Goal: Task Accomplishment & Management: Complete application form

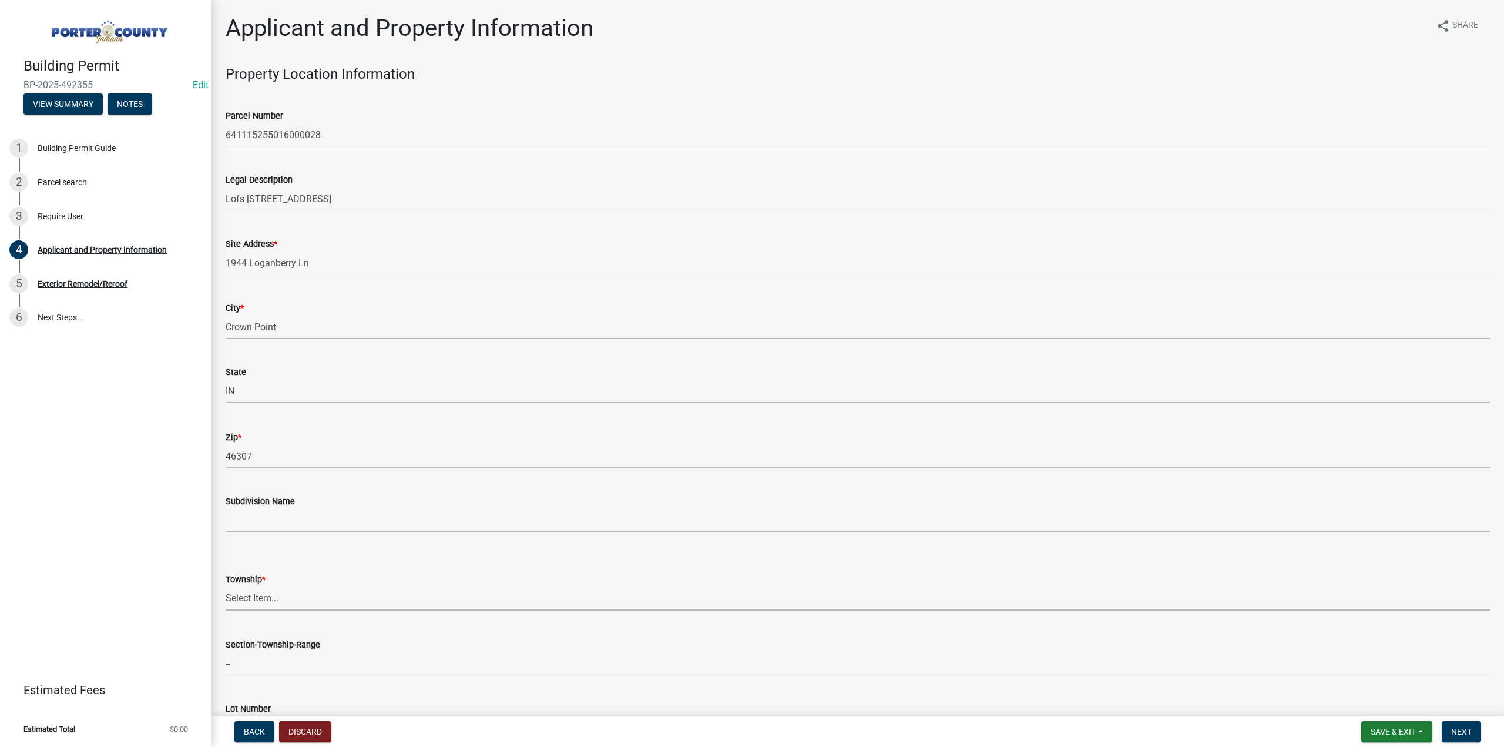
click at [264, 596] on select "Select Item... Boone Center Jackson Liberty Morgan Pine Pleasant Portage Porter…" at bounding box center [858, 598] width 1265 height 24
click at [226, 586] on select "Select Item... Boone Center Jackson Liberty Morgan Pine Pleasant Portage Porter…" at bounding box center [858, 598] width 1265 height 24
select select "eebc071e-620a-4db8-83e9-cb6b194c67e9"
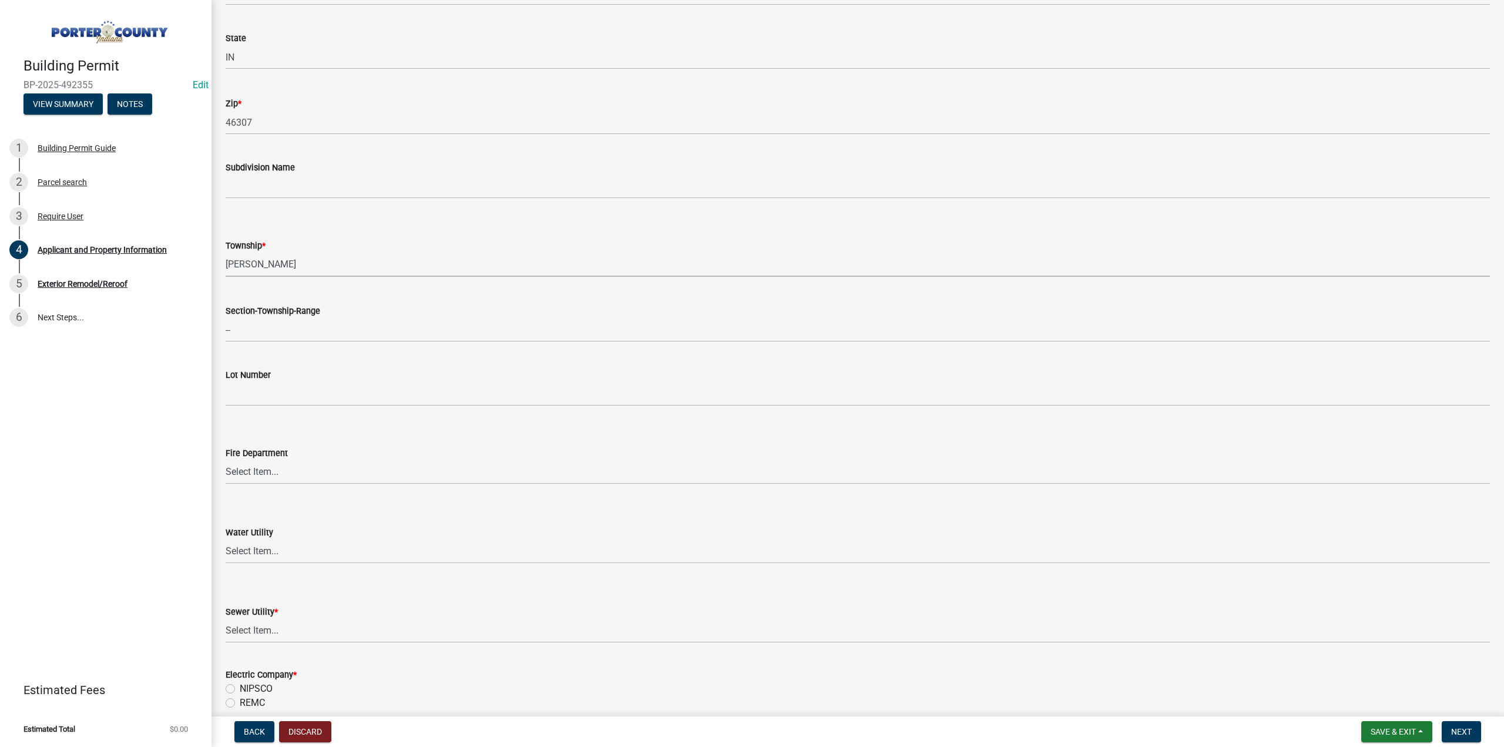
scroll to position [353, 0]
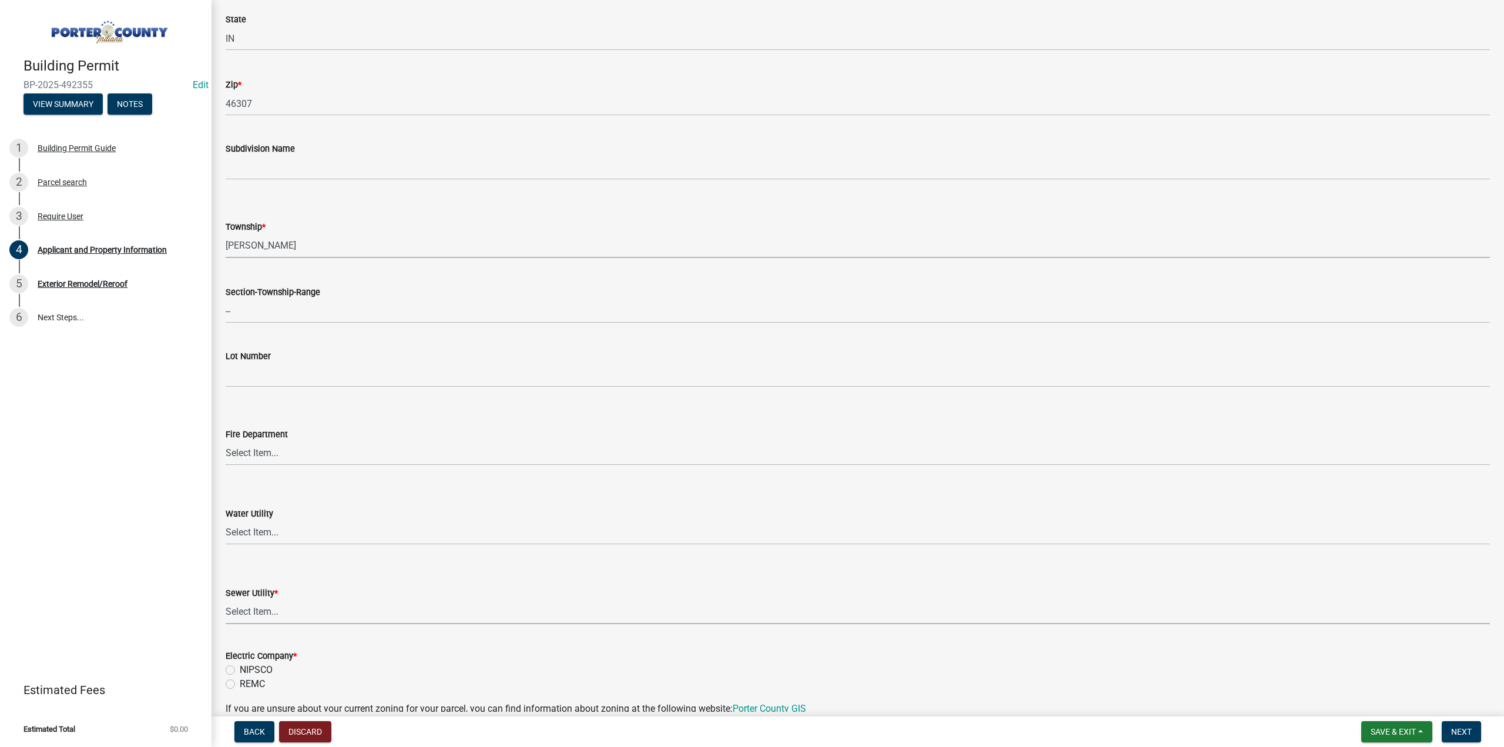
click at [277, 612] on select "Select Item... Aqua Indiana Inc Damon Run Falling Waters Lake Eliza - LEACD Nat…" at bounding box center [858, 612] width 1265 height 24
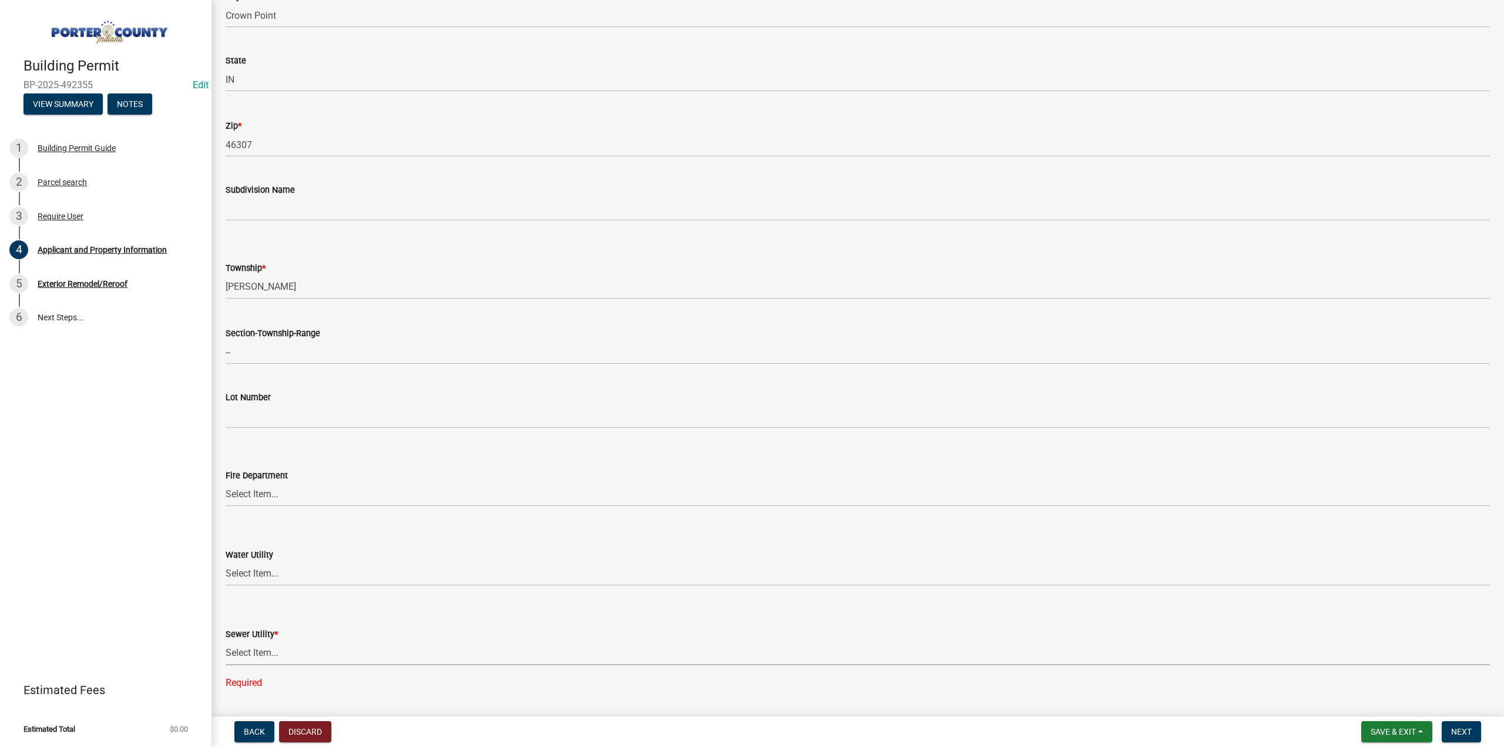
scroll to position [294, 0]
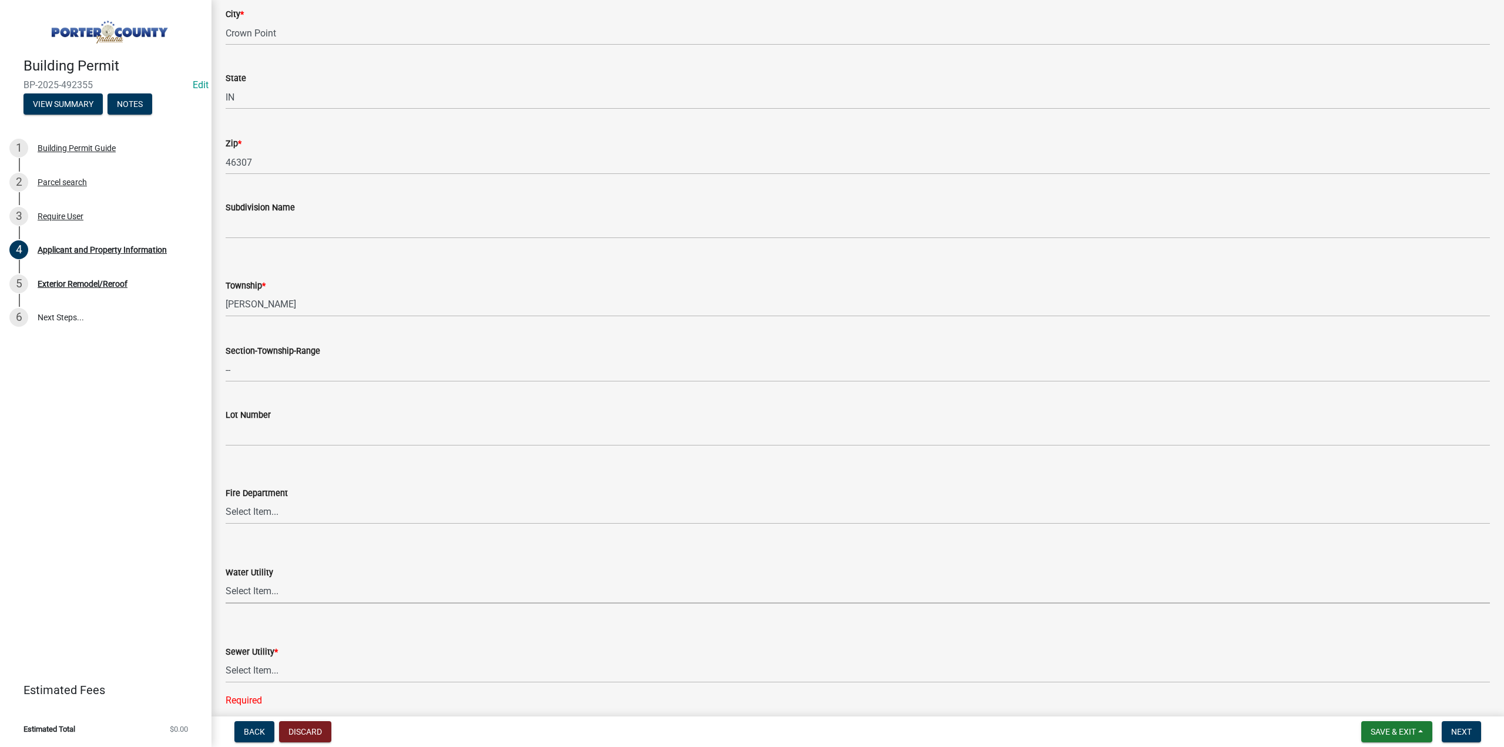
click at [271, 594] on select "Select Item... Aqua Indiana Inc Damon Run Indiana American Water Nature Works P…" at bounding box center [858, 591] width 1265 height 24
click at [226, 579] on select "Select Item... Aqua Indiana Inc Damon Run Indiana American Water Nature Works P…" at bounding box center [858, 591] width 1265 height 24
select select "1f020029-ab2d-447c-ac00-29c6adb75704"
click at [262, 671] on select "Select Item... Aqua Indiana Inc Damon Run Falling Waters Lake Eliza - LEACD Nat…" at bounding box center [858, 671] width 1265 height 24
click at [226, 659] on select "Select Item... Aqua Indiana Inc Damon Run Falling Waters Lake Eliza - LEACD Nat…" at bounding box center [858, 671] width 1265 height 24
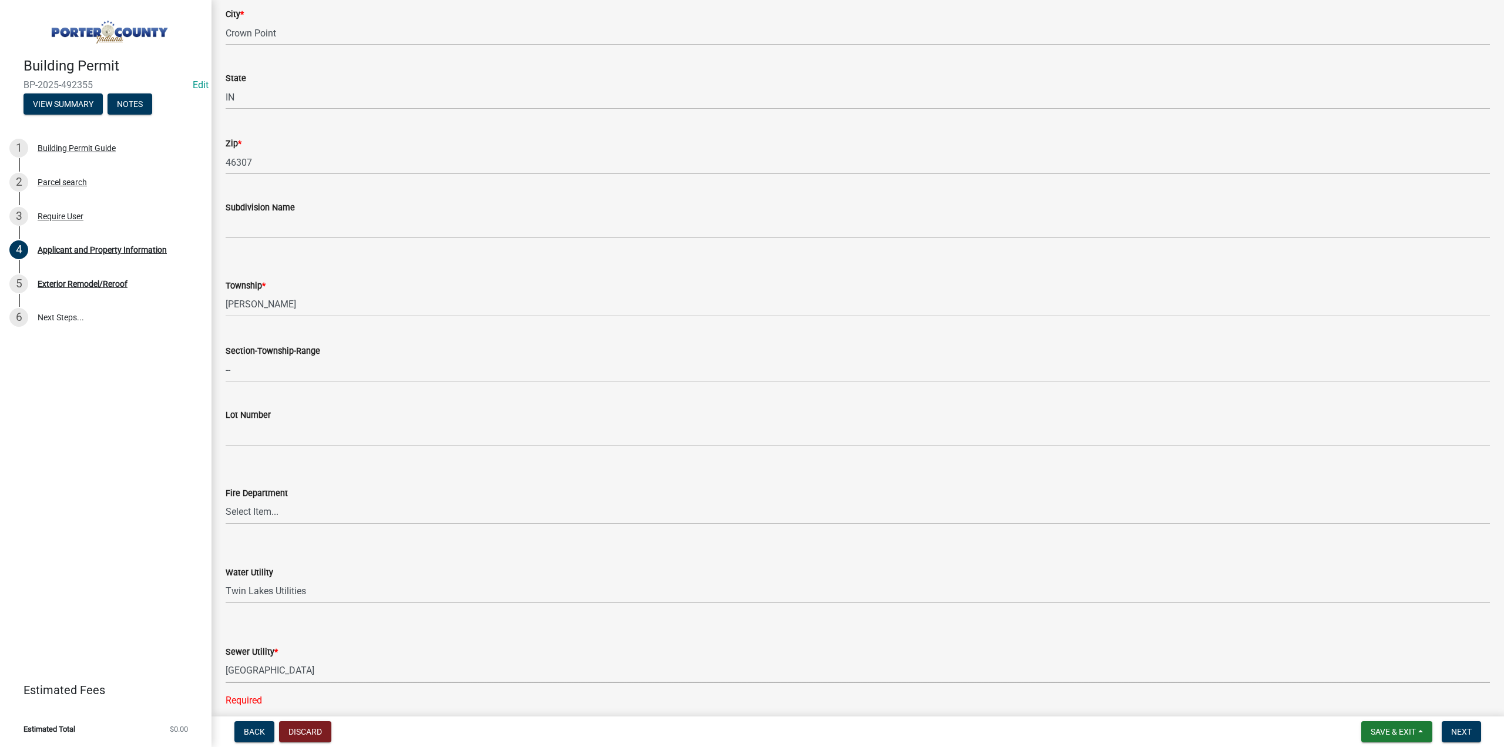
select select "0ba2db78-5dbf-43b9-a42c-6cccc1e5ba15"
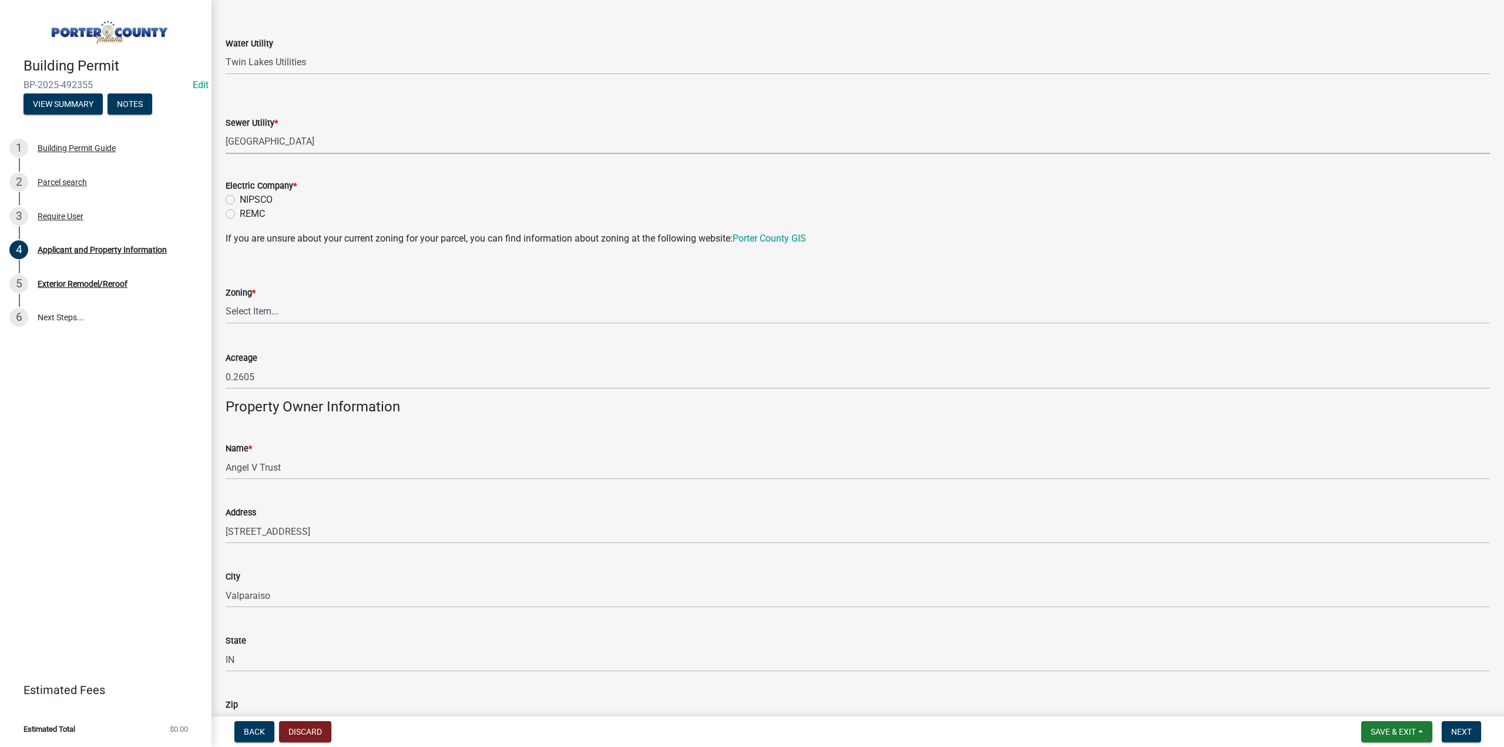
scroll to position [1058, 0]
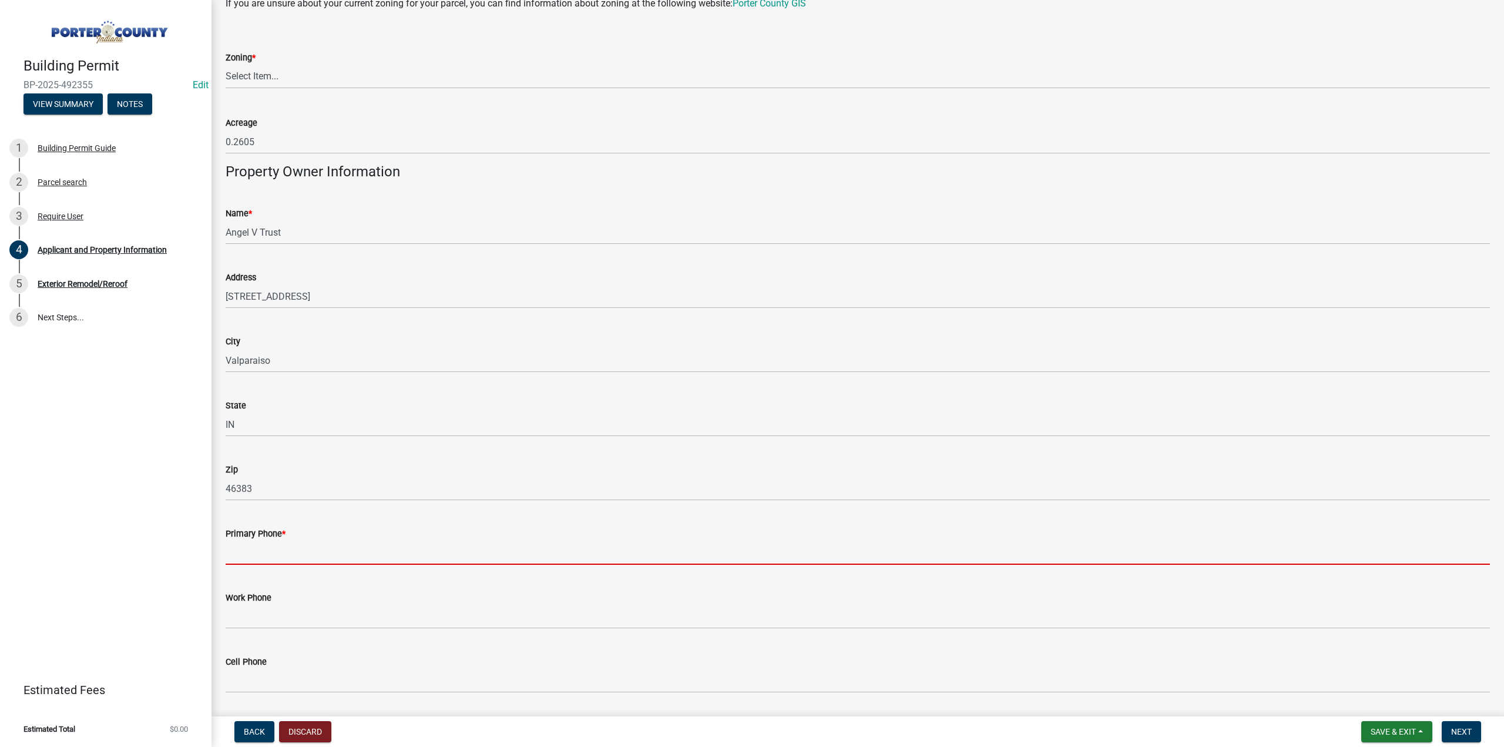
click at [270, 549] on input "Primary Phone *" at bounding box center [858, 553] width 1265 height 24
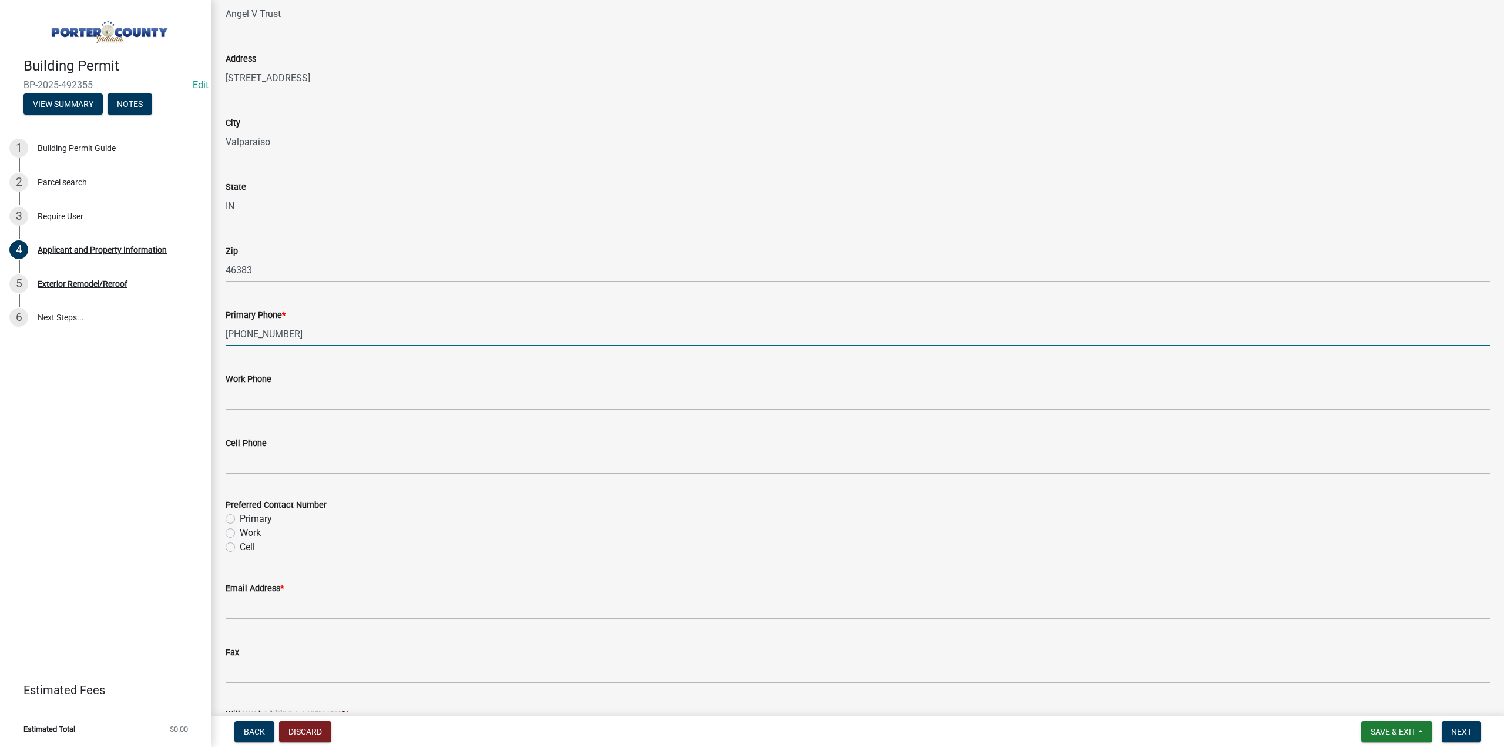
scroll to position [1293, 0]
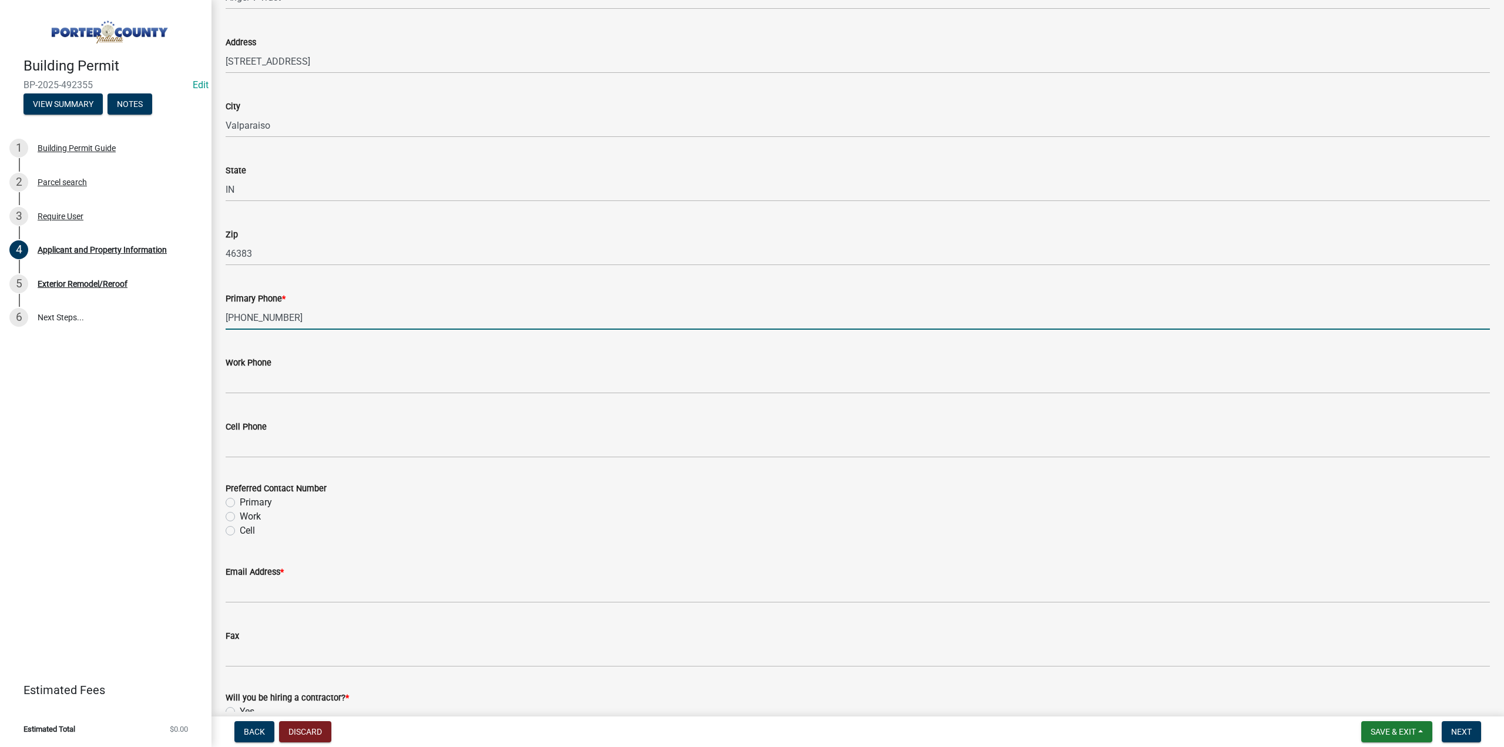
type input "912-658-1155"
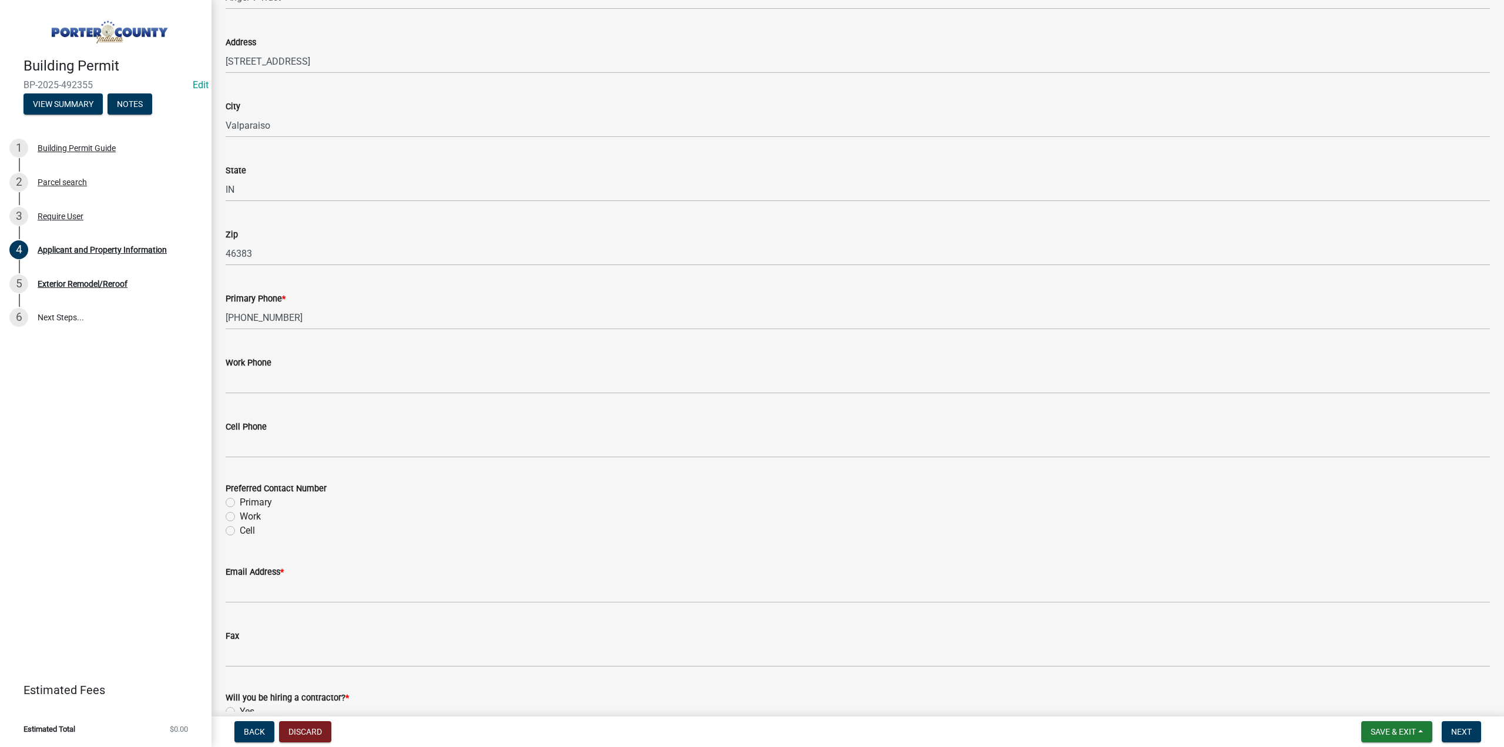
drag, startPoint x: 230, startPoint y: 499, endPoint x: 226, endPoint y: 556, distance: 56.6
click at [240, 502] on label "Primary" at bounding box center [256, 502] width 32 height 14
click at [240, 502] on input "Primary" at bounding box center [244, 499] width 8 height 8
radio input "true"
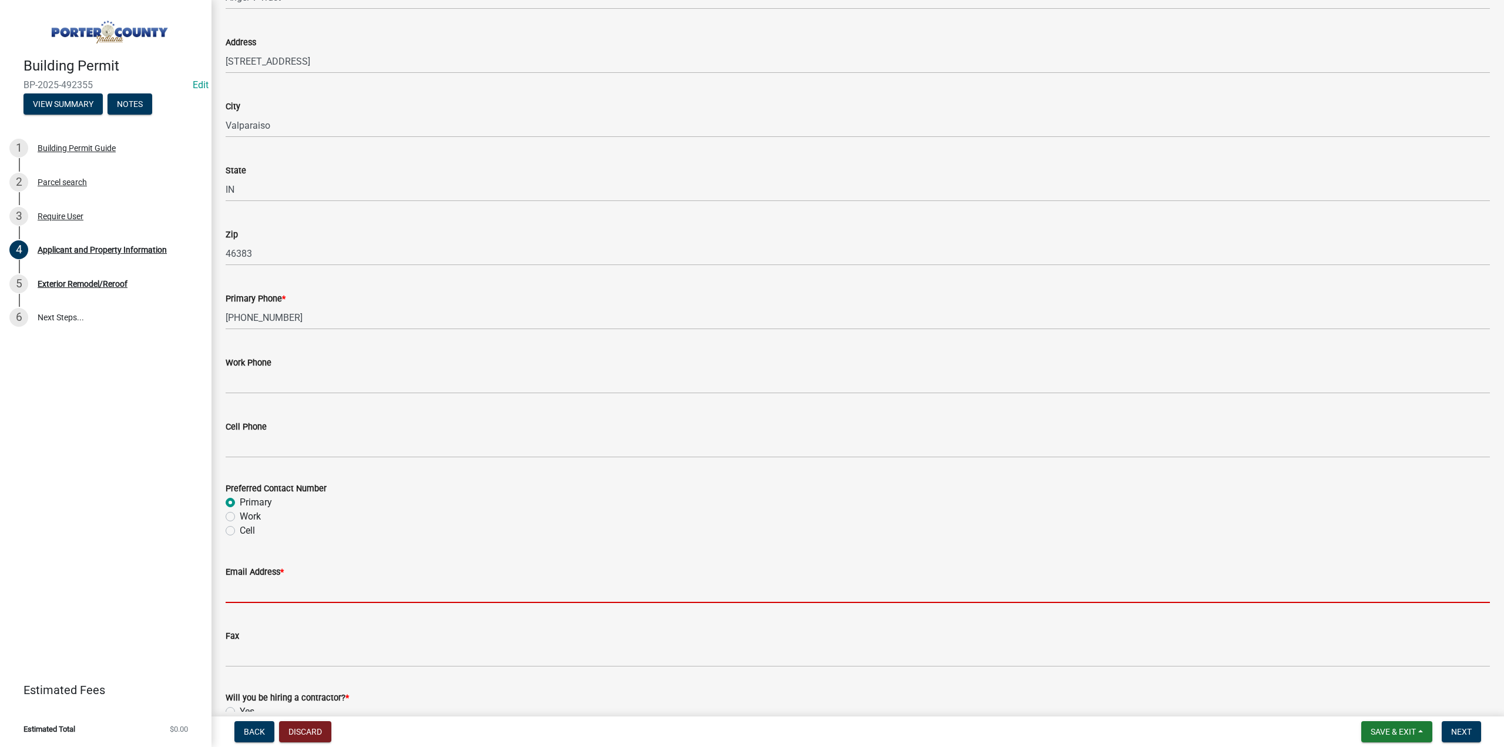
click at [229, 588] on input "Email Address *" at bounding box center [858, 591] width 1265 height 24
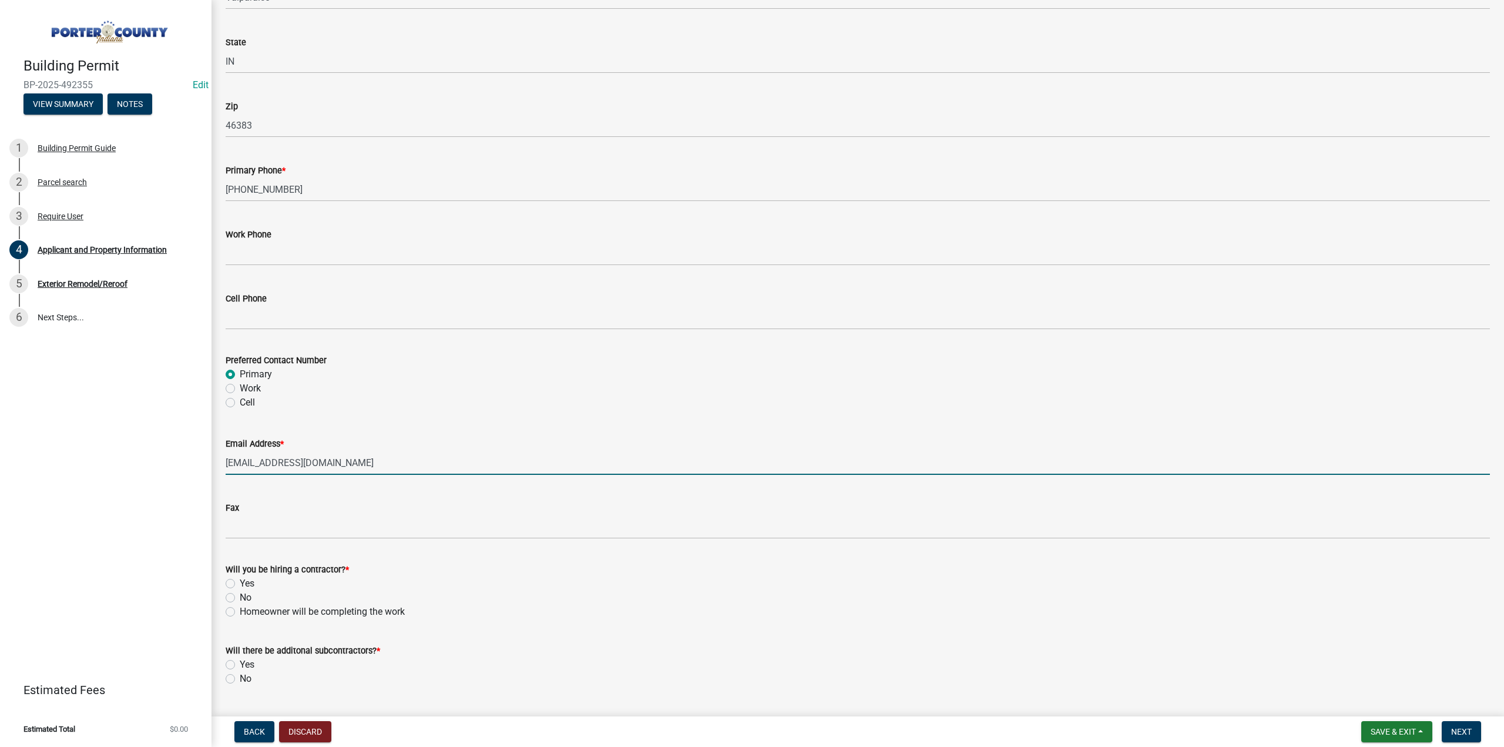
scroll to position [1451, 0]
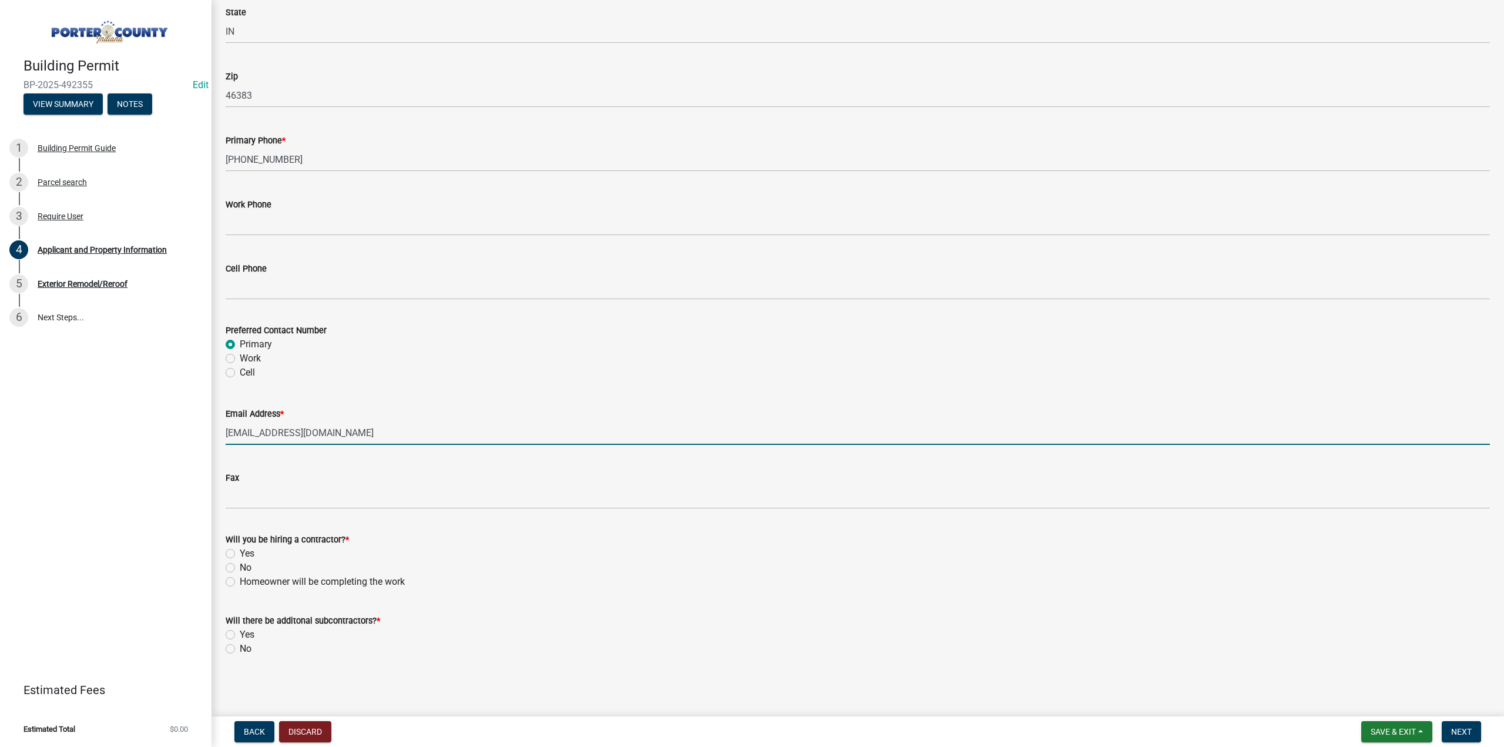
type input "drxmike@yahoo.com"
click at [240, 555] on label "Yes" at bounding box center [247, 553] width 15 height 14
click at [240, 554] on input "Yes" at bounding box center [244, 550] width 8 height 8
radio input "true"
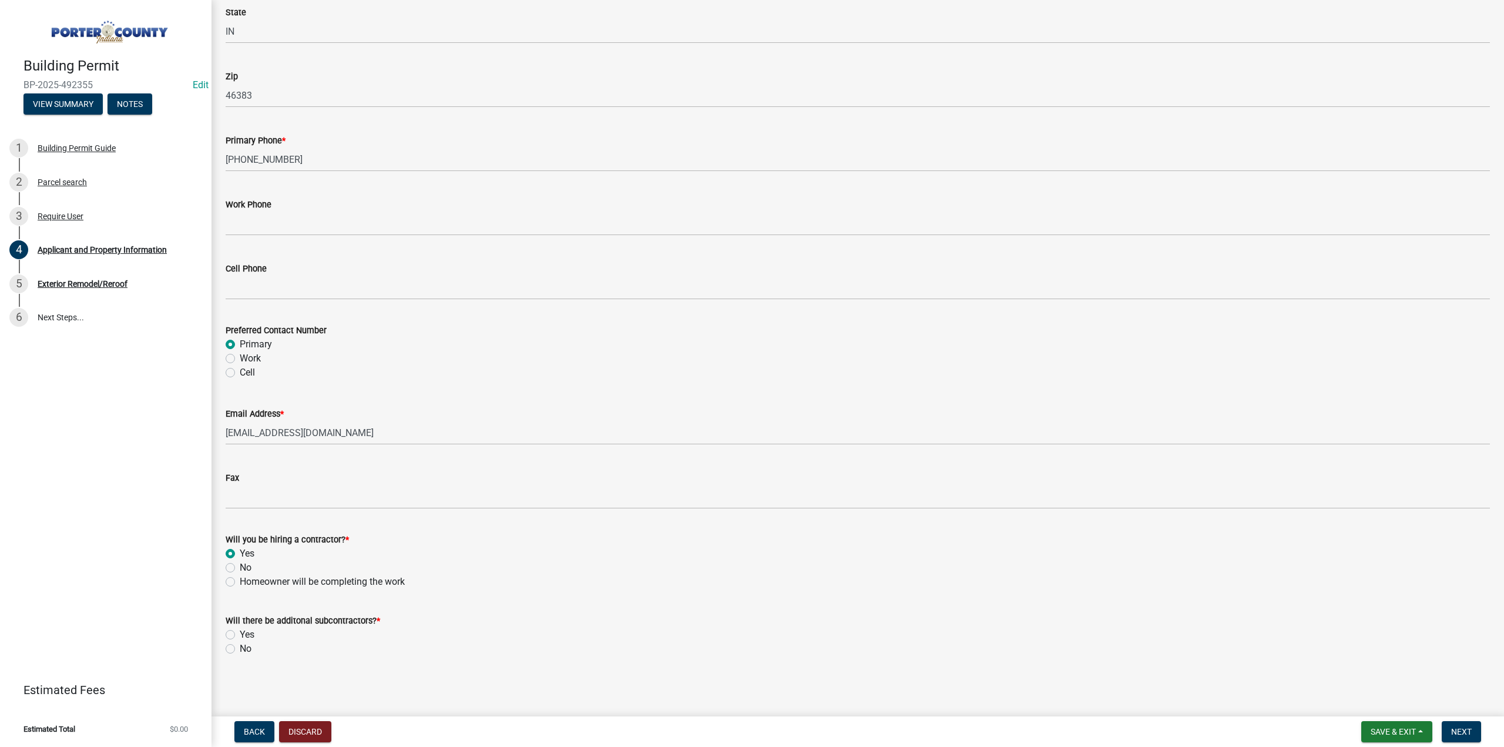
click at [240, 647] on label "No" at bounding box center [246, 649] width 12 height 14
click at [240, 647] on input "No" at bounding box center [244, 646] width 8 height 8
radio input "true"
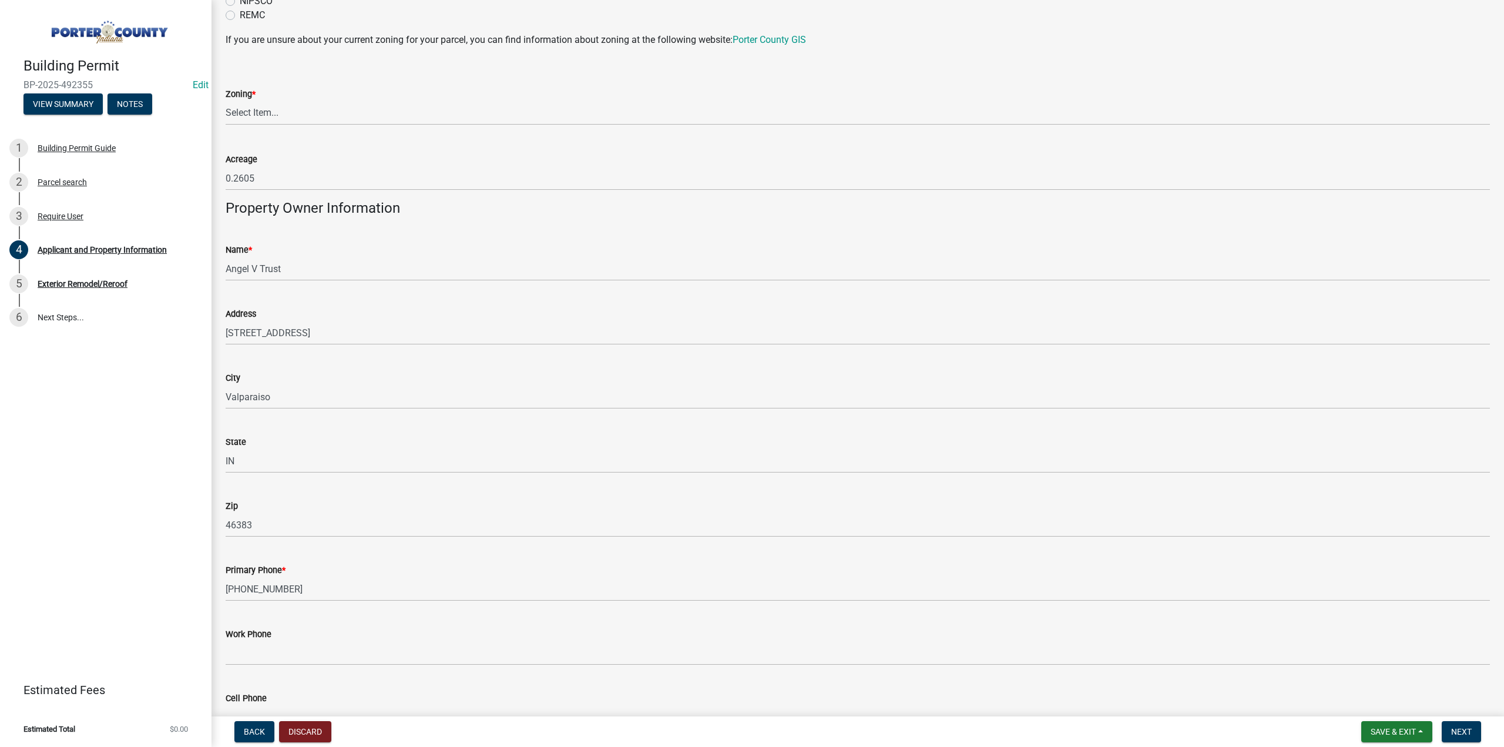
scroll to position [863, 0]
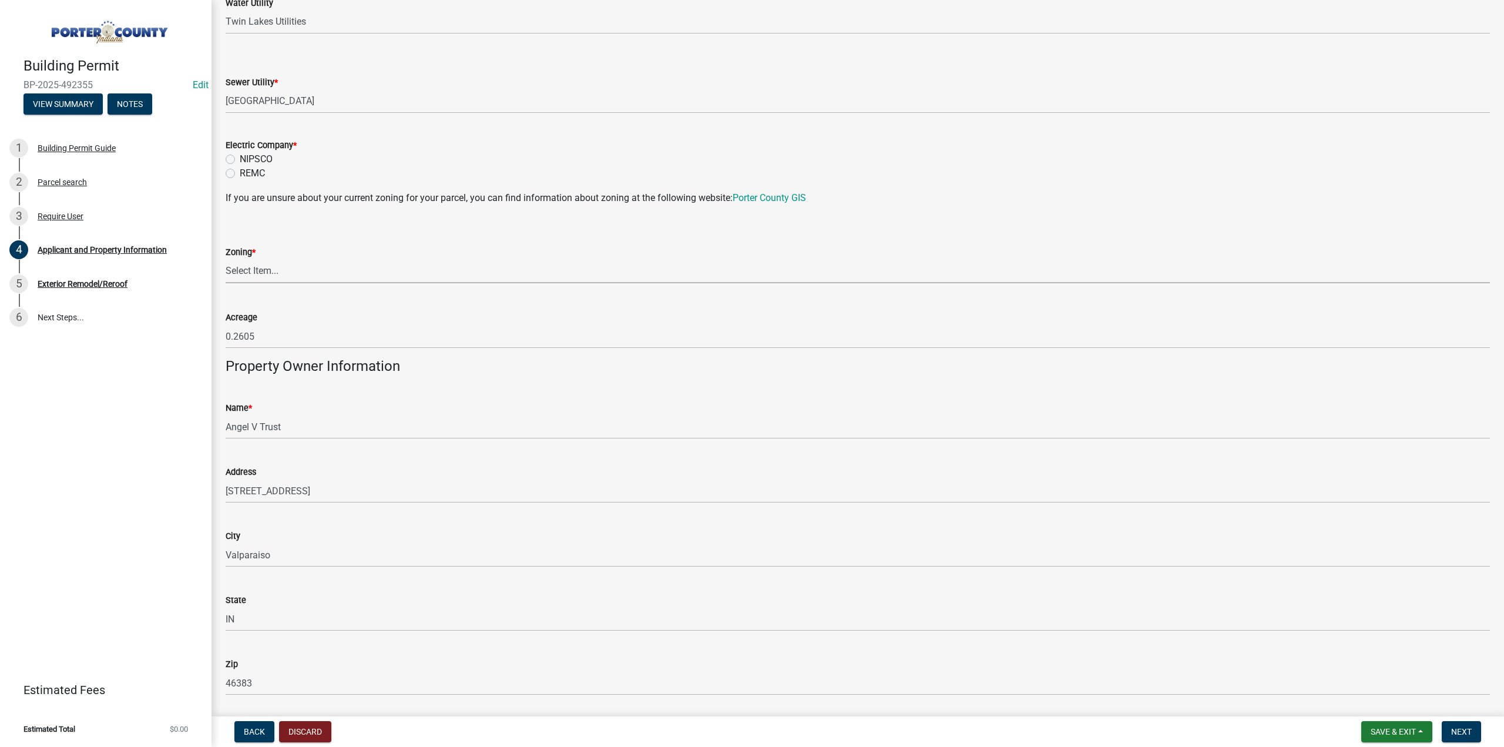
click at [233, 261] on select "Select Item... A1 A2 CH CM CN I1 I2 I3 IN MP OT P1 P2 PUD R1 R2 R3 R4 RL RR" at bounding box center [858, 271] width 1265 height 24
click at [226, 259] on select "Select Item... A1 A2 CH CM CN I1 I2 I3 IN MP OT P1 P2 PUD R1 R2 R3 R4 RL RR" at bounding box center [858, 271] width 1265 height 24
select select "0d764019-f1ff-4f3b-9299-33f0d080acc7"
click at [240, 156] on label "NIPSCO" at bounding box center [256, 159] width 33 height 14
click at [240, 156] on input "NIPSCO" at bounding box center [244, 156] width 8 height 8
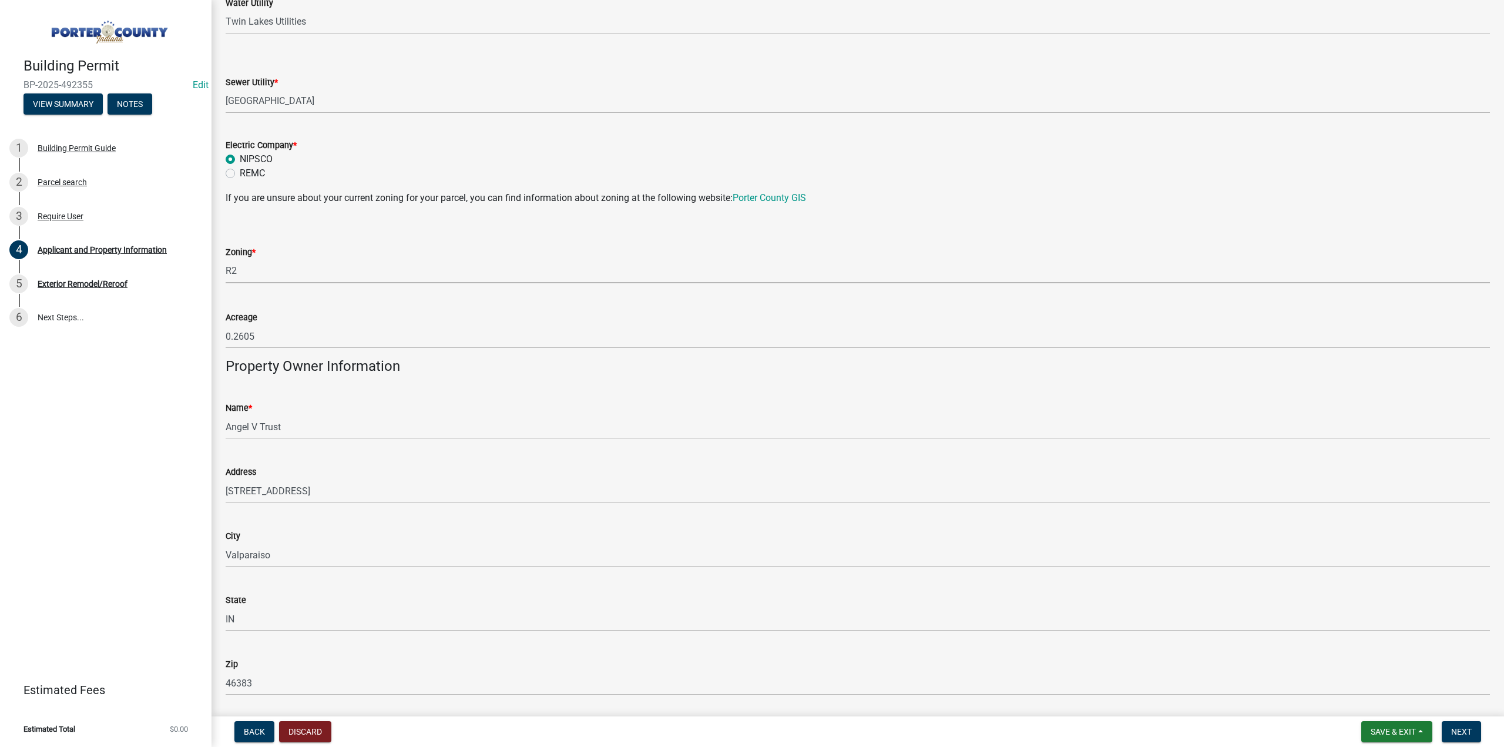
radio input "true"
click at [1458, 730] on span "Next" at bounding box center [1461, 731] width 21 height 9
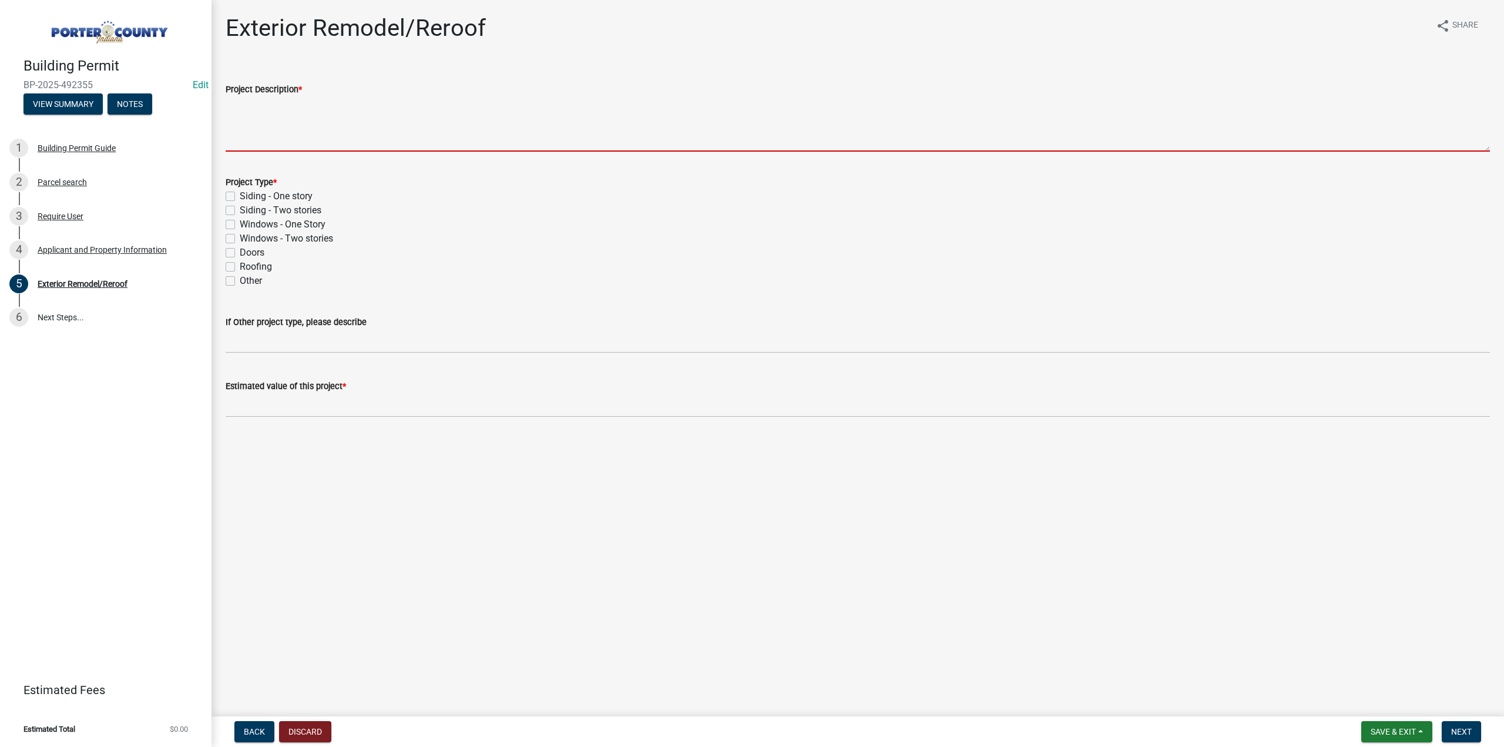
click at [364, 113] on textarea "Project Description *" at bounding box center [858, 123] width 1265 height 55
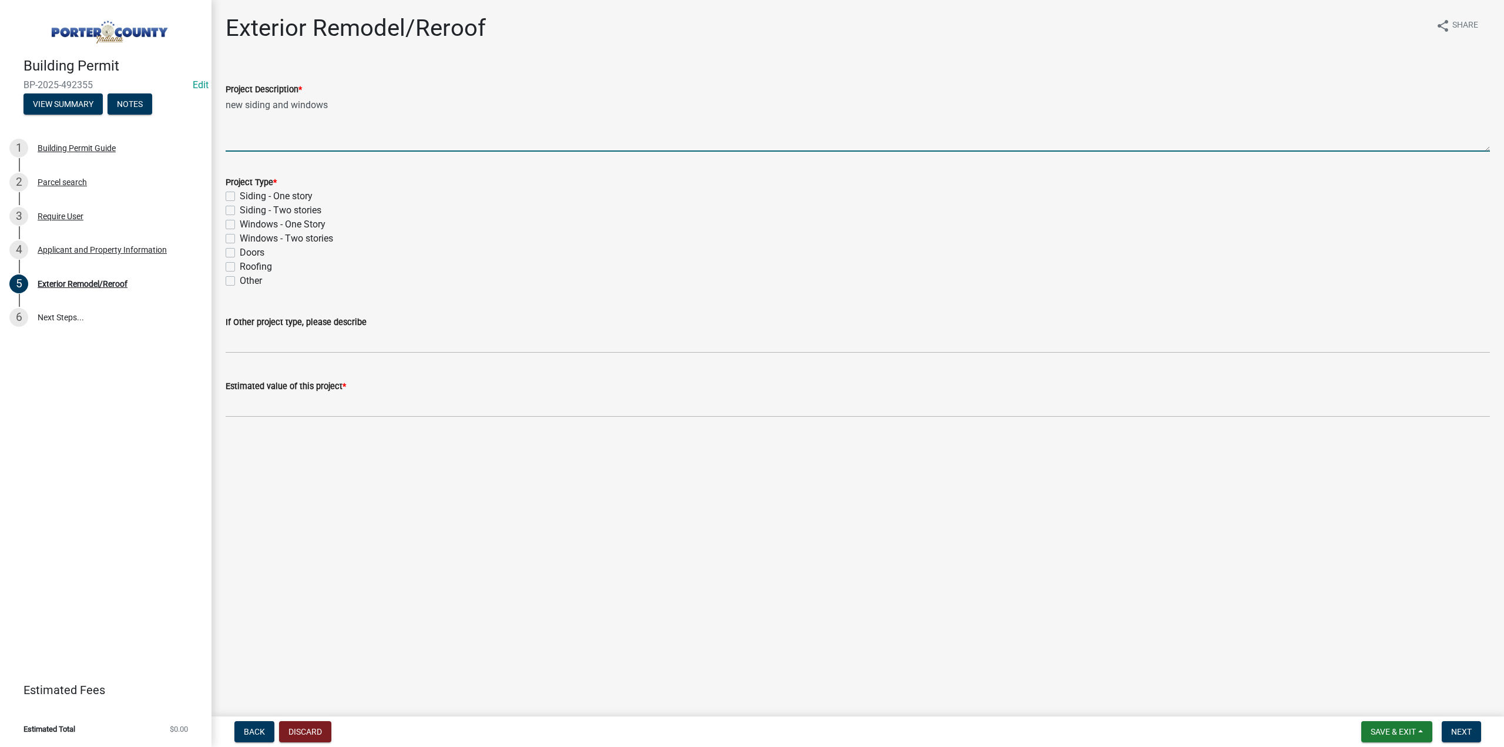
type textarea "new siding and windows"
click at [240, 197] on label "Siding - One story" at bounding box center [276, 196] width 73 height 14
click at [240, 197] on input "Siding - One story" at bounding box center [244, 193] width 8 height 8
checkbox input "true"
checkbox input "false"
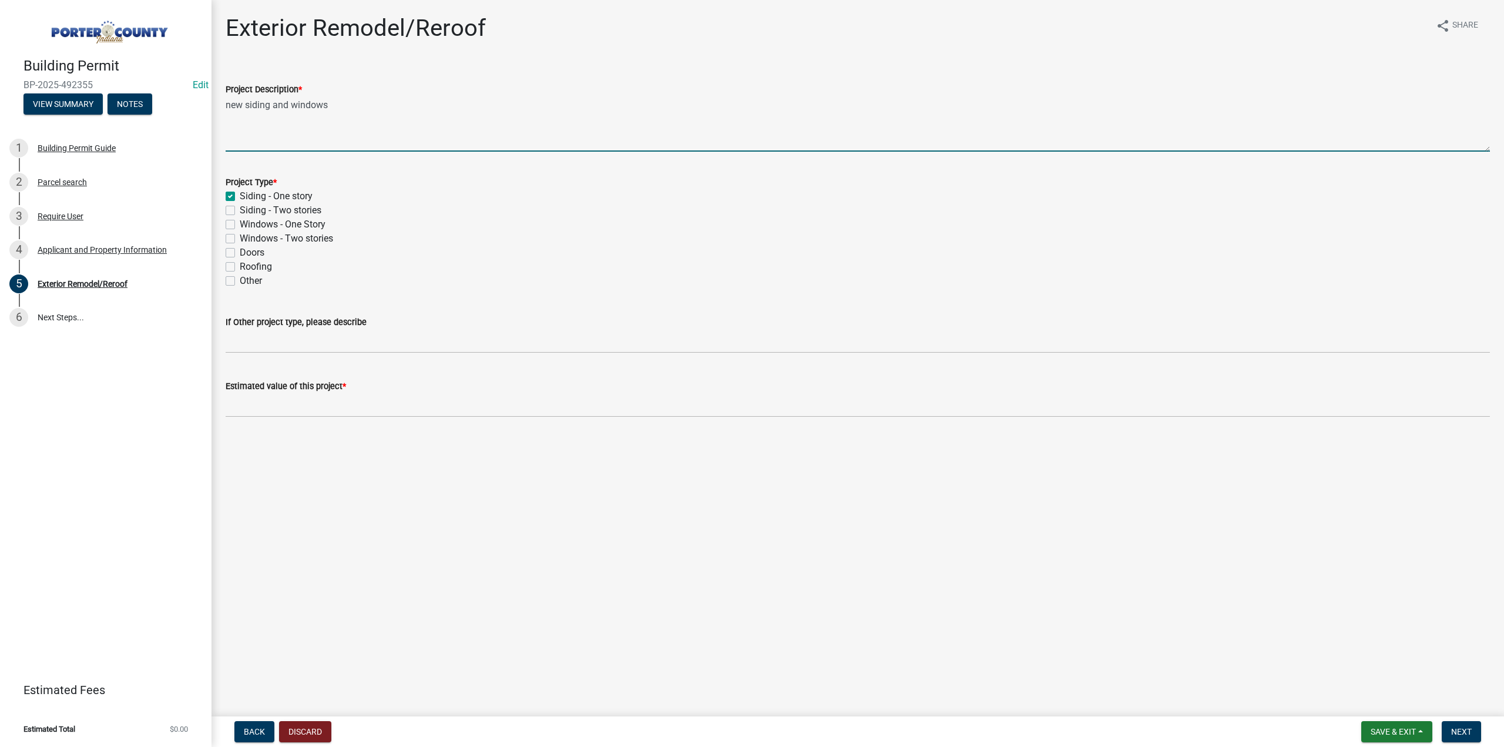
checkbox input "false"
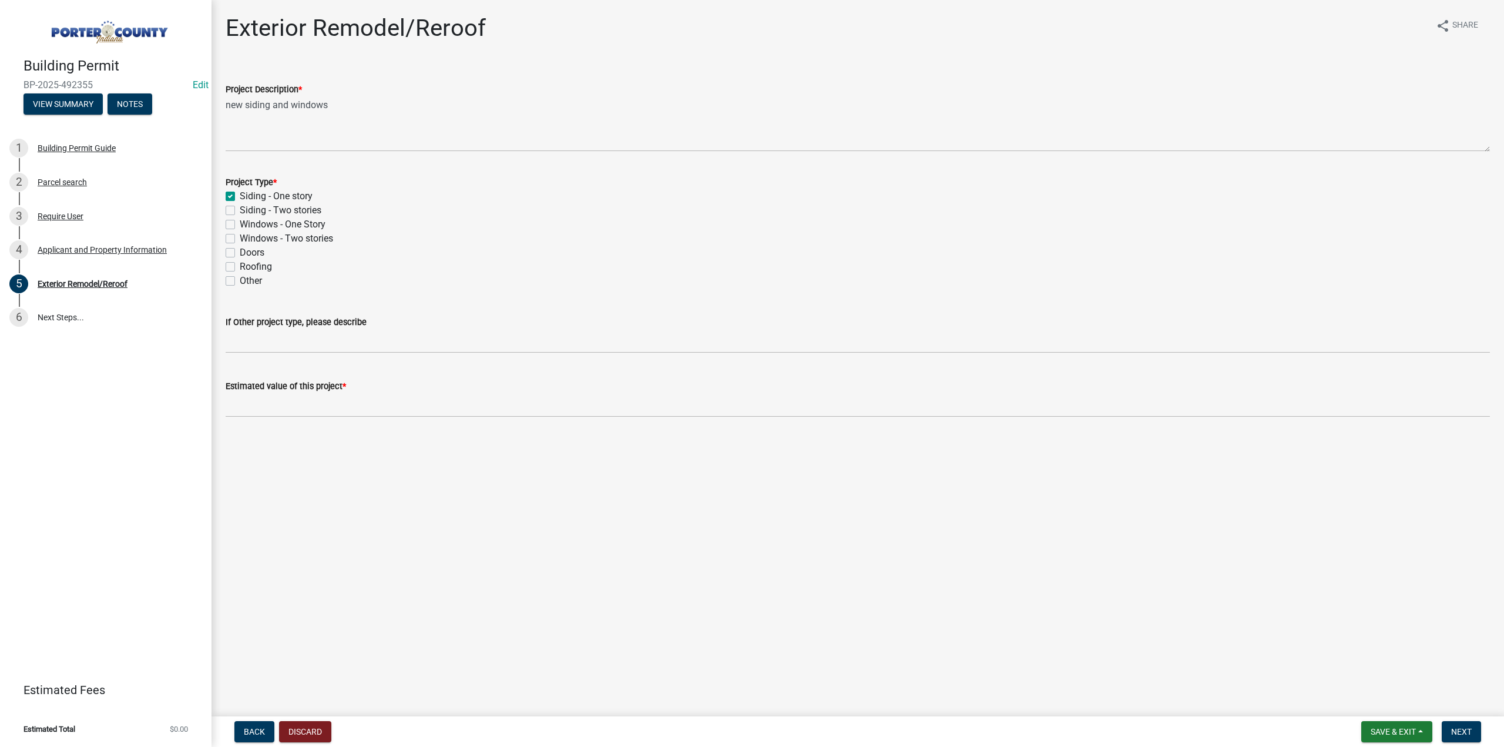
click at [240, 226] on label "Windows - One Story" at bounding box center [283, 224] width 86 height 14
click at [240, 225] on input "Windows - One Story" at bounding box center [244, 221] width 8 height 8
checkbox input "true"
checkbox input "false"
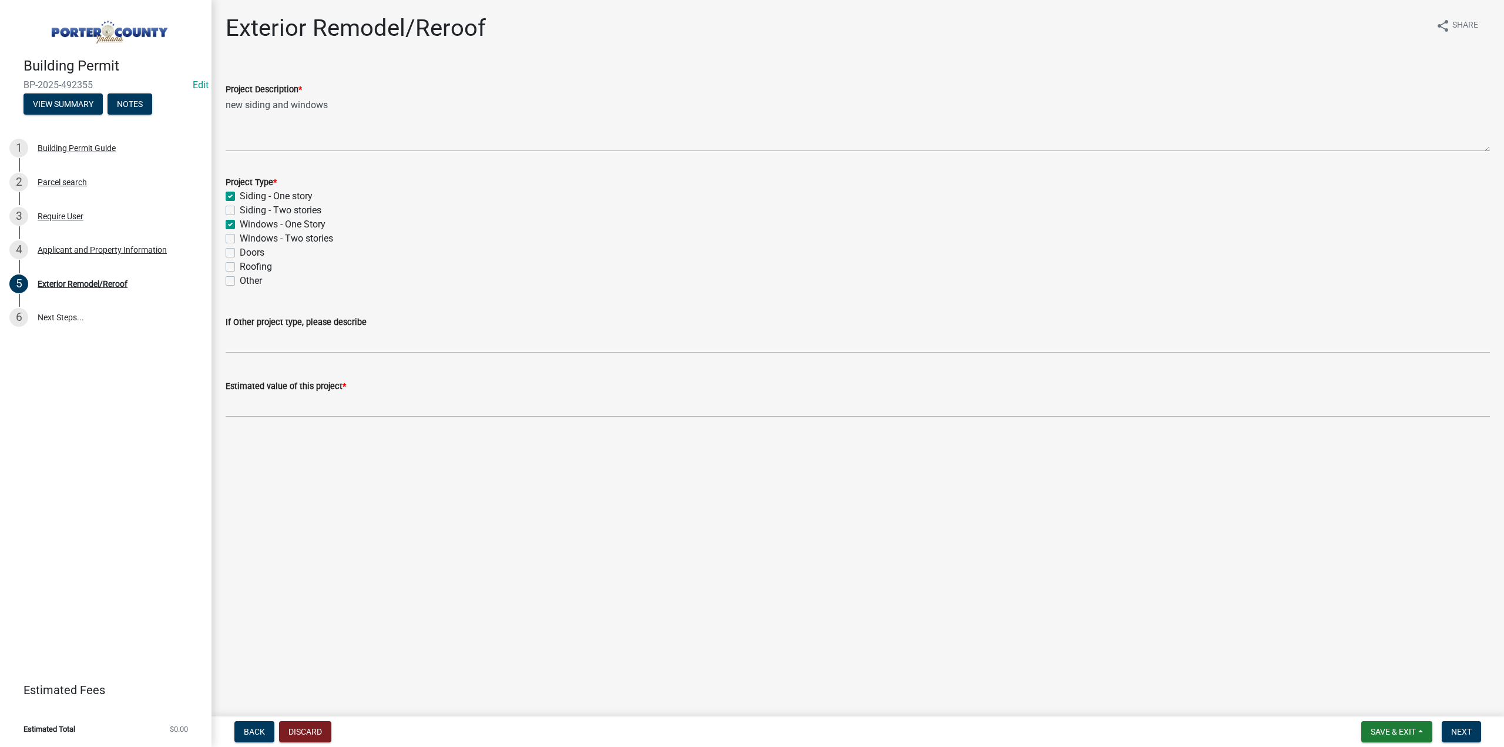
checkbox input "true"
checkbox input "false"
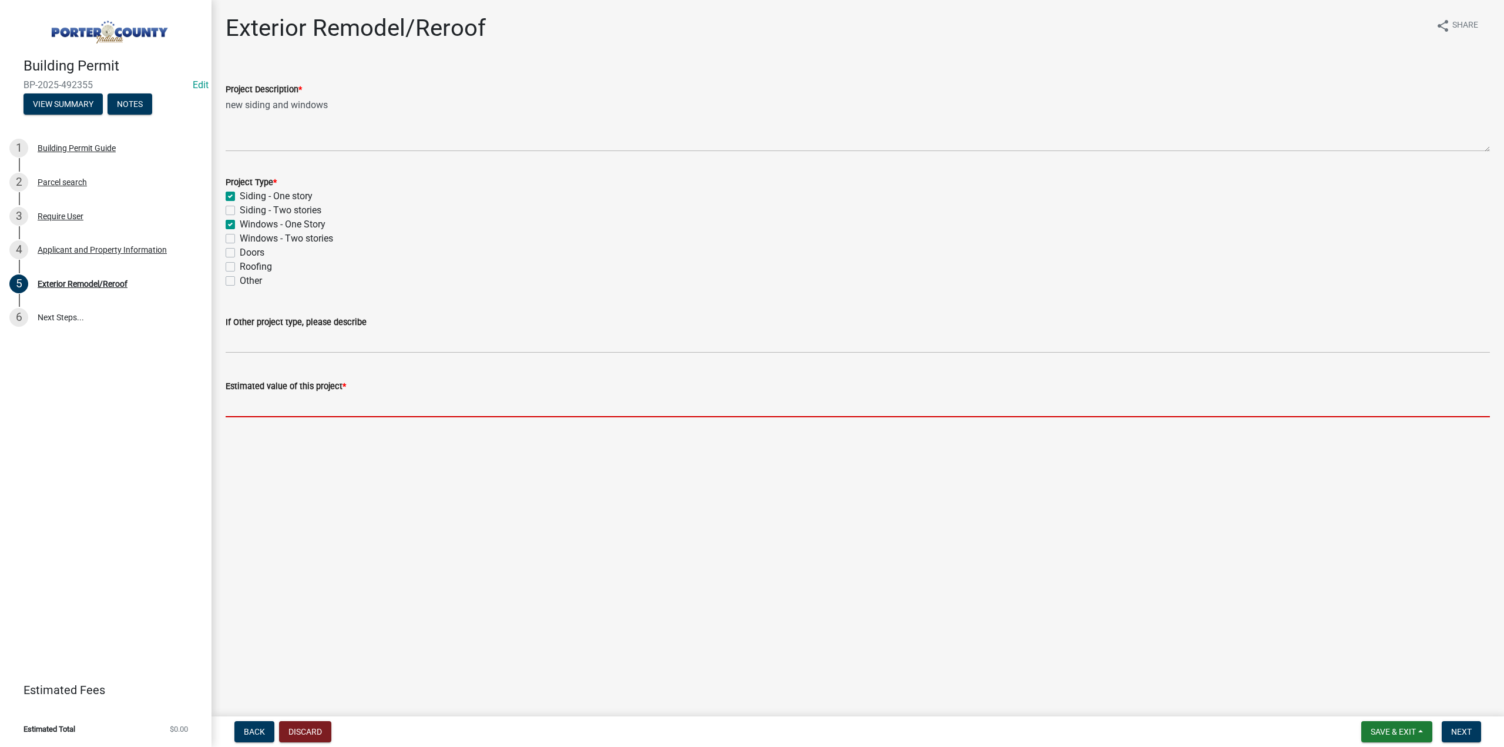
click at [281, 404] on input "text" at bounding box center [858, 405] width 1265 height 24
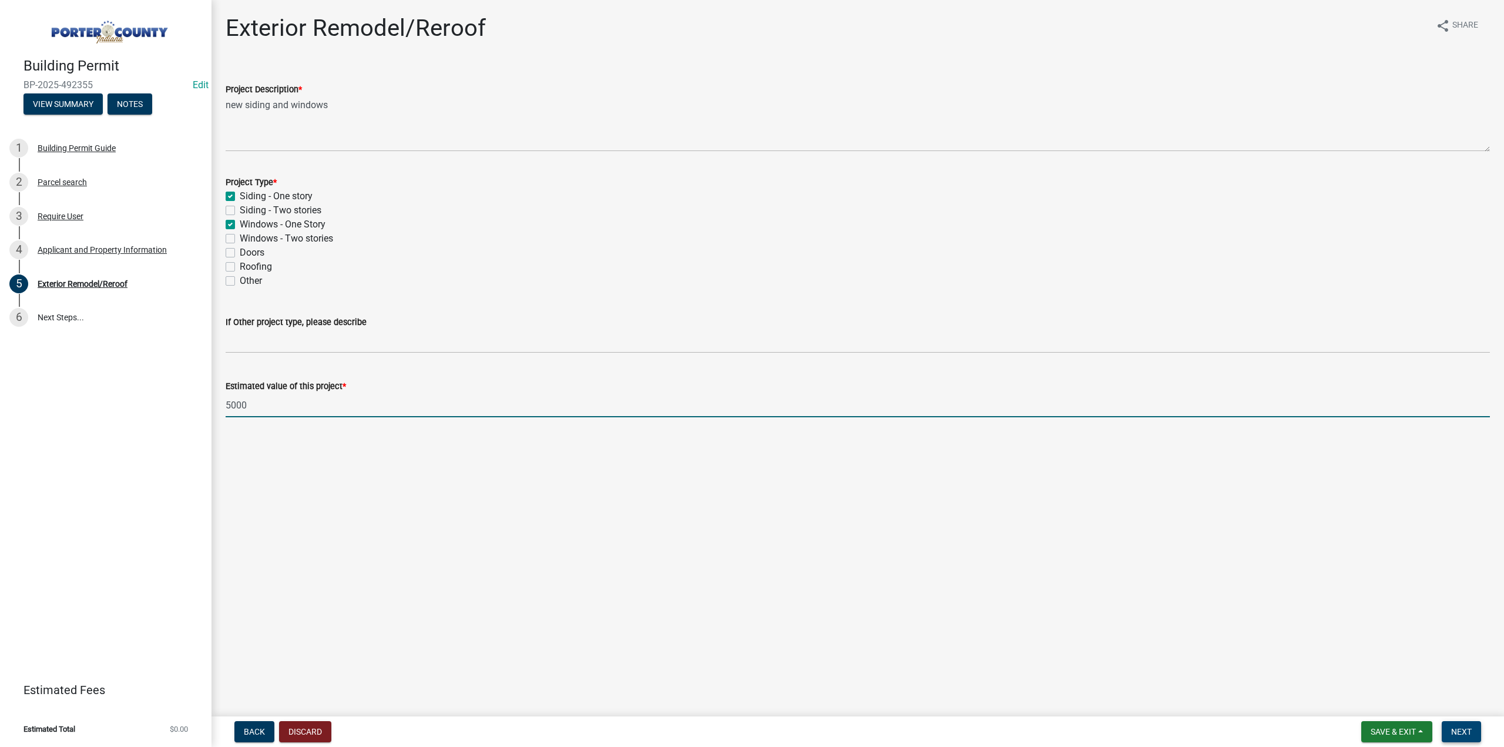
type input "5000"
click at [1456, 722] on button "Next" at bounding box center [1461, 731] width 39 height 21
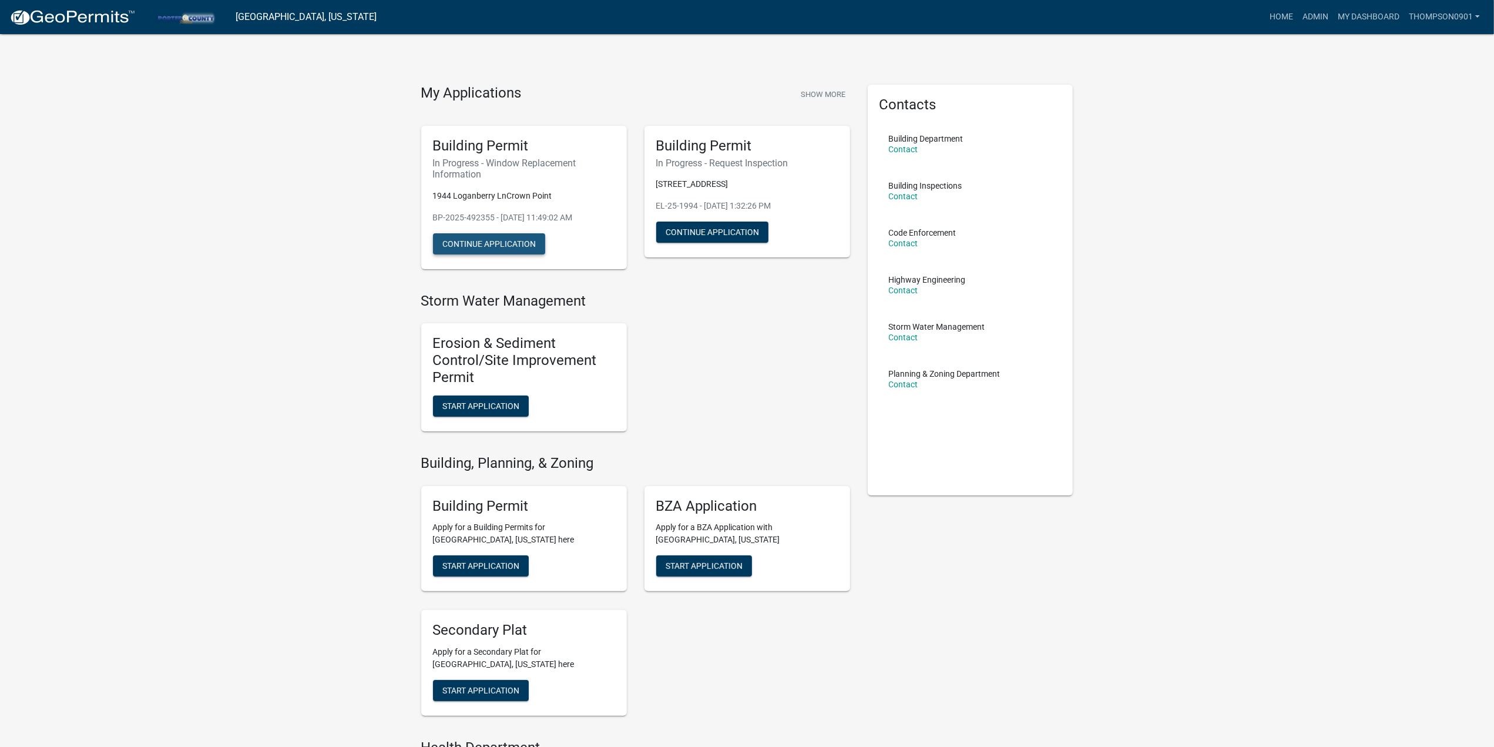
click at [517, 237] on button "Continue Application" at bounding box center [489, 243] width 112 height 21
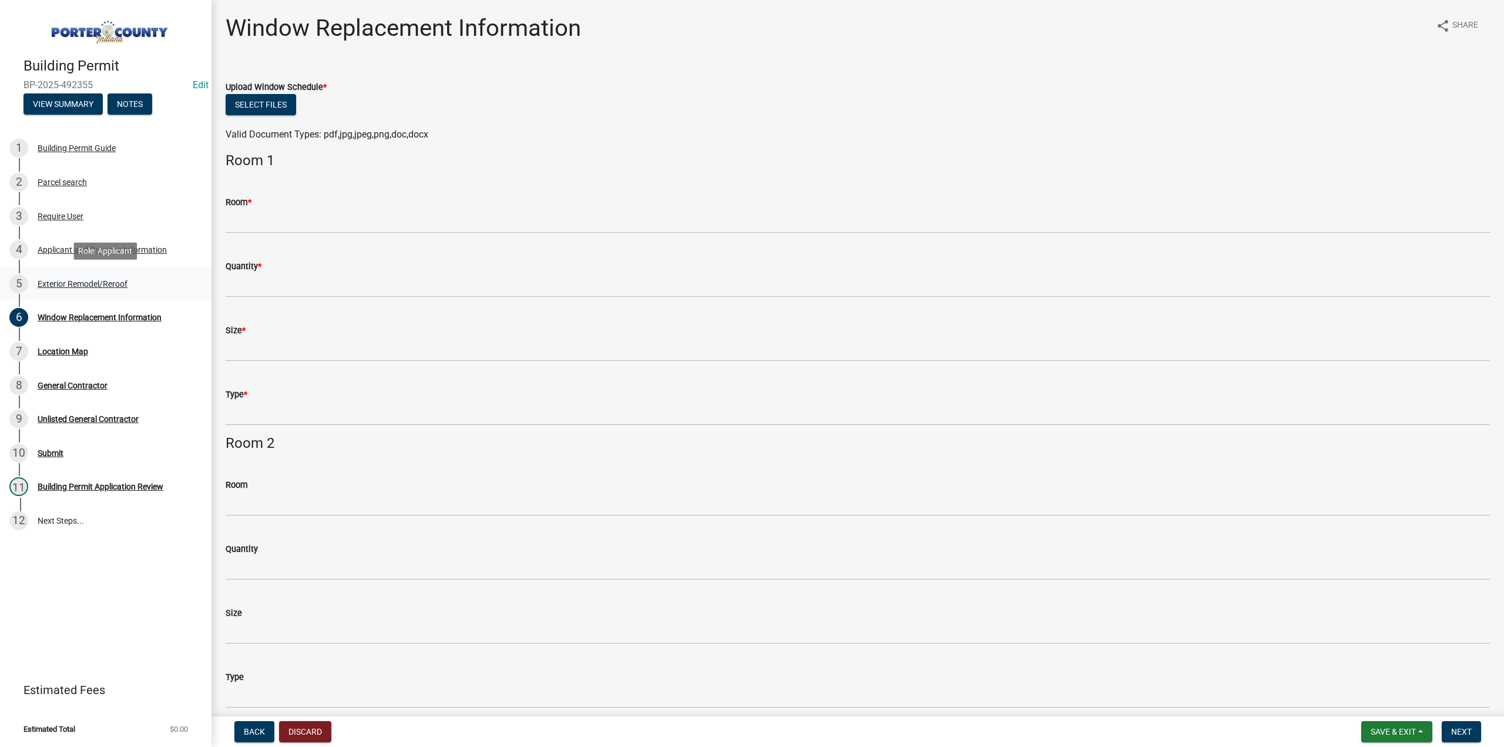
click at [116, 278] on div "5 Exterior Remodel/Reroof" at bounding box center [100, 283] width 183 height 19
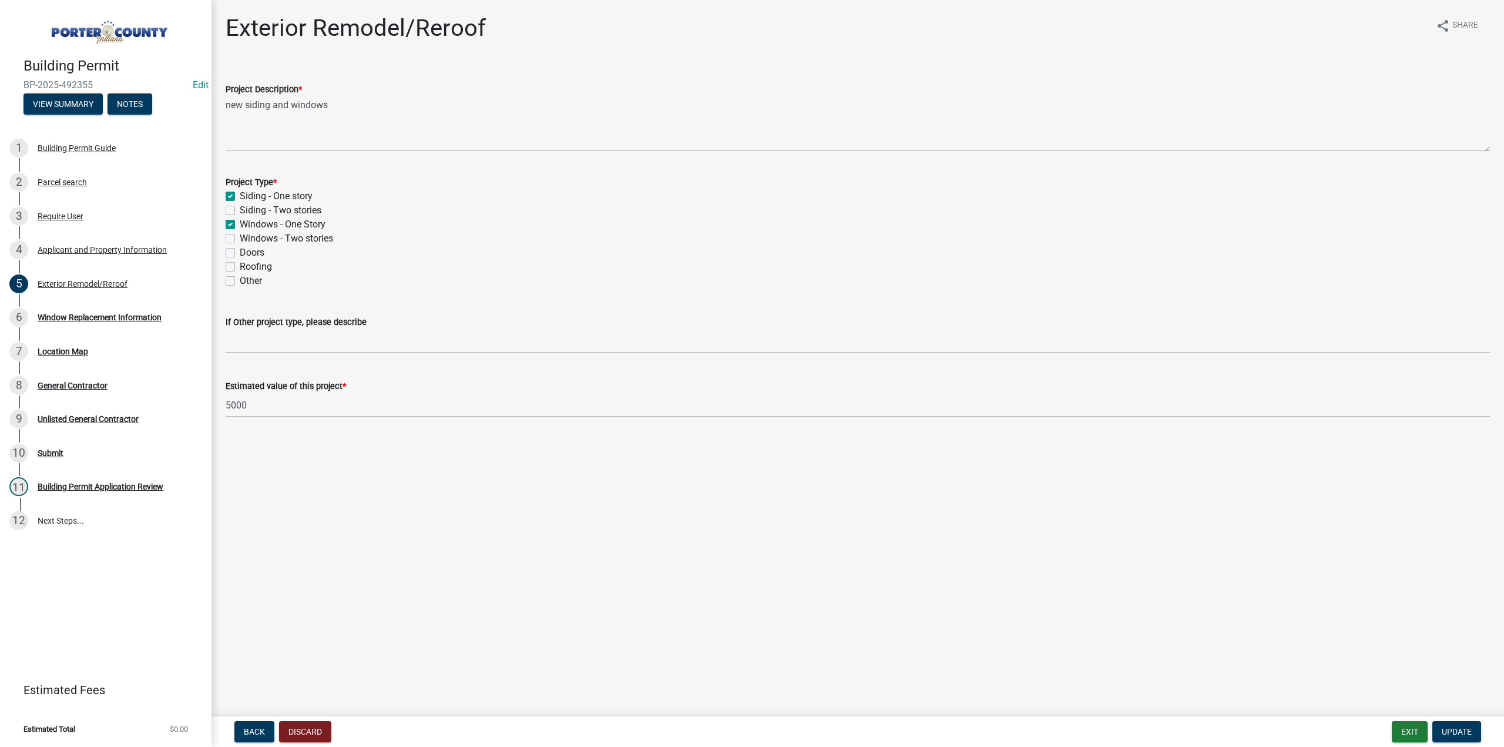
click at [240, 226] on label "Windows - One Story" at bounding box center [283, 224] width 86 height 14
click at [240, 225] on input "Windows - One Story" at bounding box center [244, 221] width 8 height 8
checkbox input "false"
checkbox input "true"
checkbox input "false"
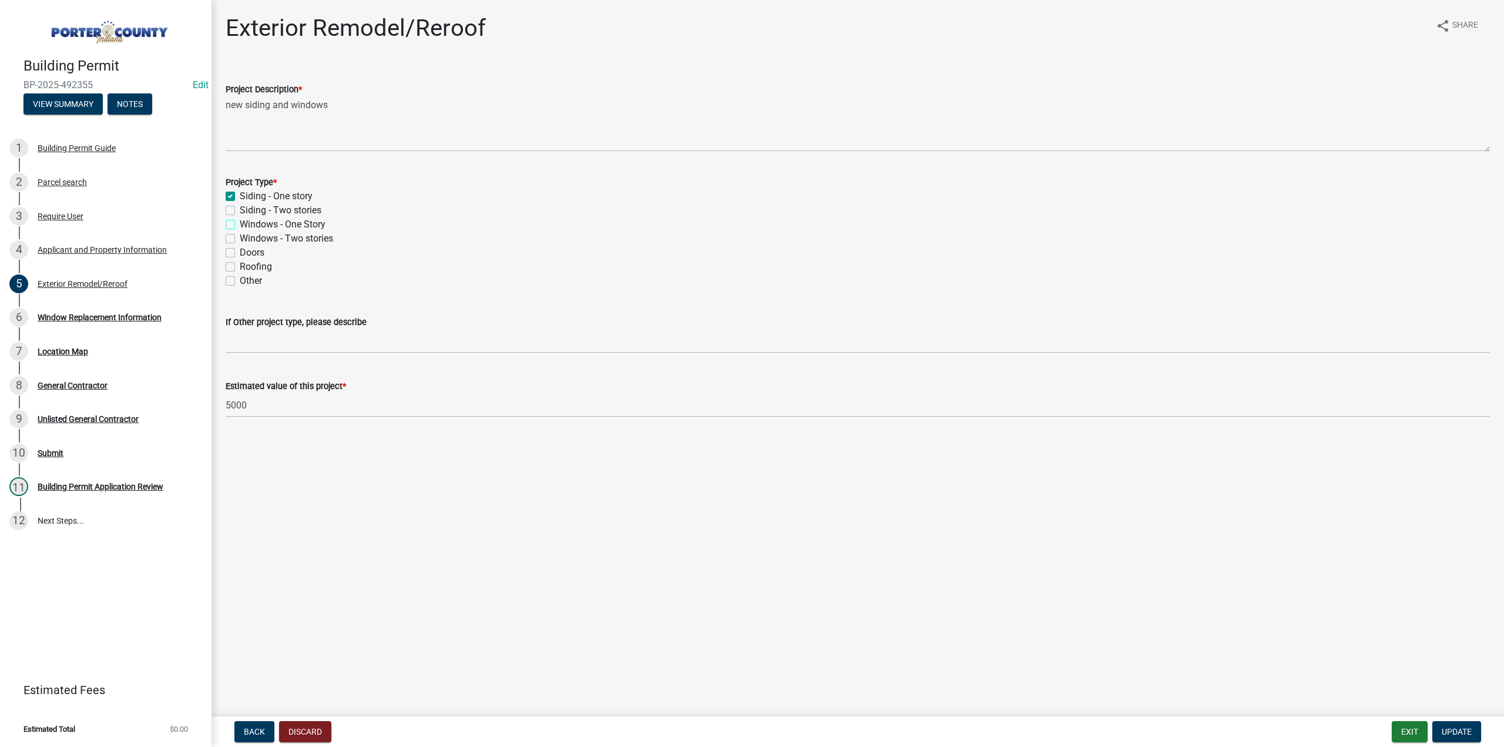
checkbox input "false"
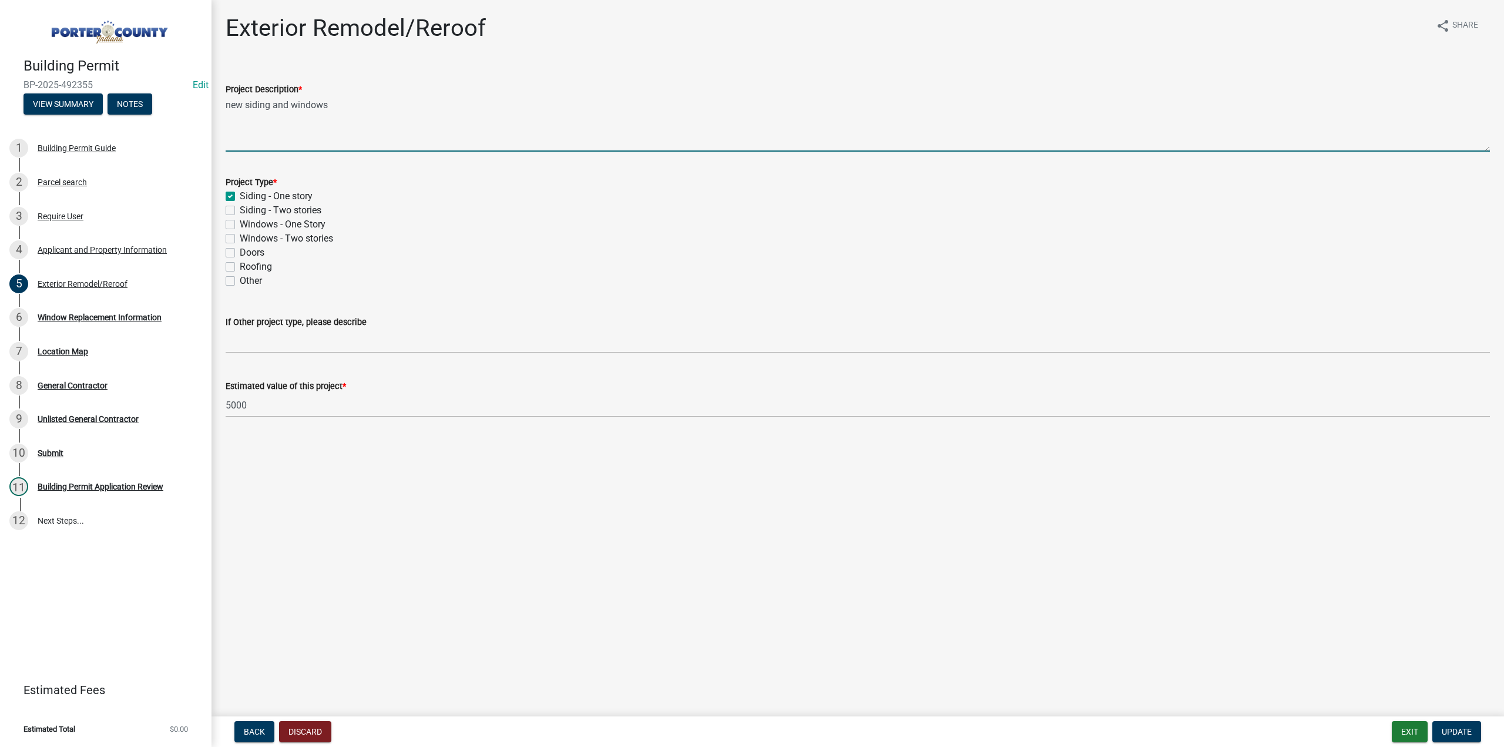
click at [340, 104] on textarea "new siding and windows" at bounding box center [858, 123] width 1265 height 55
type textarea "new siding"
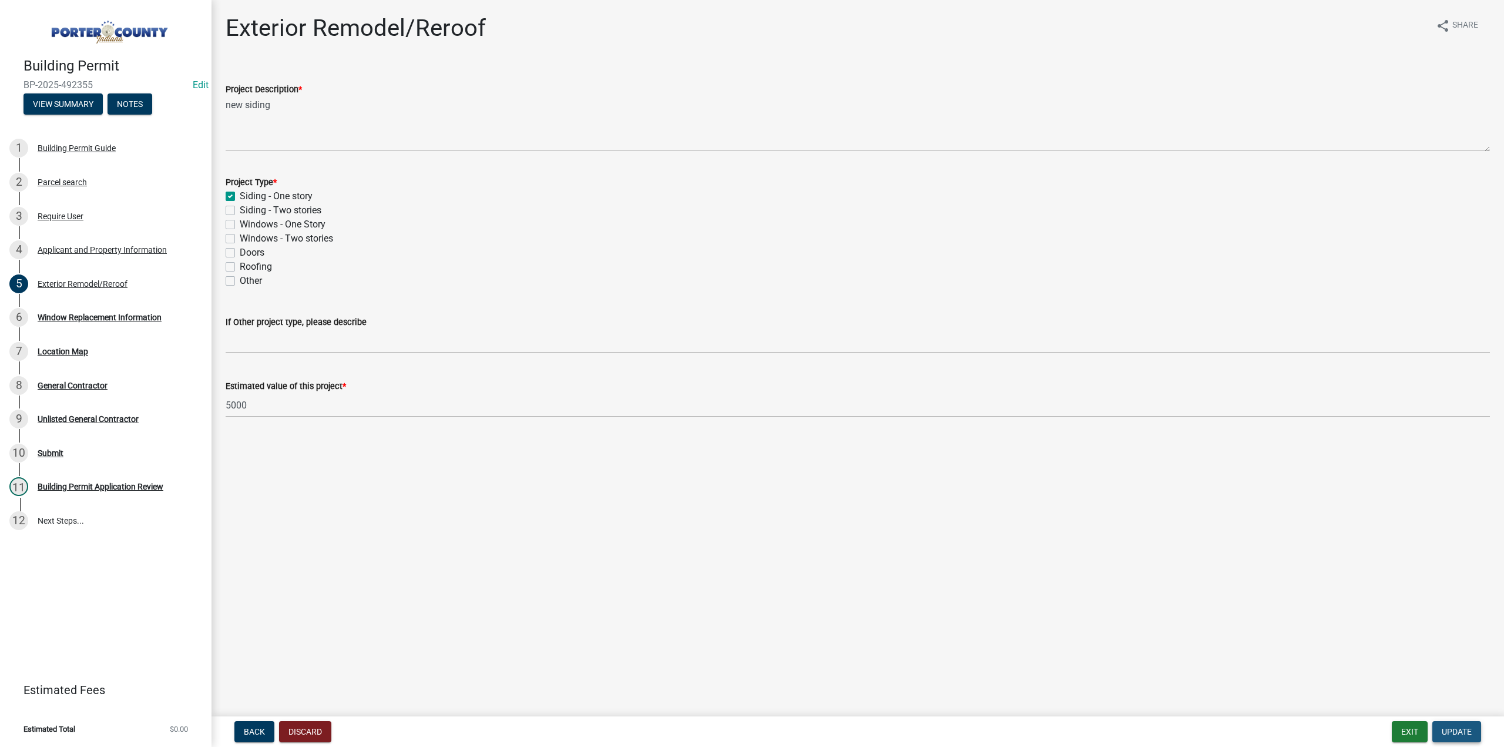
click at [1451, 731] on span "Update" at bounding box center [1457, 731] width 30 height 9
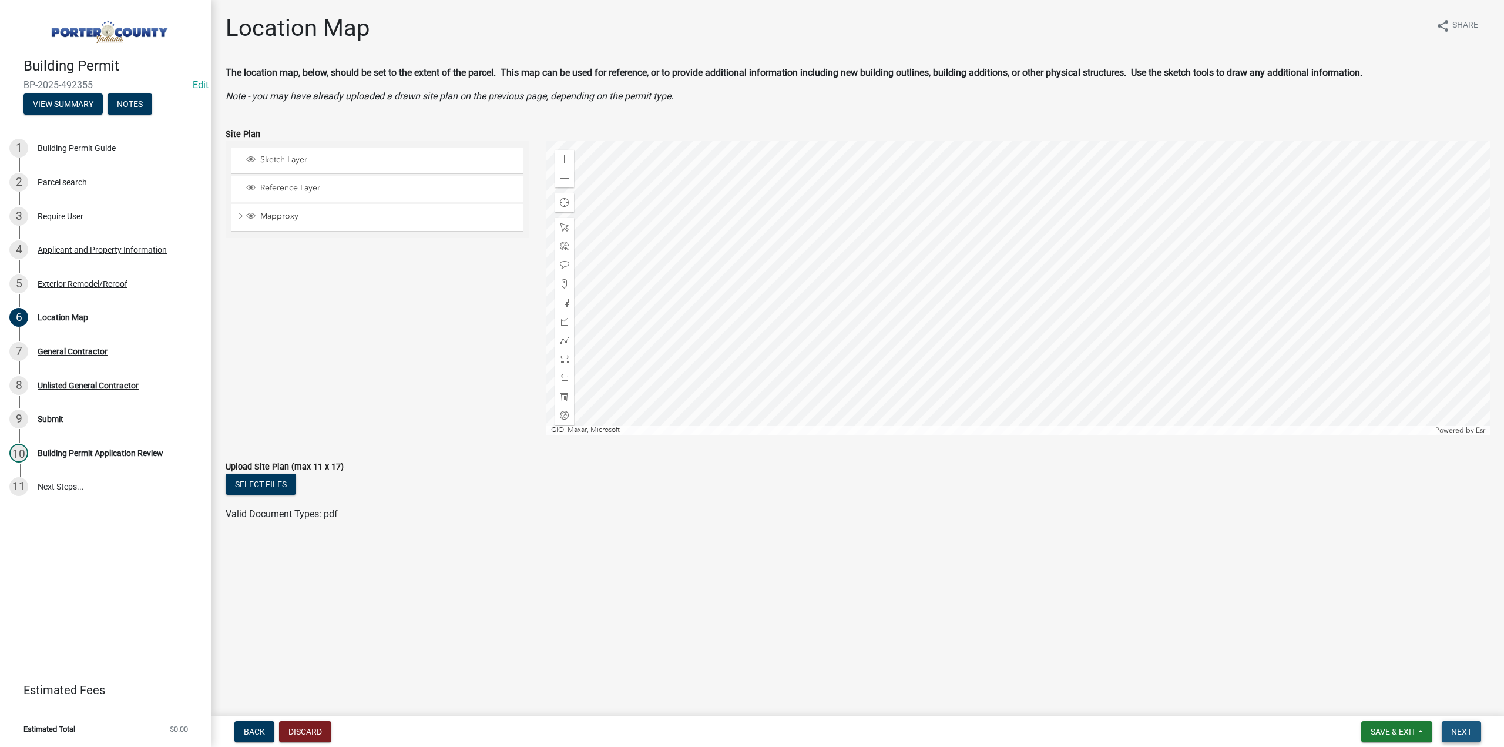
click at [1460, 737] on button "Next" at bounding box center [1461, 731] width 39 height 21
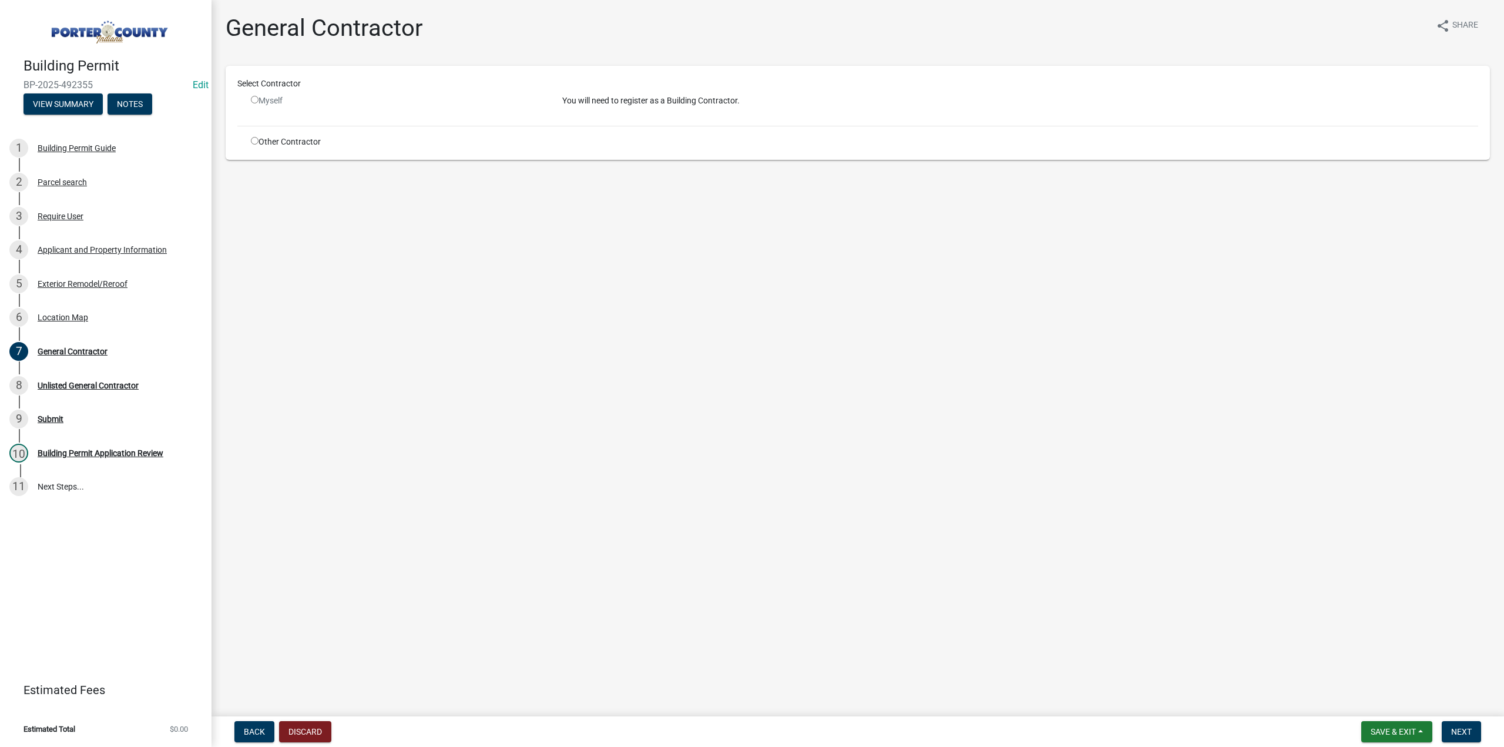
click at [252, 142] on input "radio" at bounding box center [255, 141] width 8 height 8
radio input "true"
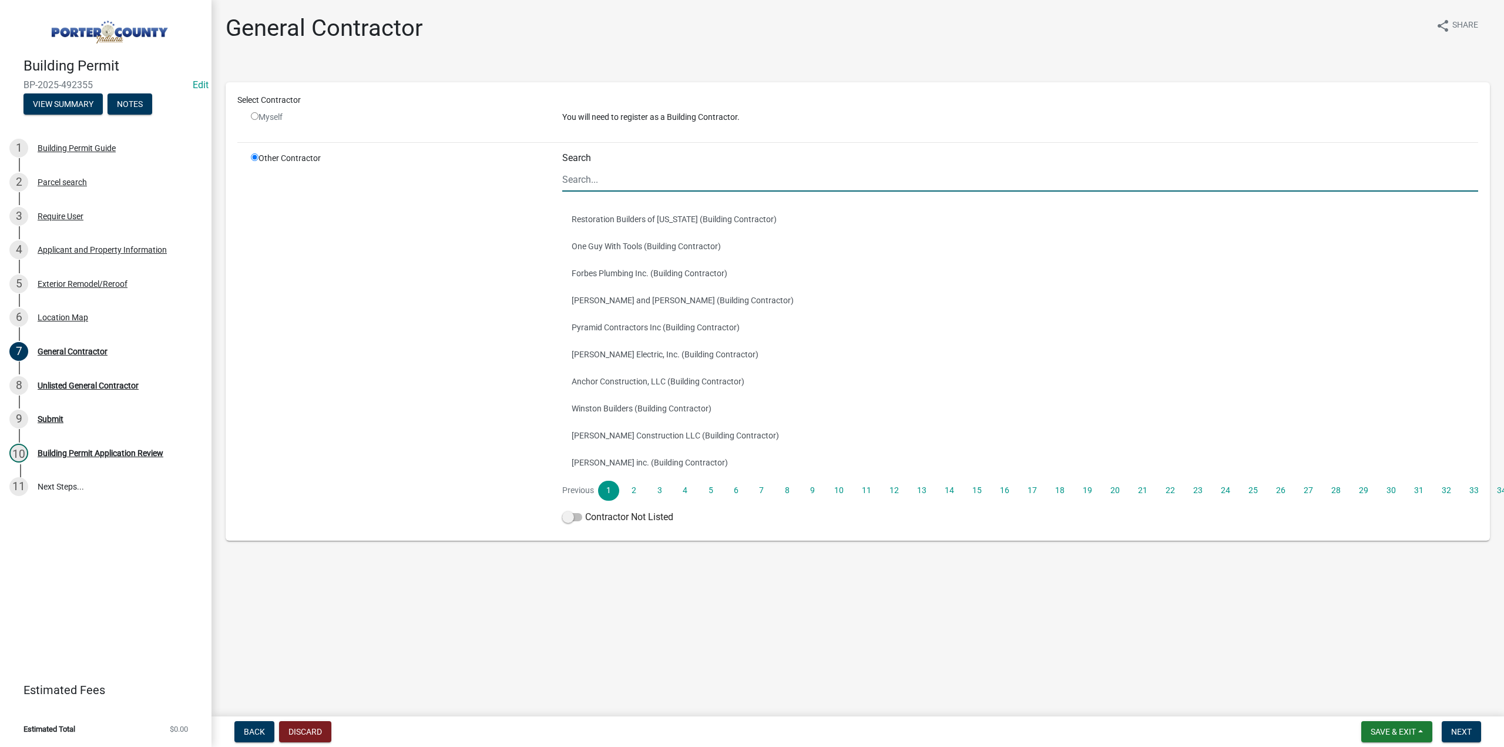
click at [686, 167] on input "Search" at bounding box center [1020, 179] width 916 height 24
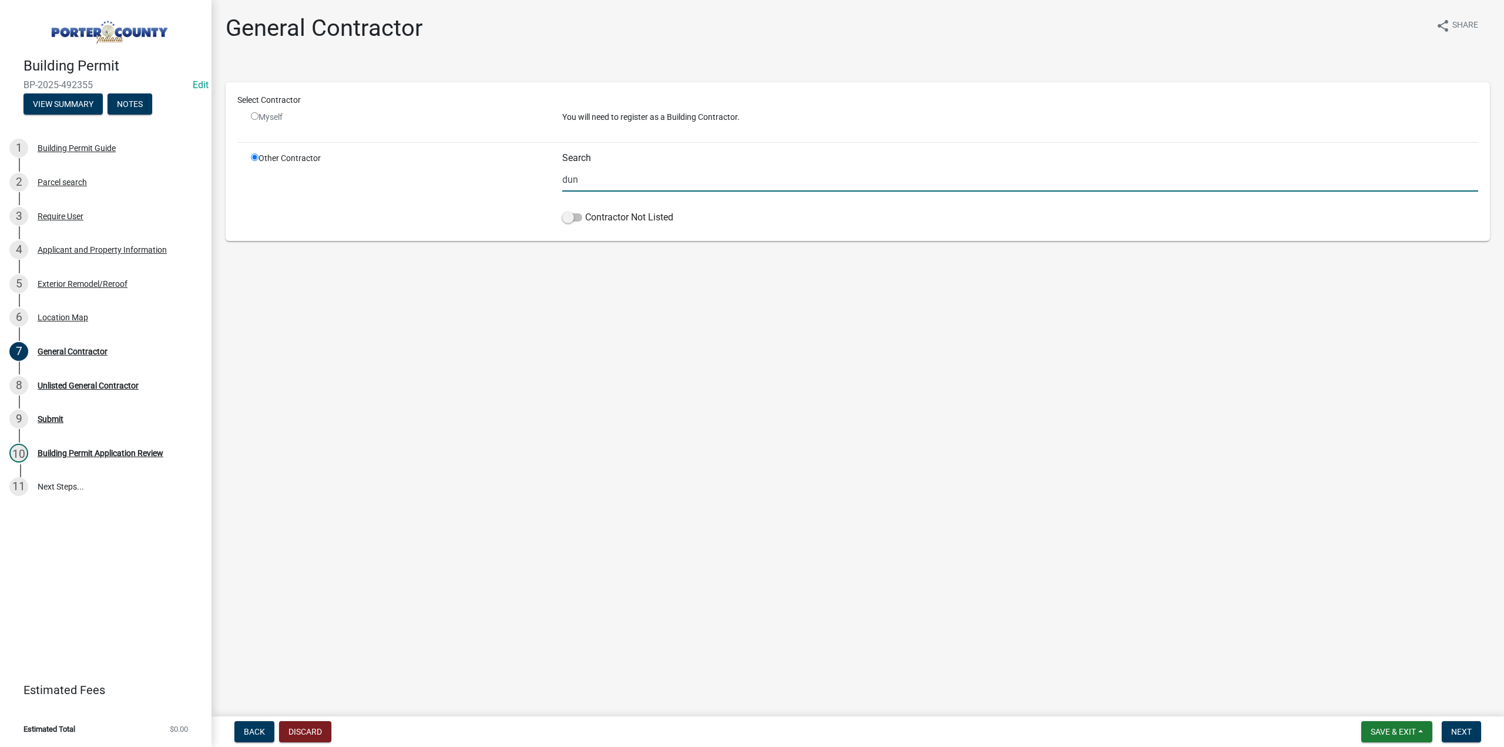
type input "dun"
click at [584, 213] on label "Contractor Not Listed" at bounding box center [617, 217] width 111 height 14
click at [585, 210] on input "Contractor Not Listed" at bounding box center [585, 210] width 0 height 0
click at [1455, 729] on span "Next" at bounding box center [1461, 731] width 21 height 9
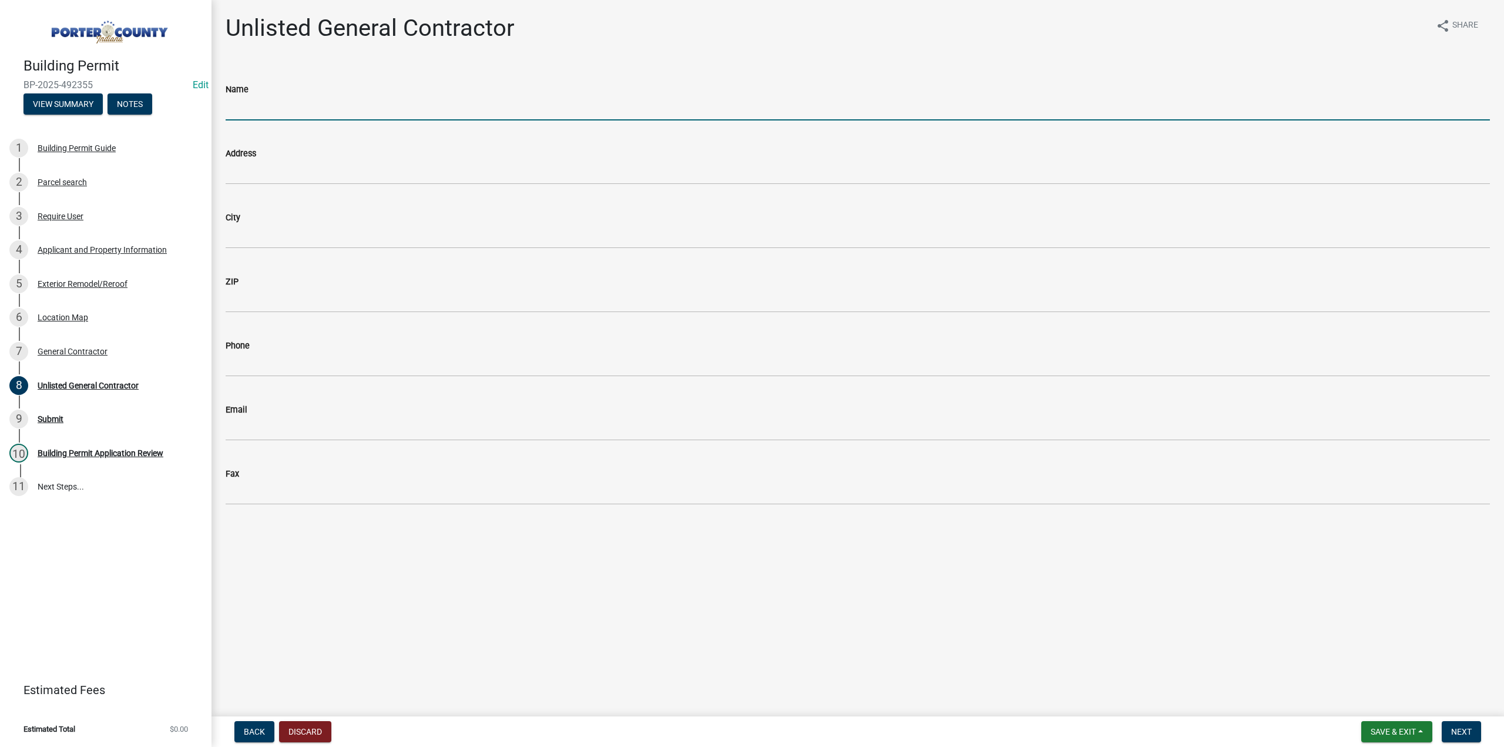
click at [260, 107] on input "Name" at bounding box center [858, 108] width 1265 height 24
type input "Dunn Right"
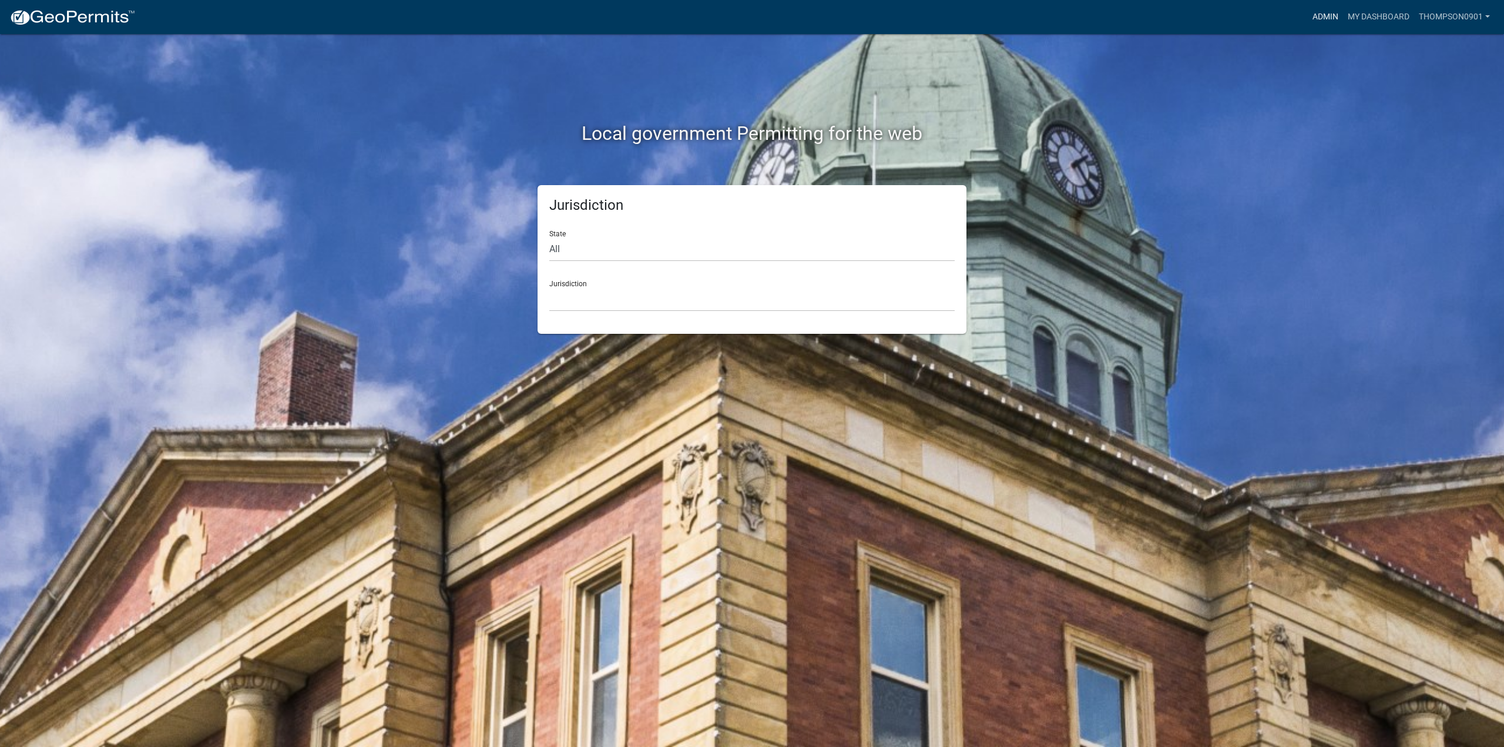
click at [1332, 18] on link "Admin" at bounding box center [1325, 17] width 35 height 22
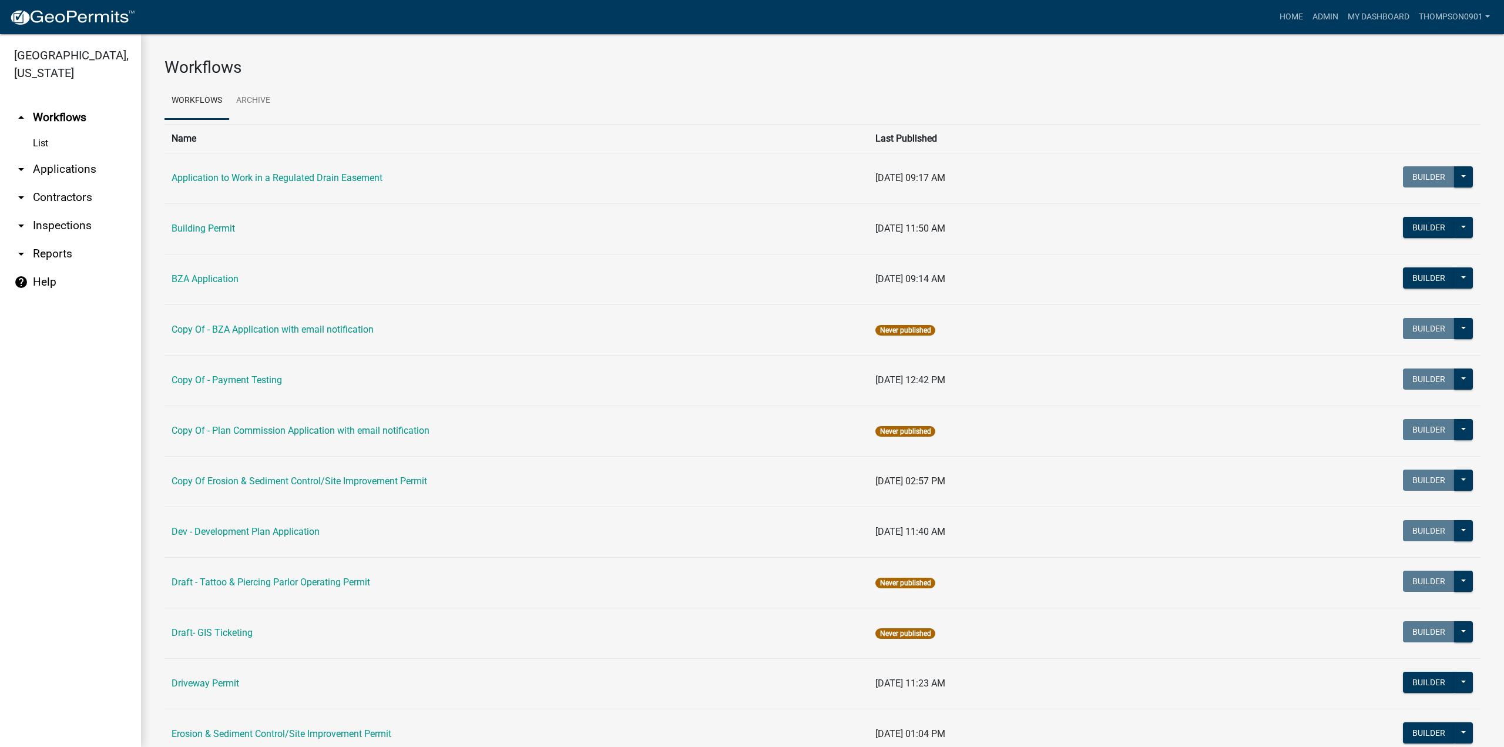
click at [82, 184] on link "arrow_drop_down Contractors" at bounding box center [70, 197] width 141 height 28
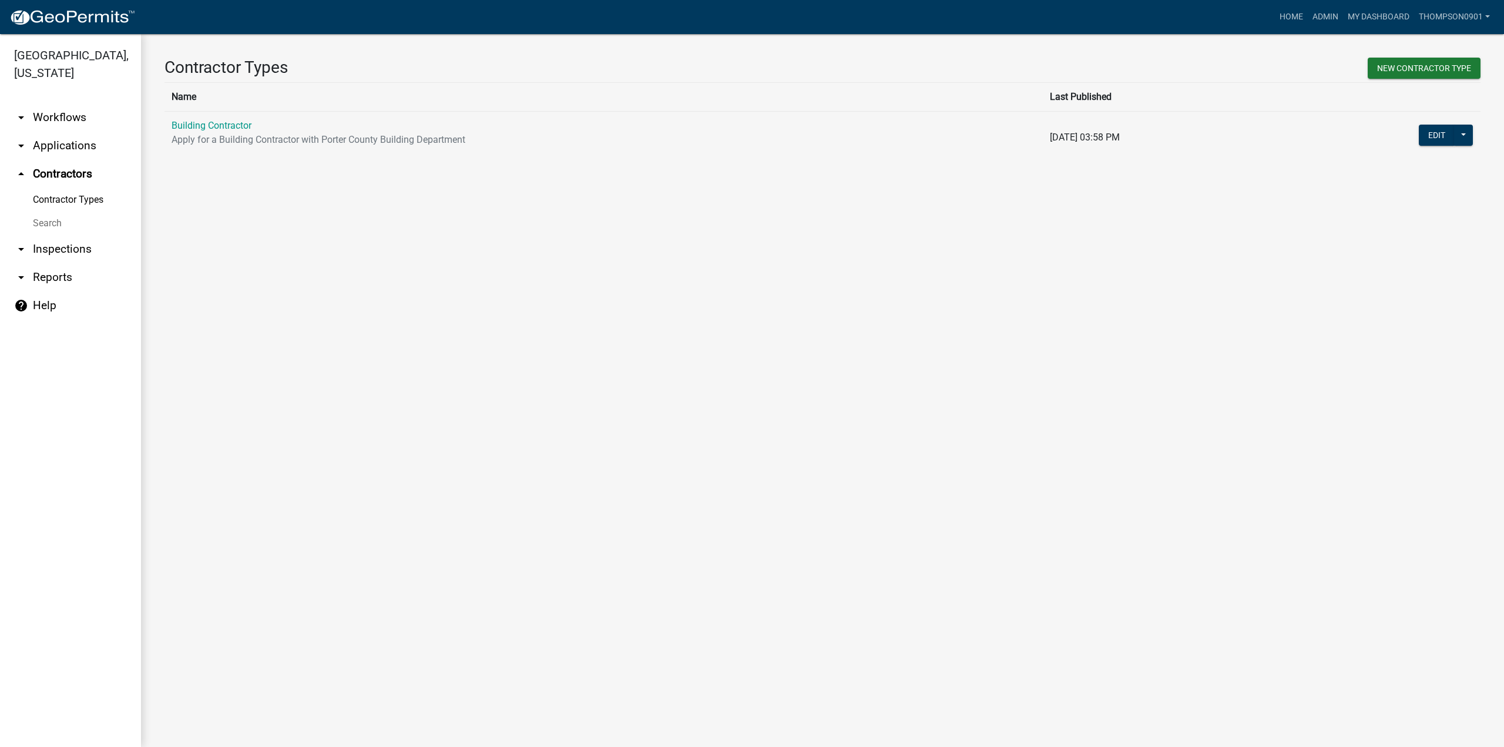
click at [208, 119] on td "Building Contractor Apply for a Building Contractor with Porter County Building…" at bounding box center [604, 137] width 879 height 52
click at [206, 126] on link "Building Contractor" at bounding box center [212, 125] width 80 height 11
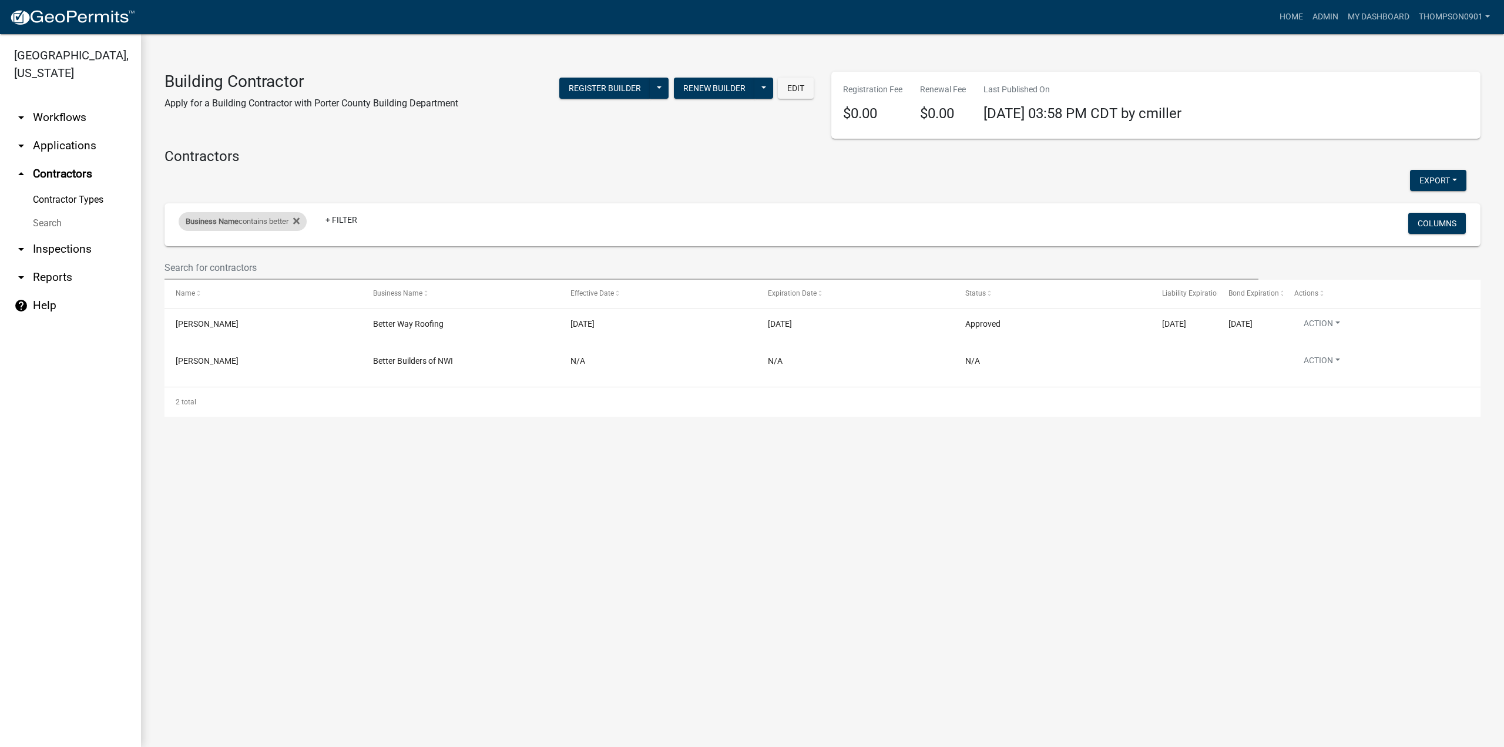
click at [262, 219] on div "Business Name contains better" at bounding box center [243, 221] width 128 height 19
drag, startPoint x: 240, startPoint y: 269, endPoint x: 0, endPoint y: 263, distance: 239.8
click at [0, 264] on body "Internet Explorer does NOT work with GeoPermits. Get a new browser for more sec…" at bounding box center [752, 373] width 1504 height 747
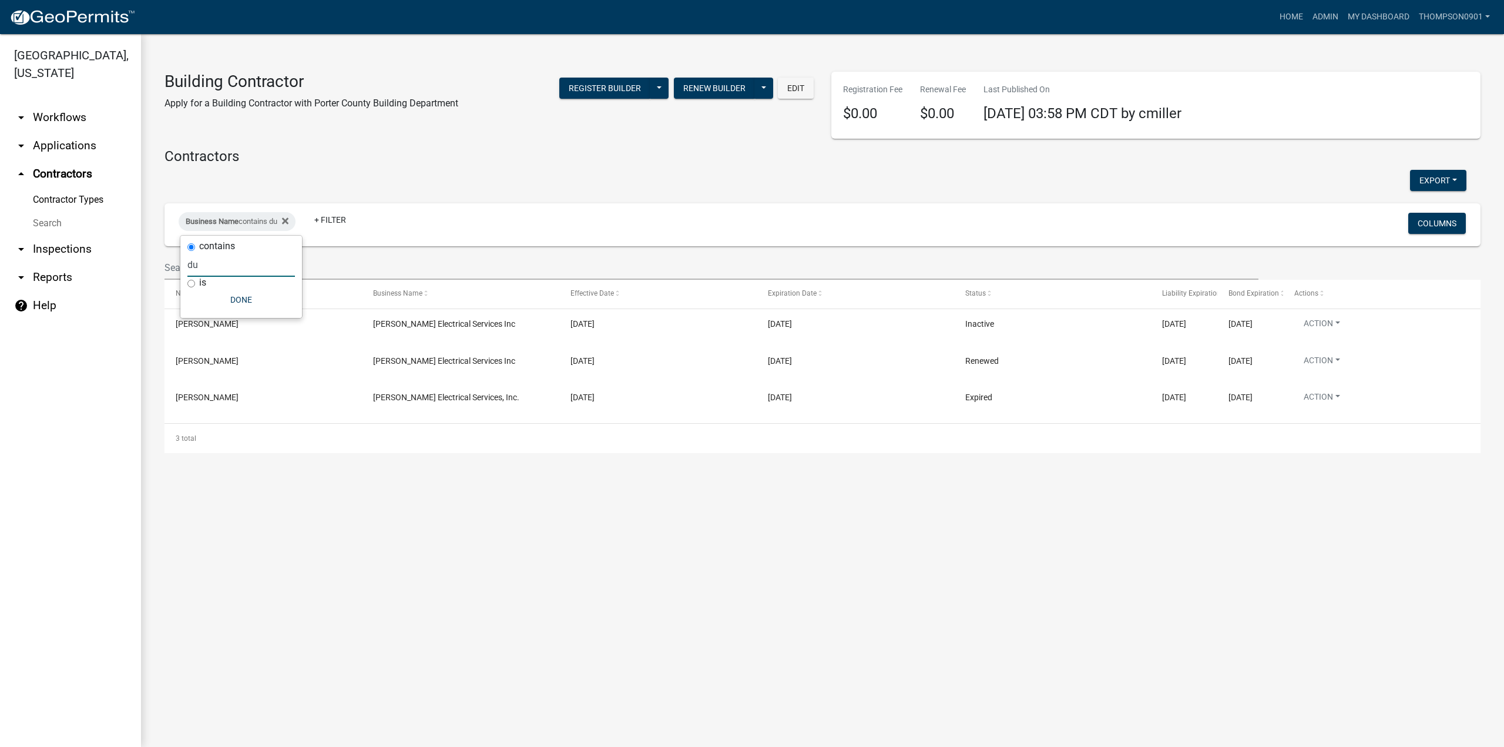
type input "d"
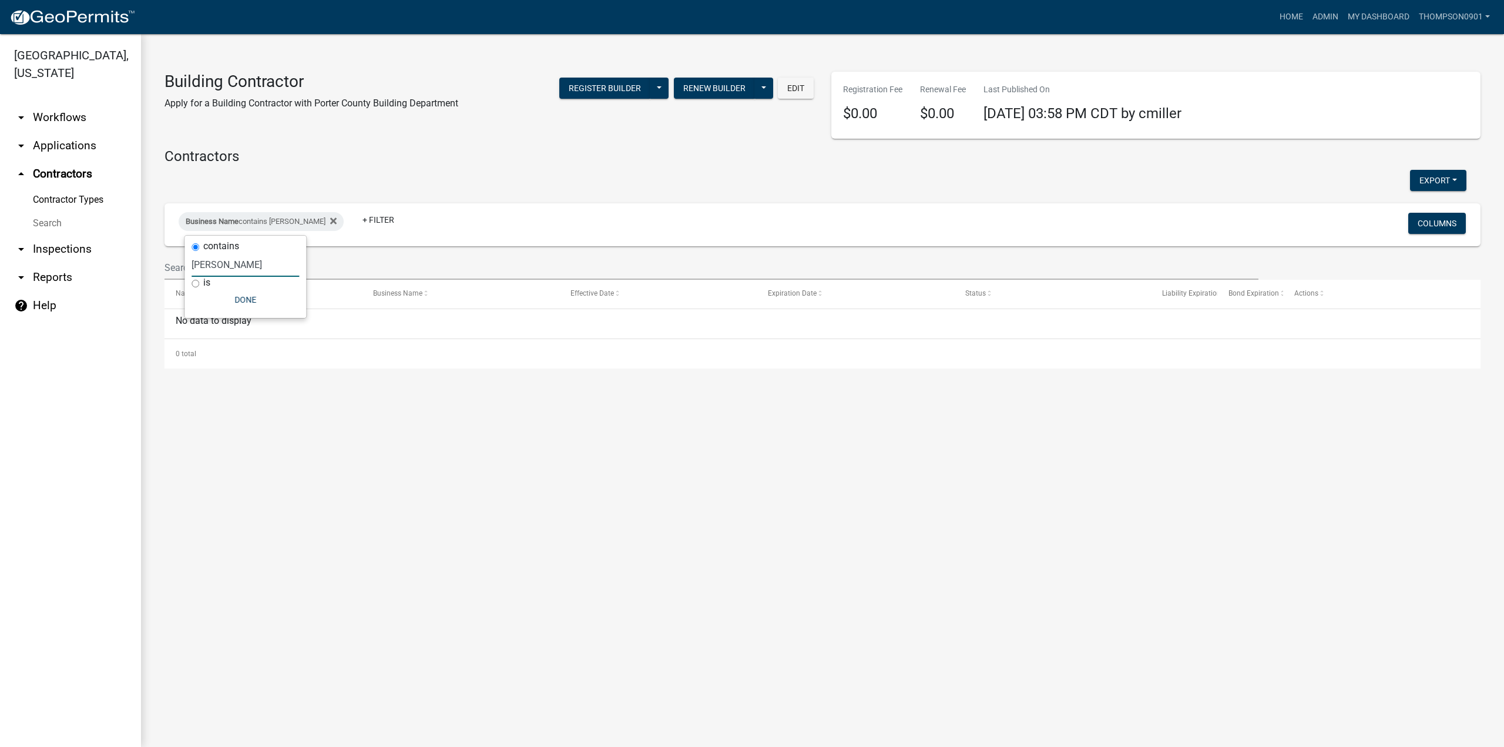
type input "ronal"
click at [46, 132] on link "arrow_drop_down Applications" at bounding box center [70, 146] width 141 height 28
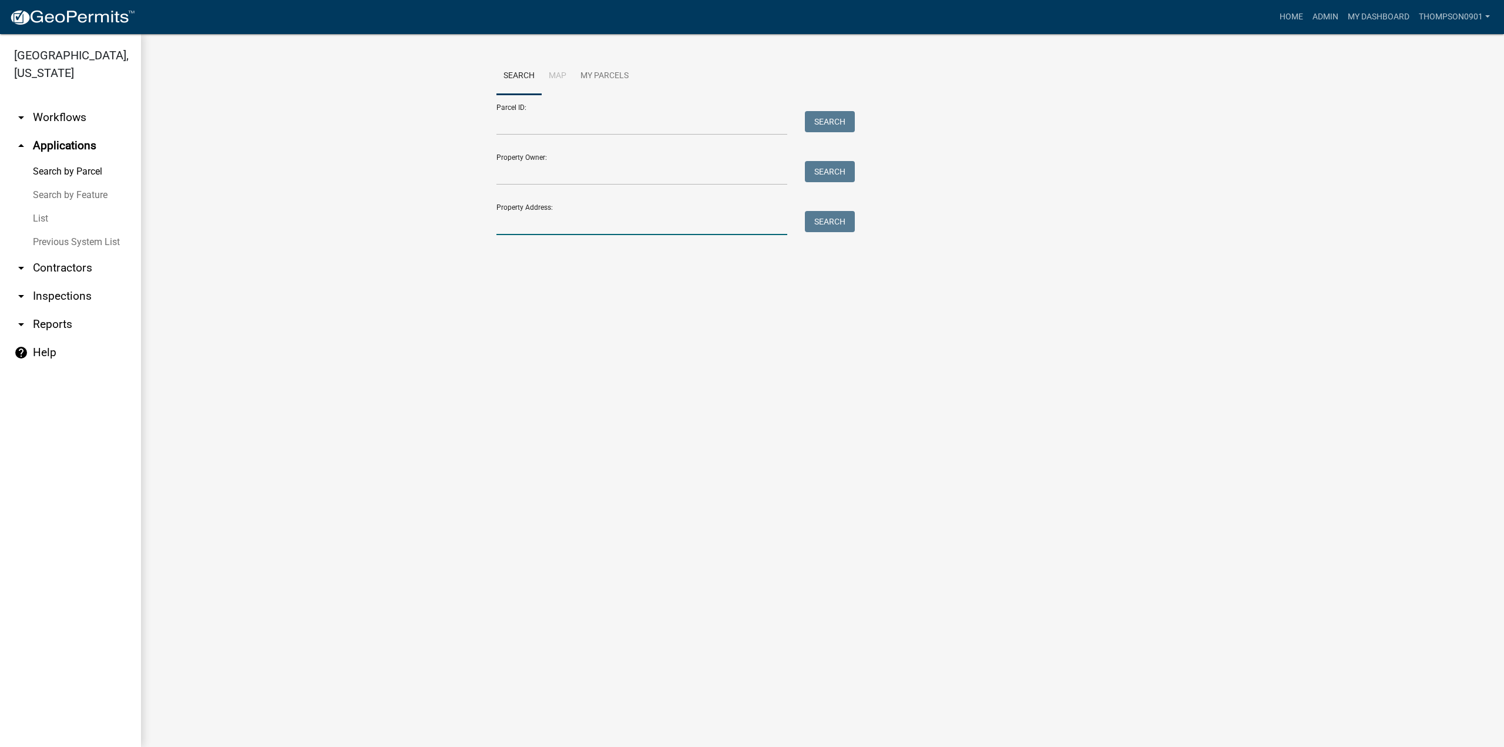
click at [608, 226] on input "Property Address:" at bounding box center [642, 223] width 291 height 24
type input "34 w us hwy 6"
click at [519, 296] on span "Select" at bounding box center [516, 301] width 25 height 11
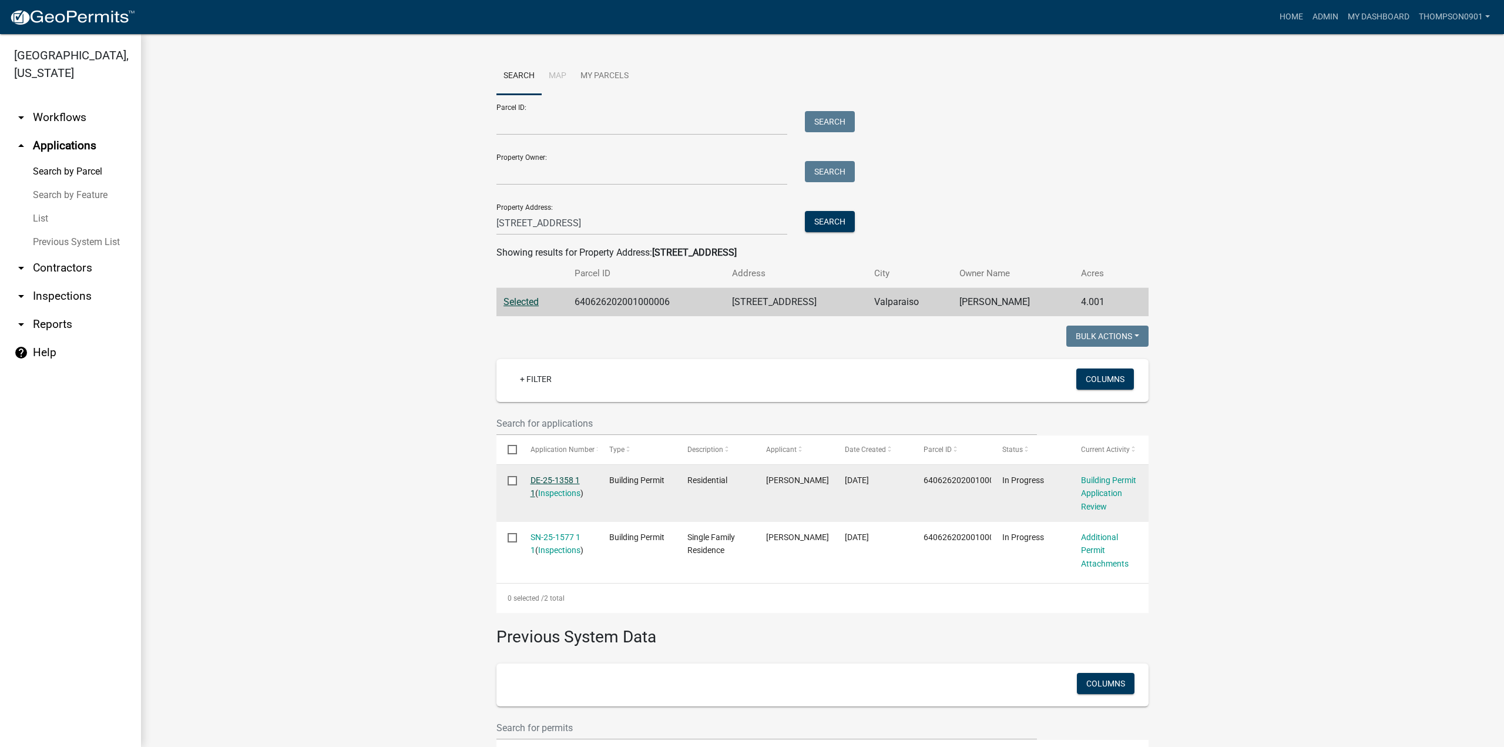
click at [558, 479] on link "DE-25-1358 1 1" at bounding box center [555, 486] width 49 height 23
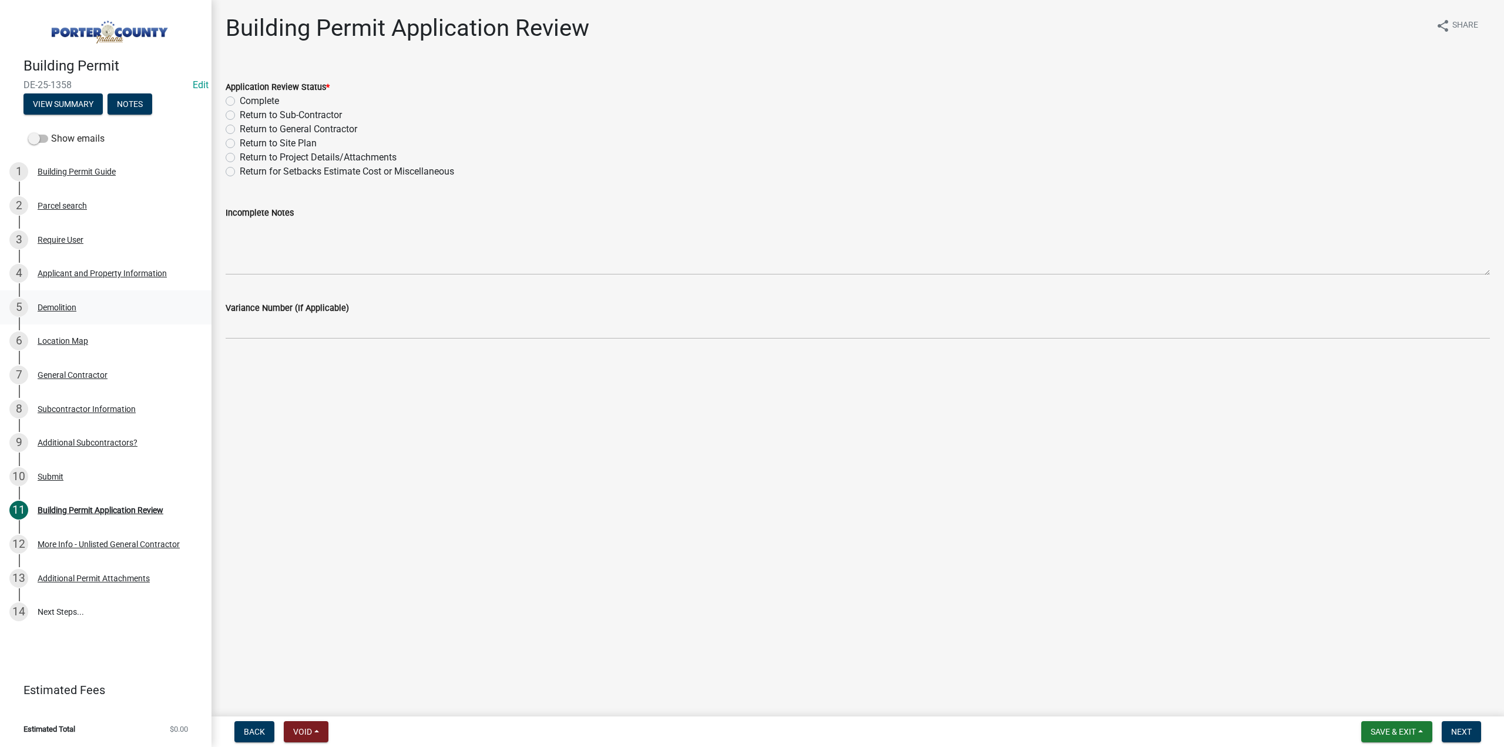
click at [65, 303] on div "Demolition" at bounding box center [57, 307] width 39 height 8
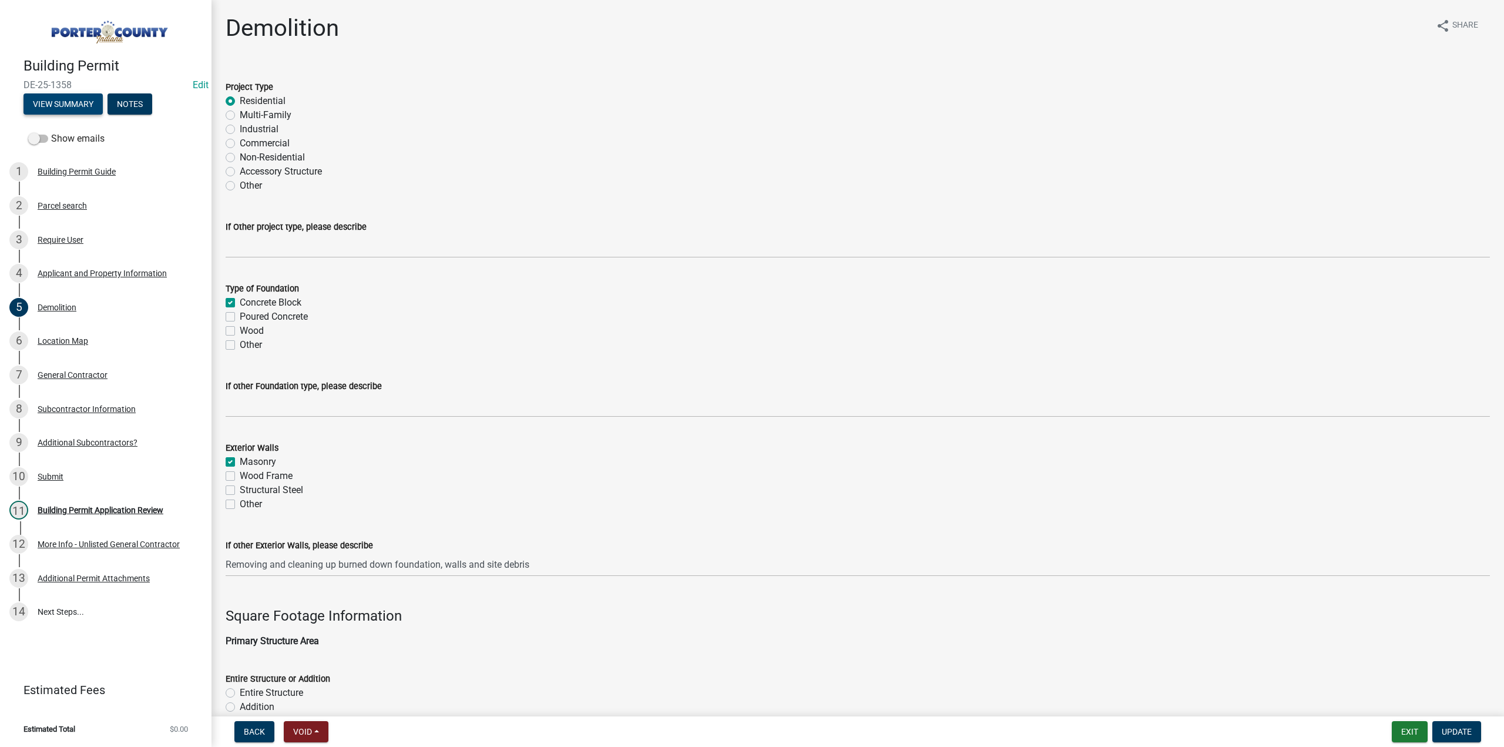
click at [56, 92] on div "Building Permit DE-25-1358 Edit View Summary Notes" at bounding box center [105, 82] width 193 height 69
click at [58, 100] on button "View Summary" at bounding box center [63, 103] width 79 height 21
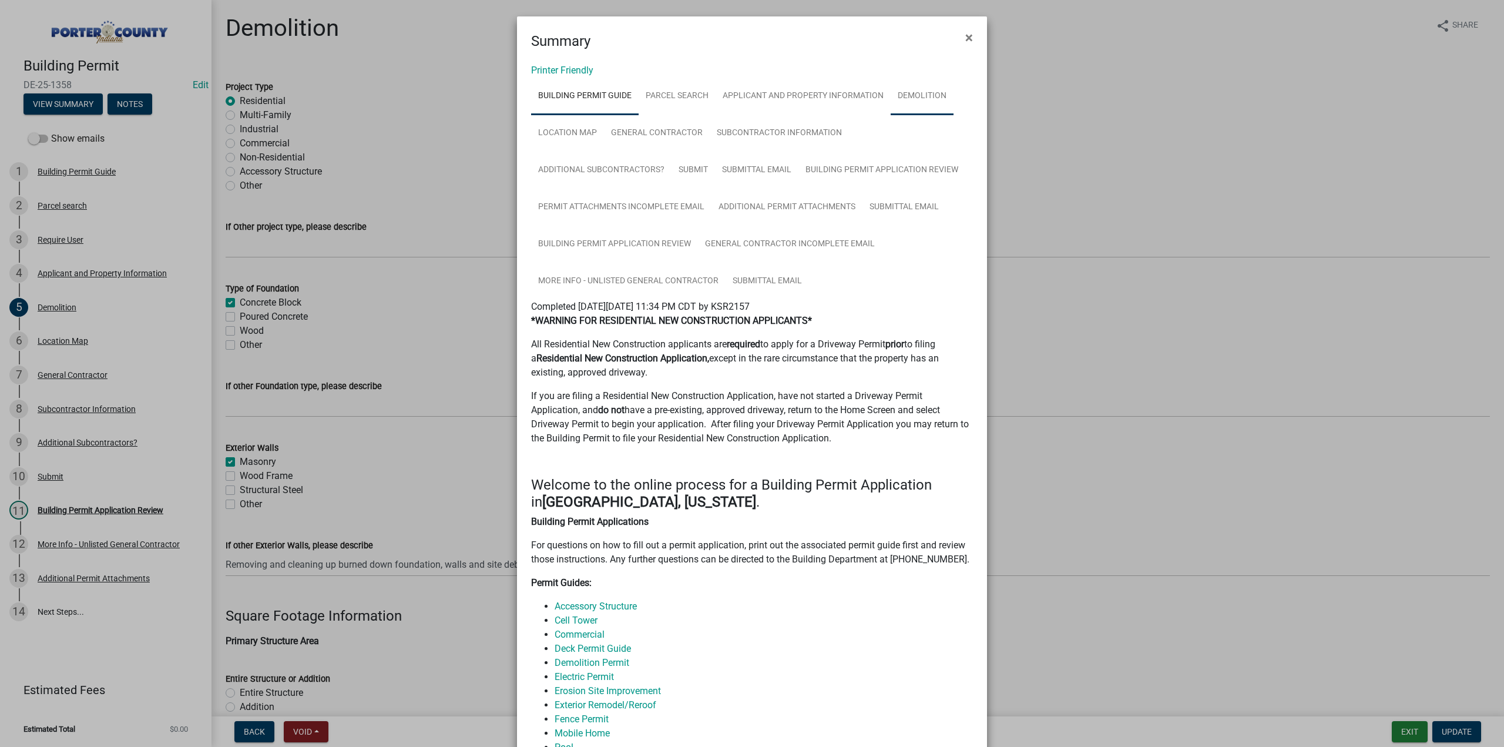
click at [910, 100] on link "Demolition" at bounding box center [922, 97] width 63 height 38
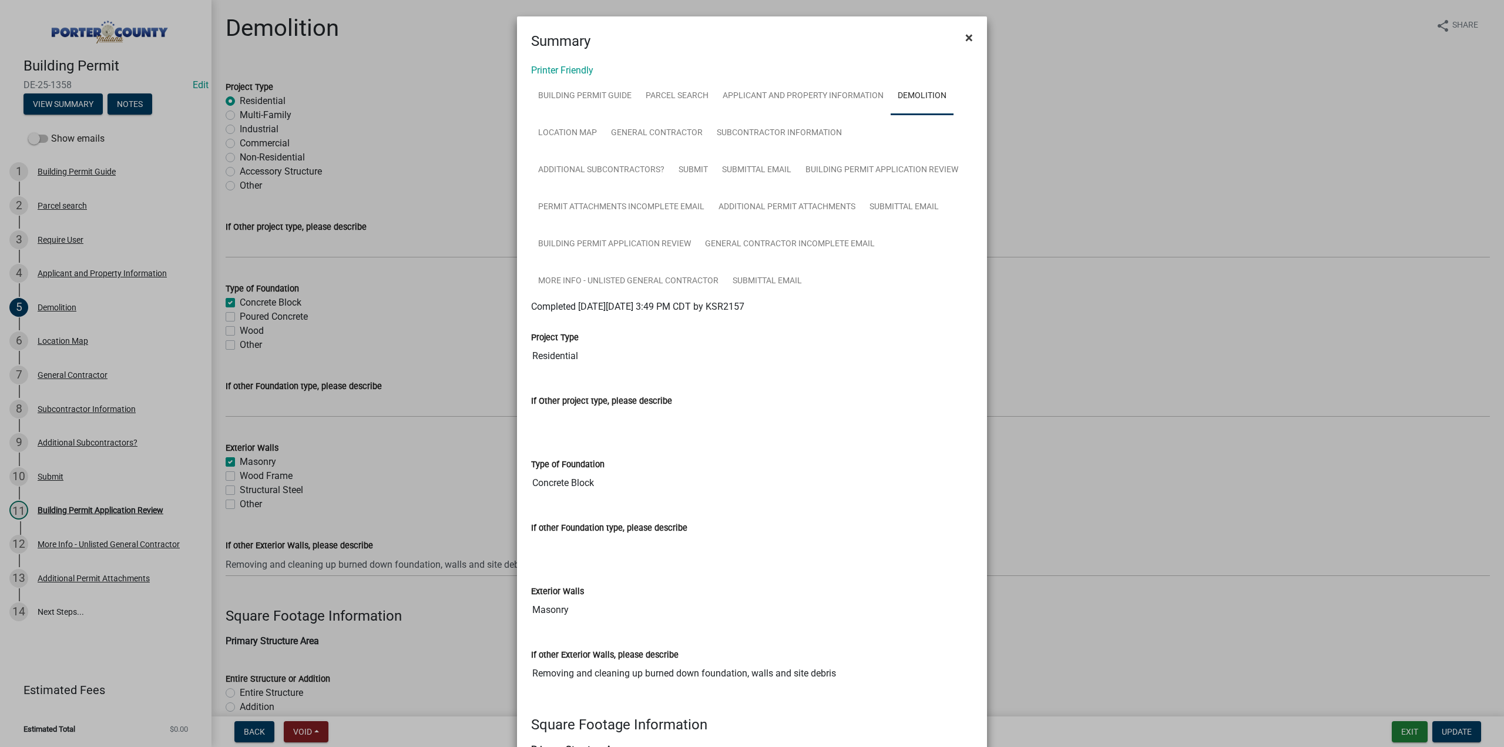
click at [965, 37] on span "×" at bounding box center [969, 37] width 8 height 16
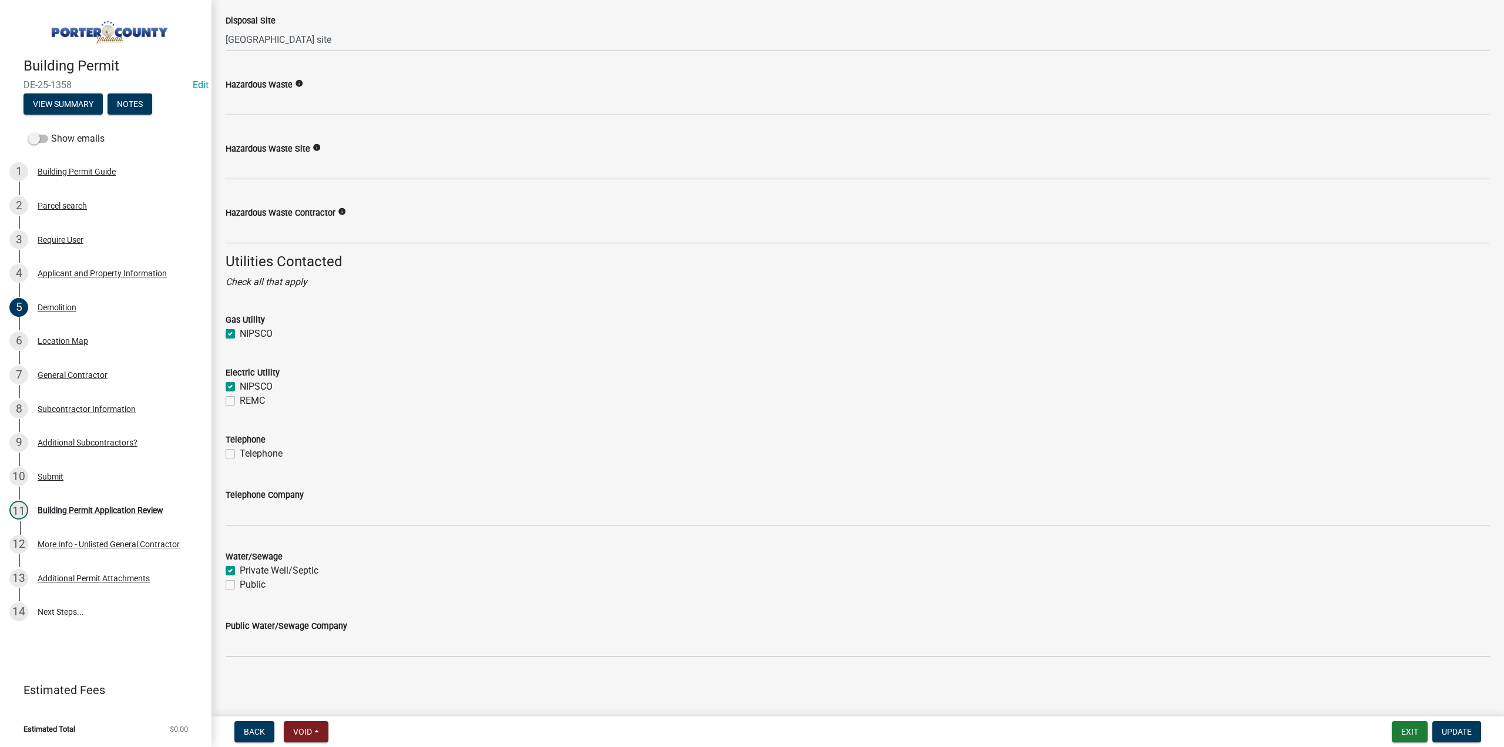
scroll to position [1523, 0]
click at [96, 374] on div "General Contractor" at bounding box center [73, 375] width 70 height 8
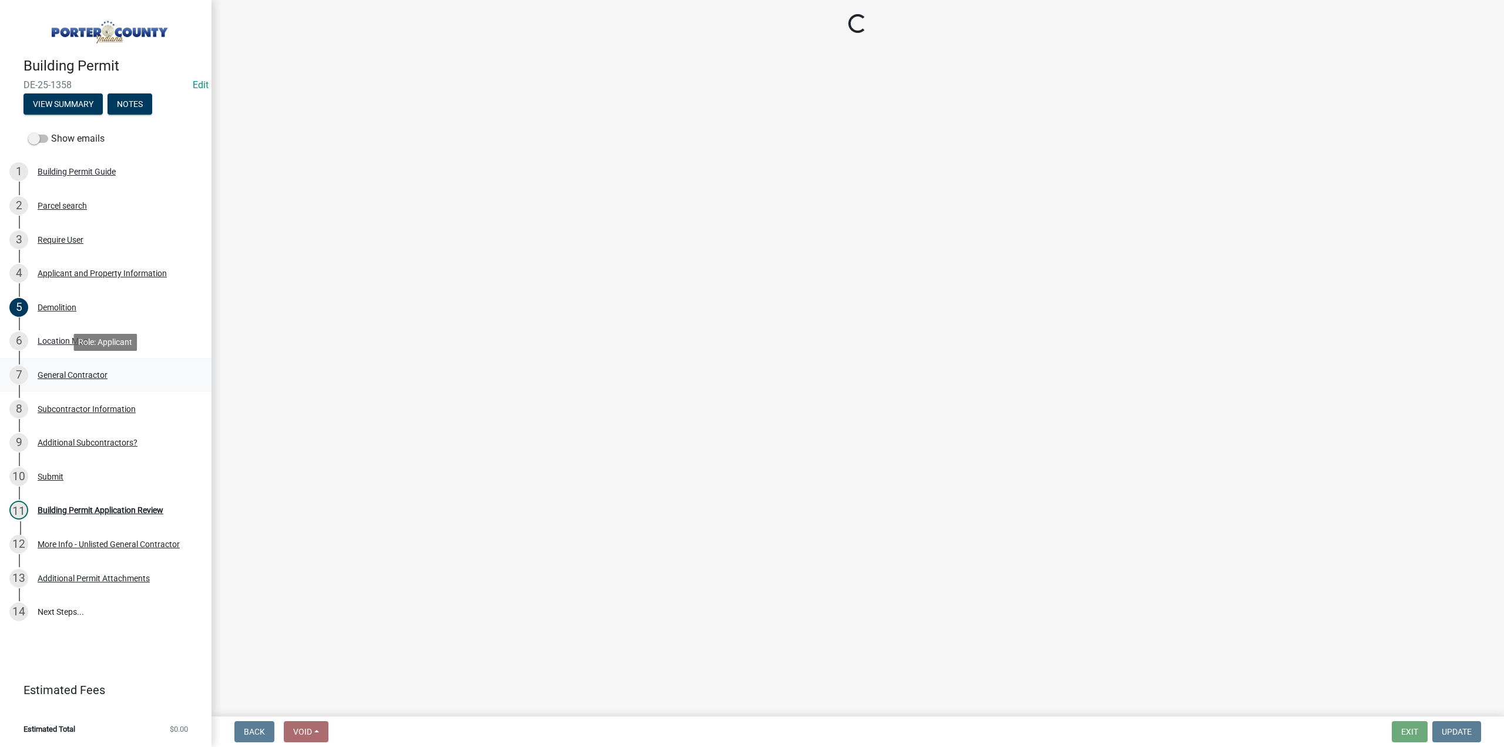
scroll to position [0, 0]
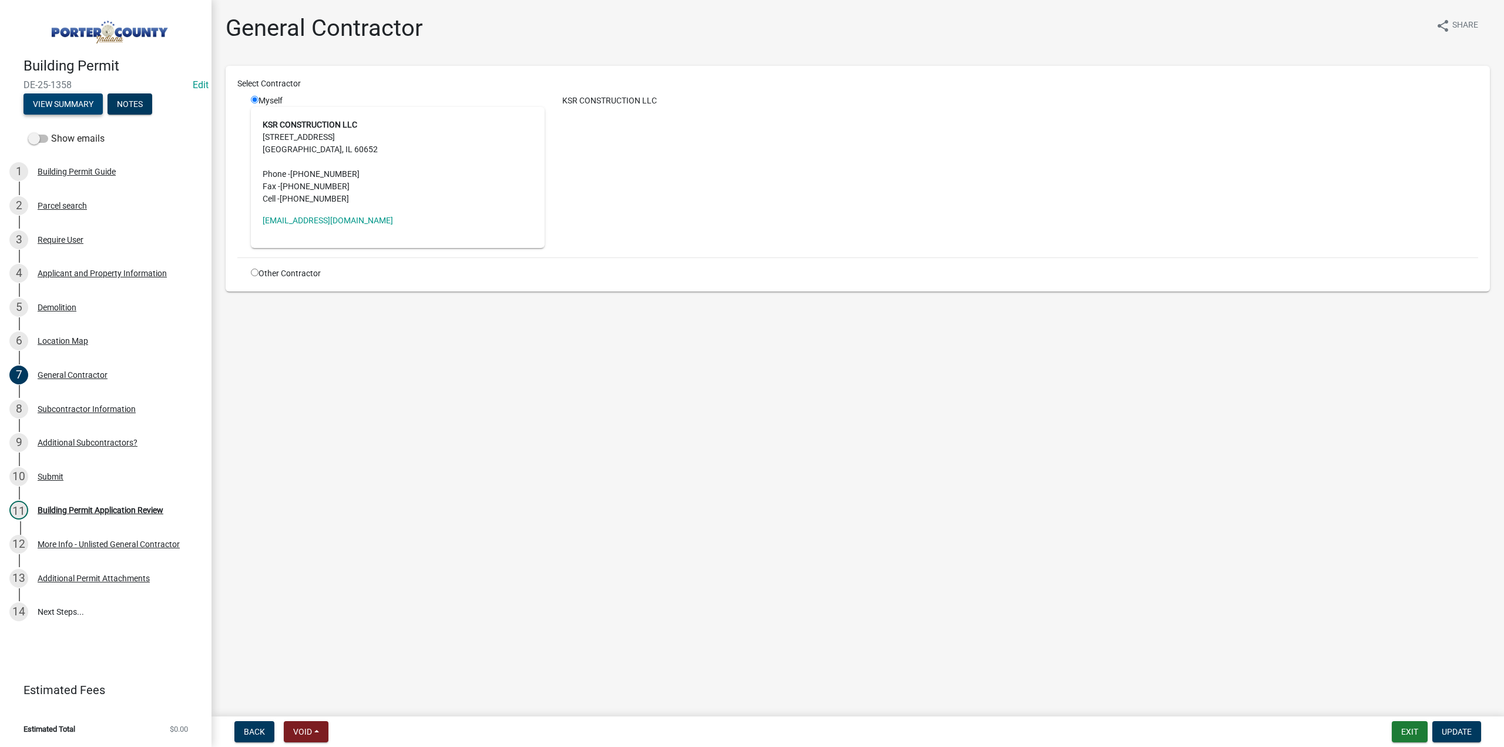
click at [65, 105] on button "View Summary" at bounding box center [63, 103] width 79 height 21
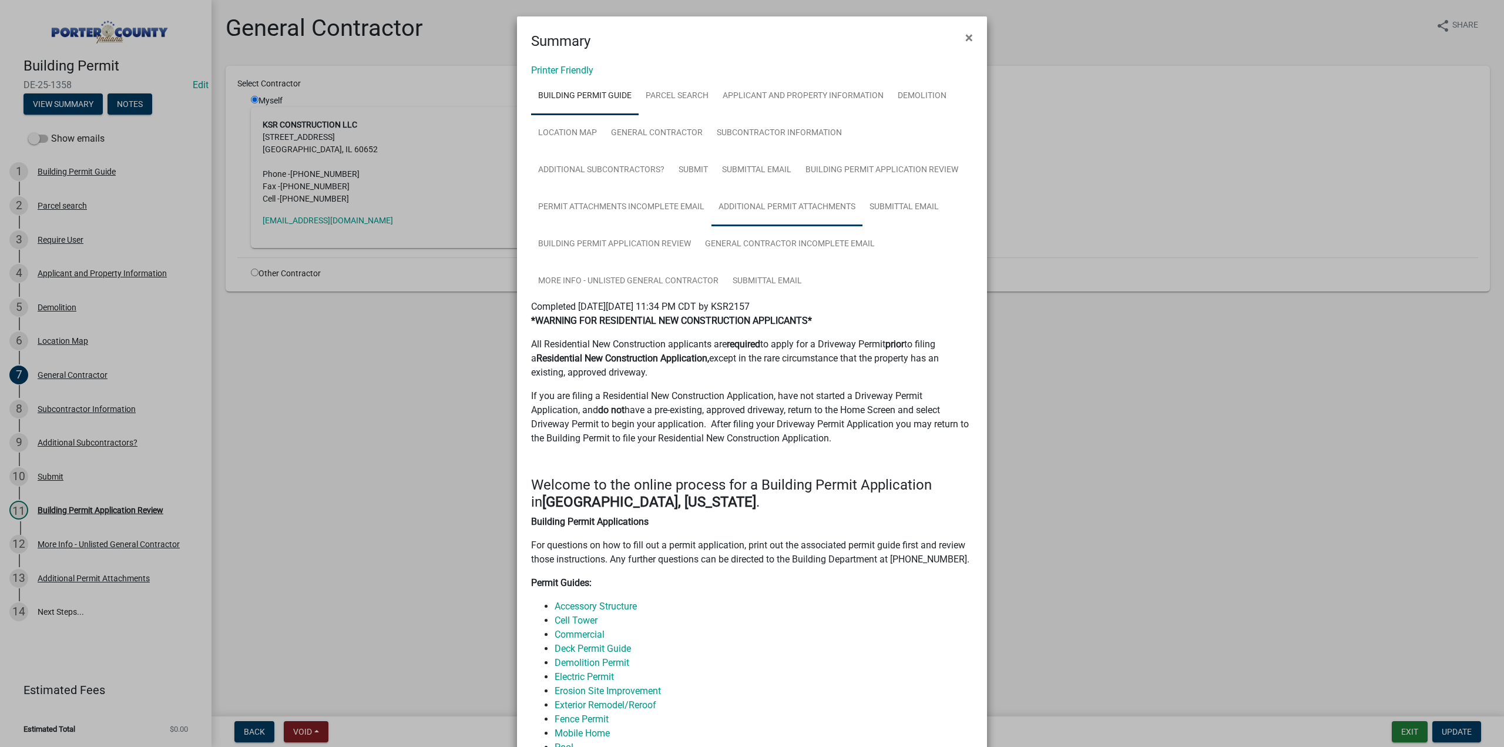
click at [823, 204] on link "Additional Permit Attachments" at bounding box center [787, 208] width 151 height 38
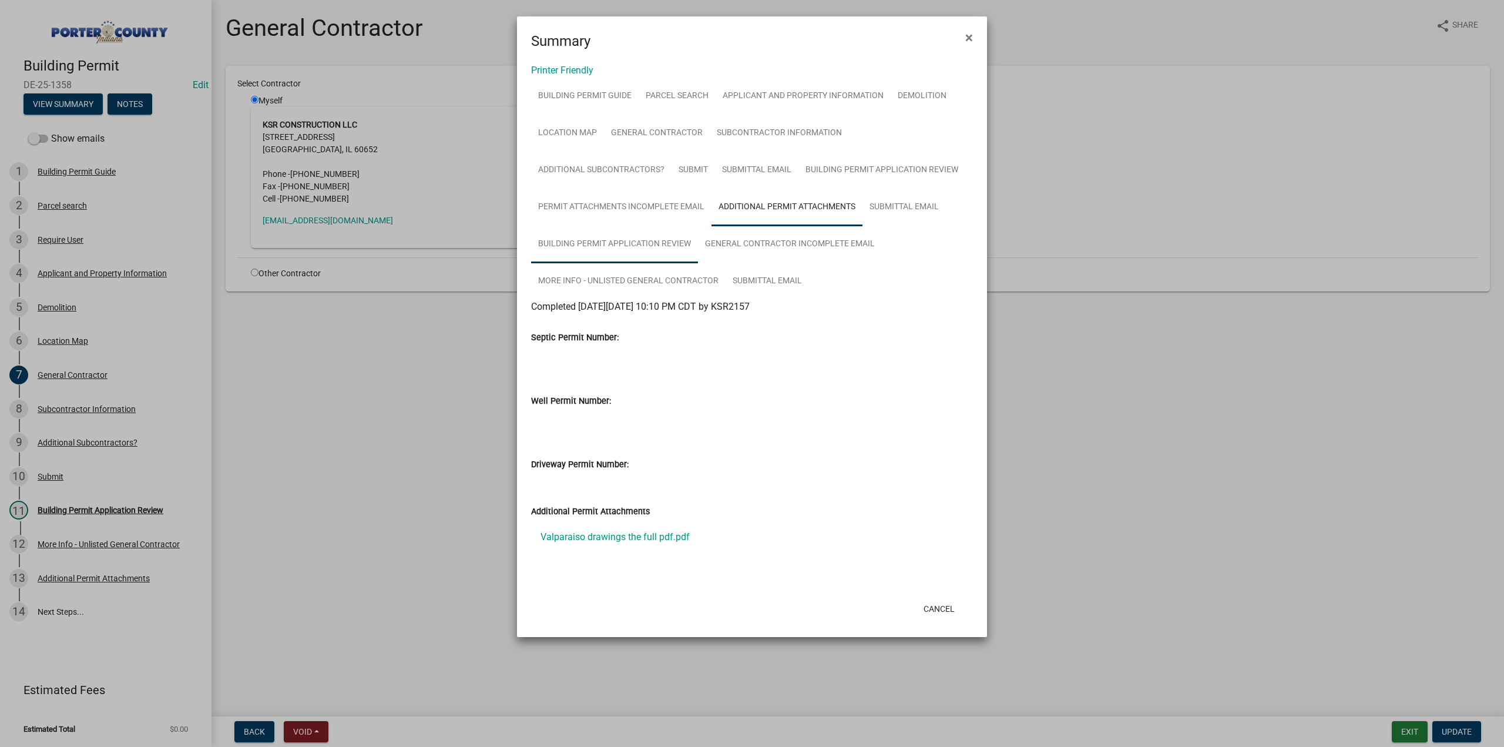
click at [647, 244] on link "Building Permit Application Review" at bounding box center [614, 245] width 167 height 38
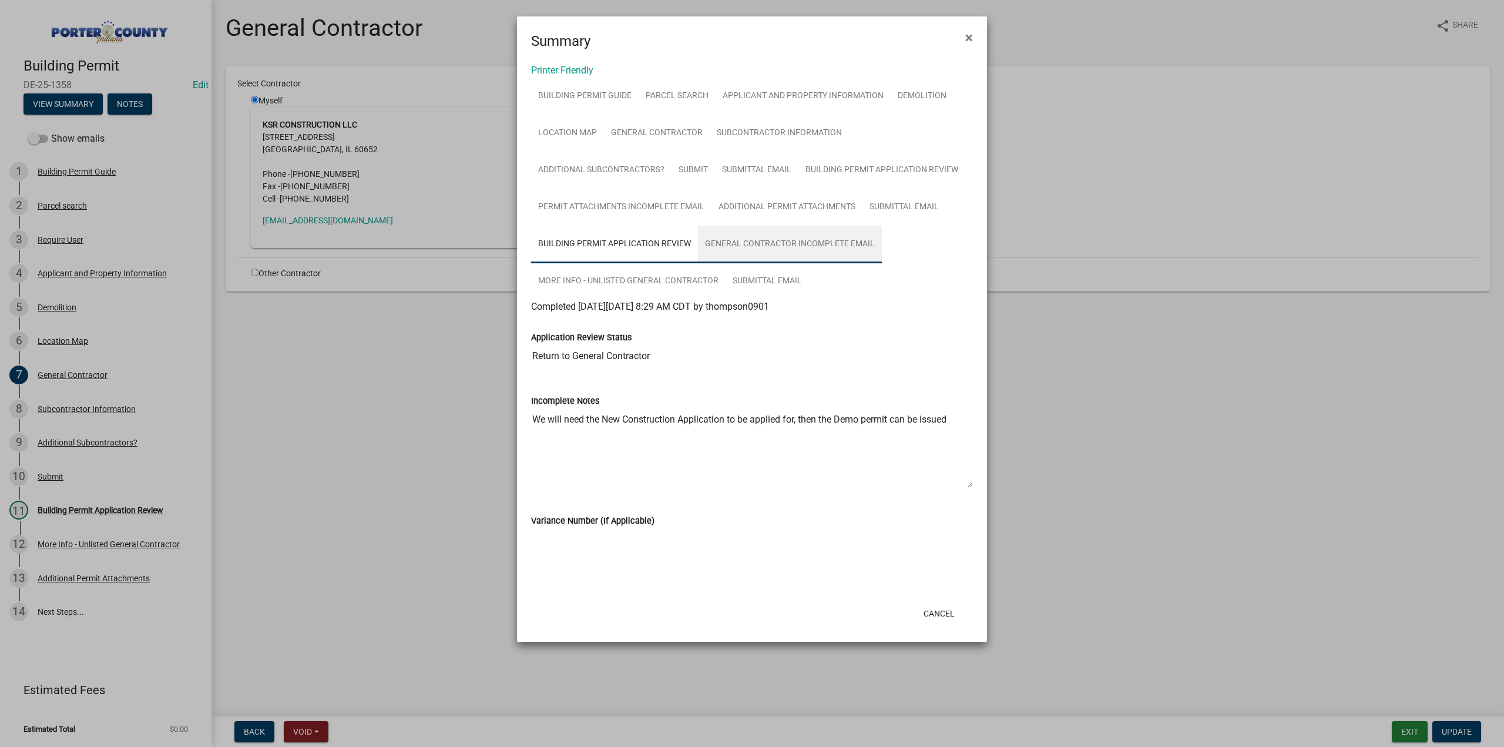
click at [764, 244] on link "General Contractor Incomplete Email" at bounding box center [790, 245] width 184 height 38
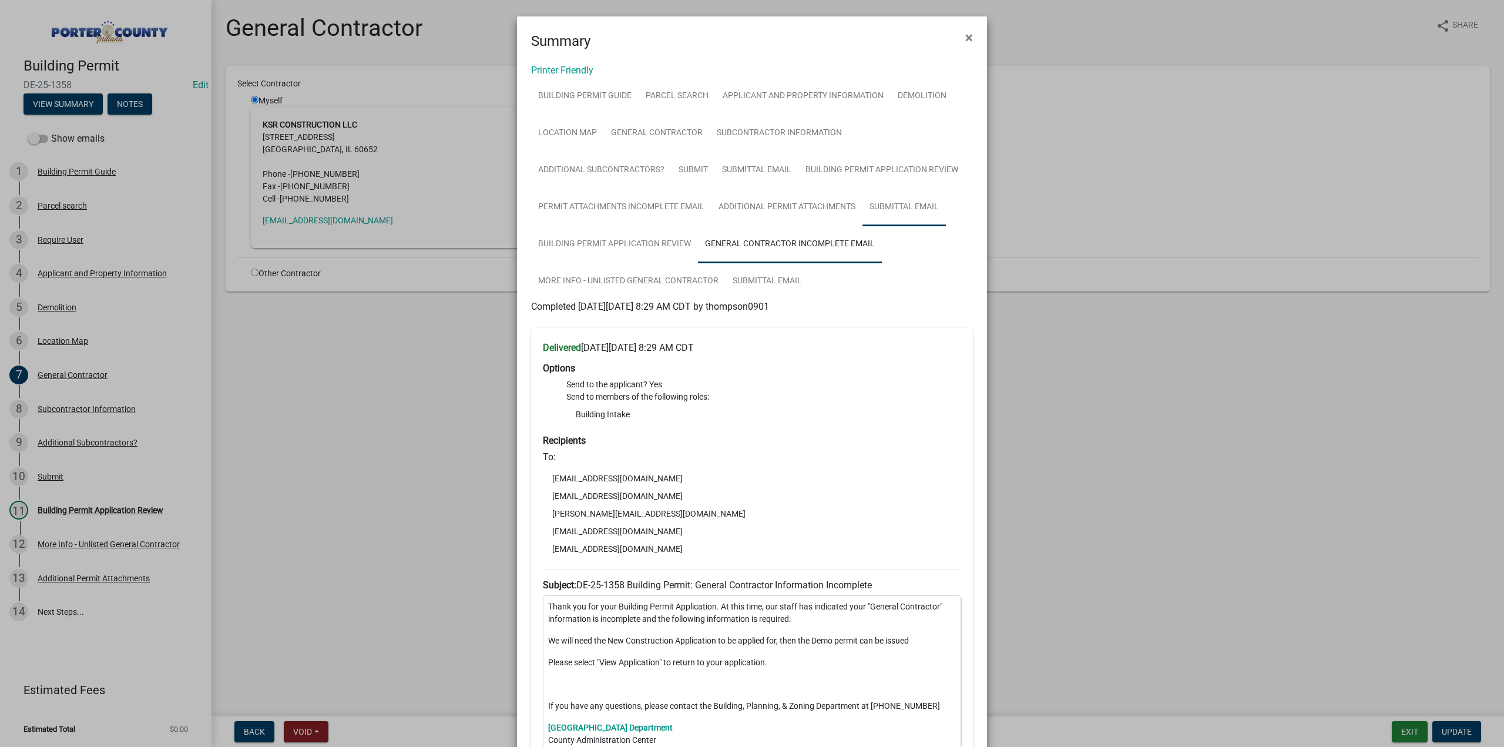
click at [911, 204] on link "Submittal Email" at bounding box center [904, 208] width 83 height 38
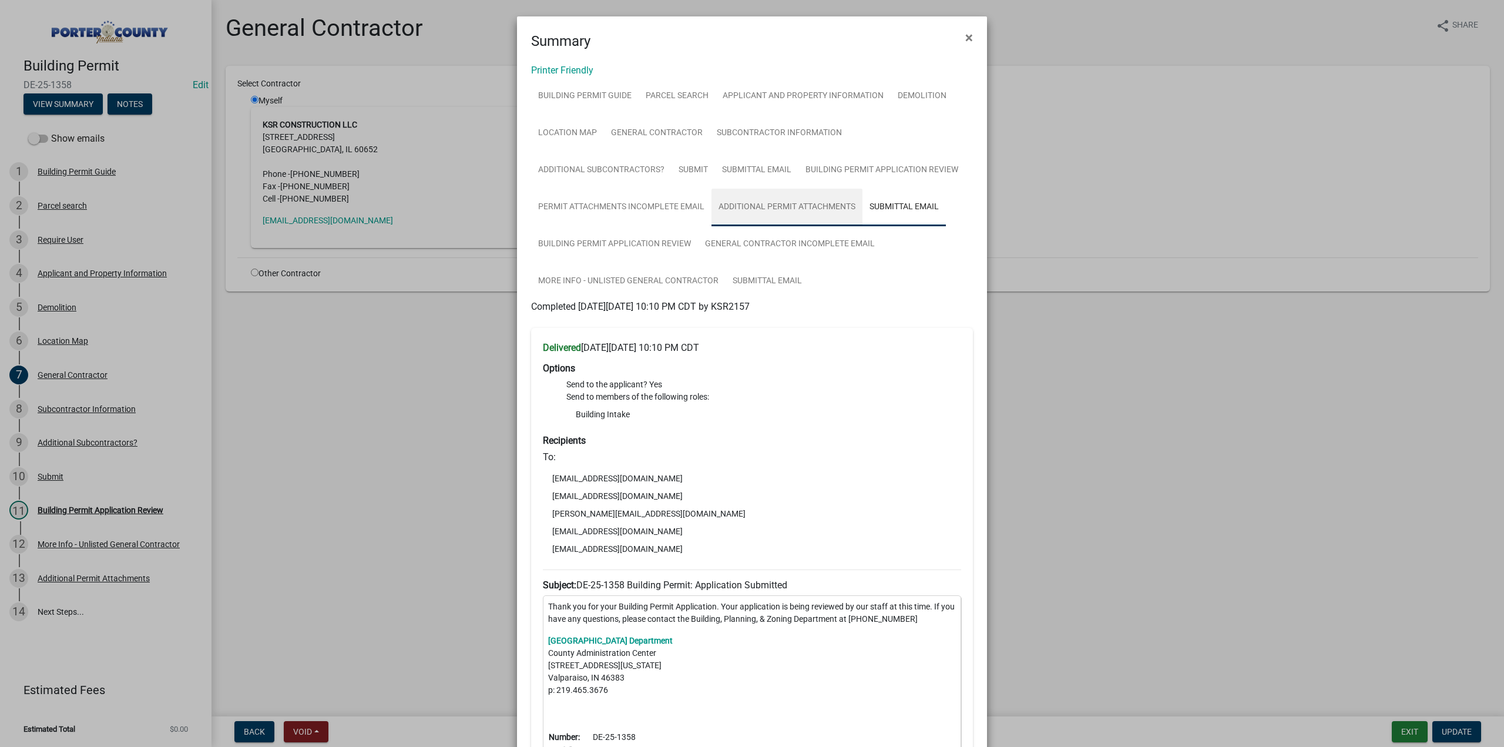
click at [786, 199] on link "Additional Permit Attachments" at bounding box center [787, 208] width 151 height 38
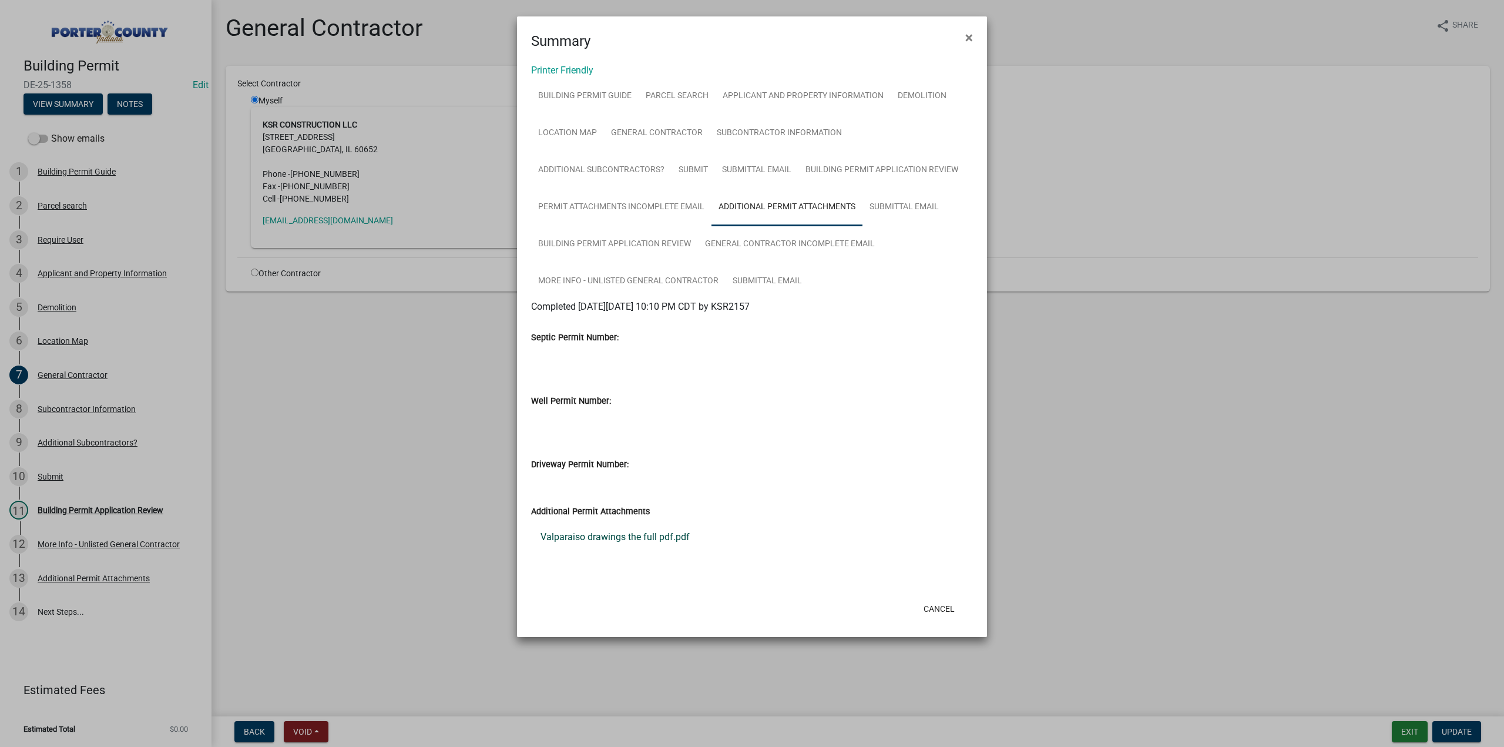
click at [641, 535] on link "Valparaiso drawings the full pdf.pdf" at bounding box center [752, 537] width 442 height 28
click at [773, 279] on link "Submittal Email" at bounding box center [767, 282] width 83 height 38
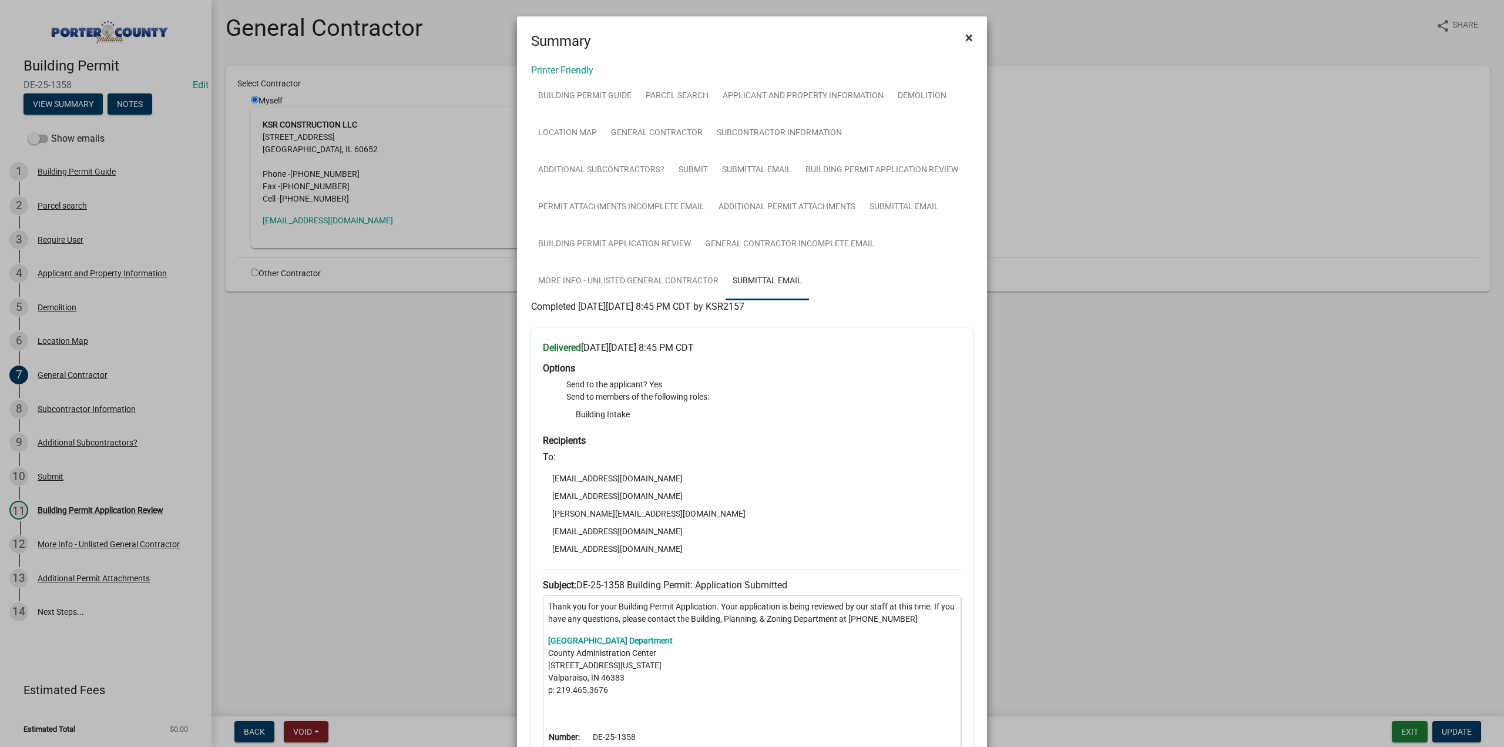
drag, startPoint x: 965, startPoint y: 39, endPoint x: 918, endPoint y: 65, distance: 54.5
click at [965, 39] on span "×" at bounding box center [969, 37] width 8 height 16
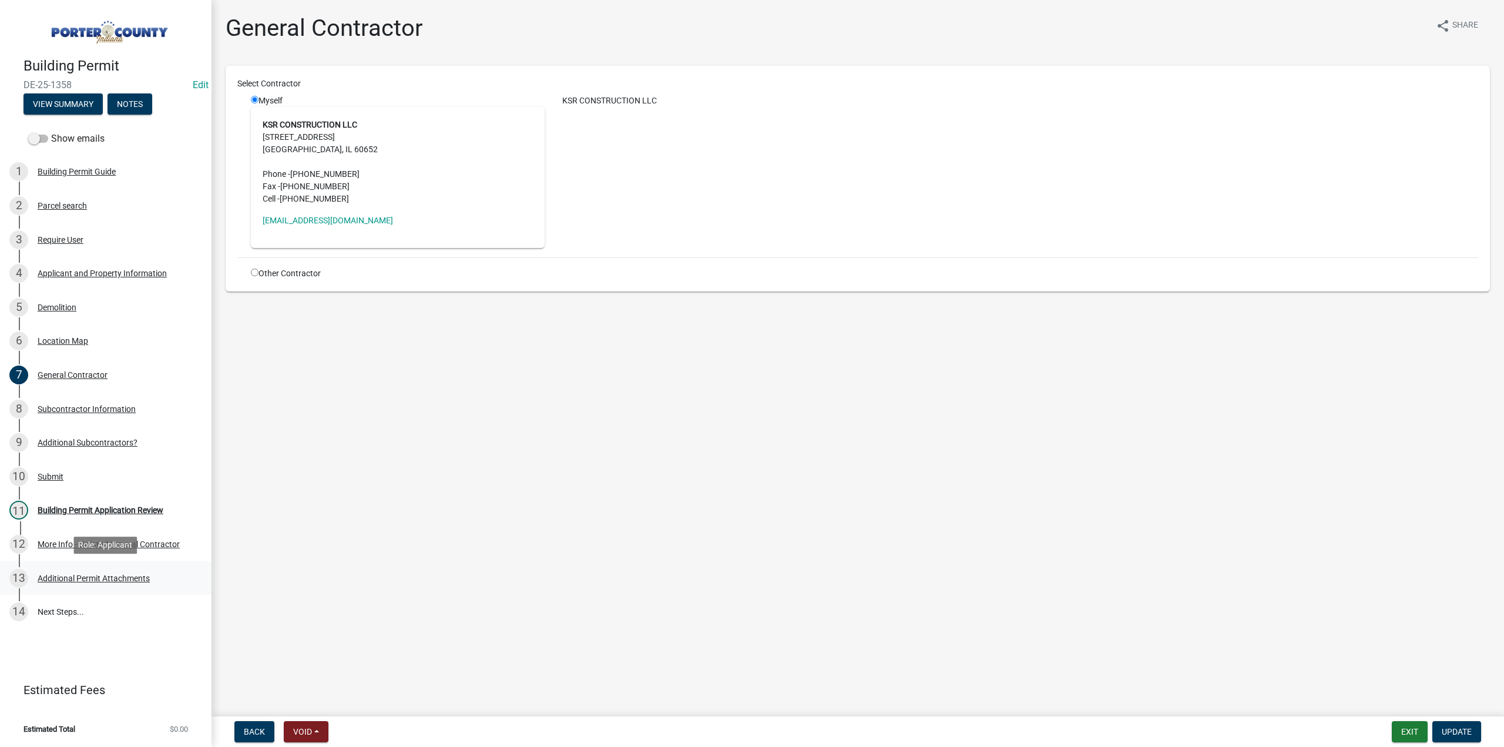
click at [112, 578] on div "Additional Permit Attachments" at bounding box center [94, 578] width 112 height 8
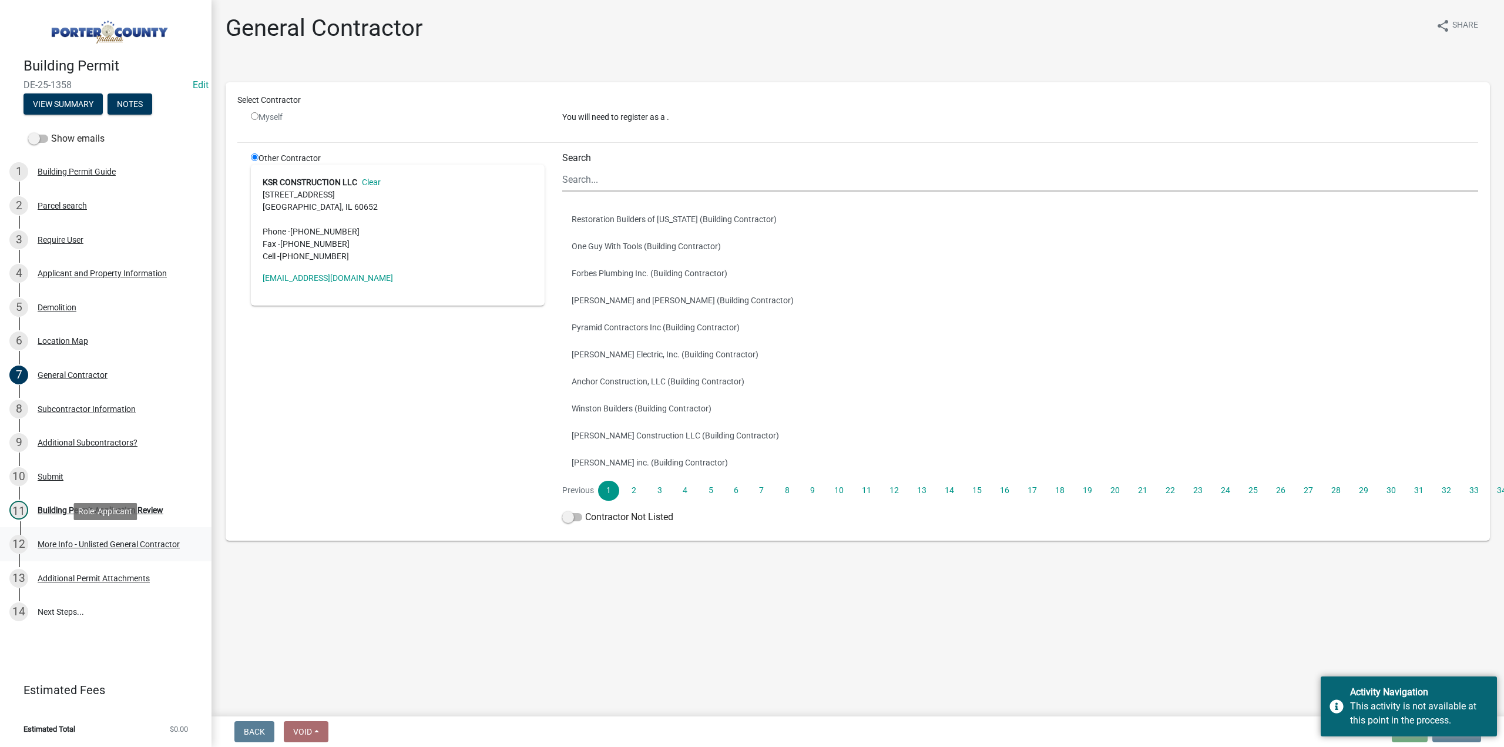
click at [122, 542] on div "More Info - Unlisted General Contractor" at bounding box center [109, 544] width 142 height 8
click at [58, 203] on div "Parcel search" at bounding box center [62, 206] width 49 height 8
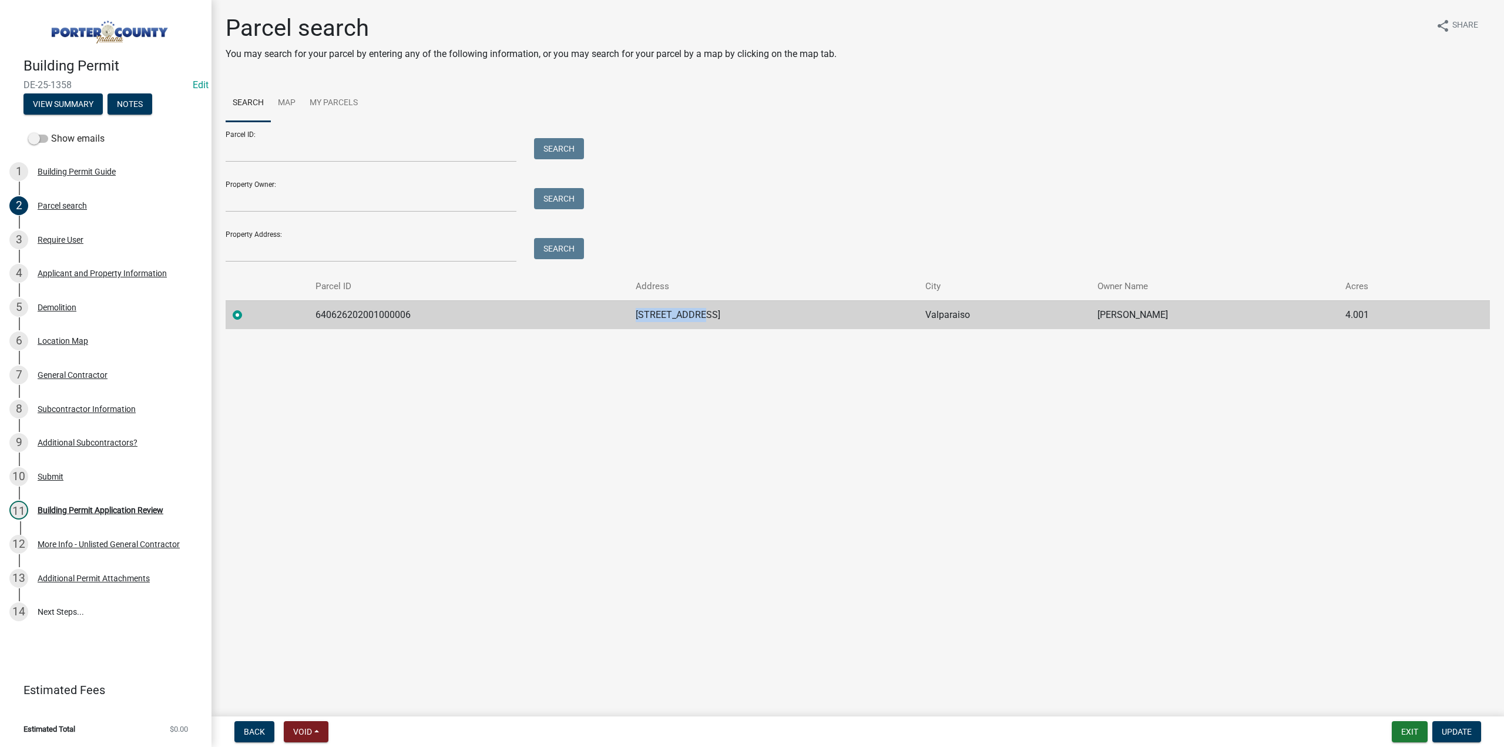
drag, startPoint x: 719, startPoint y: 316, endPoint x: 631, endPoint y: 316, distance: 88.7
click at [631, 316] on td "34 W Us Hwy 6" at bounding box center [774, 314] width 290 height 29
copy td "34 W Us Hwy 6"
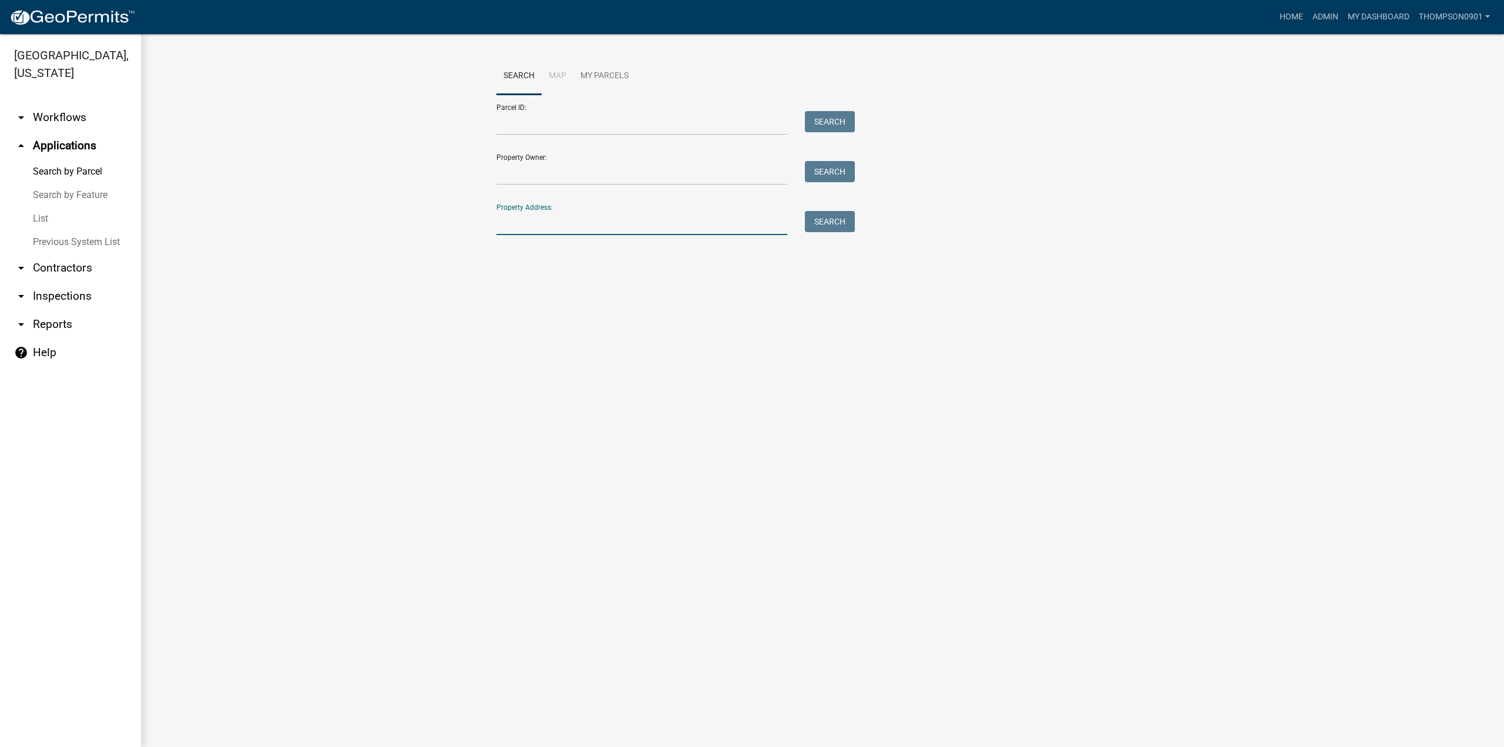
click at [554, 217] on input "Property Address:" at bounding box center [642, 223] width 291 height 24
paste input "34 W Us Hwy 6"
type input "34 W Us Hwy 6"
click at [837, 223] on button "Search" at bounding box center [830, 221] width 50 height 21
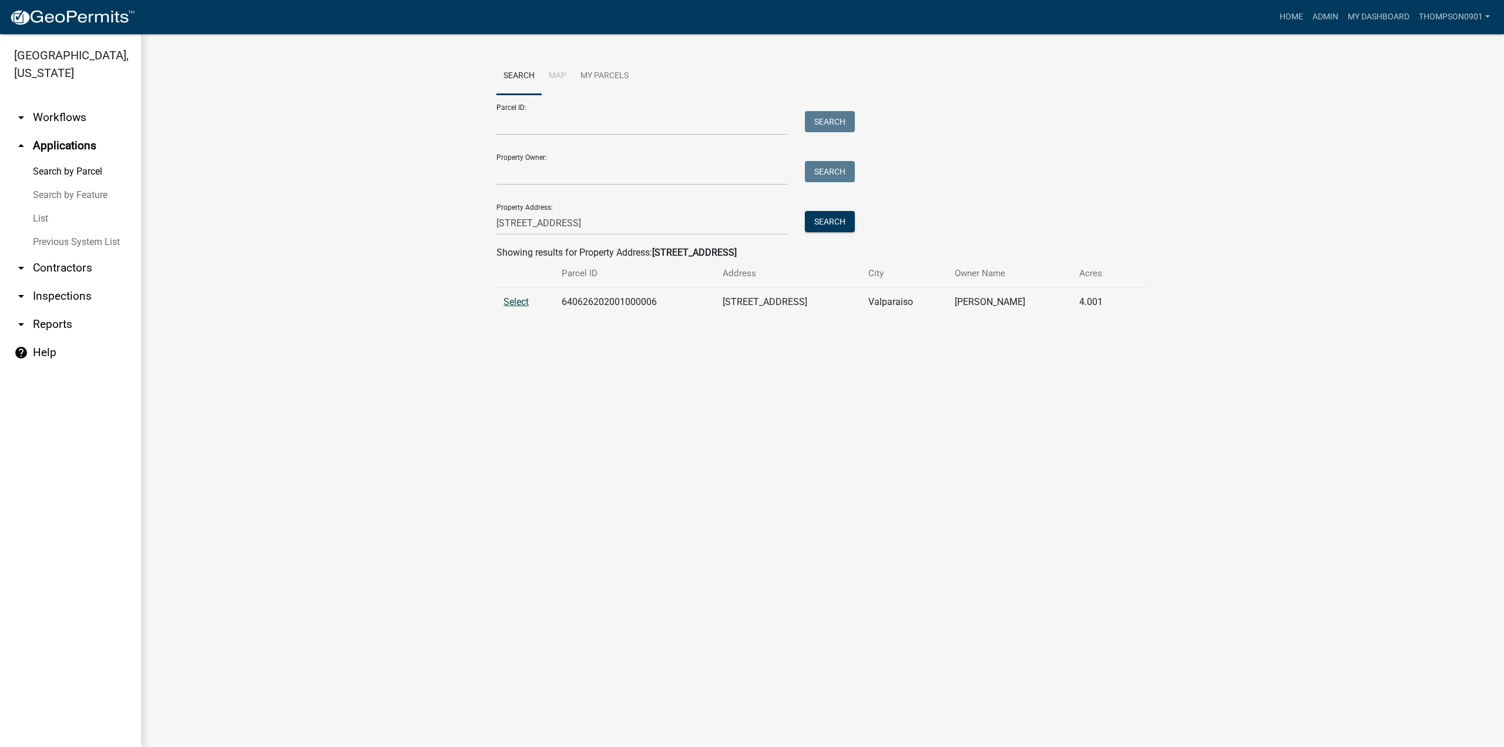
click at [525, 304] on span "Select" at bounding box center [516, 301] width 25 height 11
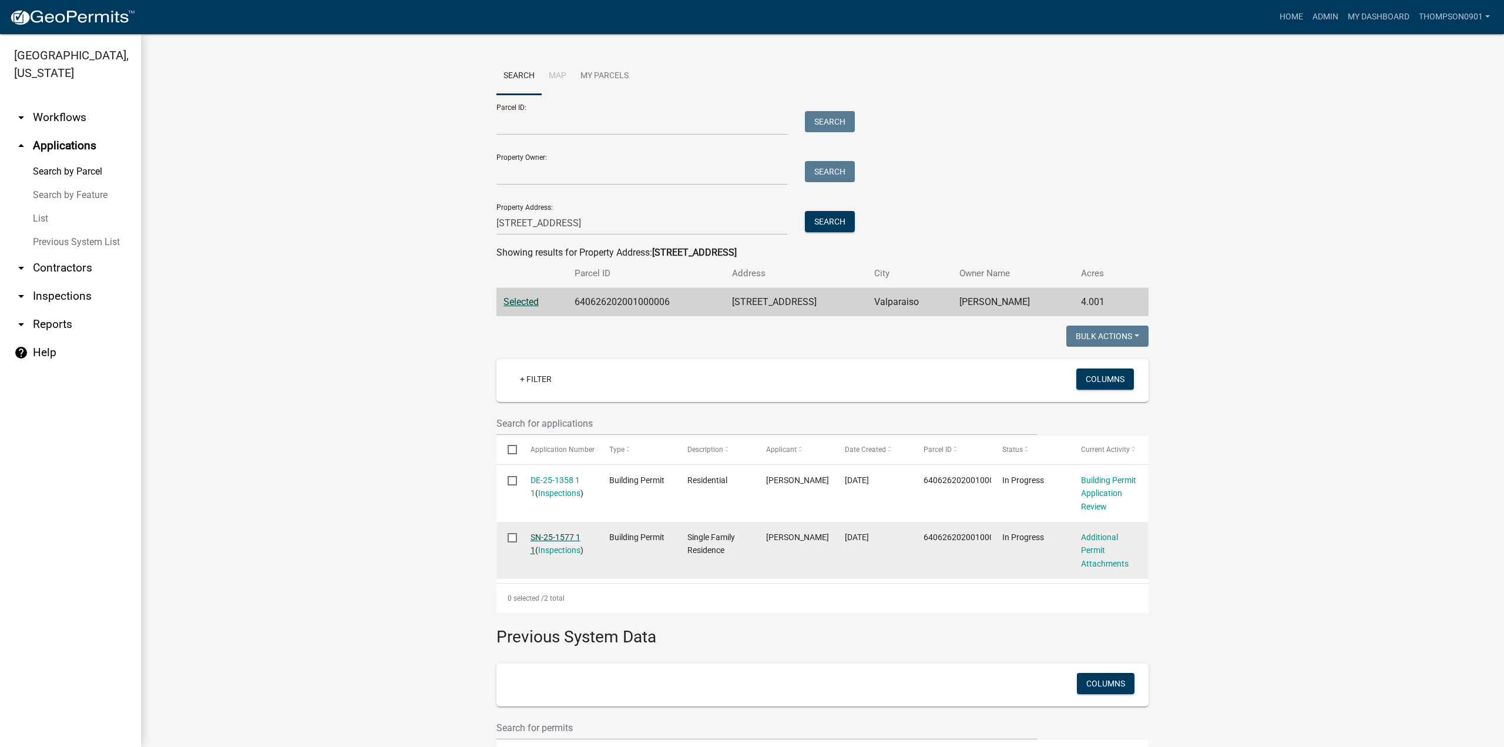
click at [565, 539] on link "SN-25-1577 1 1" at bounding box center [556, 543] width 50 height 23
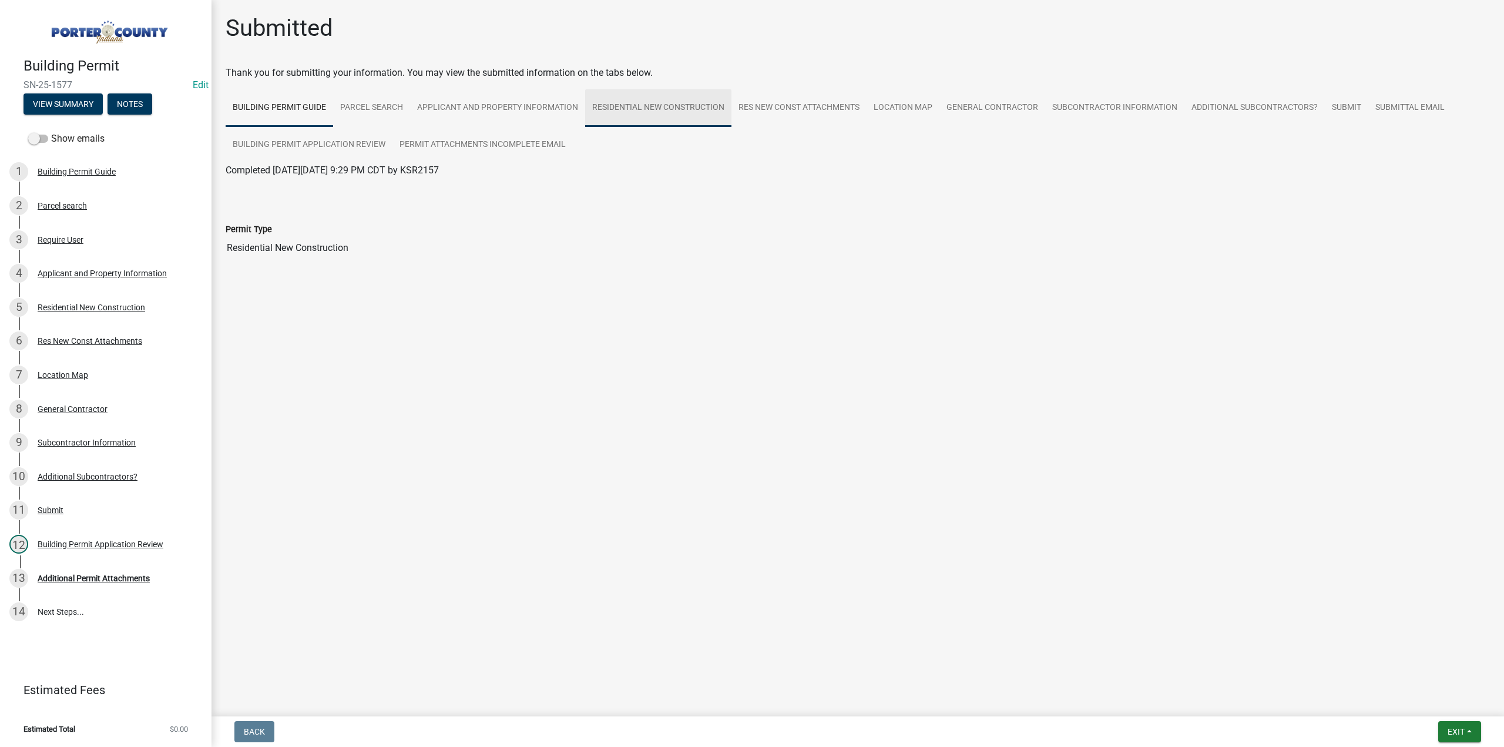
click at [671, 108] on link "Residential New Construction" at bounding box center [658, 108] width 146 height 38
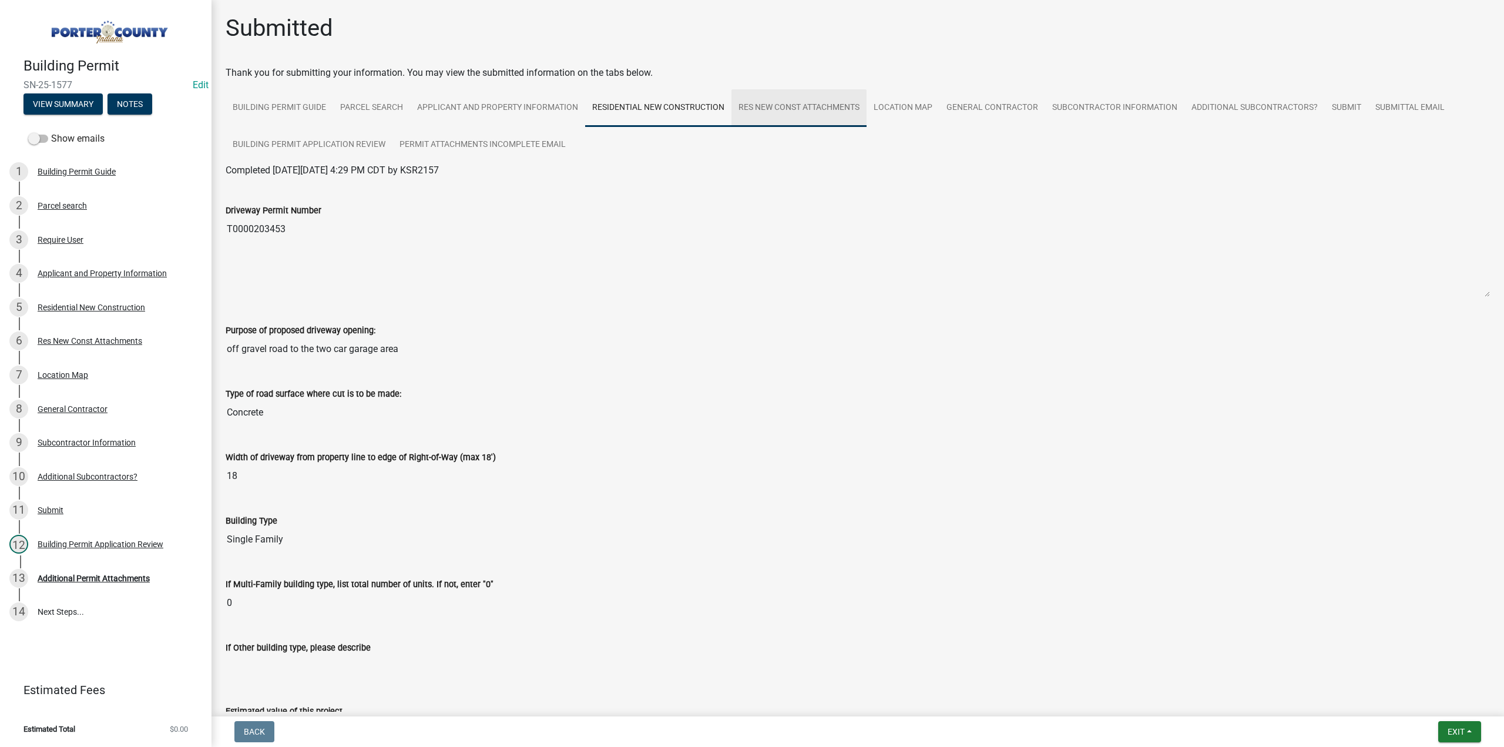
click at [816, 108] on link "Res New Const Attachments" at bounding box center [799, 108] width 135 height 38
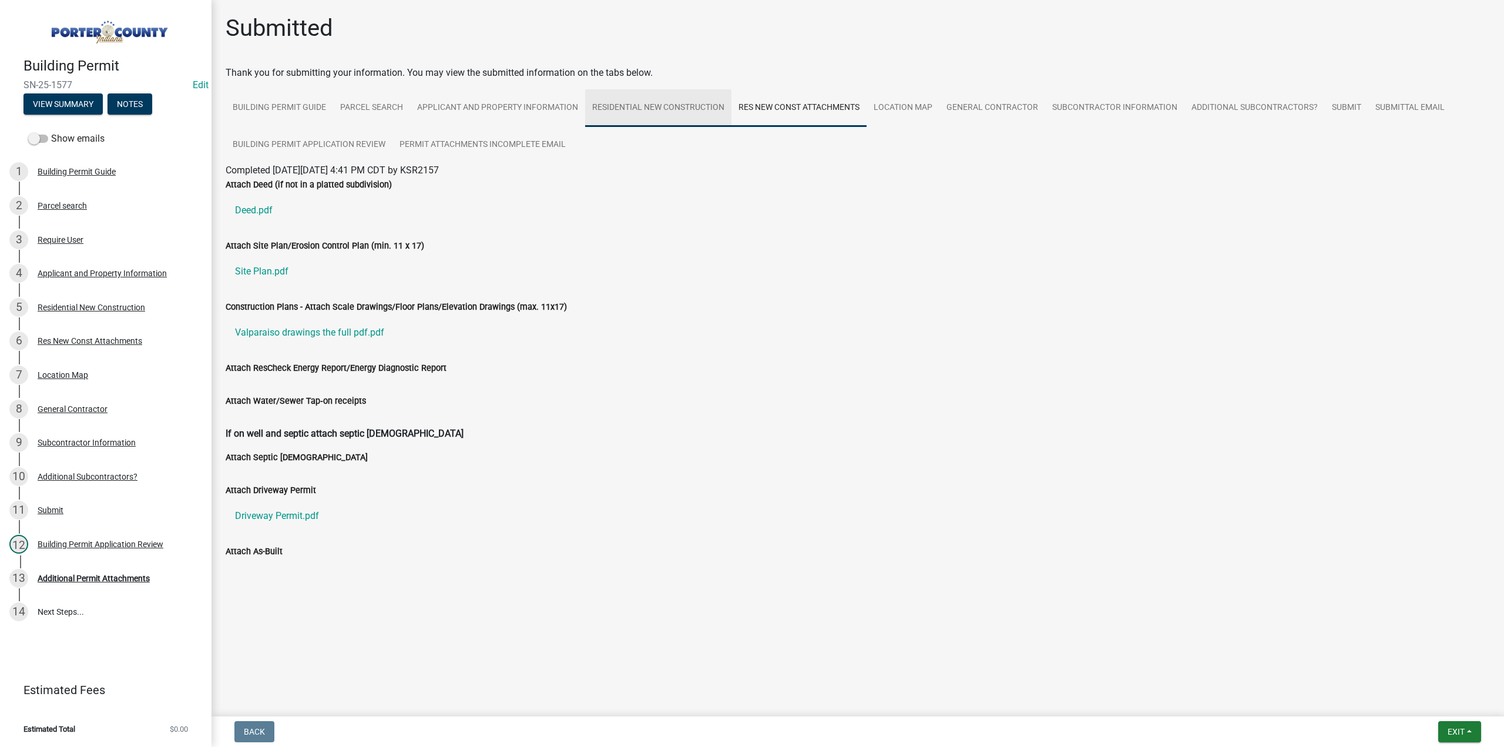
click at [651, 100] on link "Residential New Construction" at bounding box center [658, 108] width 146 height 38
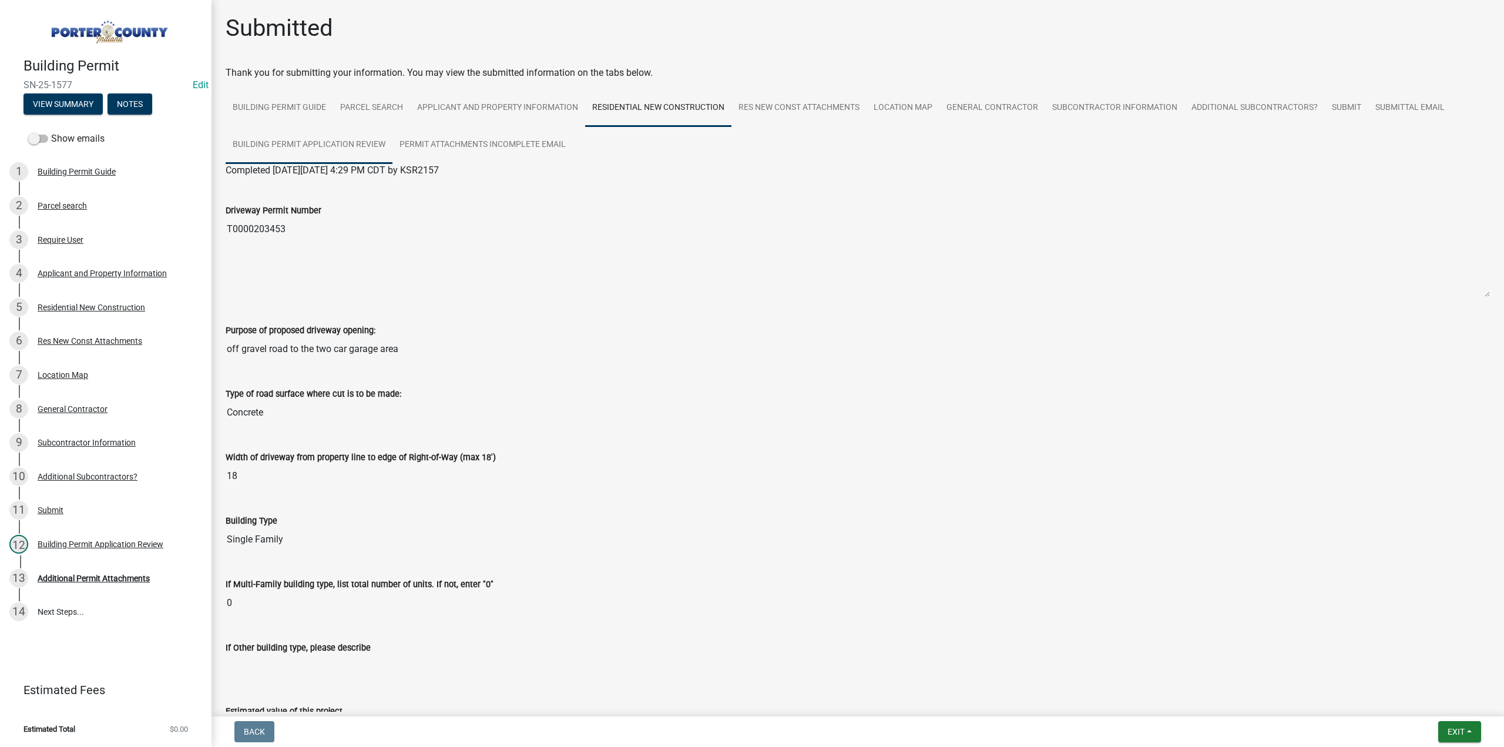
click at [337, 146] on link "Building Permit Application Review" at bounding box center [309, 145] width 167 height 38
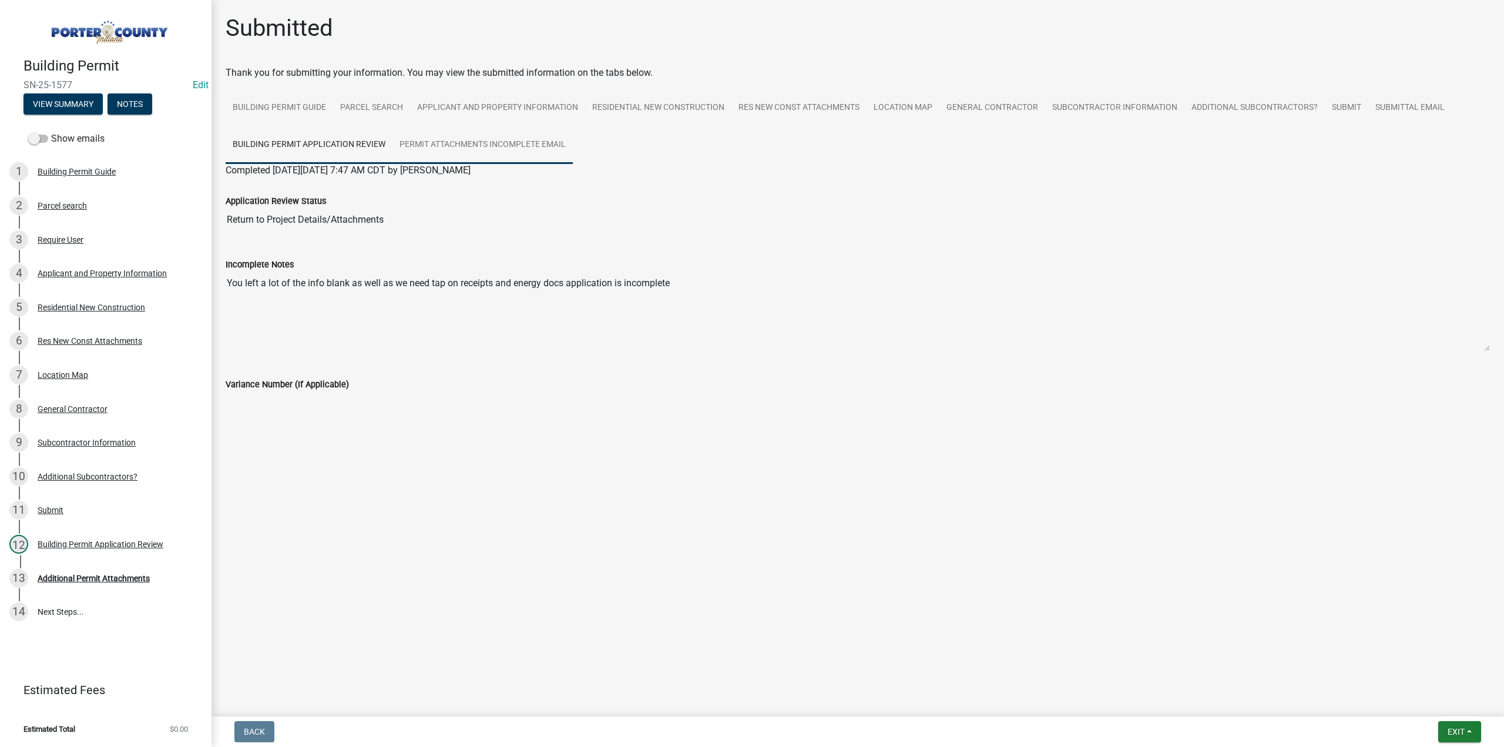
click at [447, 144] on link "Permit Attachments Incomplete Email" at bounding box center [483, 145] width 180 height 38
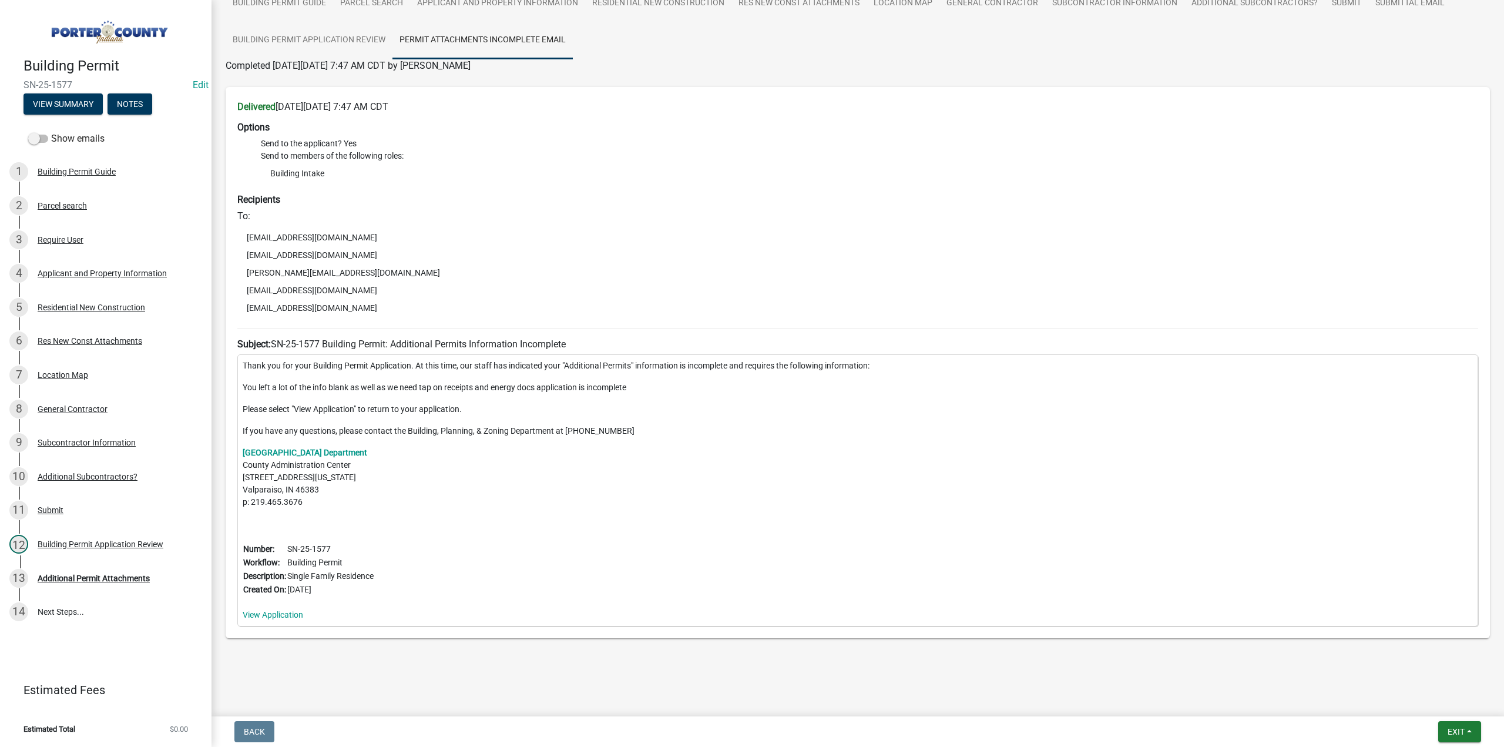
scroll to position [105, 0]
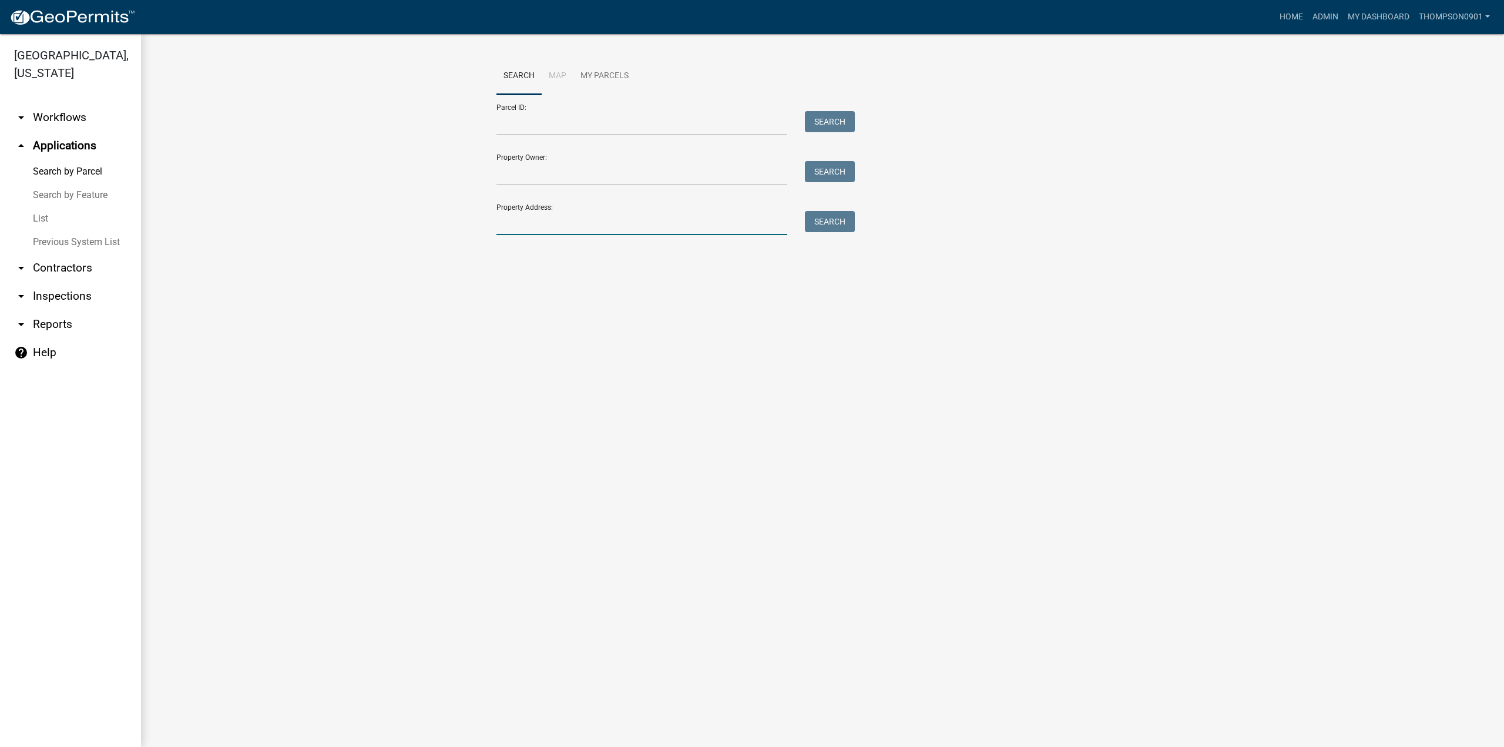
click at [563, 222] on input "Property Address:" at bounding box center [642, 223] width 291 height 24
paste input "34 W Us Hwy 6"
type input "34 W Us Hwy 6"
click at [819, 218] on button "Search" at bounding box center [830, 221] width 50 height 21
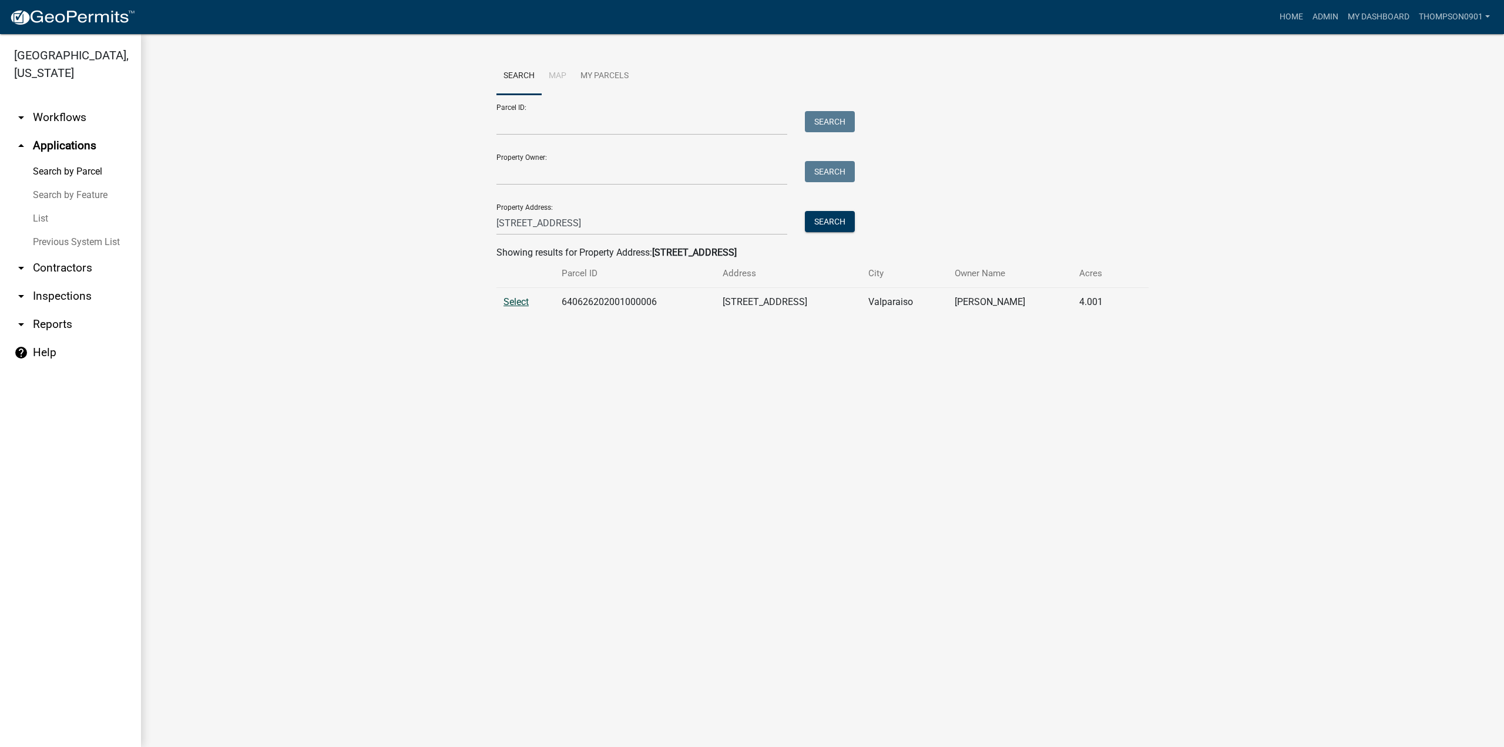
click at [514, 299] on span "Select" at bounding box center [516, 301] width 25 height 11
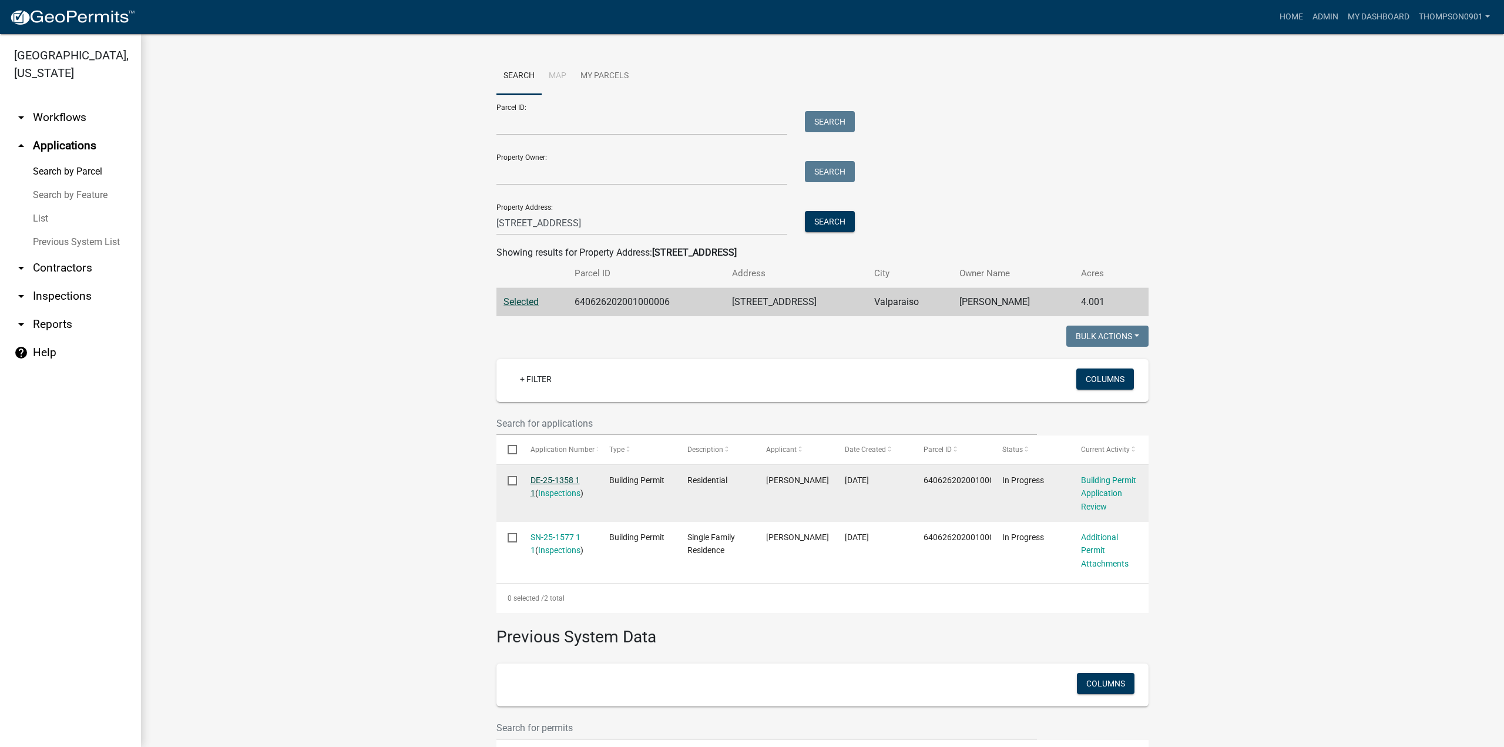
click at [568, 479] on link "DE-25-1358 1 1" at bounding box center [555, 486] width 49 height 23
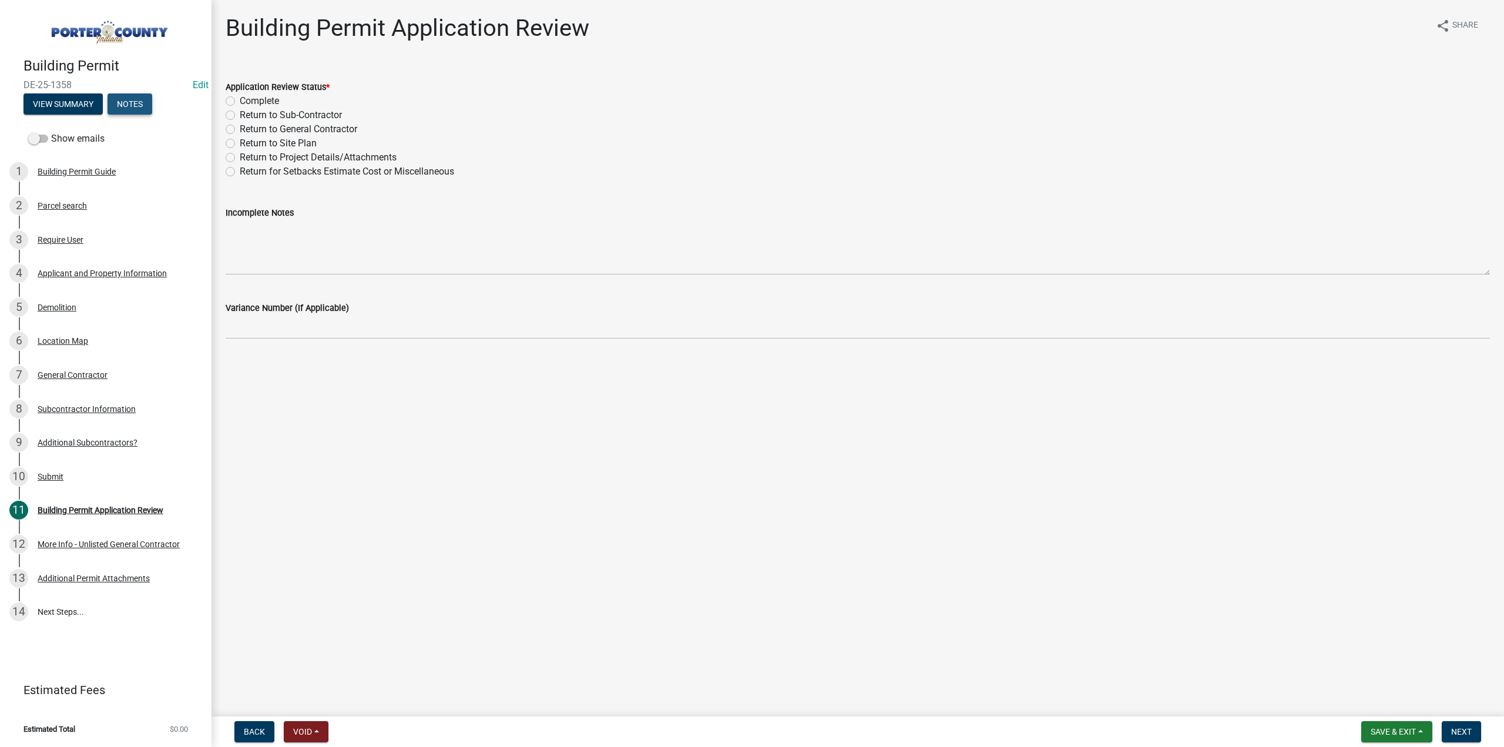
click at [131, 104] on button "Notes" at bounding box center [130, 103] width 45 height 21
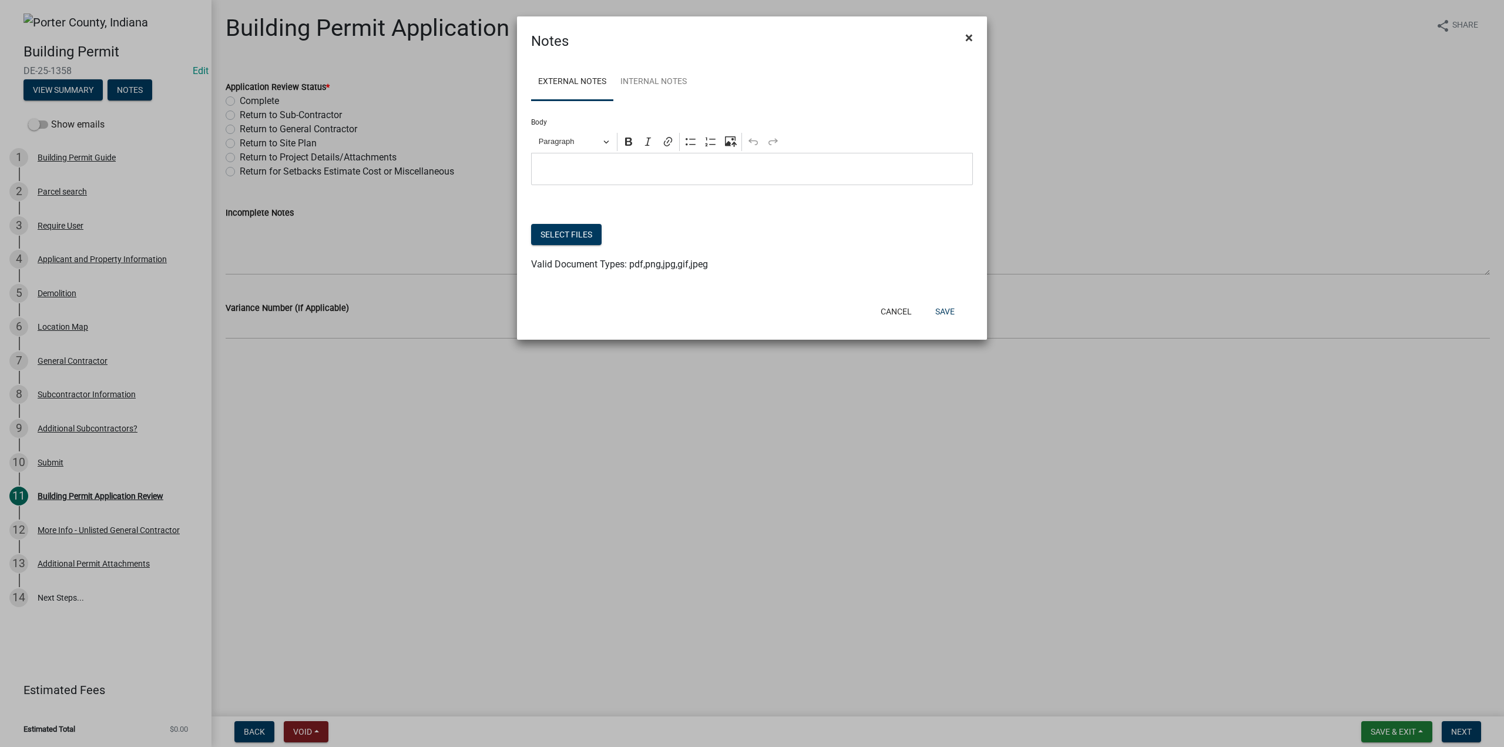
click at [968, 35] on span "×" at bounding box center [969, 37] width 8 height 16
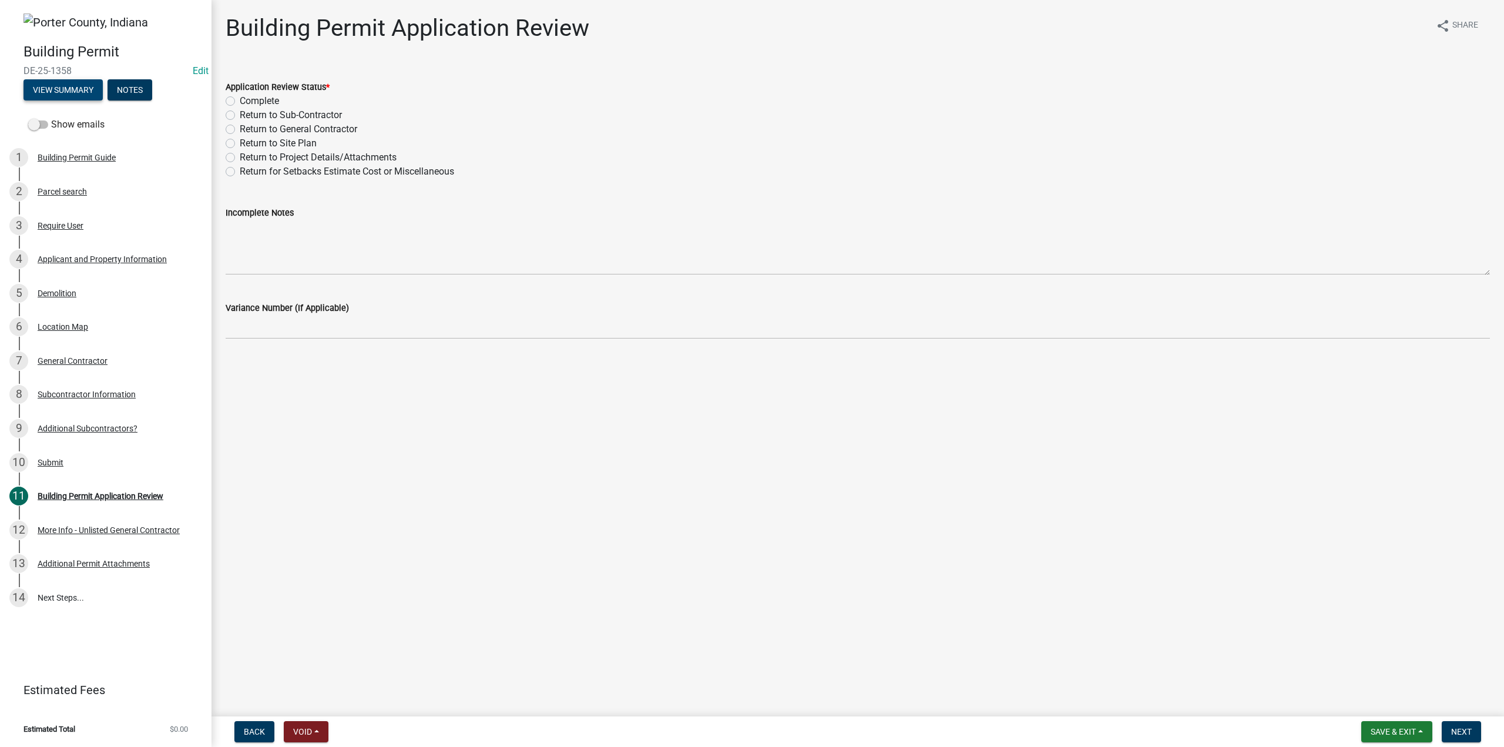
click at [87, 85] on button "View Summary" at bounding box center [63, 89] width 79 height 21
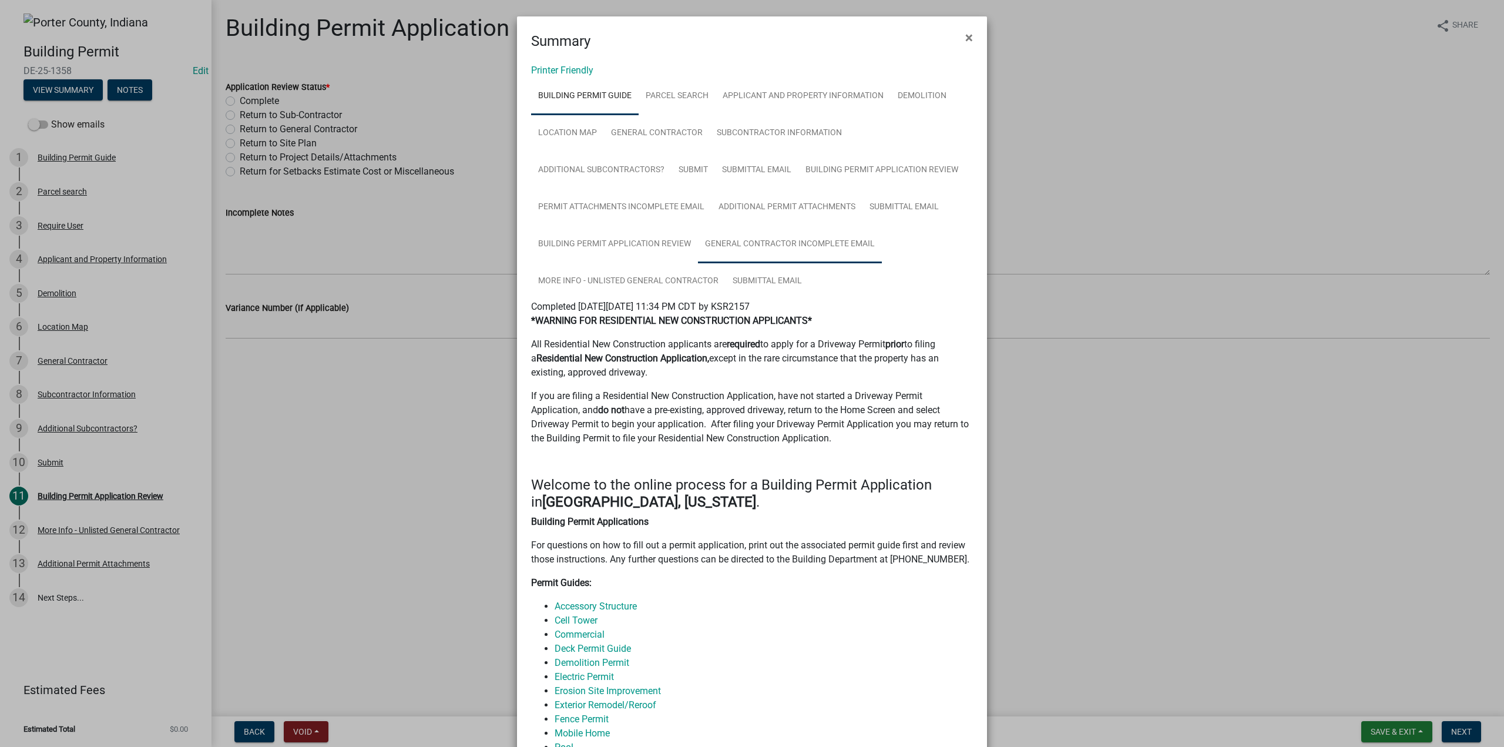
click at [837, 240] on link "General Contractor Incomplete Email" at bounding box center [790, 245] width 184 height 38
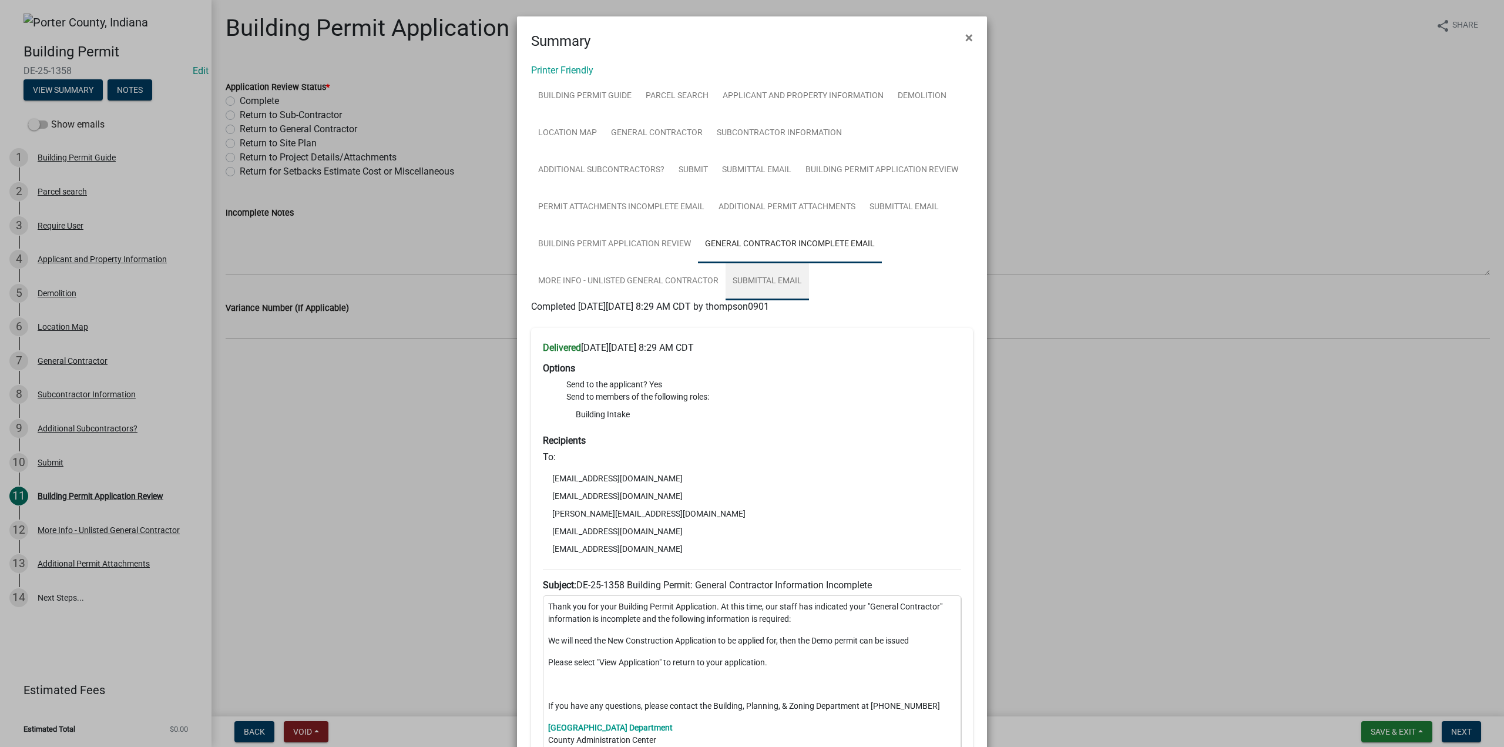
click at [743, 273] on link "Submittal Email" at bounding box center [767, 282] width 83 height 38
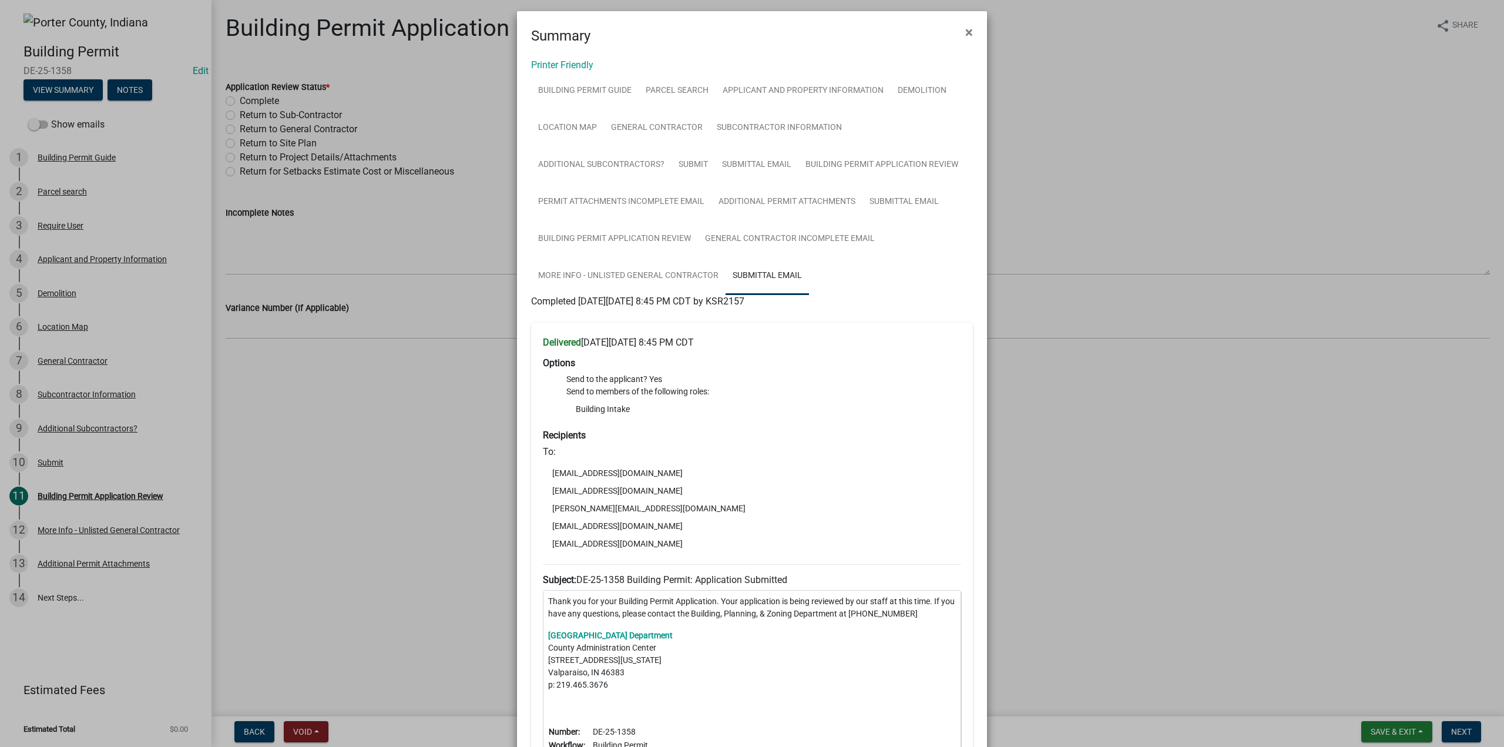
scroll to position [5, 0]
click at [648, 280] on link "More Info - Unlisted General Contractor" at bounding box center [628, 277] width 195 height 38
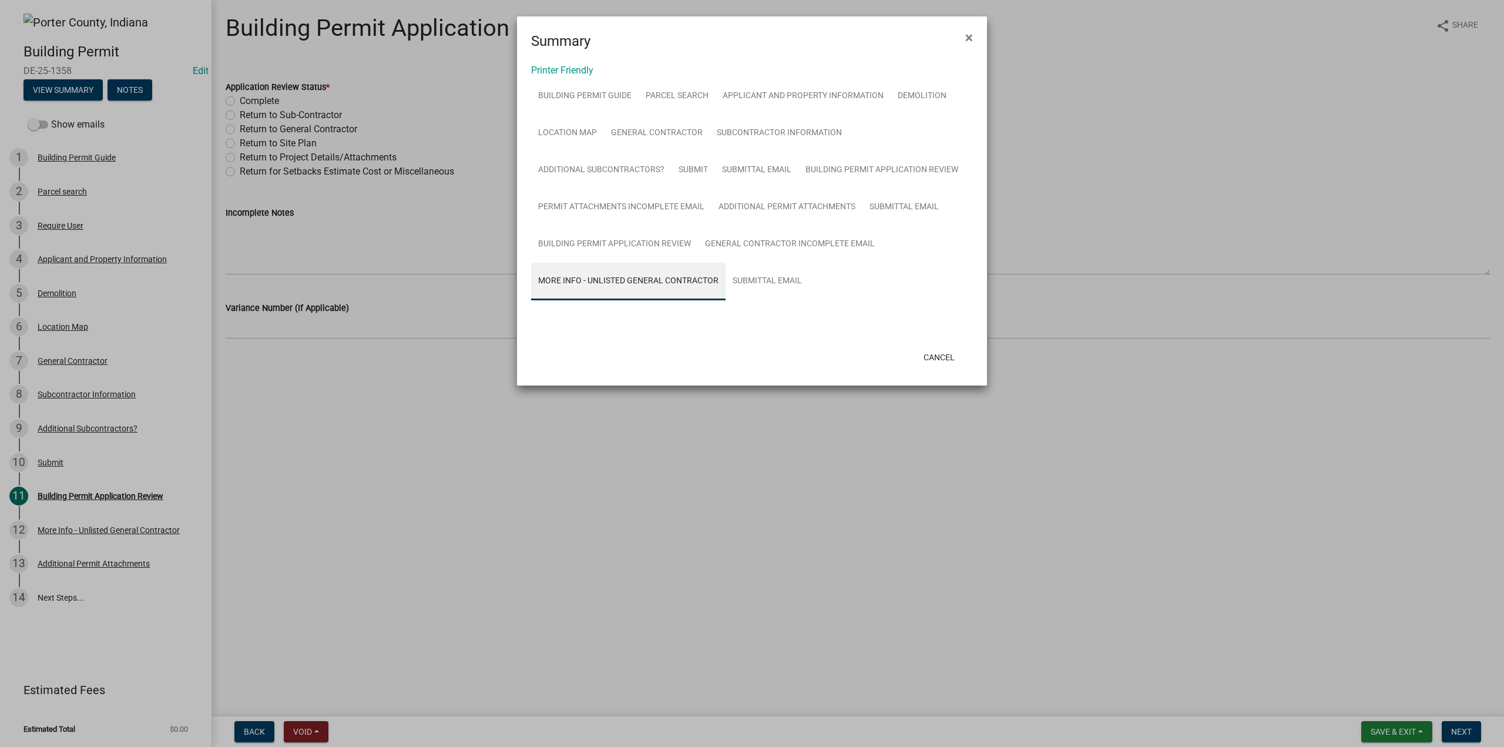
scroll to position [0, 0]
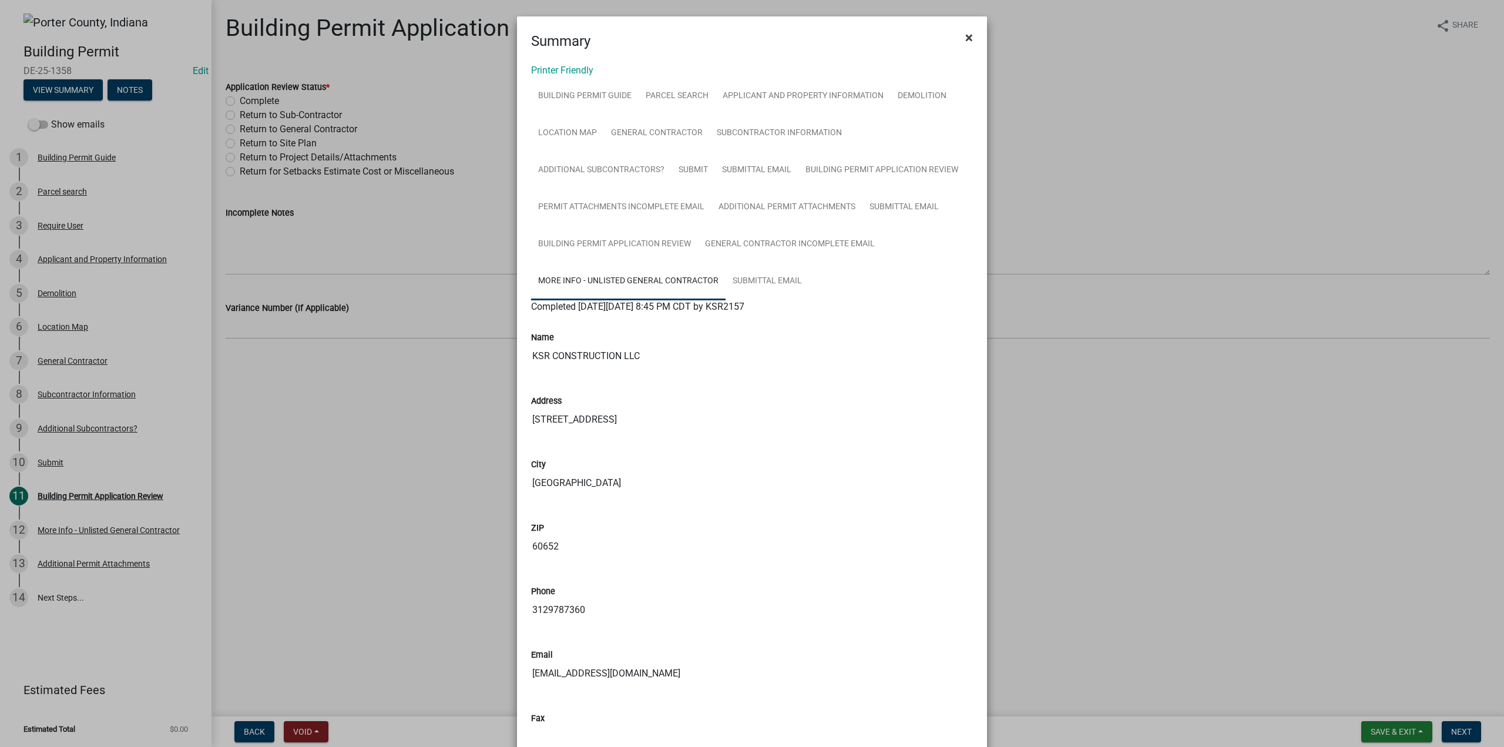
click at [965, 34] on span "×" at bounding box center [969, 37] width 8 height 16
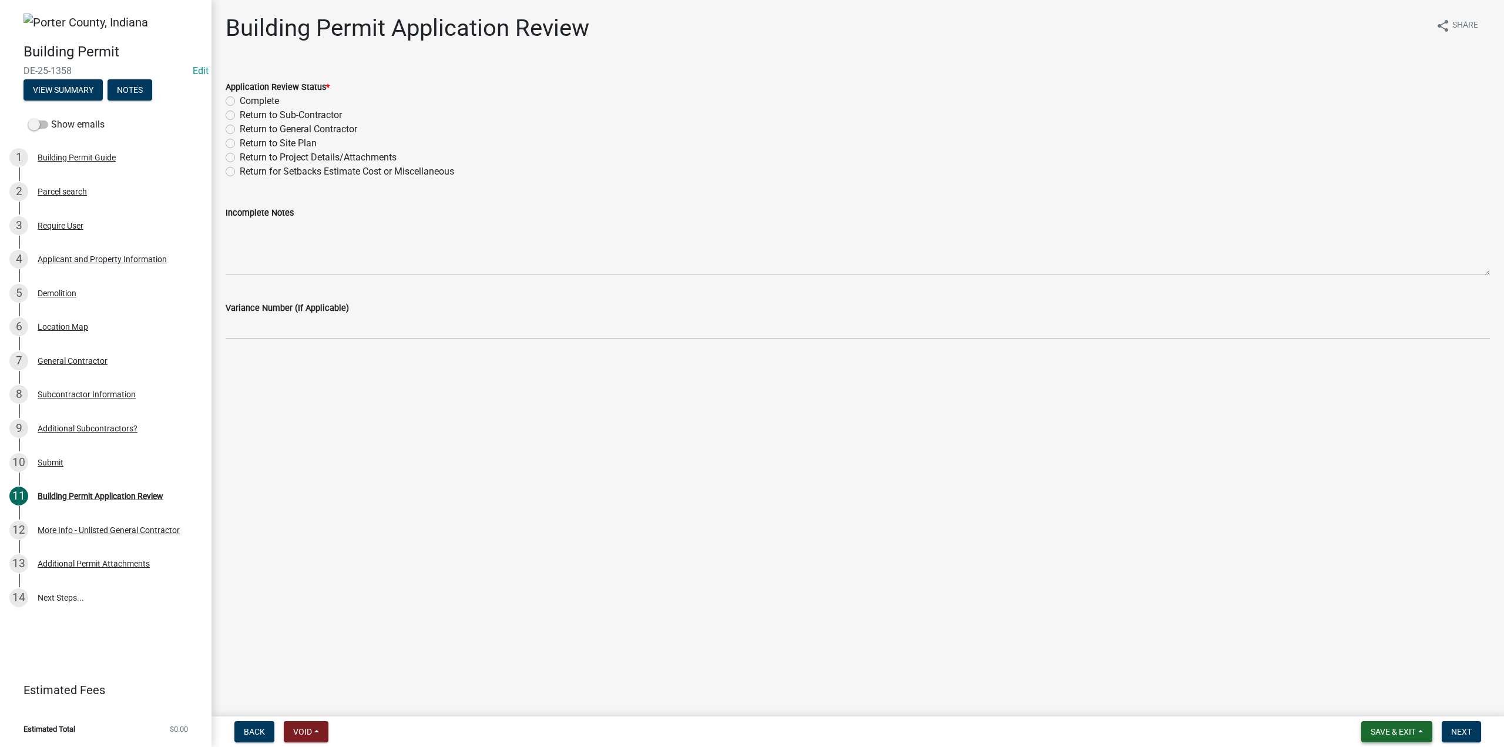
click at [1382, 734] on span "Save & Exit" at bounding box center [1393, 731] width 45 height 9
click at [1386, 694] on button "Save & Exit" at bounding box center [1386, 701] width 94 height 28
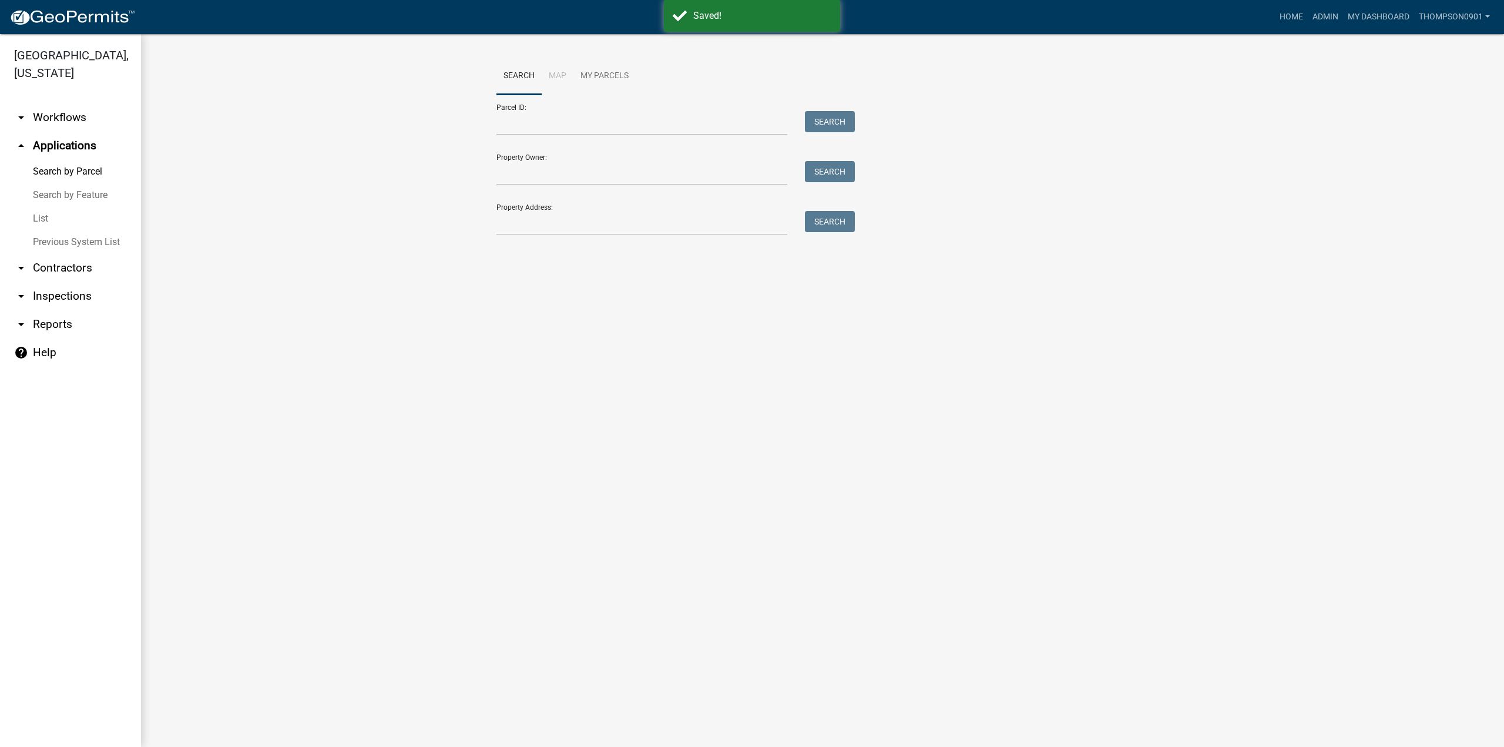
click at [73, 257] on link "arrow_drop_down Contractors" at bounding box center [70, 268] width 141 height 28
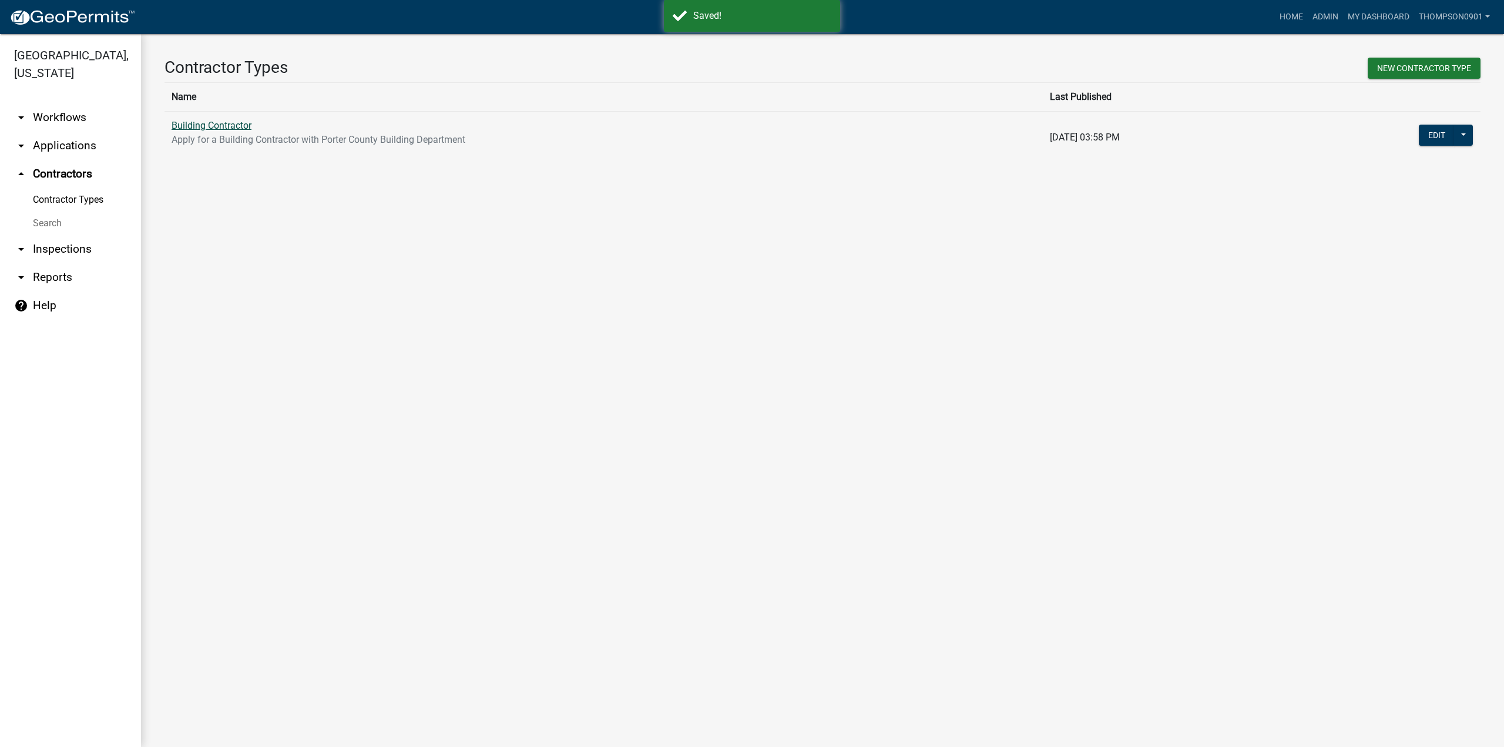
click at [214, 126] on link "Building Contractor" at bounding box center [212, 125] width 80 height 11
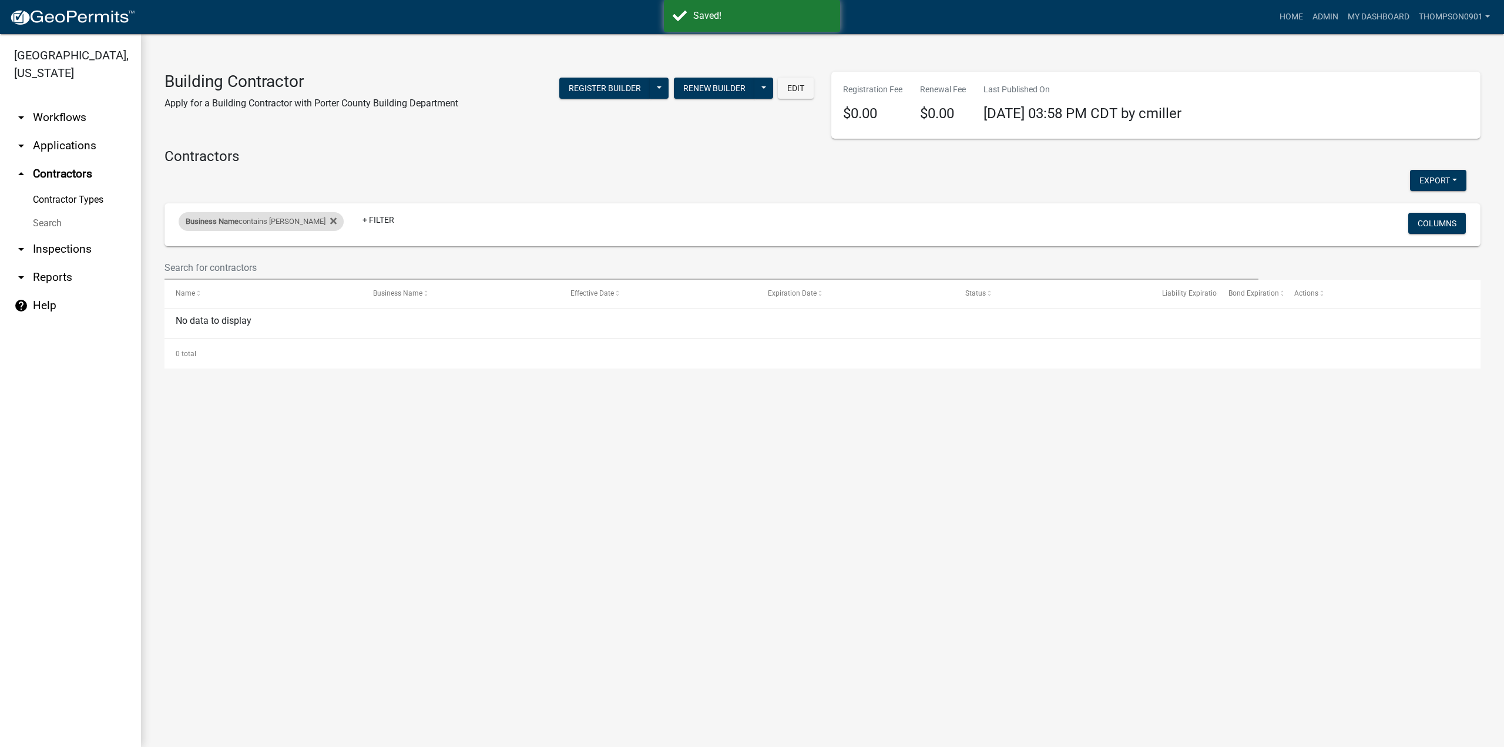
click at [257, 223] on div "Business Name contains ronal" at bounding box center [261, 221] width 165 height 19
drag, startPoint x: 264, startPoint y: 270, endPoint x: 70, endPoint y: 240, distance: 196.7
click at [70, 240] on body "Internet Explorer does NOT work with GeoPermits. Get a new browser for more sec…" at bounding box center [752, 373] width 1504 height 747
type input "r"
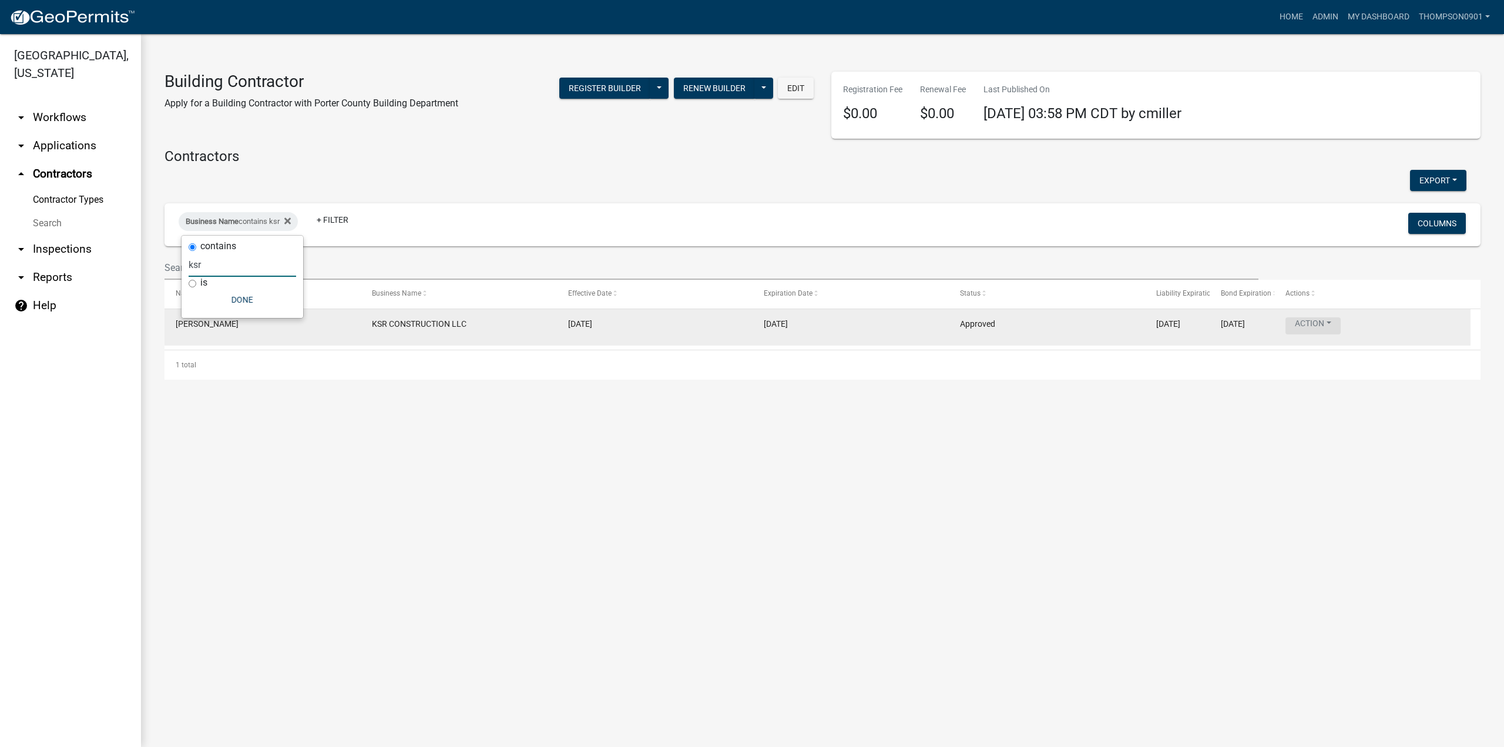
type input "ksr"
click at [1326, 323] on button "Action" at bounding box center [1313, 325] width 55 height 17
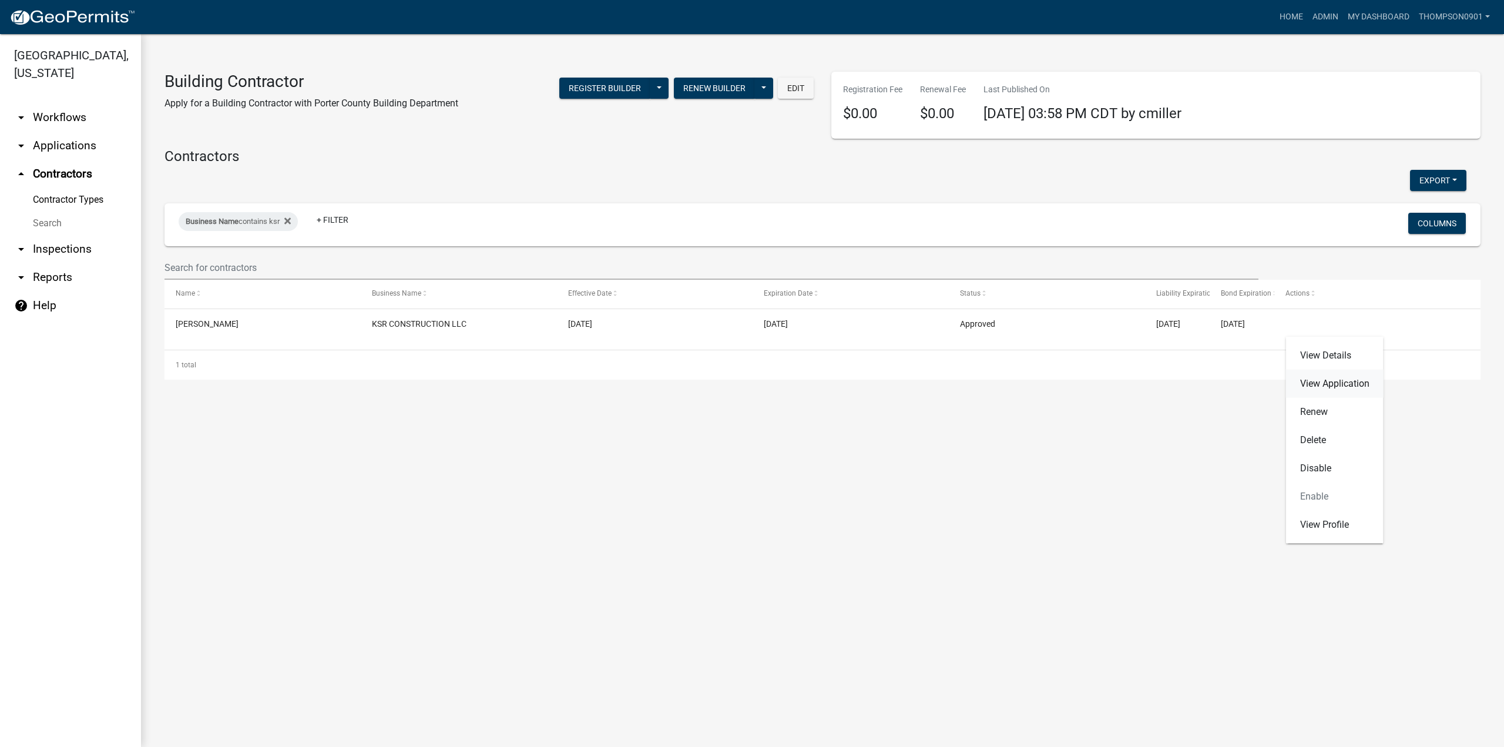
click at [1344, 381] on link "View Application" at bounding box center [1335, 384] width 98 height 28
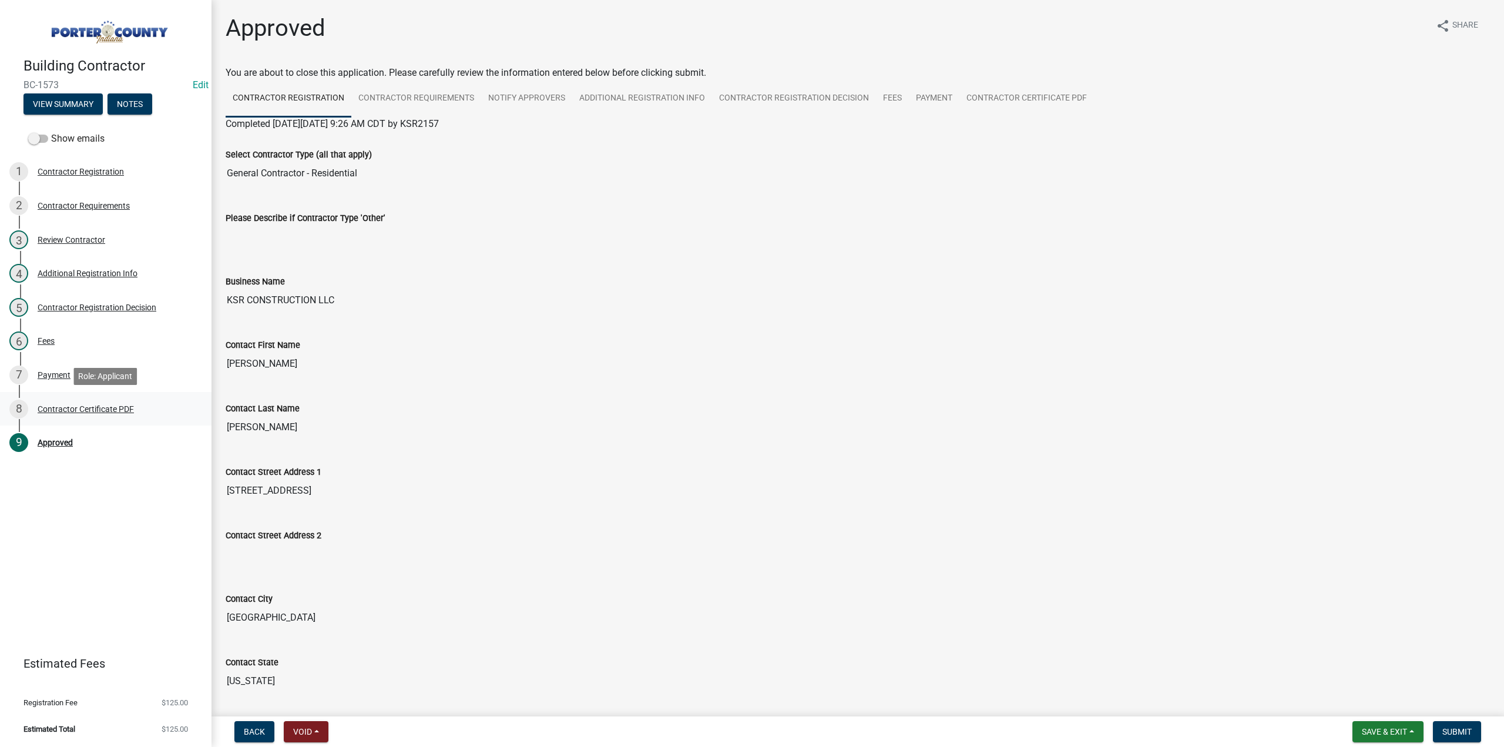
click at [69, 407] on div "Contractor Certificate PDF" at bounding box center [86, 409] width 96 height 8
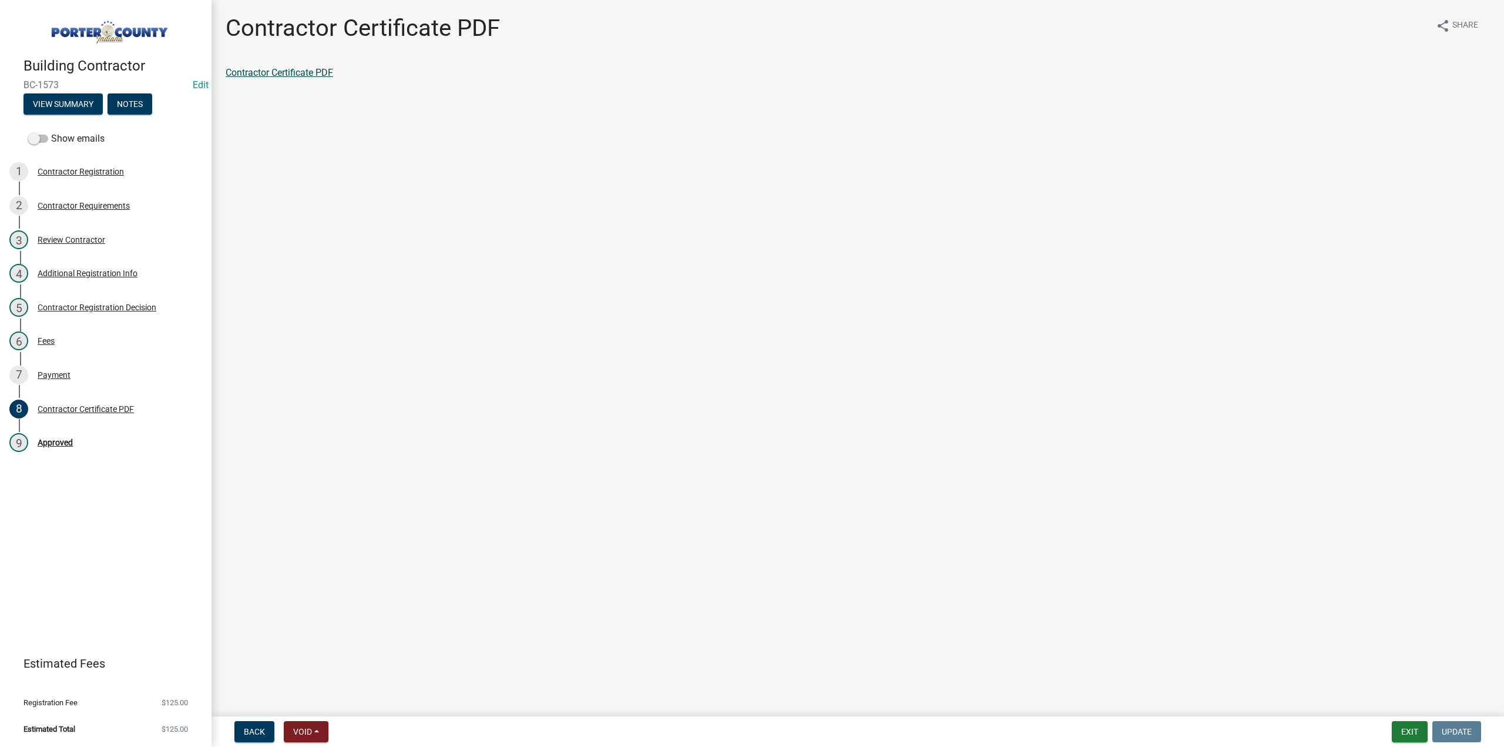
click at [292, 73] on link "Contractor Certificate PDF" at bounding box center [280, 72] width 108 height 11
click at [82, 309] on div "Contractor Registration Decision" at bounding box center [97, 307] width 119 height 8
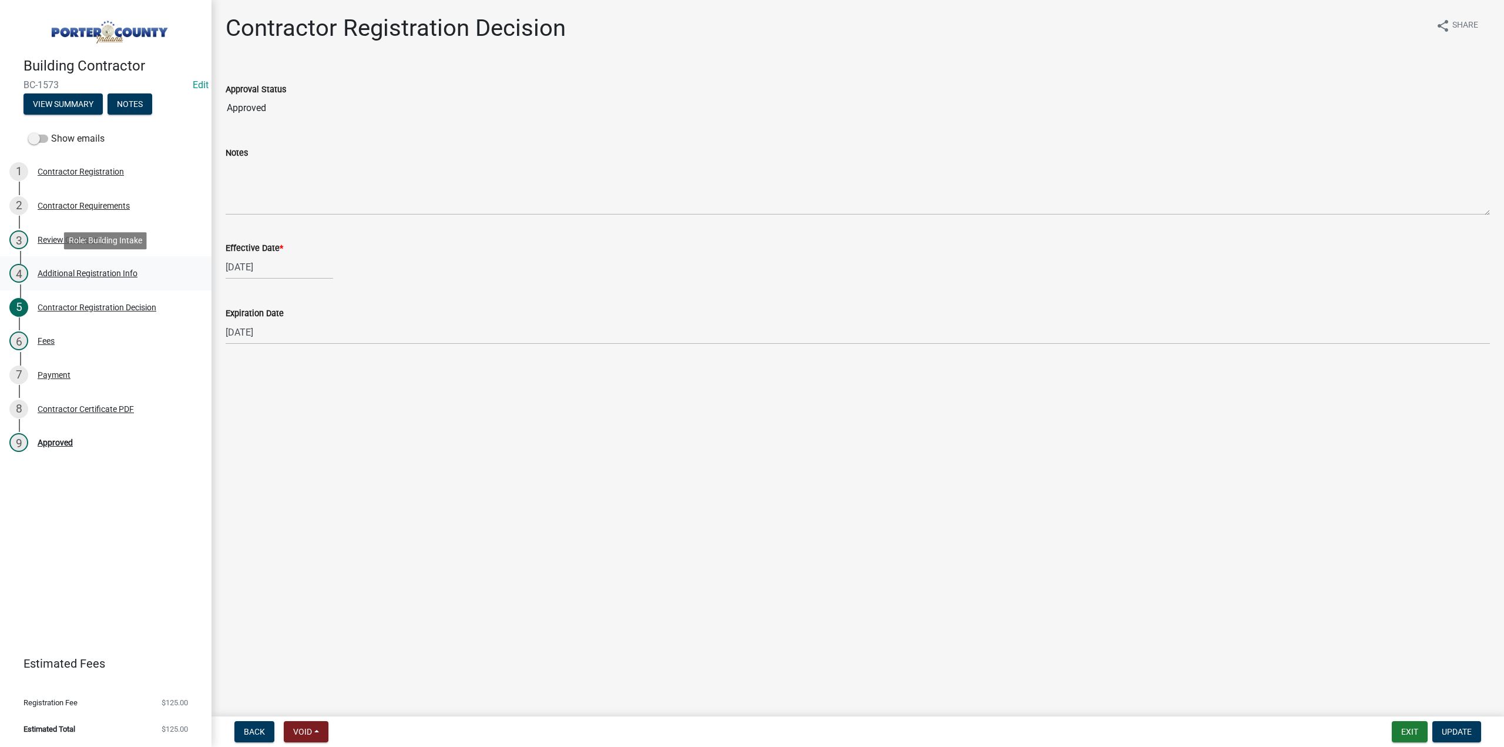
click at [80, 273] on div "Additional Registration Info" at bounding box center [88, 273] width 100 height 8
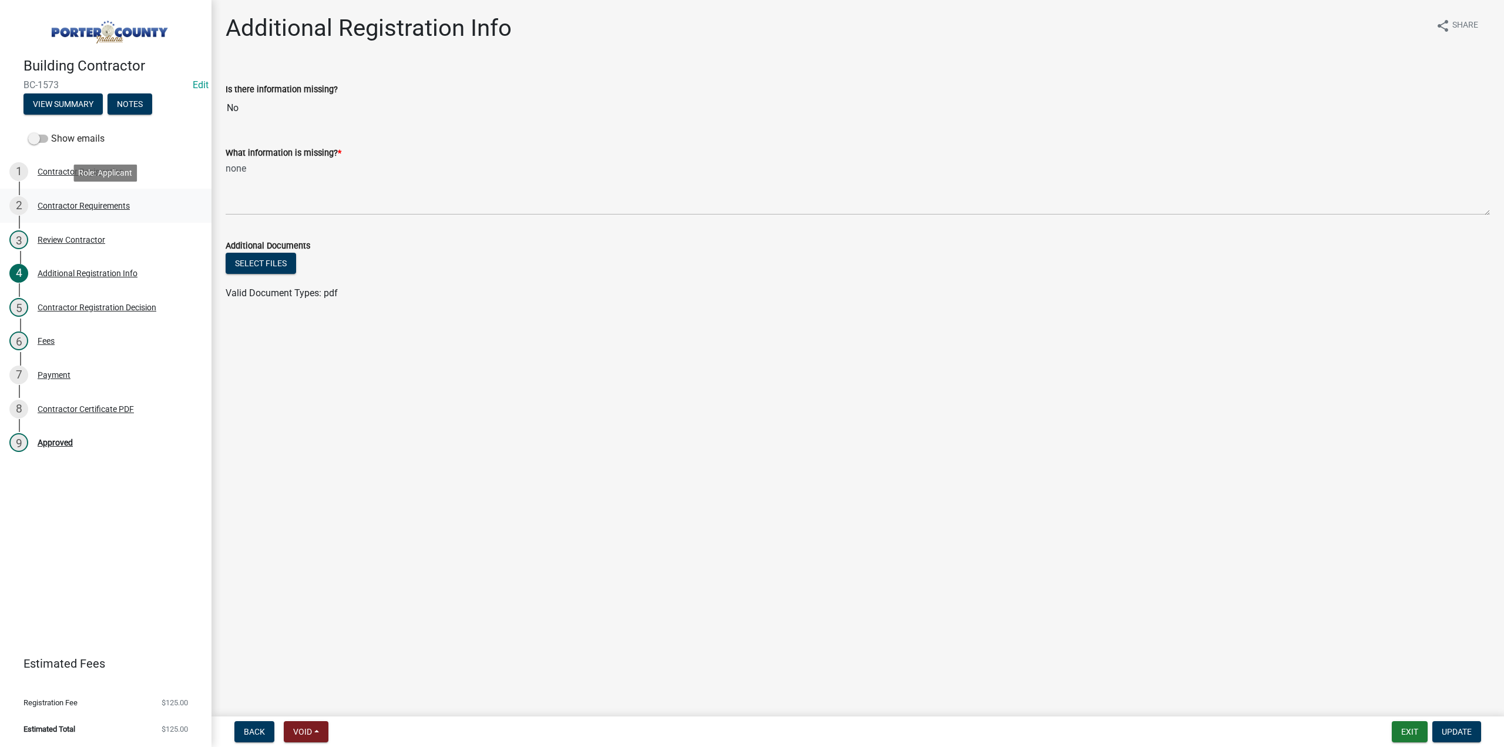
click at [97, 207] on div "Contractor Requirements" at bounding box center [84, 206] width 92 height 8
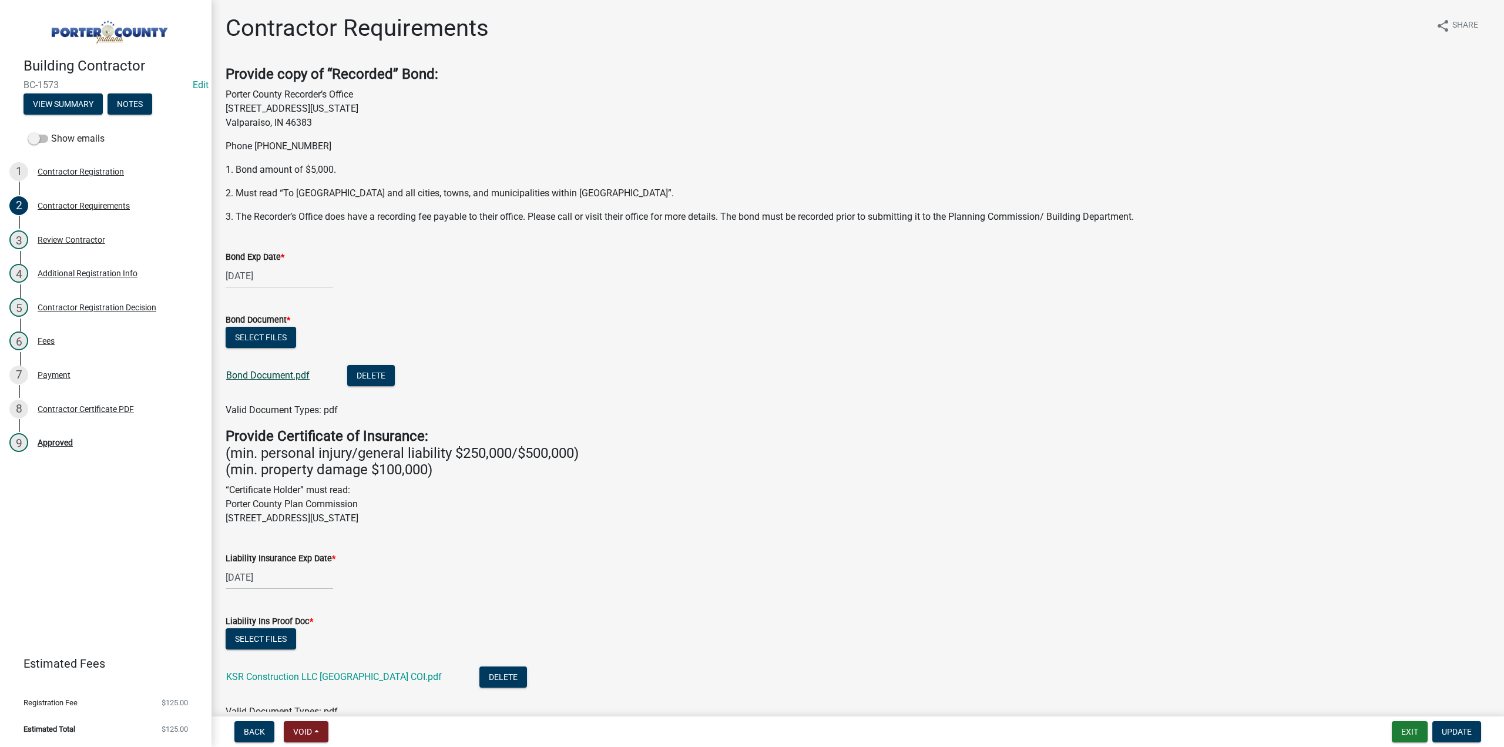
click at [296, 375] on link "Bond Document.pdf" at bounding box center [267, 375] width 83 height 11
click at [367, 676] on link "KSR Construction LLC Porter County COI.pdf" at bounding box center [334, 676] width 216 height 11
click at [110, 303] on div "Contractor Registration Decision" at bounding box center [97, 307] width 119 height 8
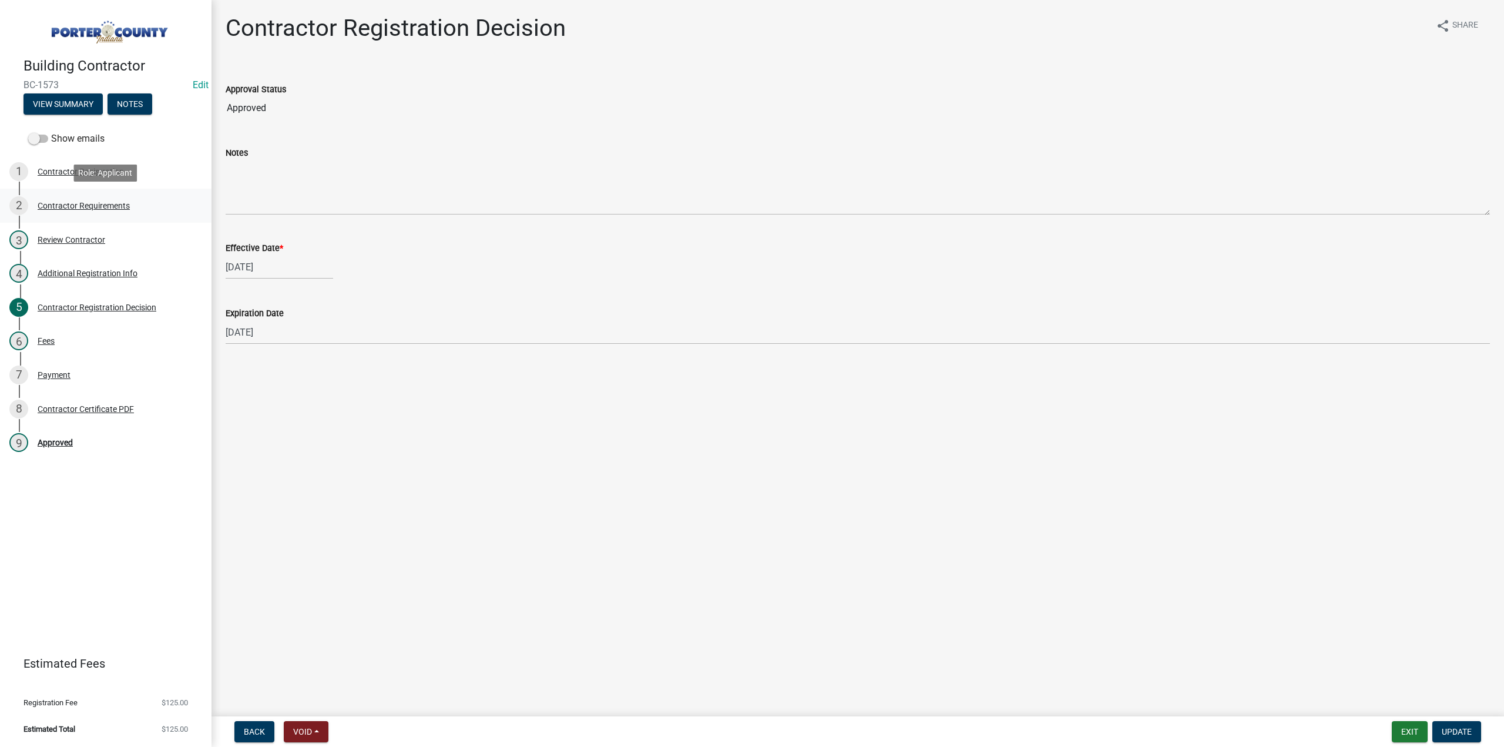
click at [63, 213] on div "2 Contractor Requirements" at bounding box center [100, 205] width 183 height 19
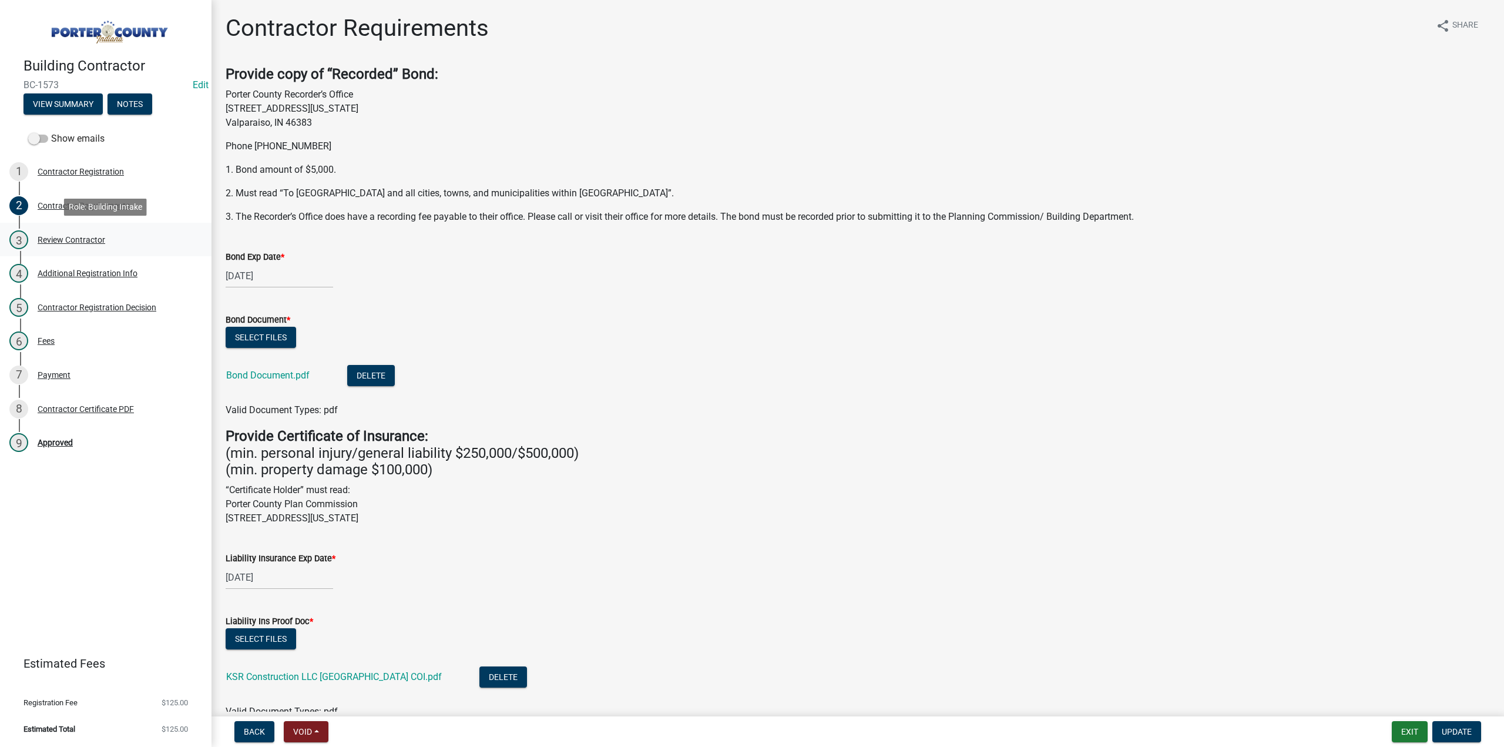
click at [66, 242] on div "Review Contractor" at bounding box center [72, 240] width 68 height 8
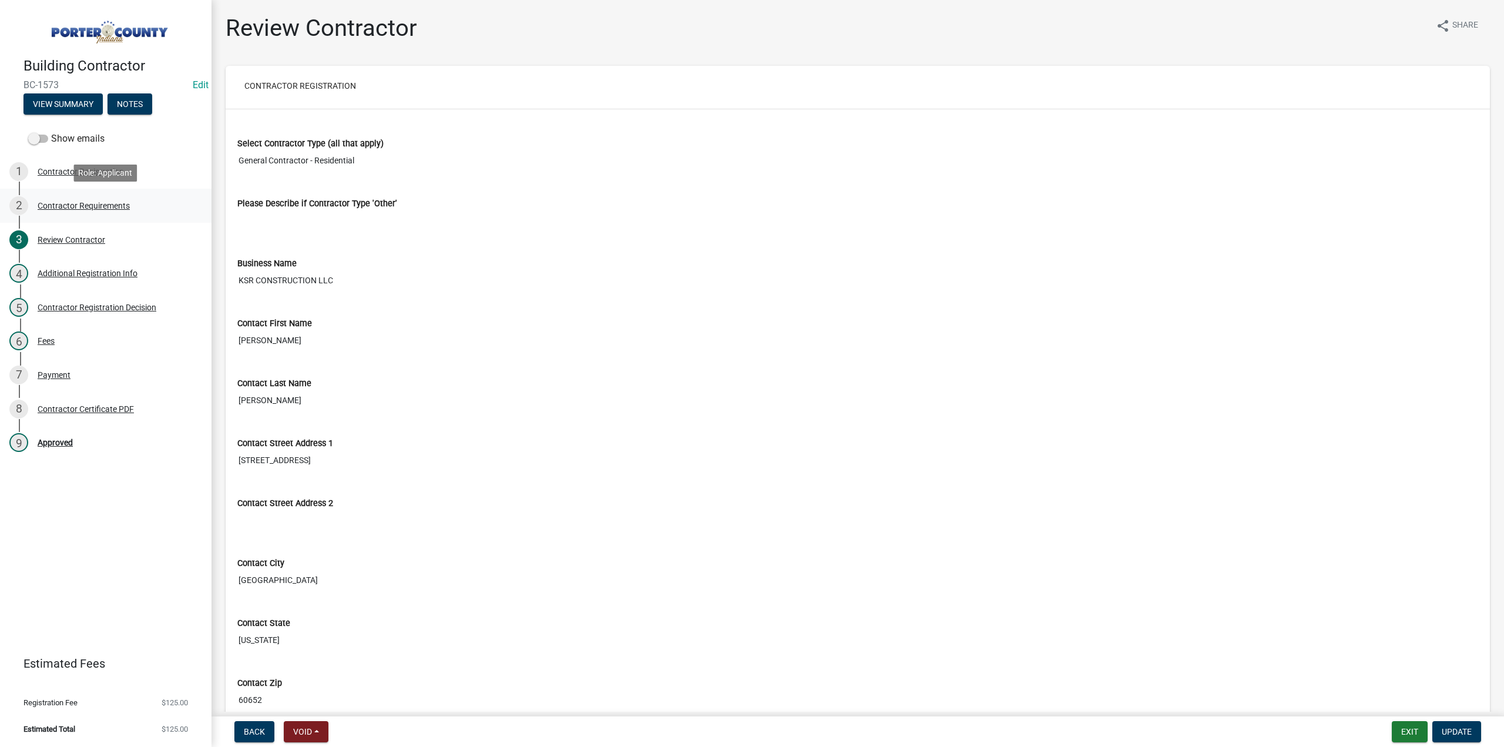
click at [53, 203] on div "Contractor Requirements" at bounding box center [84, 206] width 92 height 8
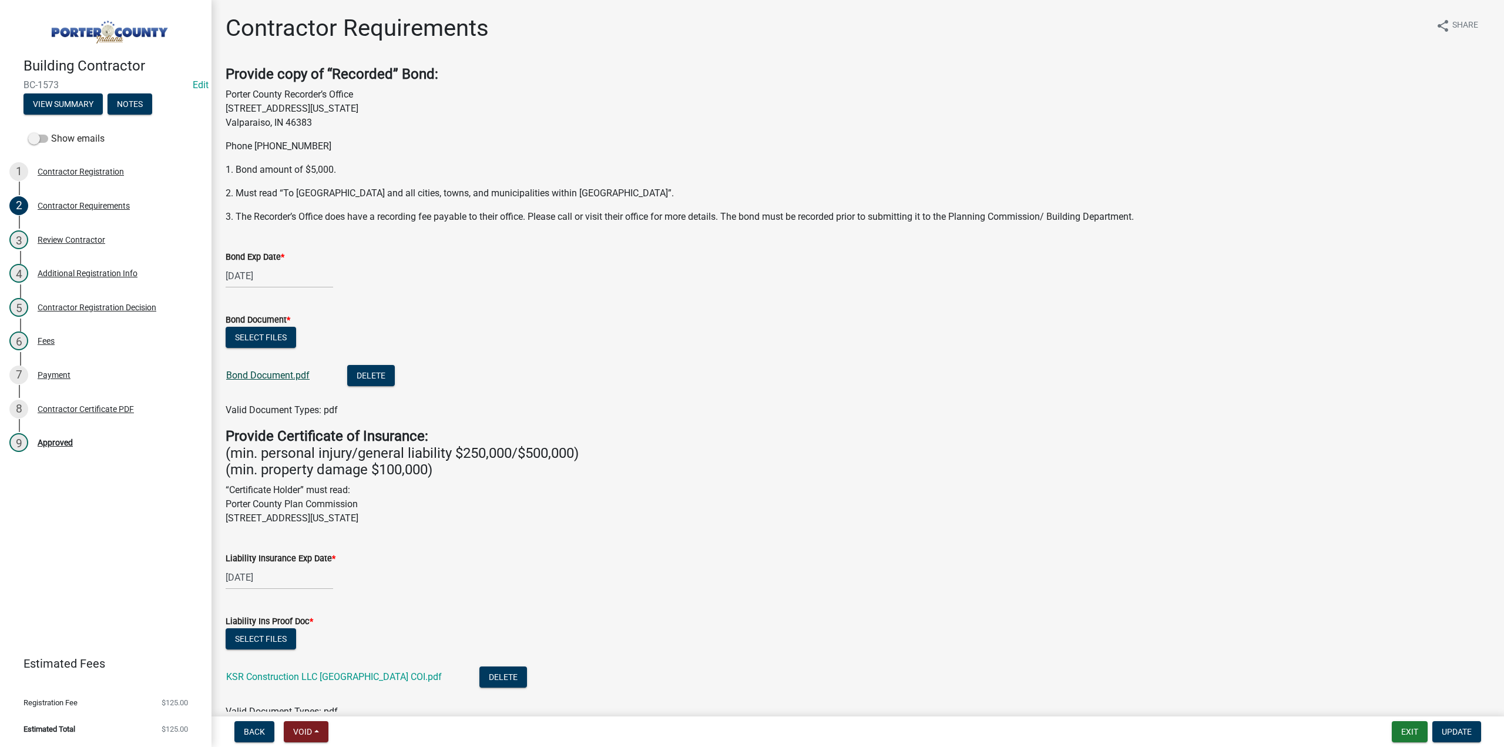
click at [279, 375] on link "Bond Document.pdf" at bounding box center [267, 375] width 83 height 11
click at [78, 271] on div "Additional Registration Info" at bounding box center [88, 273] width 100 height 8
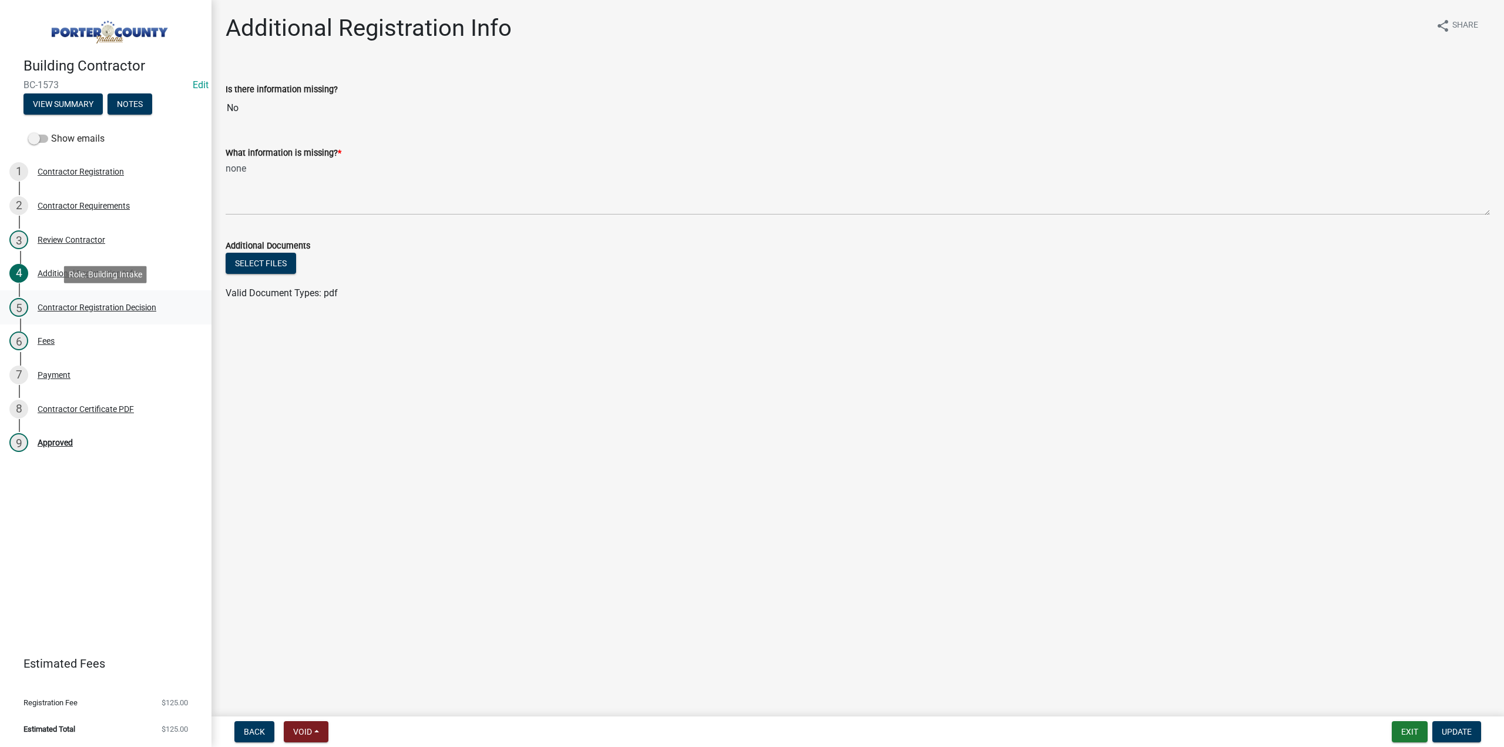
click at [86, 310] on div "Contractor Registration Decision" at bounding box center [97, 307] width 119 height 8
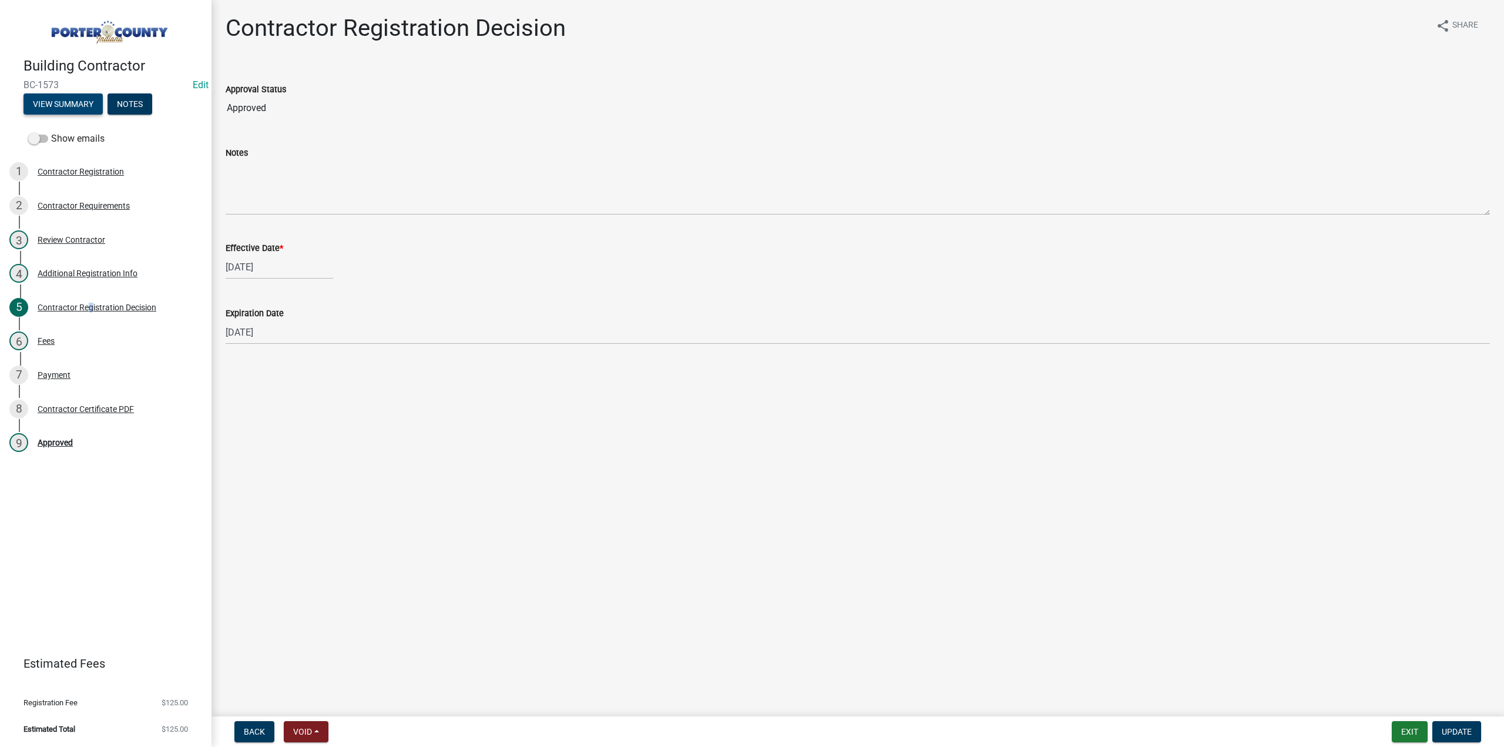
click at [52, 103] on button "View Summary" at bounding box center [63, 103] width 79 height 21
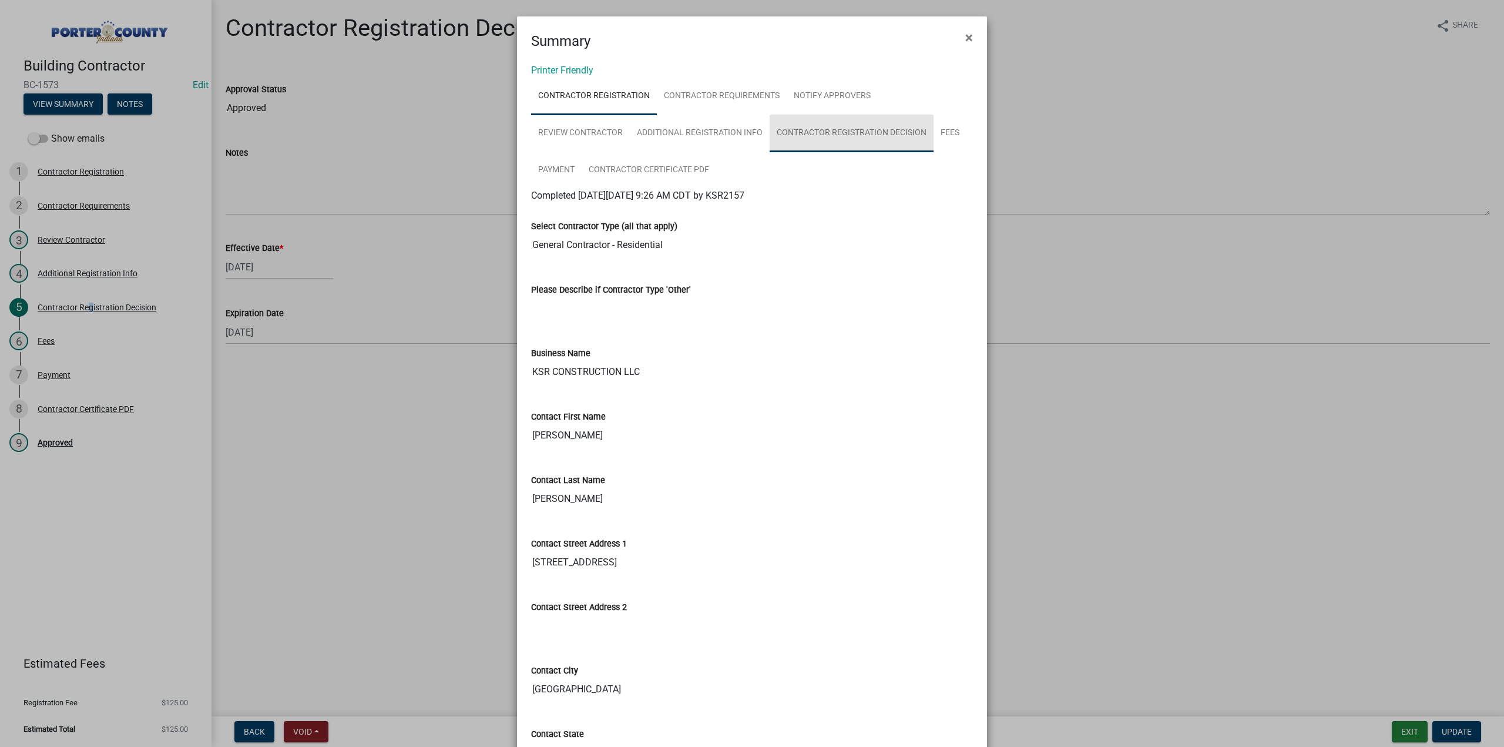
click at [849, 132] on link "Contractor Registration Decision" at bounding box center [852, 134] width 164 height 38
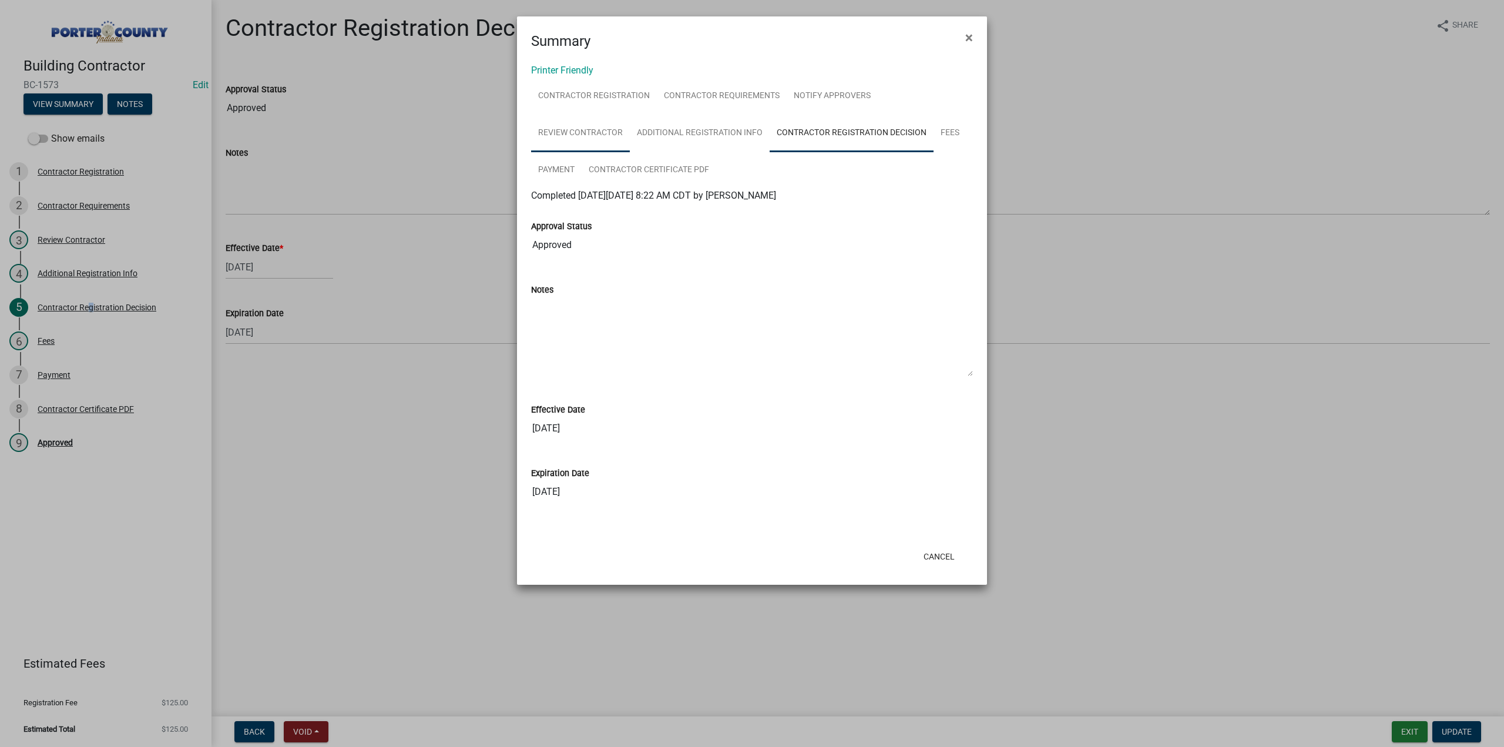
click at [557, 137] on link "Review Contractor" at bounding box center [580, 134] width 99 height 38
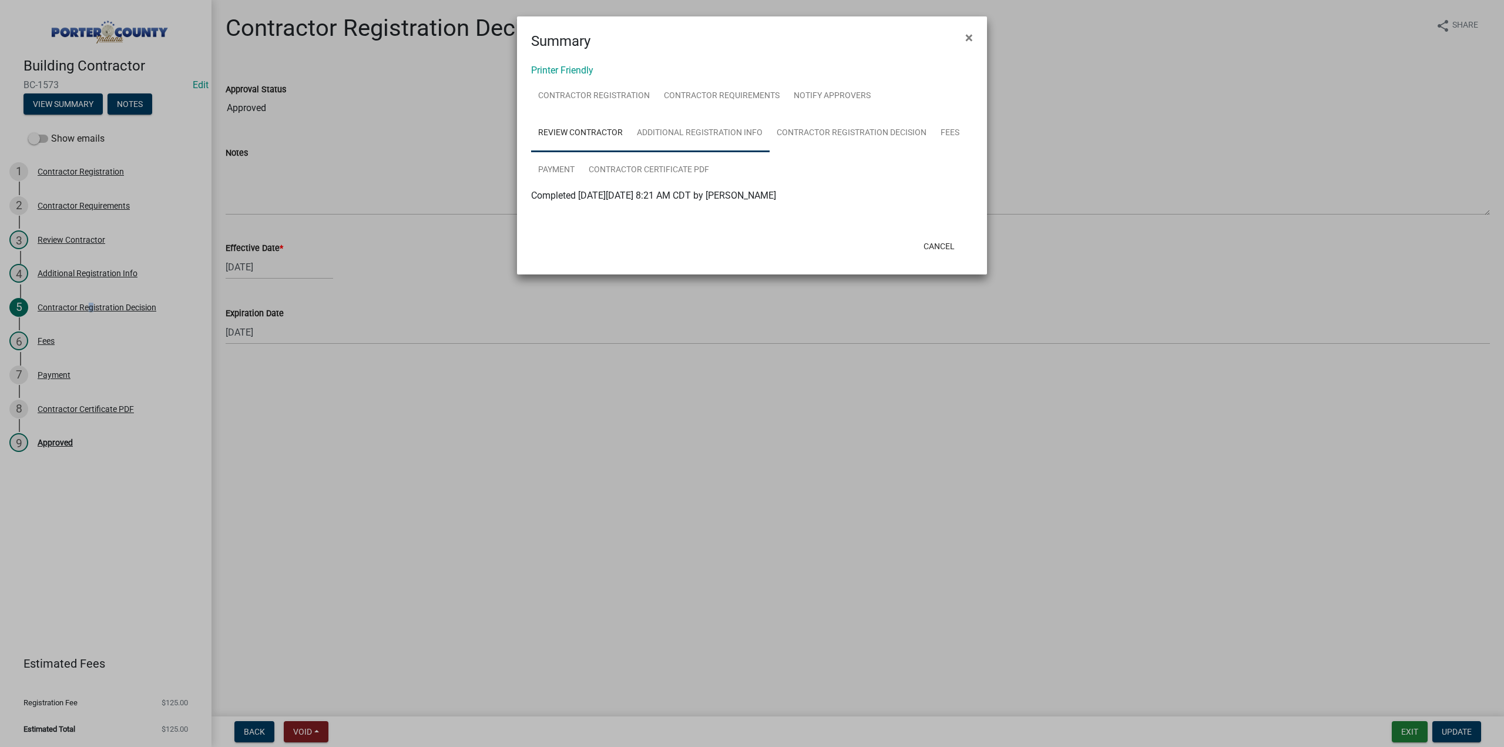
click at [716, 133] on link "Additional Registration Info" at bounding box center [700, 134] width 140 height 38
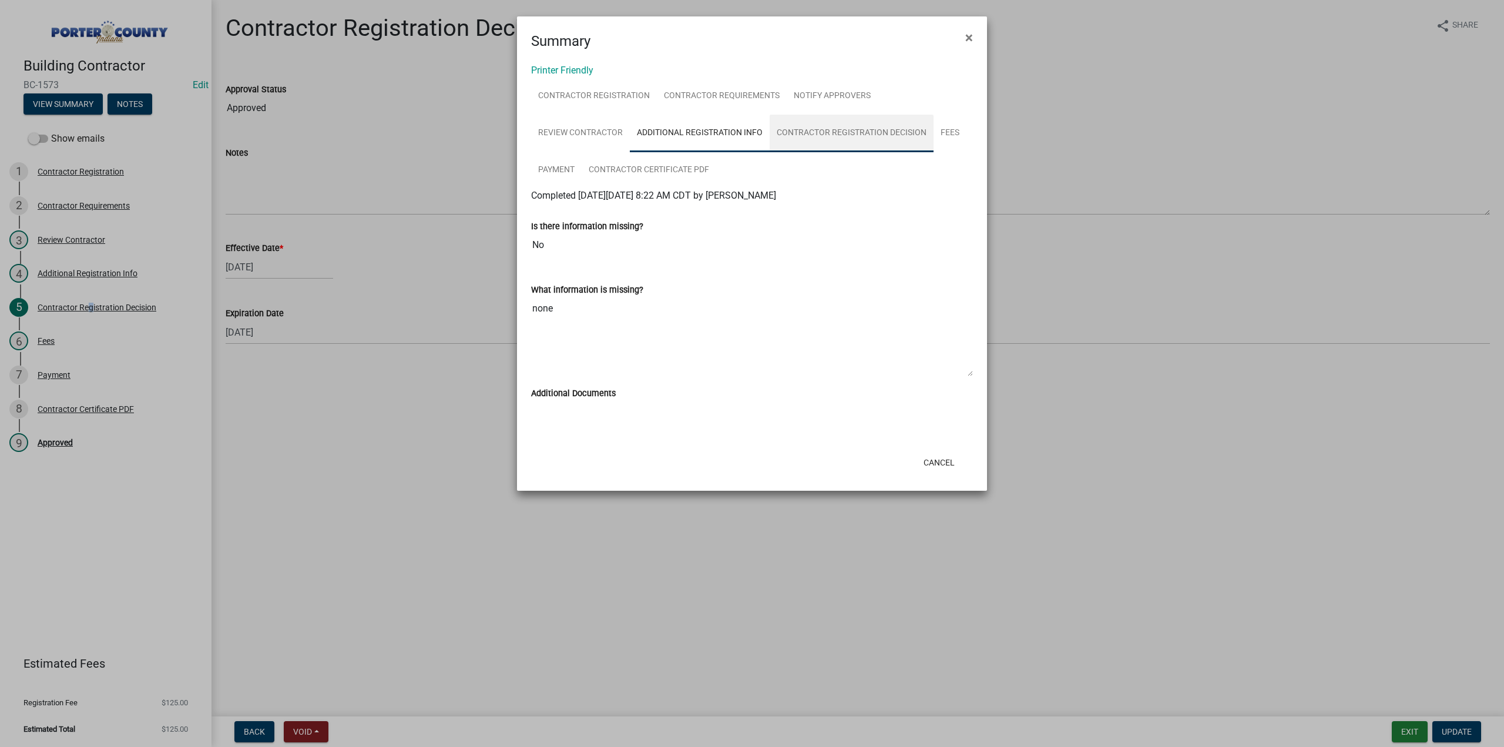
click at [828, 138] on link "Contractor Registration Decision" at bounding box center [852, 134] width 164 height 38
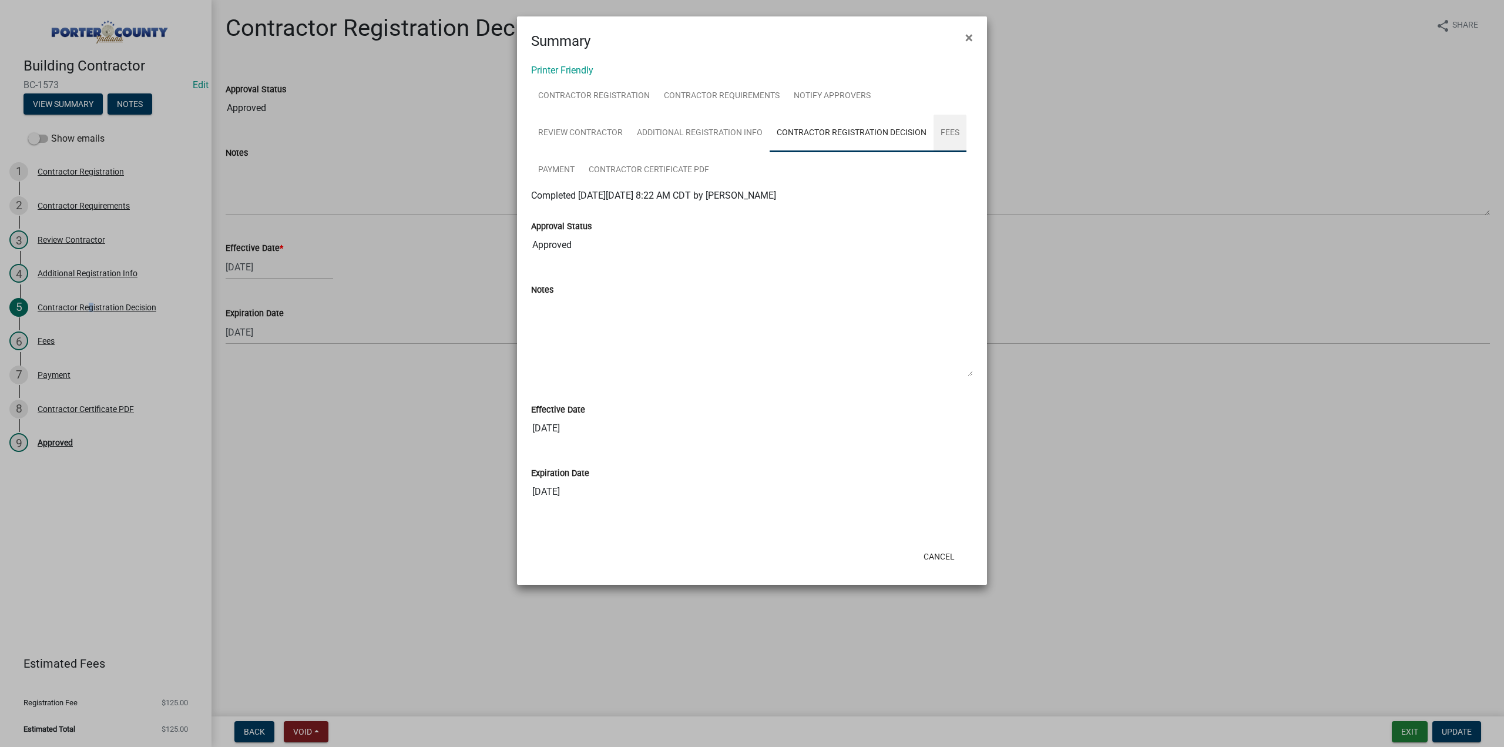
click at [958, 130] on link "Fees" at bounding box center [950, 134] width 33 height 38
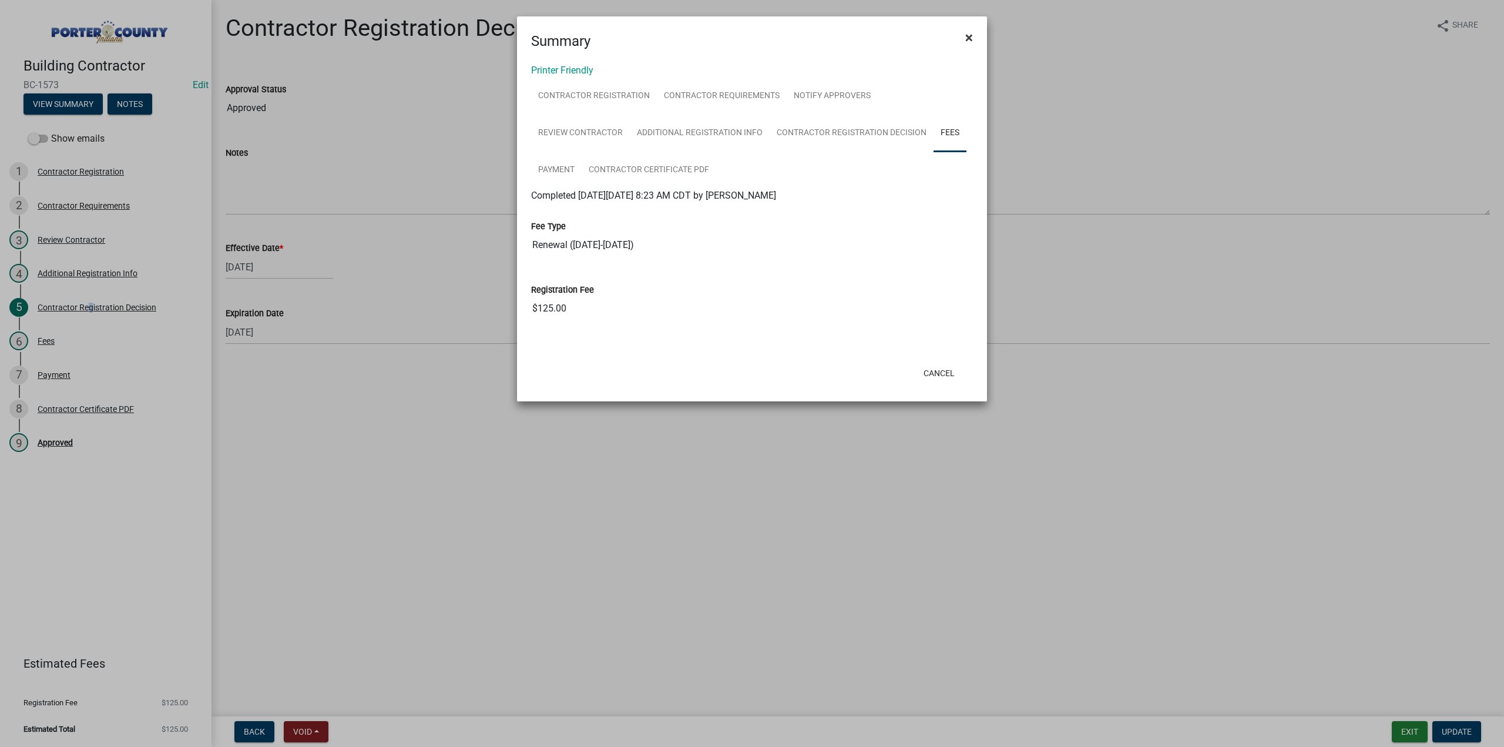
click at [970, 38] on span "×" at bounding box center [969, 37] width 8 height 16
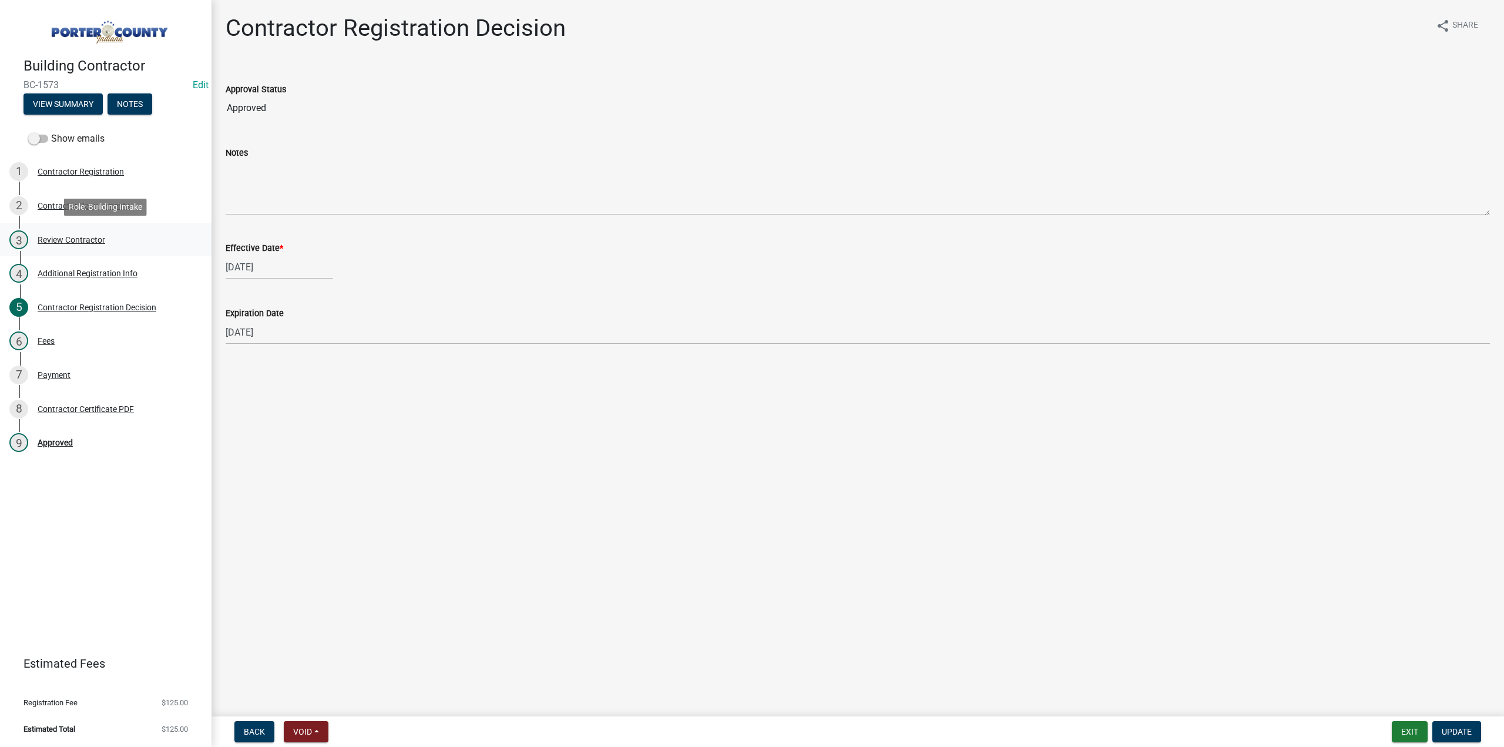
click at [79, 239] on div "Review Contractor" at bounding box center [72, 240] width 68 height 8
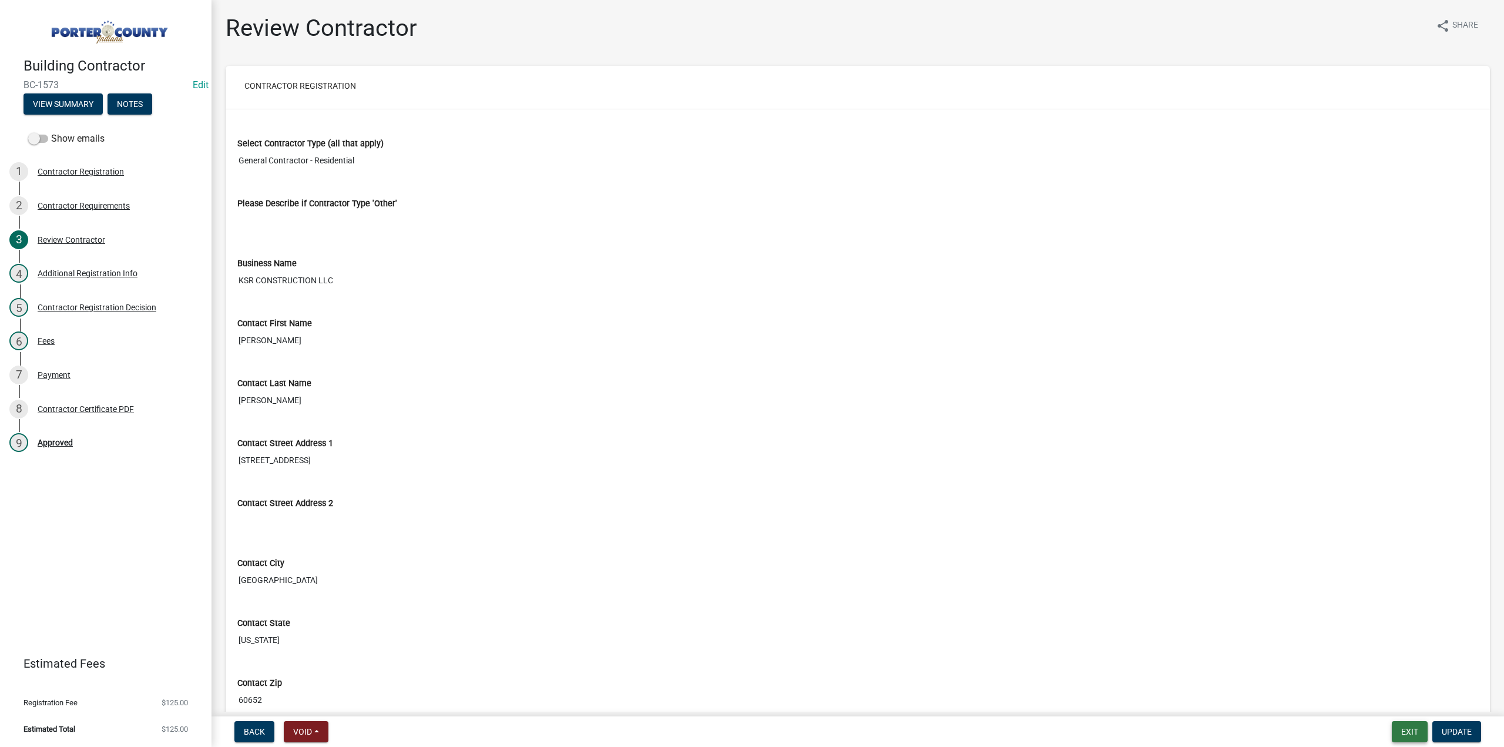
click at [1400, 731] on button "Exit" at bounding box center [1410, 731] width 36 height 21
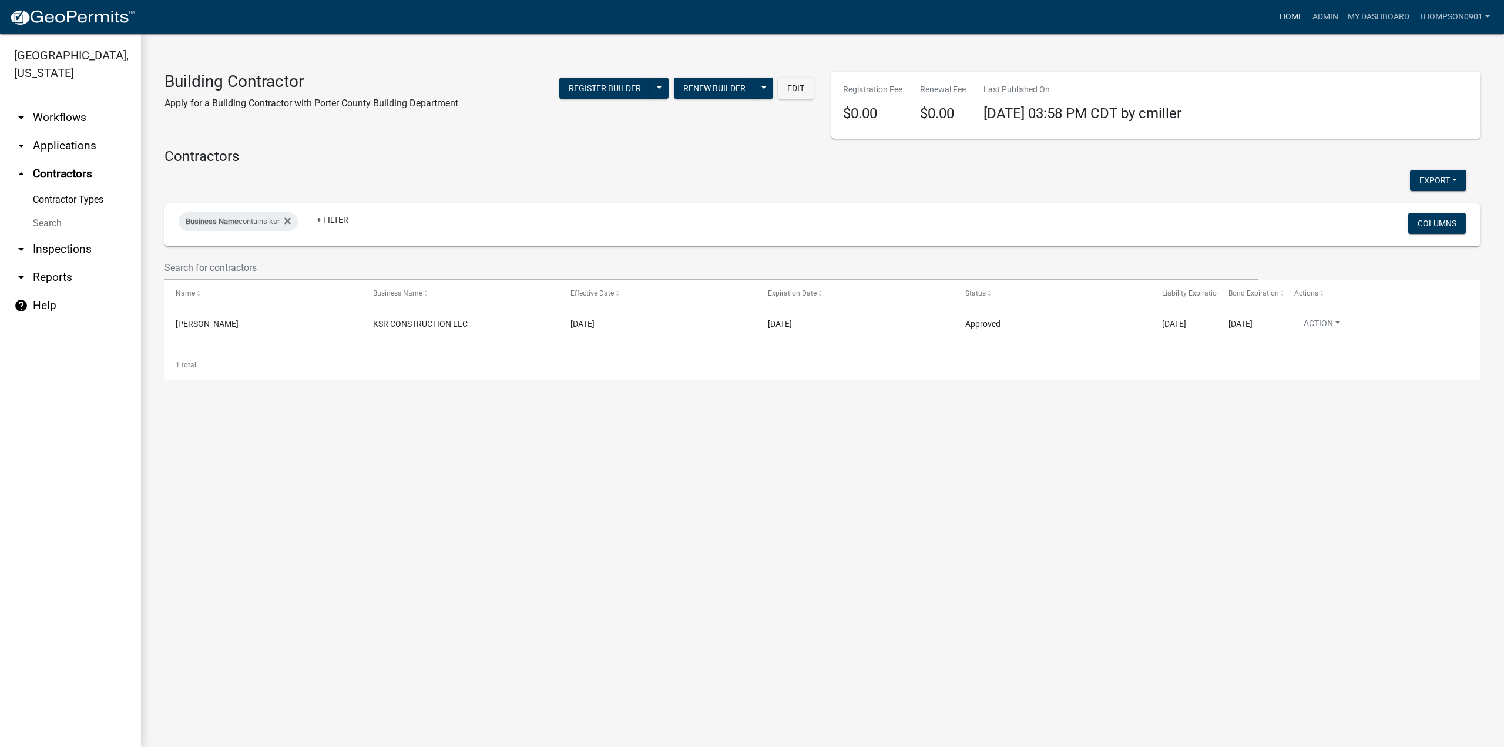
click at [1280, 15] on link "Home" at bounding box center [1291, 17] width 33 height 22
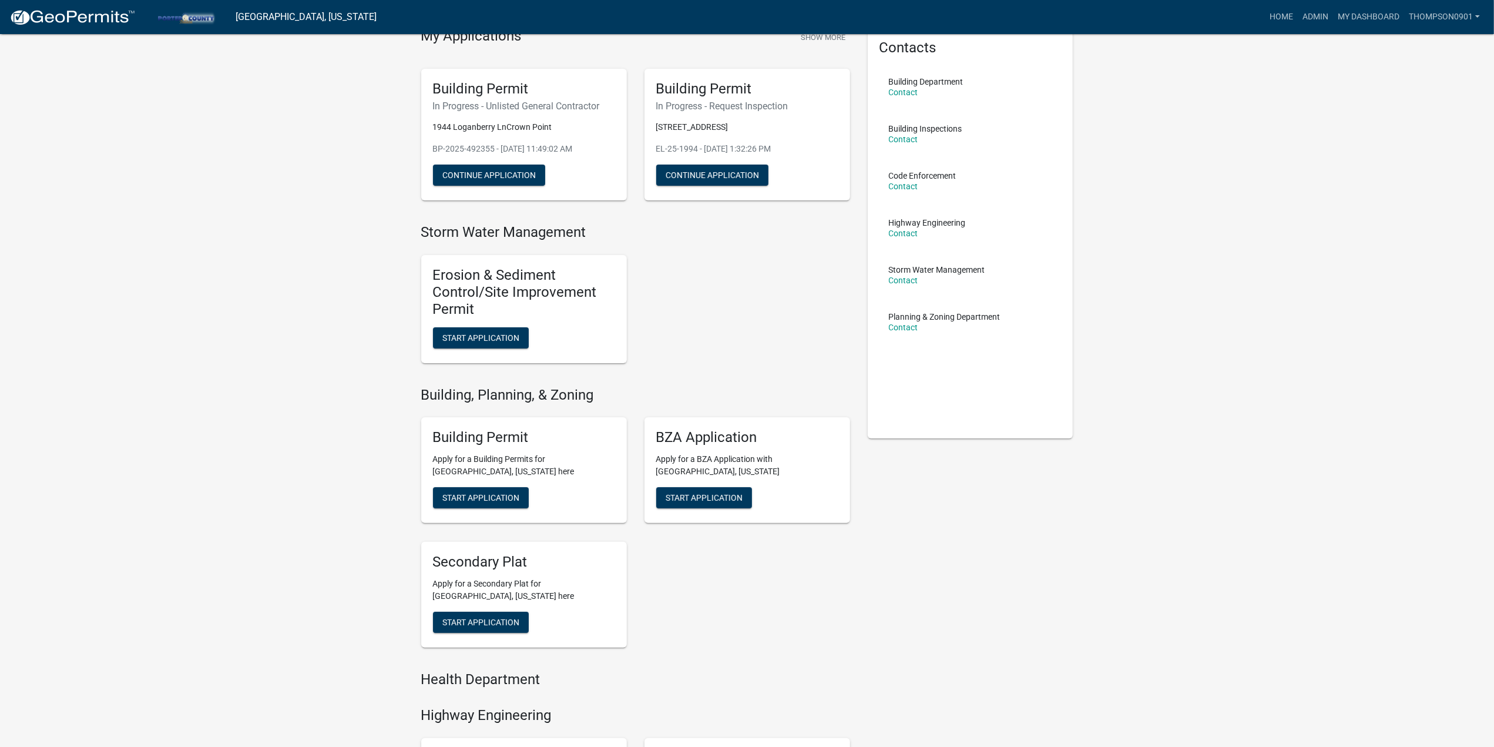
scroll to position [59, 0]
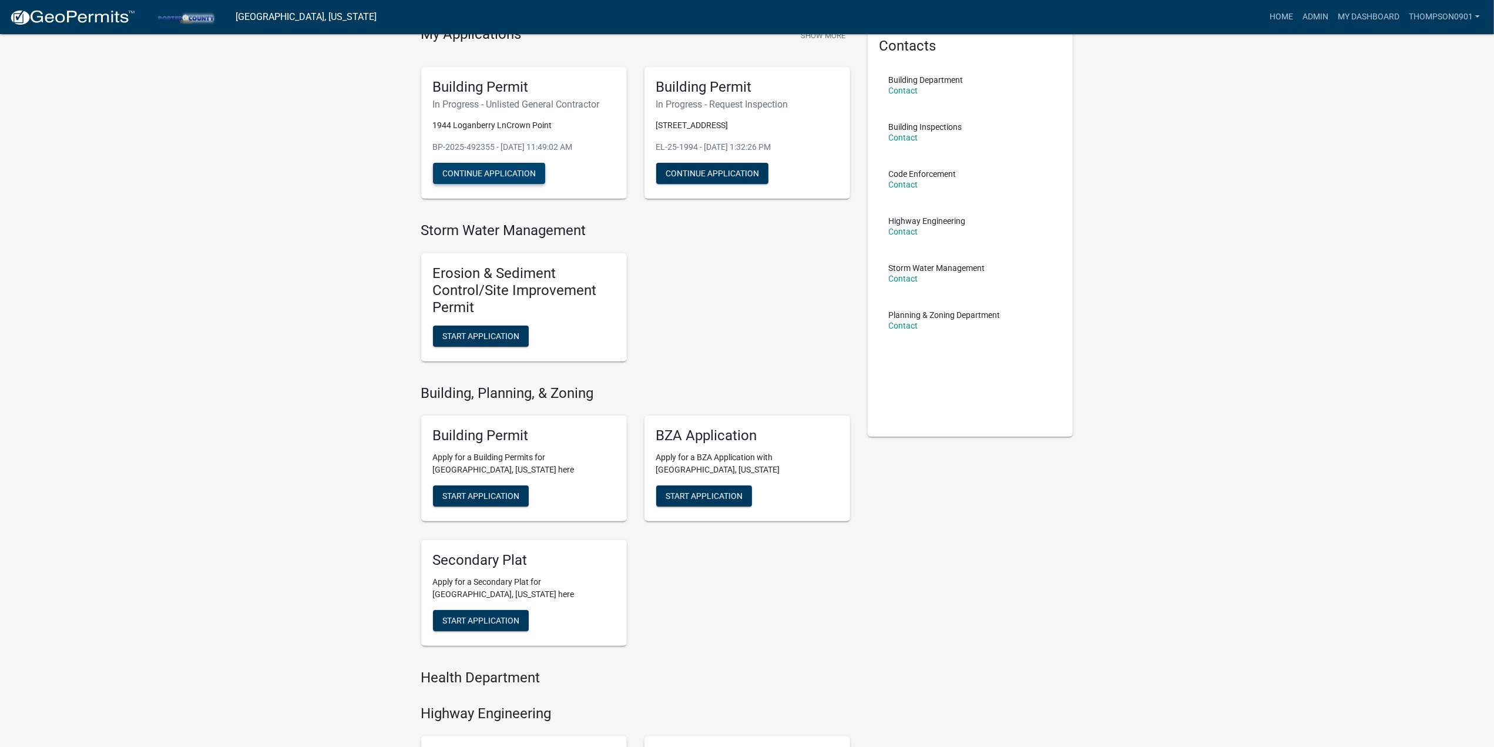
click at [494, 170] on button "Continue Application" at bounding box center [489, 173] width 112 height 21
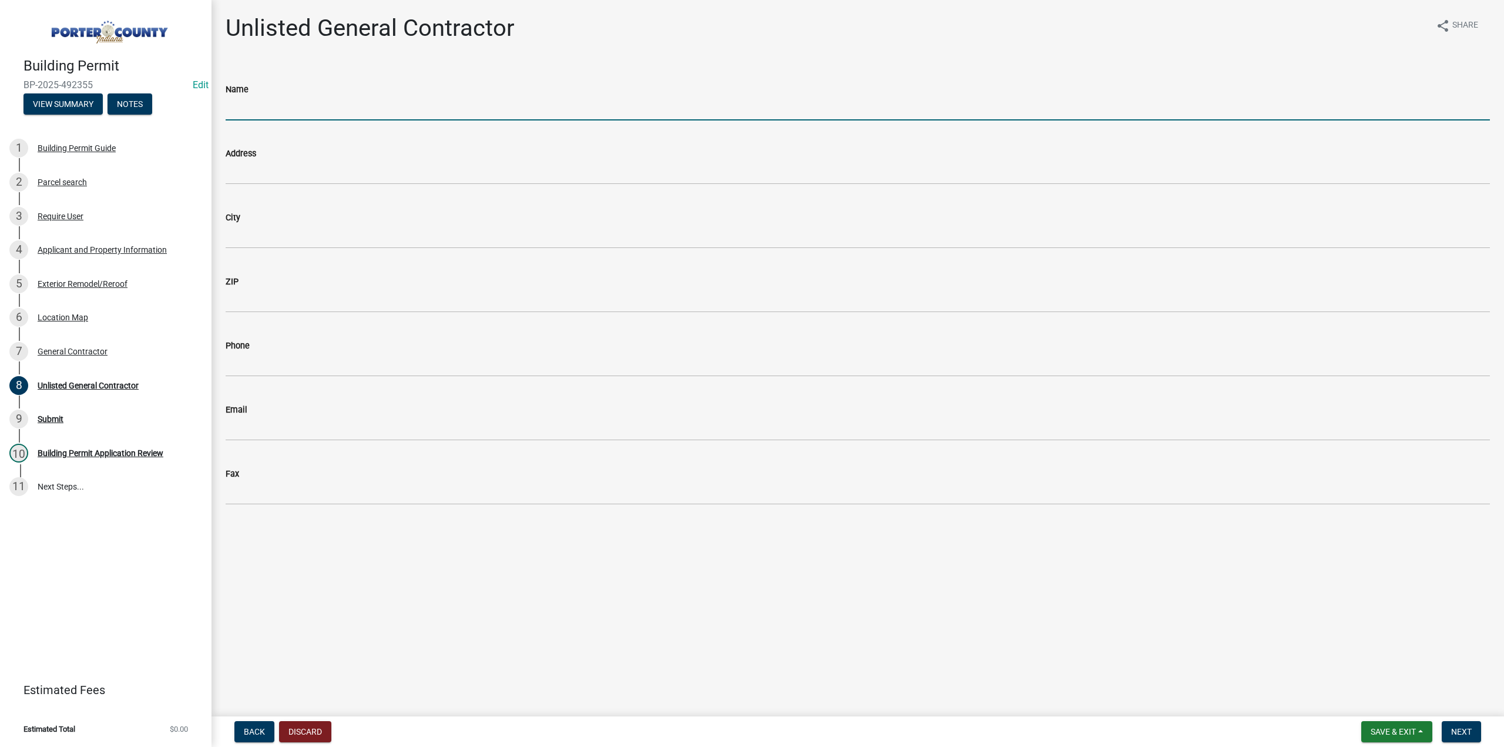
click at [270, 99] on input "Name" at bounding box center [858, 108] width 1265 height 24
type input "Dunn Right"
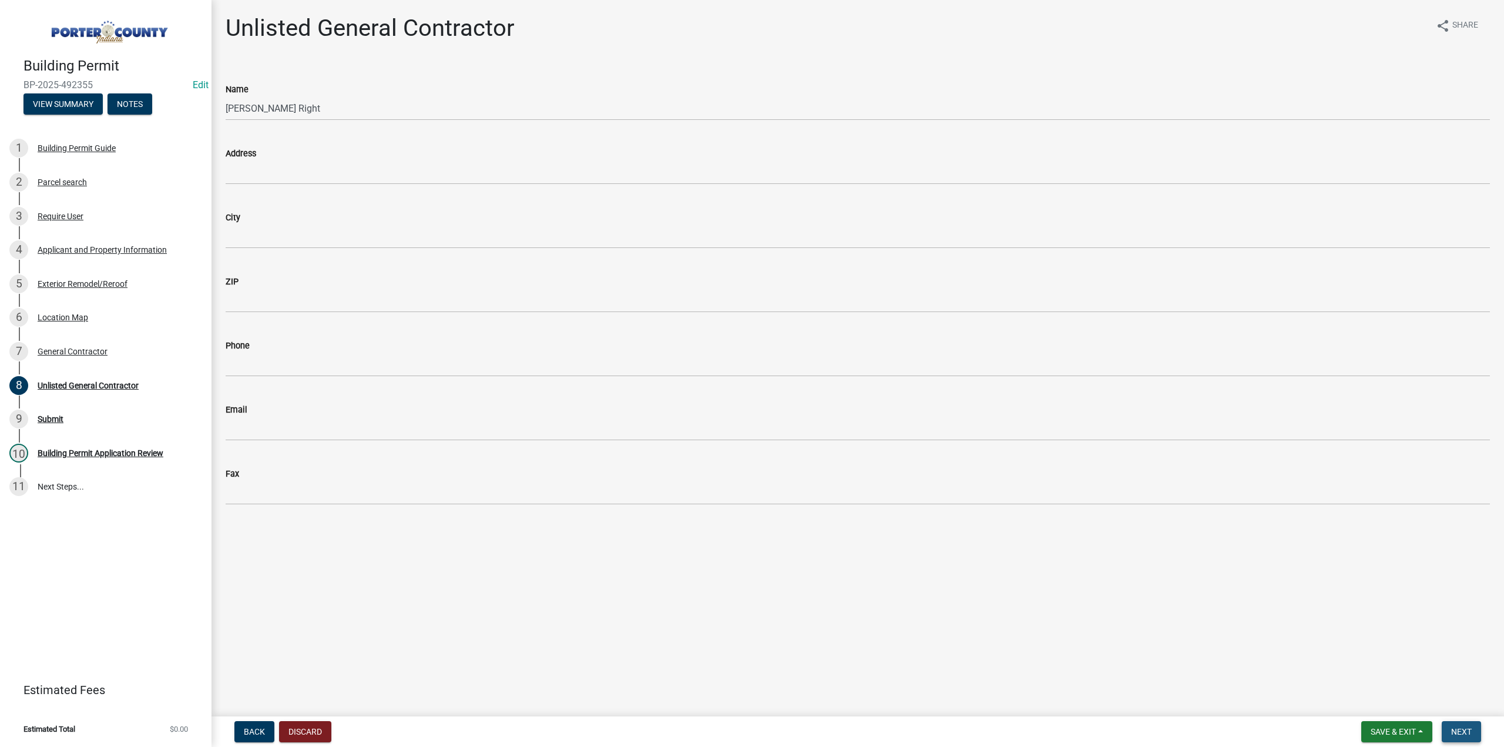
click at [1464, 727] on span "Next" at bounding box center [1461, 731] width 21 height 9
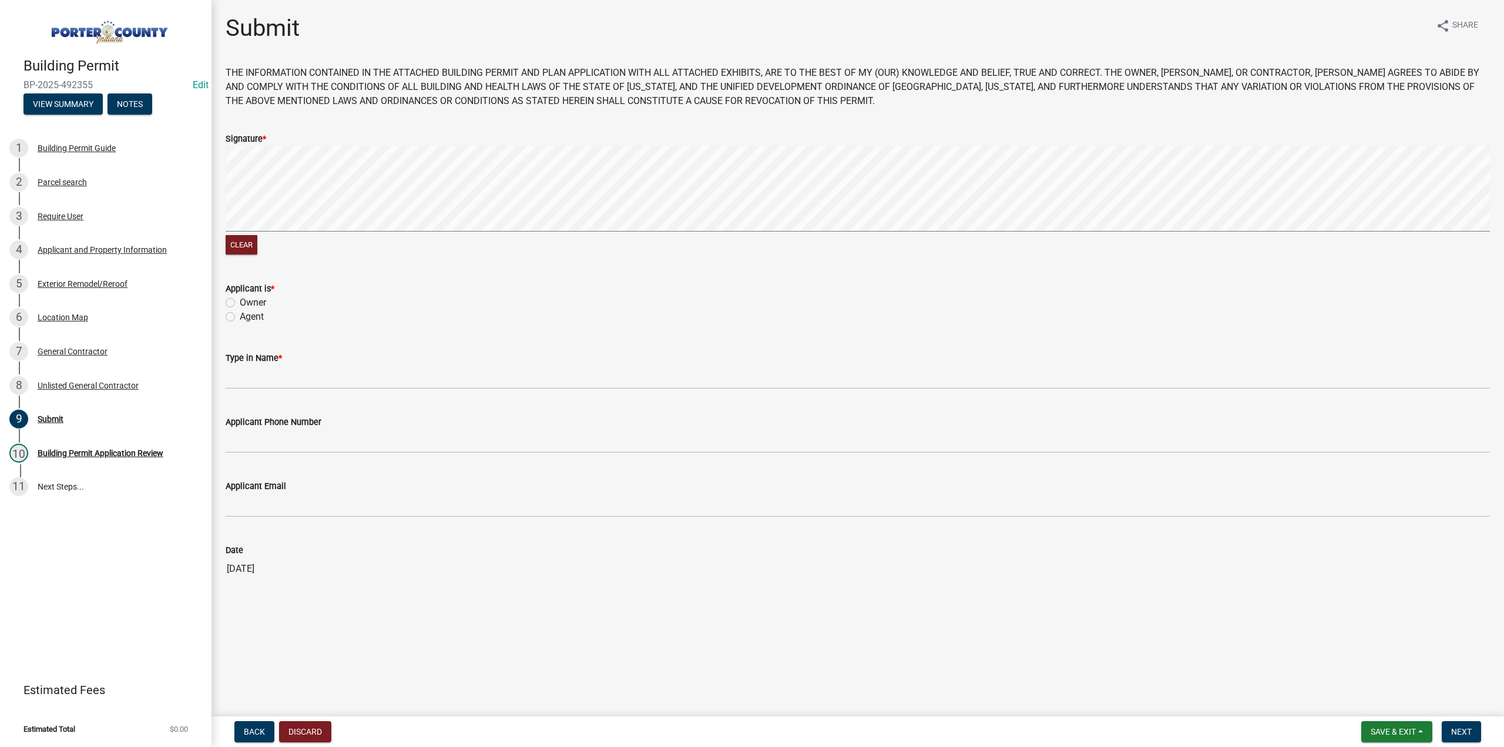
click at [240, 303] on label "Owner" at bounding box center [253, 303] width 26 height 14
click at [240, 303] on input "Owner" at bounding box center [244, 300] width 8 height 8
radio input "true"
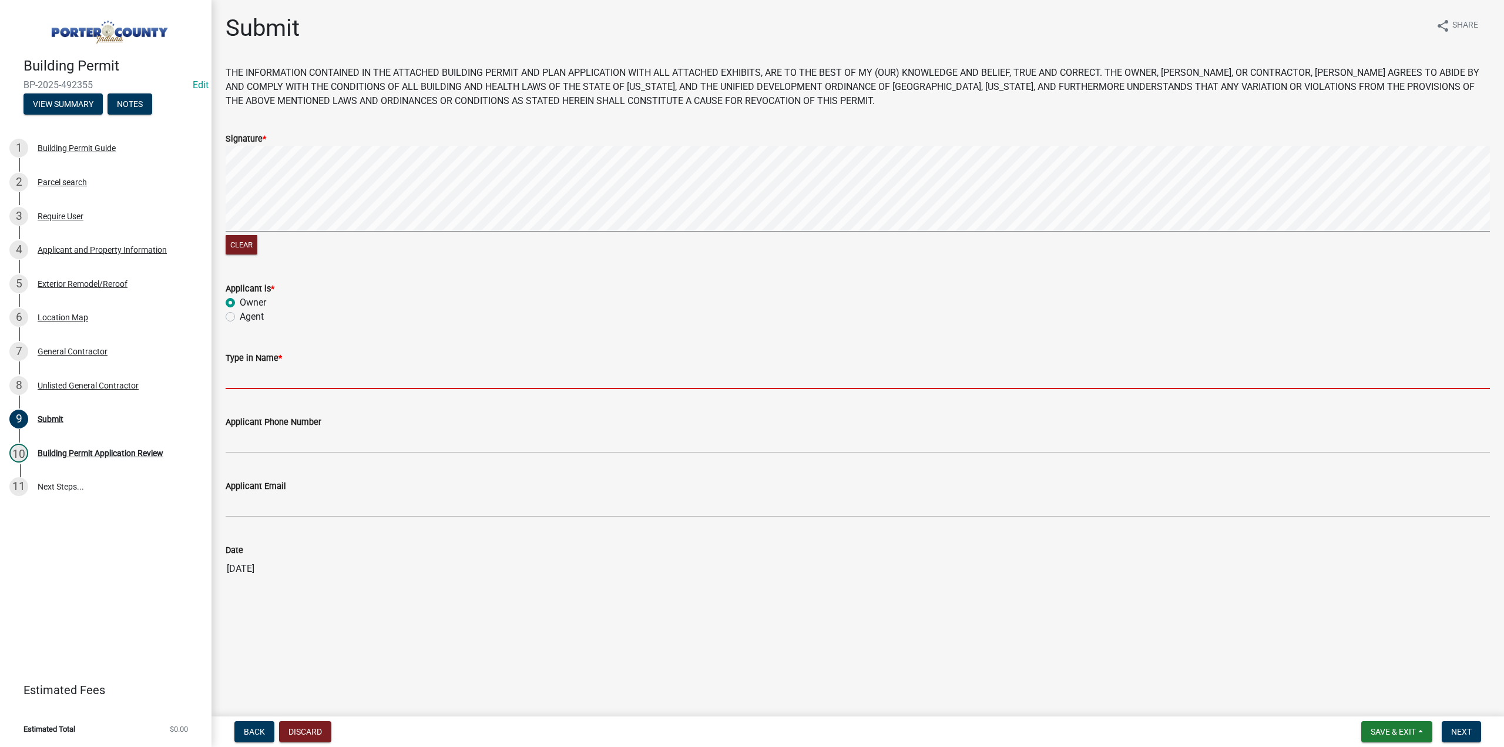
drag, startPoint x: 268, startPoint y: 371, endPoint x: 269, endPoint y: 379, distance: 8.2
click at [269, 374] on input "Type in Name *" at bounding box center [858, 377] width 1265 height 24
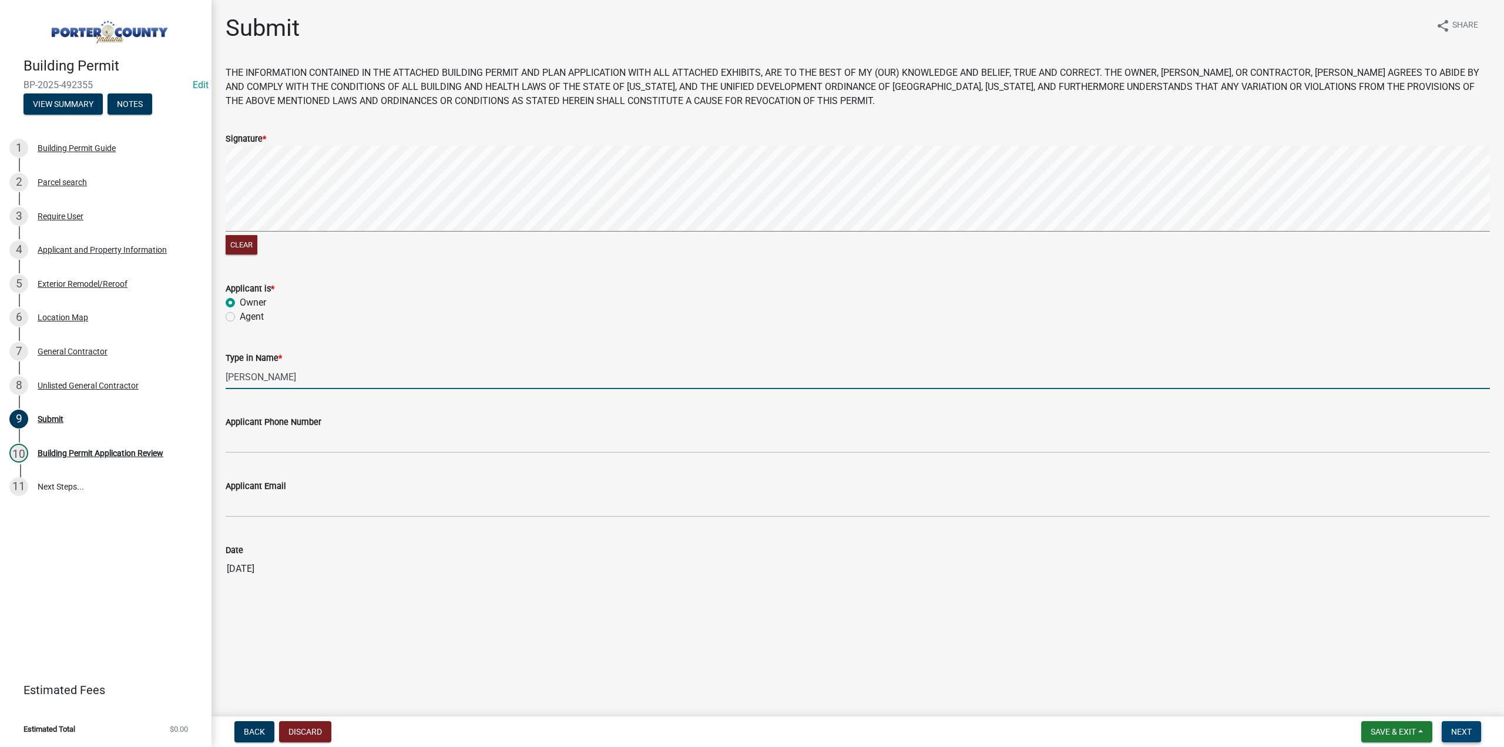
type input "Omar Villarreal"
click at [1465, 735] on span "Next" at bounding box center [1461, 731] width 21 height 9
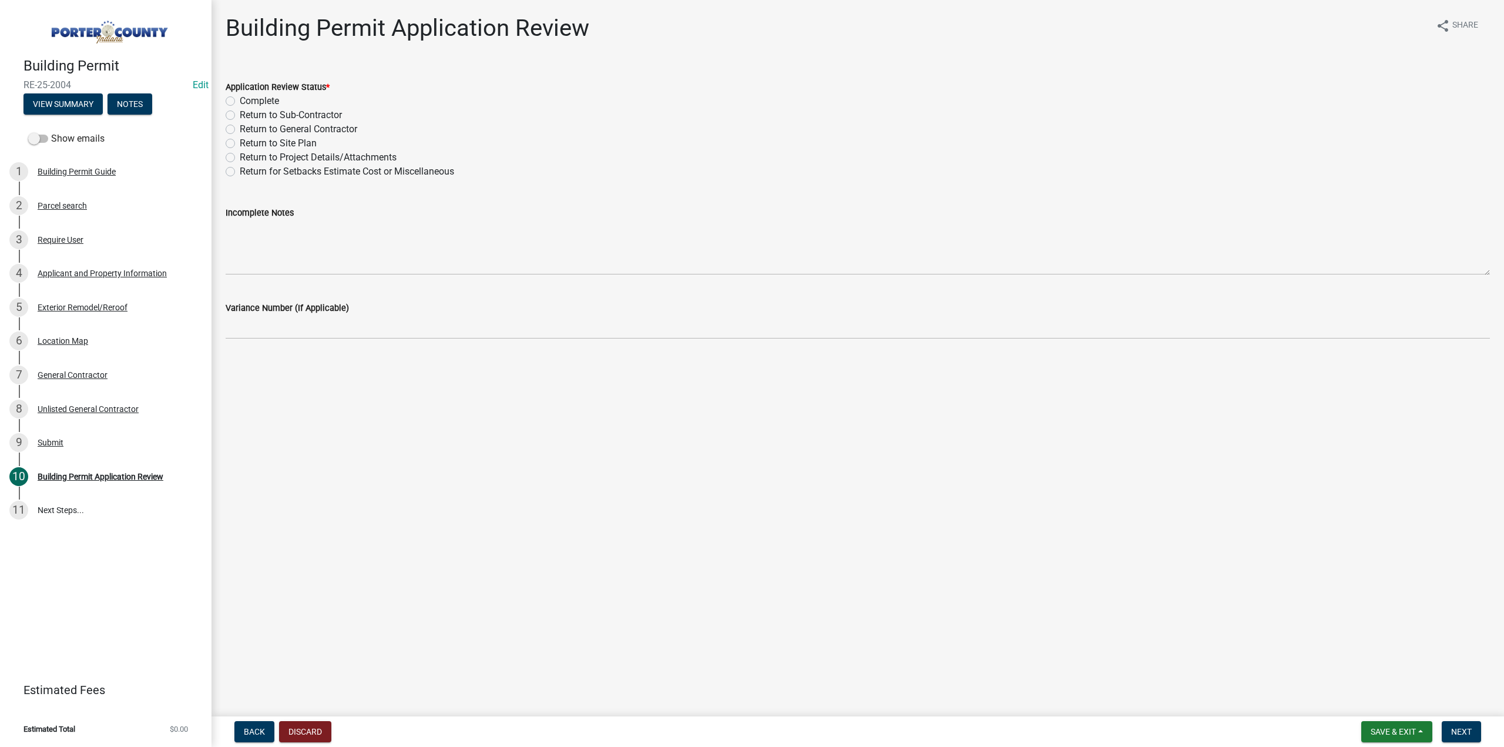
click at [240, 101] on label "Complete" at bounding box center [259, 101] width 39 height 14
click at [240, 101] on input "Complete" at bounding box center [244, 98] width 8 height 8
radio input "true"
click at [1467, 727] on span "Next" at bounding box center [1461, 731] width 21 height 9
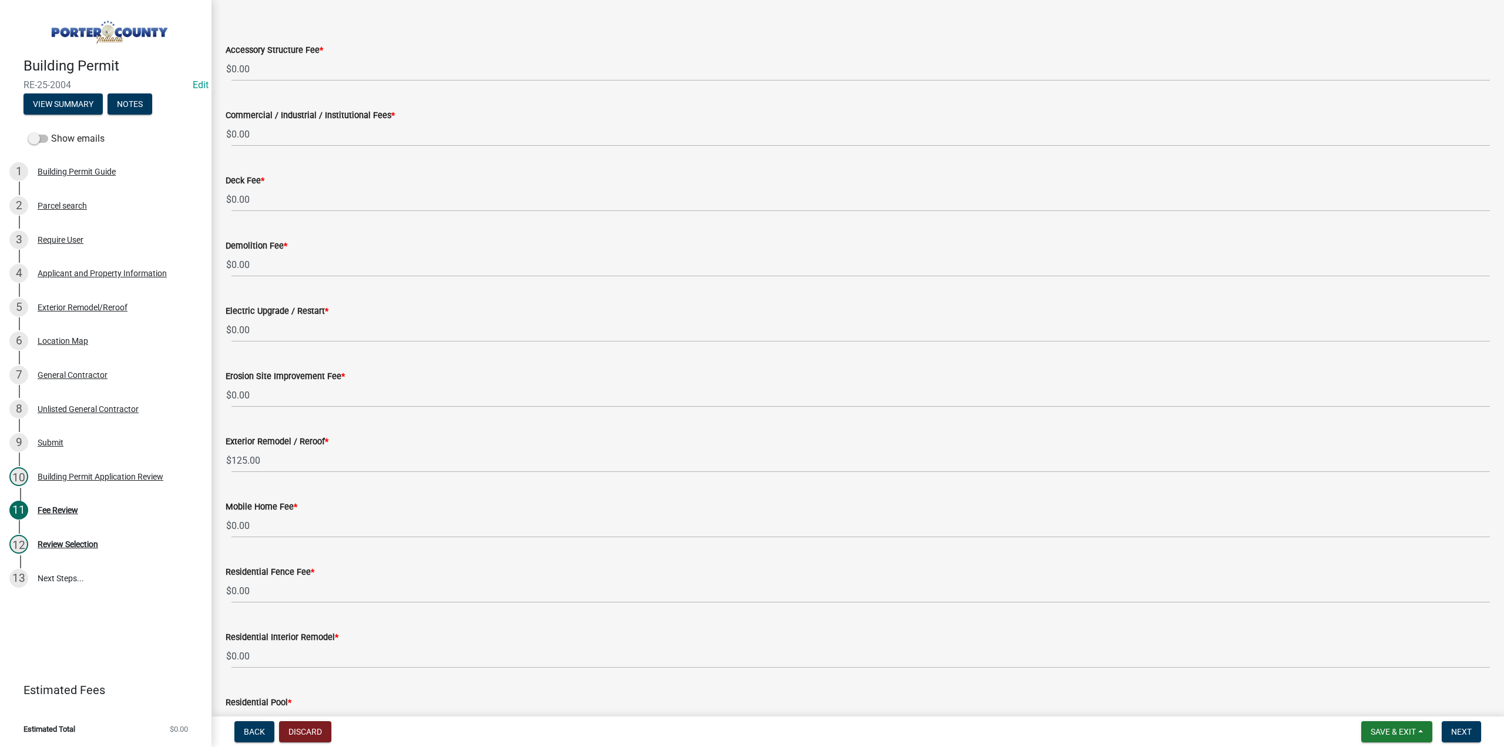
scroll to position [39, 0]
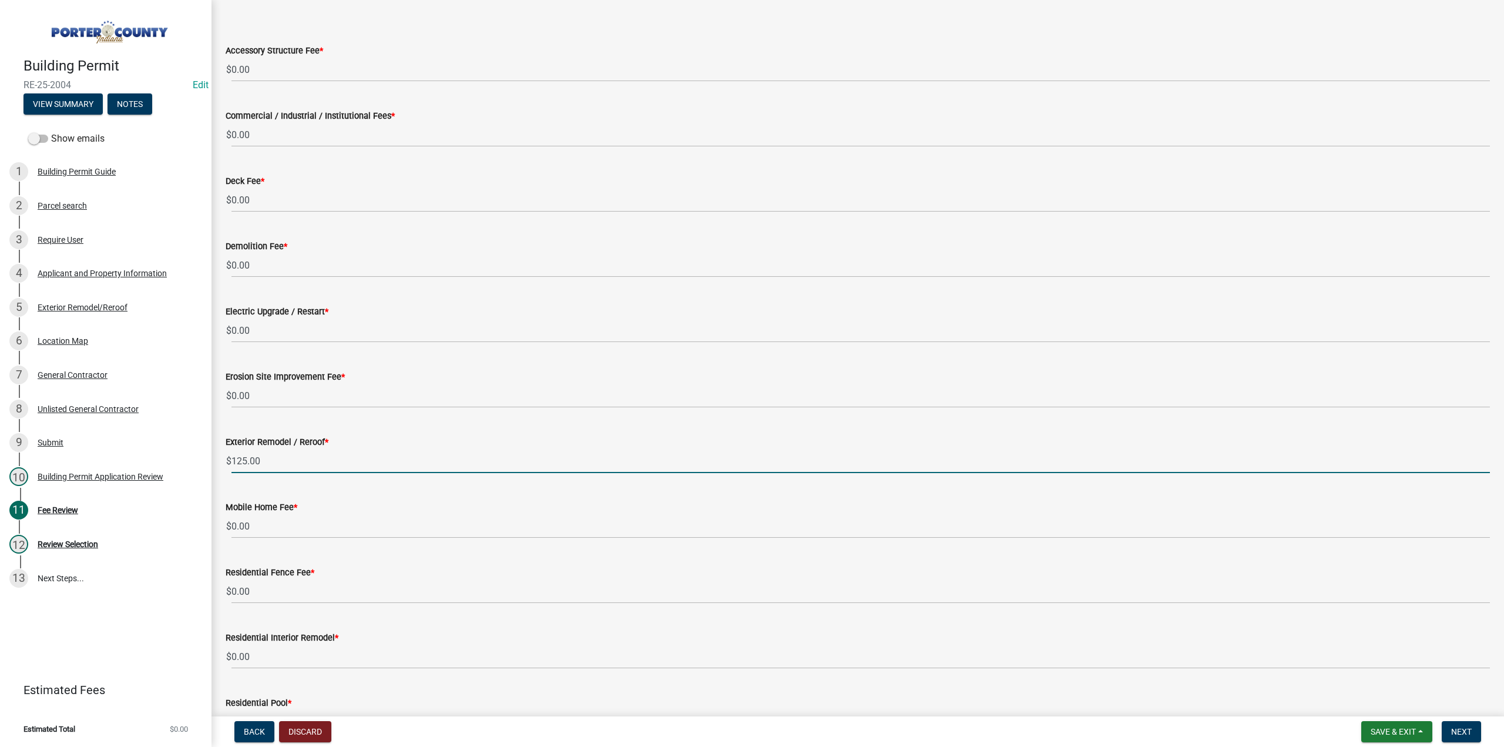
click at [268, 461] on input "125.00" at bounding box center [861, 461] width 1259 height 24
type input "1"
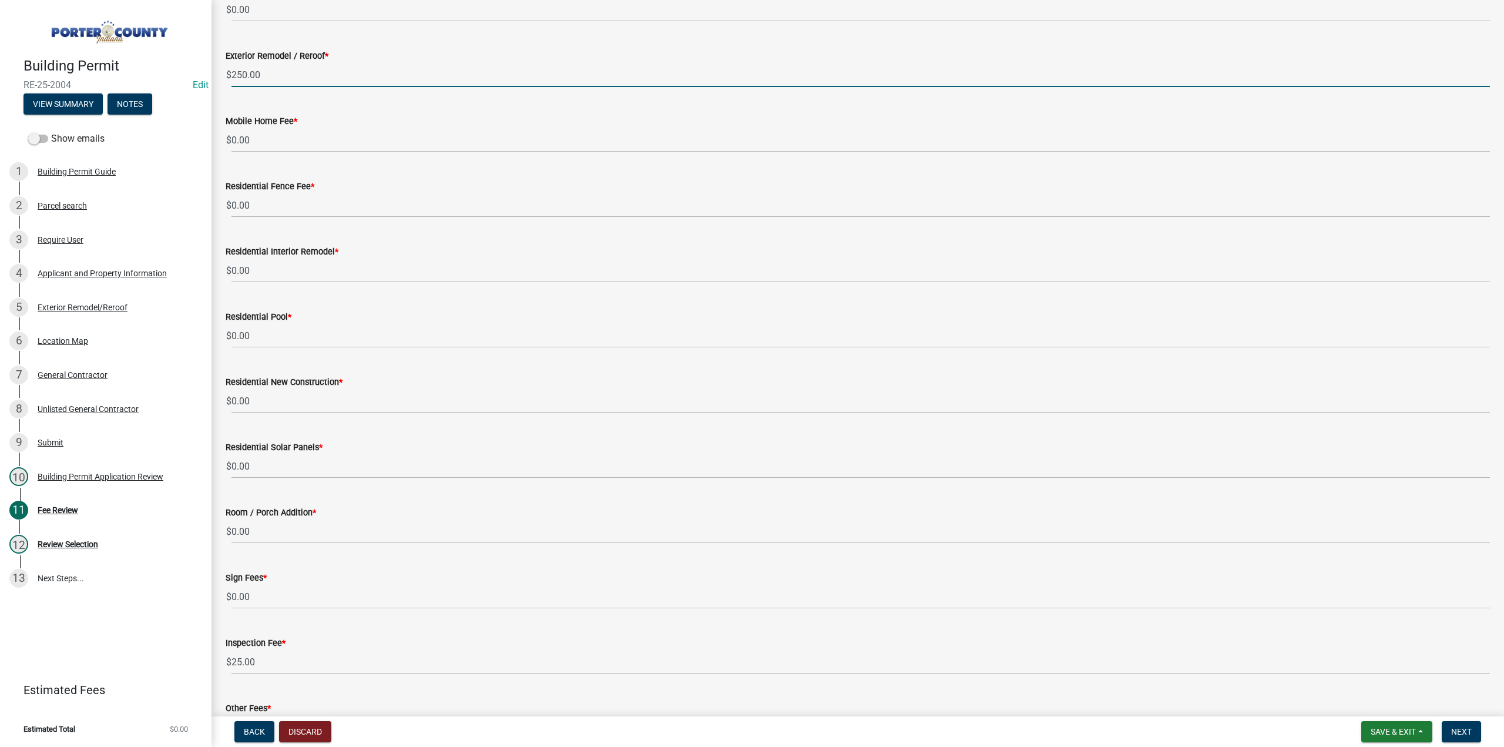
scroll to position [509, 0]
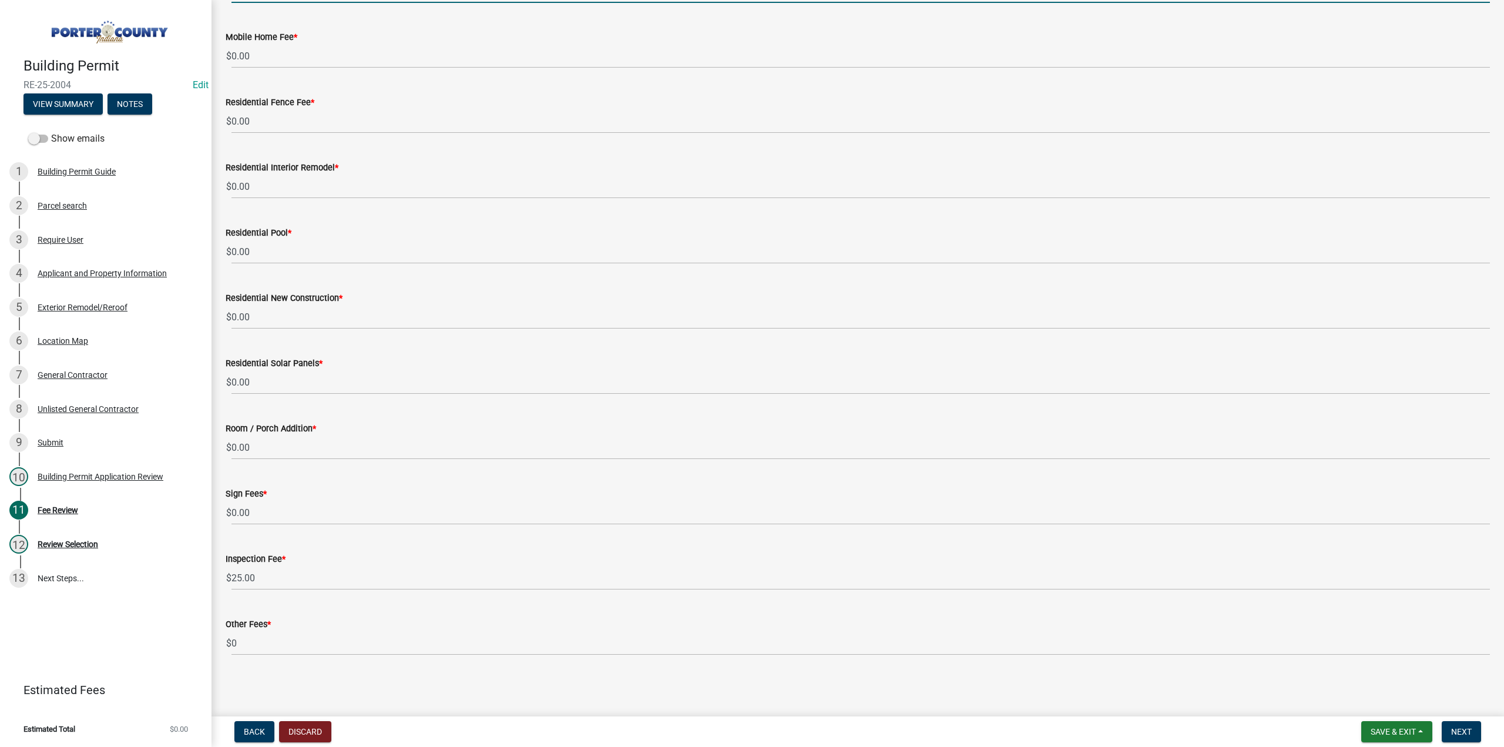
type input "250.00"
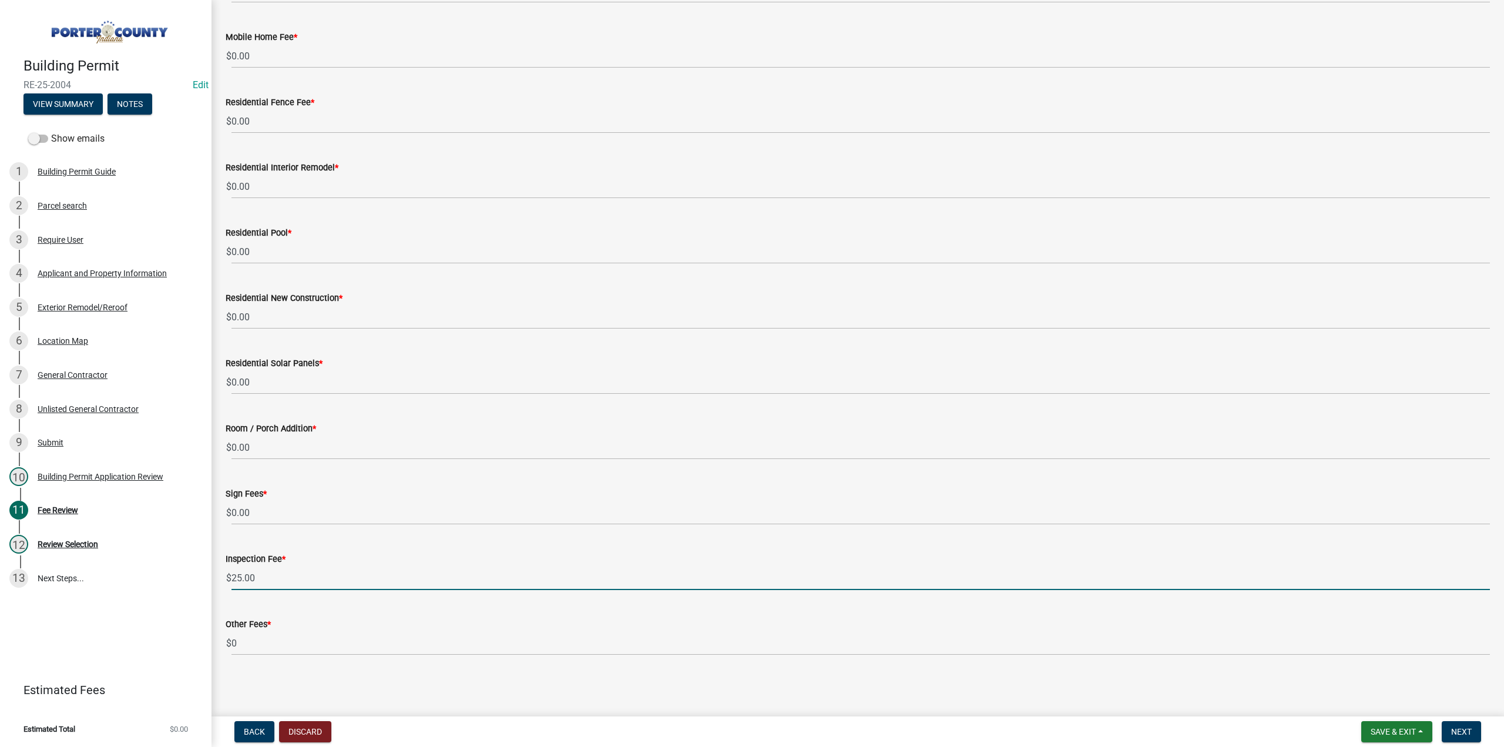
click at [287, 575] on input "25.00" at bounding box center [861, 578] width 1259 height 24
type input "2"
type input "50.00"
drag, startPoint x: 1470, startPoint y: 729, endPoint x: 1289, endPoint y: 724, distance: 180.5
click at [1469, 729] on span "Next" at bounding box center [1461, 731] width 21 height 9
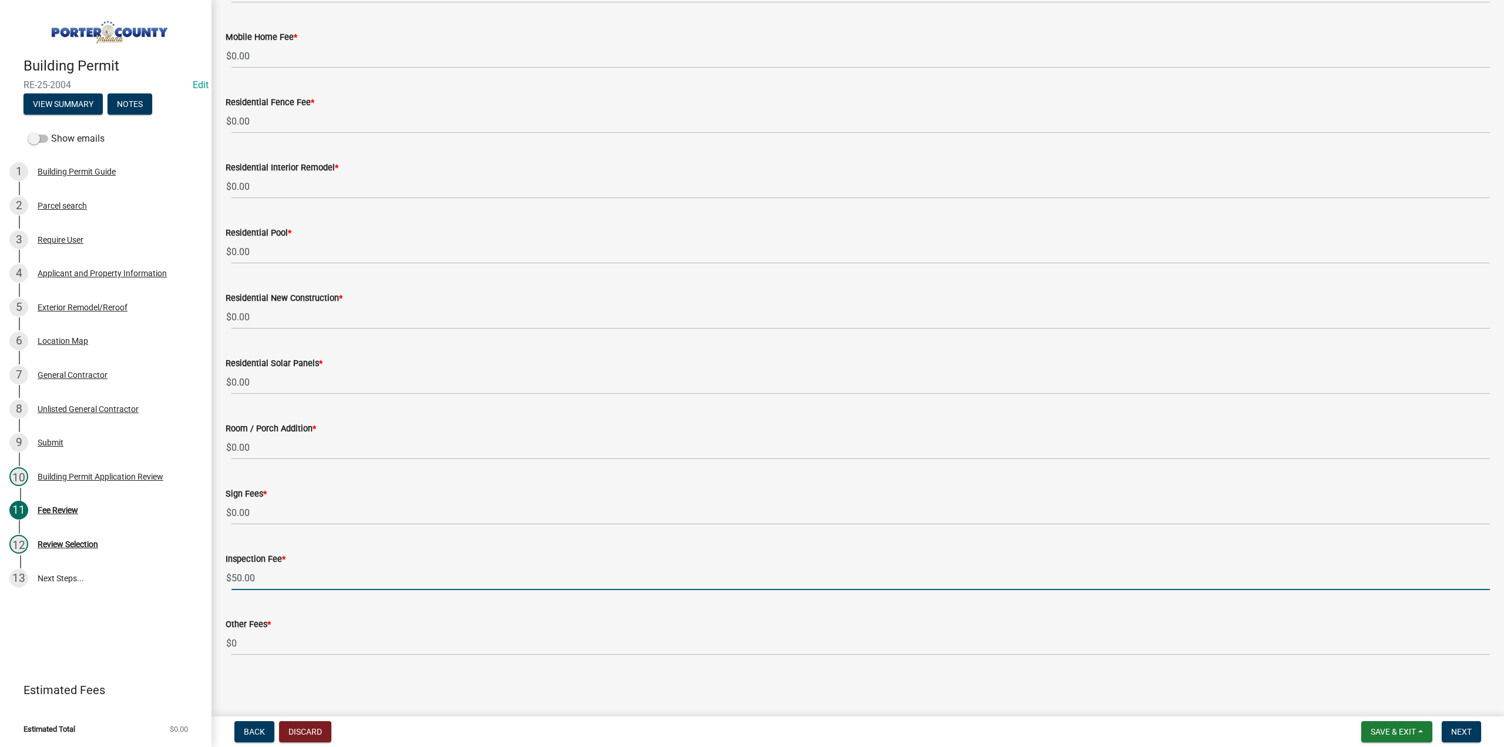
scroll to position [0, 0]
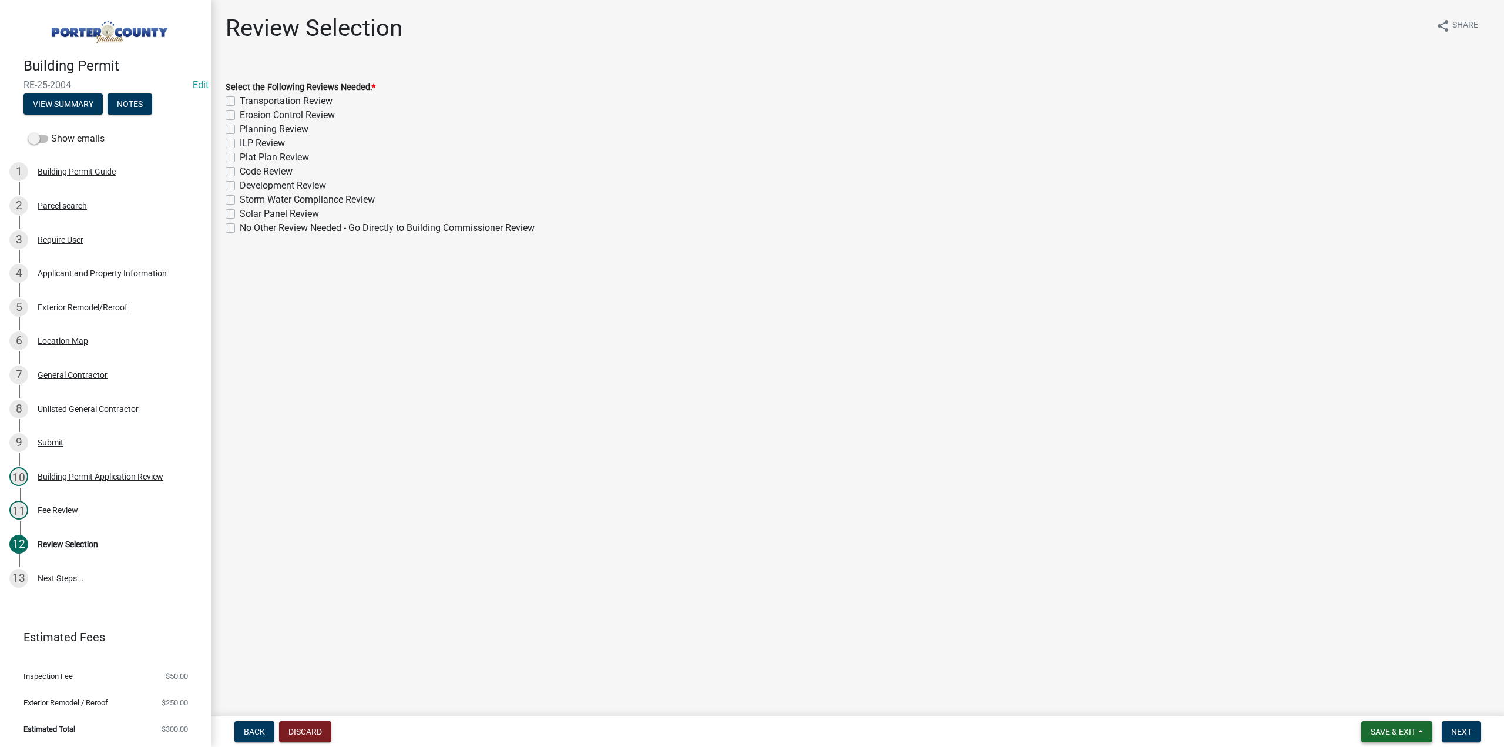
click at [1415, 732] on span "Save & Exit" at bounding box center [1393, 731] width 45 height 9
click at [1394, 700] on button "Save & Exit" at bounding box center [1386, 701] width 94 height 28
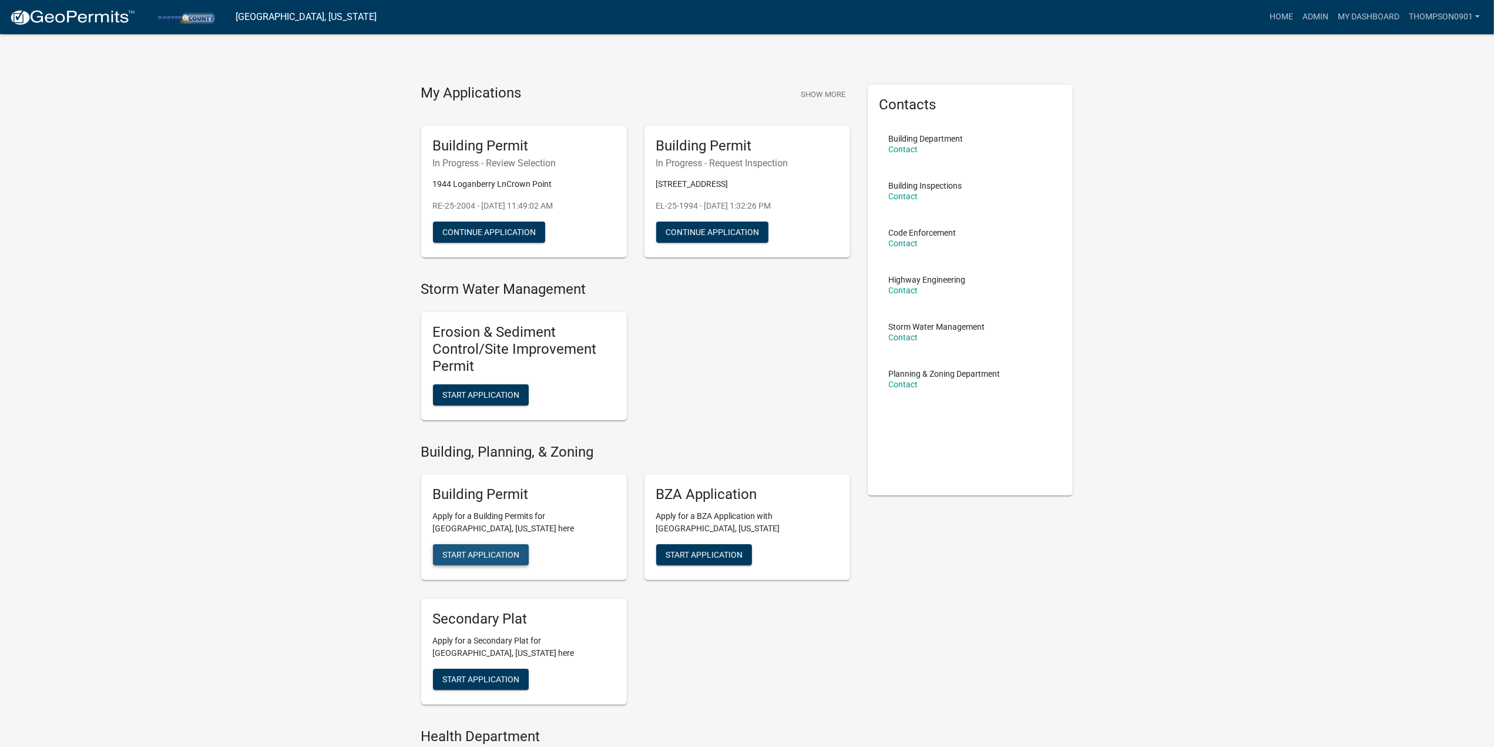
click at [503, 550] on span "Start Application" at bounding box center [480, 554] width 77 height 9
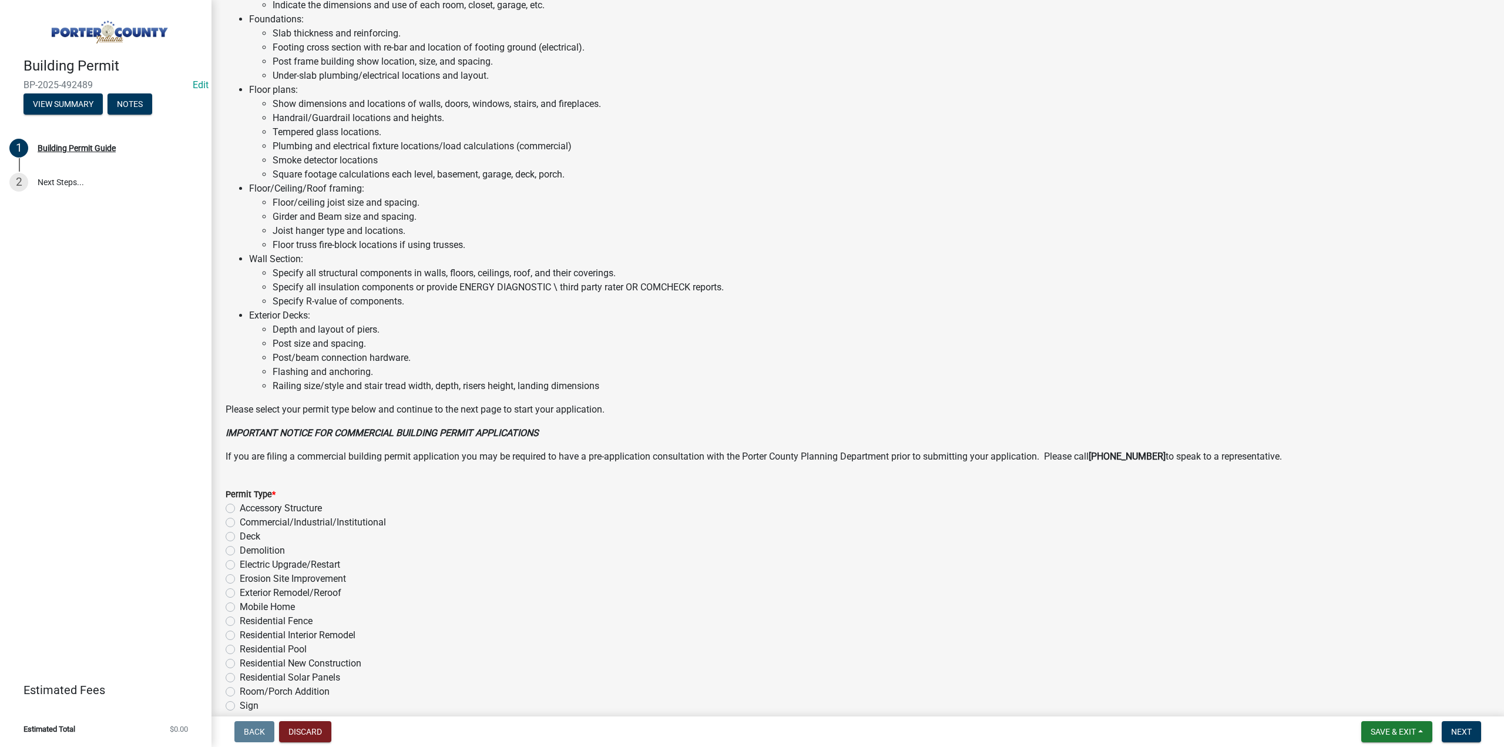
scroll to position [554, 0]
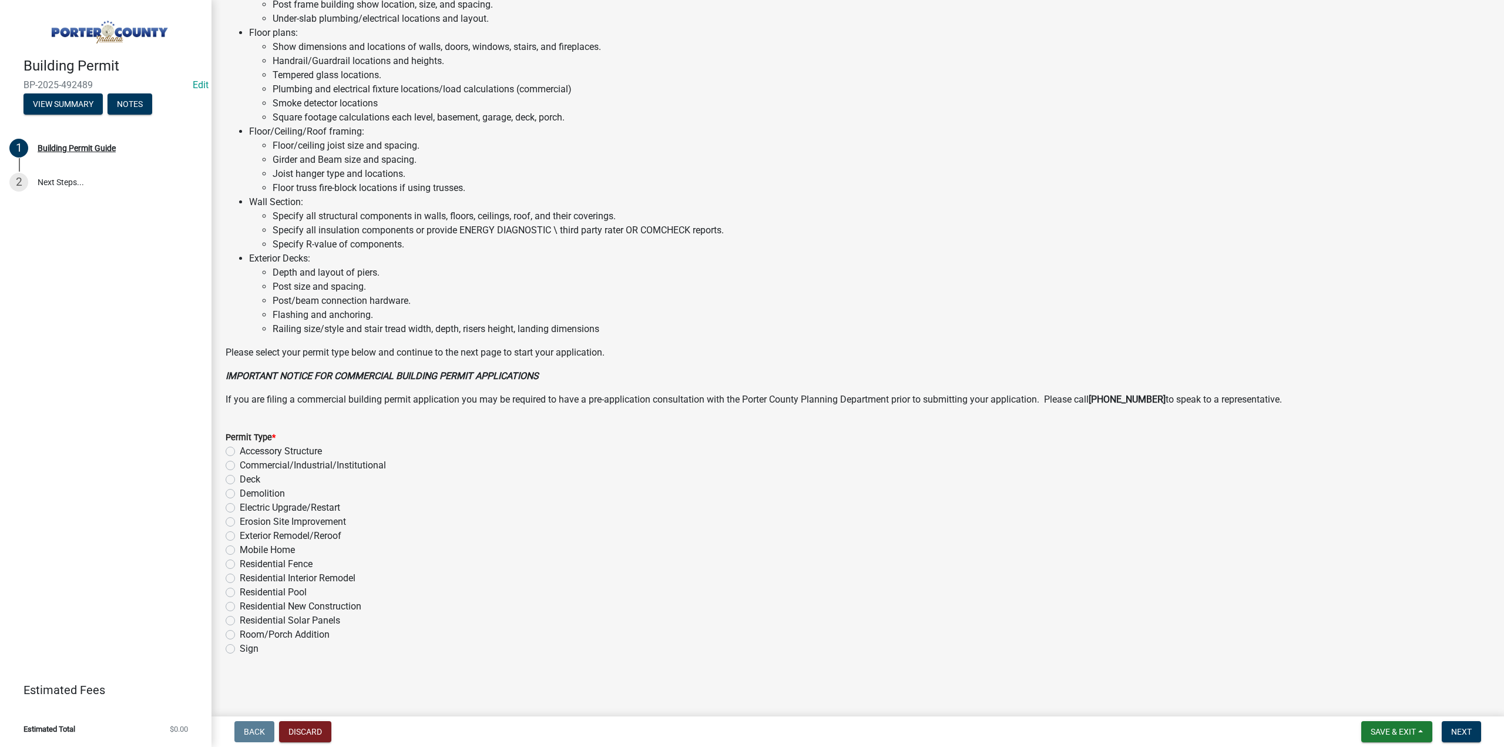
click at [240, 578] on label "Residential Interior Remodel" at bounding box center [298, 578] width 116 height 14
click at [240, 578] on input "Residential Interior Remodel" at bounding box center [244, 575] width 8 height 8
radio input "true"
click at [1454, 729] on span "Next" at bounding box center [1461, 731] width 21 height 9
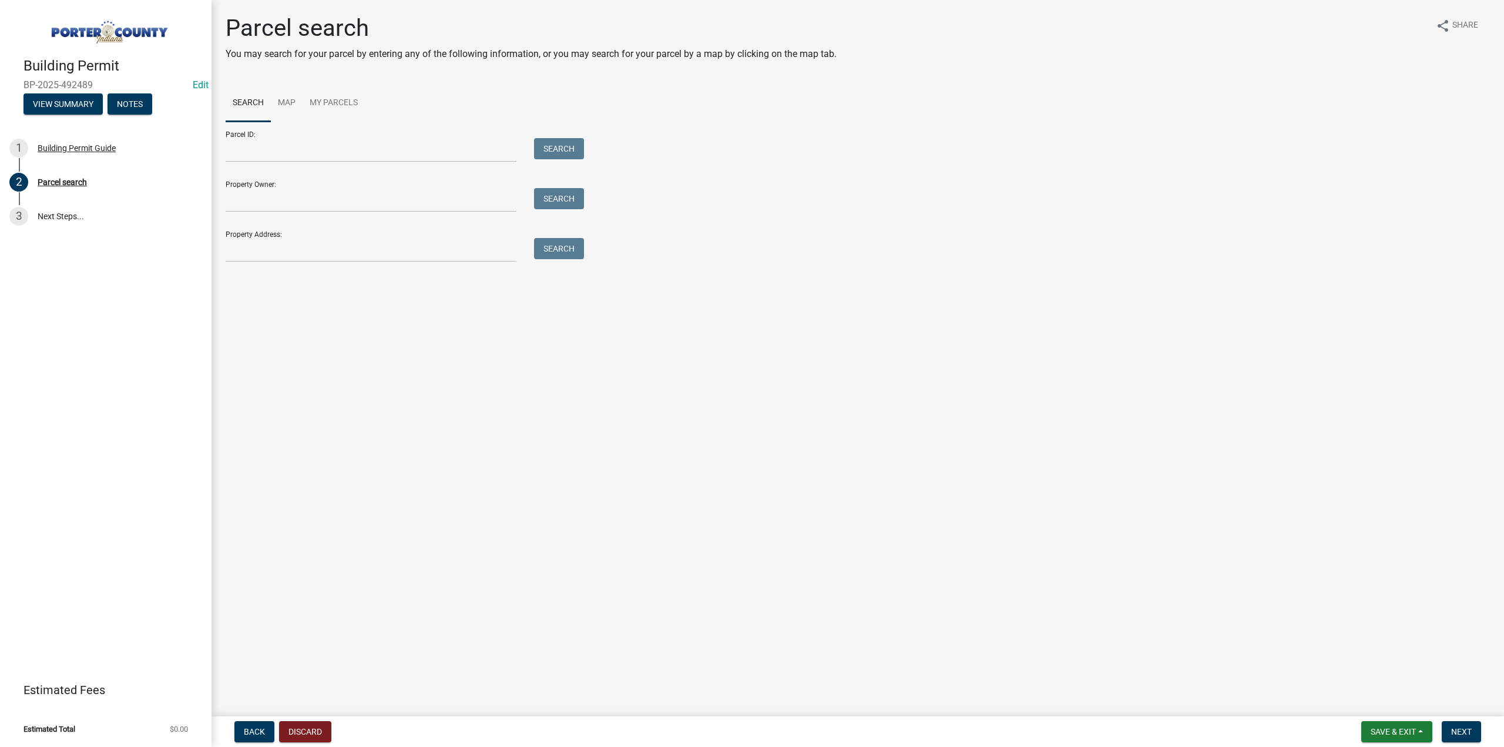
click at [356, 264] on div "Parcel search You may search for your parcel by entering any of the following i…" at bounding box center [858, 143] width 1282 height 259
click at [362, 249] on input "Property Address:" at bounding box center [371, 250] width 291 height 24
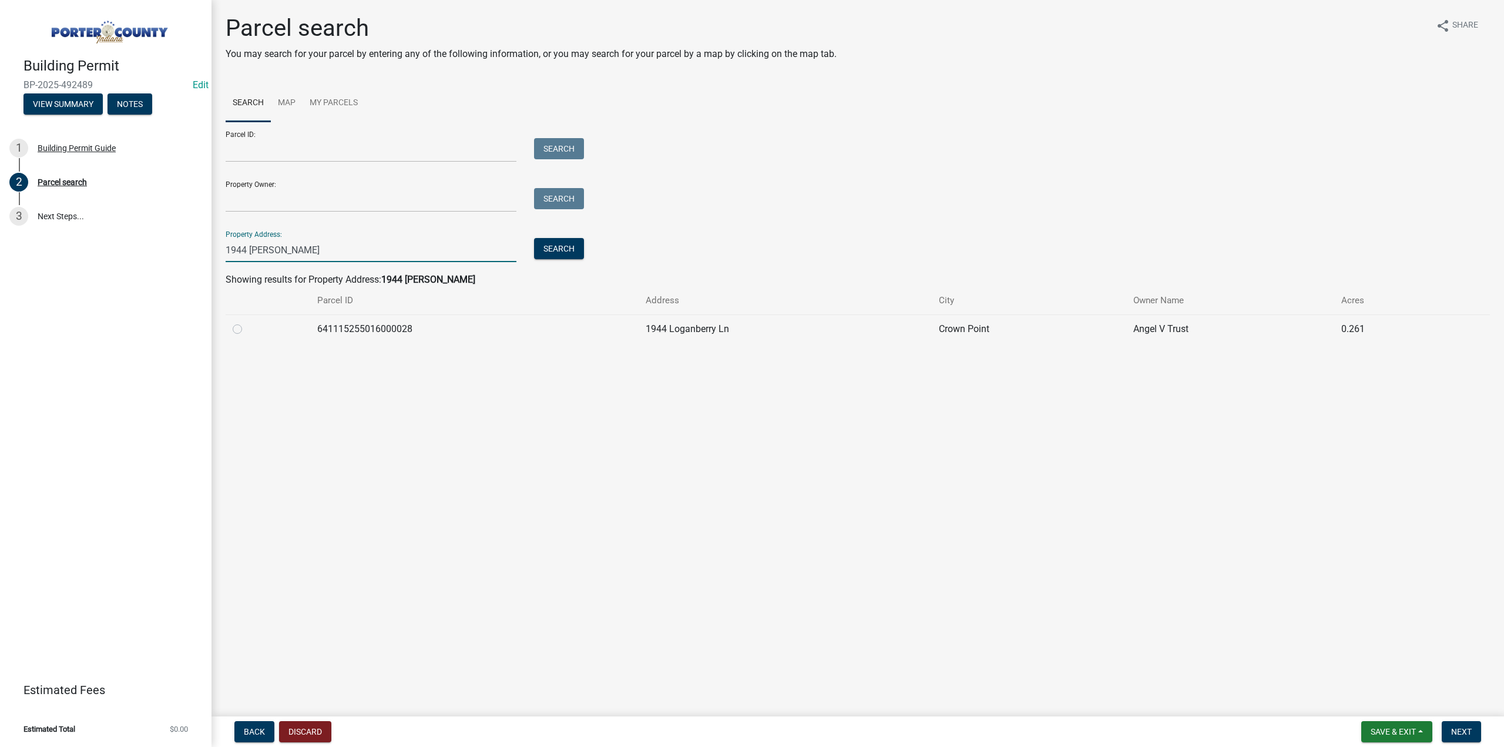
type input "1944 logan"
click at [247, 322] on label at bounding box center [247, 322] width 0 height 0
click at [247, 330] on input "radio" at bounding box center [251, 326] width 8 height 8
radio input "true"
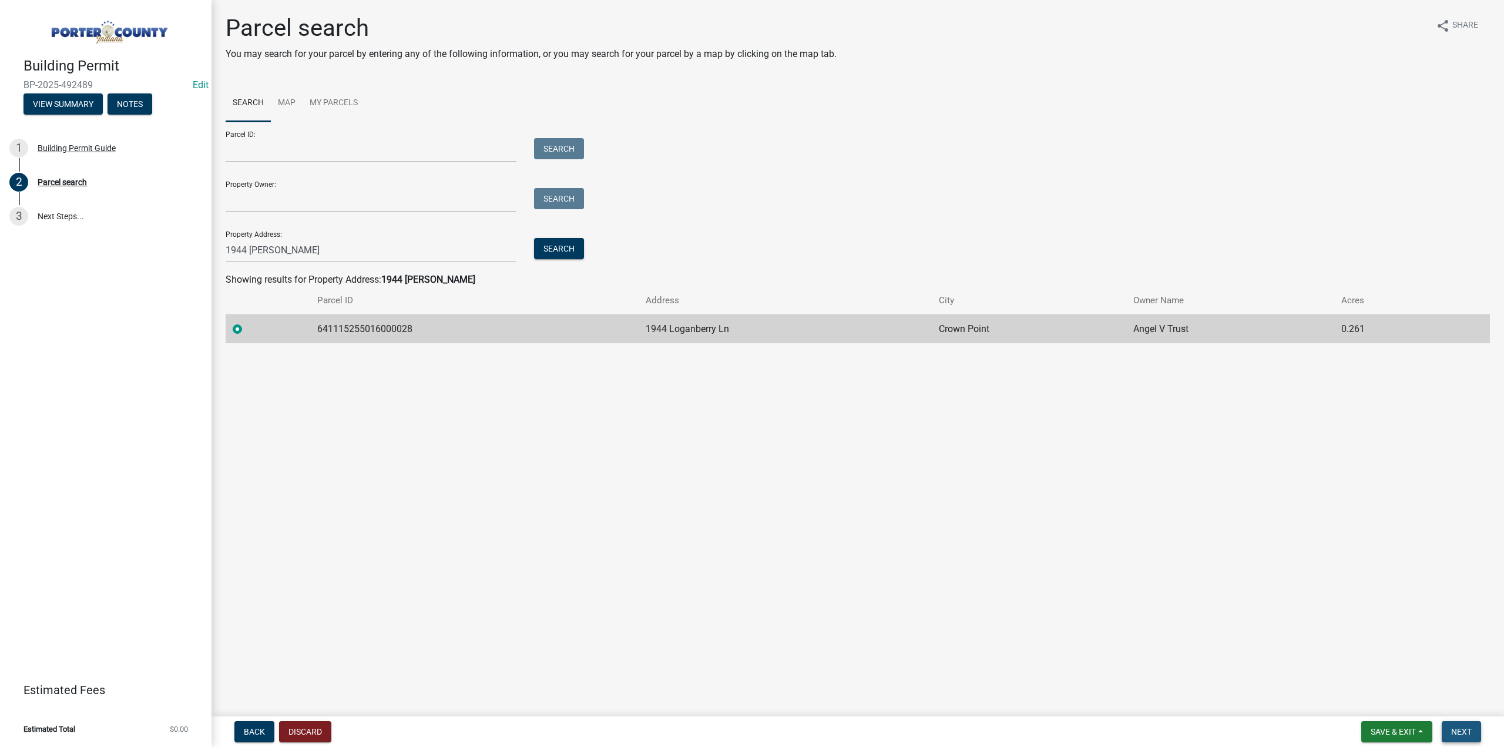
click at [1468, 732] on span "Next" at bounding box center [1461, 731] width 21 height 9
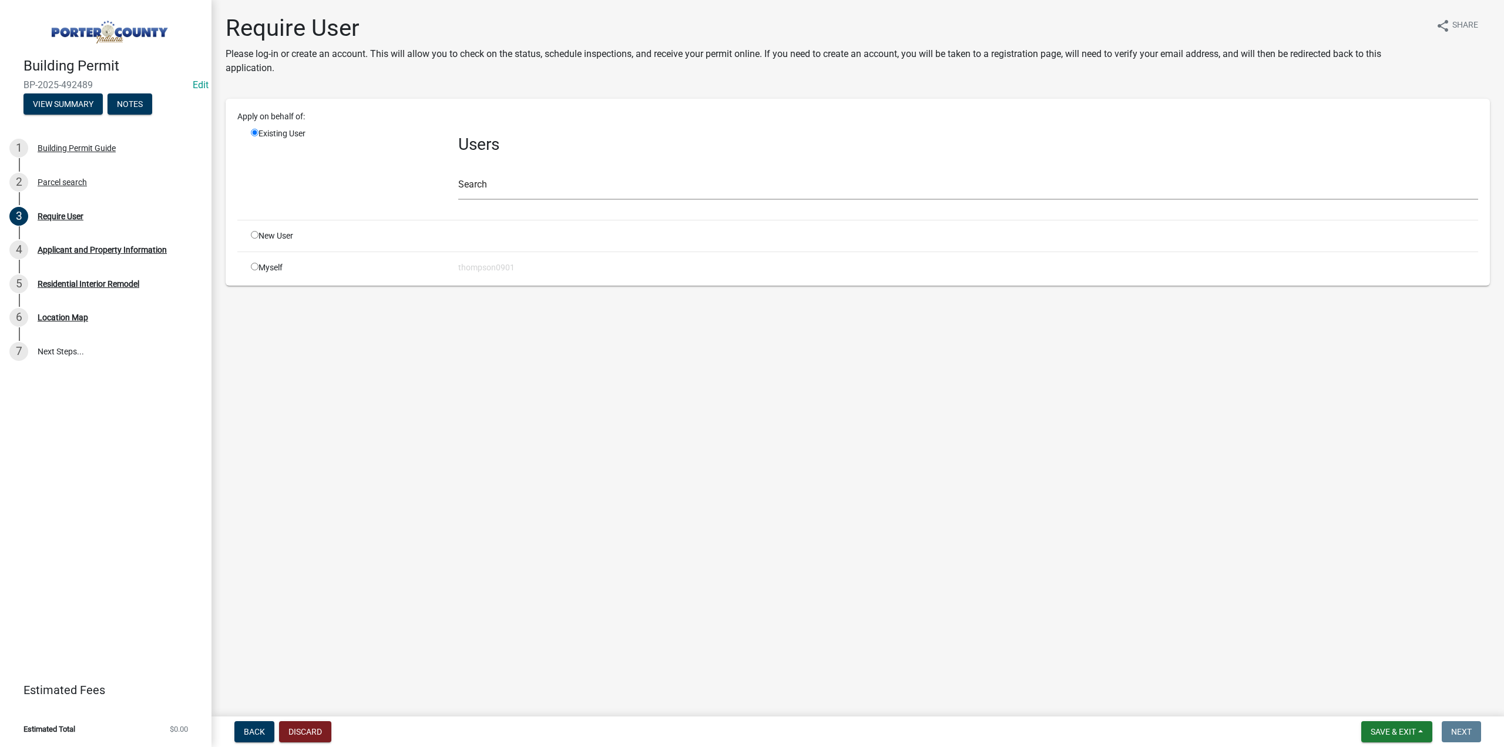
click at [254, 265] on input "radio" at bounding box center [255, 267] width 8 height 8
radio input "true"
radio input "false"
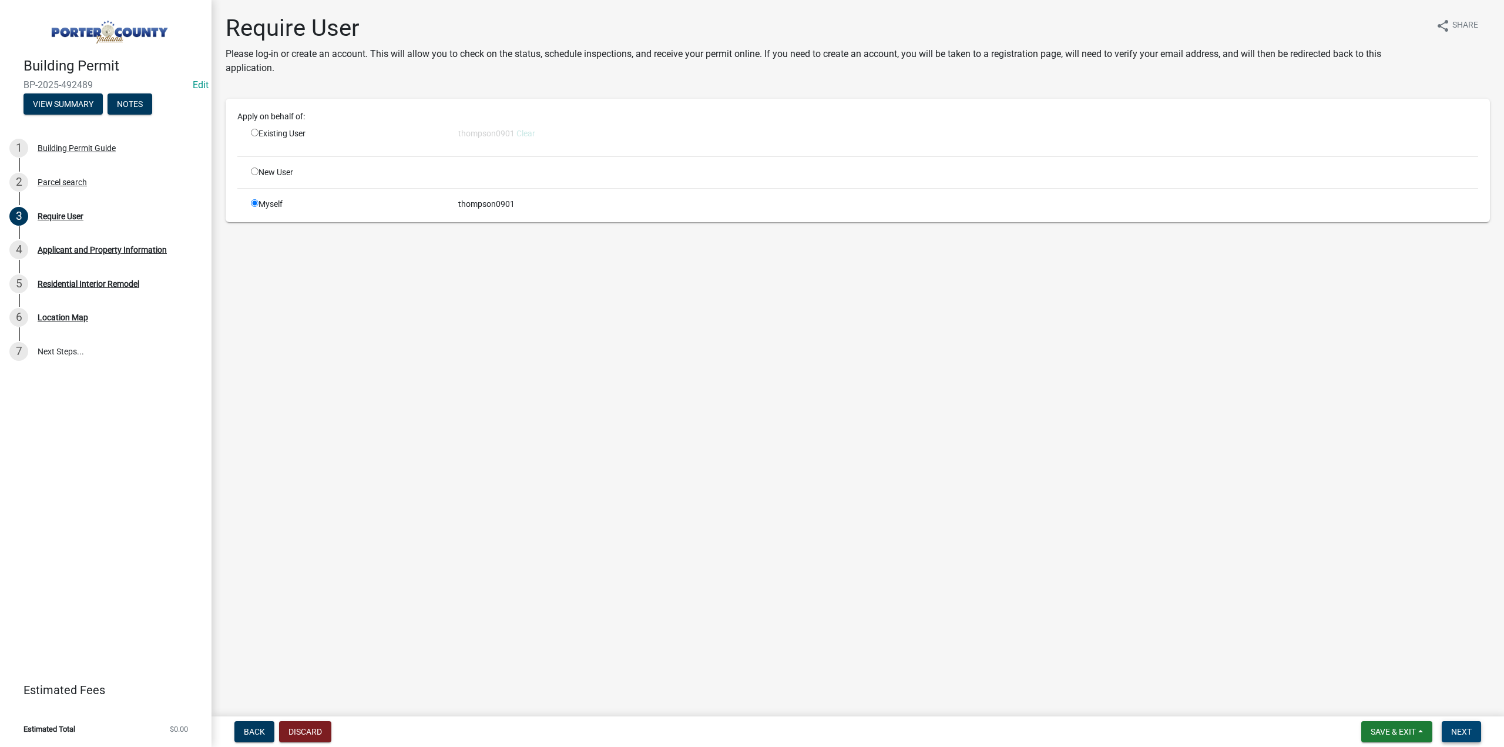
click at [1454, 736] on span "Next" at bounding box center [1461, 731] width 21 height 9
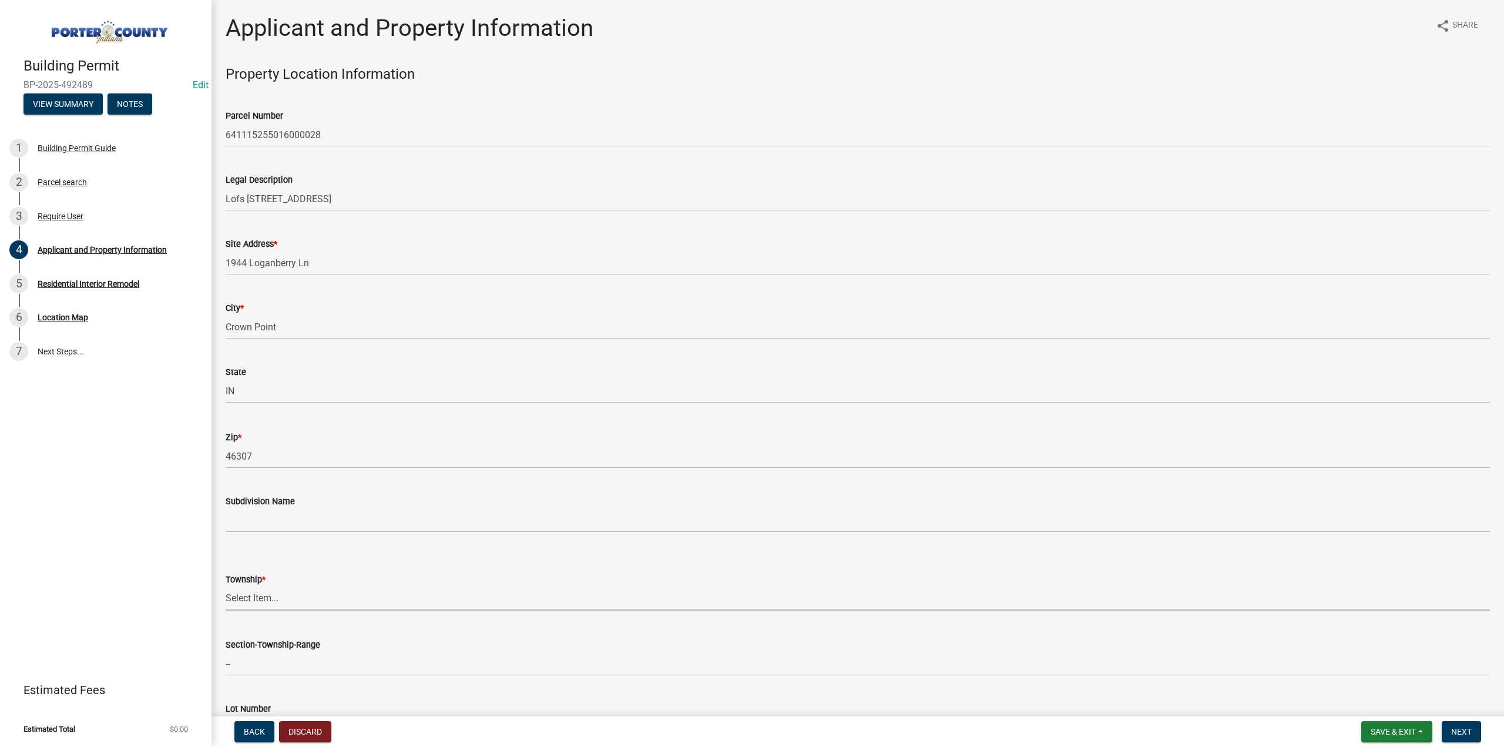
click at [287, 595] on select "Select Item... Boone Center Jackson Liberty Morgan Pine Pleasant Portage Porter…" at bounding box center [858, 598] width 1265 height 24
click at [226, 586] on select "Select Item... Boone Center Jackson Liberty Morgan Pine Pleasant Portage Porter…" at bounding box center [858, 598] width 1265 height 24
select select "eebc071e-620a-4db8-83e9-cb6b194c67e9"
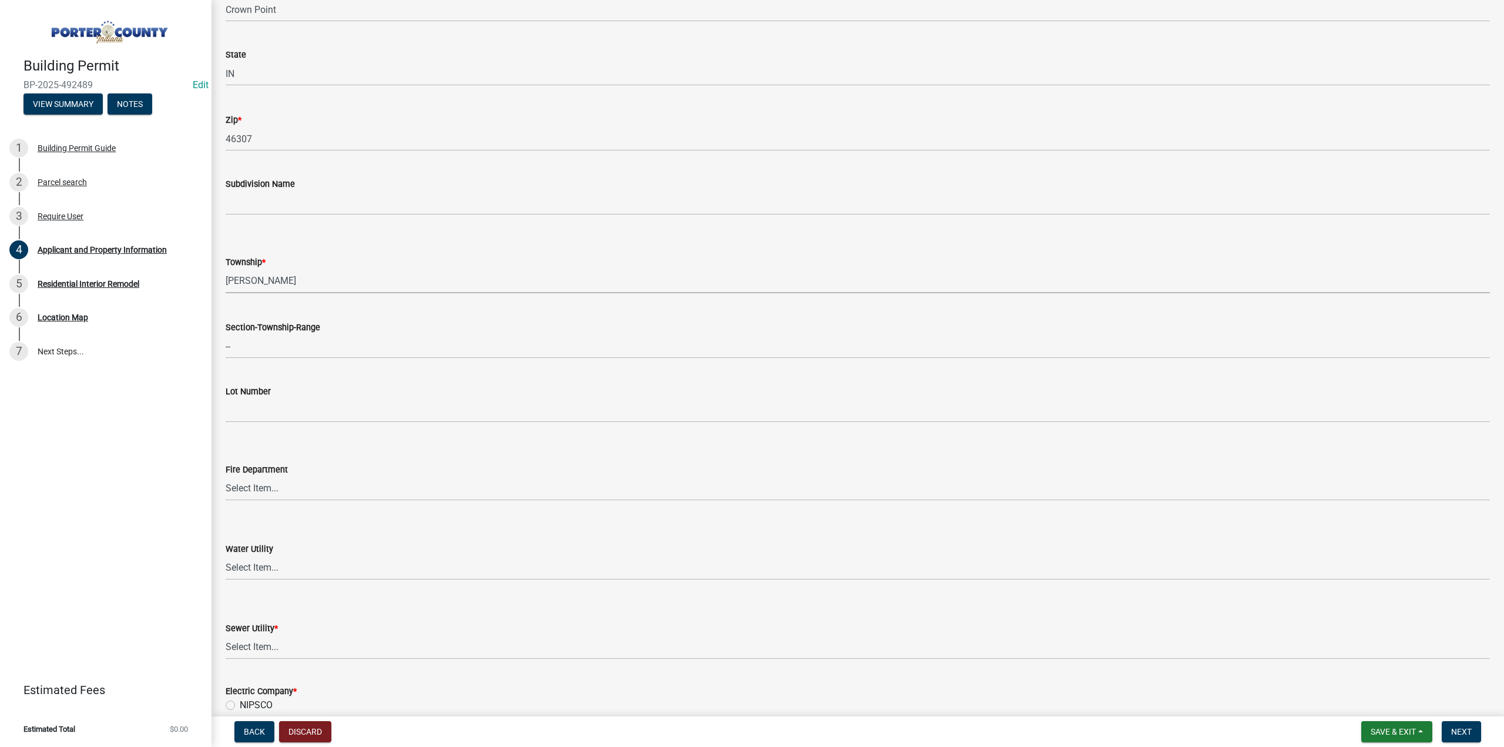
scroll to position [411, 0]
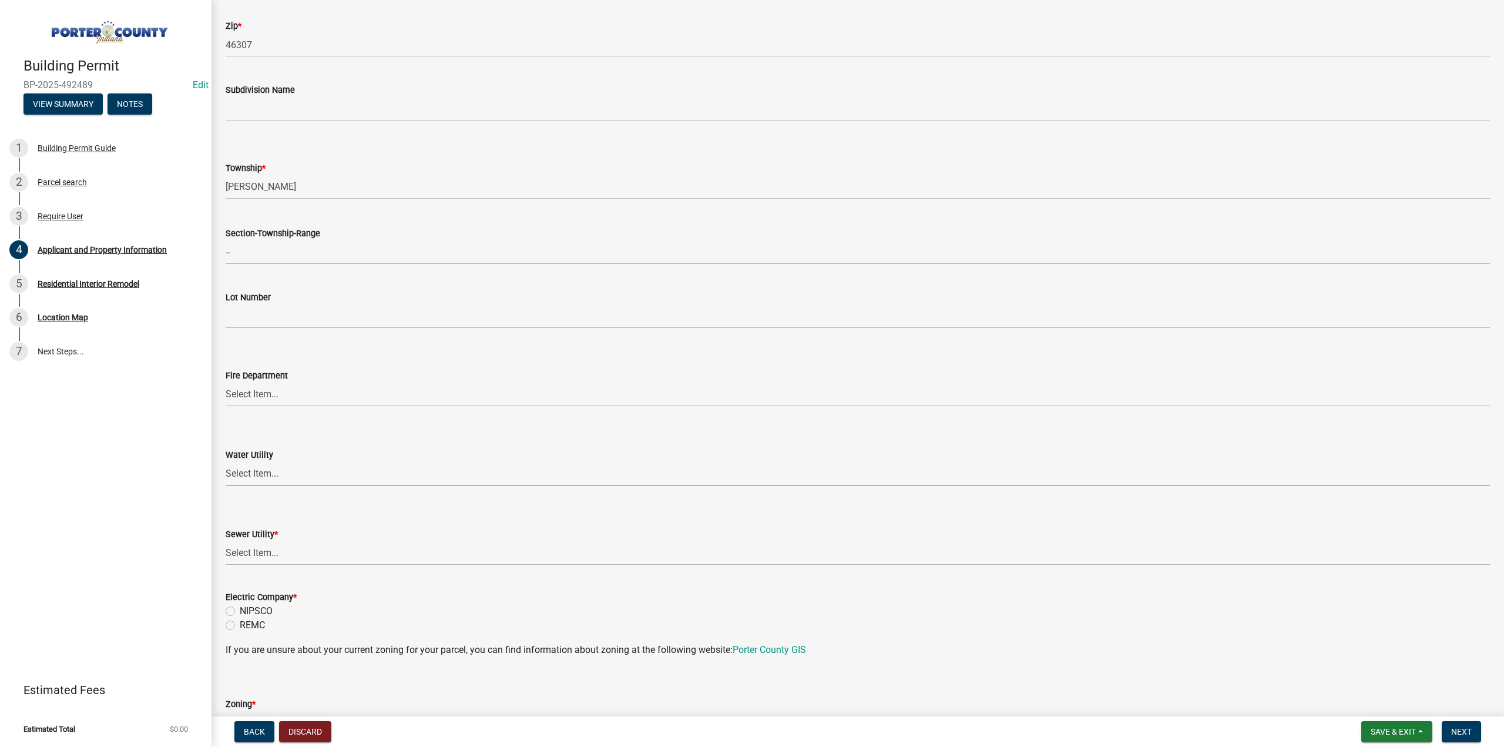
click at [254, 471] on select "Select Item... Aqua Indiana Inc Damon Run Indiana American Water Nature Works P…" at bounding box center [858, 474] width 1265 height 24
click at [226, 462] on select "Select Item... Aqua Indiana Inc Damon Run Indiana American Water Nature Works P…" at bounding box center [858, 474] width 1265 height 24
select select "1f020029-ab2d-447c-ac00-29c6adb75704"
click at [284, 554] on select "Select Item... Aqua Indiana Inc Damon Run Falling Waters Lake Eliza - LEACD Nat…" at bounding box center [858, 553] width 1265 height 24
click at [226, 541] on select "Select Item... Aqua Indiana Inc Damon Run Falling Waters Lake Eliza - LEACD Nat…" at bounding box center [858, 553] width 1265 height 24
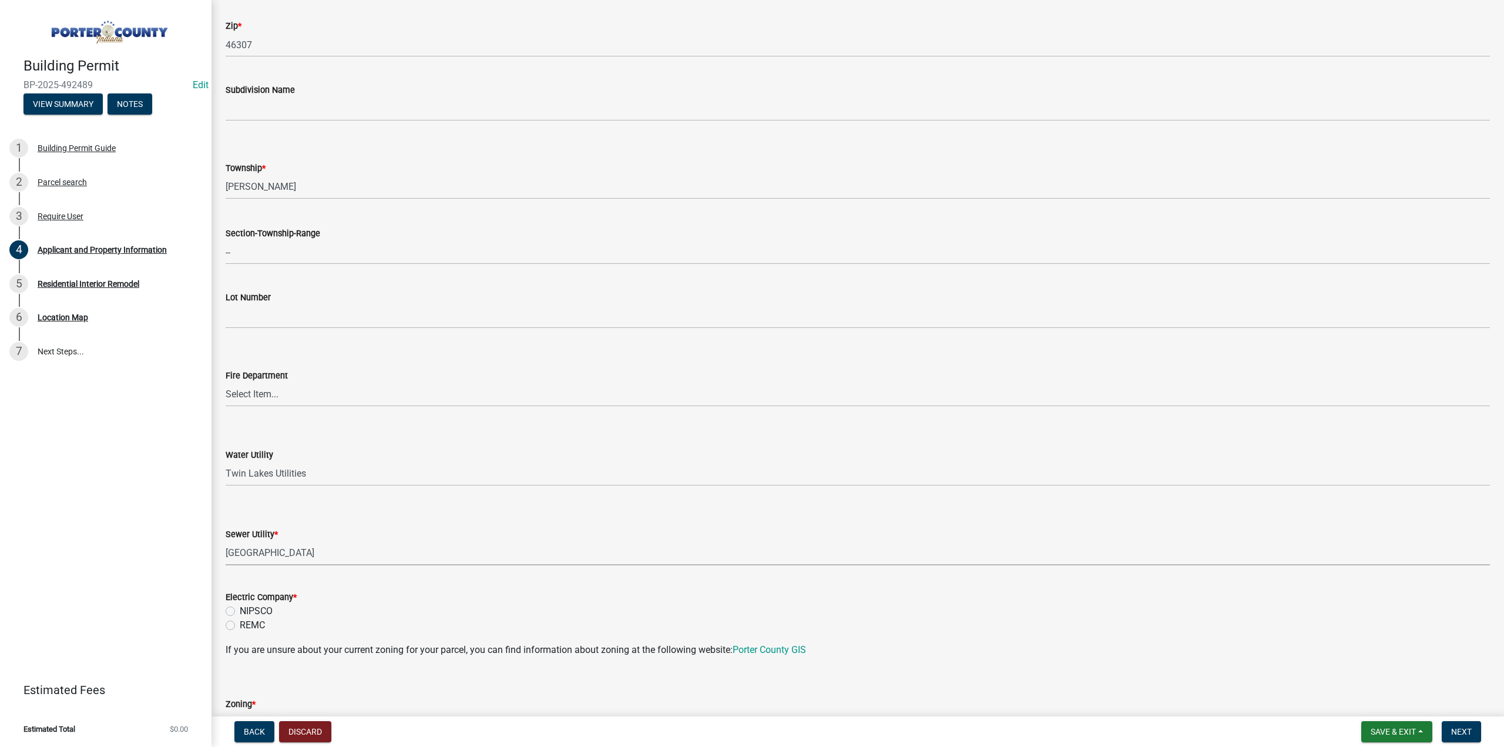
select select "0ba2db78-5dbf-43b9-a42c-6cccc1e5ba15"
click at [240, 611] on label "NIPSCO" at bounding box center [256, 611] width 33 height 14
click at [240, 611] on input "NIPSCO" at bounding box center [244, 608] width 8 height 8
radio input "true"
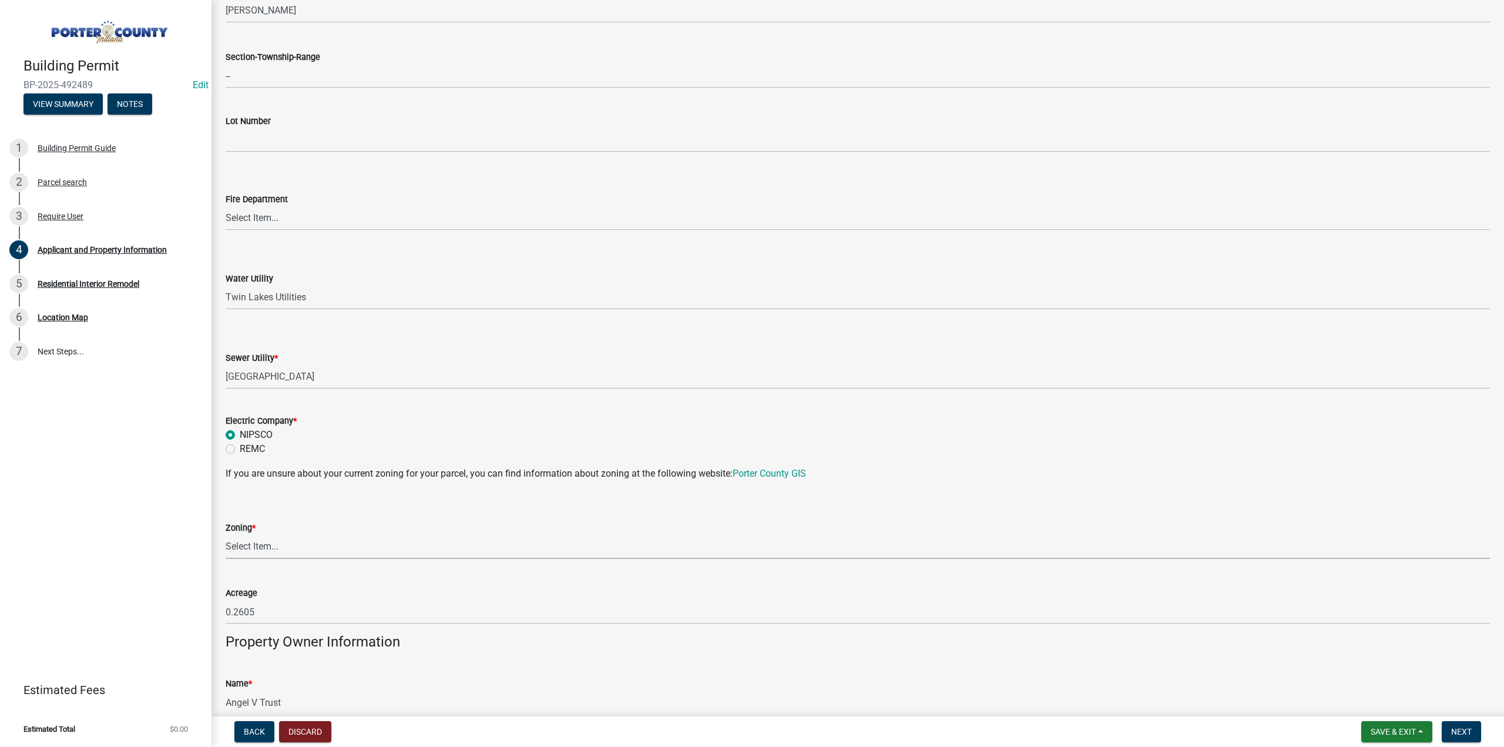
click at [240, 546] on select "Select Item... A1 A2 CH CM CN I1 I2 I3 IN MP OT P1 P2 PUD R1 R2 R3 R4 RL RR" at bounding box center [858, 547] width 1265 height 24
click at [226, 535] on select "Select Item... A1 A2 CH CM CN I1 I2 I3 IN MP OT P1 P2 PUD R1 R2 R3 R4 RL RR" at bounding box center [858, 547] width 1265 height 24
select select "0d764019-f1ff-4f3b-9299-33f0d080acc7"
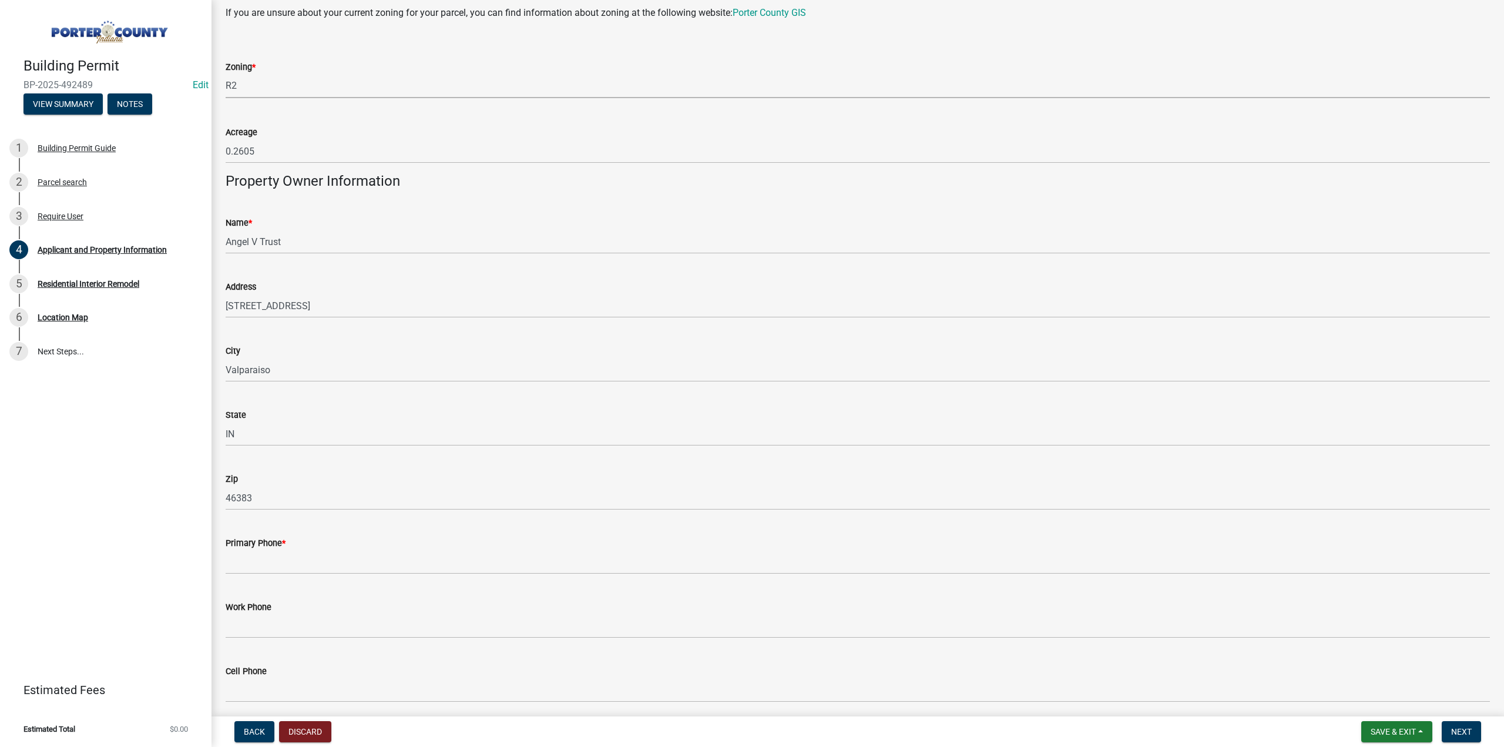
scroll to position [1175, 0]
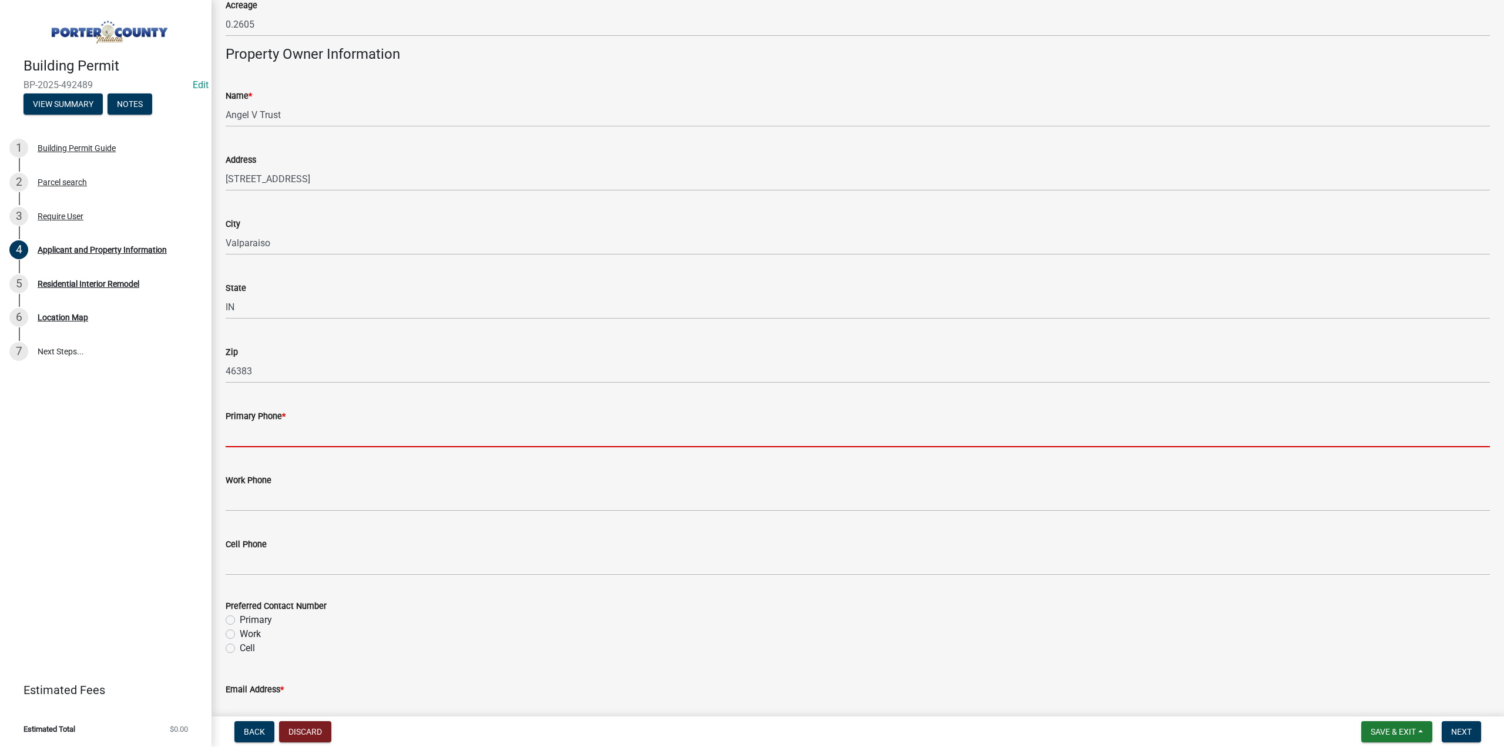
click at [269, 432] on input "Primary Phone *" at bounding box center [858, 435] width 1265 height 24
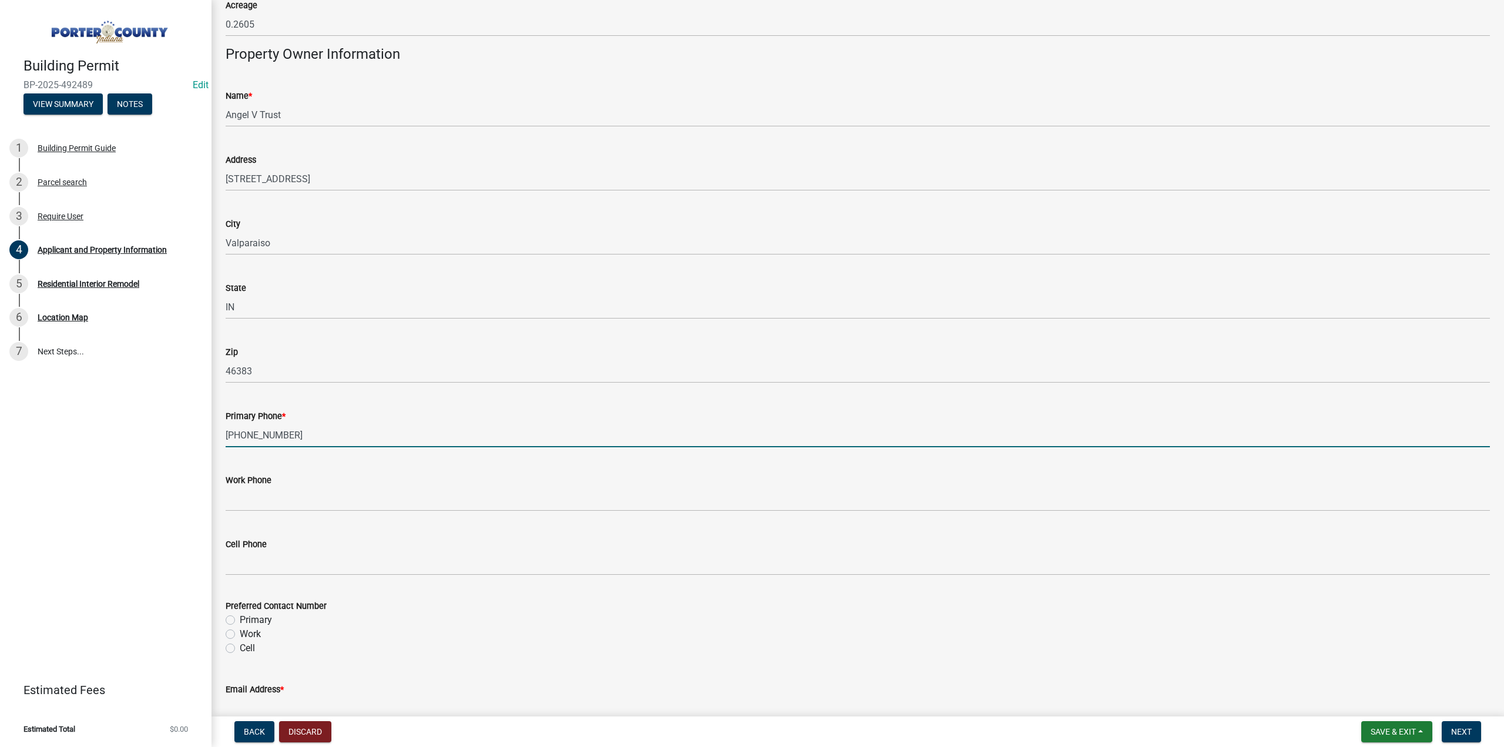
type input "912-658-1155"
click at [240, 620] on label "Primary" at bounding box center [256, 620] width 32 height 14
click at [240, 620] on input "Primary" at bounding box center [244, 617] width 8 height 8
radio input "true"
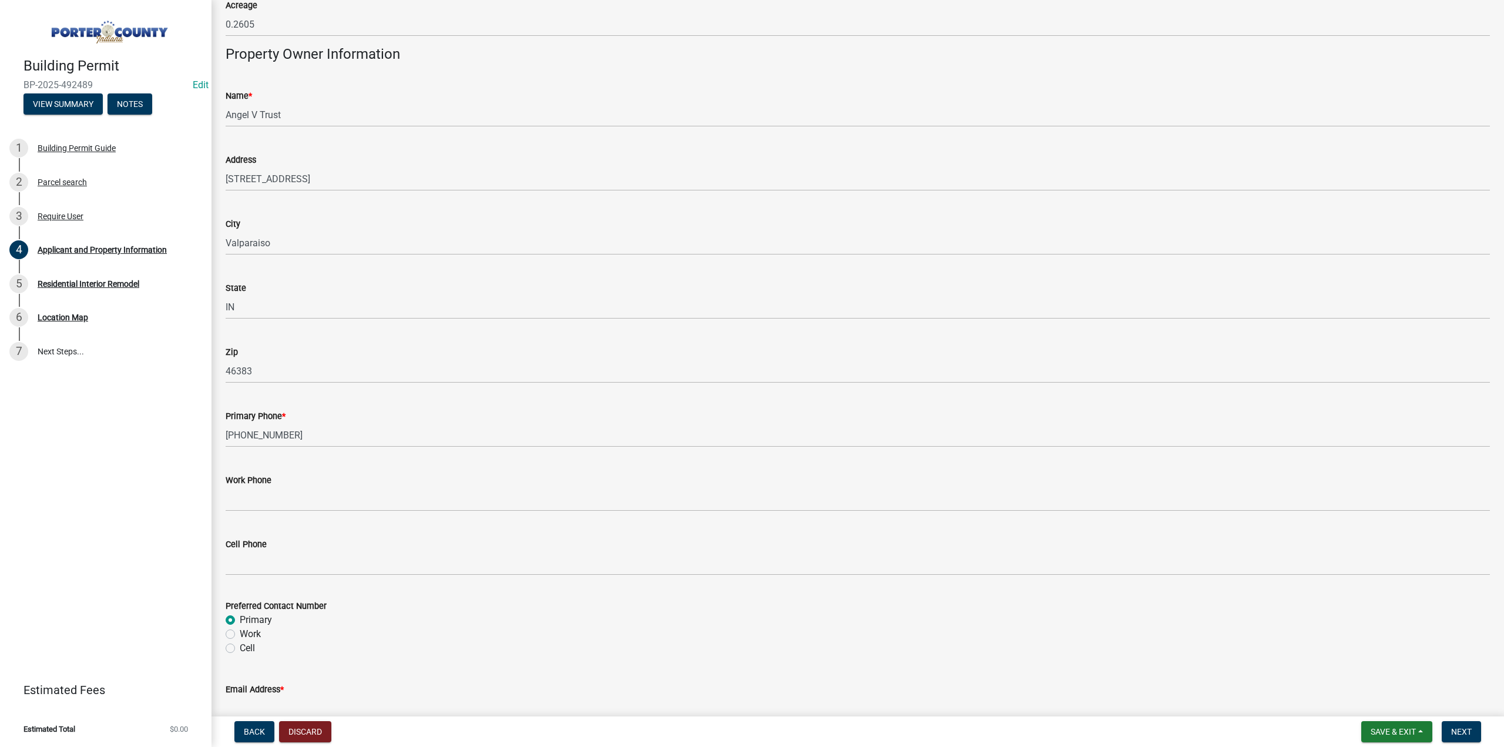
click at [254, 702] on input "Email Address *" at bounding box center [858, 708] width 1265 height 24
type input "drxmike@yahoo.com"
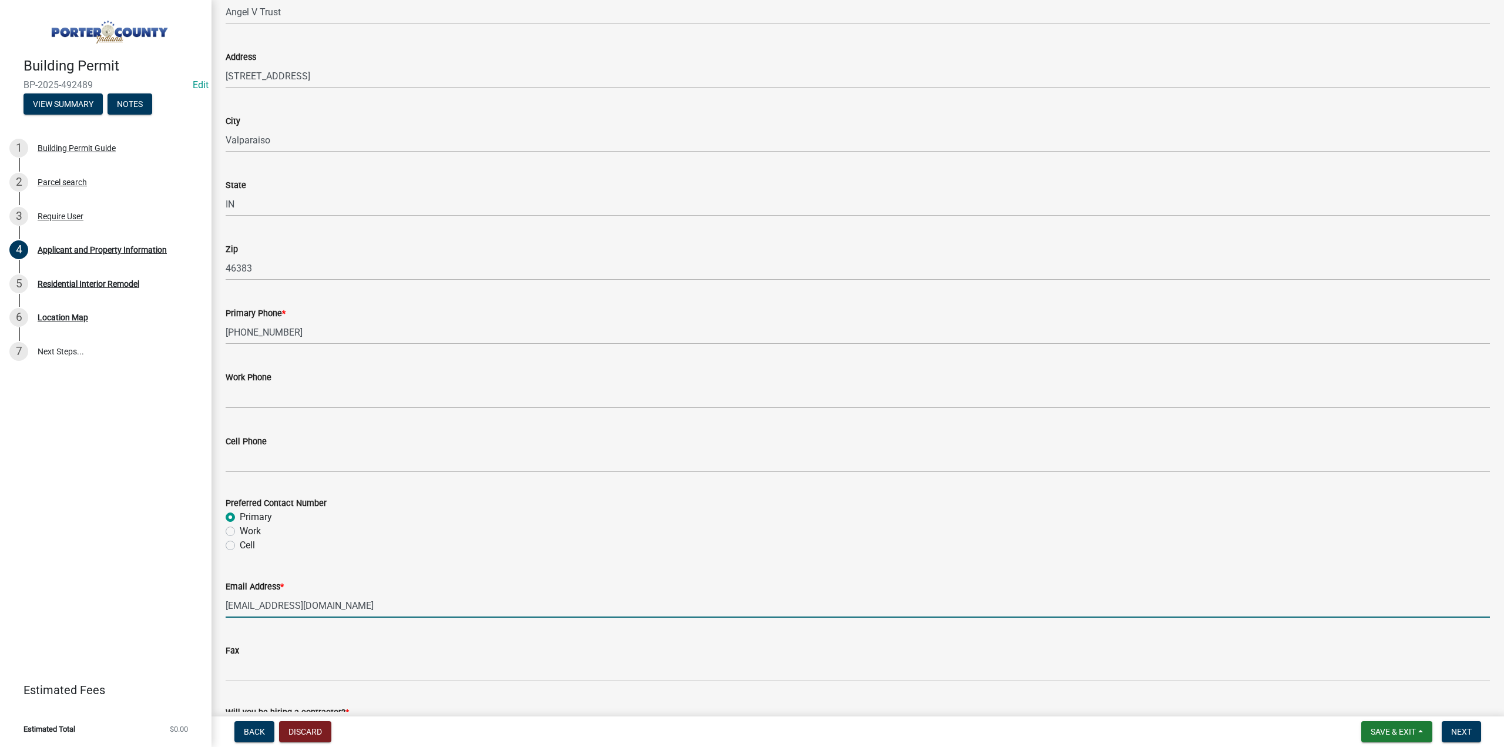
scroll to position [1412, 0]
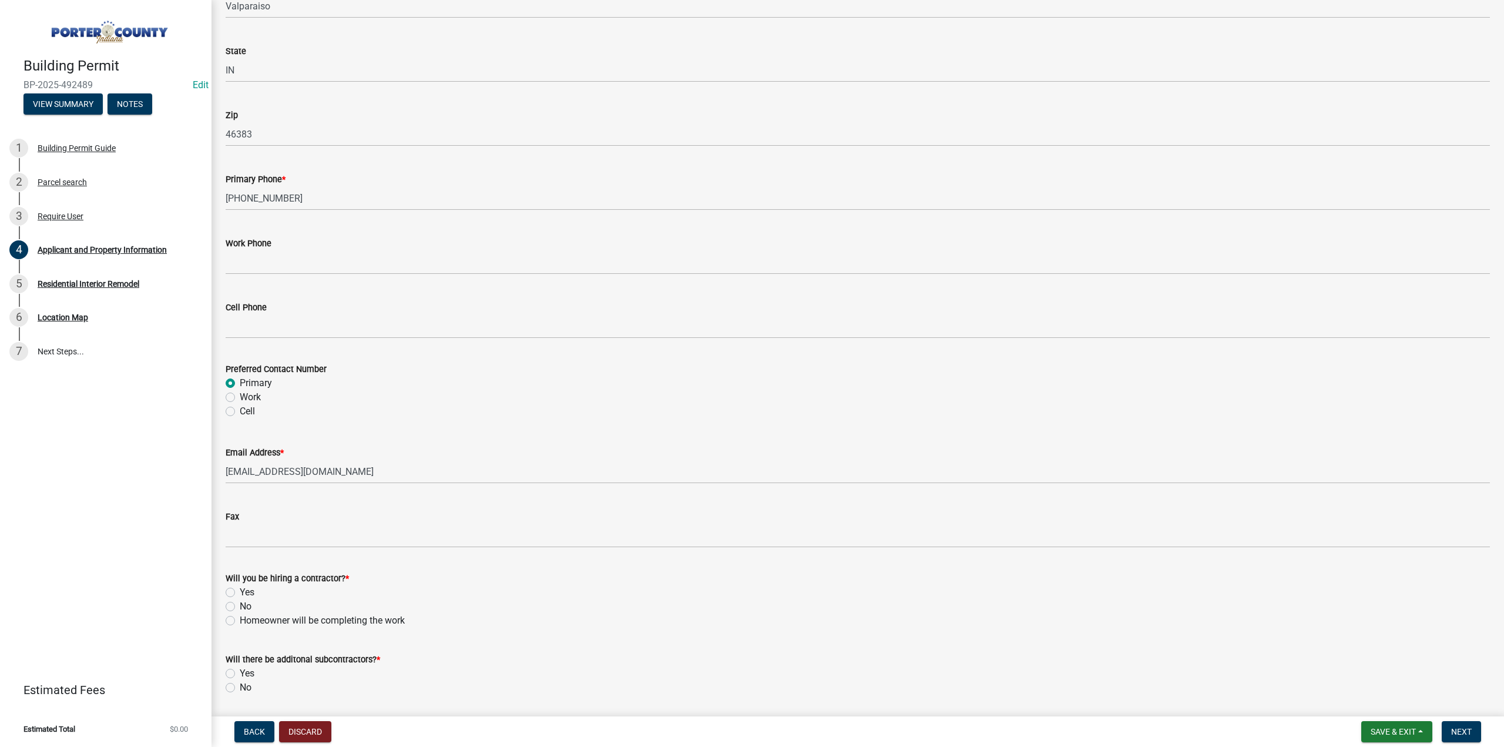
click at [240, 592] on label "Yes" at bounding box center [247, 592] width 15 height 14
click at [240, 592] on input "Yes" at bounding box center [244, 589] width 8 height 8
radio input "true"
click at [240, 687] on label "No" at bounding box center [246, 687] width 12 height 14
click at [240, 687] on input "No" at bounding box center [244, 684] width 8 height 8
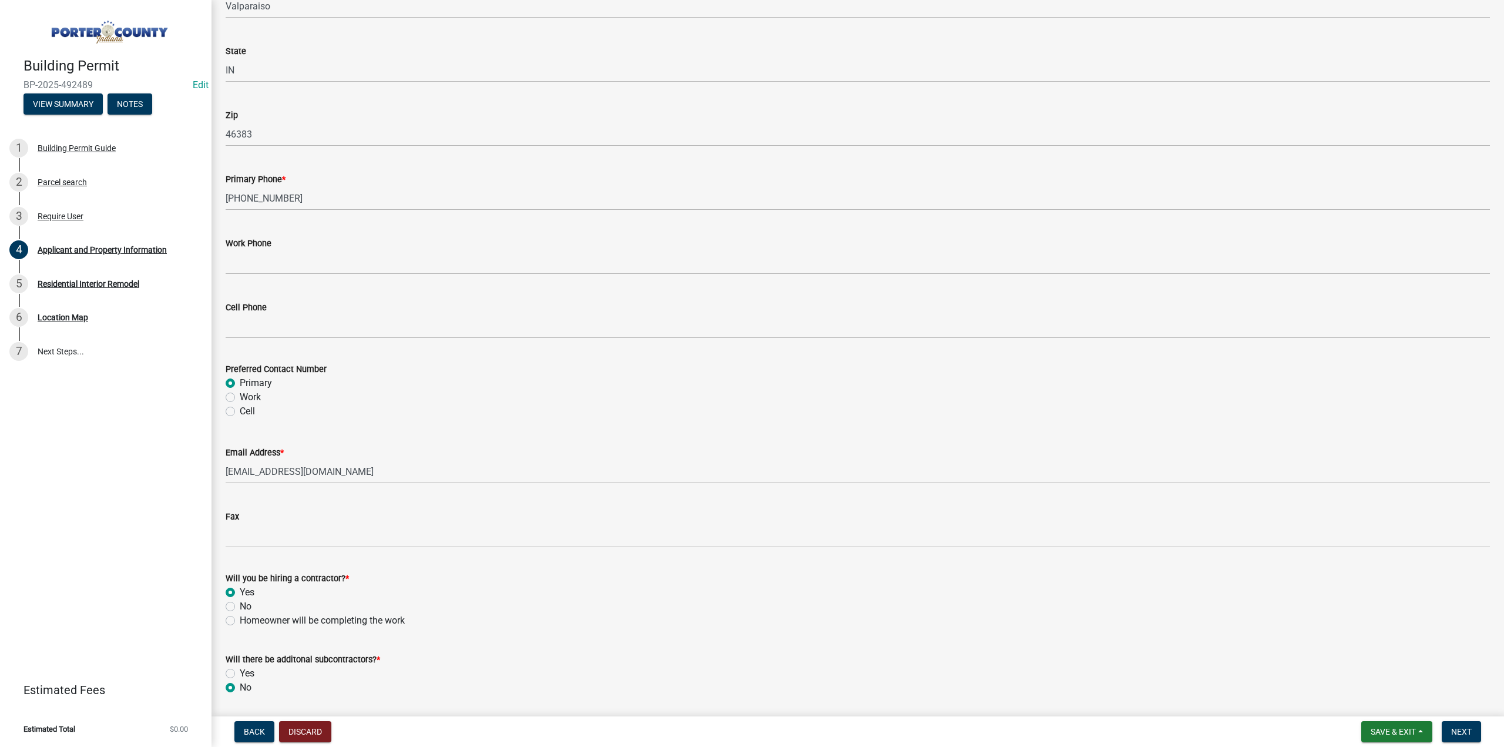
radio input "true"
click at [1468, 736] on button "Next" at bounding box center [1461, 731] width 39 height 21
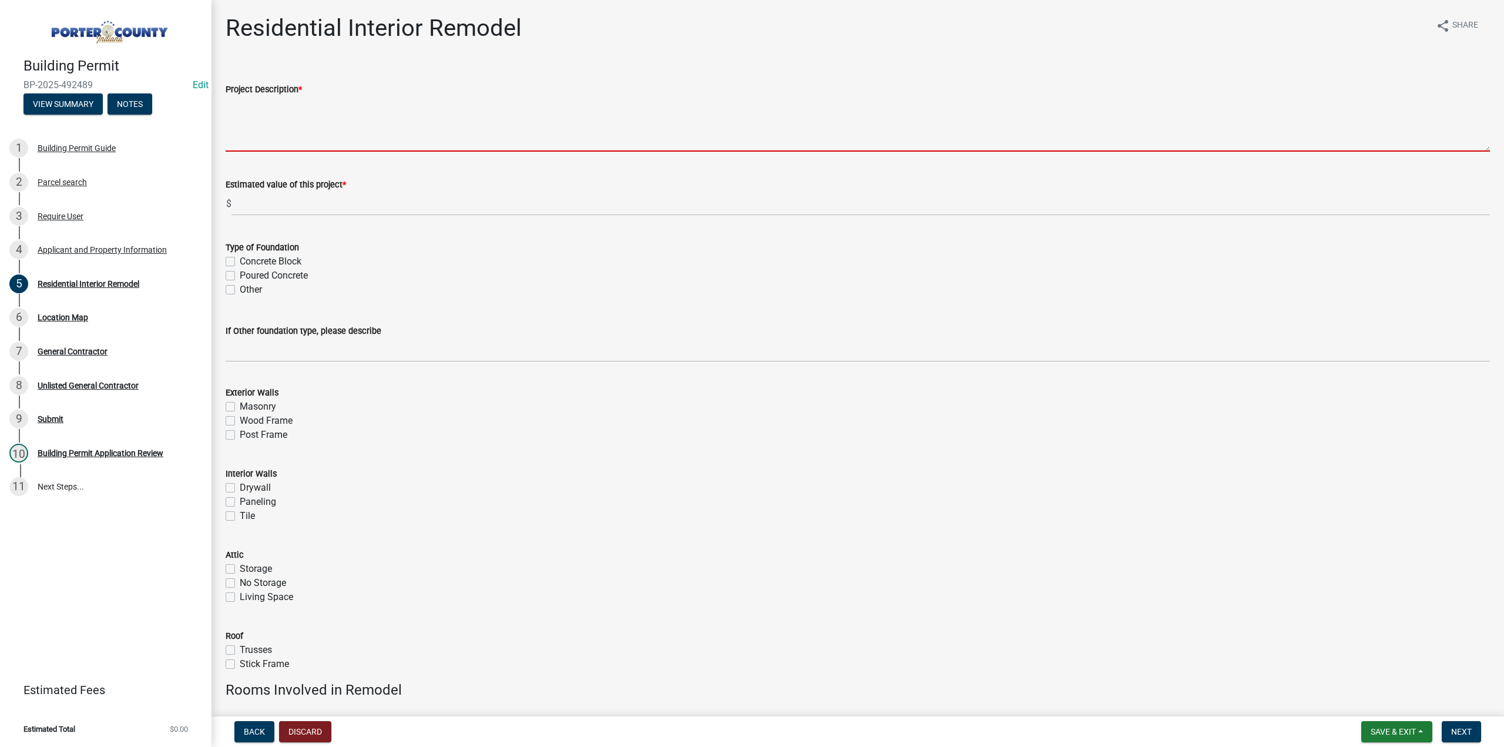
click at [260, 109] on textarea "Project Description *" at bounding box center [858, 123] width 1265 height 55
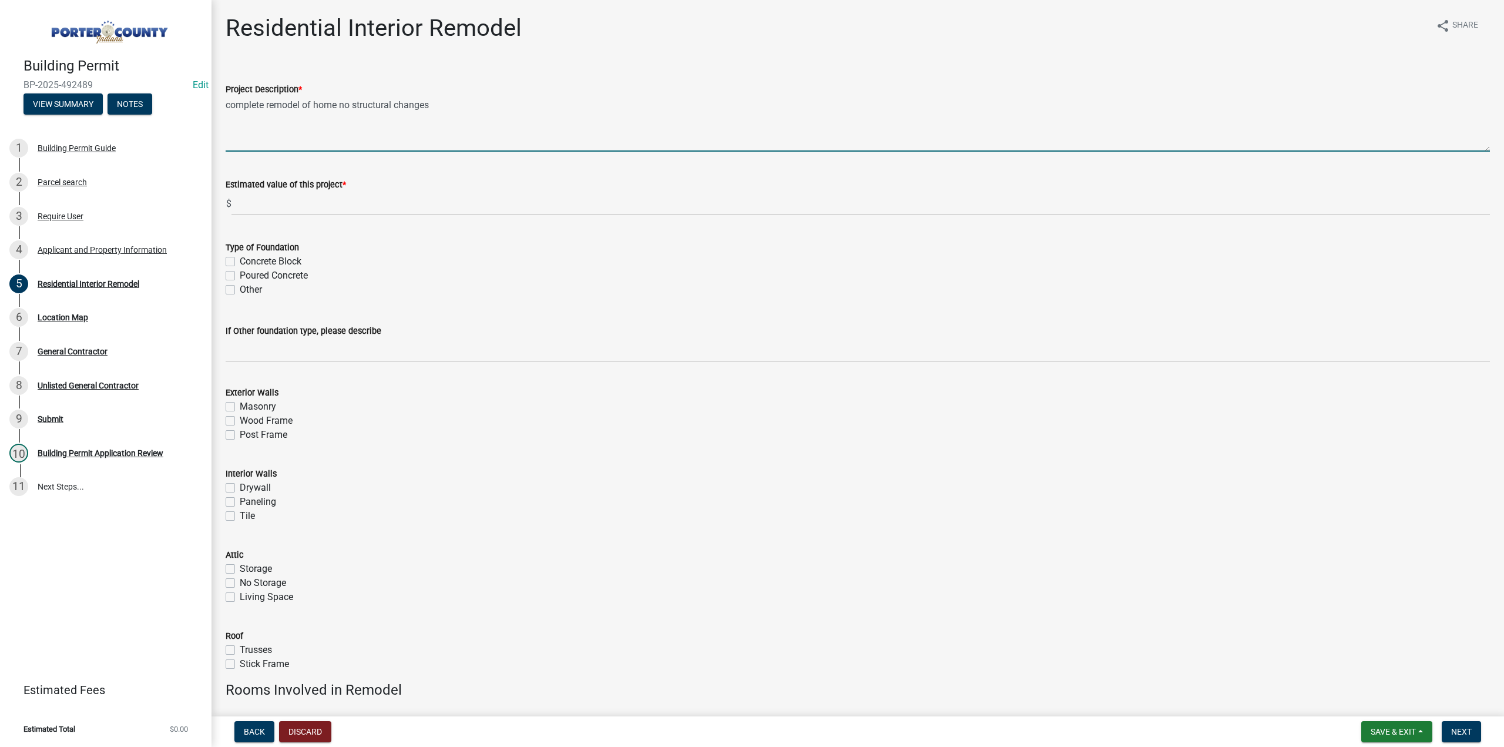
type textarea "complete remodel of home no structural changes"
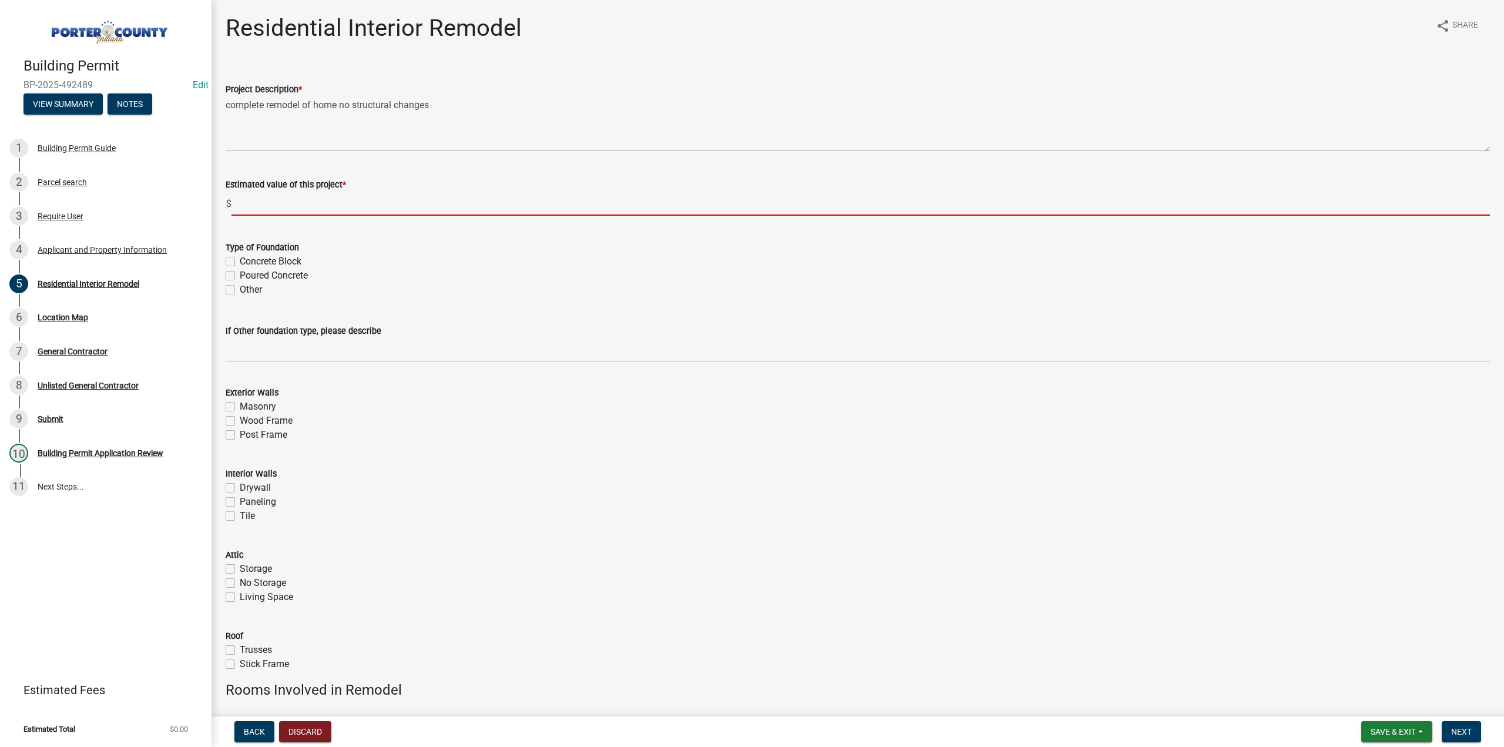
click at [261, 206] on input "text" at bounding box center [861, 204] width 1259 height 24
type input "7000"
click at [240, 277] on label "Poured Concrete" at bounding box center [274, 276] width 68 height 14
click at [240, 276] on input "Poured Concrete" at bounding box center [244, 273] width 8 height 8
checkbox input "true"
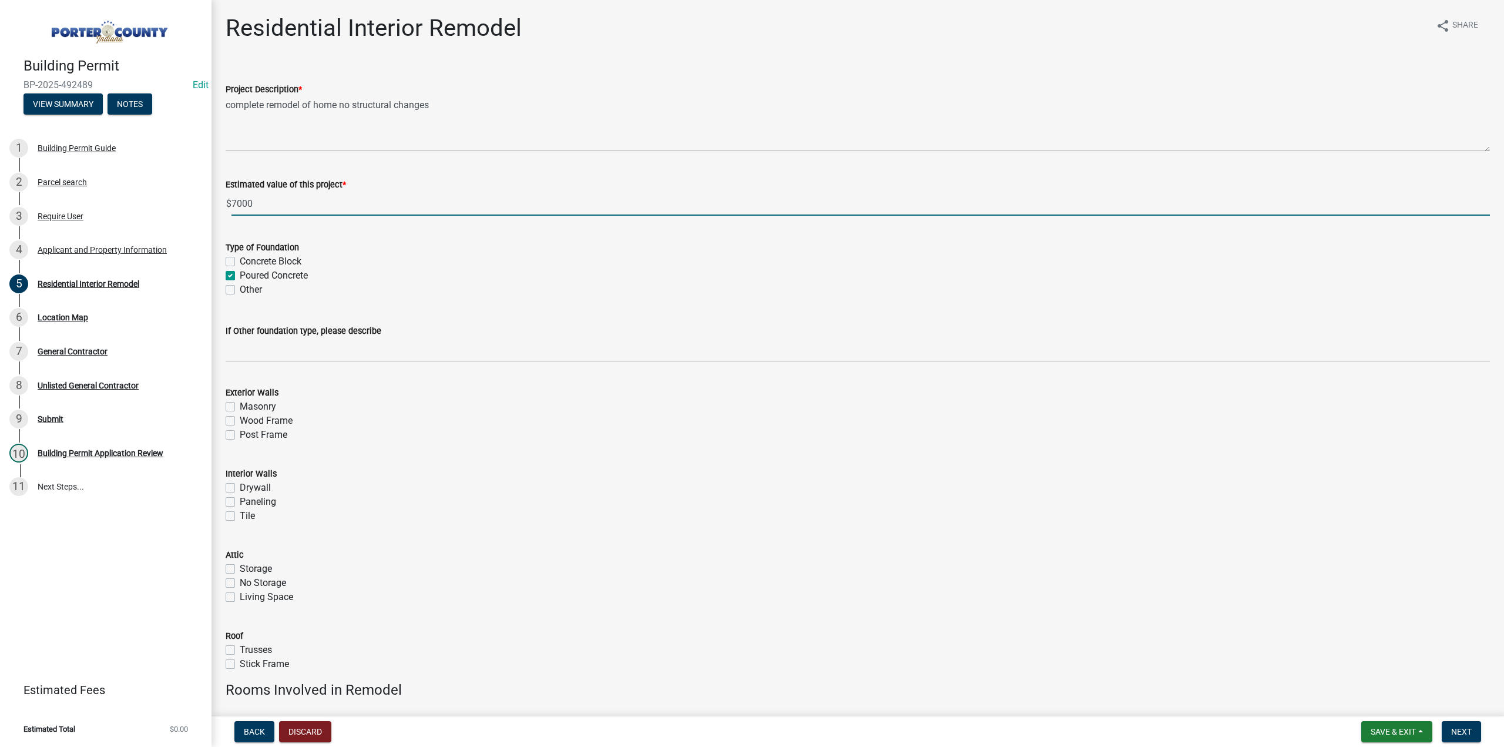
checkbox input "false"
checkbox input "true"
checkbox input "false"
click at [240, 259] on label "Concrete Block" at bounding box center [271, 261] width 62 height 14
click at [240, 259] on input "Concrete Block" at bounding box center [244, 258] width 8 height 8
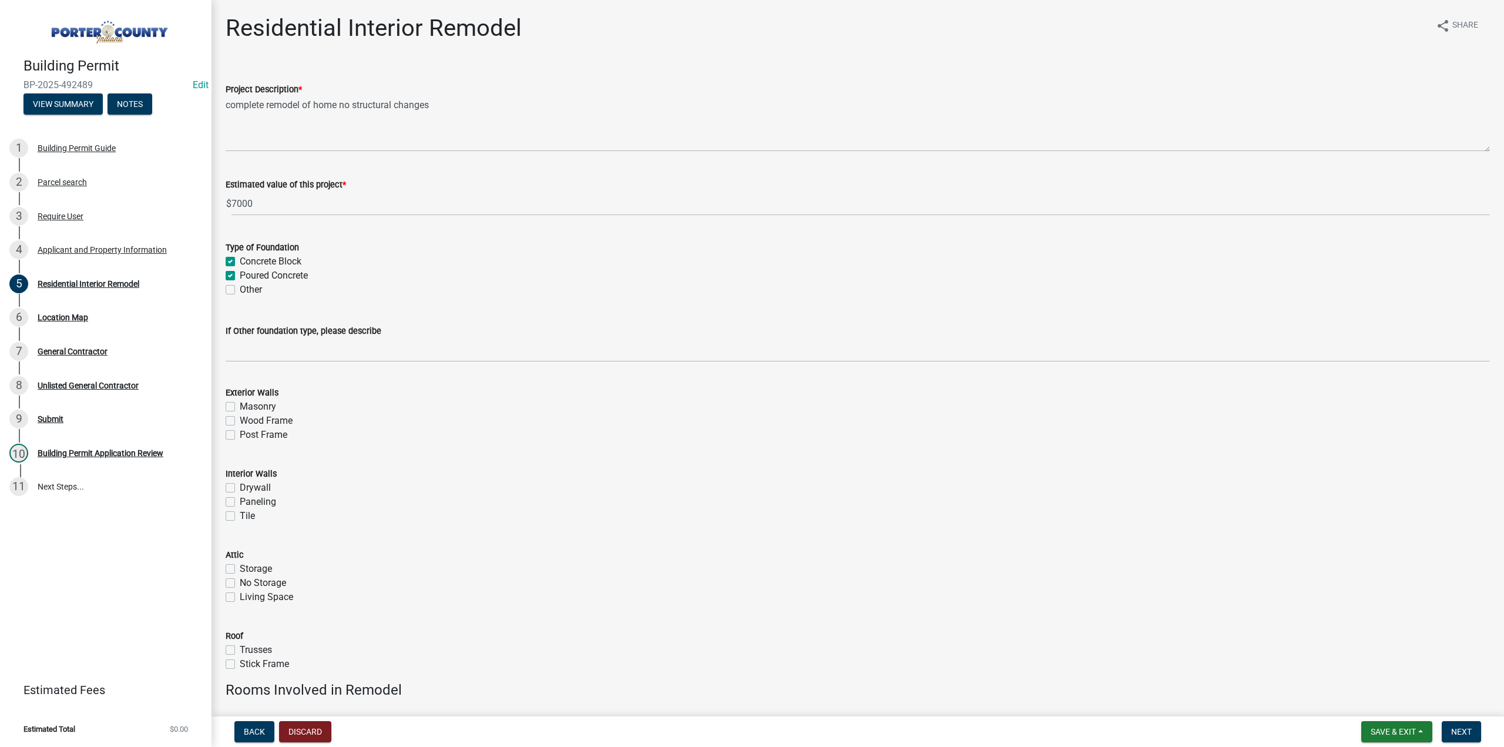
checkbox input "true"
checkbox input "false"
click at [240, 431] on label "Post Frame" at bounding box center [264, 435] width 48 height 14
click at [240, 431] on input "Post Frame" at bounding box center [244, 432] width 8 height 8
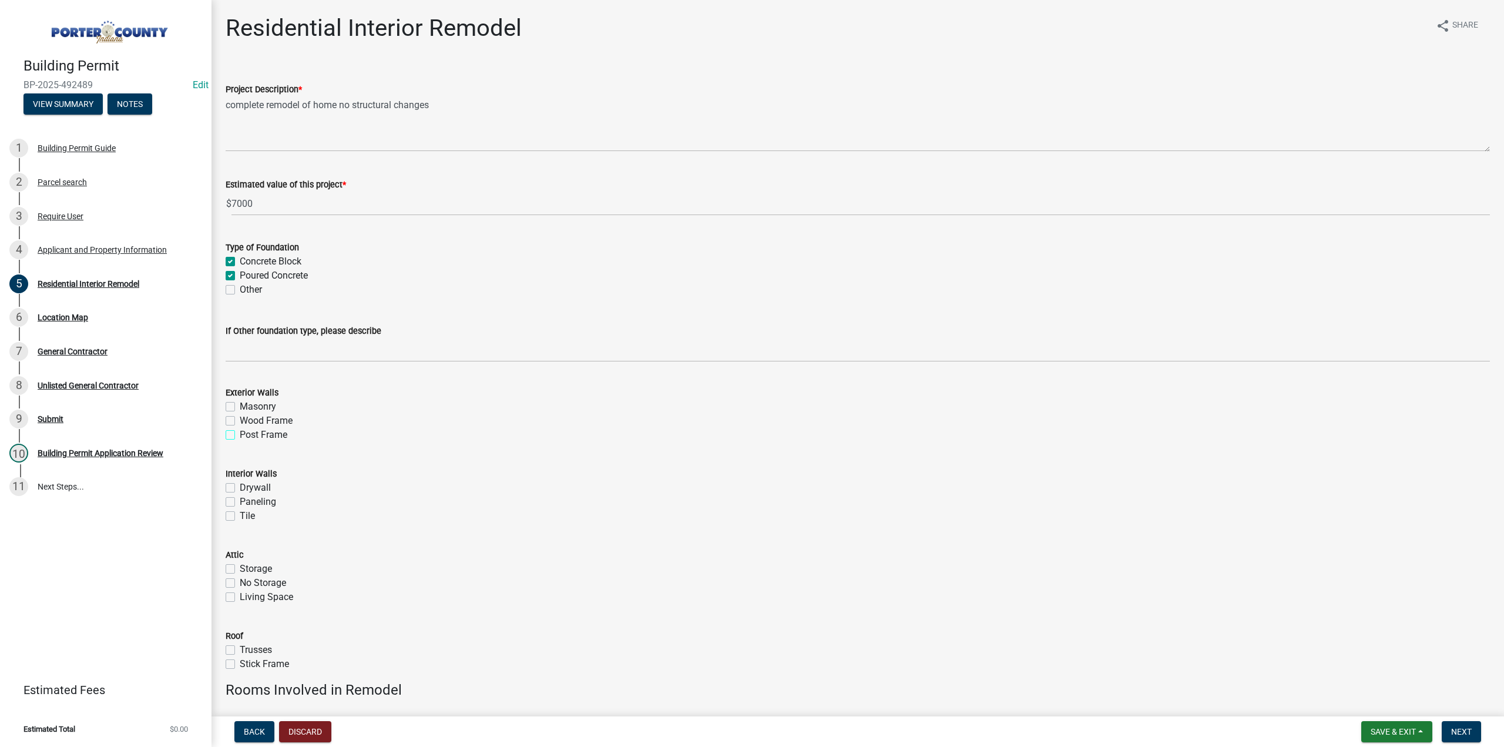
checkbox input "true"
checkbox input "false"
checkbox input "true"
click at [240, 487] on label "Drywall" at bounding box center [255, 488] width 31 height 14
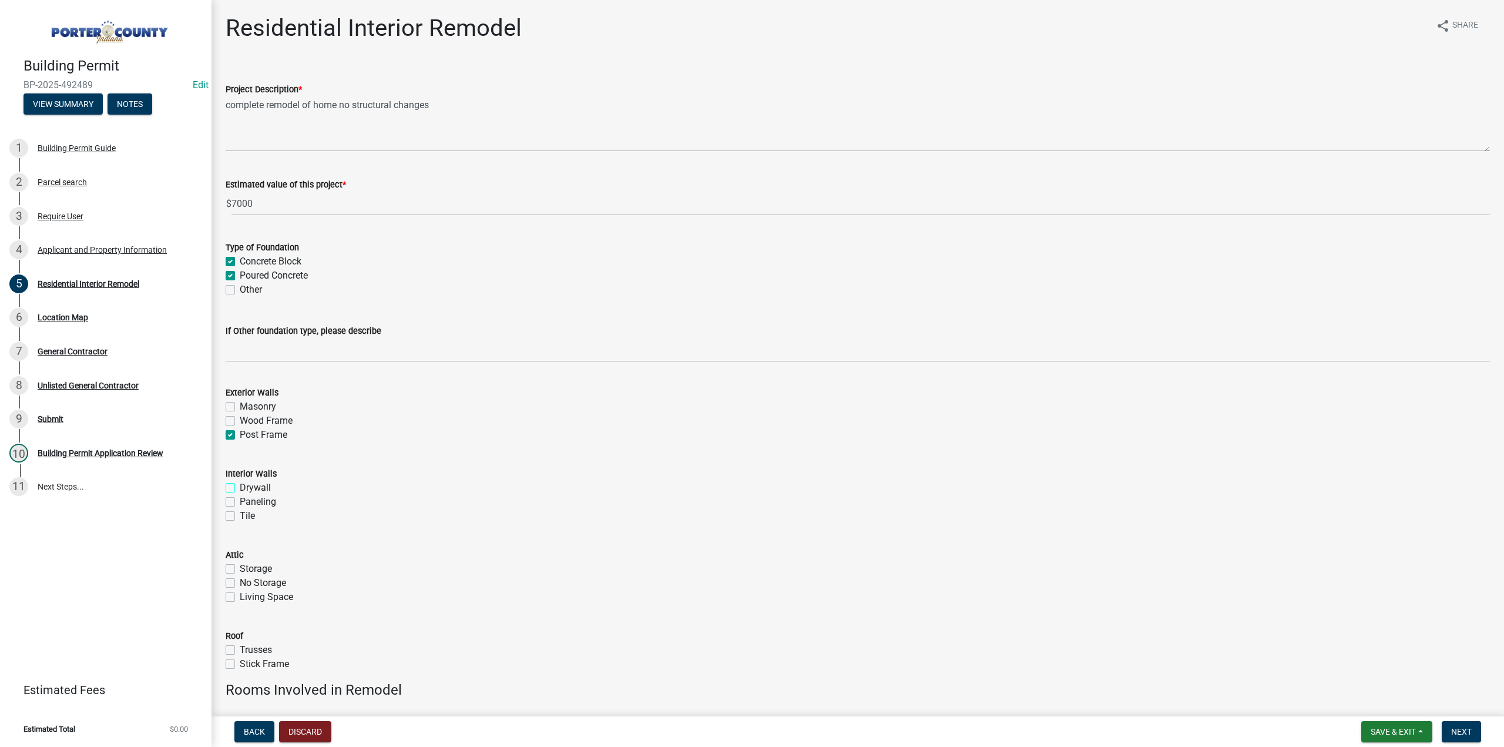
click at [240, 487] on input "Drywall" at bounding box center [244, 485] width 8 height 8
checkbox input "true"
checkbox input "false"
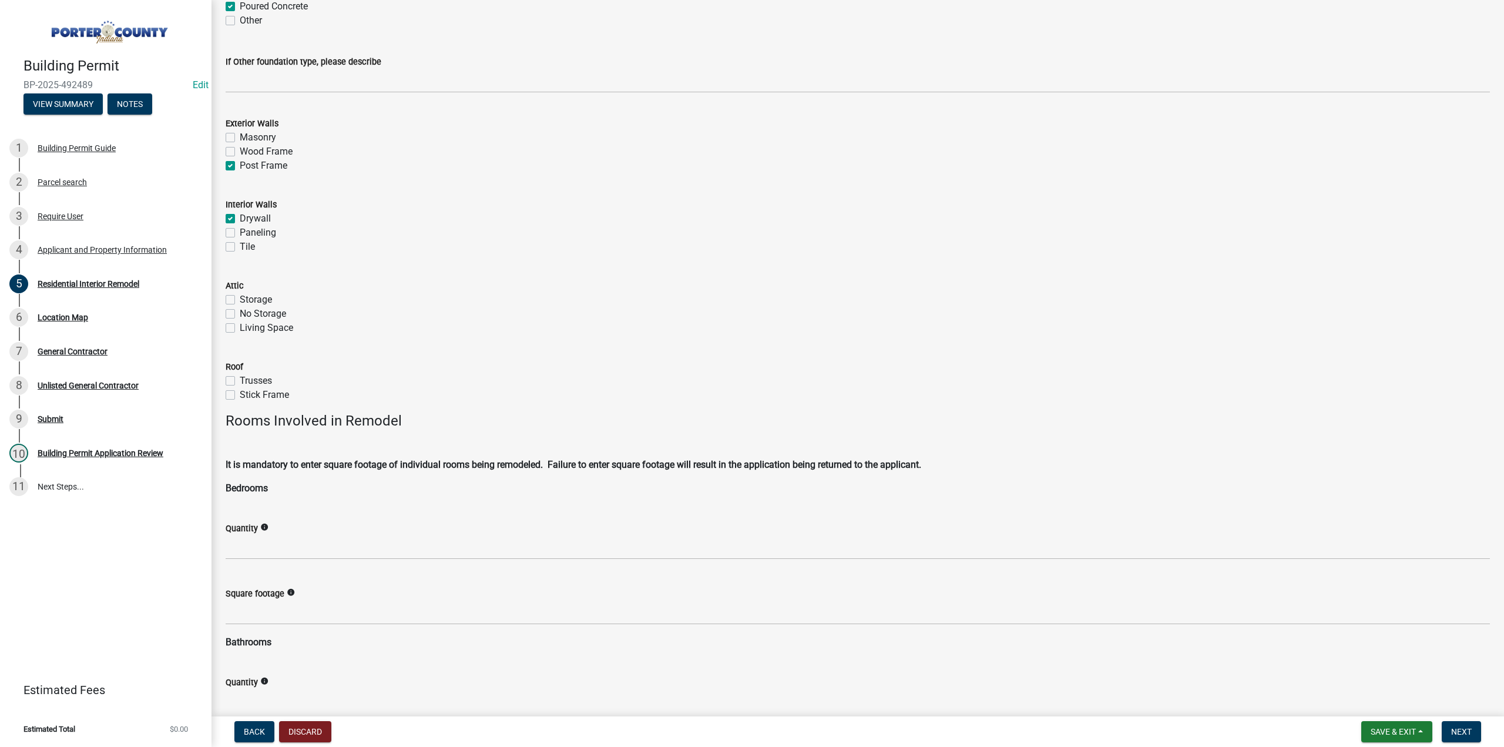
scroll to position [353, 0]
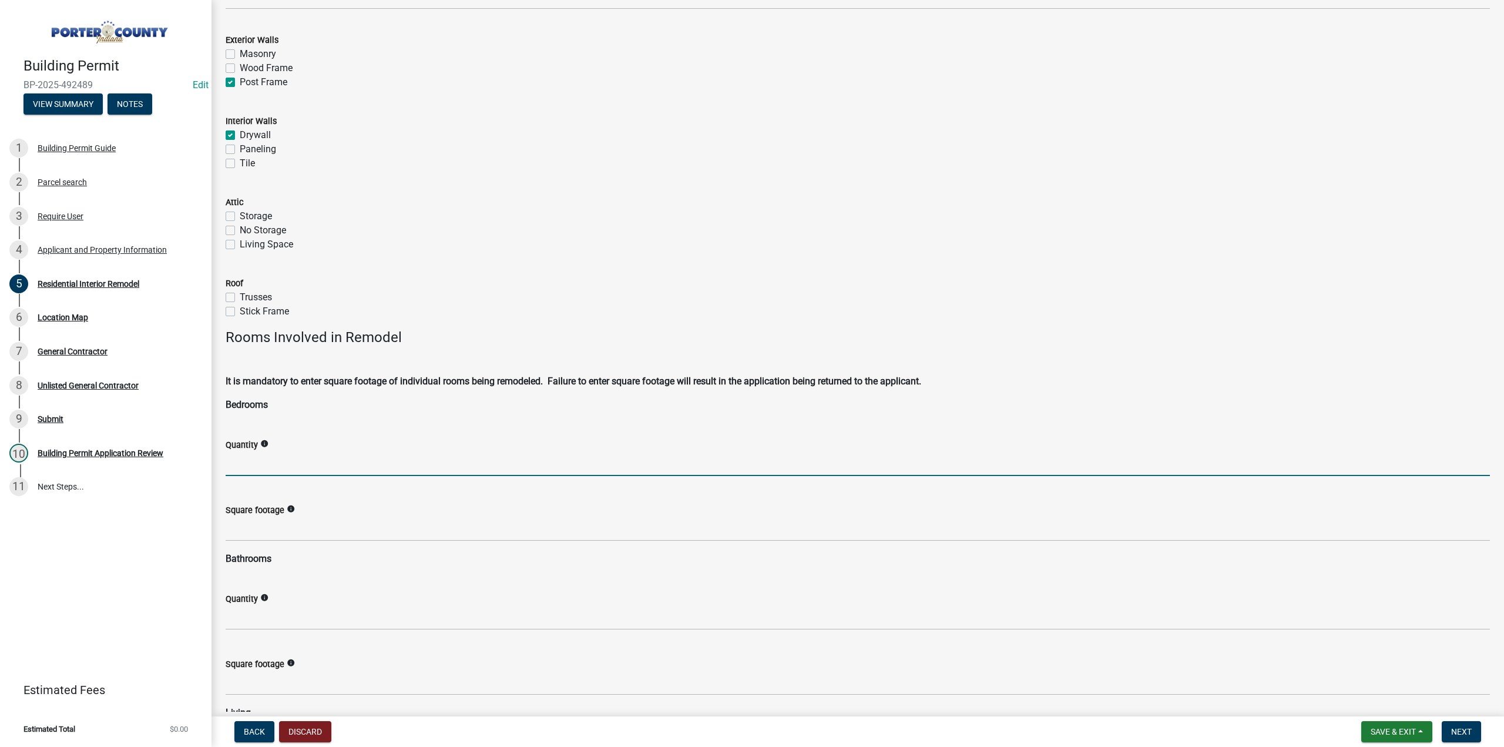
click at [256, 465] on input "text" at bounding box center [858, 464] width 1265 height 24
type input "3"
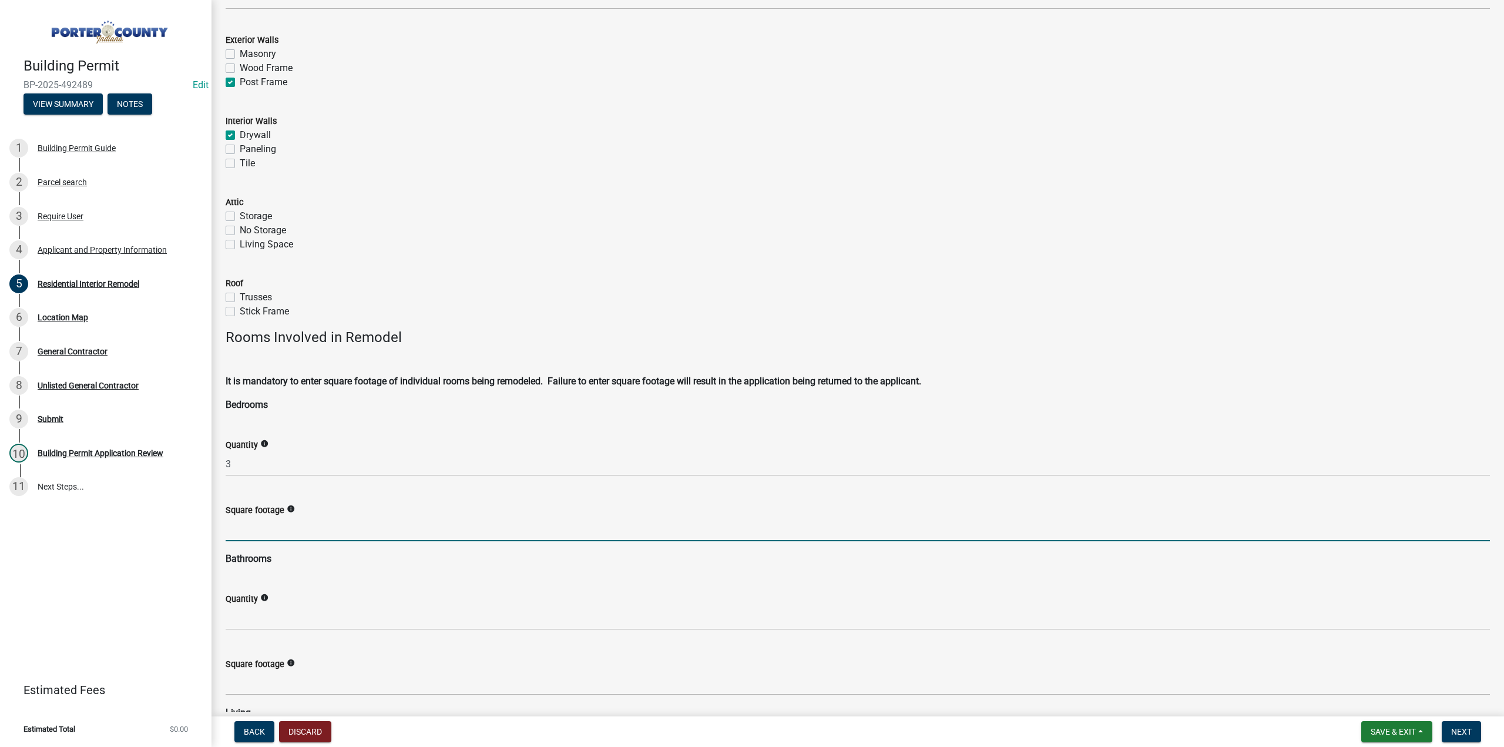
click at [258, 521] on input "text" at bounding box center [858, 529] width 1265 height 24
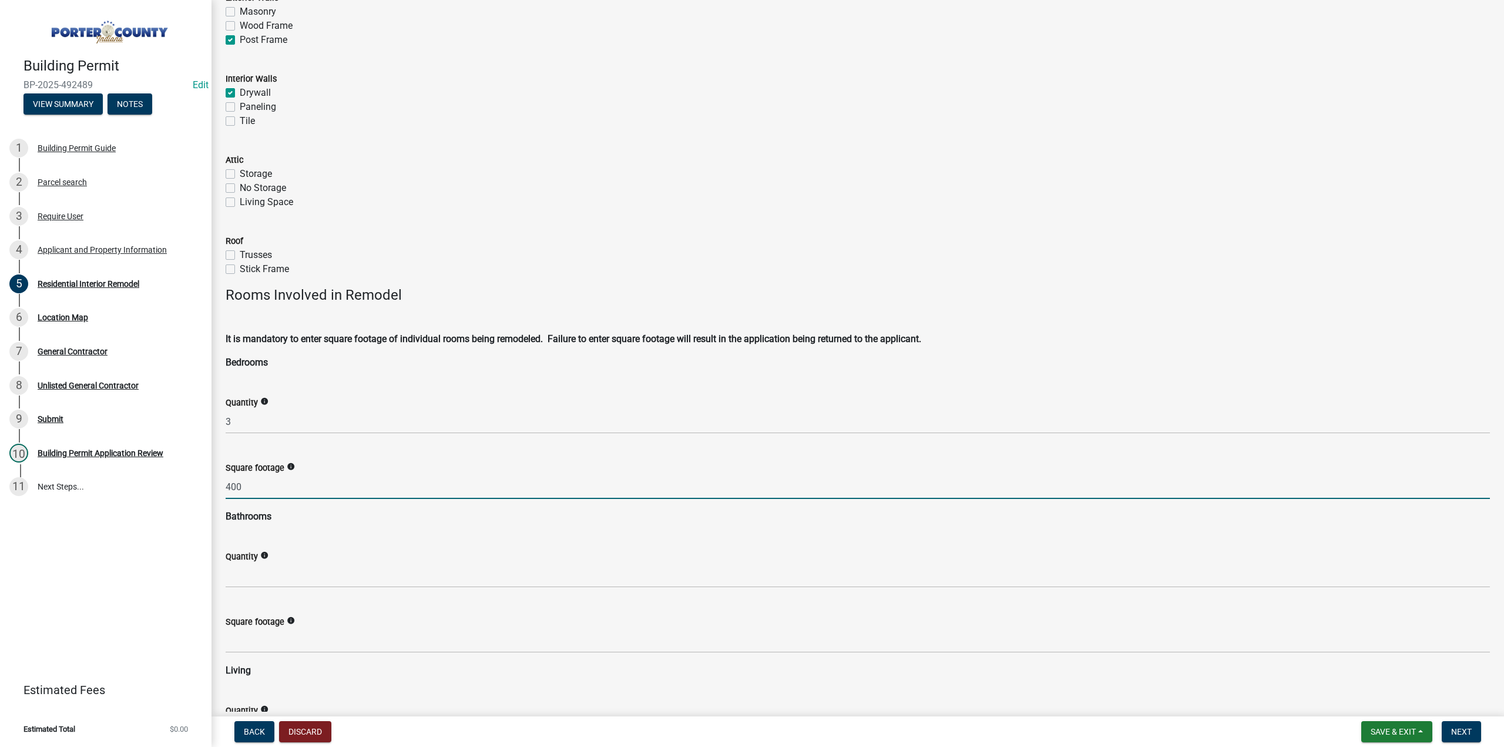
scroll to position [529, 0]
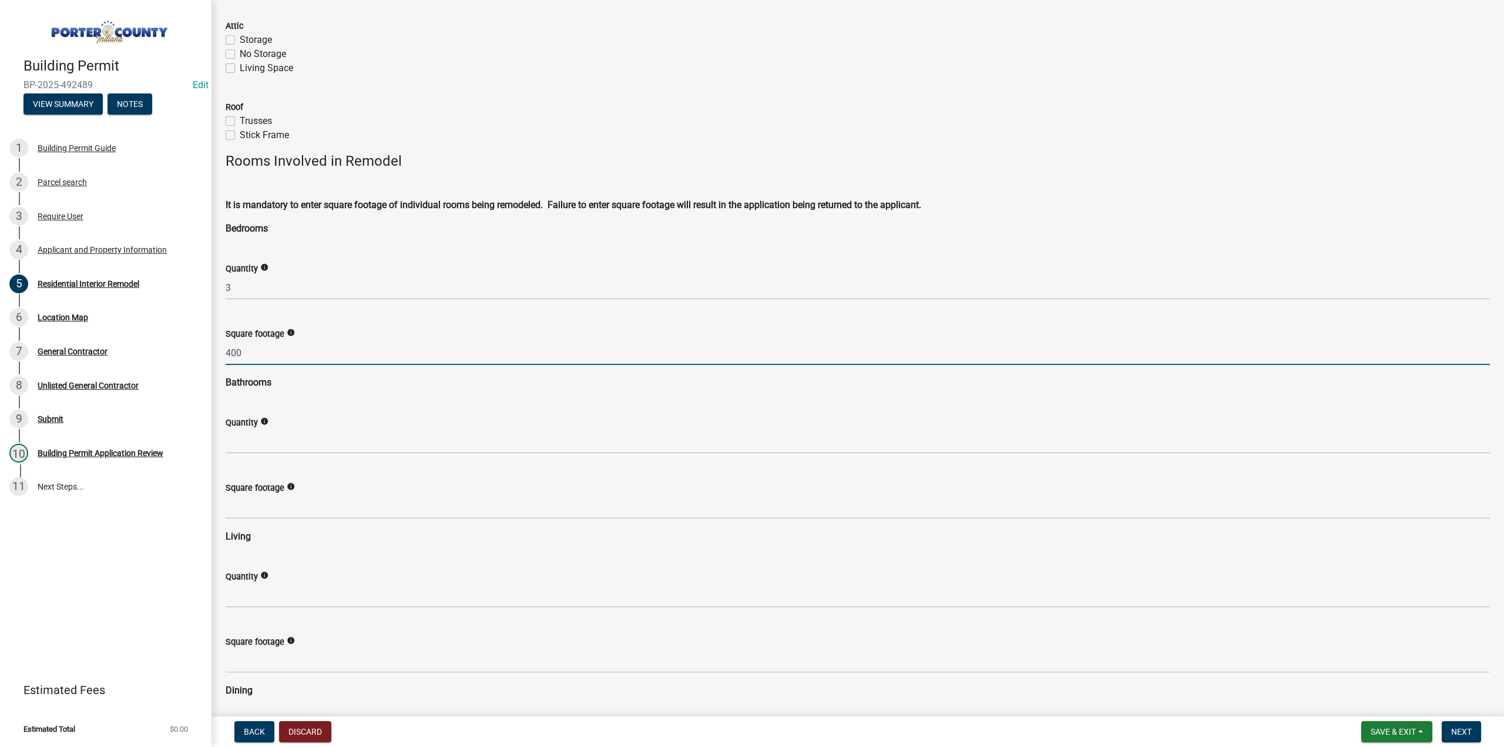
type input "400"
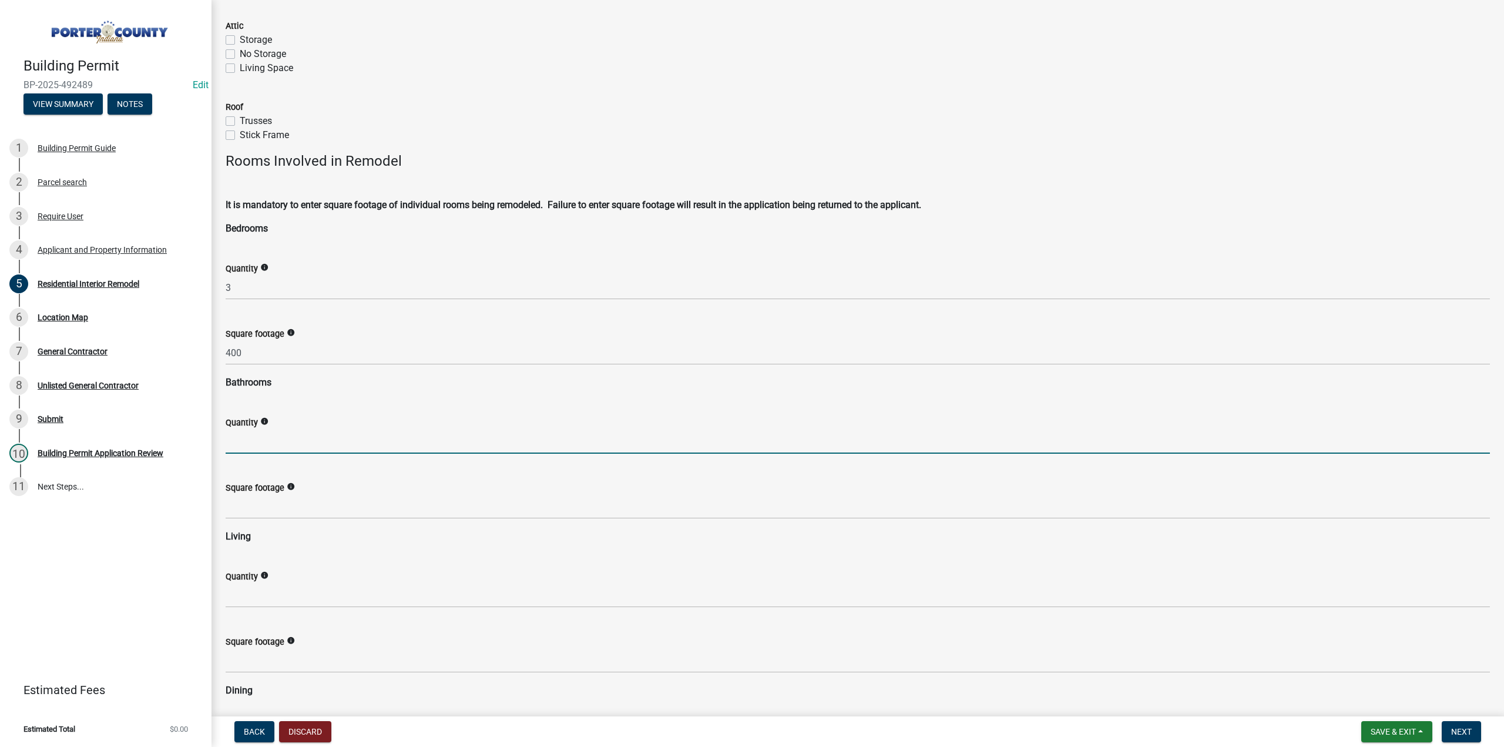
click at [252, 435] on input "text" at bounding box center [858, 442] width 1265 height 24
type input "2"
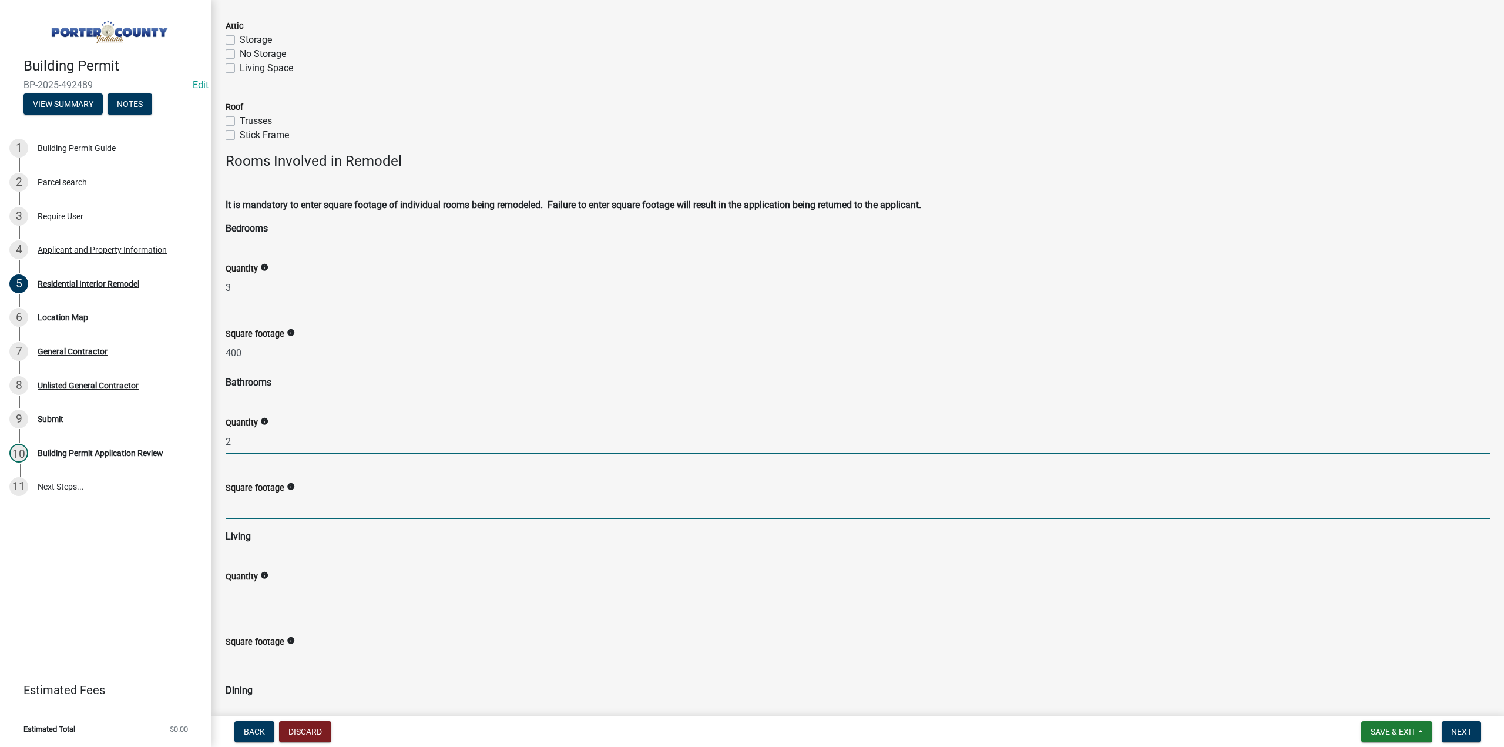
click at [244, 509] on input "text" at bounding box center [858, 507] width 1265 height 24
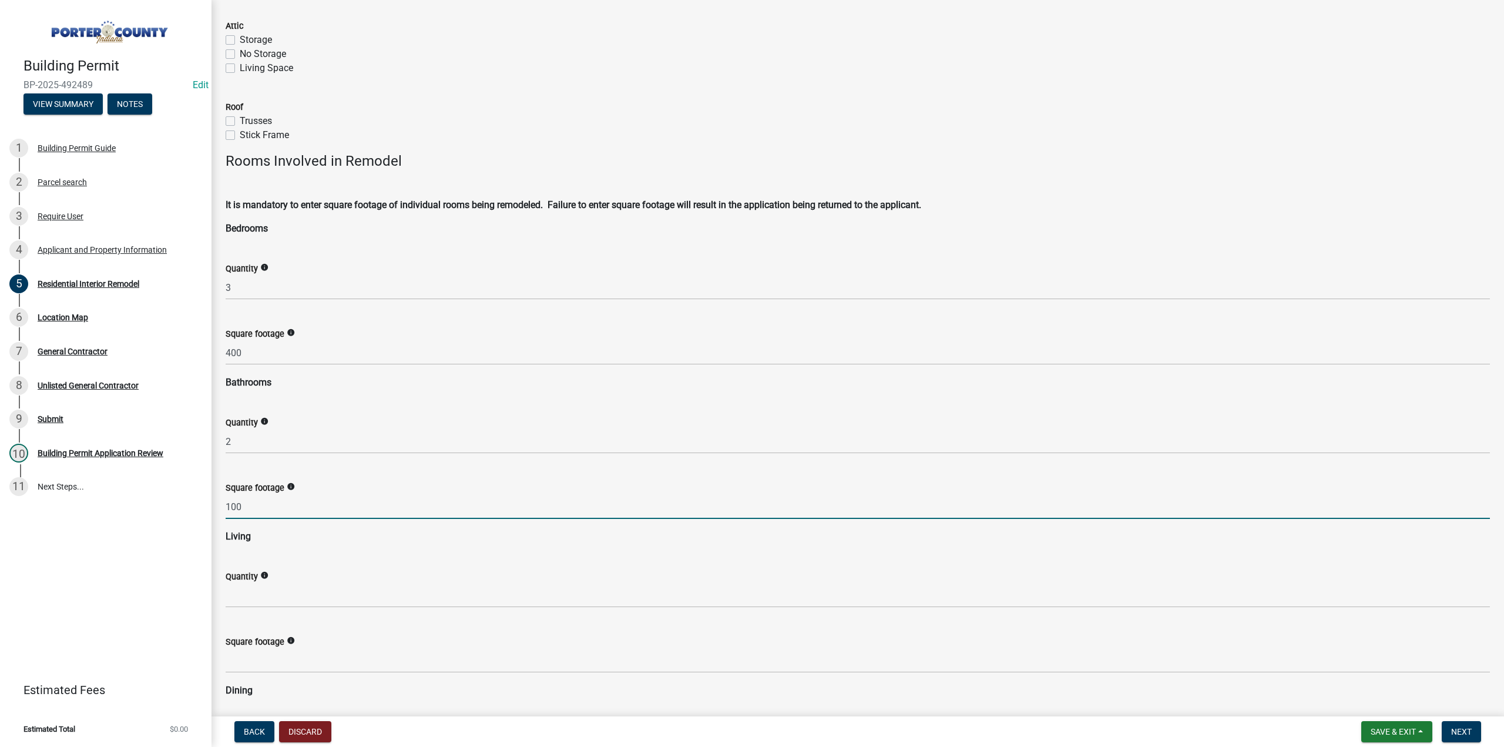
type input "100"
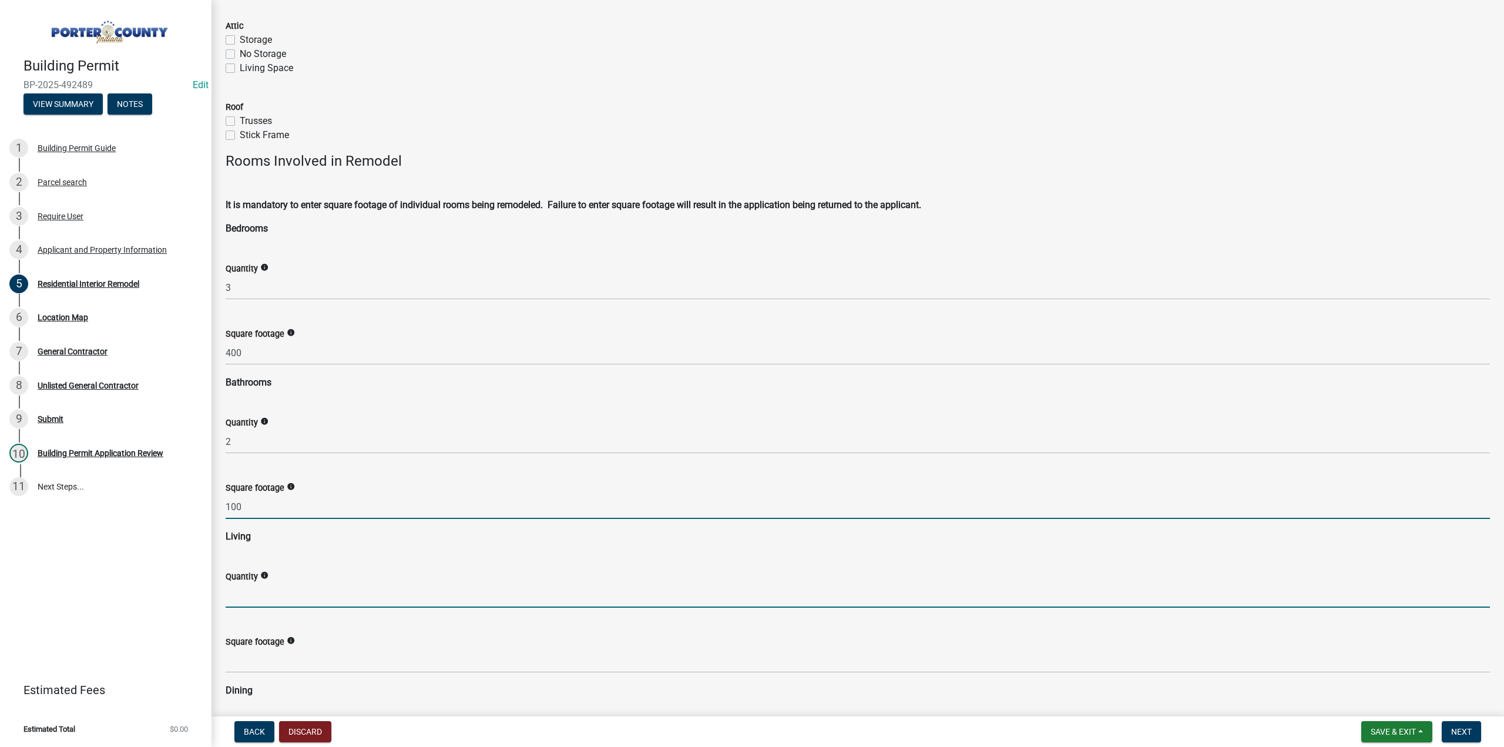
click at [236, 595] on input "text" at bounding box center [858, 596] width 1265 height 24
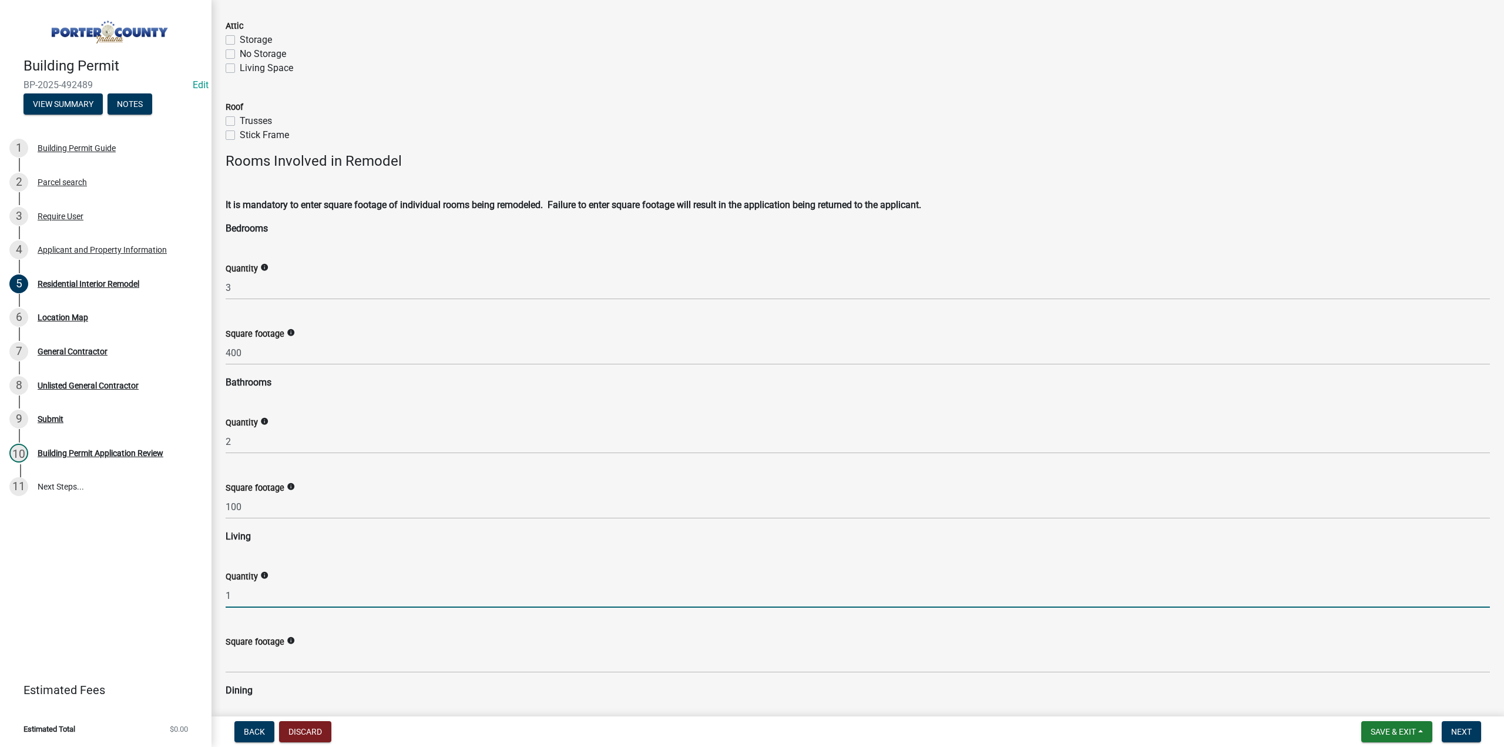
scroll to position [588, 0]
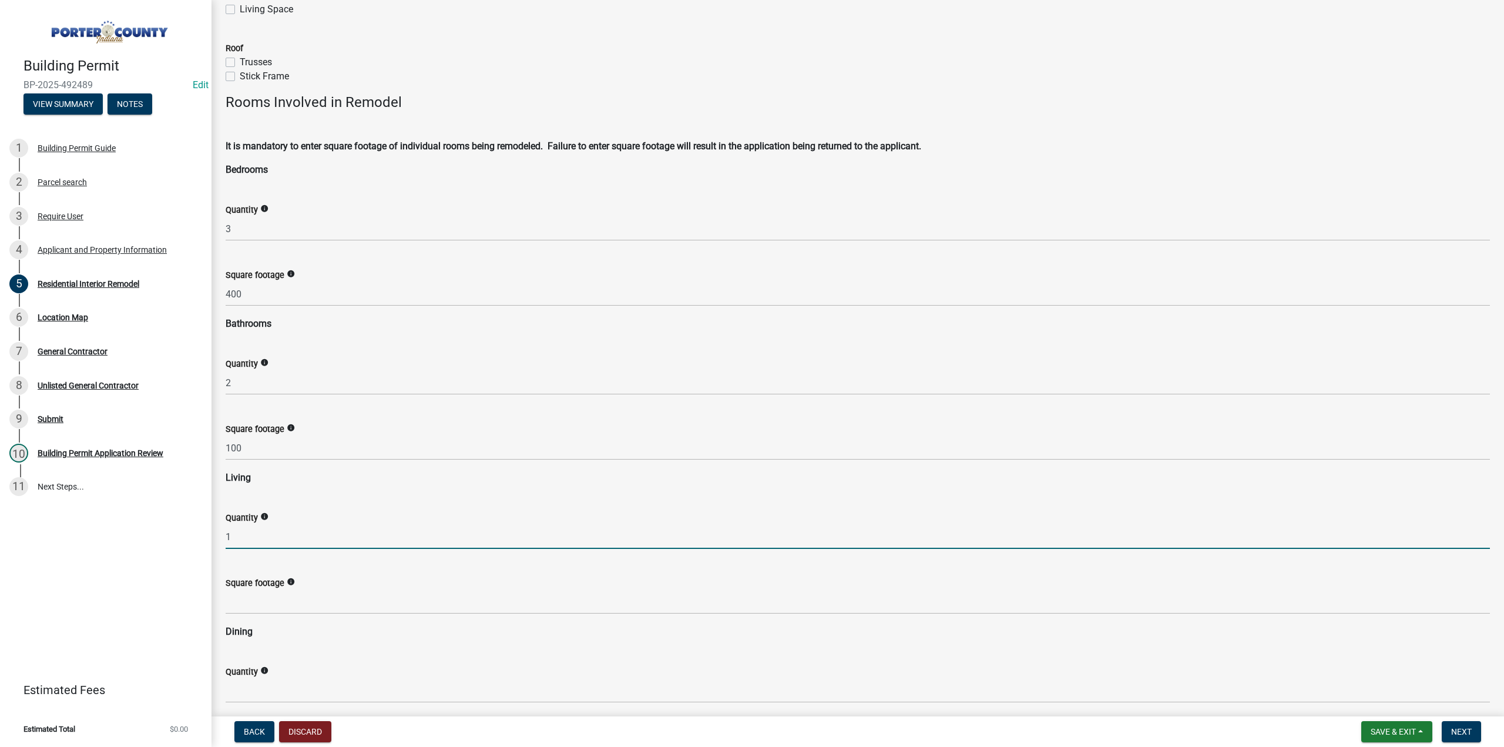
type input "1"
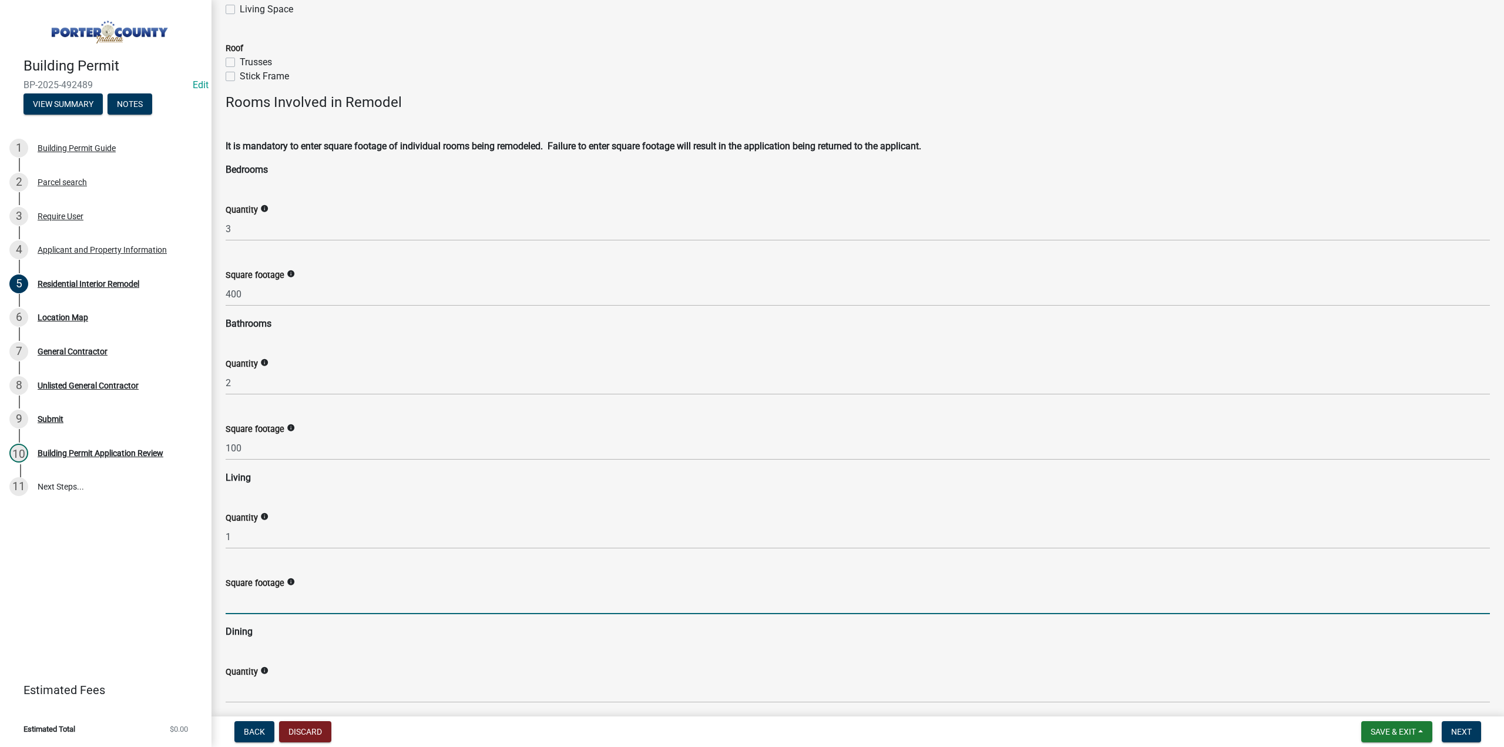
click at [285, 595] on input "text" at bounding box center [858, 602] width 1265 height 24
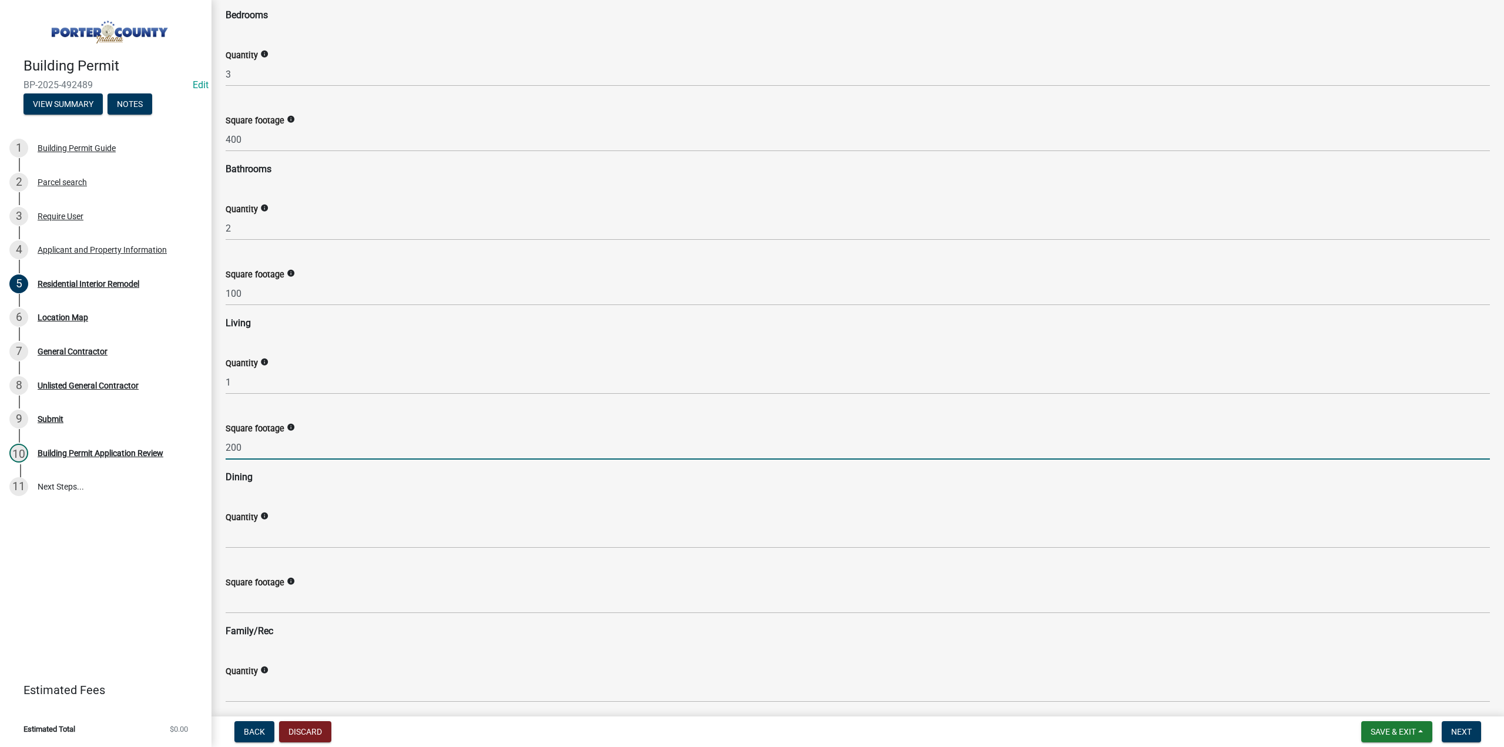
scroll to position [764, 0]
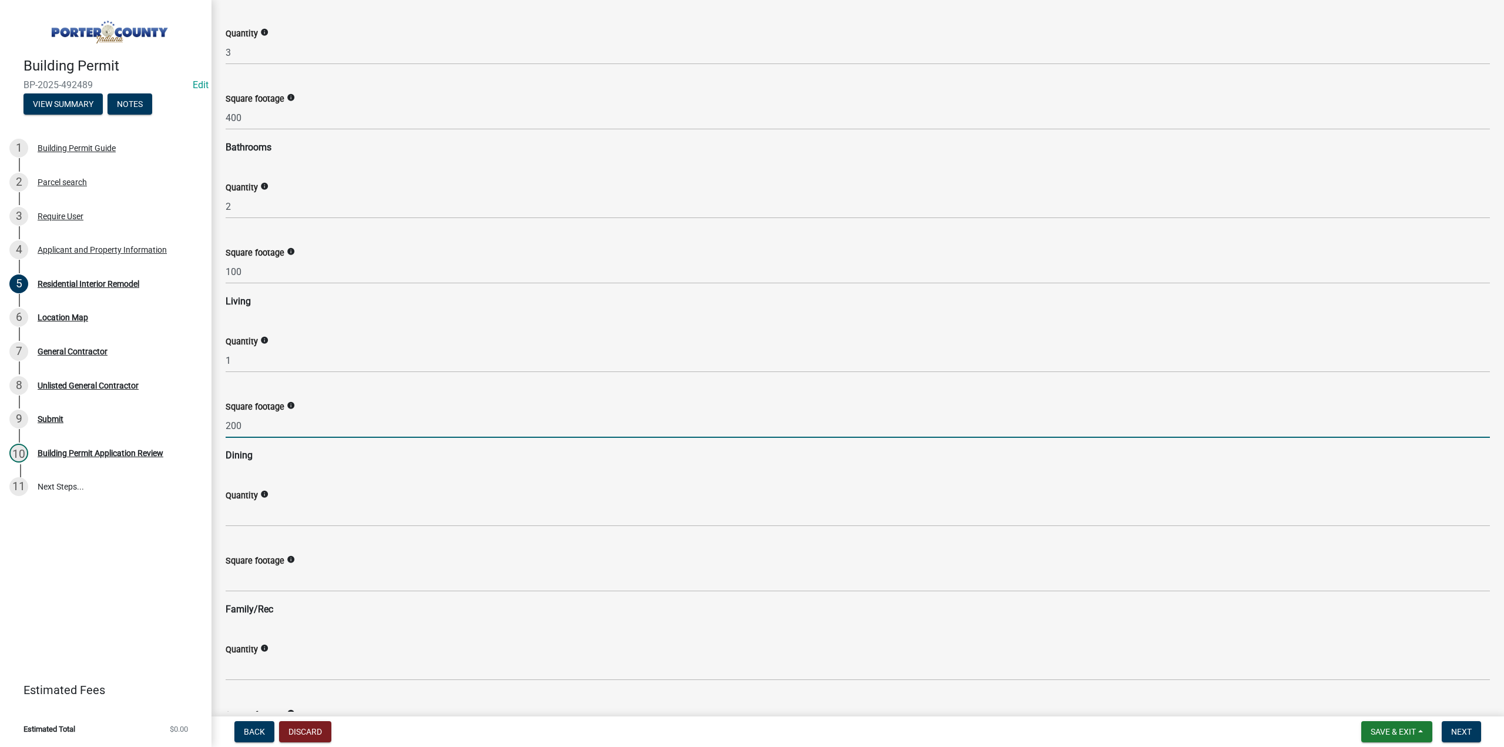
type input "200"
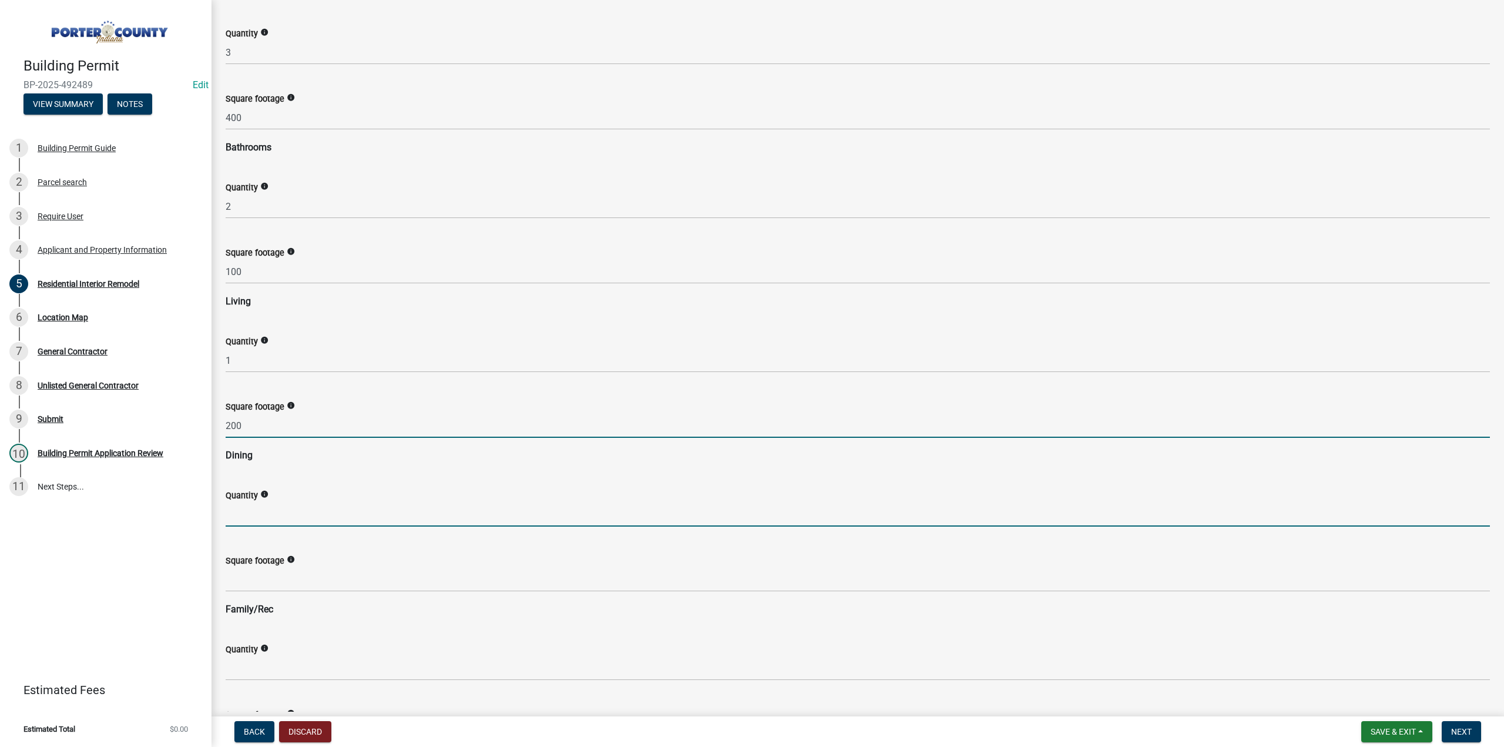
click at [251, 514] on input "text" at bounding box center [858, 514] width 1265 height 24
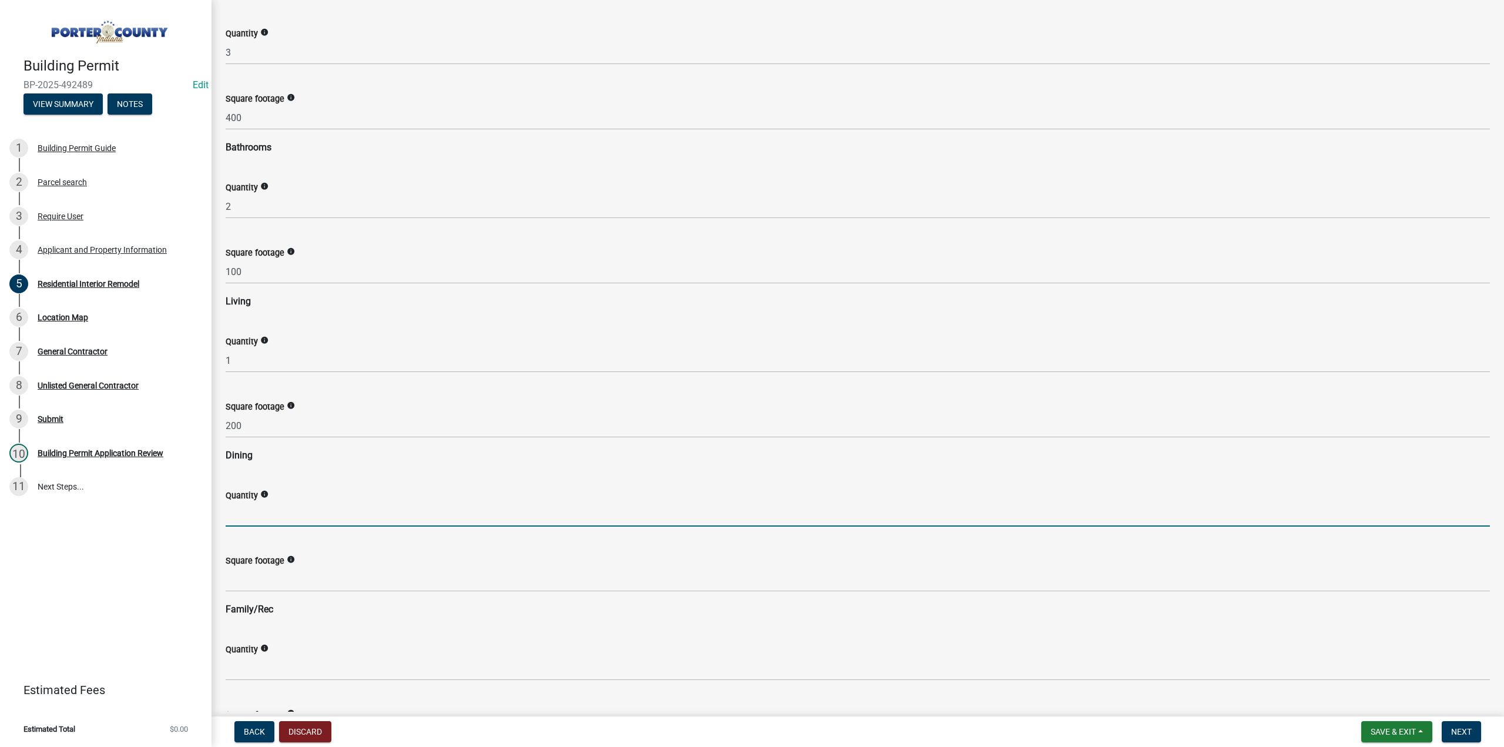
type input "1"
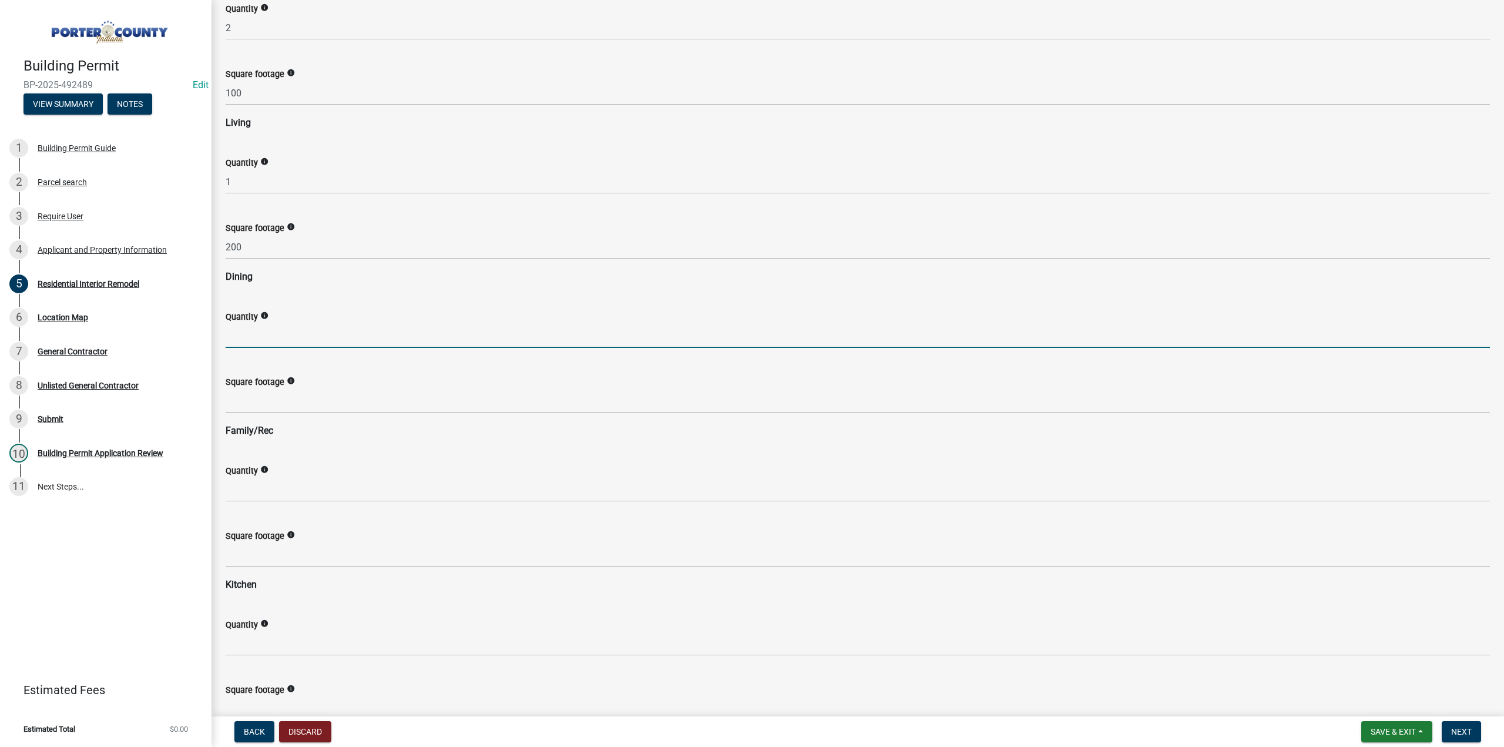
scroll to position [999, 0]
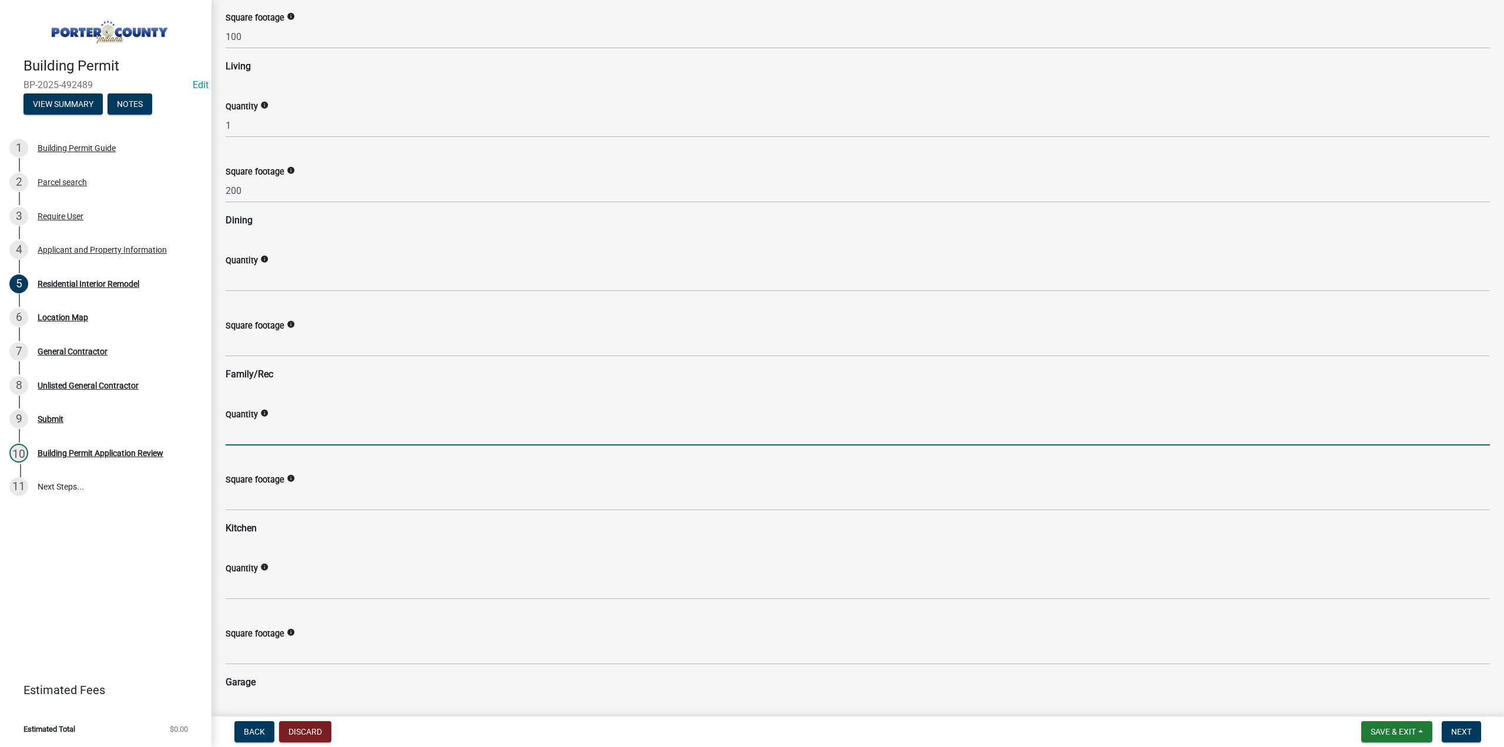
click at [267, 432] on input "text" at bounding box center [858, 433] width 1265 height 24
type input "1"
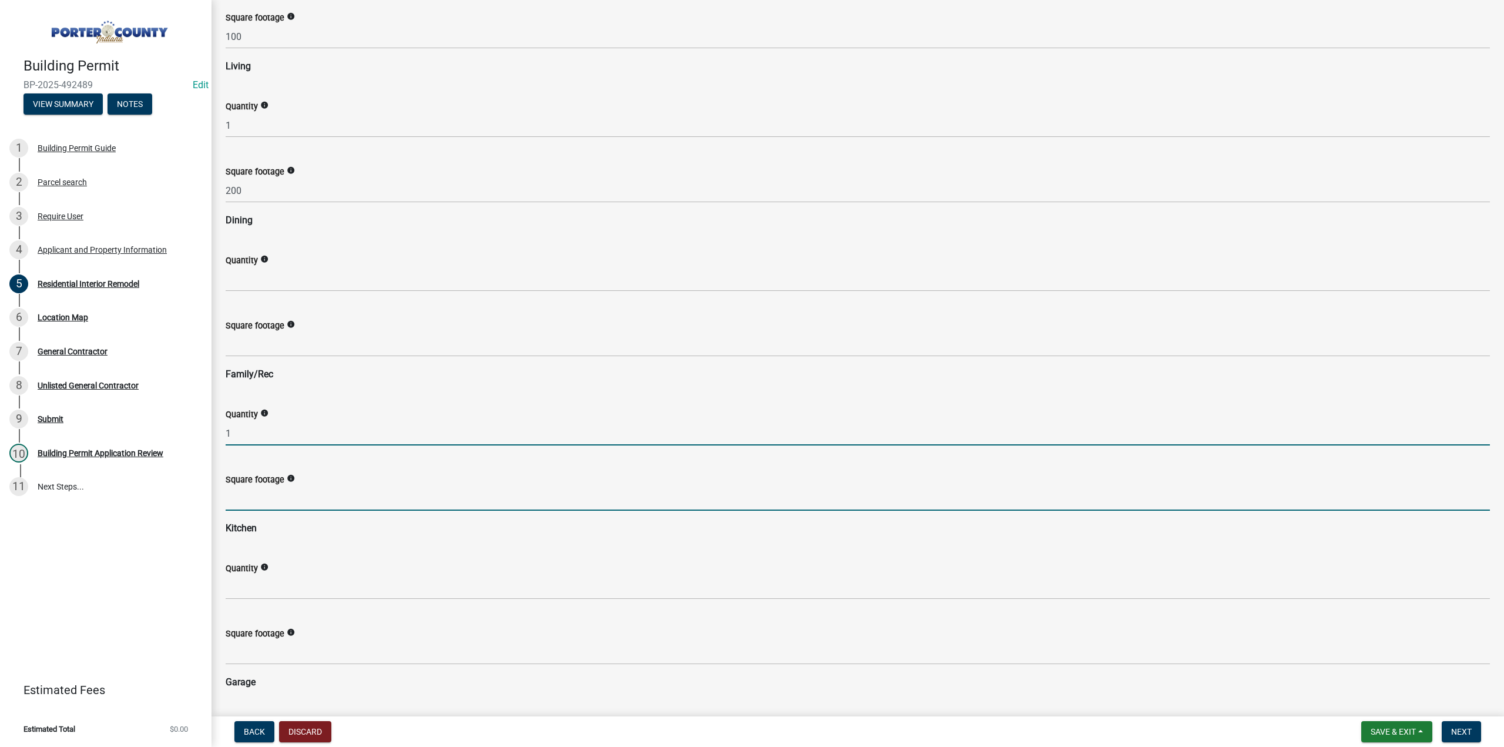
click at [255, 496] on input "text" at bounding box center [858, 499] width 1265 height 24
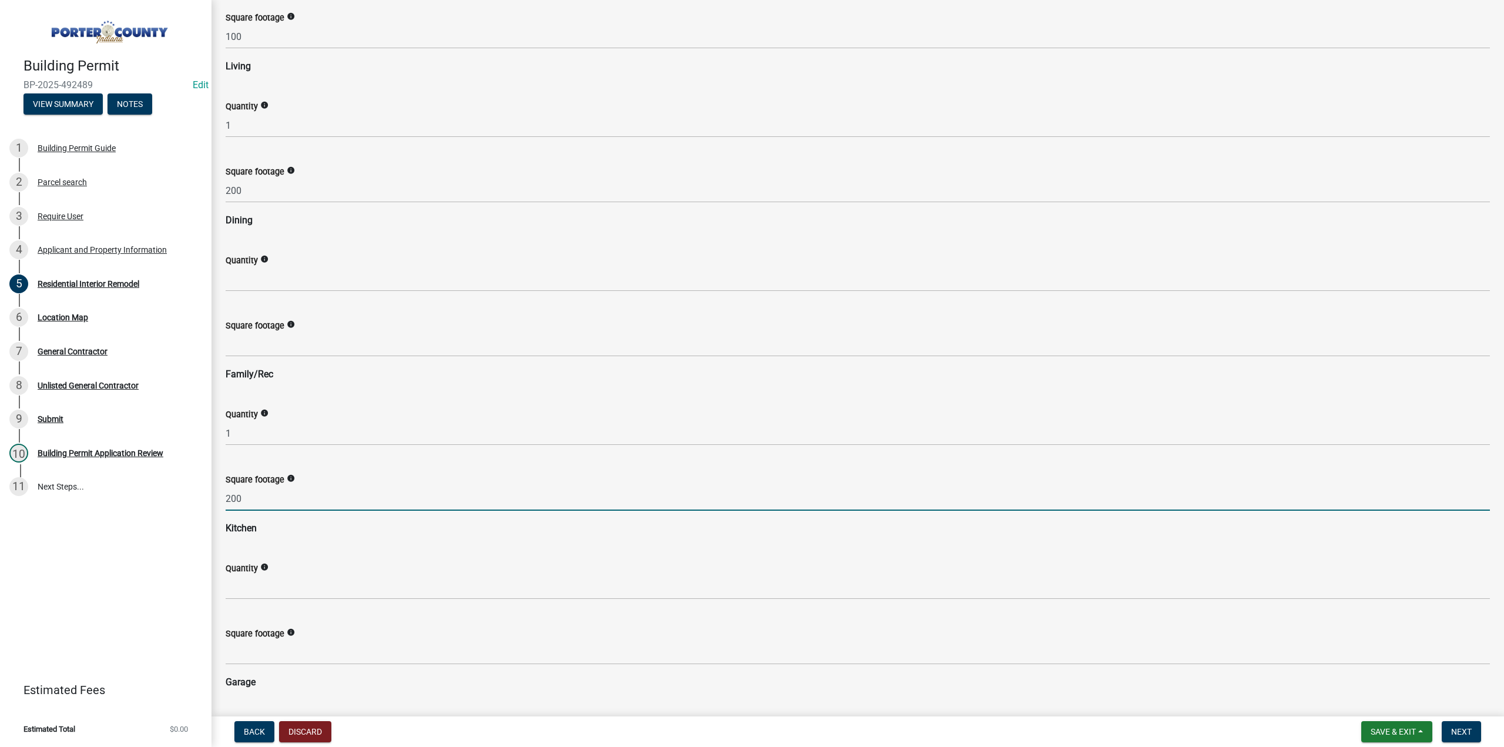
type input "200"
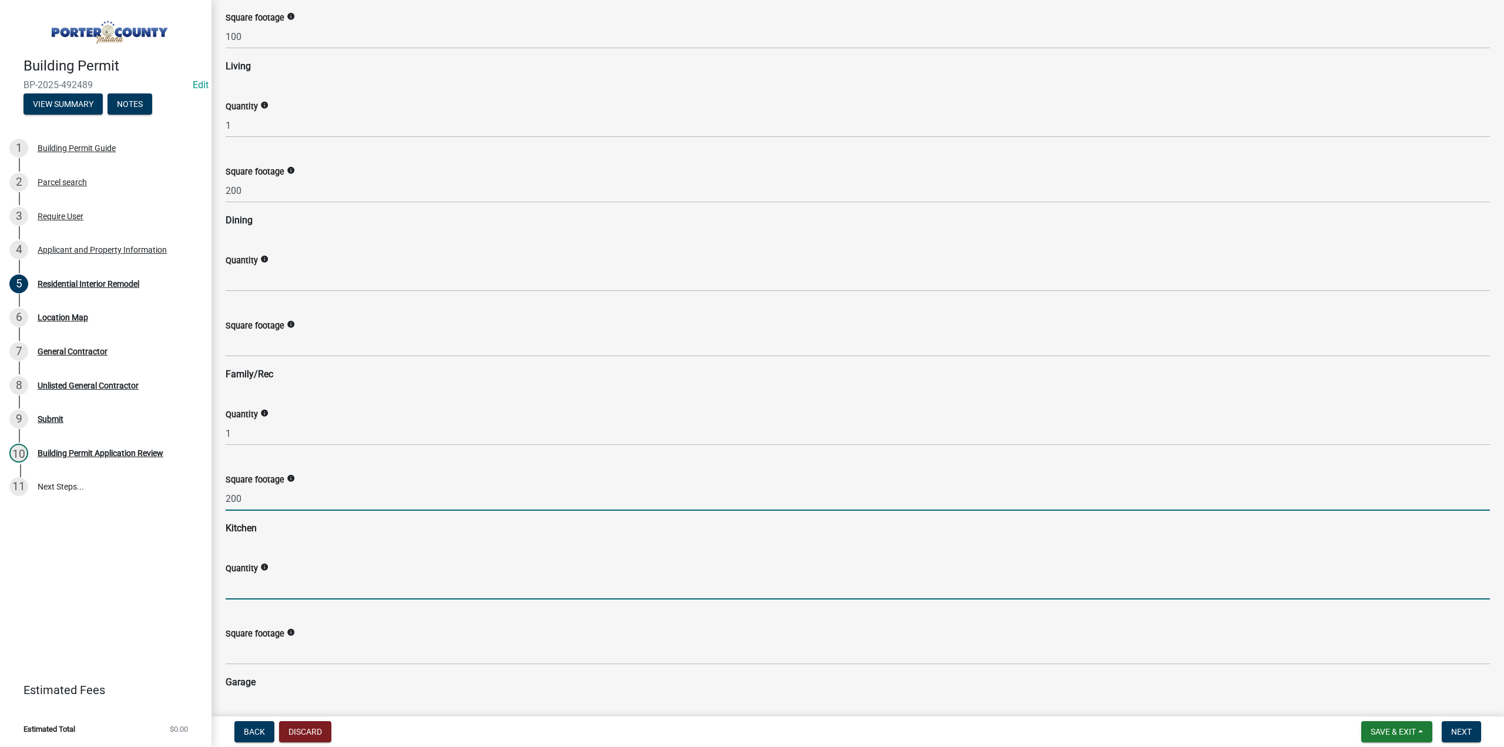
click at [244, 587] on input "text" at bounding box center [858, 587] width 1265 height 24
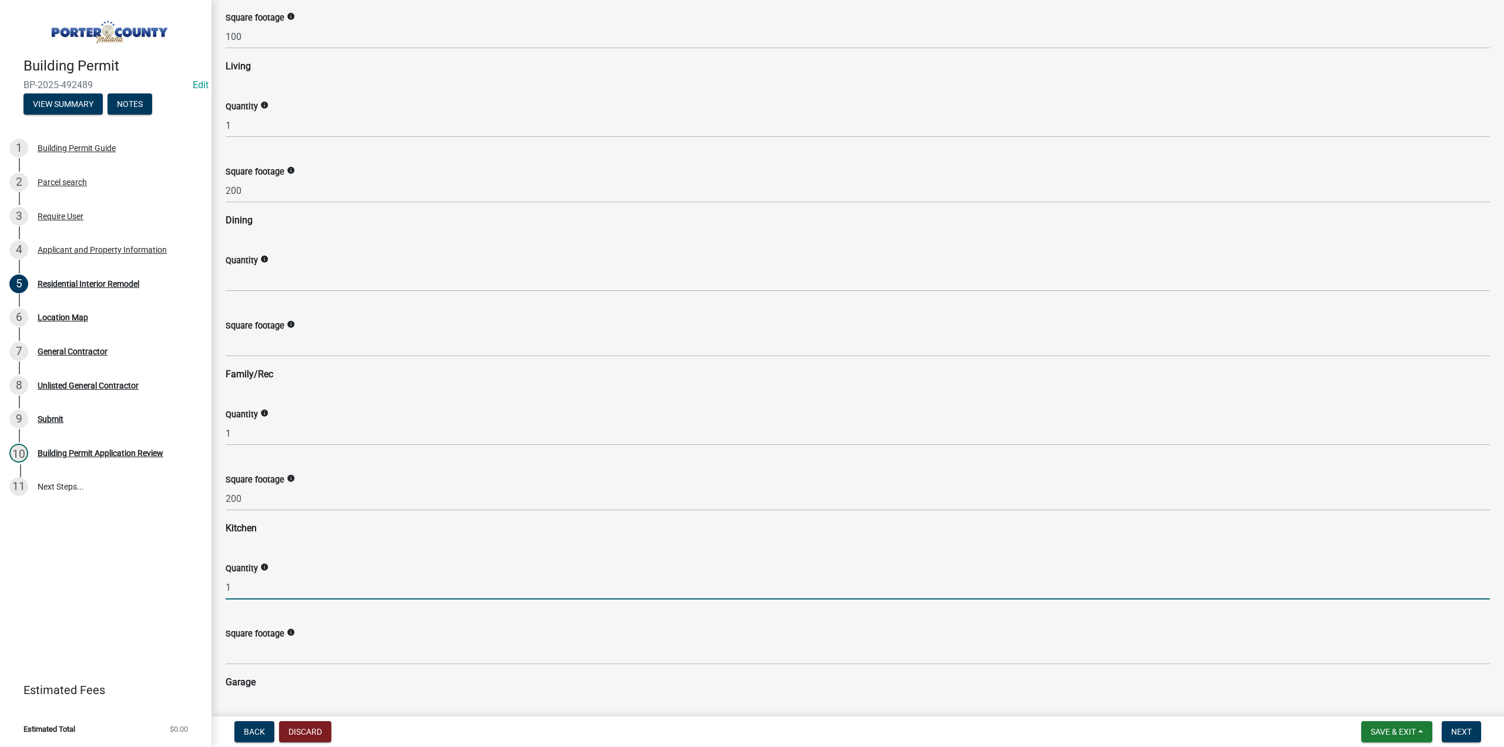
type input "1"
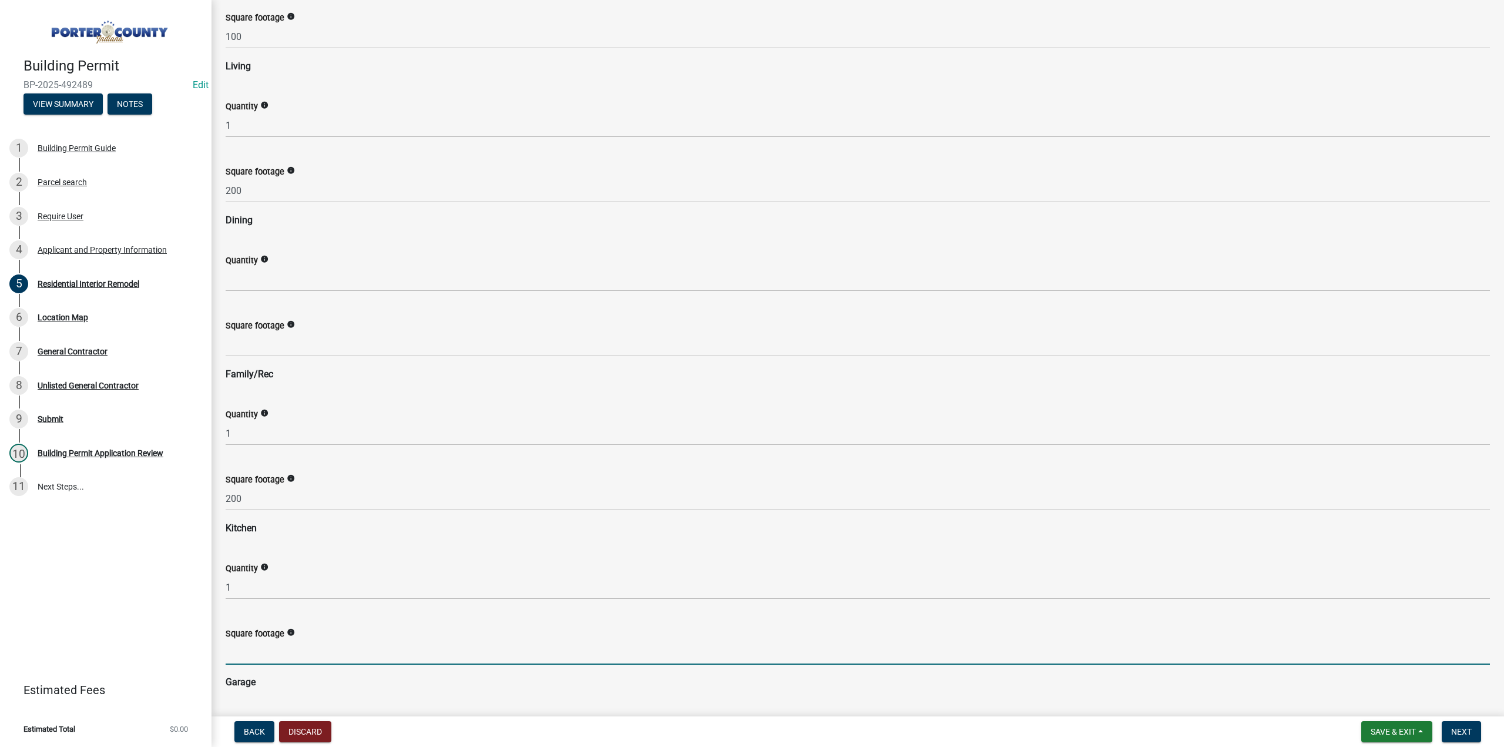
click at [238, 651] on input "text" at bounding box center [858, 653] width 1265 height 24
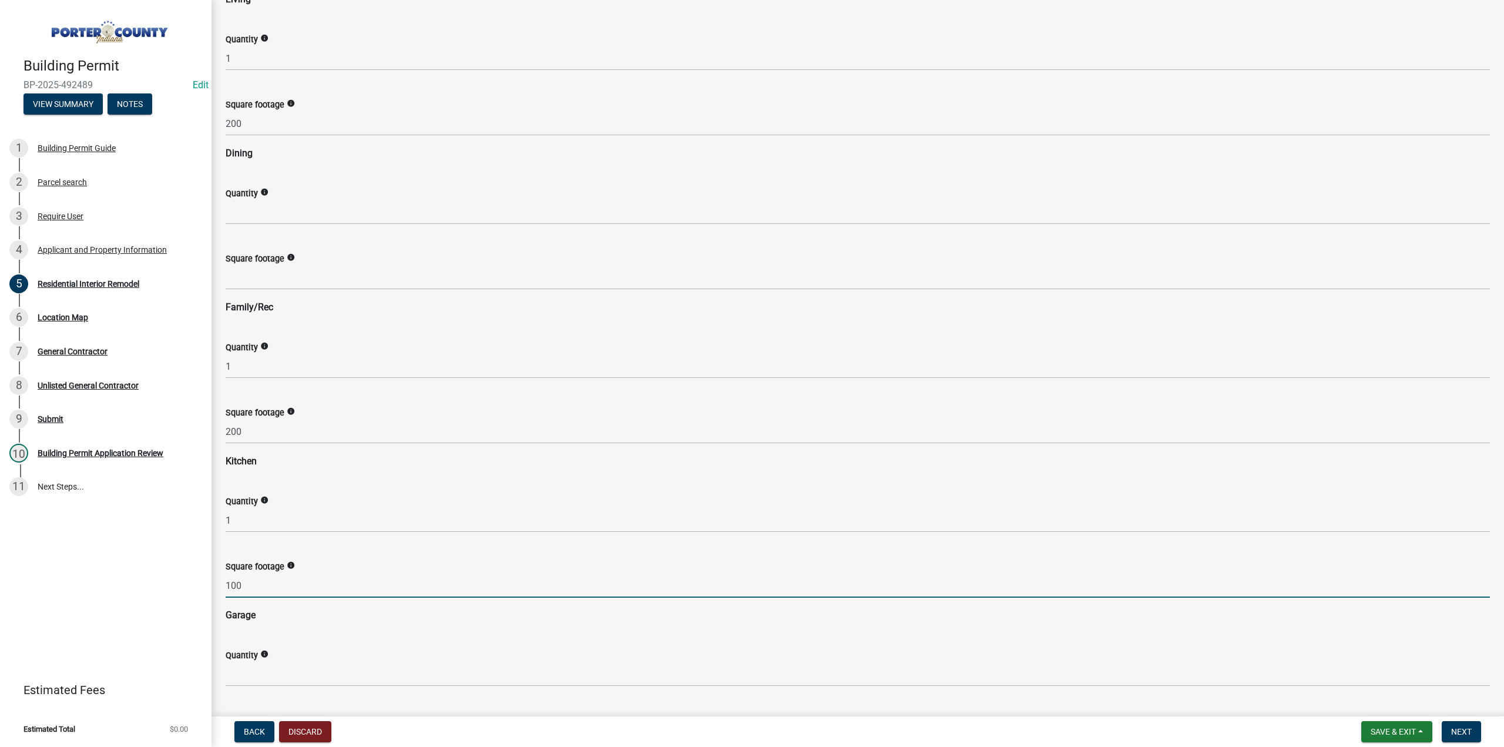
scroll to position [1234, 0]
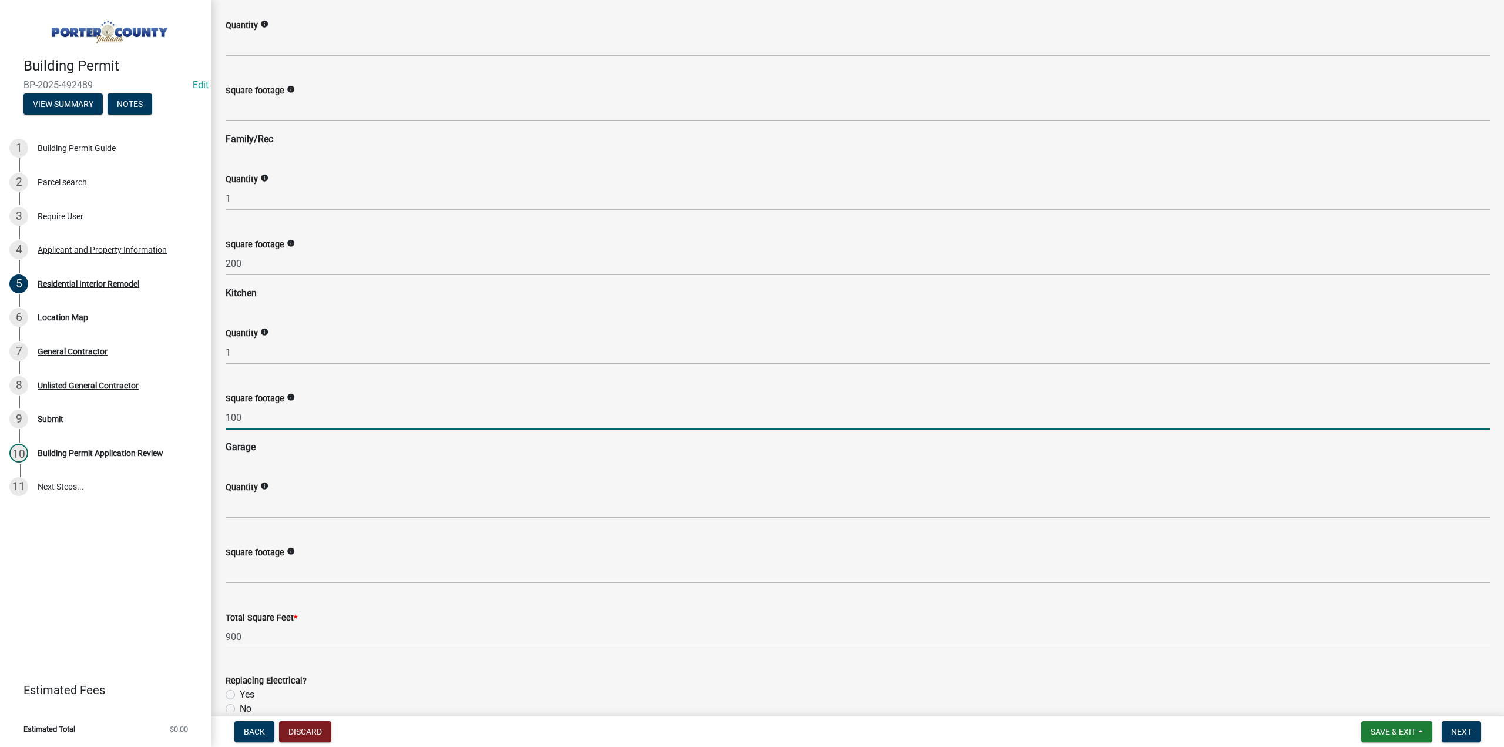
type input "100"
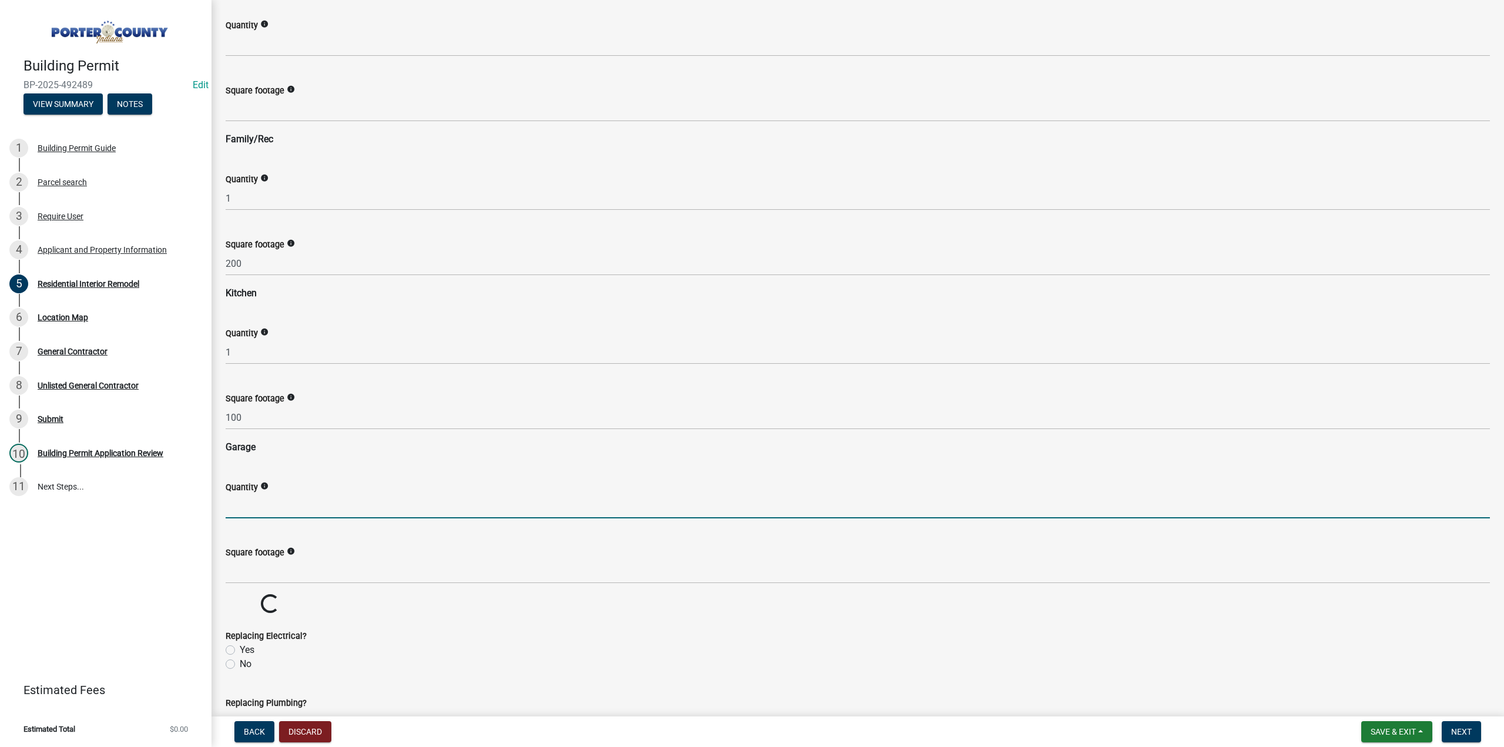
click at [248, 506] on input "text" at bounding box center [858, 506] width 1265 height 24
type input "1"
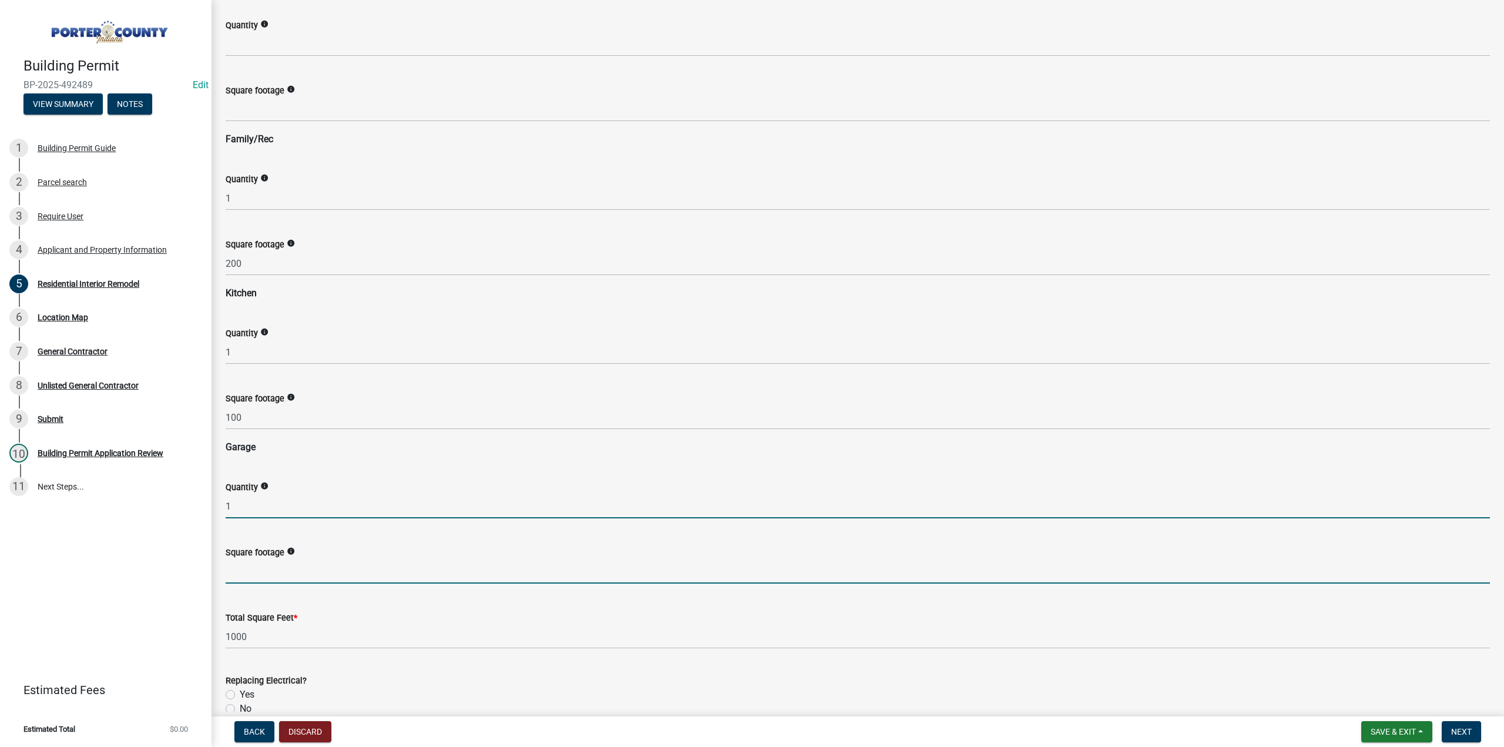
click at [246, 574] on input "text" at bounding box center [858, 571] width 1265 height 24
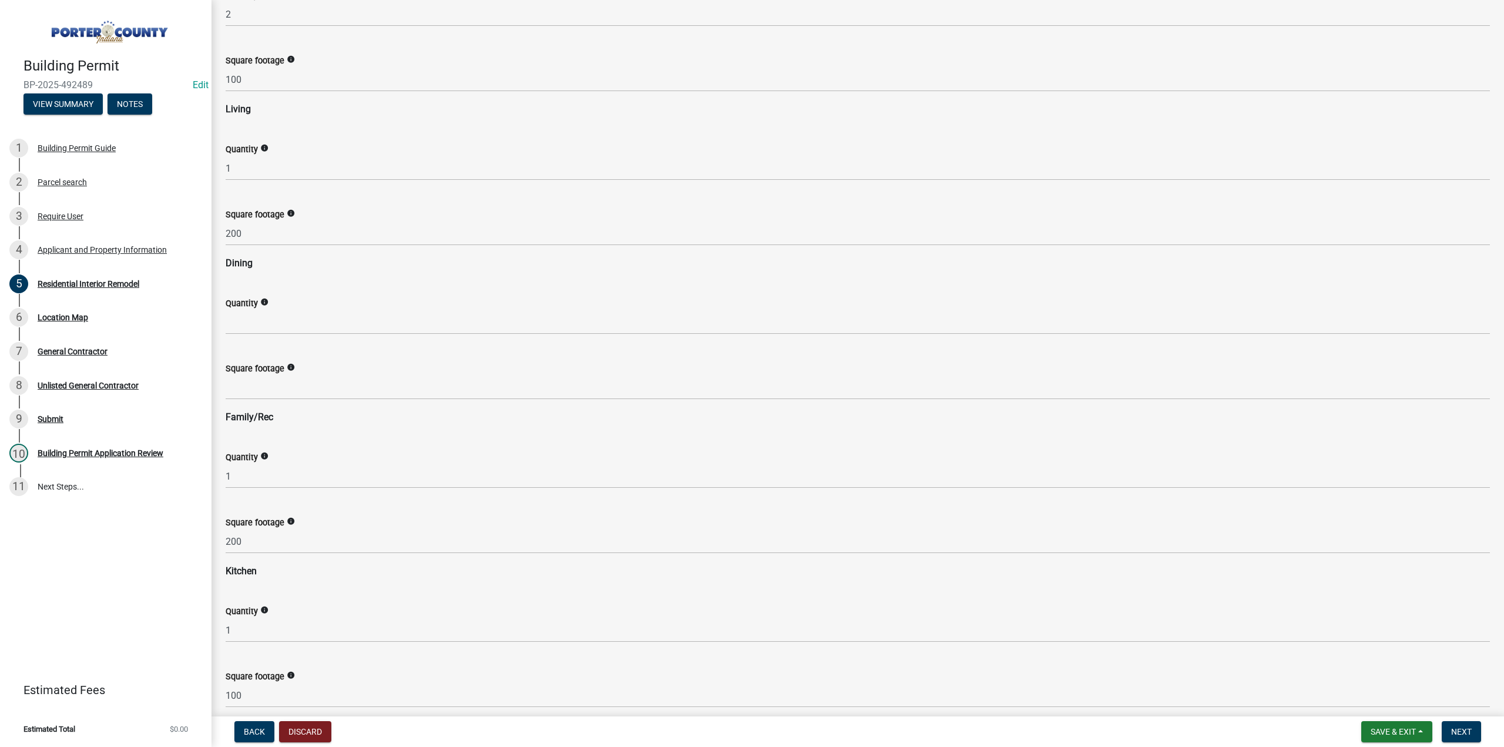
scroll to position [823, 0]
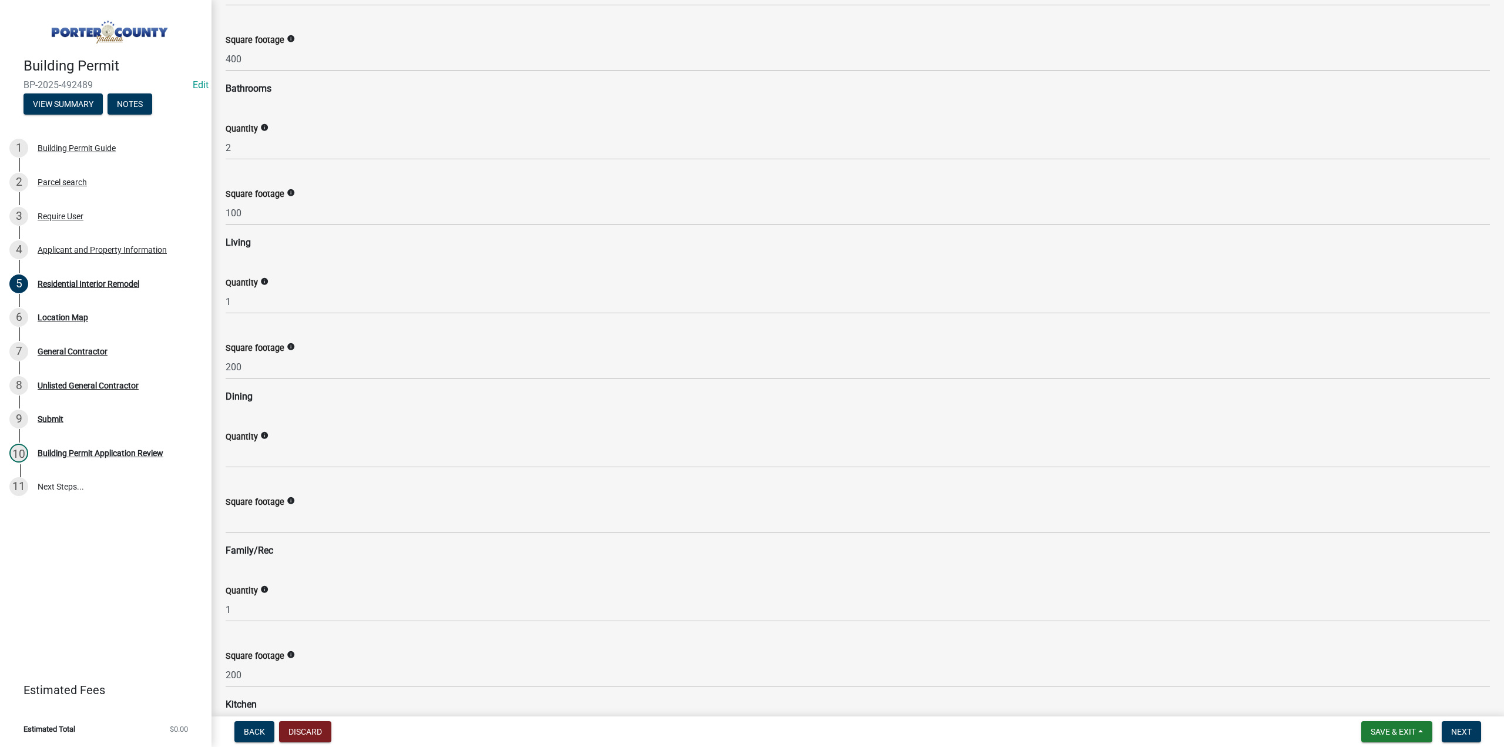
type input "200"
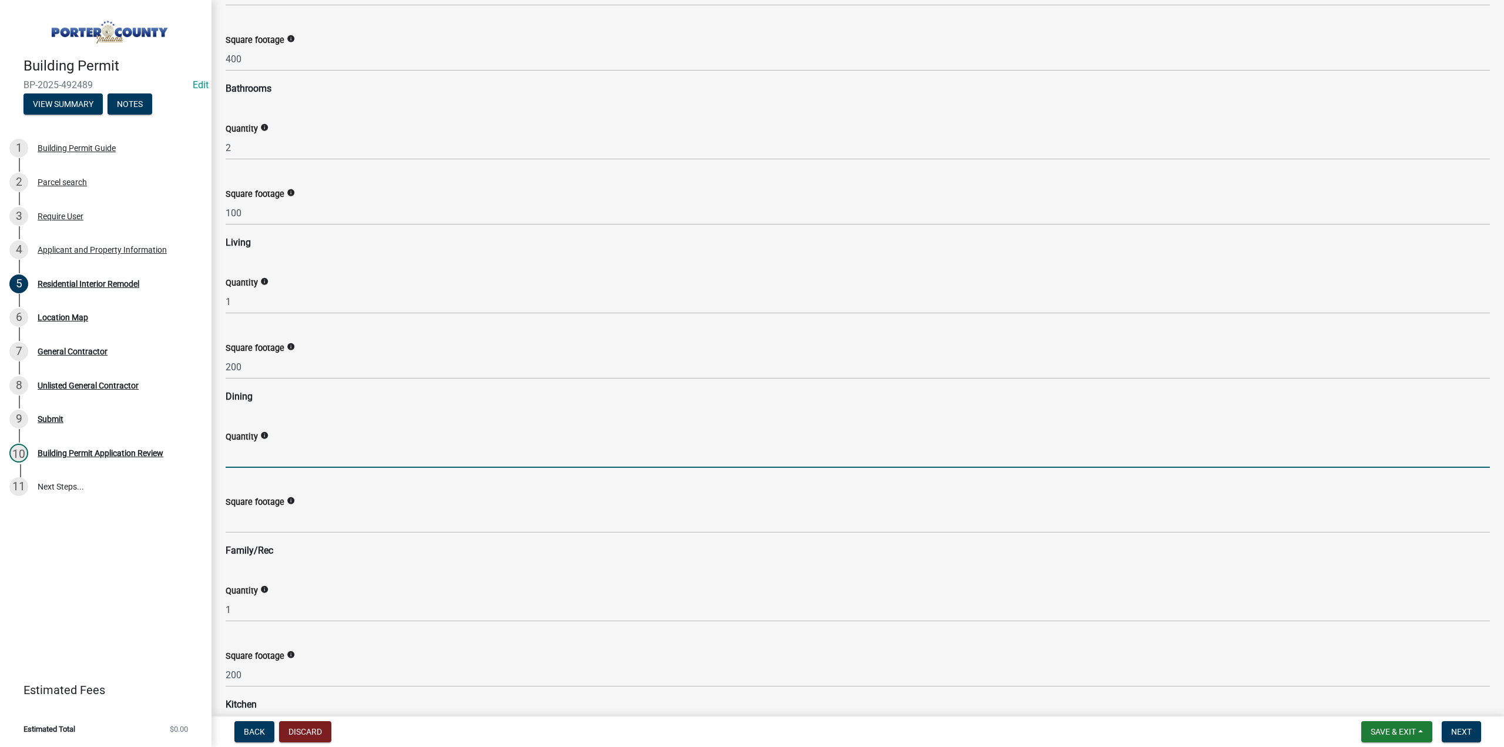
click at [279, 451] on input "text" at bounding box center [858, 456] width 1265 height 24
type input "1"
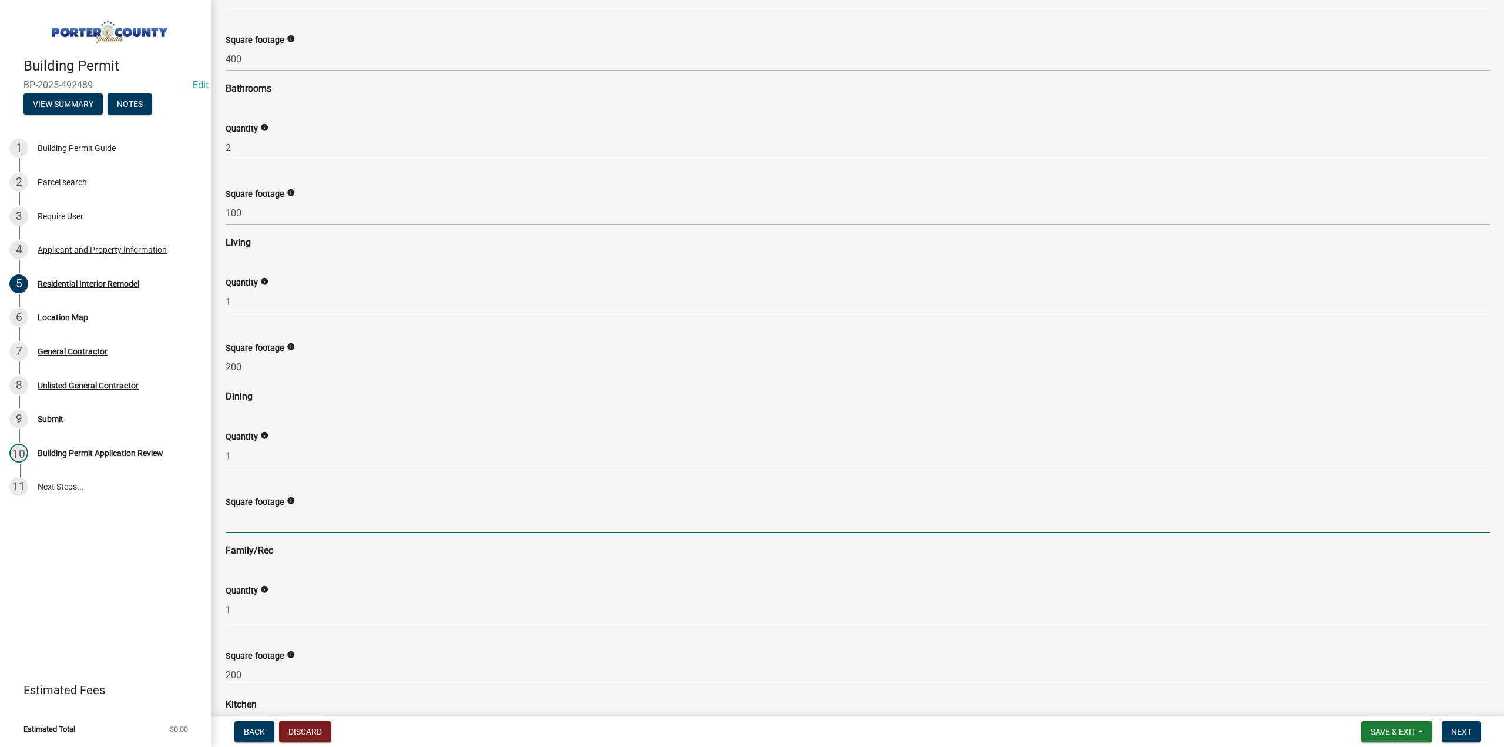
click at [262, 522] on input "text" at bounding box center [858, 521] width 1265 height 24
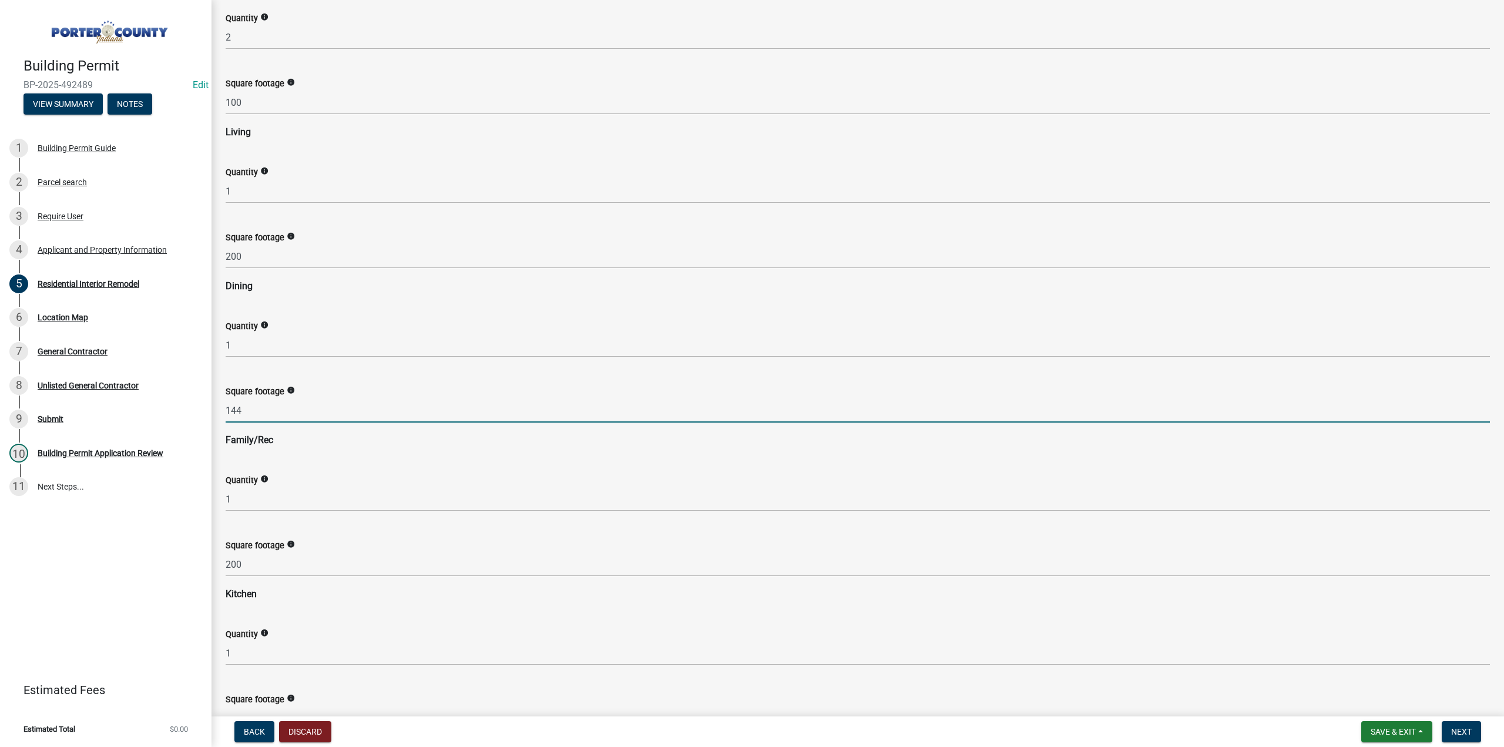
scroll to position [940, 0]
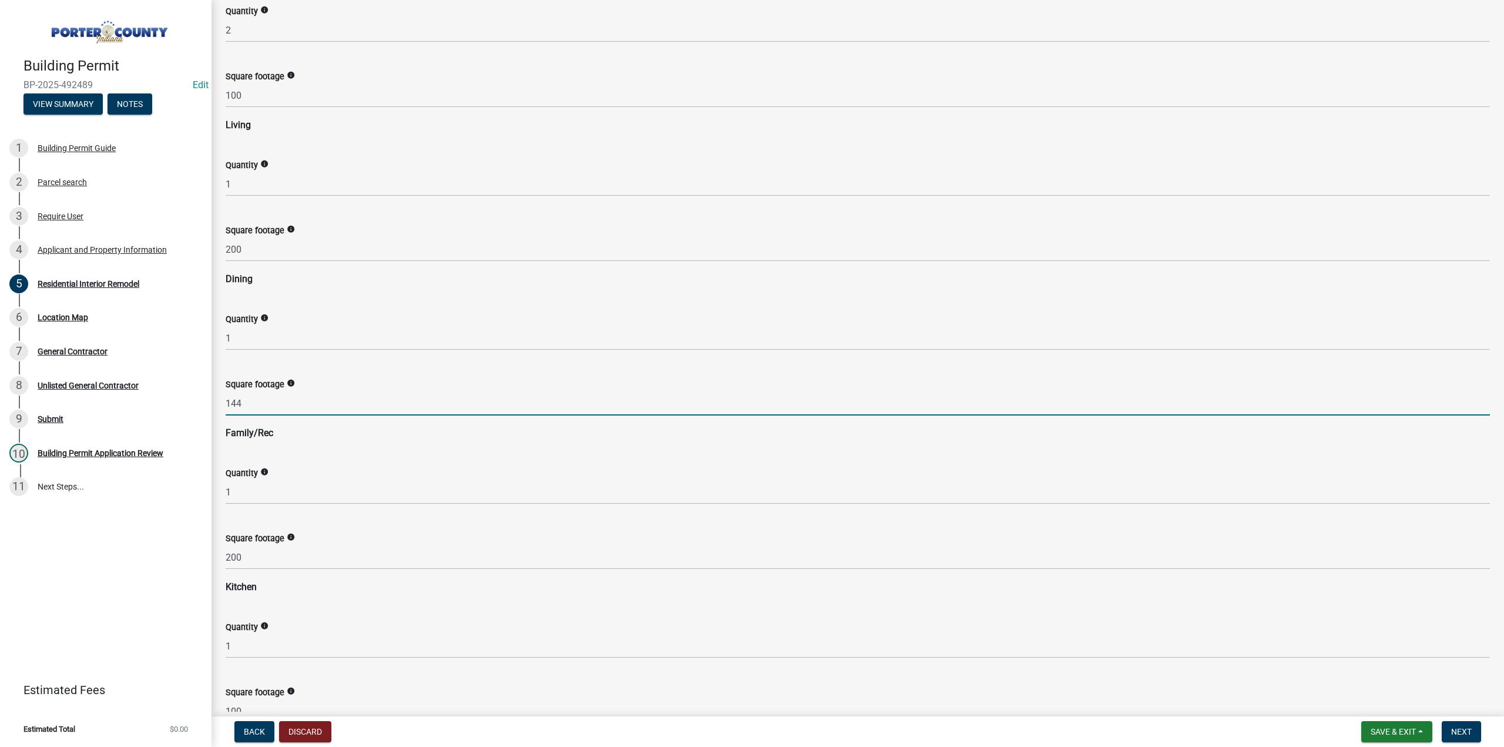
type input "144"
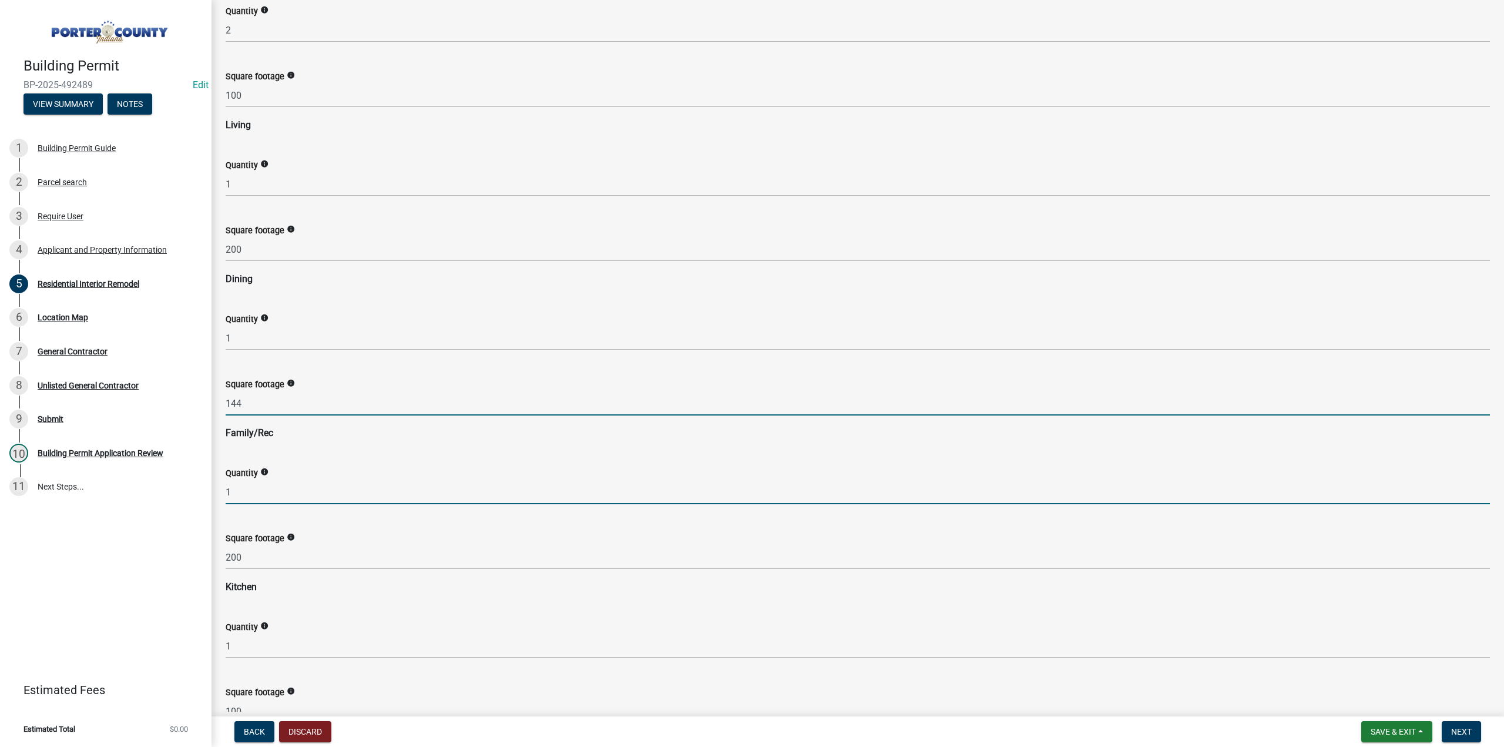
click at [323, 482] on input "1" at bounding box center [858, 492] width 1265 height 24
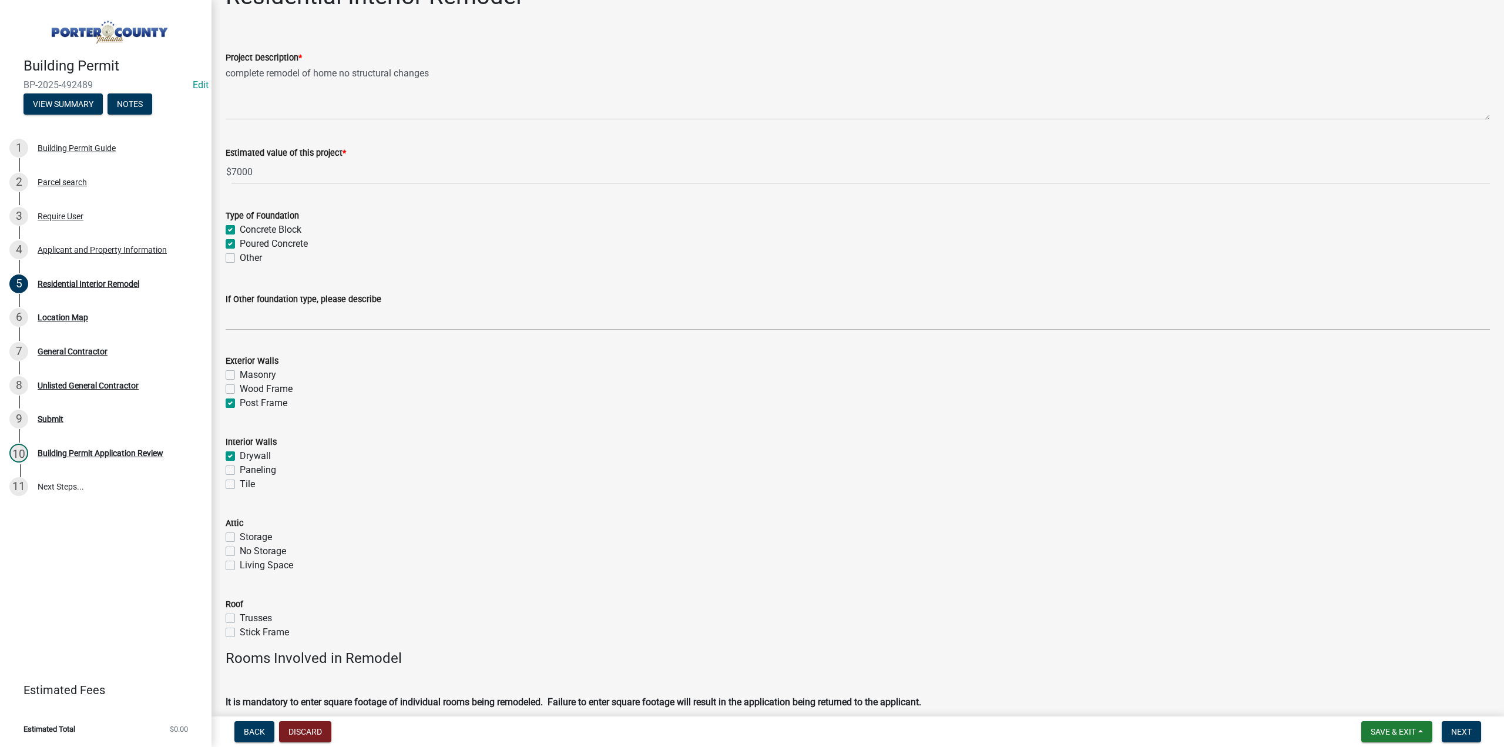
scroll to position [0, 0]
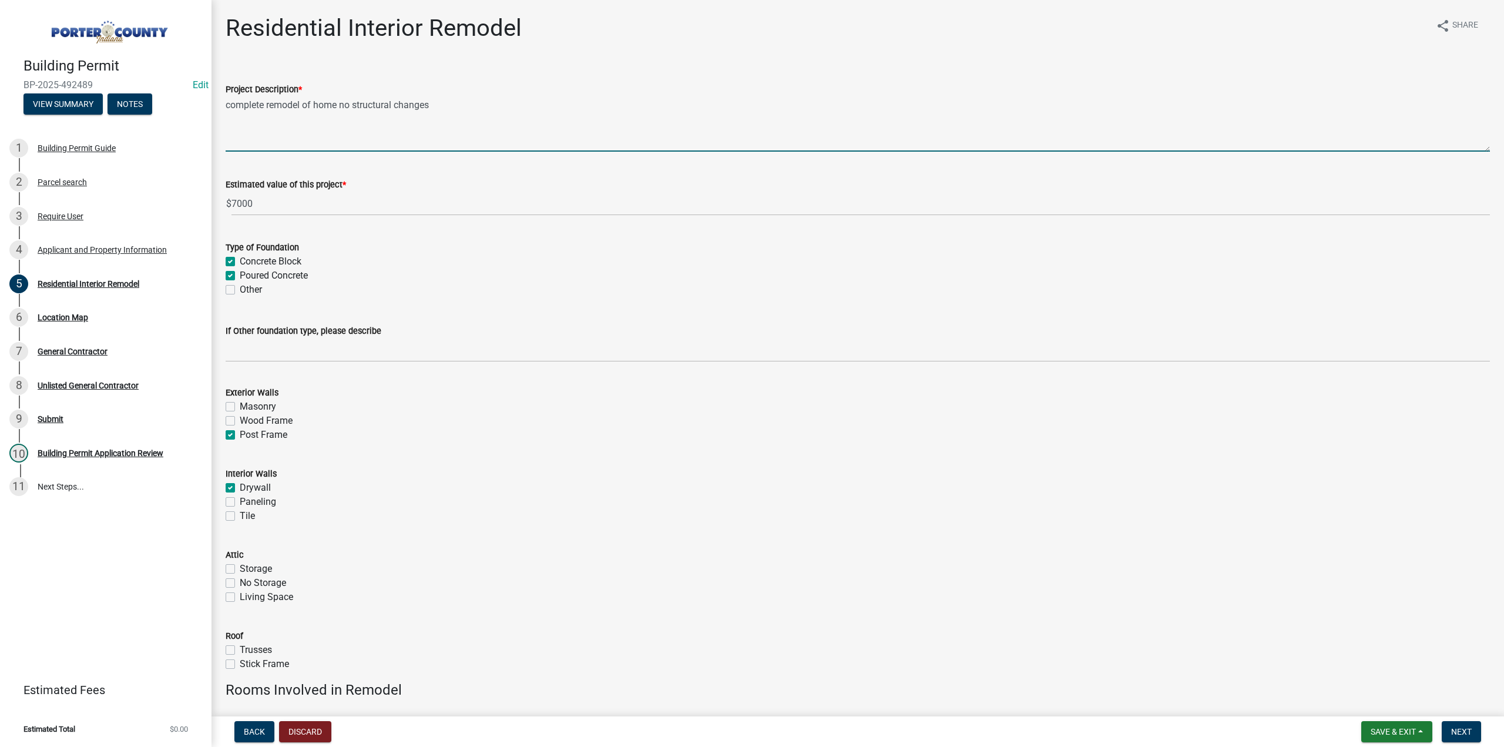
click at [448, 112] on textarea "complete remodel of home no structural changes" at bounding box center [858, 123] width 1265 height 55
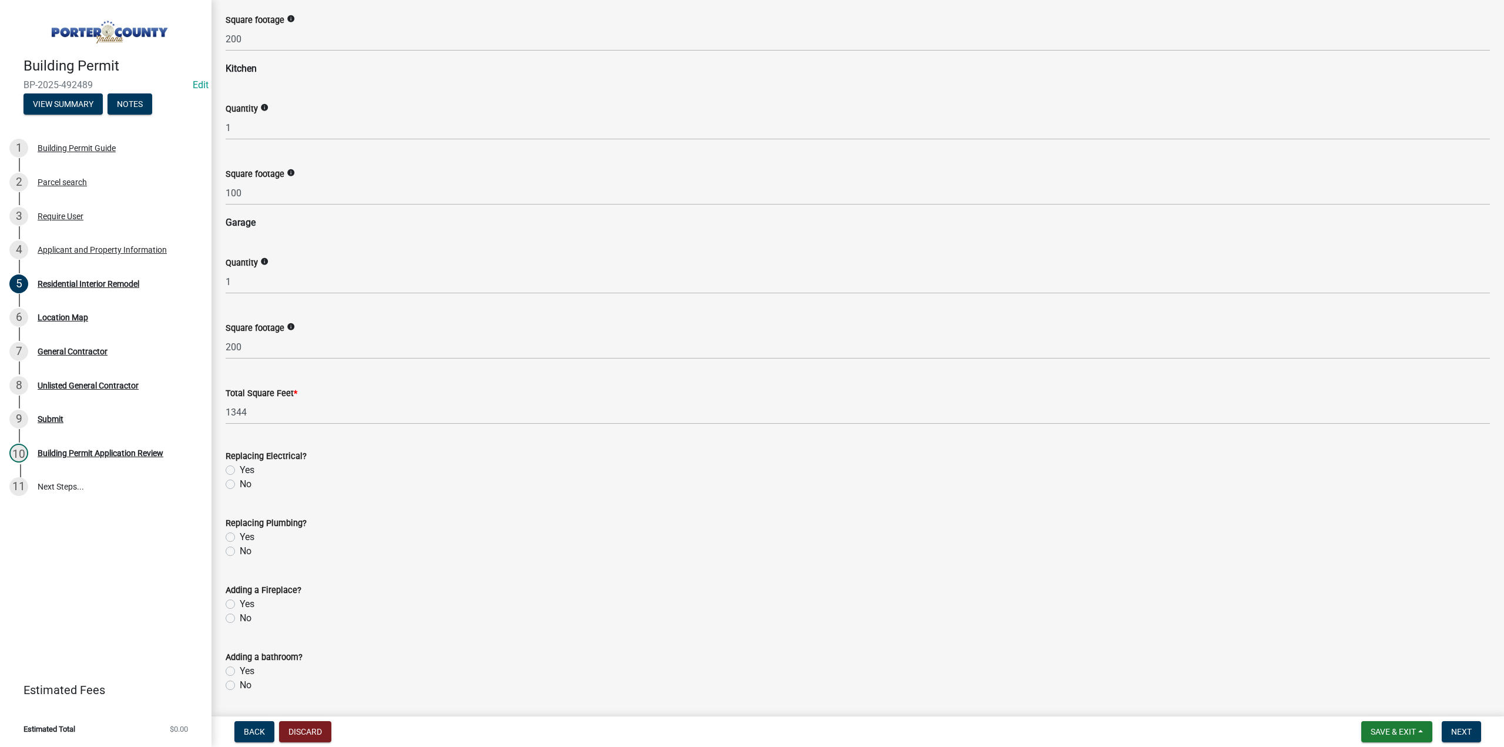
scroll to position [1694, 0]
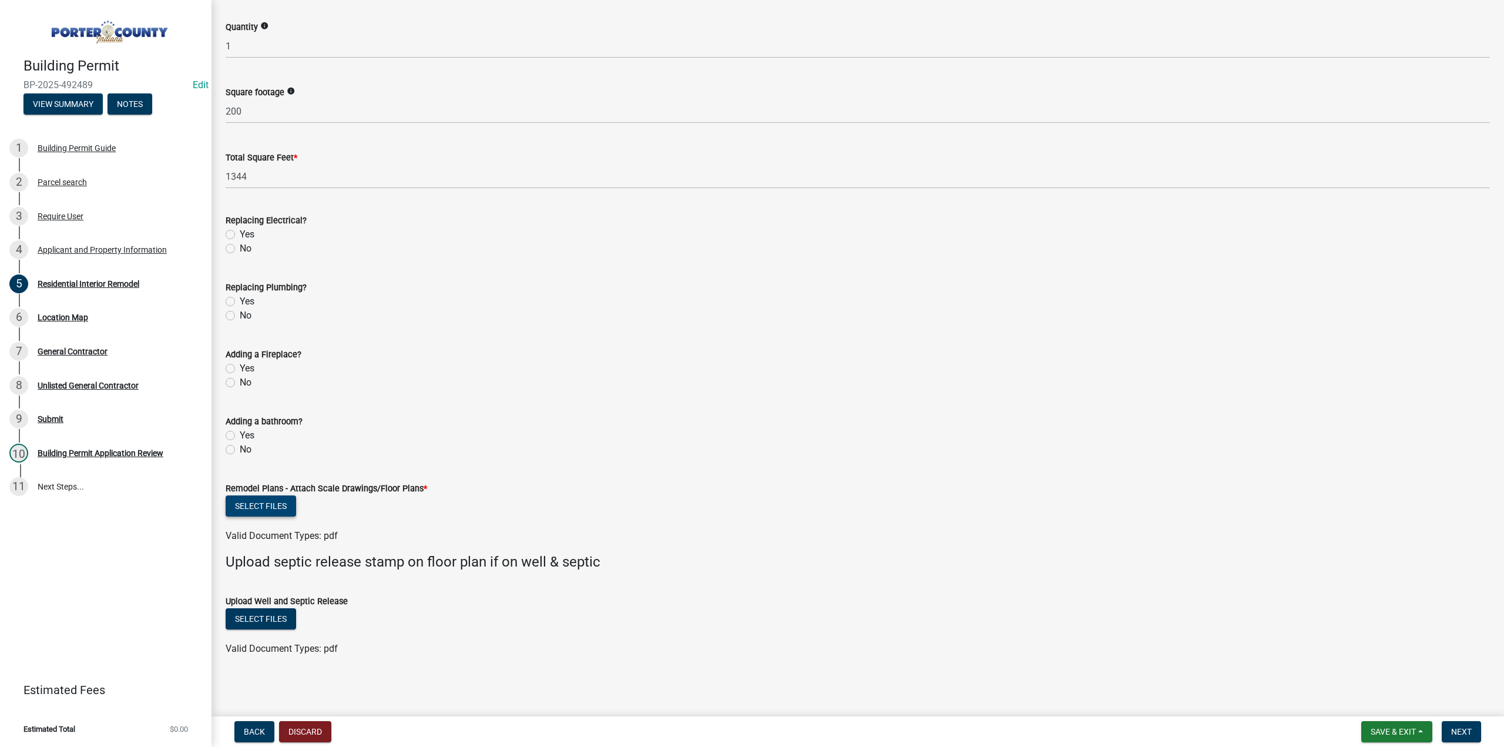
type textarea "complete remodel of home no structural changes, replacing deck boards"
click at [234, 503] on button "Select files" at bounding box center [261, 505] width 71 height 21
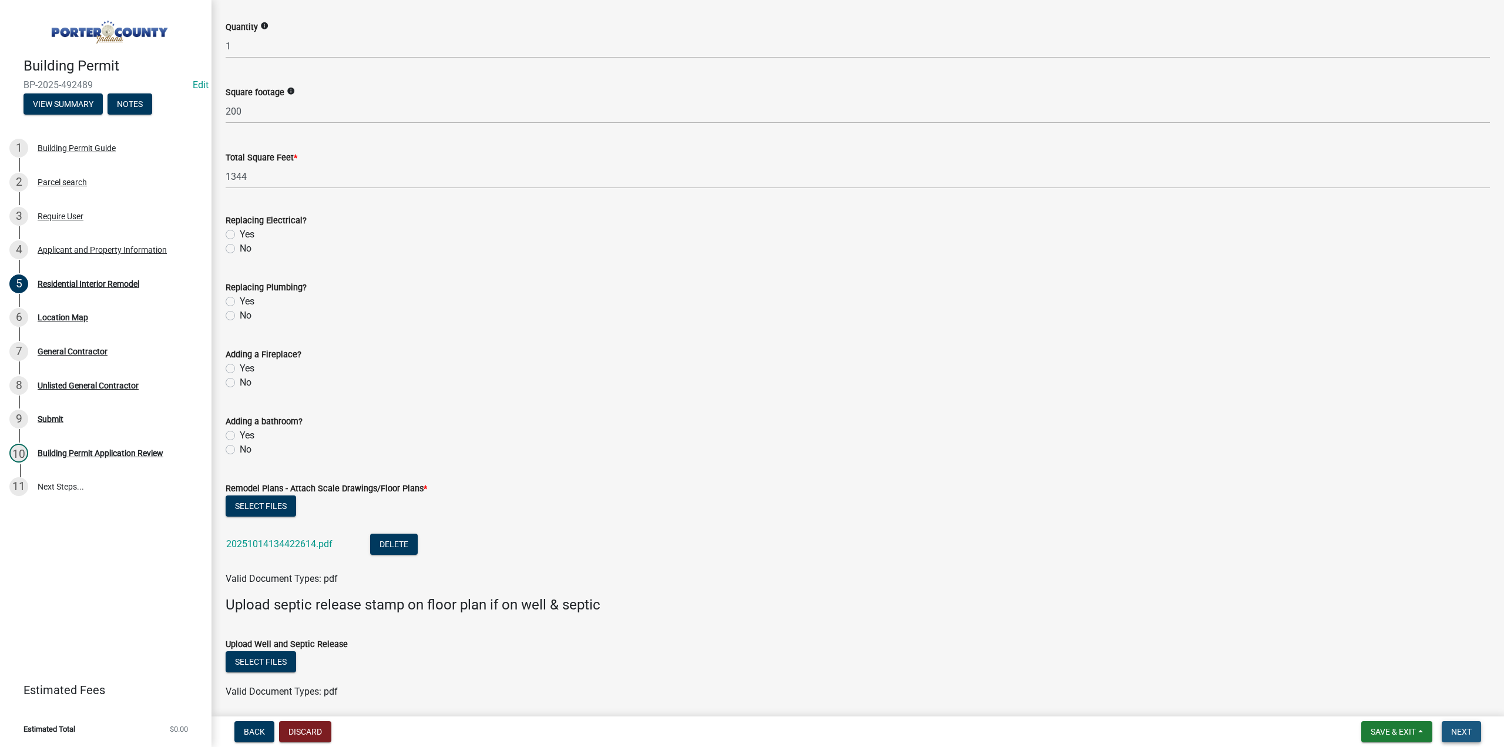
click at [1458, 727] on span "Next" at bounding box center [1461, 731] width 21 height 9
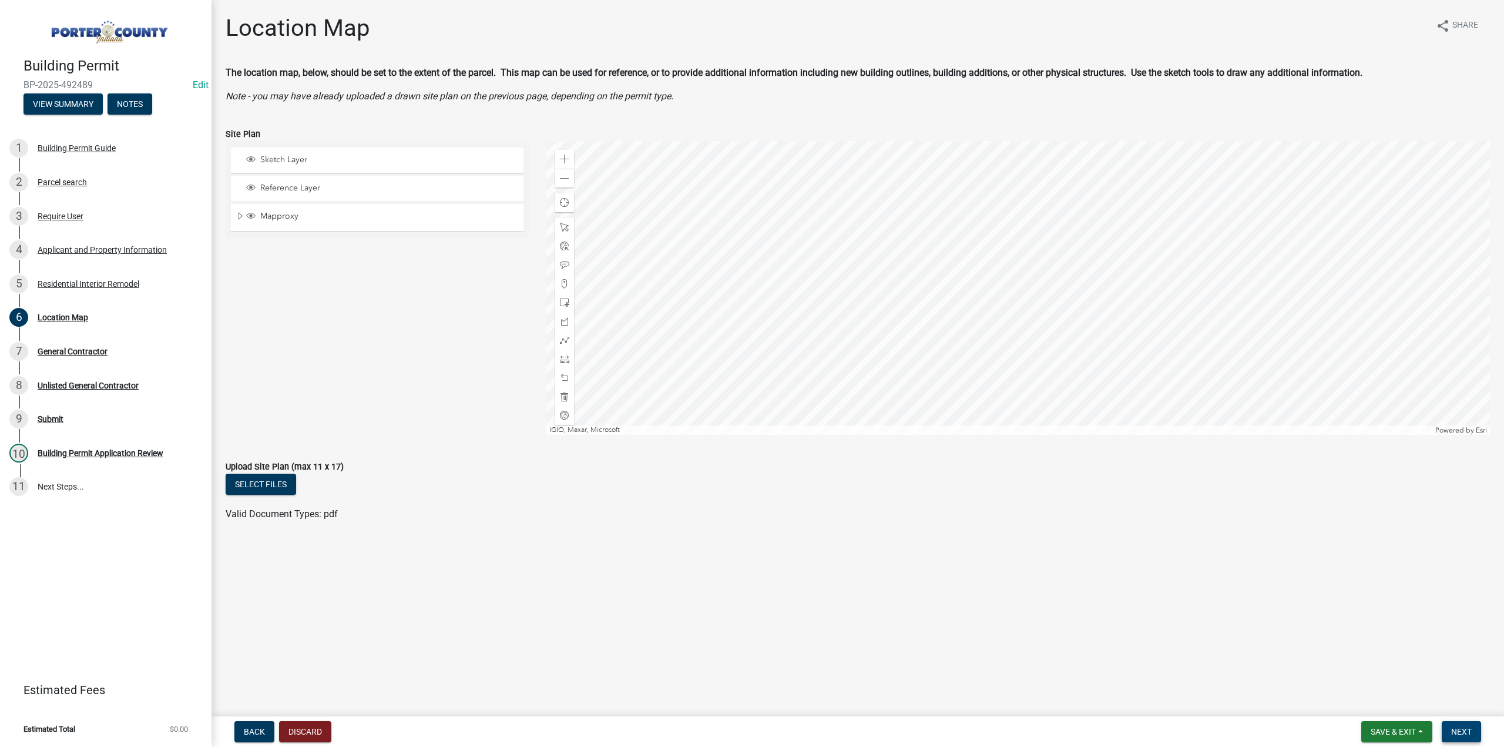
click at [1468, 733] on span "Next" at bounding box center [1461, 731] width 21 height 9
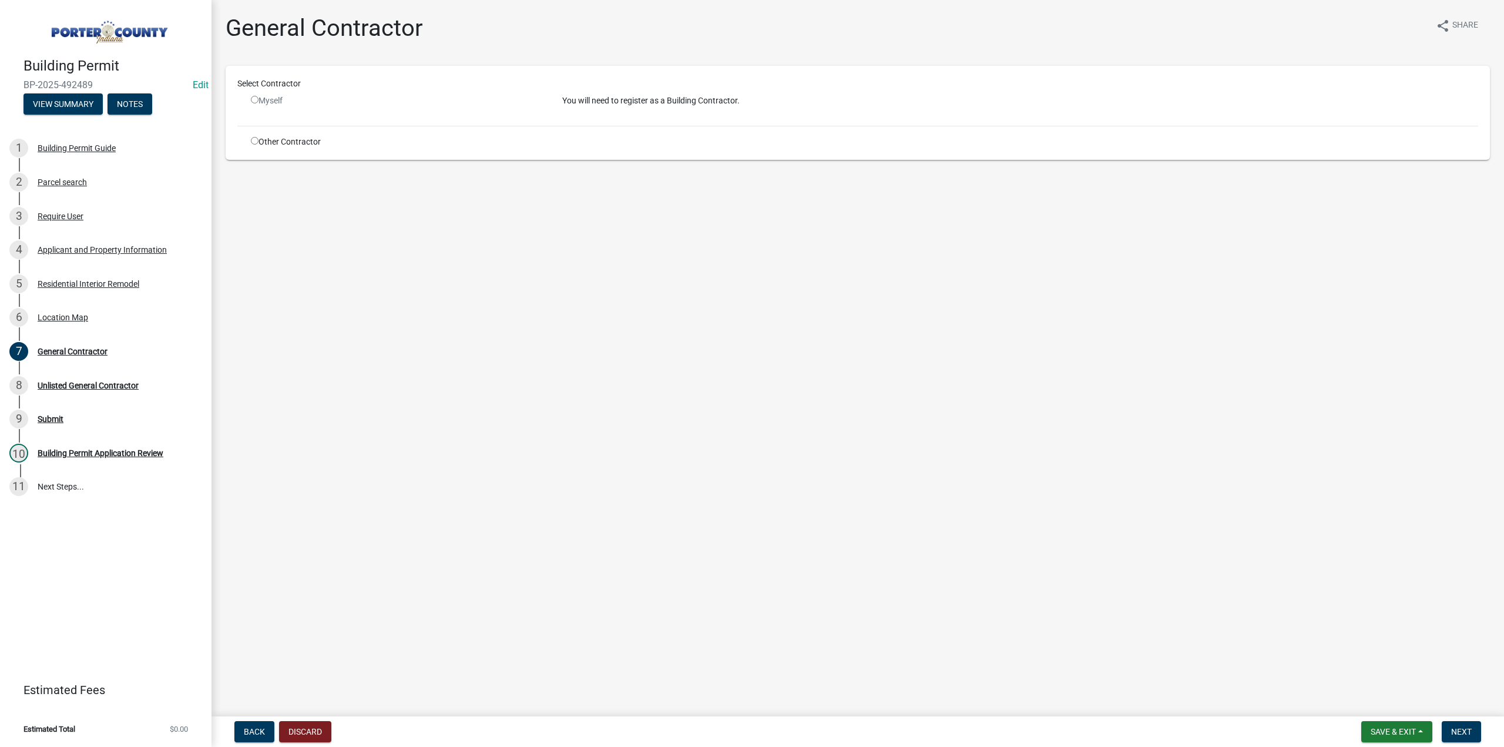
click at [254, 142] on input "radio" at bounding box center [255, 141] width 8 height 8
radio input "true"
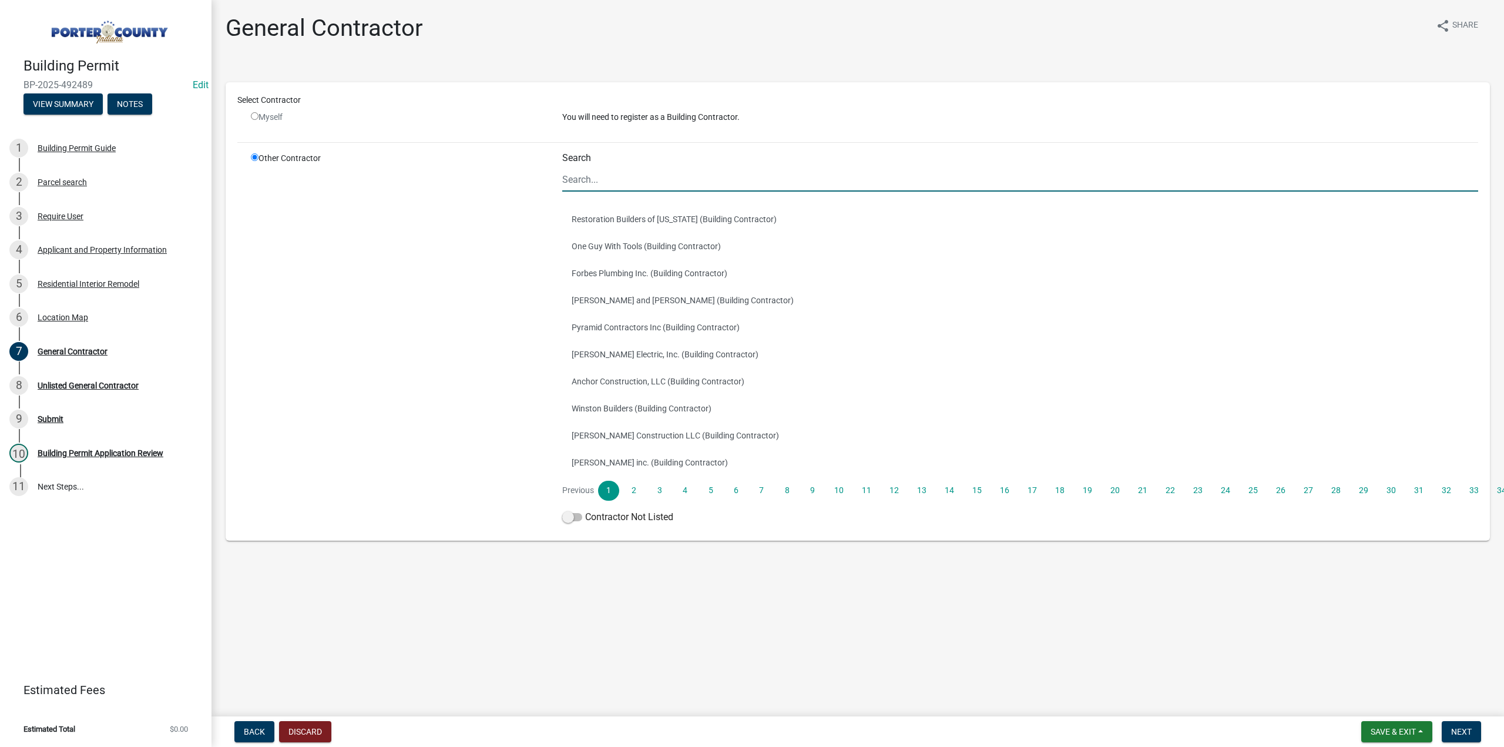
click at [591, 182] on input "Search" at bounding box center [1020, 179] width 916 height 24
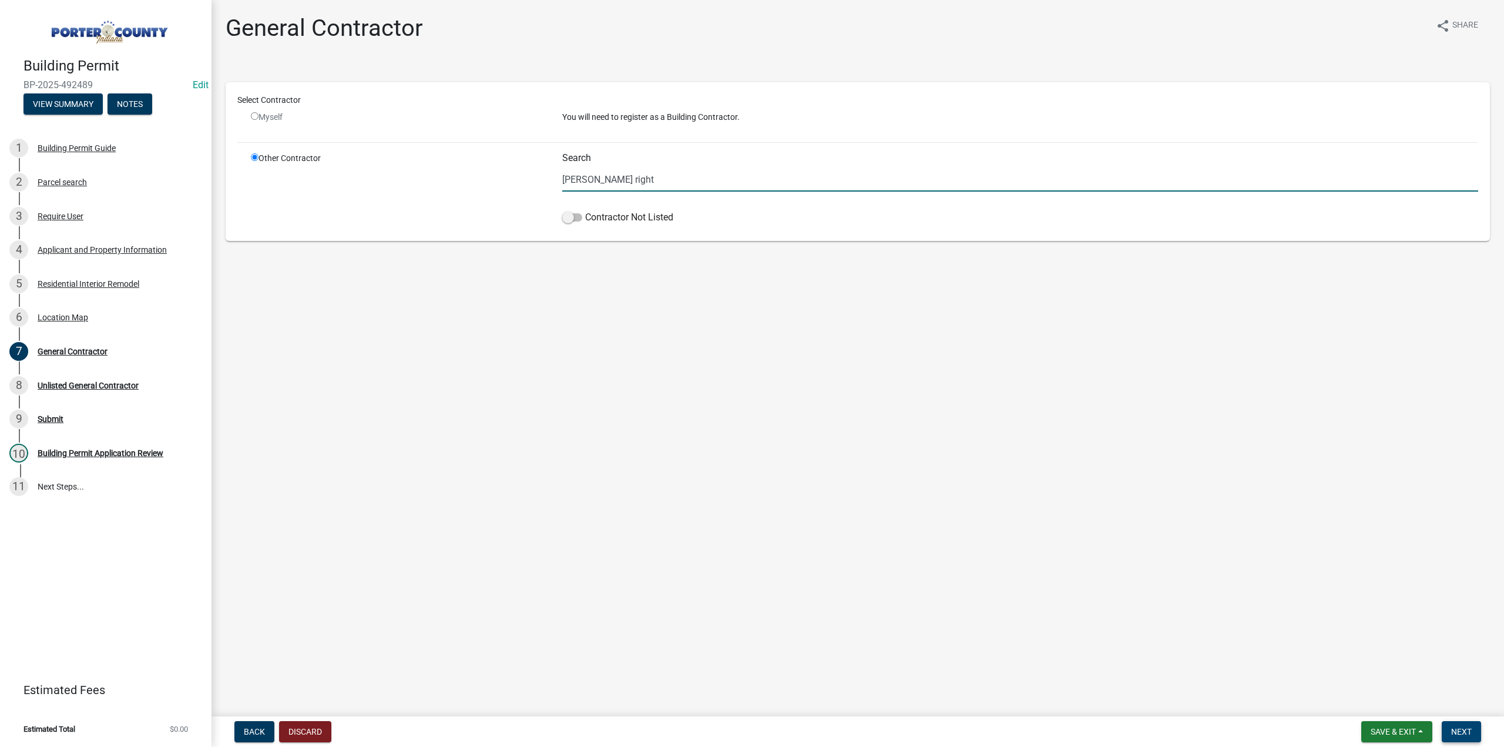
type input "dunn right"
click at [1463, 735] on span "Next" at bounding box center [1461, 731] width 21 height 9
drag, startPoint x: 575, startPoint y: 213, endPoint x: 978, endPoint y: 520, distance: 506.5
click at [575, 213] on span at bounding box center [572, 217] width 20 height 8
click at [585, 210] on input "Contractor Not Listed" at bounding box center [585, 210] width 0 height 0
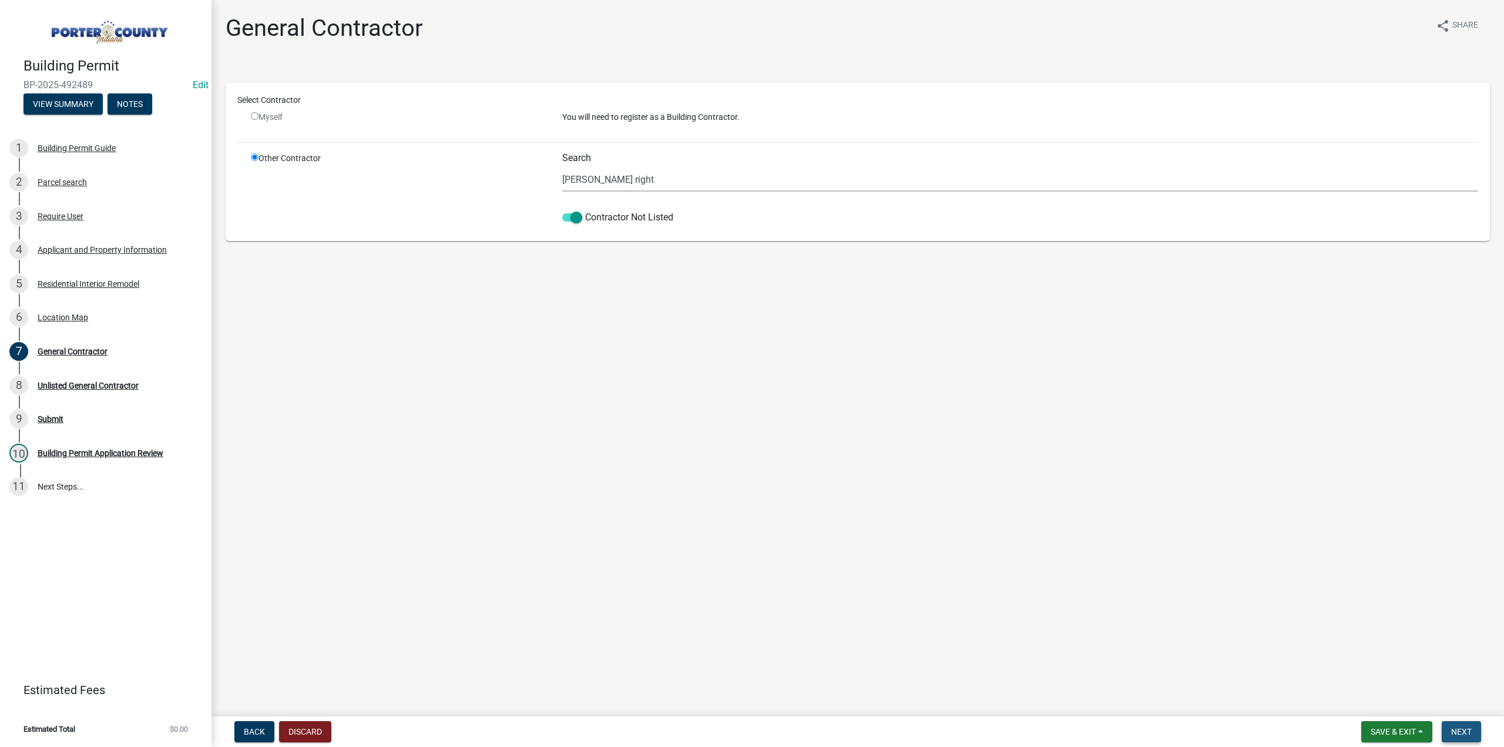
click at [1467, 729] on span "Next" at bounding box center [1461, 731] width 21 height 9
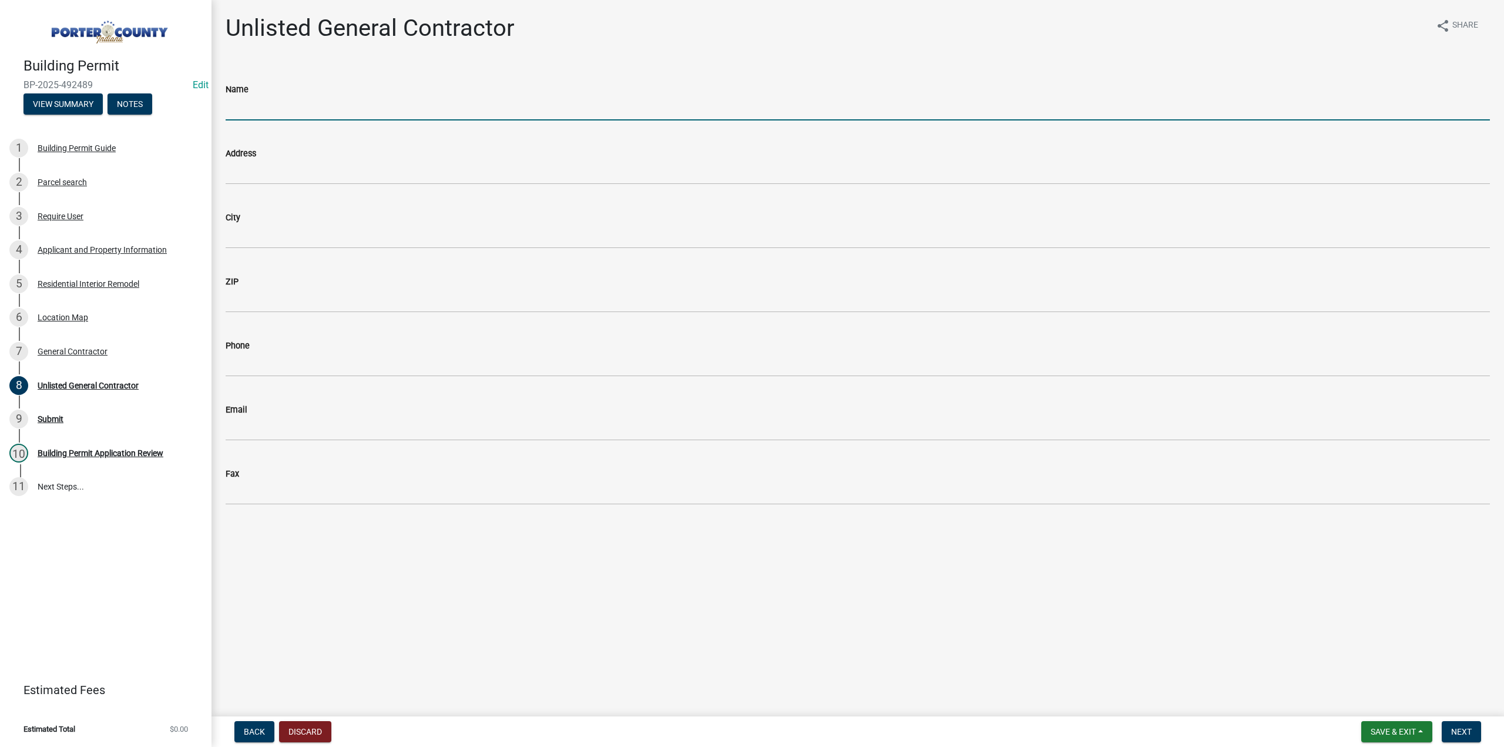
click at [270, 97] on input "Name" at bounding box center [858, 108] width 1265 height 24
type input "Dunn Right"
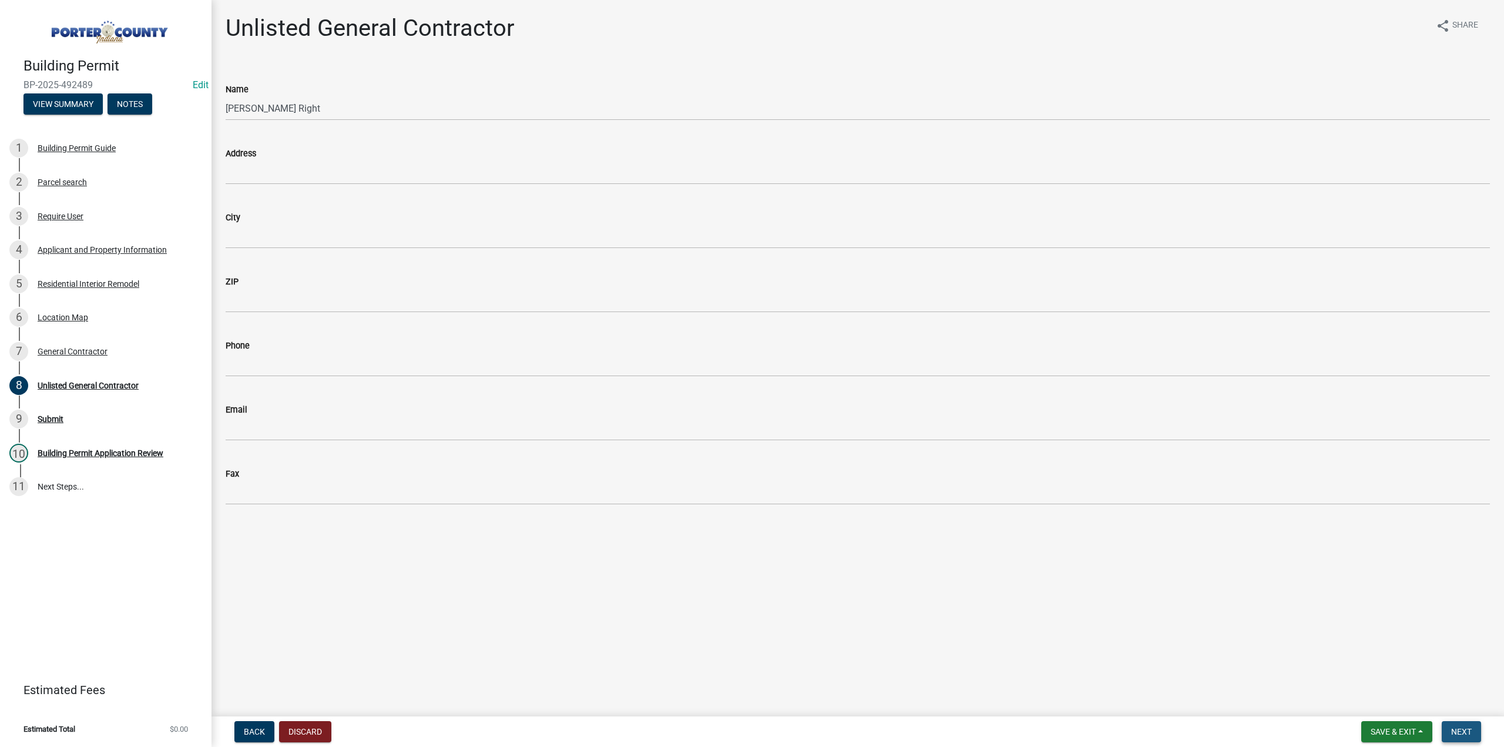
click at [1457, 727] on span "Next" at bounding box center [1461, 731] width 21 height 9
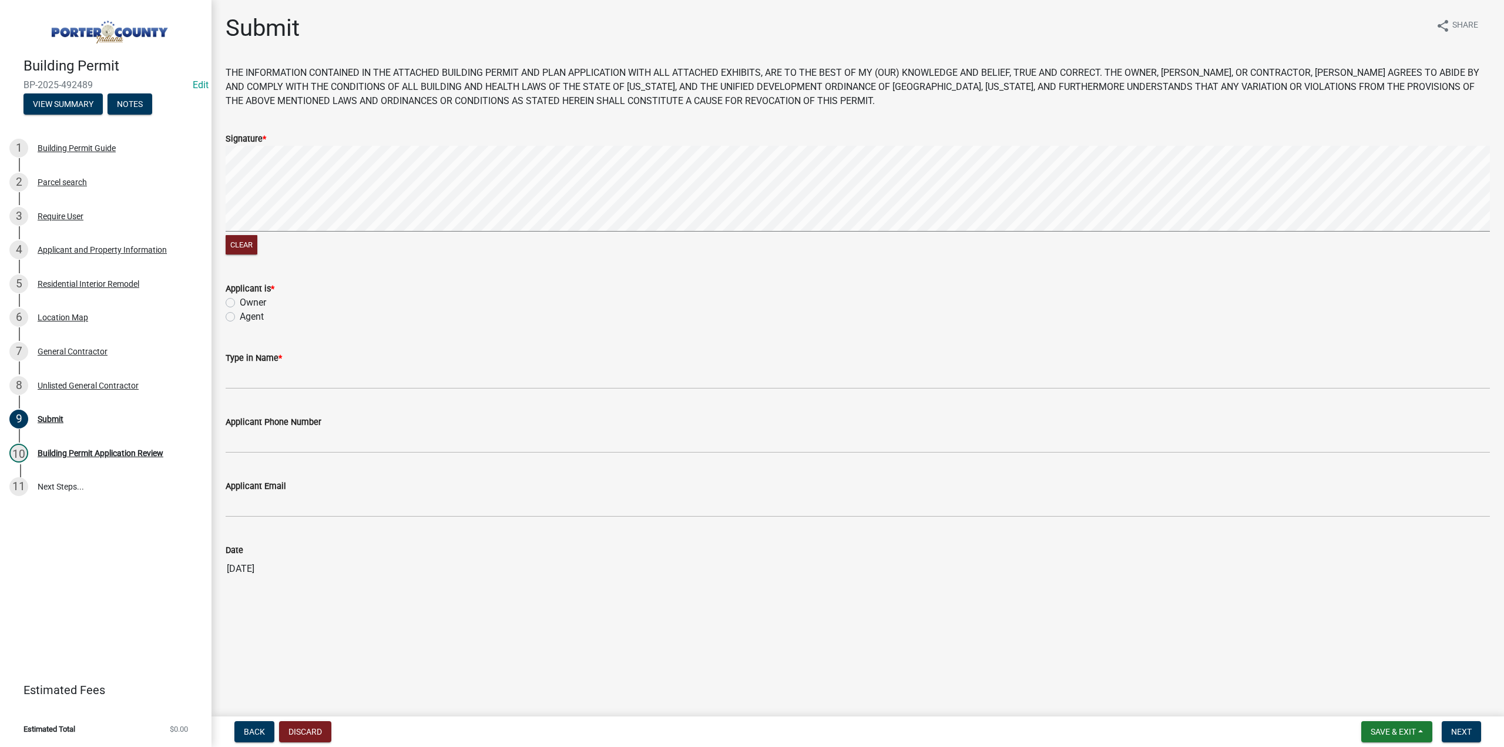
click at [240, 303] on label "Owner" at bounding box center [253, 303] width 26 height 14
click at [240, 303] on input "Owner" at bounding box center [244, 300] width 8 height 8
radio input "true"
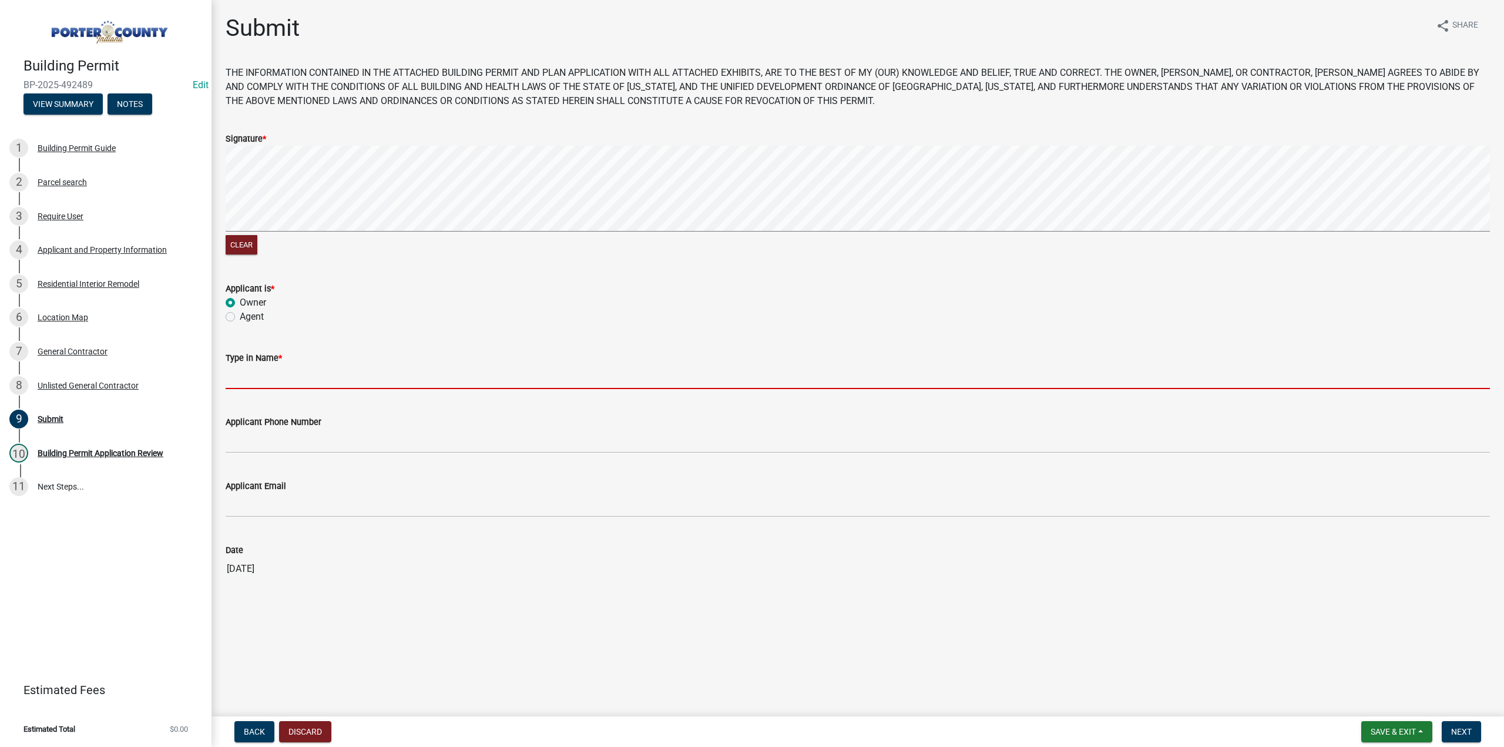
click at [262, 370] on input "Type in Name *" at bounding box center [858, 377] width 1265 height 24
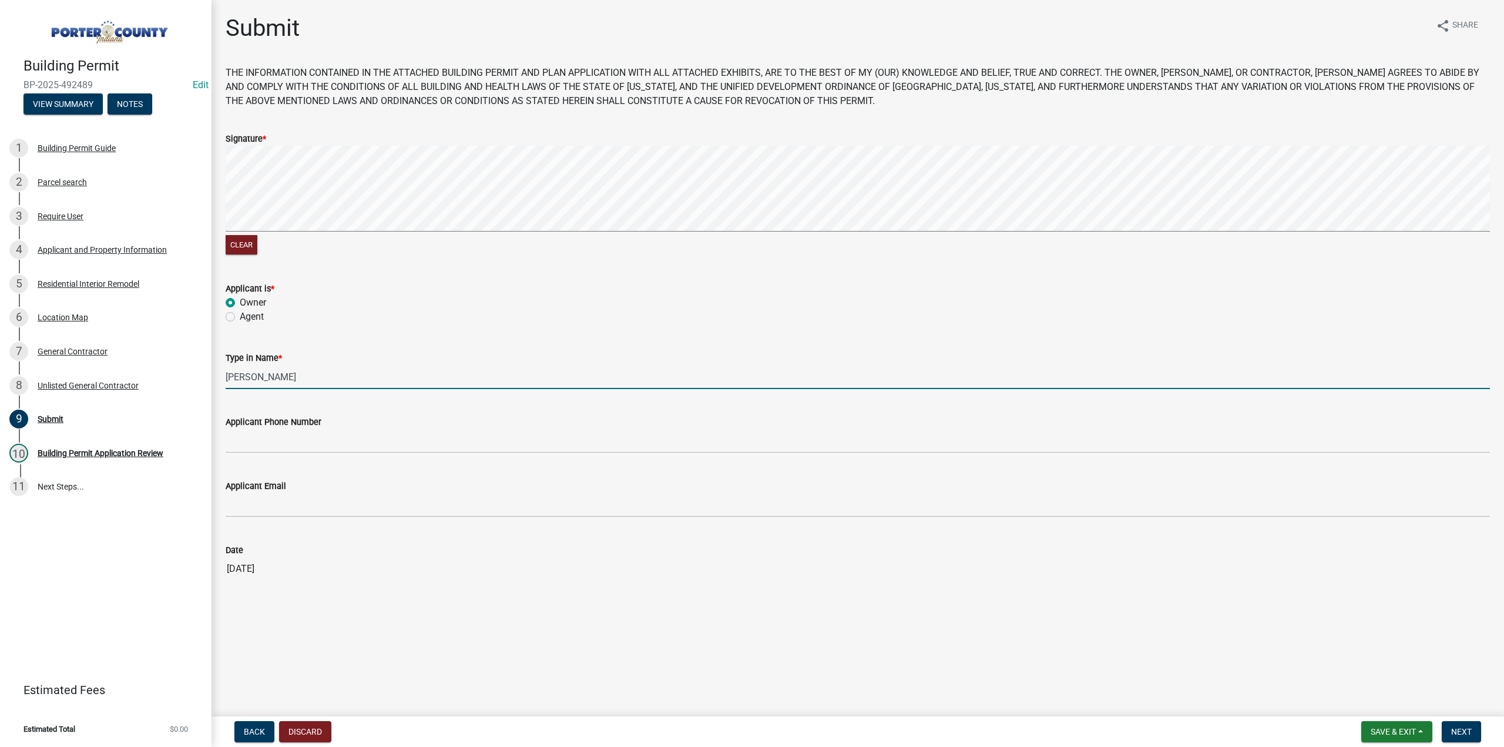
type input "Omar Villarreal"
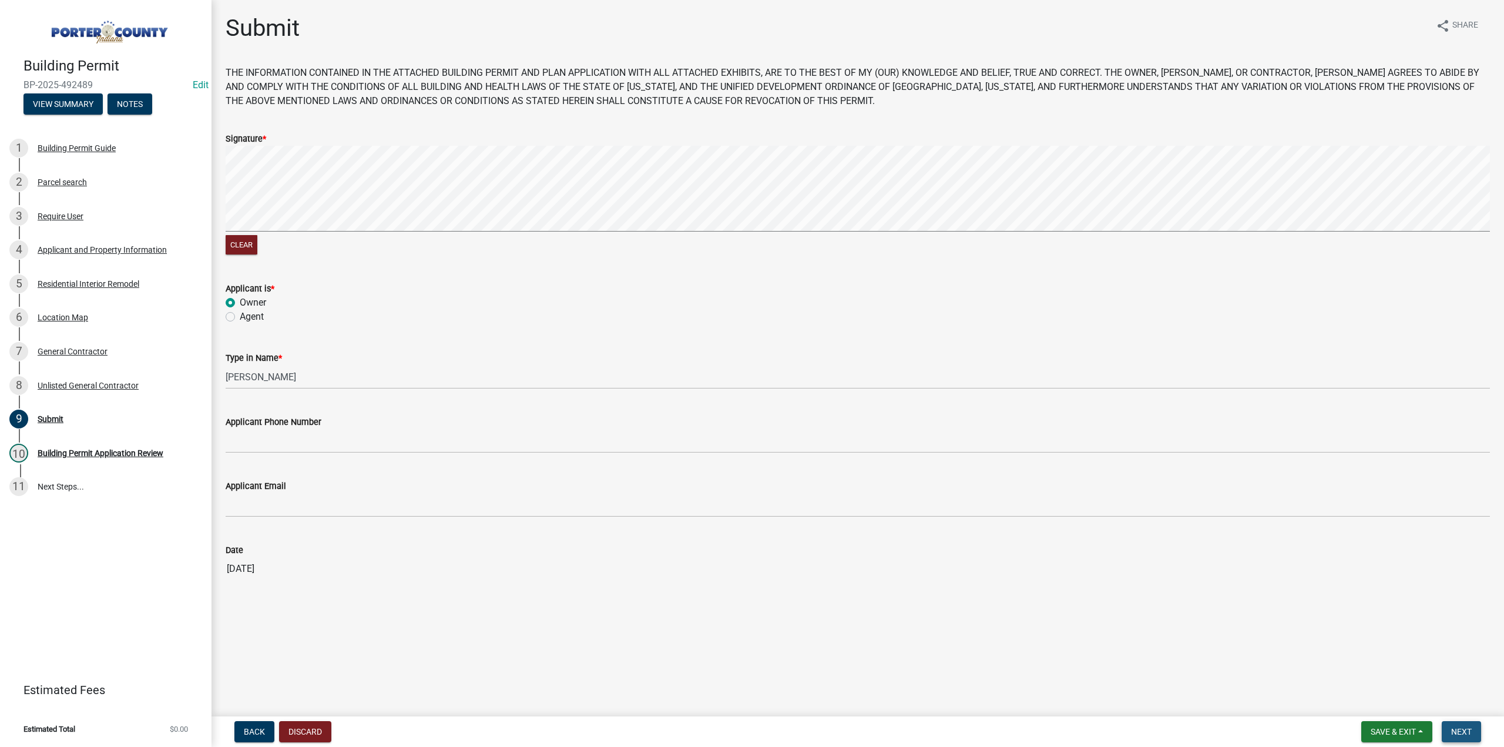
click at [1469, 729] on span "Next" at bounding box center [1461, 731] width 21 height 9
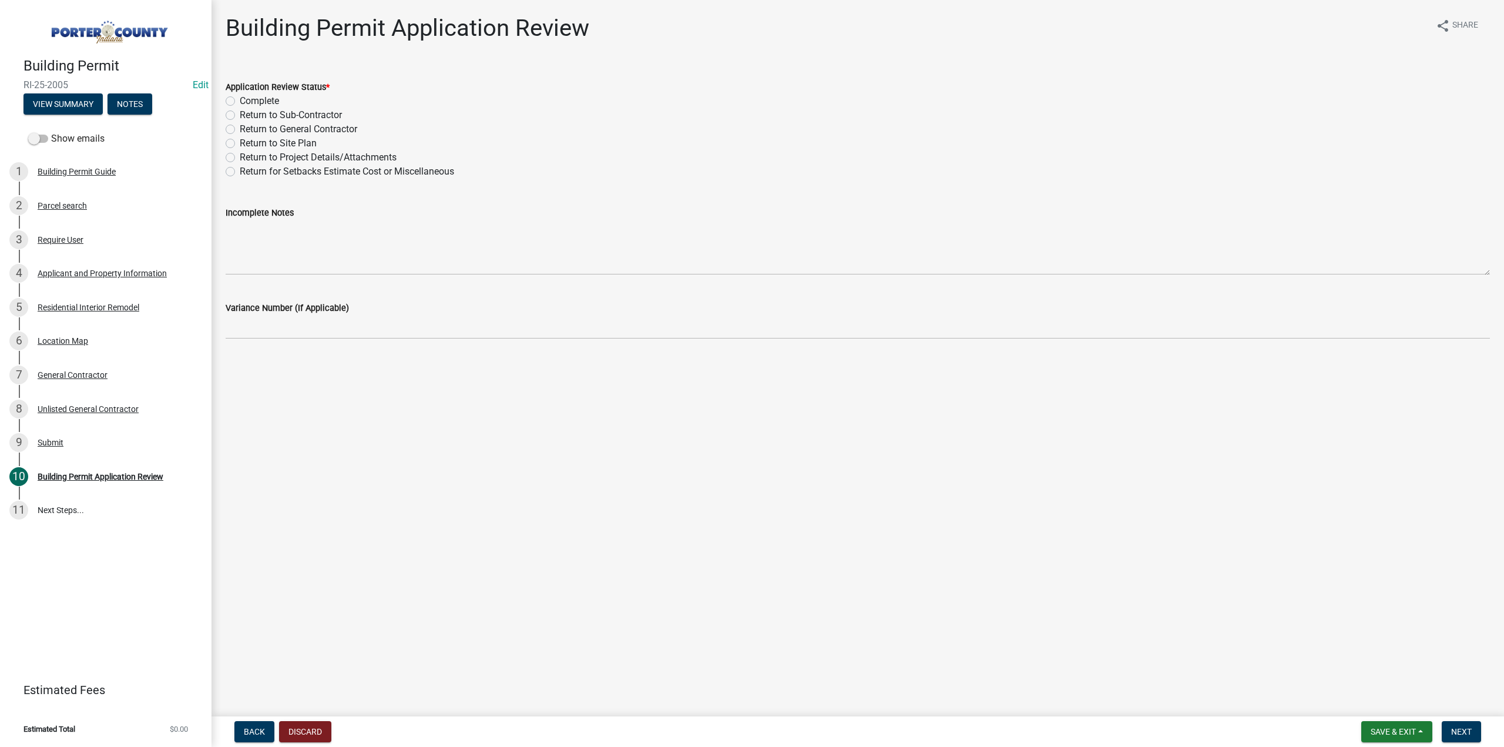
click at [240, 100] on label "Complete" at bounding box center [259, 101] width 39 height 14
click at [240, 100] on input "Complete" at bounding box center [244, 98] width 8 height 8
radio input "true"
click at [1464, 728] on span "Next" at bounding box center [1461, 731] width 21 height 9
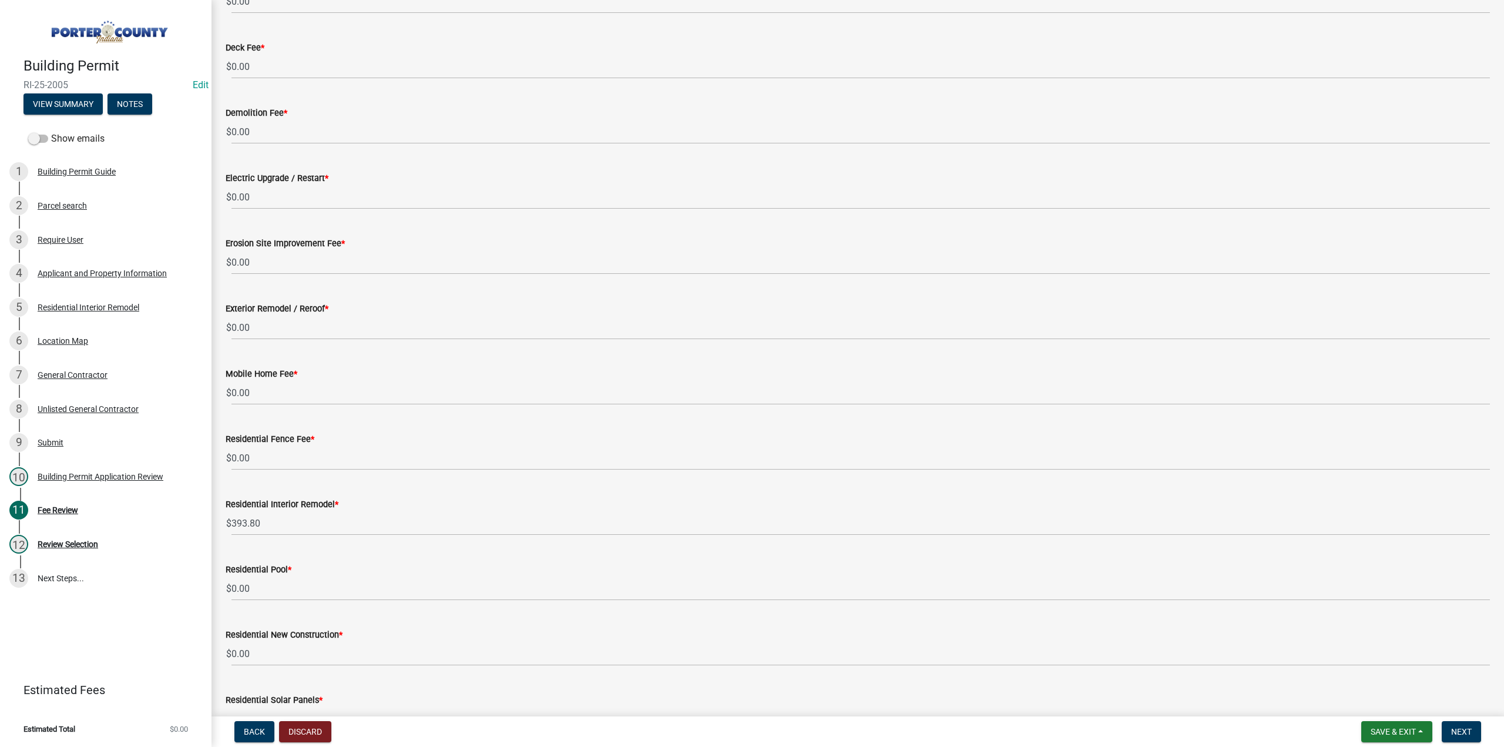
scroll to position [176, 0]
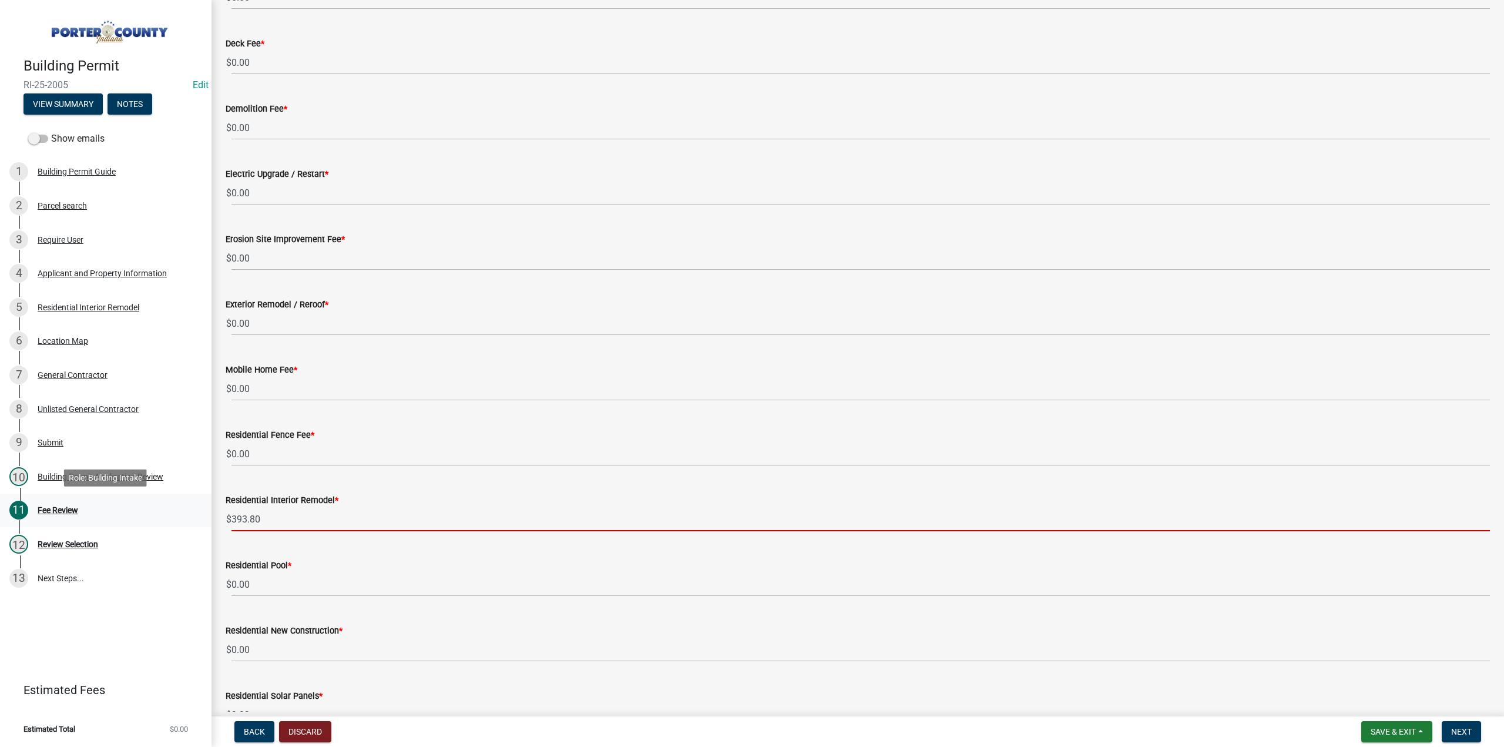
drag, startPoint x: 159, startPoint y: 519, endPoint x: 115, endPoint y: 516, distance: 44.2
click at [116, 516] on div "Building Permit RI-25-2005 Edit View Summary Notes Show emails 1 Building Permi…" at bounding box center [752, 373] width 1504 height 747
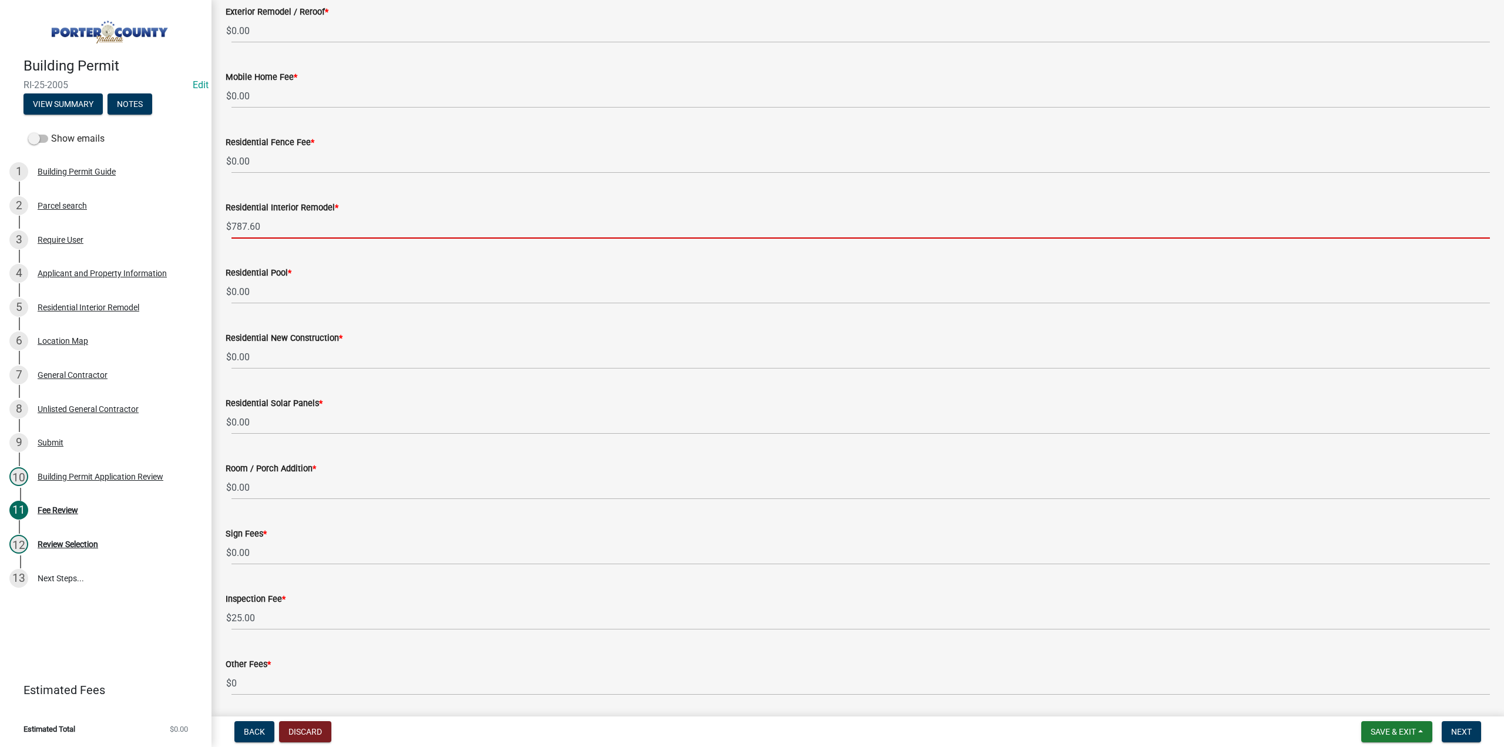
scroll to position [470, 0]
type input "787.60"
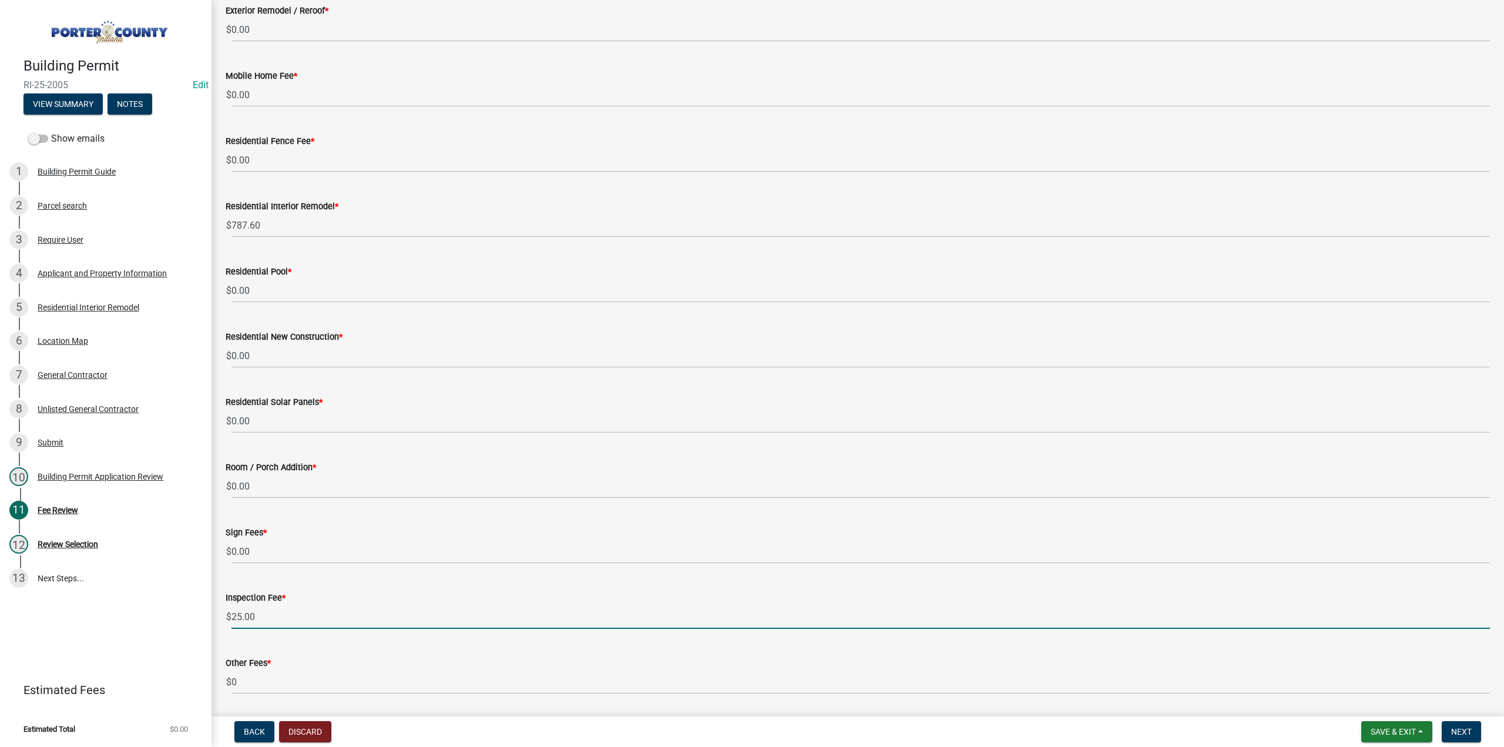
drag, startPoint x: 250, startPoint y: 616, endPoint x: 69, endPoint y: 611, distance: 181.1
click at [73, 613] on div "Building Permit RI-25-2005 Edit View Summary Notes Show emails 1 Building Permi…" at bounding box center [752, 373] width 1504 height 747
type input "50.00"
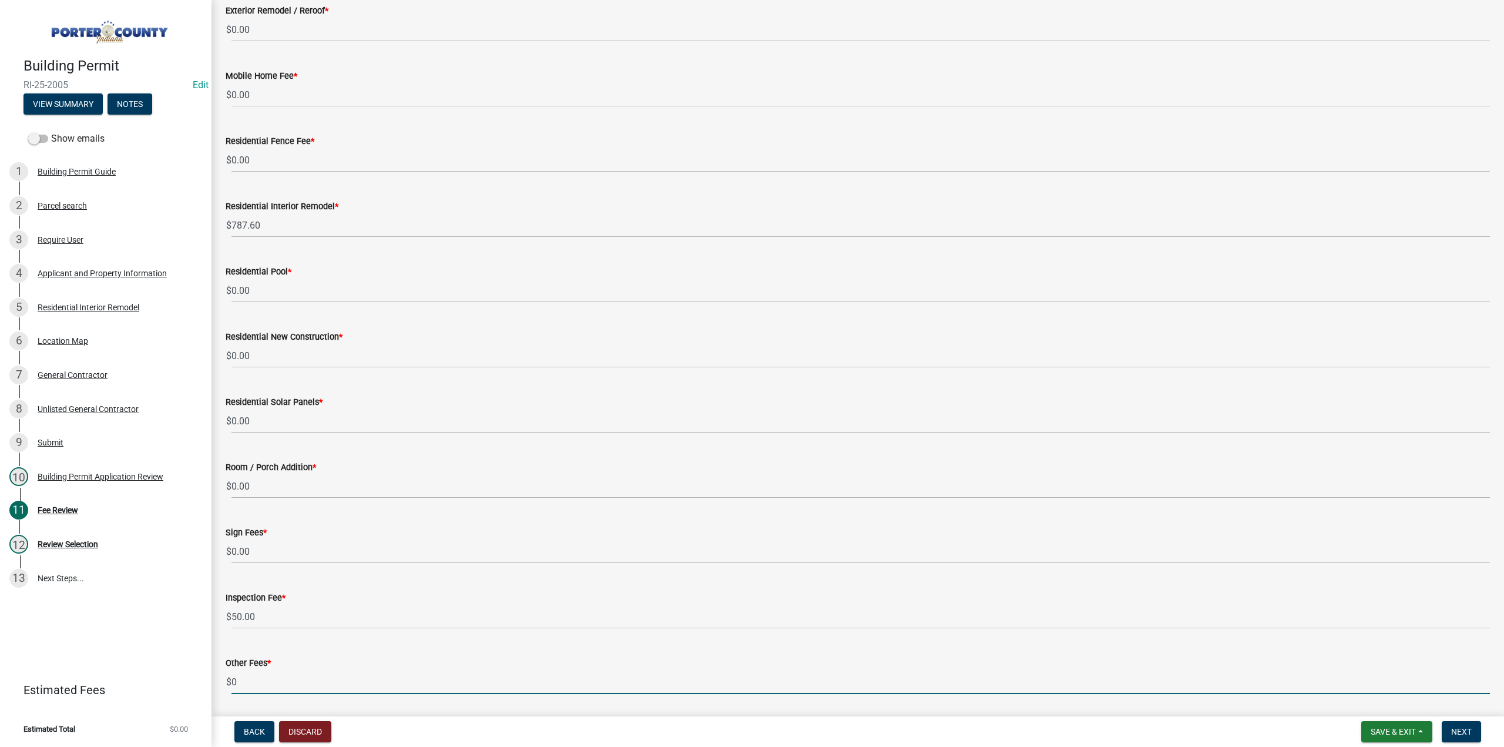
click at [331, 679] on input "0" at bounding box center [861, 682] width 1259 height 24
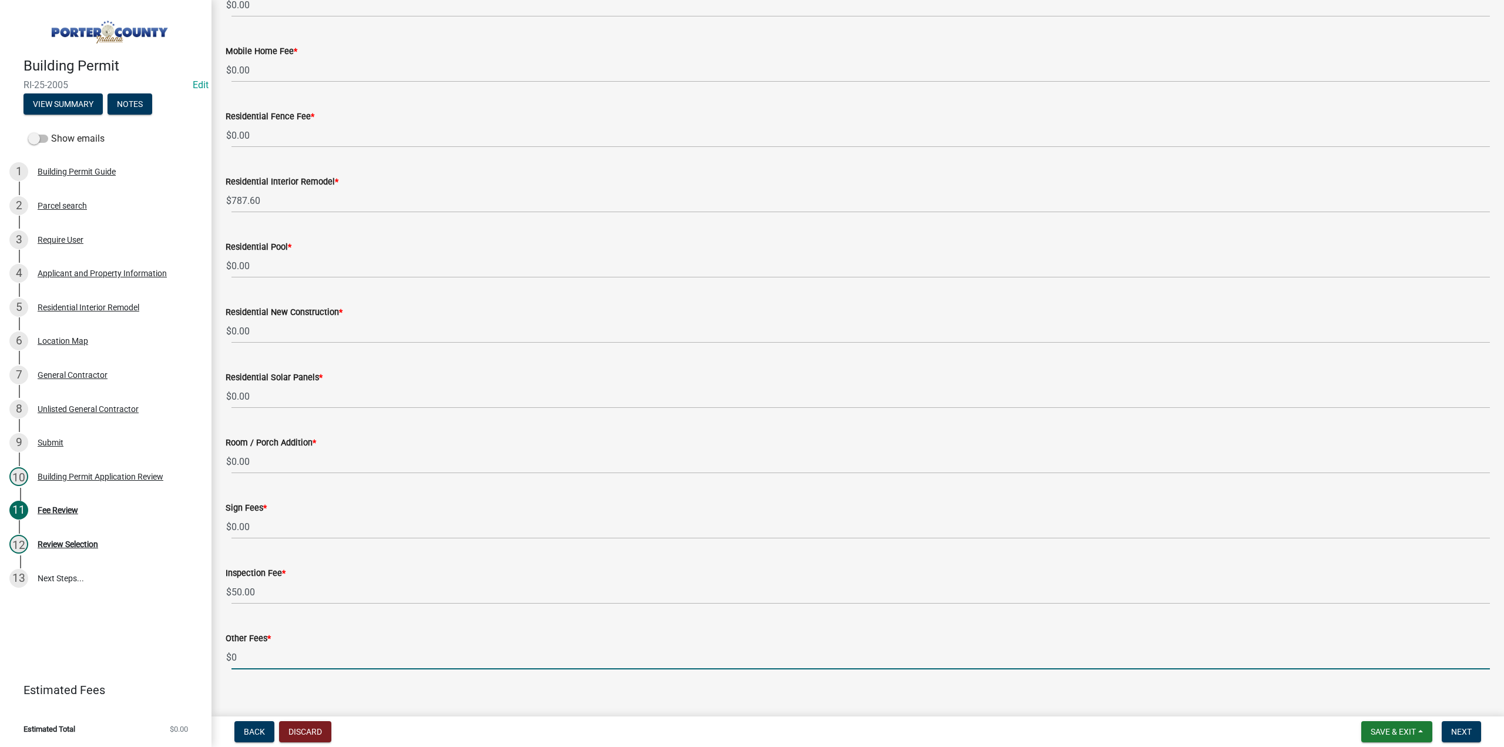
scroll to position [509, 0]
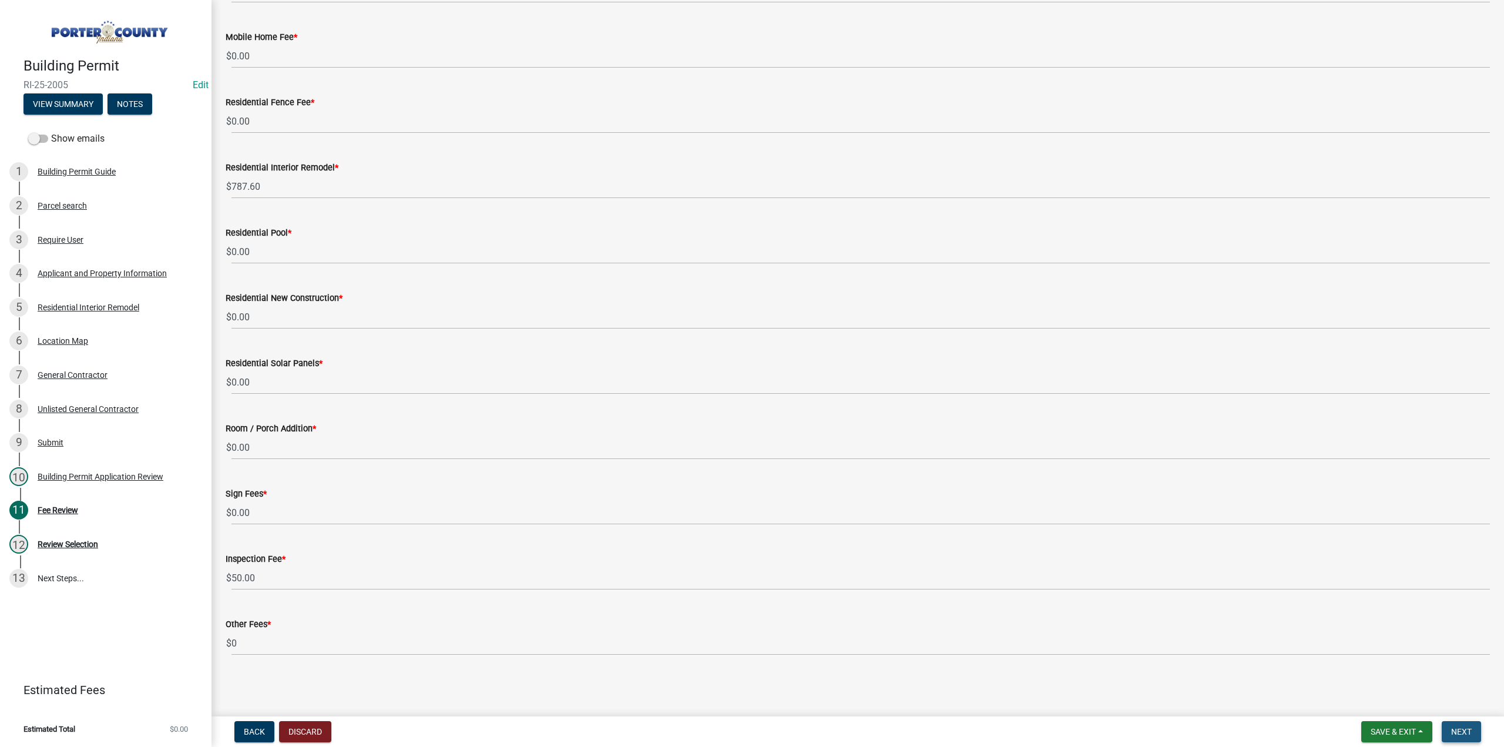
click at [1471, 730] on span "Next" at bounding box center [1461, 731] width 21 height 9
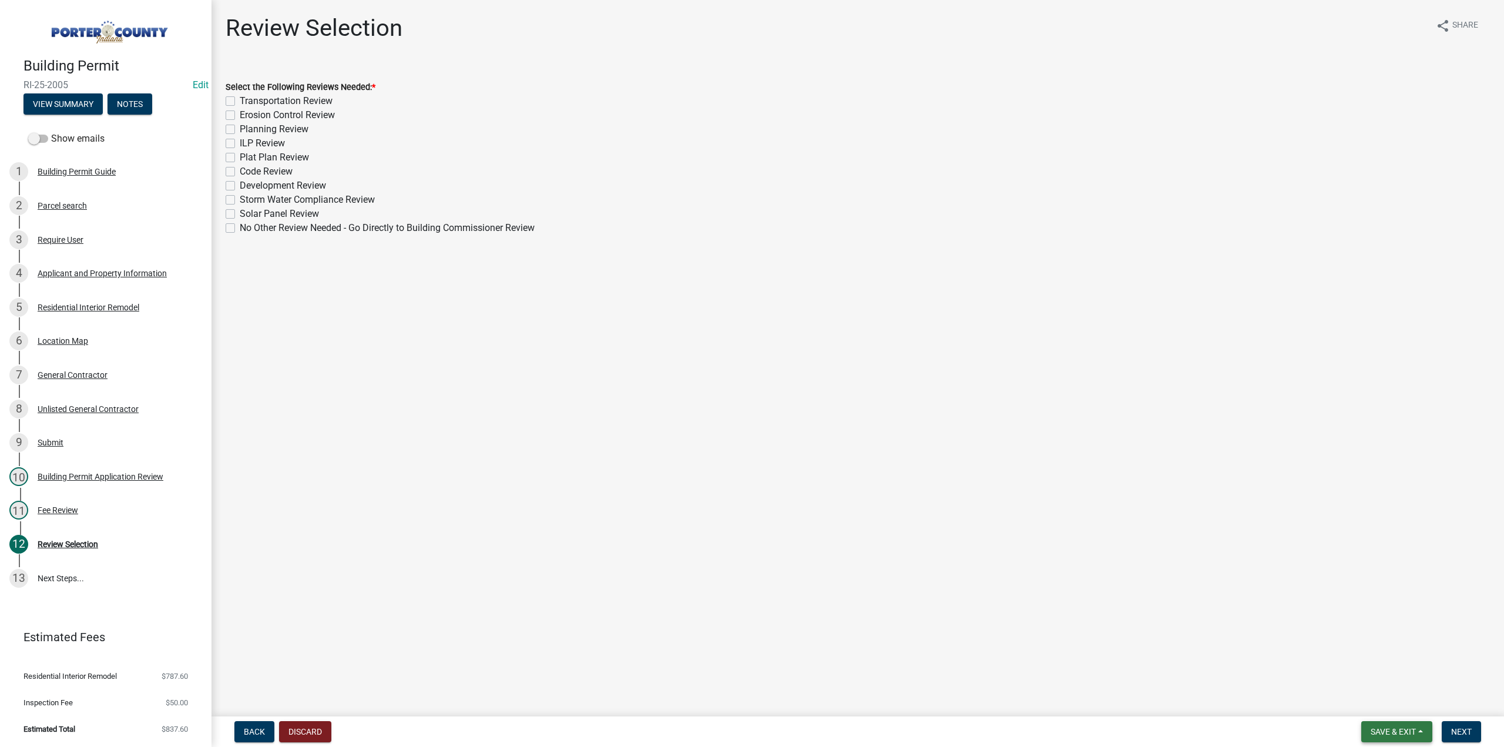
click at [1399, 733] on span "Save & Exit" at bounding box center [1393, 731] width 45 height 9
click at [1396, 710] on button "Save & Exit" at bounding box center [1386, 701] width 94 height 28
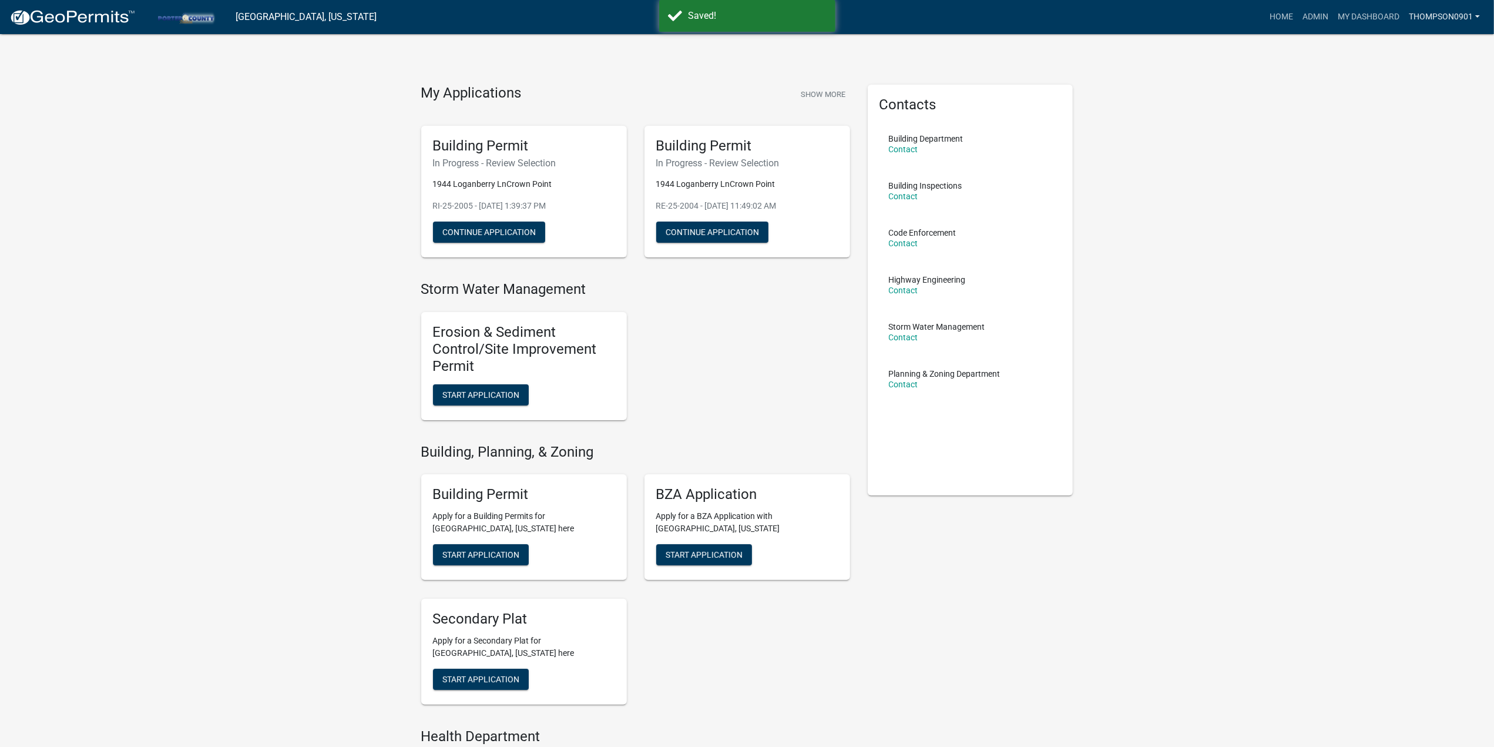
click at [1478, 14] on link "thompson0901" at bounding box center [1444, 17] width 81 height 22
click at [1427, 139] on link "Logout" at bounding box center [1434, 143] width 100 height 28
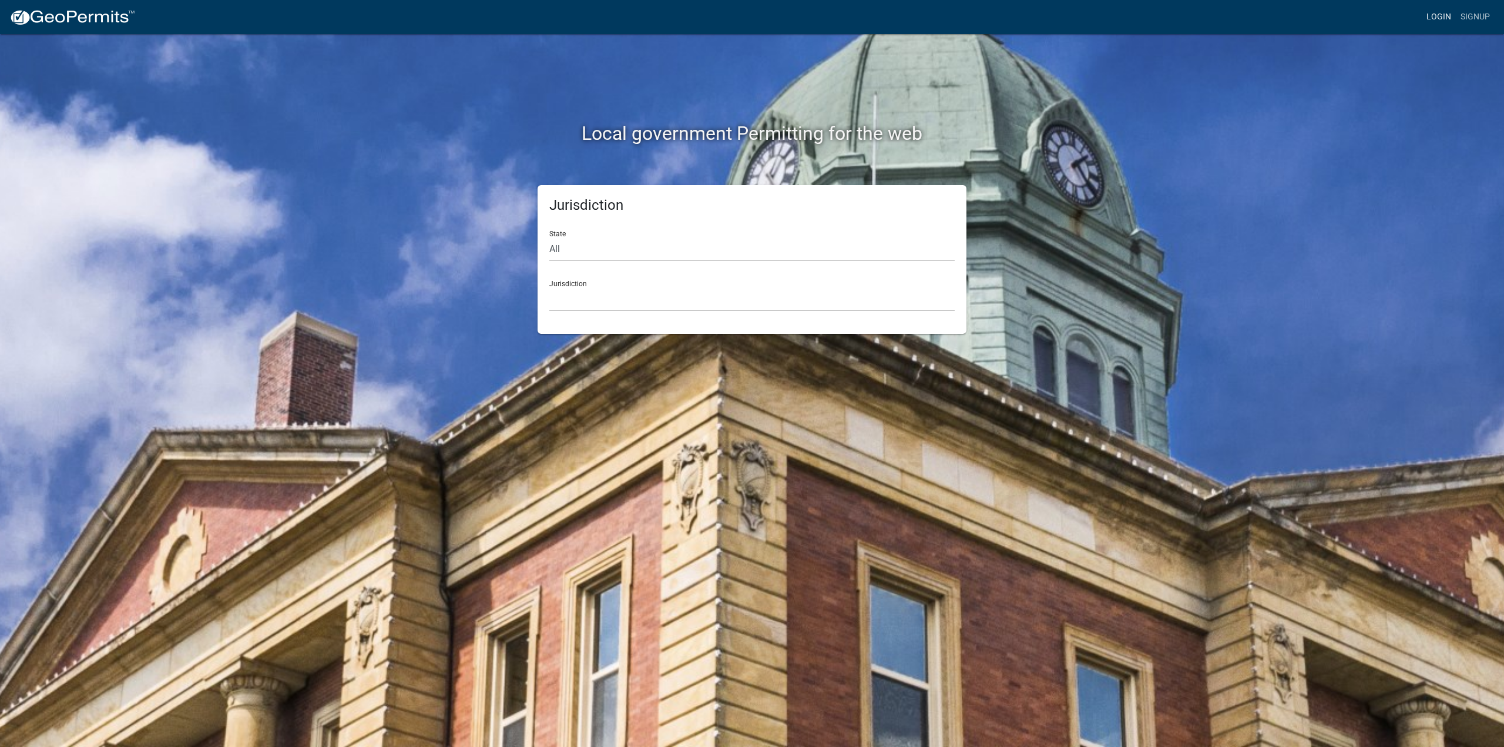
click at [1439, 20] on link "Login" at bounding box center [1439, 17] width 34 height 22
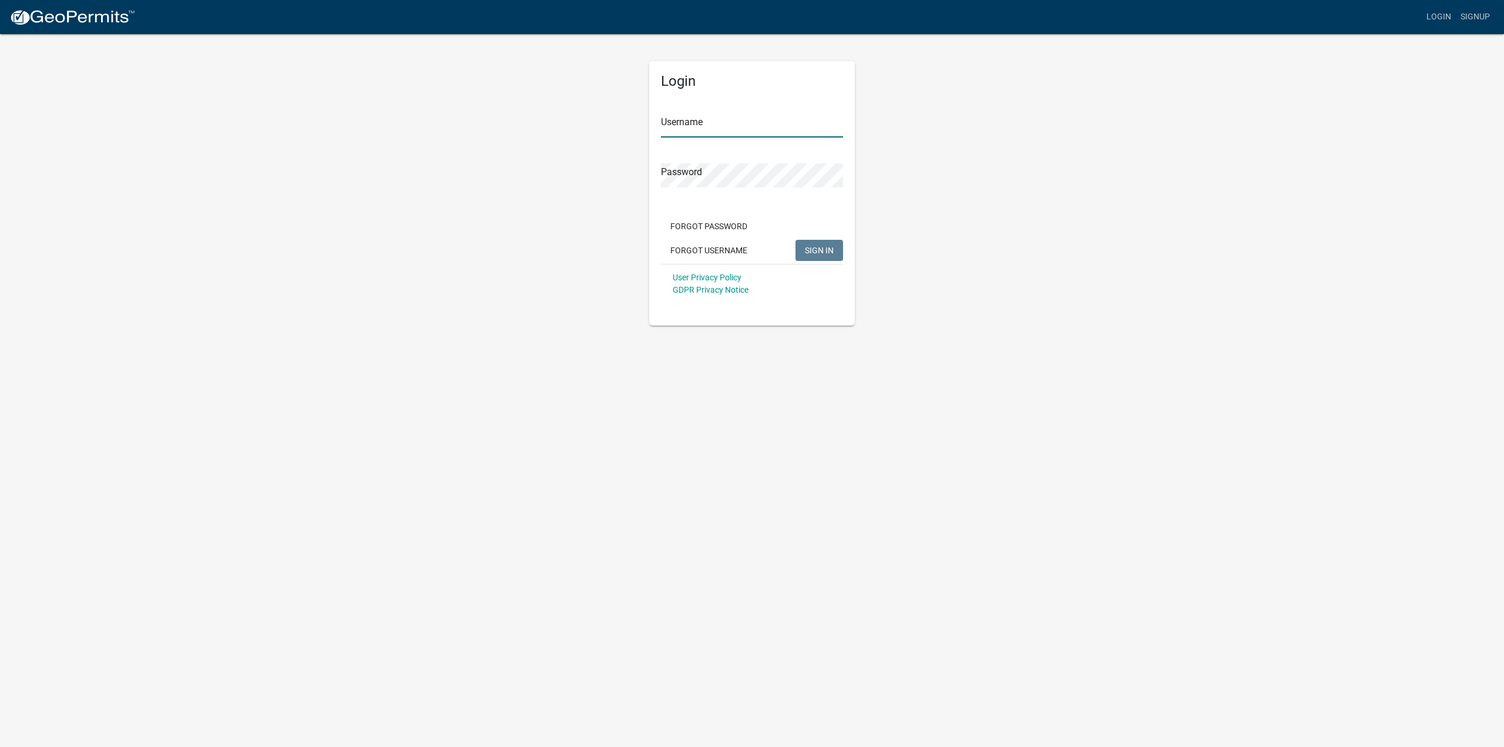
type input "thompson0901"
click at [824, 253] on span "SIGN IN" at bounding box center [819, 249] width 29 height 9
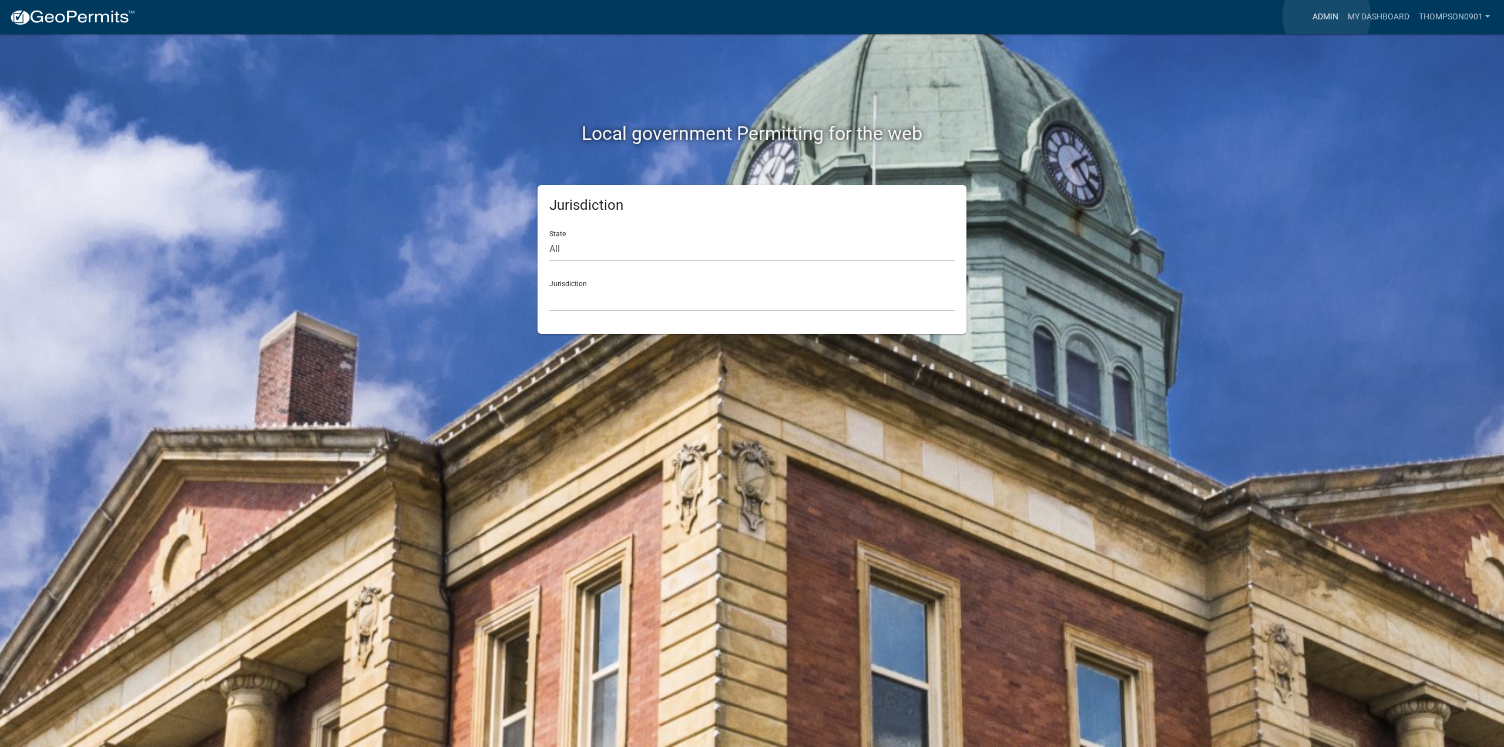
click at [1327, 16] on link "Admin" at bounding box center [1325, 17] width 35 height 22
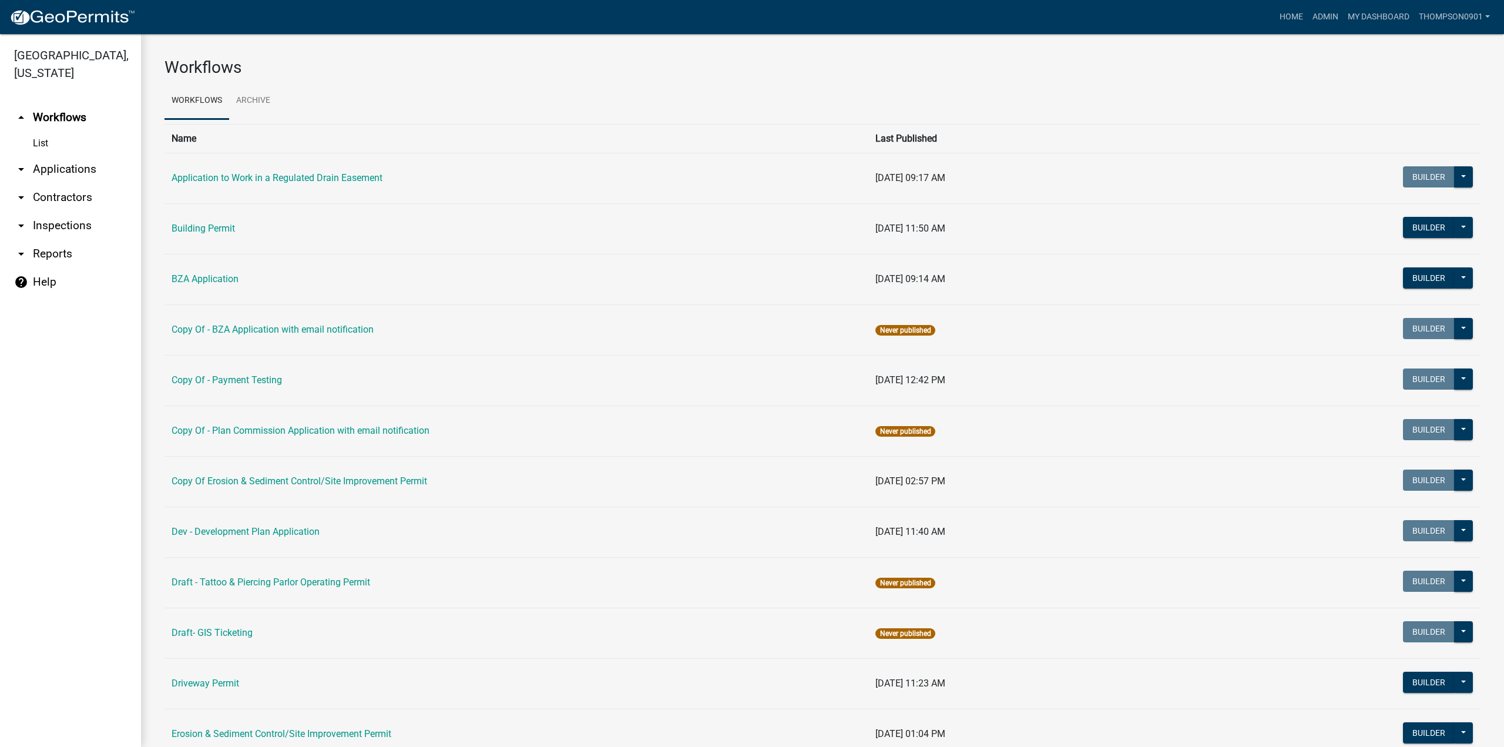
click at [62, 155] on link "arrow_drop_down Applications" at bounding box center [70, 169] width 141 height 28
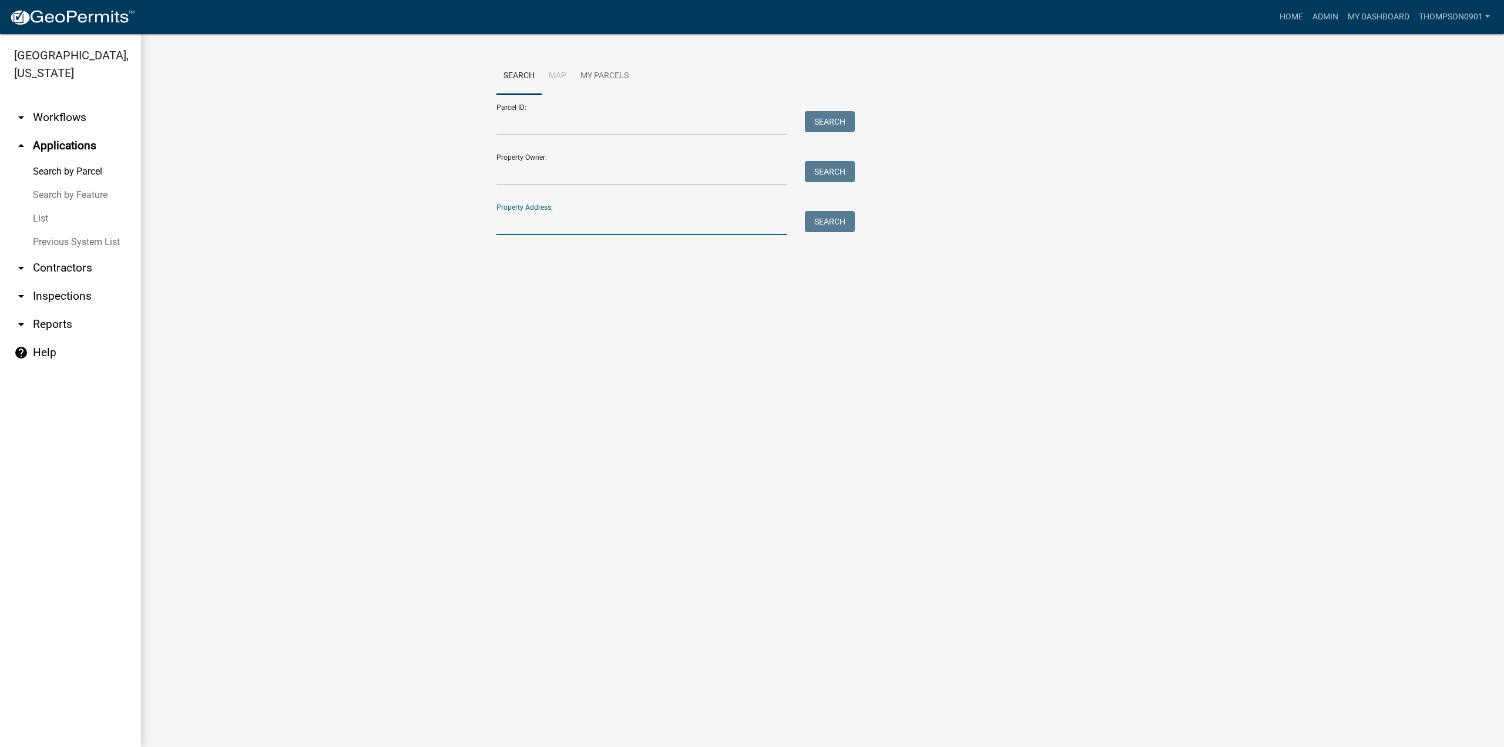
click at [543, 222] on input "Property Address:" at bounding box center [642, 223] width 291 height 24
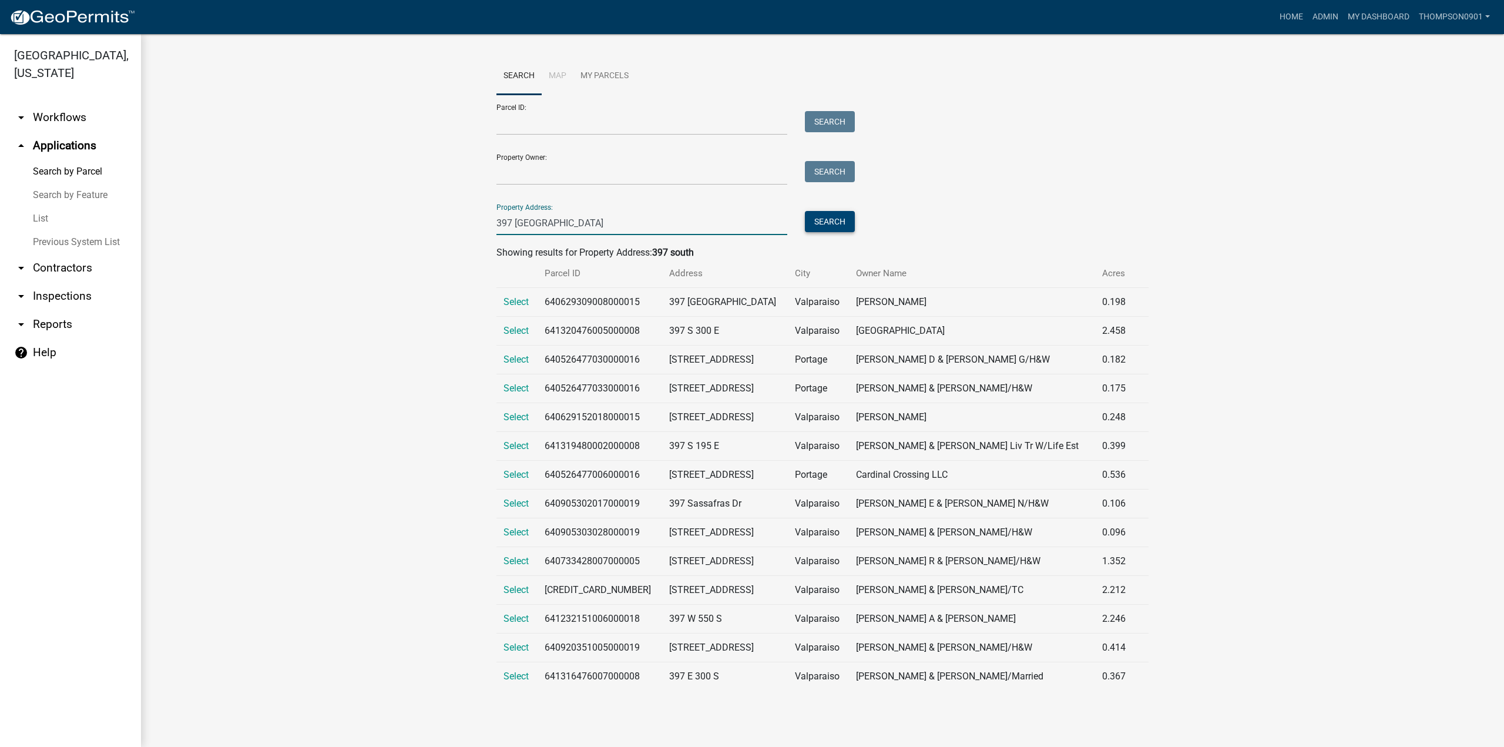
type input "397 southfield"
click at [811, 230] on button "Search" at bounding box center [830, 221] width 50 height 21
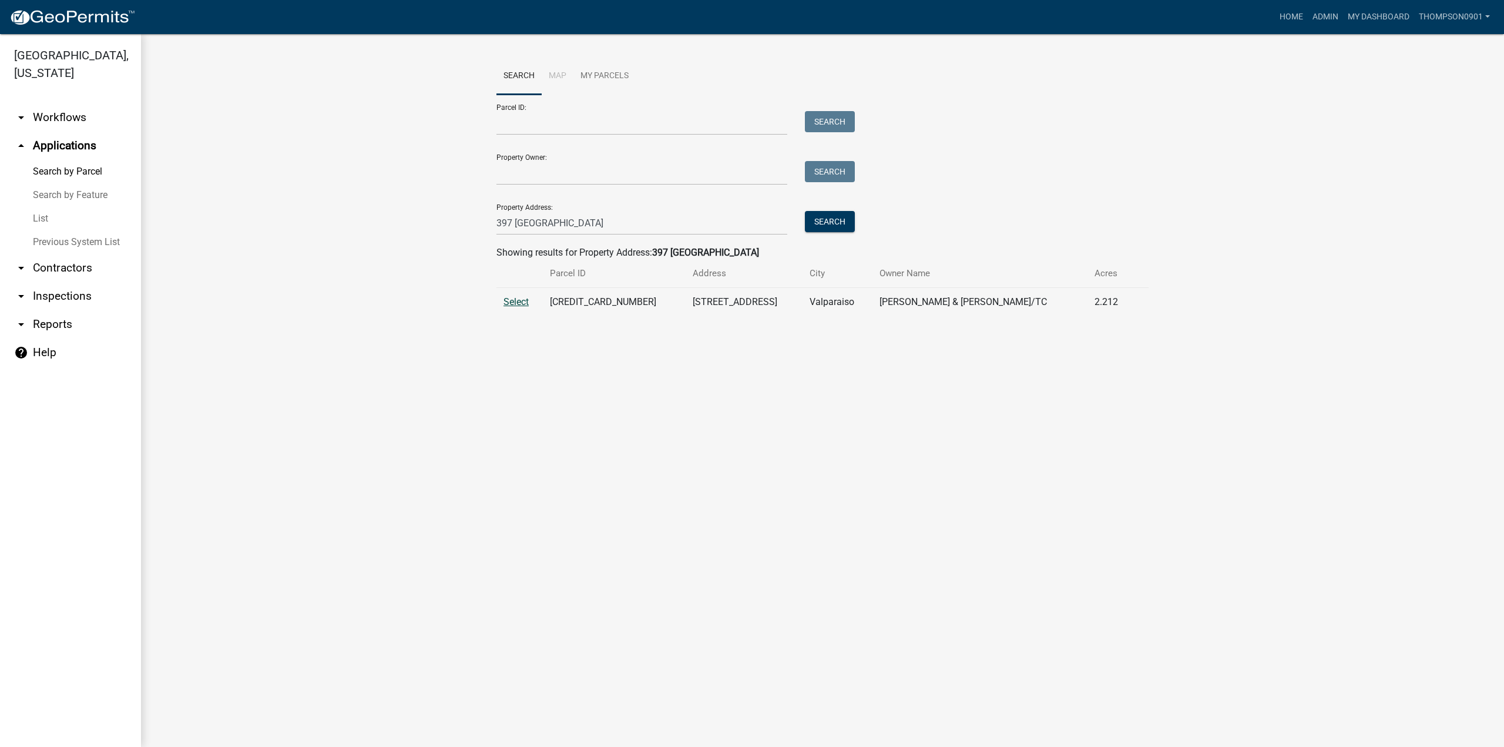
click at [515, 299] on span "Select" at bounding box center [516, 301] width 25 height 11
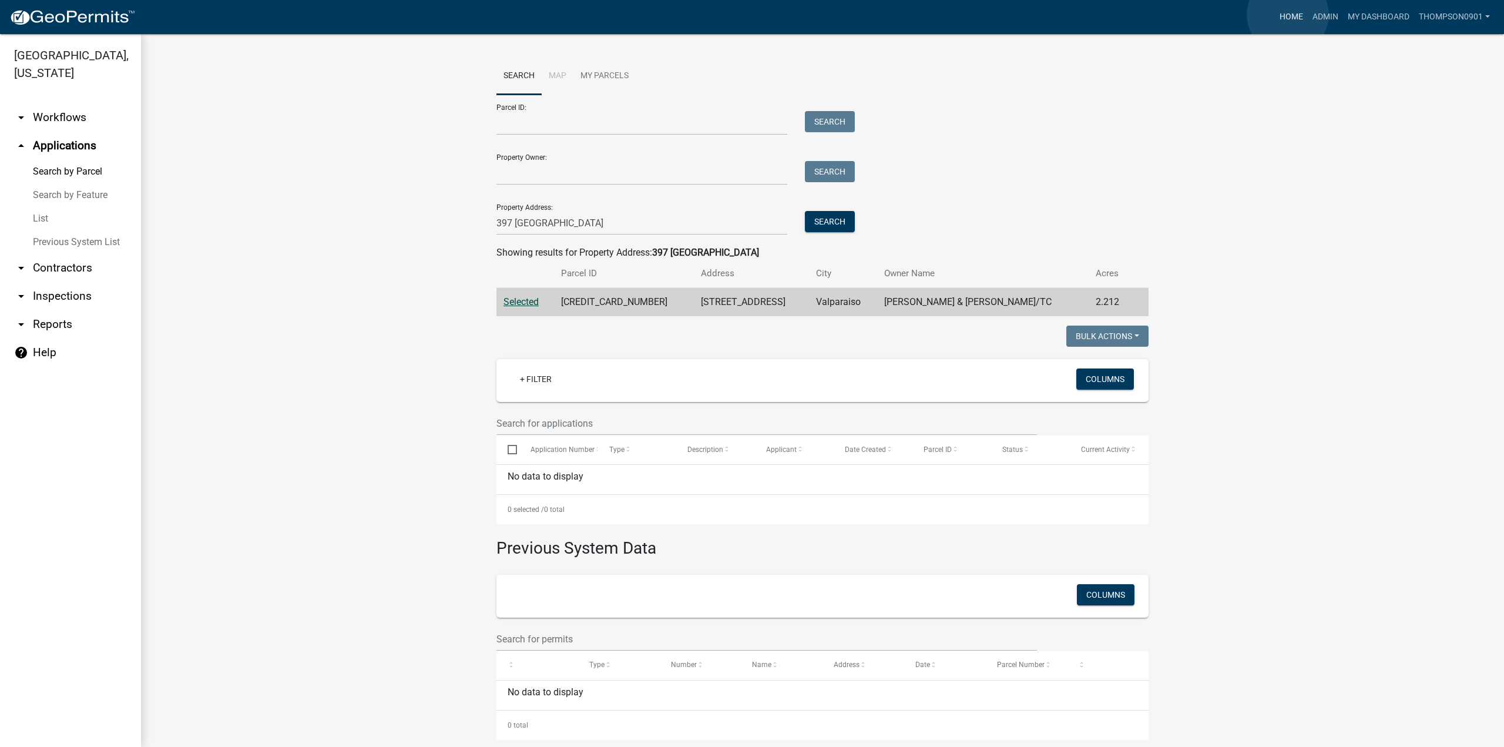
click at [1288, 15] on link "Home" at bounding box center [1291, 17] width 33 height 22
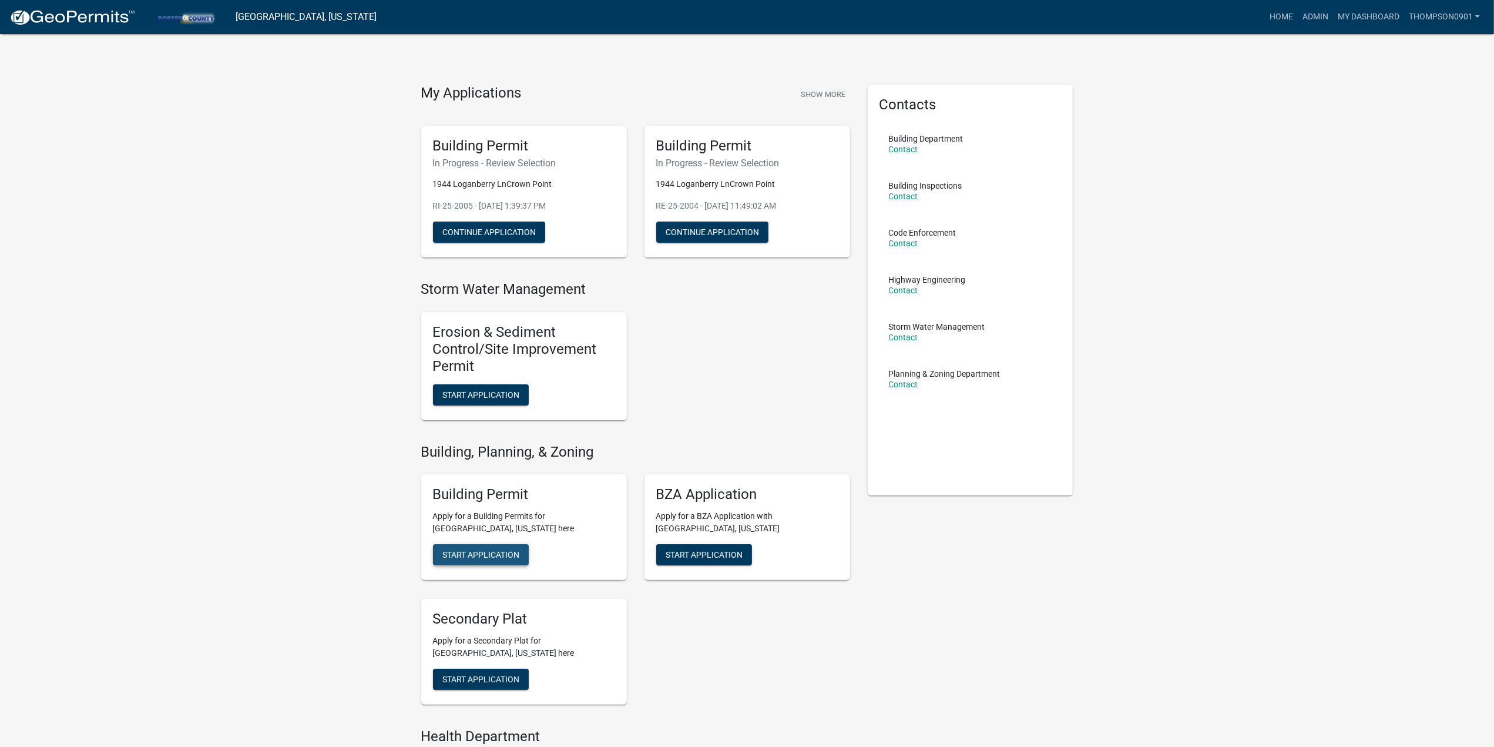
click at [465, 555] on span "Start Application" at bounding box center [480, 554] width 77 height 9
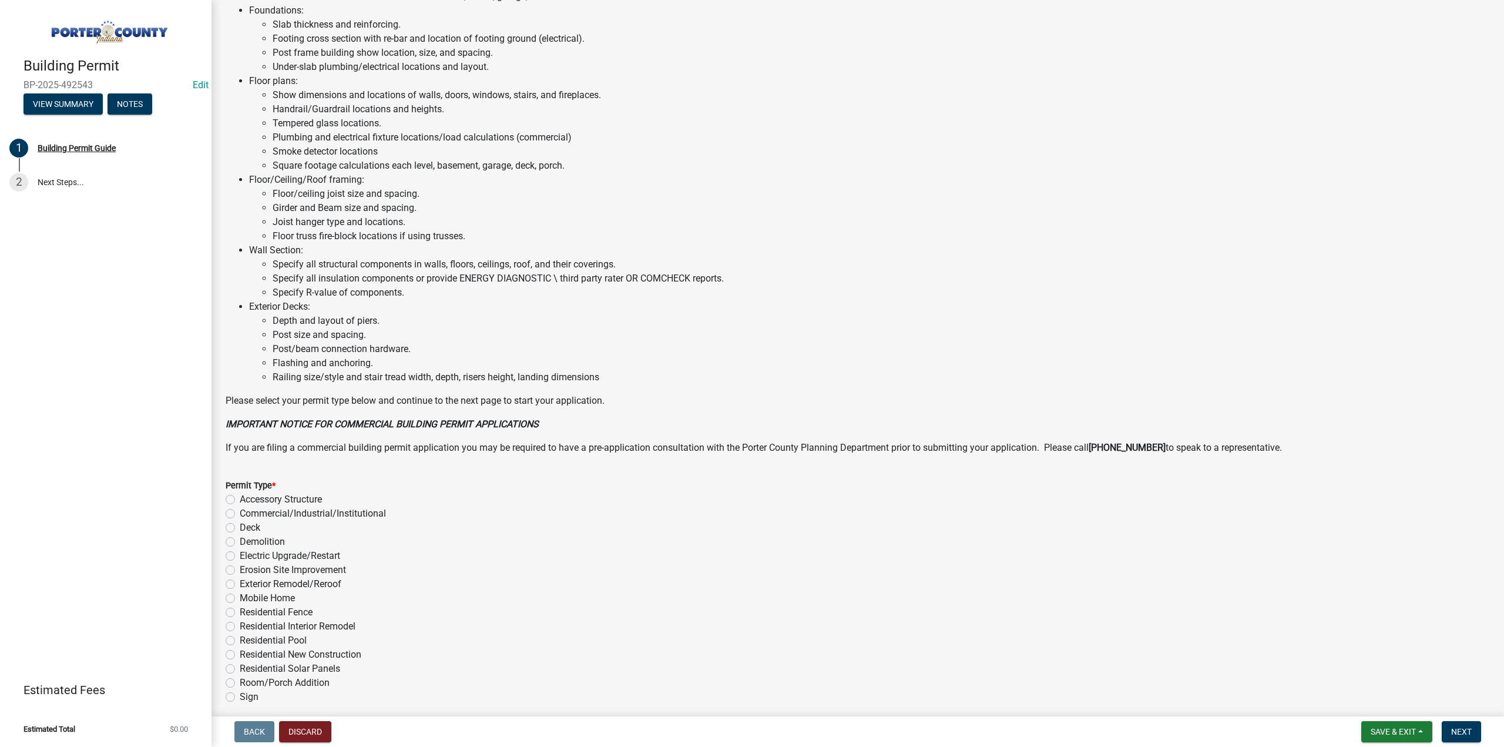
scroll to position [554, 0]
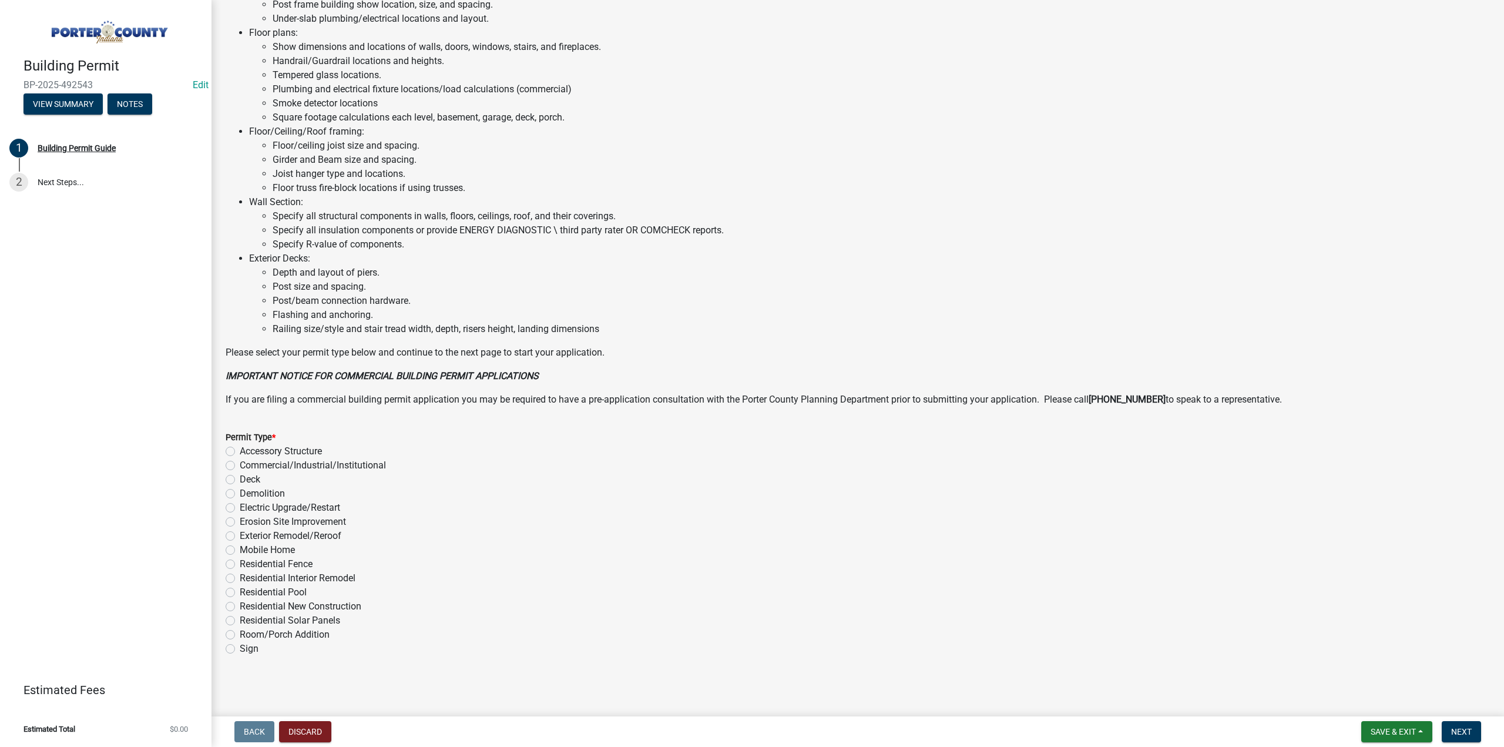
click at [240, 633] on label "Room/Porch Addition" at bounding box center [285, 635] width 90 height 14
click at [240, 633] on input "Room/Porch Addition" at bounding box center [244, 632] width 8 height 8
radio input "true"
click at [1461, 729] on span "Next" at bounding box center [1461, 731] width 21 height 9
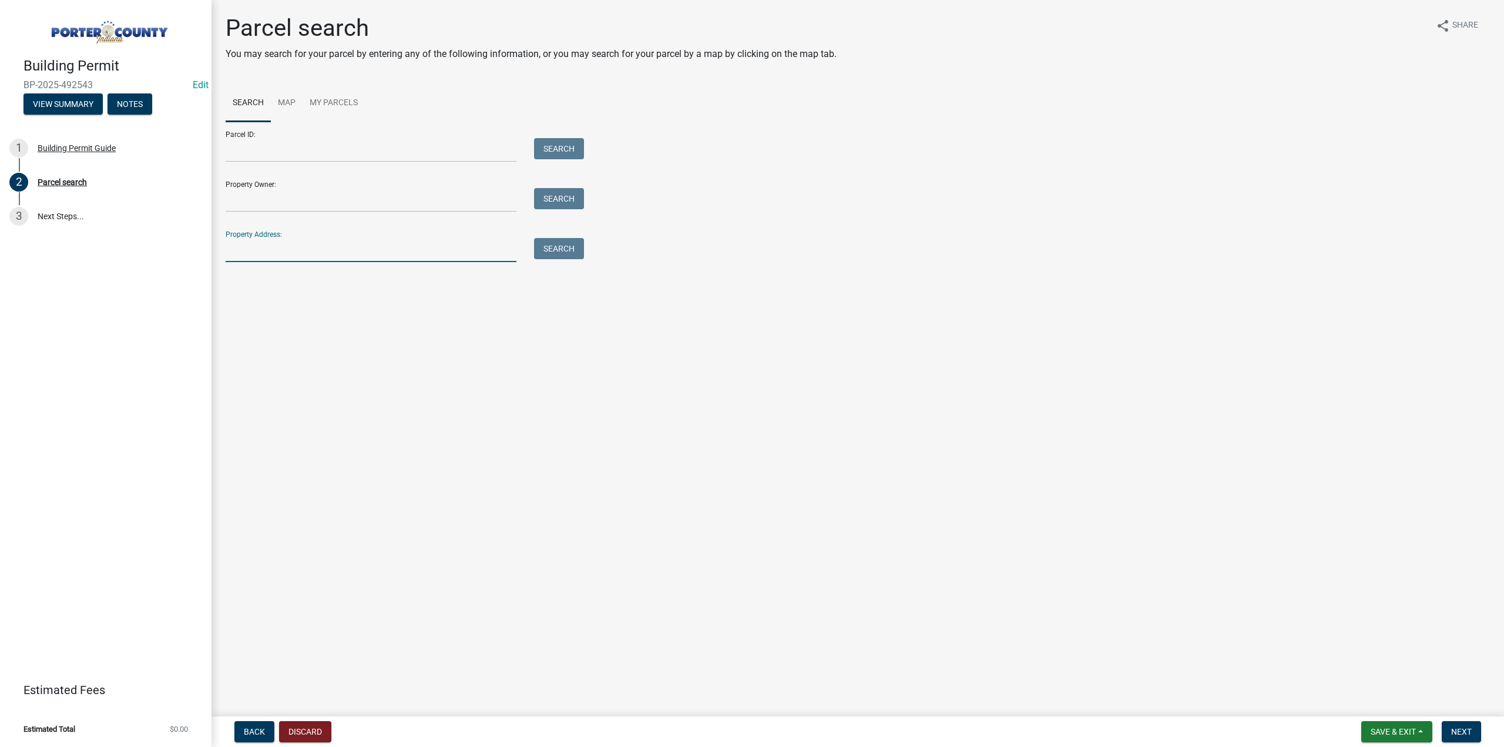
drag, startPoint x: 337, startPoint y: 255, endPoint x: 333, endPoint y: 267, distance: 13.0
click at [333, 267] on div "Parcel search You may search for your parcel by entering any of the following i…" at bounding box center [858, 143] width 1282 height 259
type input "397 southfield"
click at [564, 253] on button "Search" at bounding box center [559, 248] width 50 height 21
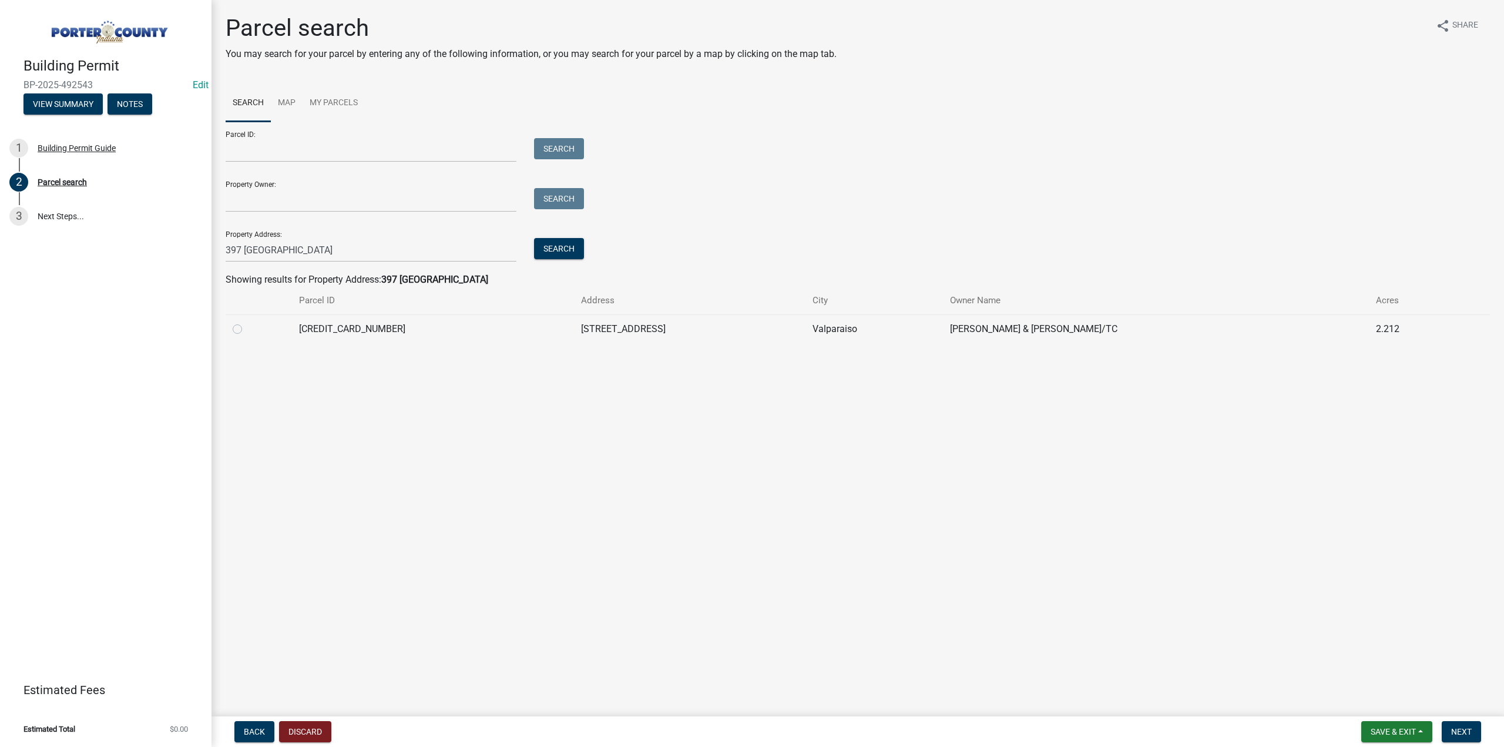
click at [247, 322] on label at bounding box center [247, 322] width 0 height 0
click at [247, 330] on input "radio" at bounding box center [251, 326] width 8 height 8
radio input "true"
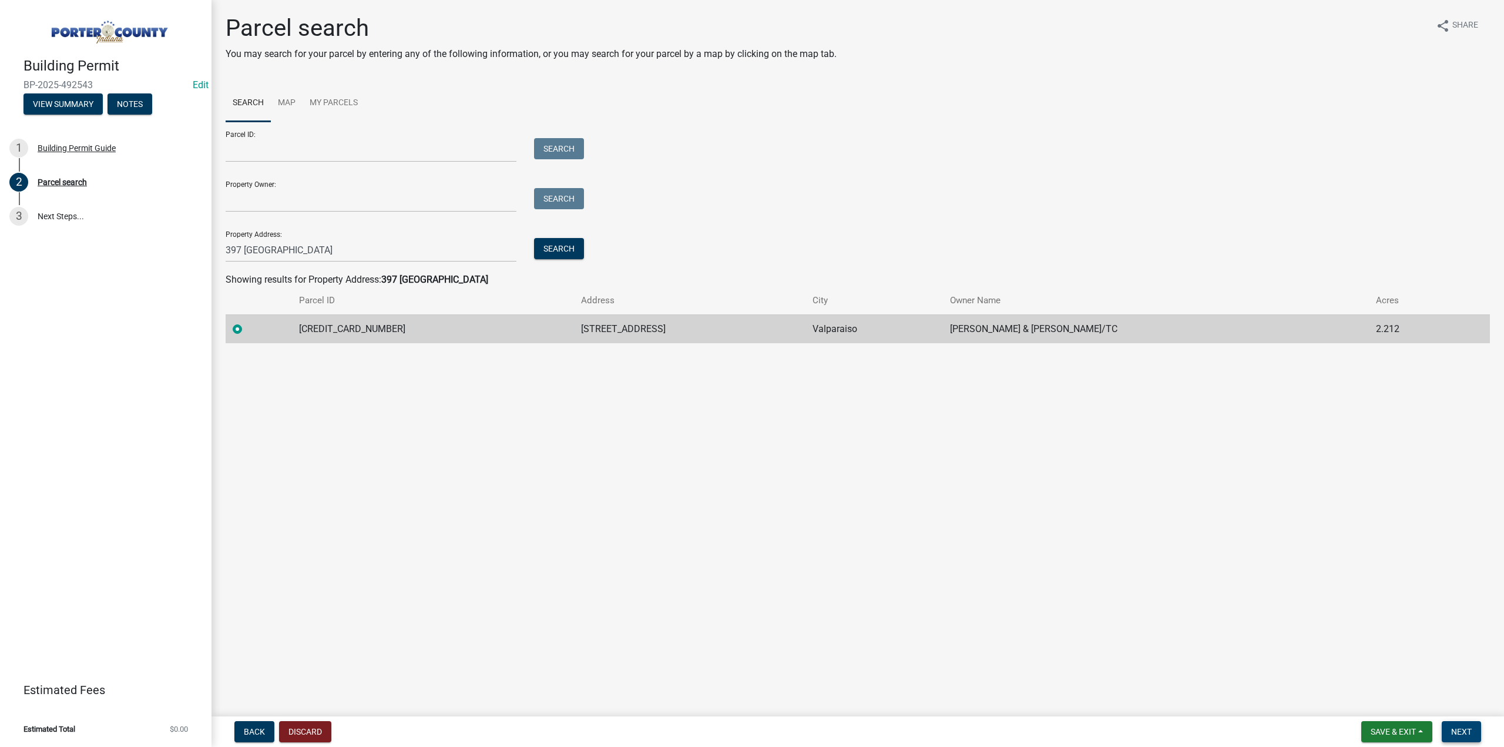
click at [1464, 727] on span "Next" at bounding box center [1461, 731] width 21 height 9
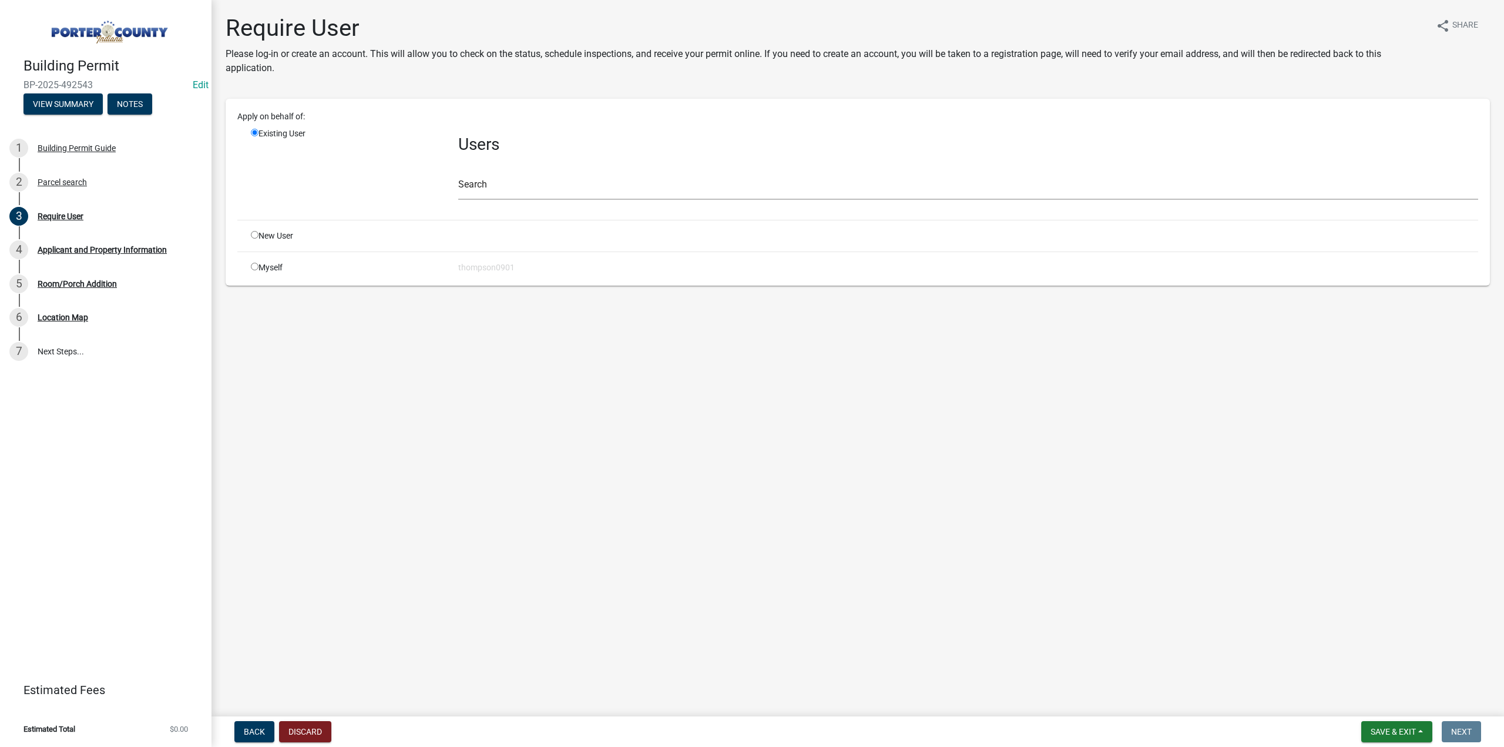
drag, startPoint x: 253, startPoint y: 267, endPoint x: 265, endPoint y: 291, distance: 27.6
click at [253, 267] on input "radio" at bounding box center [255, 267] width 8 height 8
radio input "true"
radio input "false"
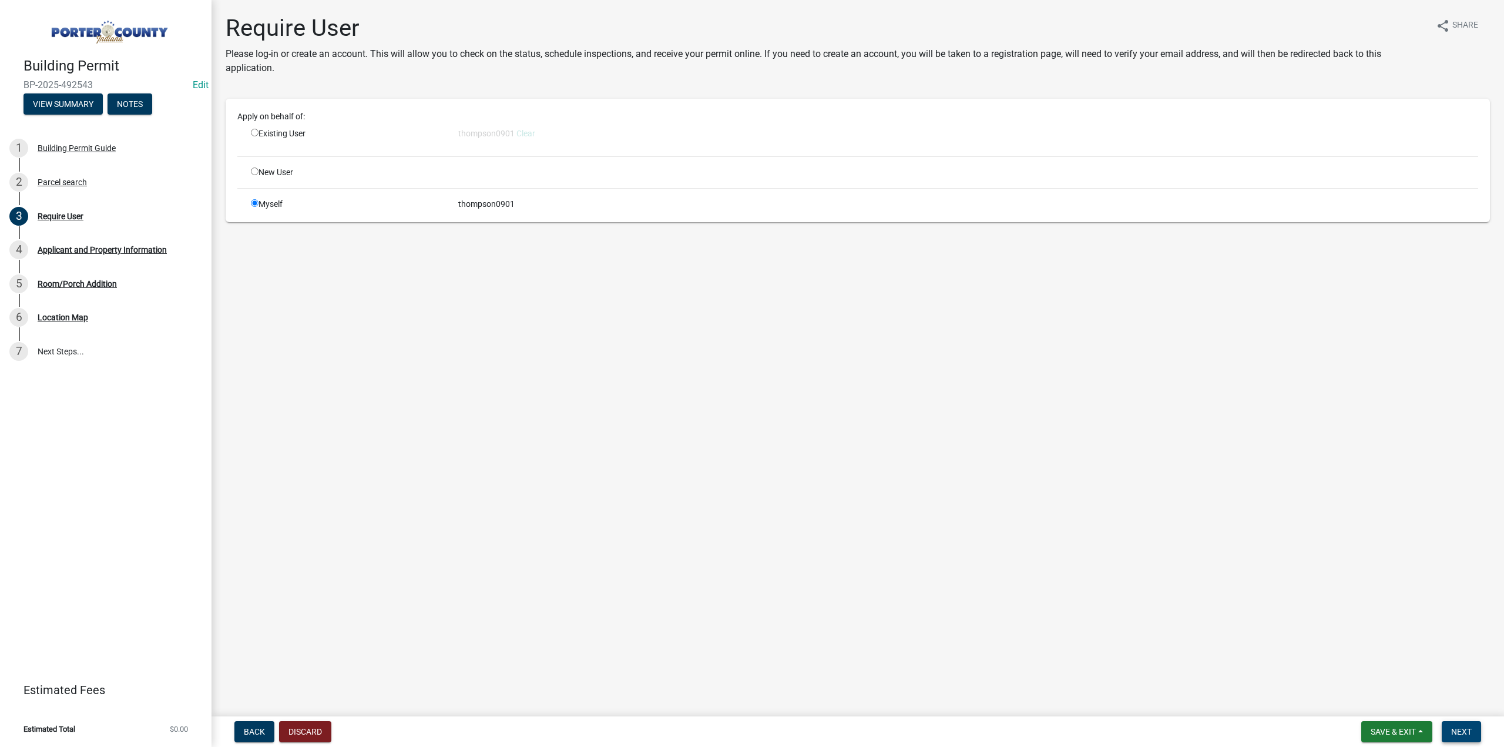
click at [1468, 729] on span "Next" at bounding box center [1461, 731] width 21 height 9
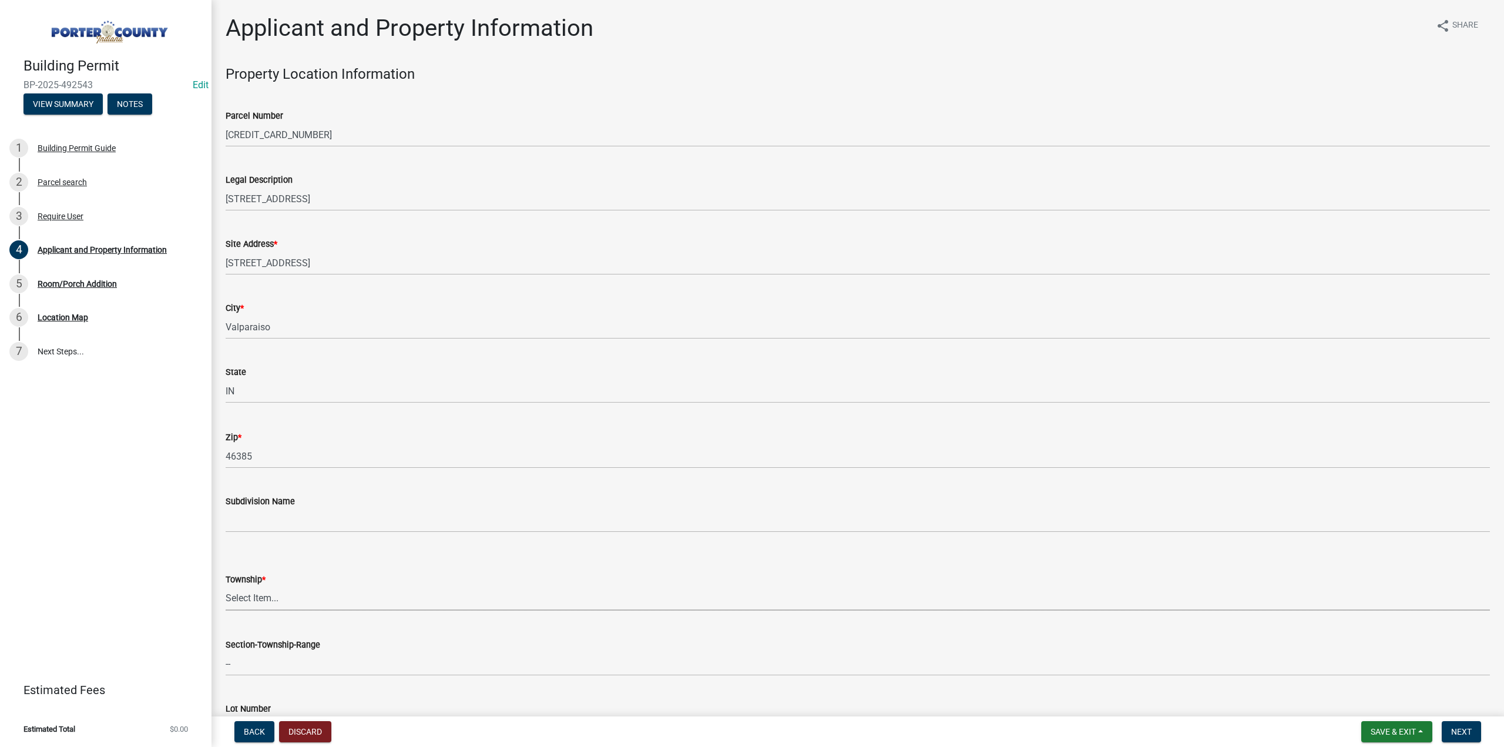
click at [264, 599] on select "Select Item... Boone Center Jackson Liberty Morgan Pine Pleasant Portage Porter…" at bounding box center [858, 598] width 1265 height 24
click at [226, 586] on select "Select Item... Boone Center Jackson Liberty Morgan Pine Pleasant Portage Porter…" at bounding box center [858, 598] width 1265 height 24
select select "eebc071e-620a-4db8-83e9-cb6b194c67e9"
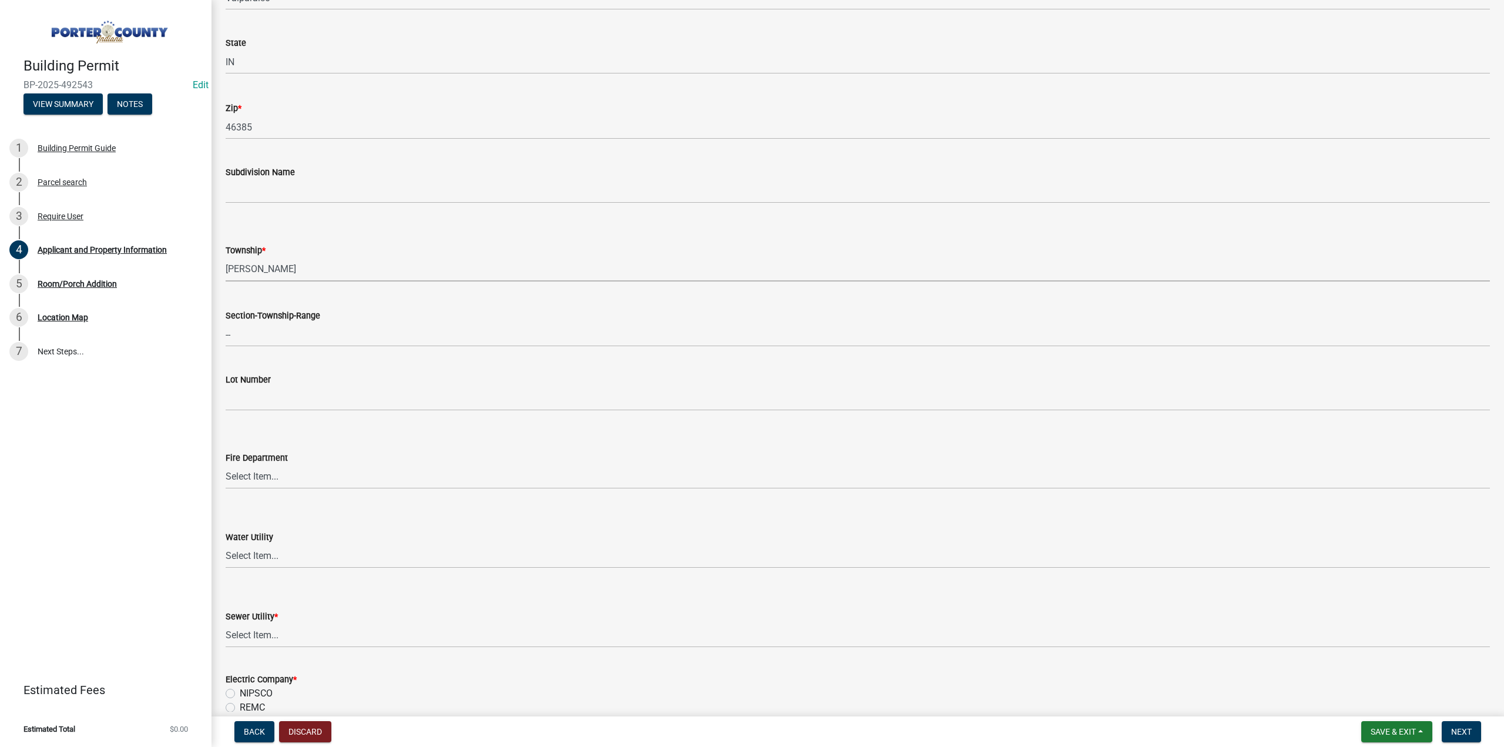
scroll to position [411, 0]
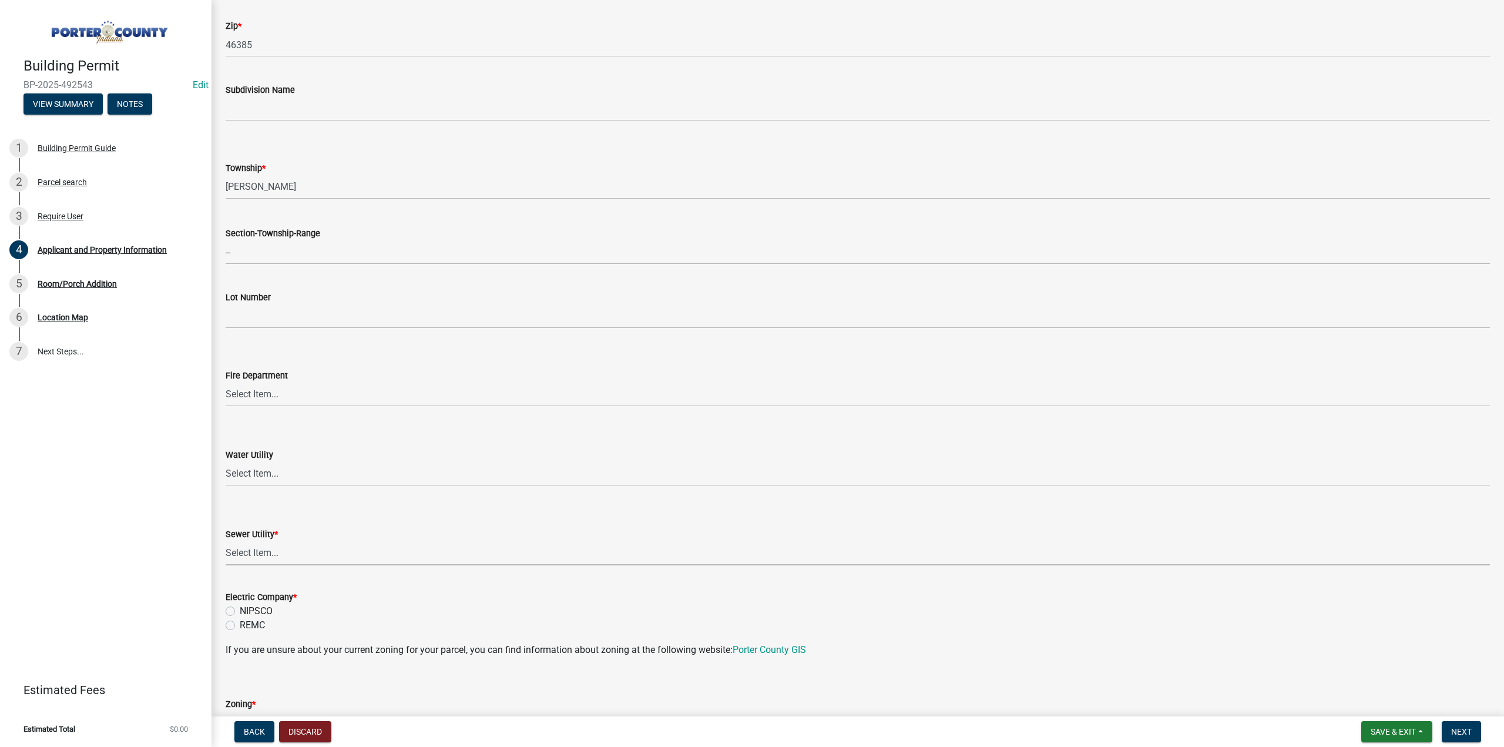
click at [256, 554] on select "Select Item... Aqua Indiana Inc Damon Run Falling Waters Lake Eliza - LEACD Nat…" at bounding box center [858, 553] width 1265 height 24
click at [226, 541] on select "Select Item... Aqua Indiana Inc Damon Run Falling Waters Lake Eliza - LEACD Nat…" at bounding box center [858, 553] width 1265 height 24
select select "ea6751d4-6bf7-4a16-89ee-f7801ab82aa1"
click at [240, 612] on label "NIPSCO" at bounding box center [256, 611] width 33 height 14
click at [240, 612] on input "NIPSCO" at bounding box center [244, 608] width 8 height 8
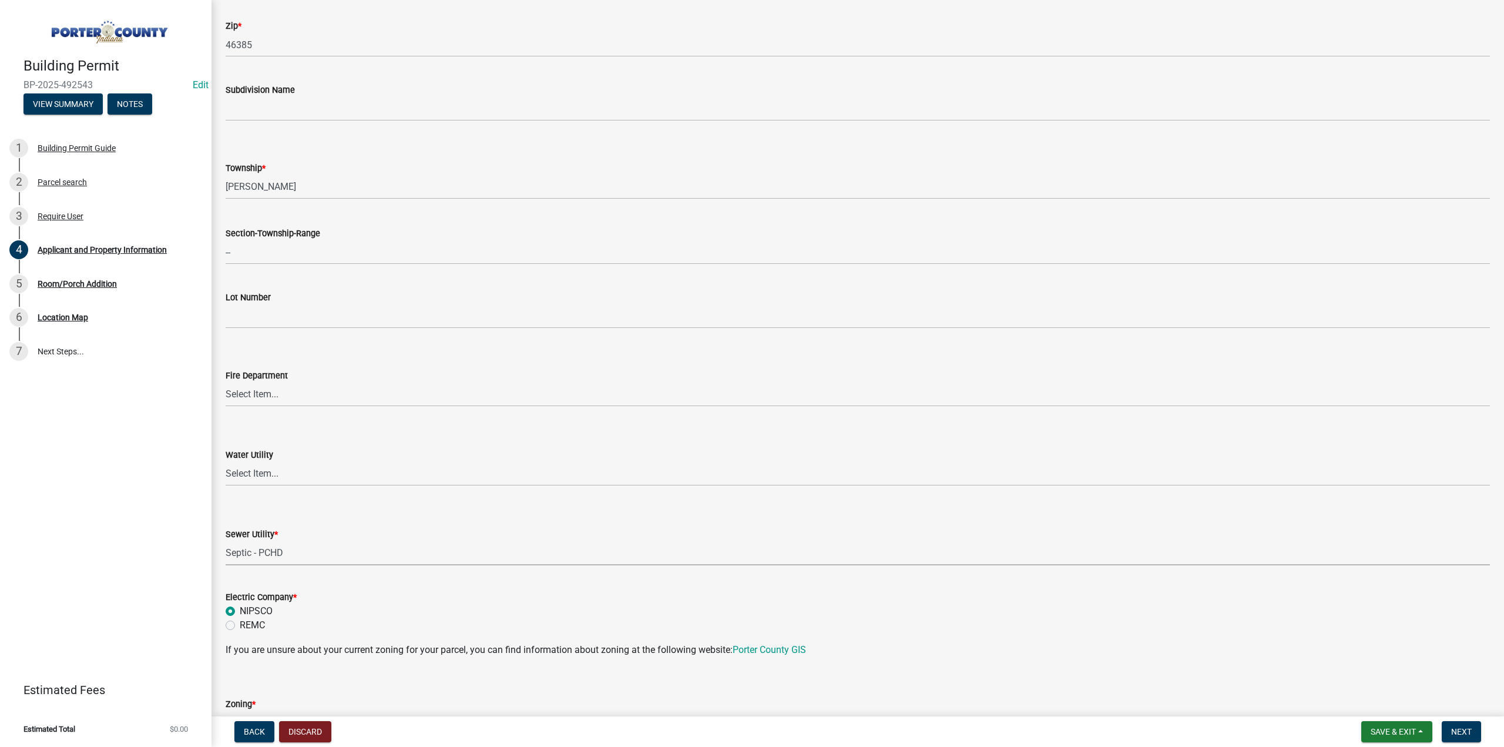
radio input "true"
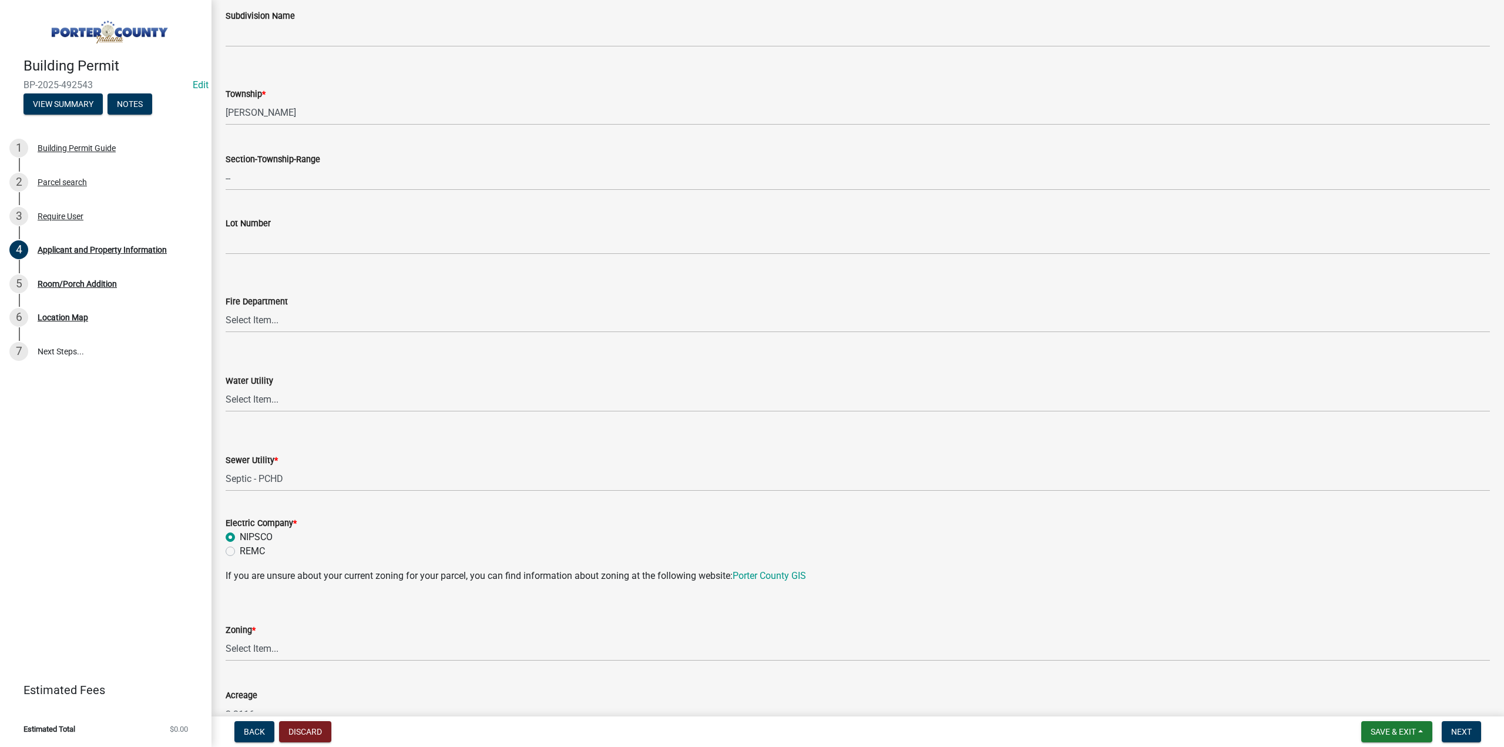
scroll to position [588, 0]
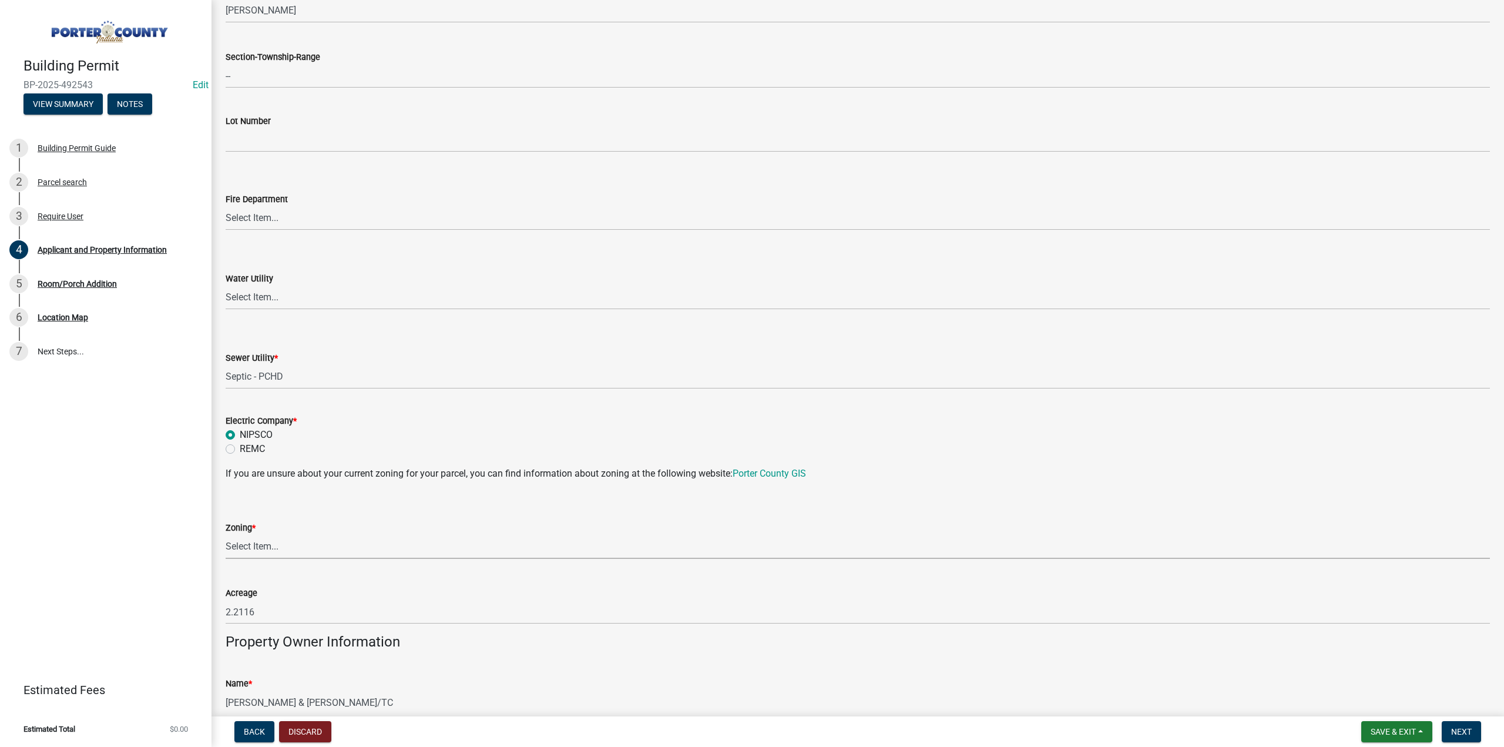
click at [243, 539] on select "Select Item... A1 A2 CH CM CN I1 I2 I3 IN MP OT P1 P2 PUD R1 R2 R3 R4 RL RR" at bounding box center [858, 547] width 1265 height 24
click at [226, 535] on select "Select Item... A1 A2 CH CM CN I1 I2 I3 IN MP OT P1 P2 PUD R1 R2 R3 R4 RL RR" at bounding box center [858, 547] width 1265 height 24
select select "92efe679-05f4-414a-9426-51627fba5de6"
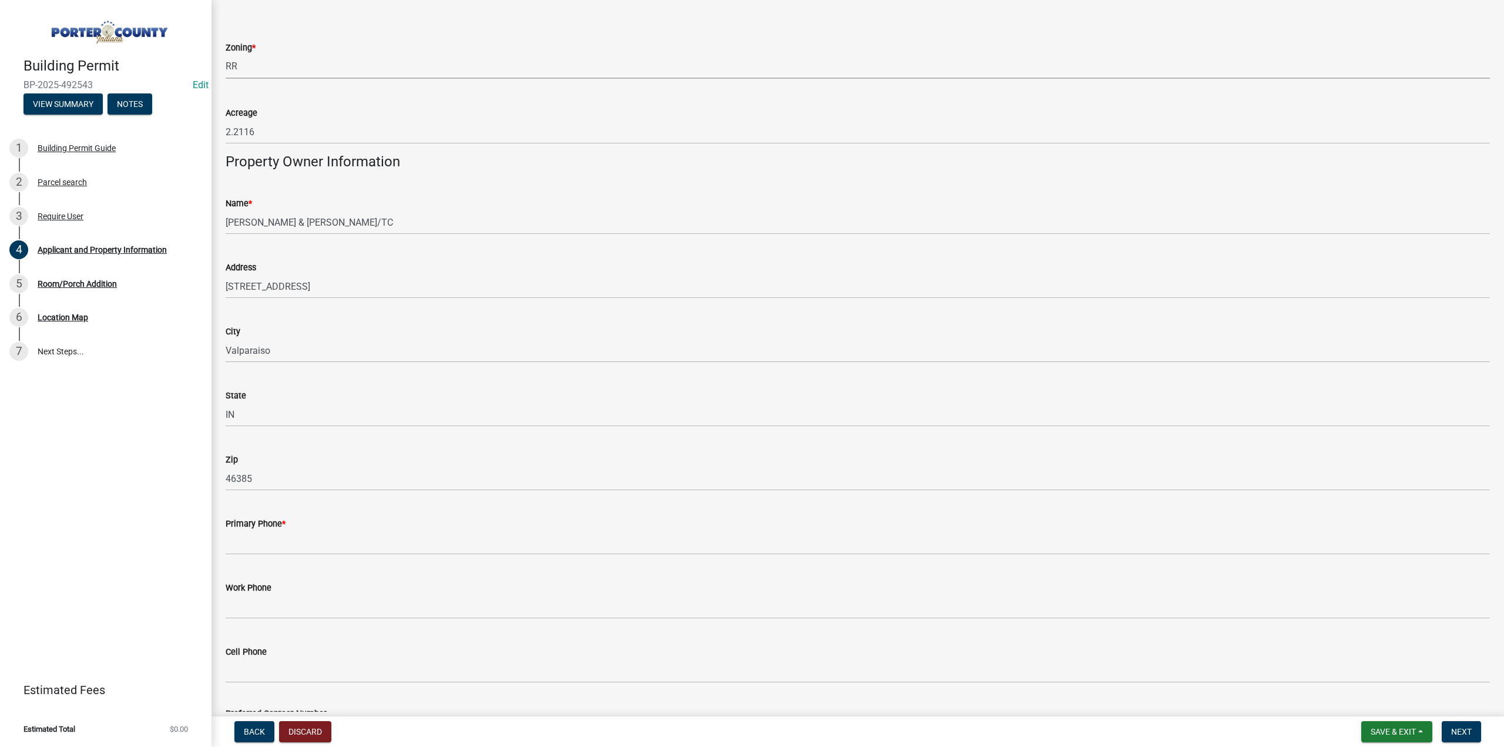
scroll to position [1116, 0]
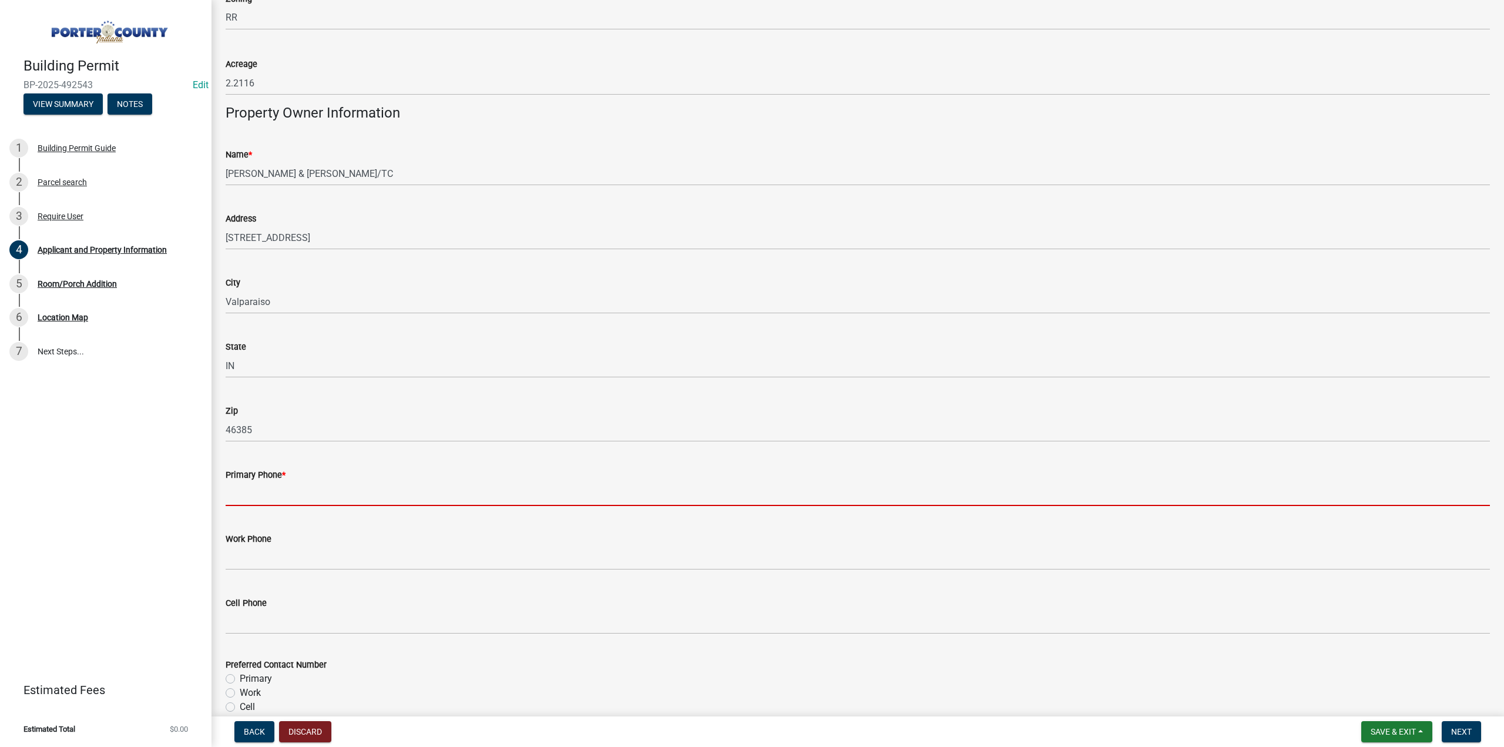
click at [274, 501] on input "Primary Phone *" at bounding box center [858, 494] width 1265 height 24
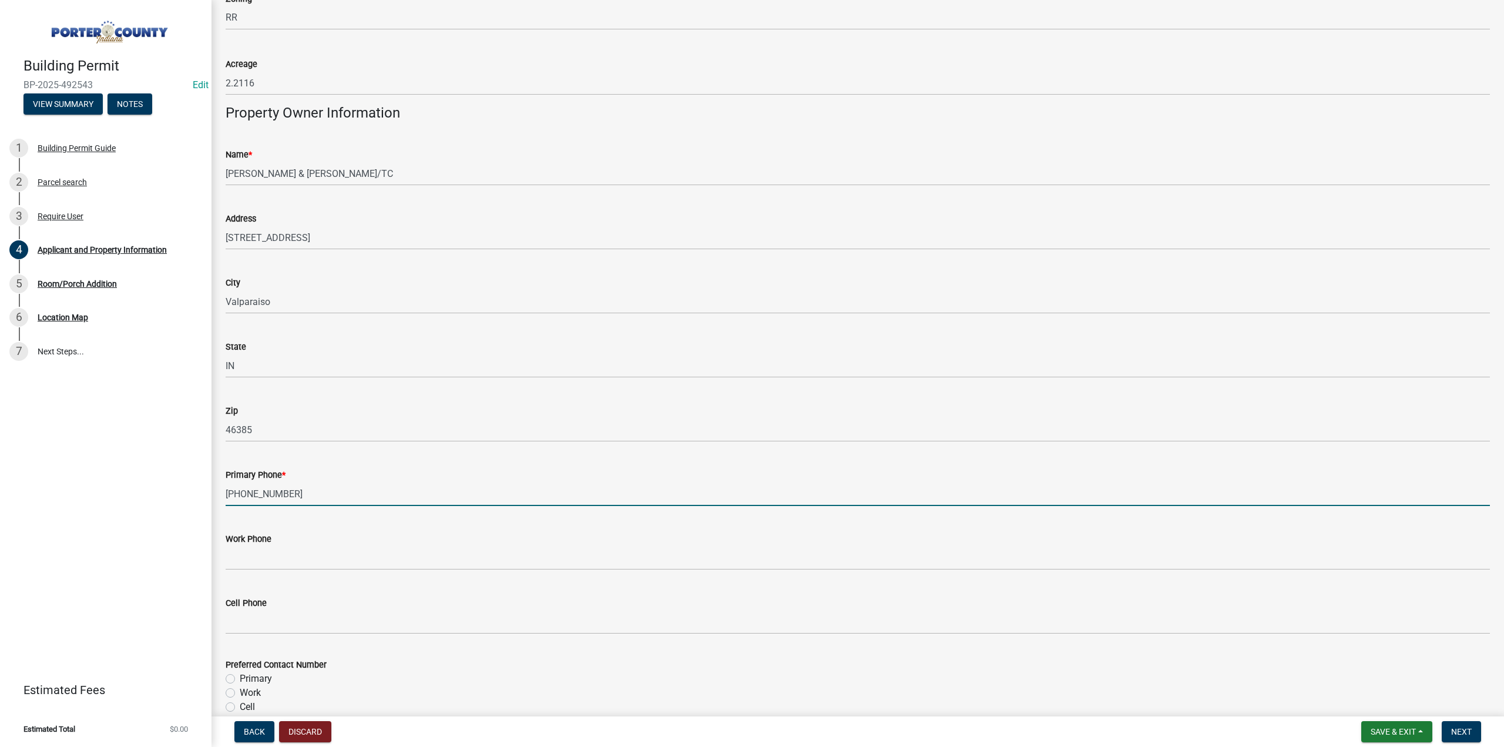
type input "219-928-6618"
click at [240, 676] on label "Primary" at bounding box center [256, 679] width 32 height 14
click at [240, 676] on input "Primary" at bounding box center [244, 676] width 8 height 8
radio input "true"
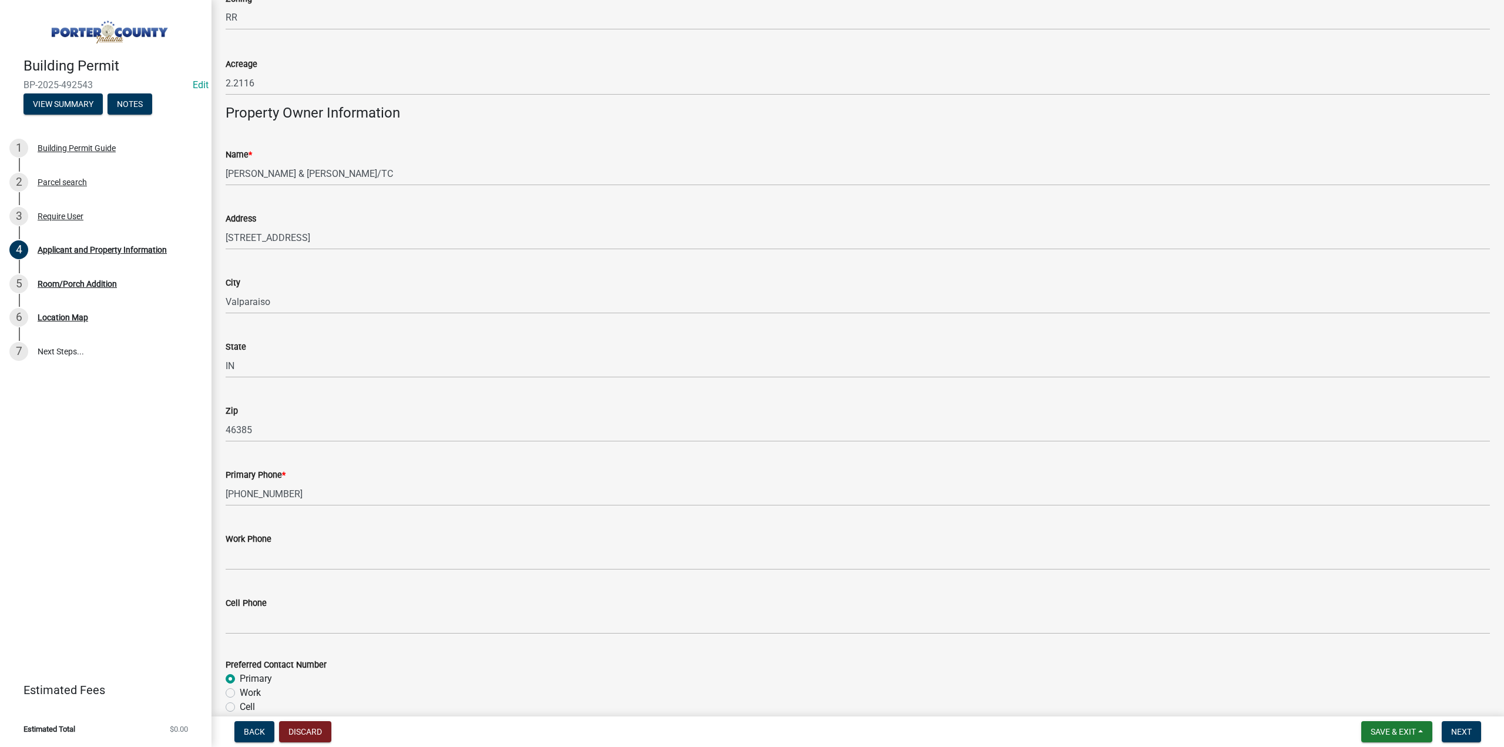
scroll to position [1293, 0]
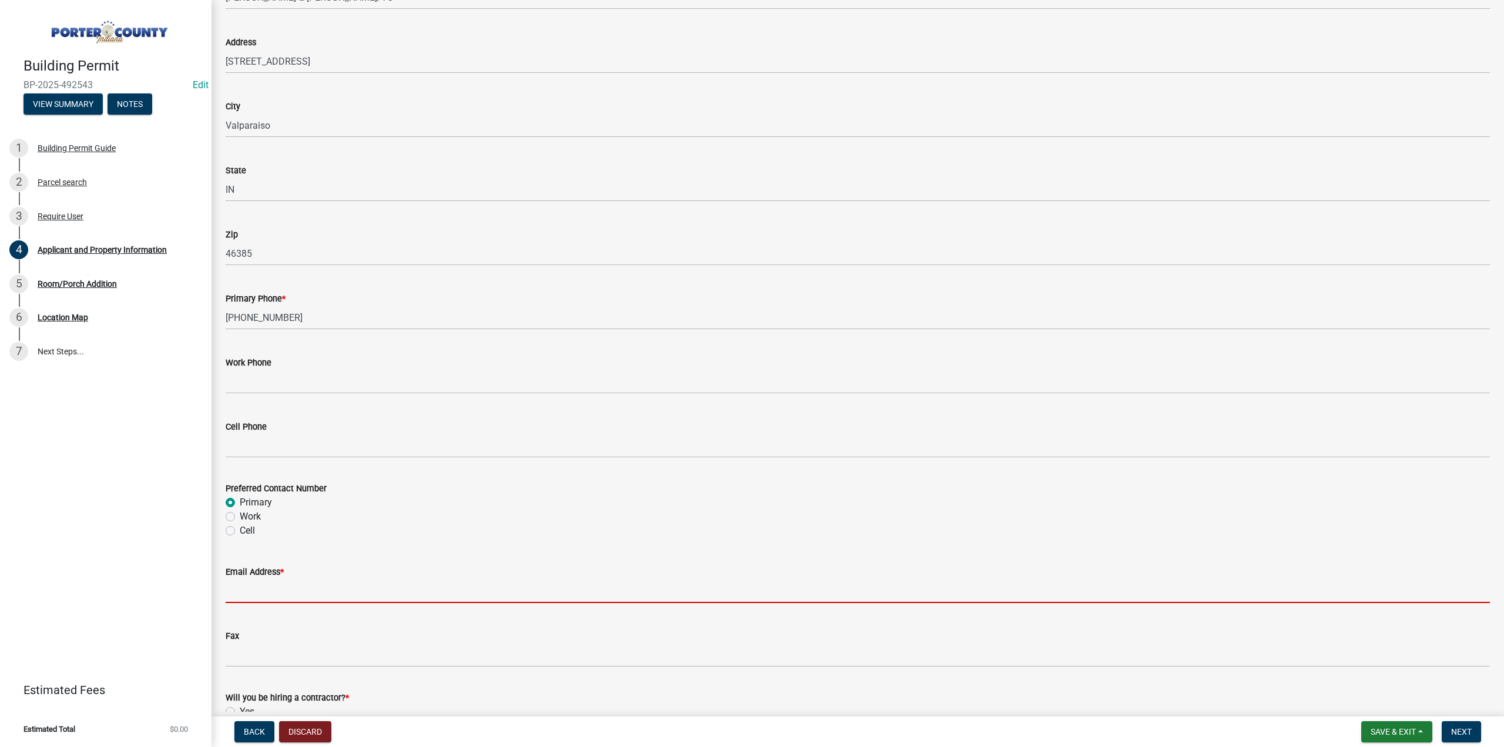
click at [236, 585] on input "Email Address *" at bounding box center [858, 591] width 1265 height 24
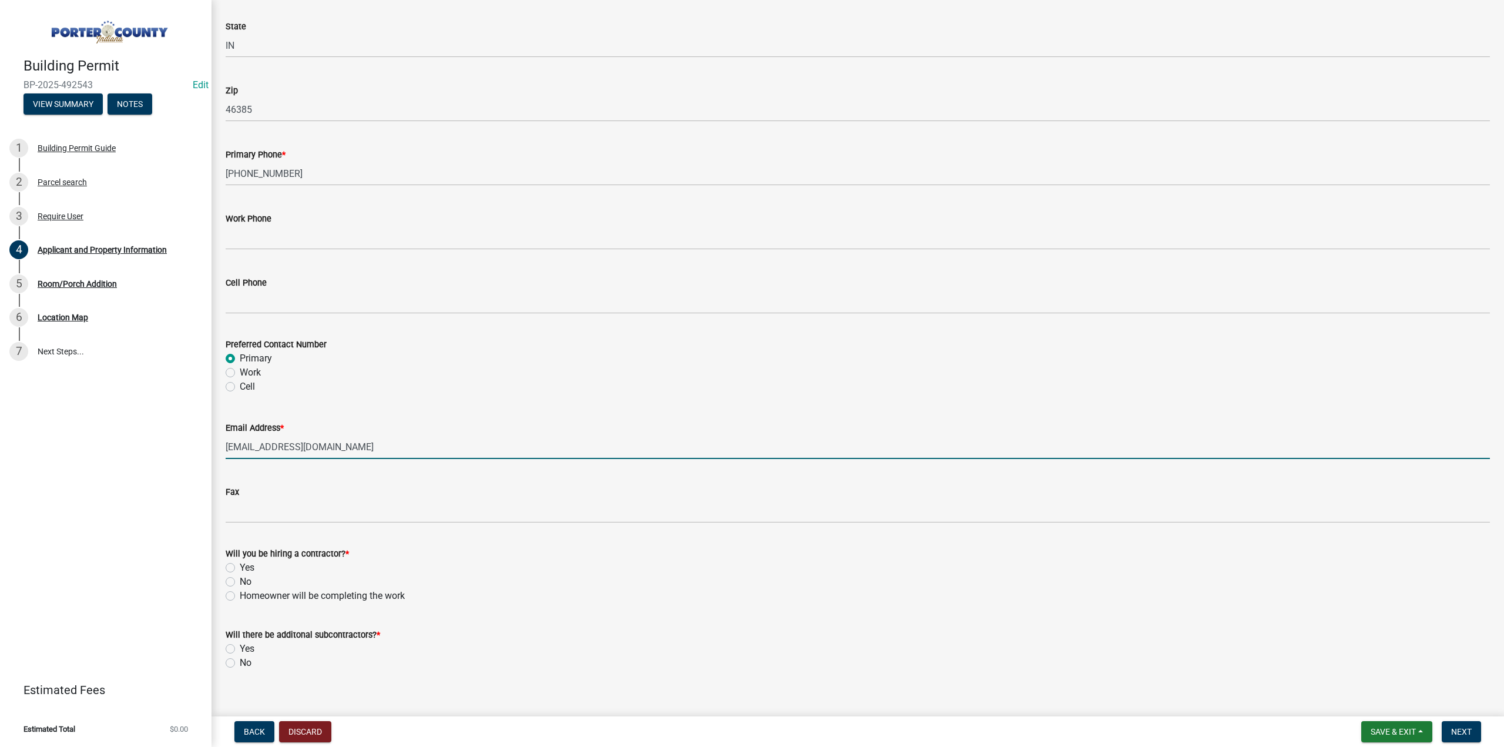
scroll to position [1451, 0]
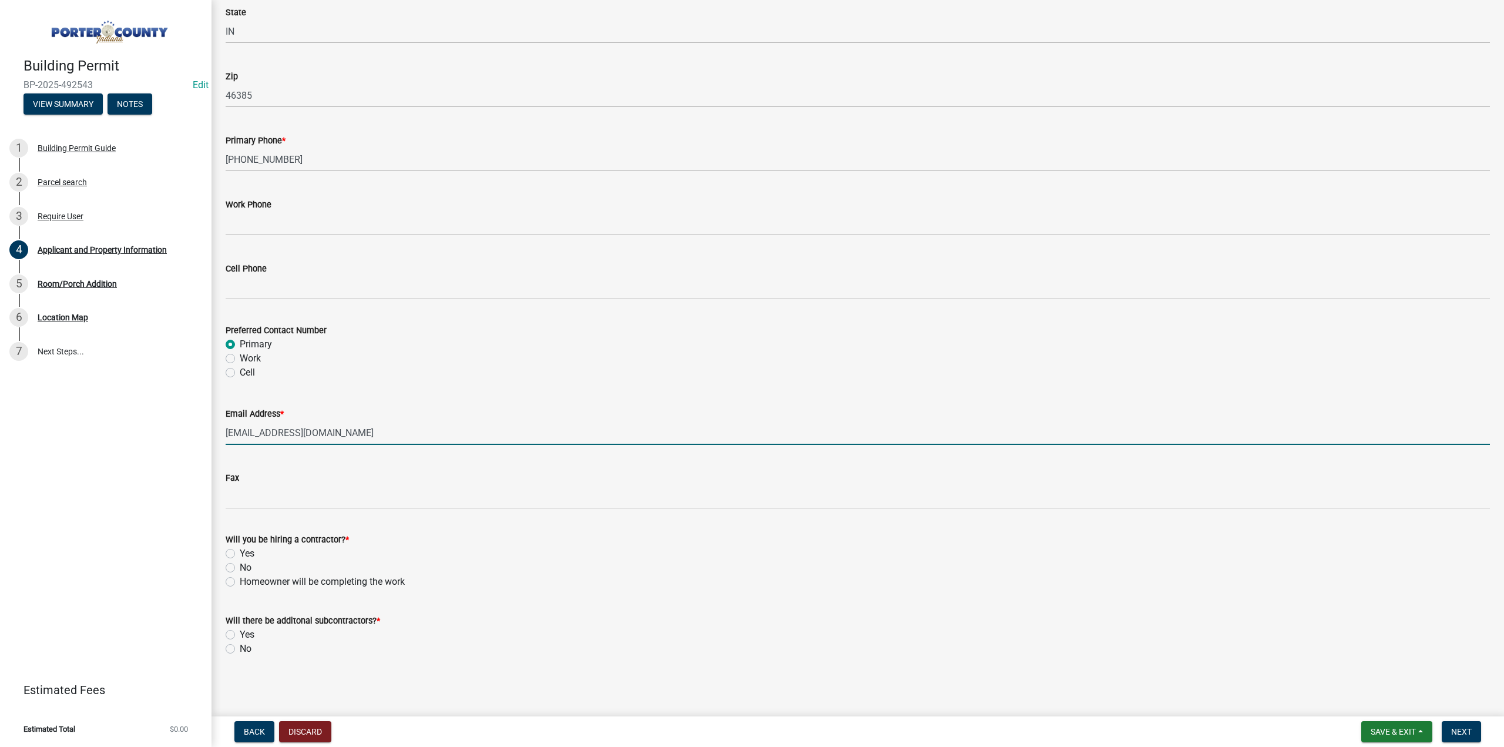
type input "k.cruiser@comcast.net"
click at [240, 551] on label "Yes" at bounding box center [247, 553] width 15 height 14
click at [240, 551] on input "Yes" at bounding box center [244, 550] width 8 height 8
radio input "true"
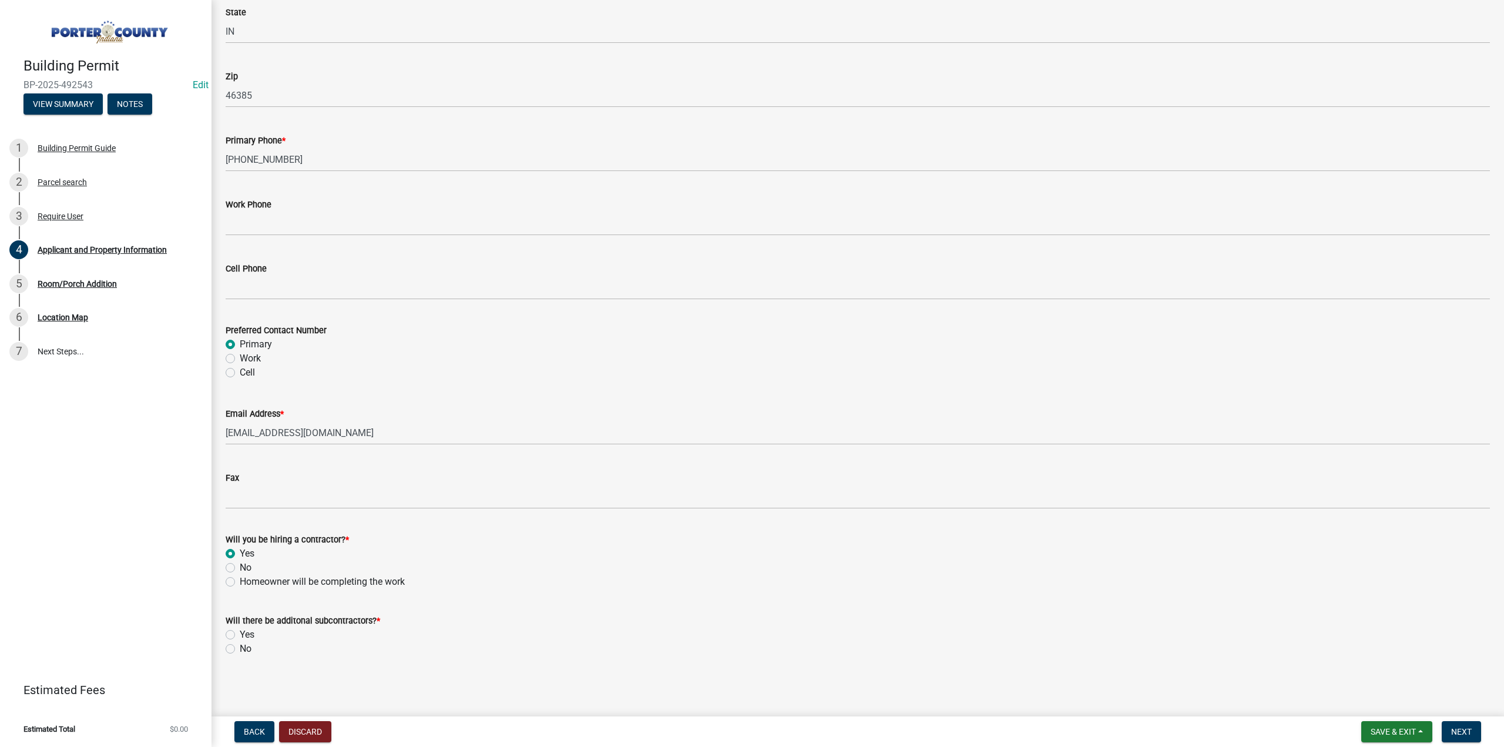
click at [240, 646] on label "No" at bounding box center [246, 649] width 12 height 14
click at [240, 646] on input "No" at bounding box center [244, 646] width 8 height 8
radio input "true"
click at [1455, 729] on span "Next" at bounding box center [1461, 731] width 21 height 9
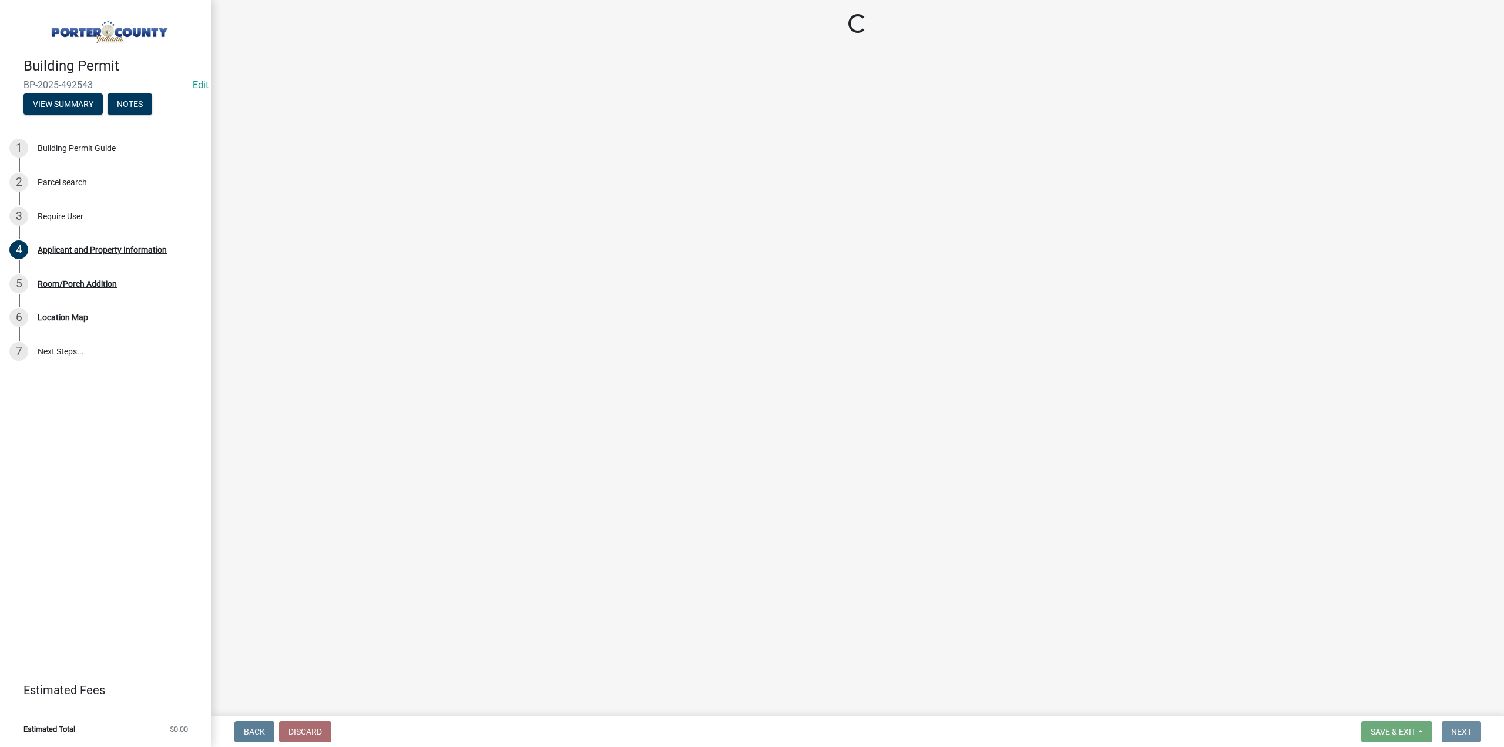
scroll to position [0, 0]
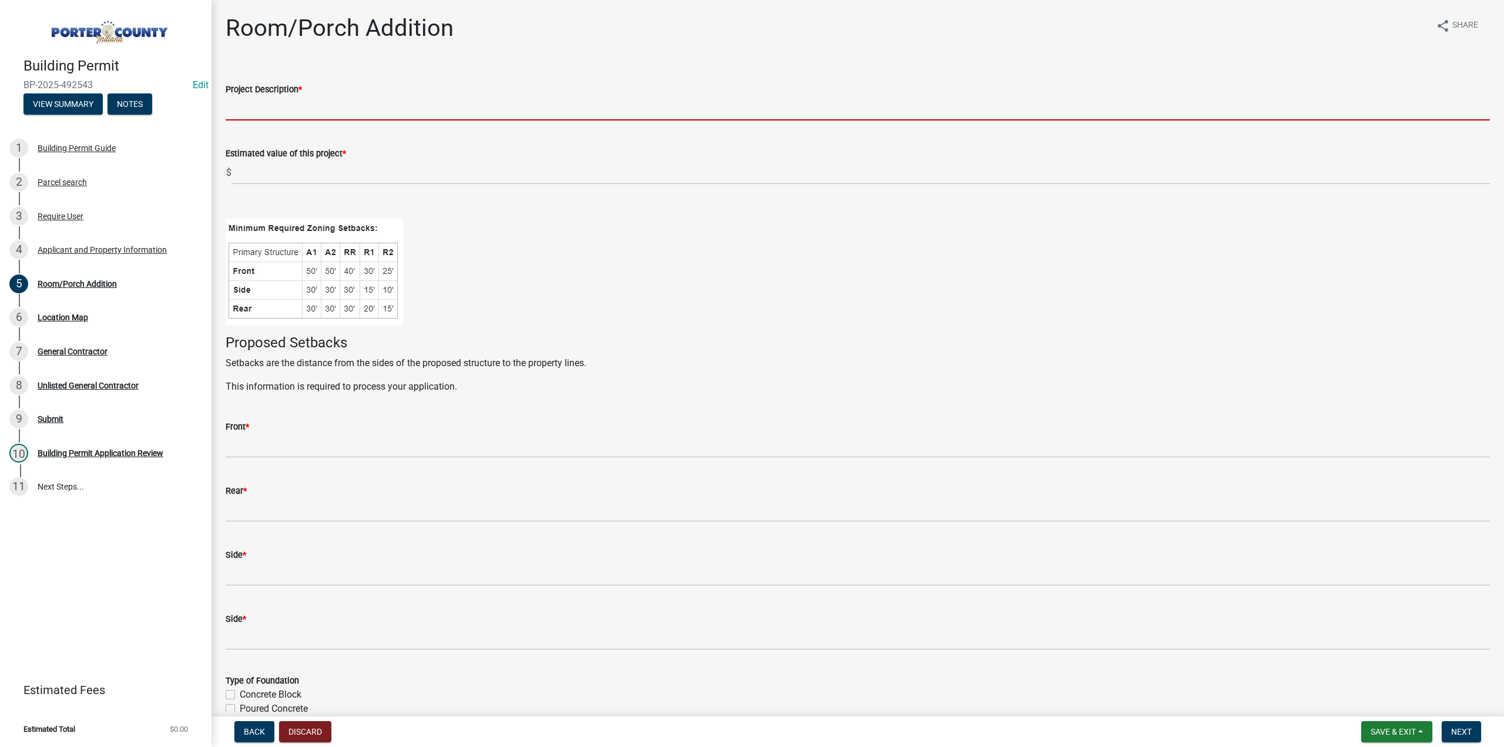
click at [250, 105] on input "Project Description *" at bounding box center [858, 108] width 1265 height 24
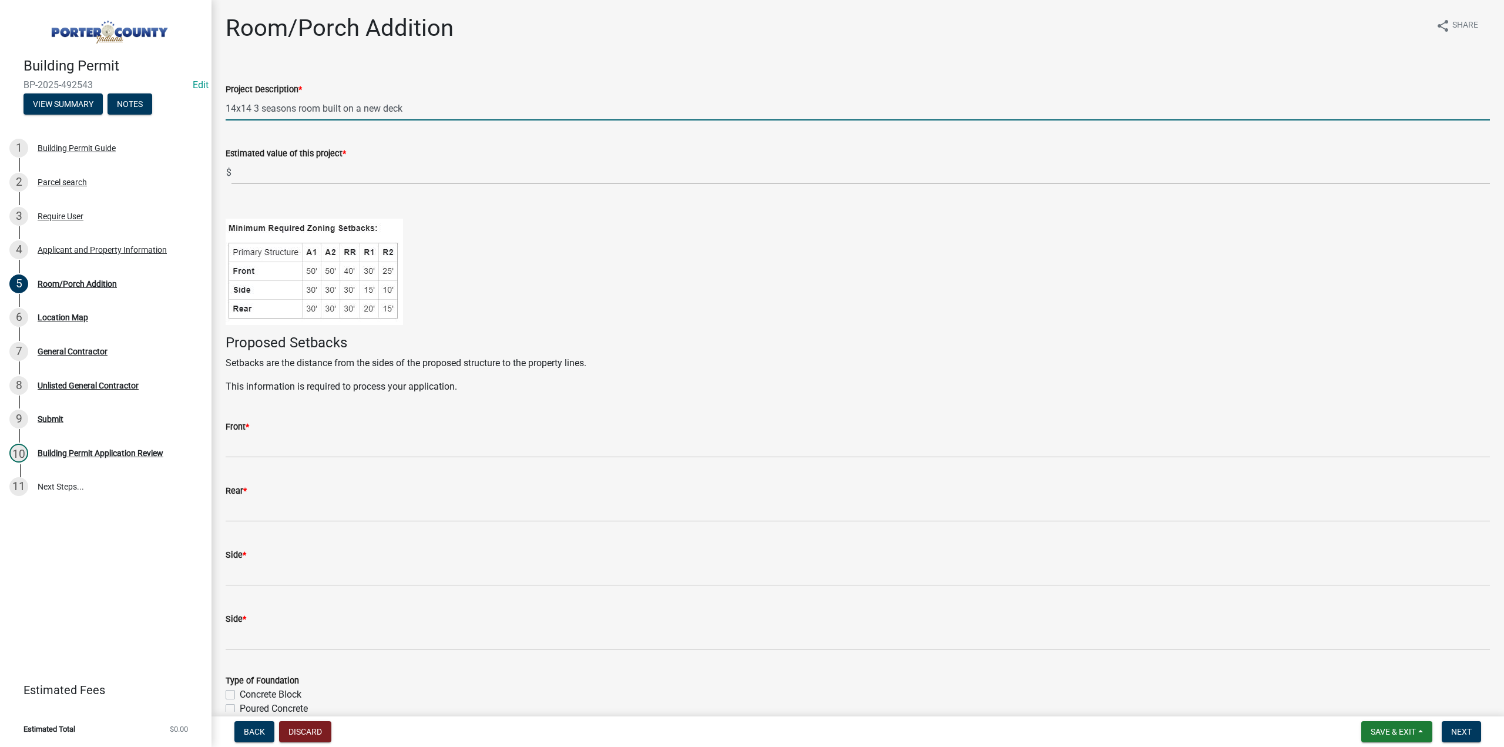
type input "14x14 3 seasons room built on a new deck"
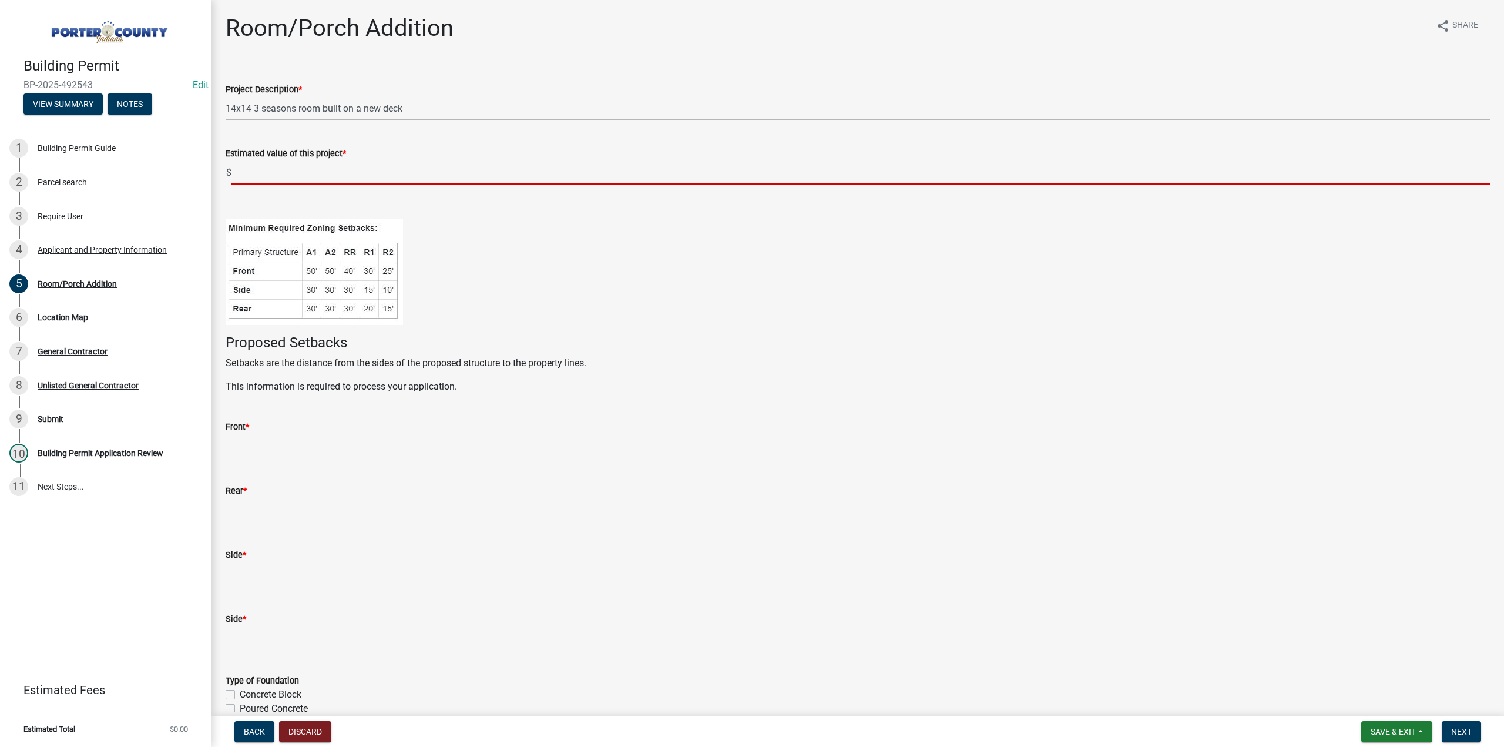
click at [244, 170] on input "text" at bounding box center [861, 172] width 1259 height 24
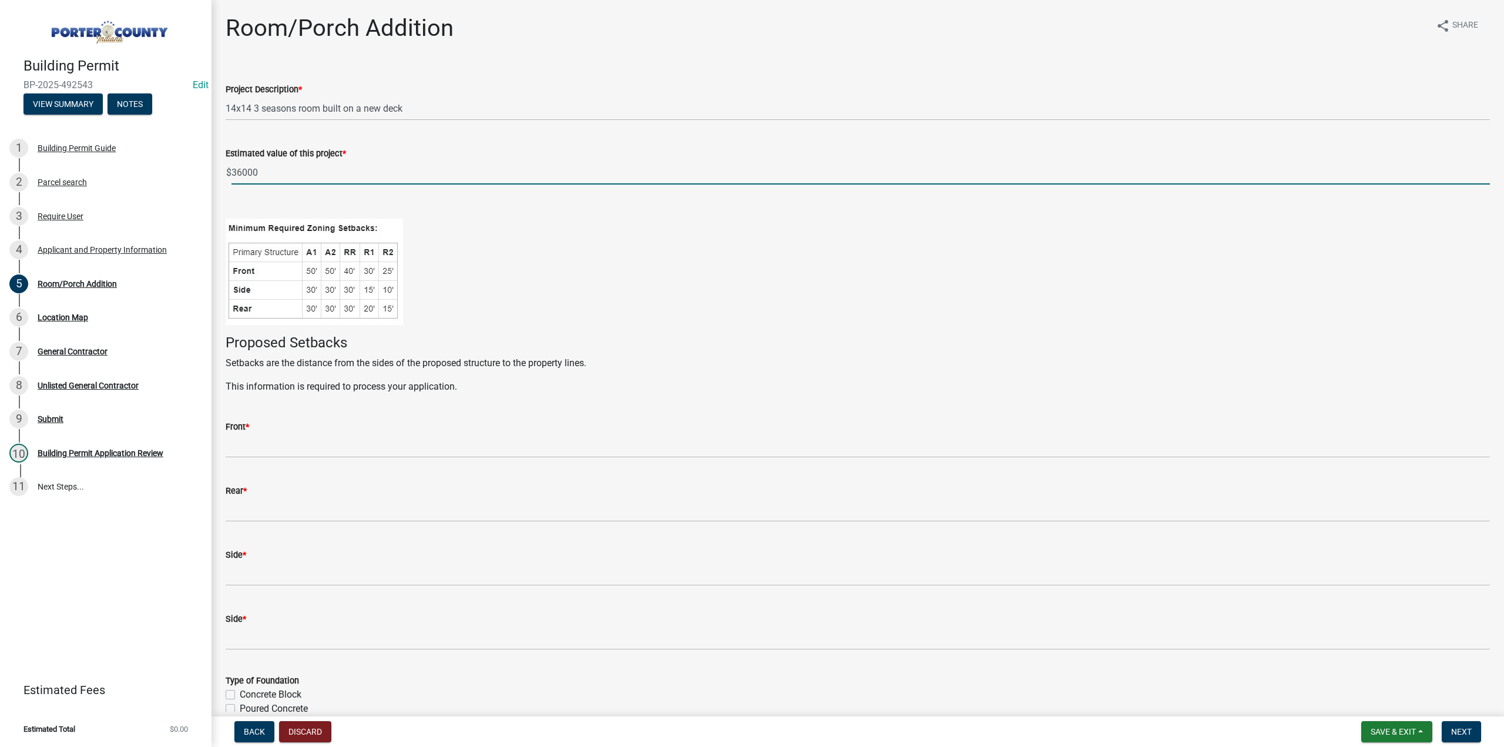
type input "36000"
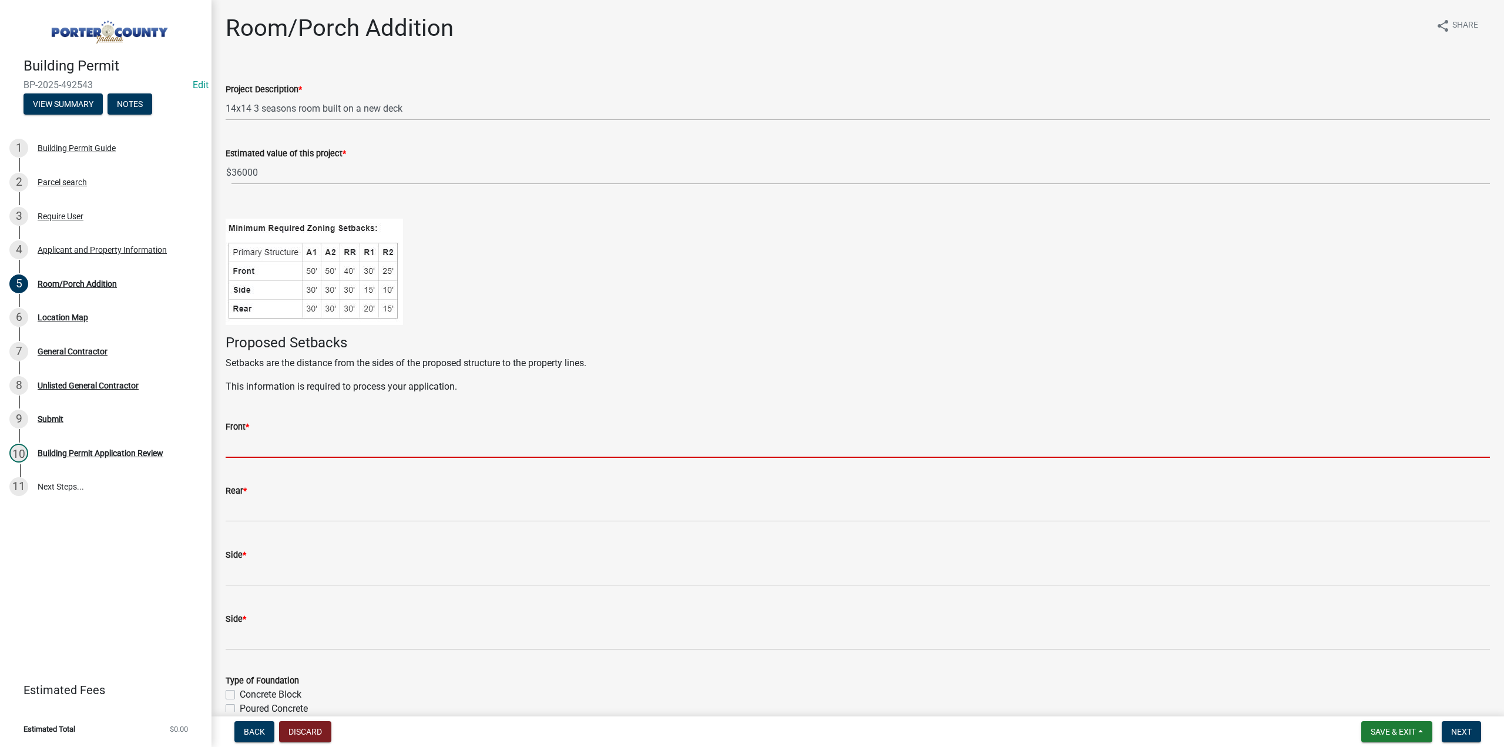
click at [267, 435] on input "Front *" at bounding box center [858, 446] width 1265 height 24
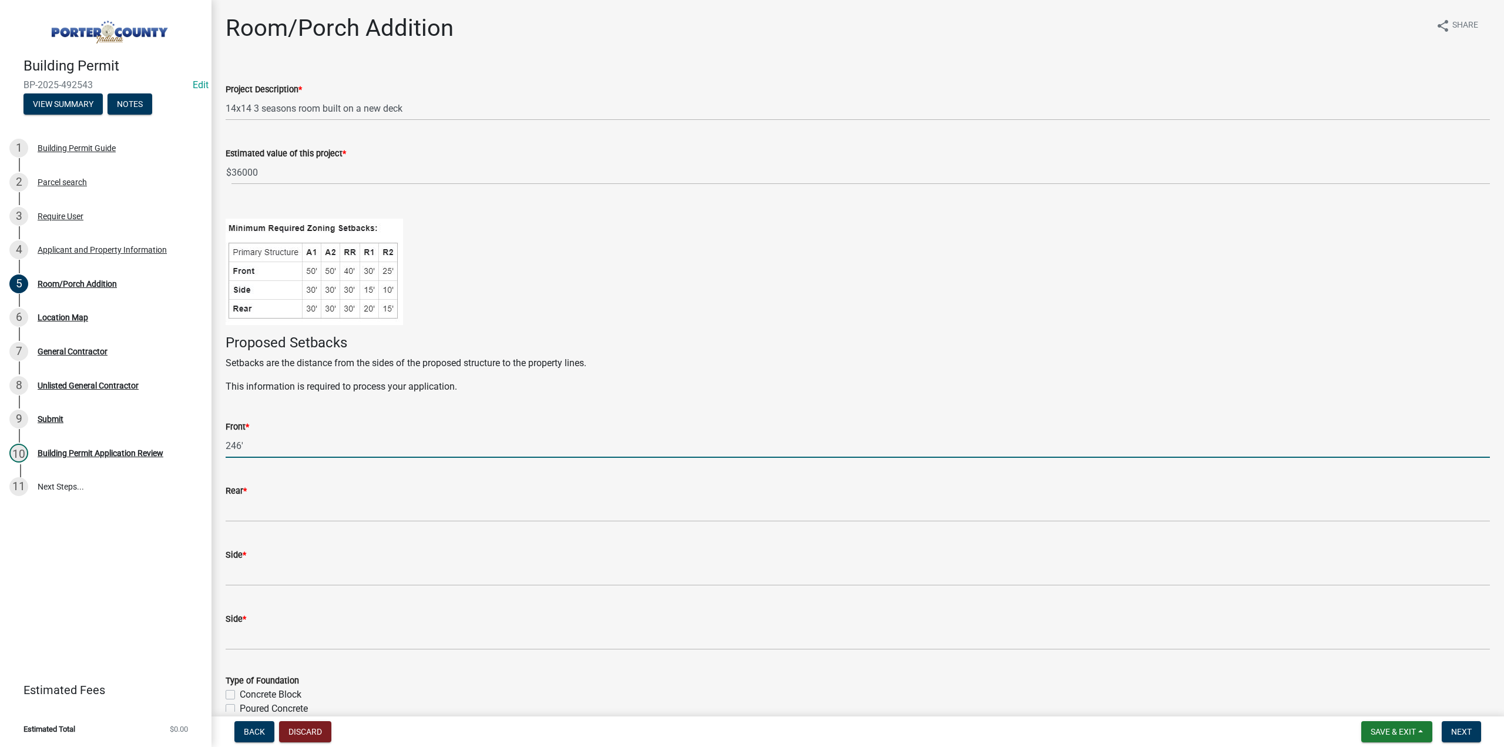
type input "246'"
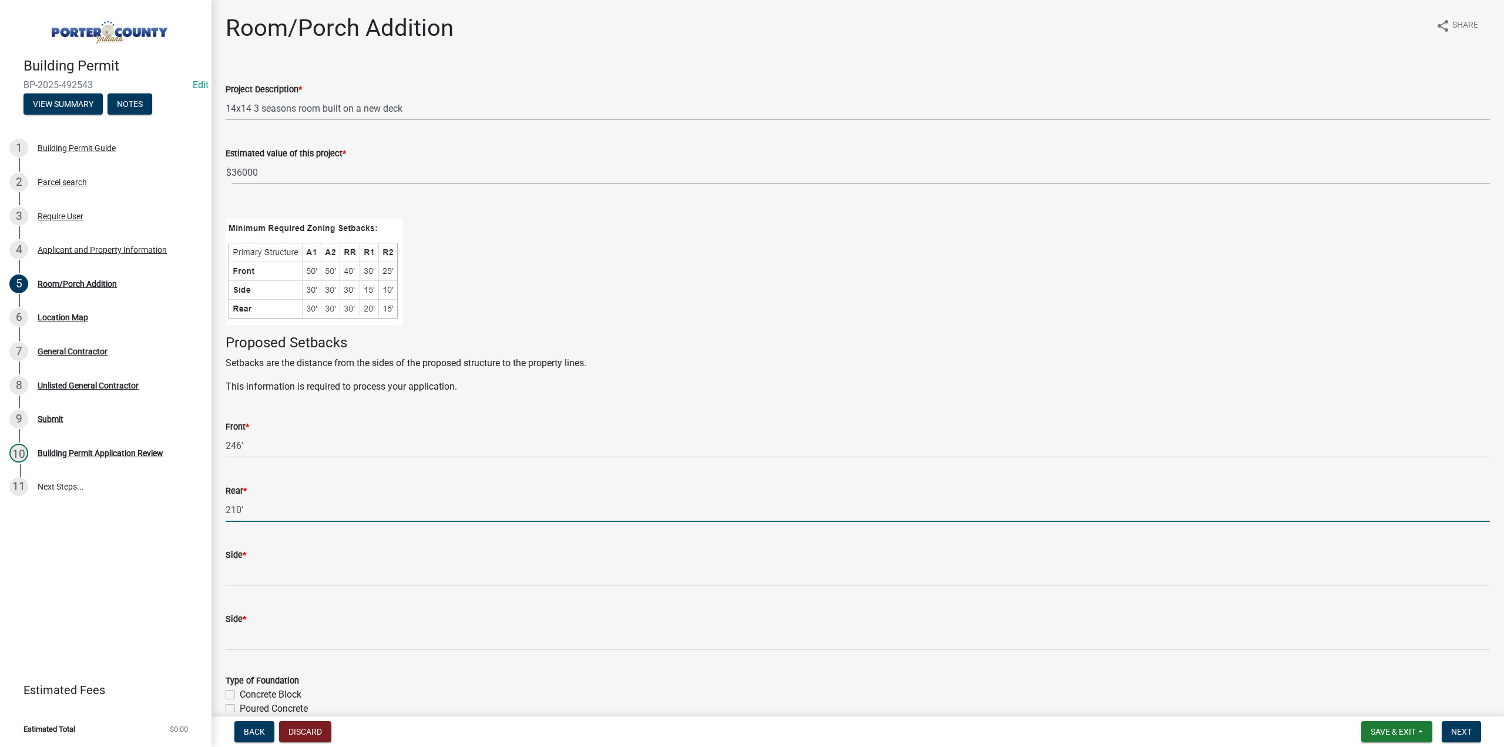
type input "210'"
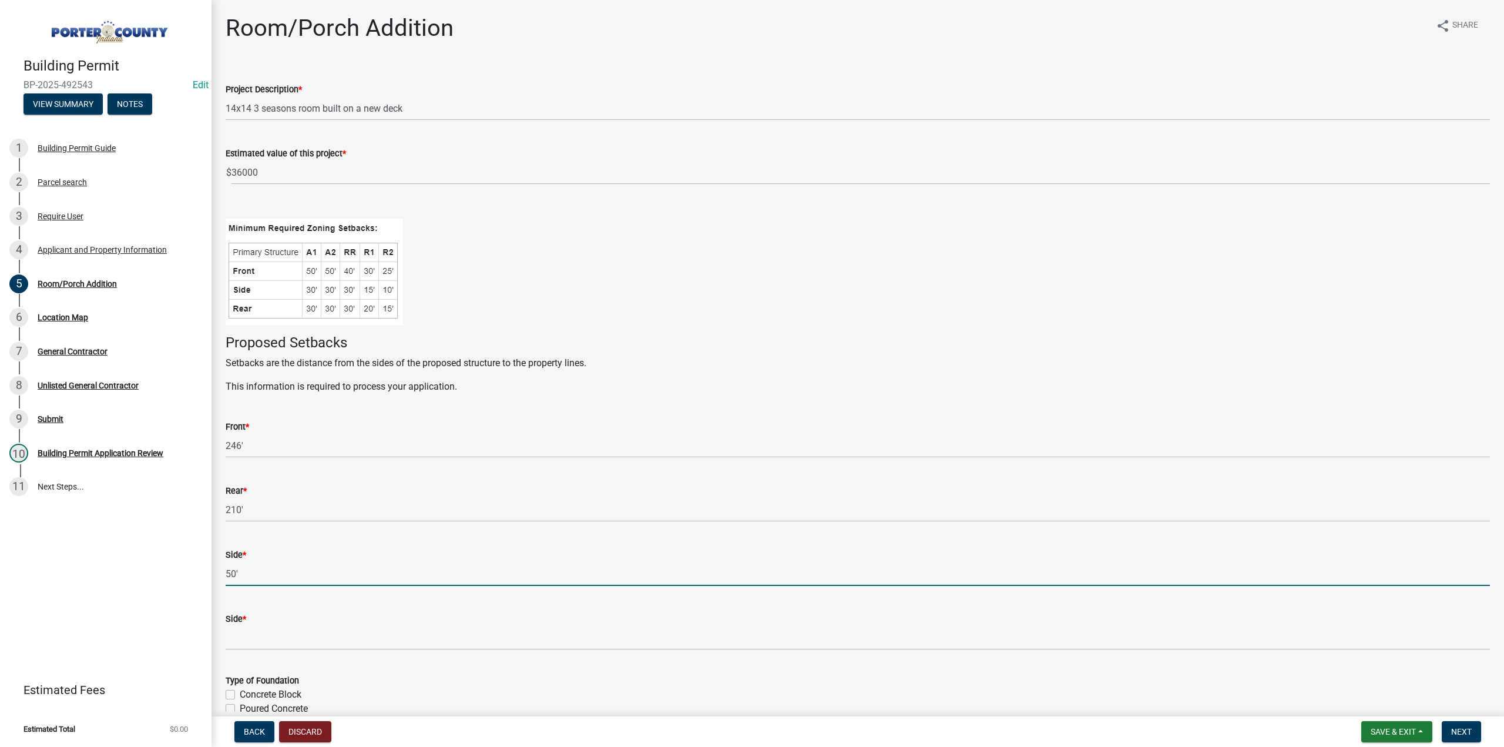
type input "50'"
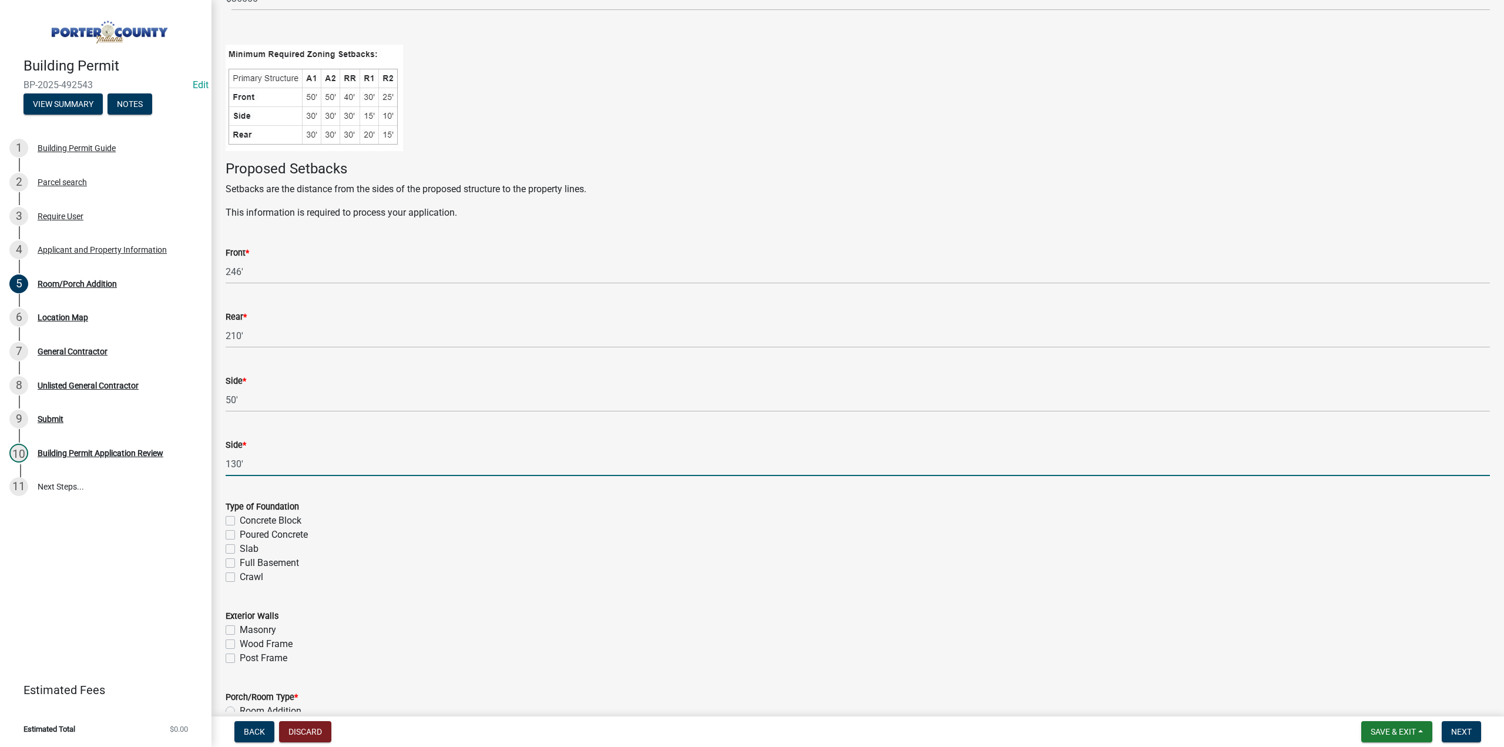
scroll to position [176, 0]
type input "130'"
click at [240, 533] on label "Poured Concrete" at bounding box center [274, 532] width 68 height 14
click at [240, 533] on input "Poured Concrete" at bounding box center [244, 529] width 8 height 8
checkbox input "true"
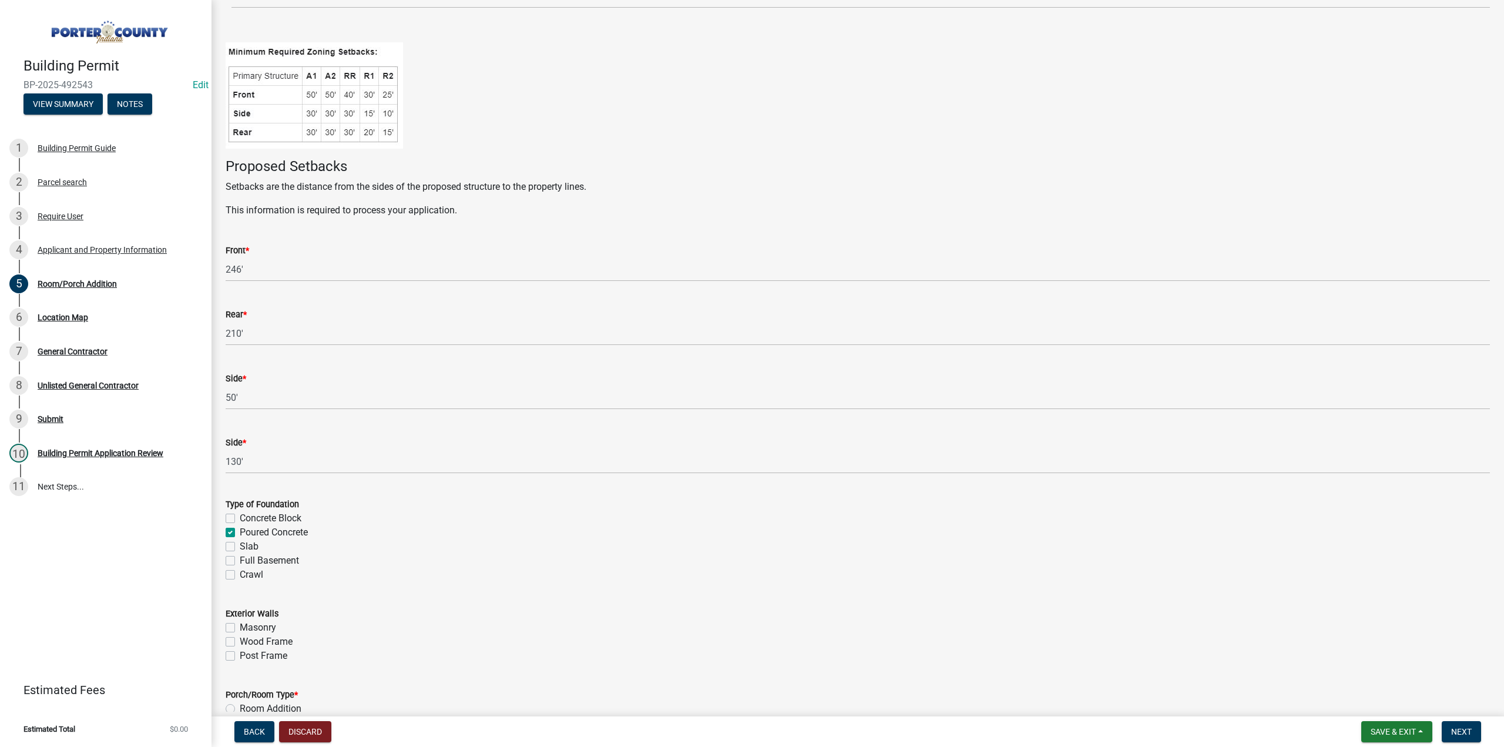
checkbox input "false"
checkbox input "true"
checkbox input "false"
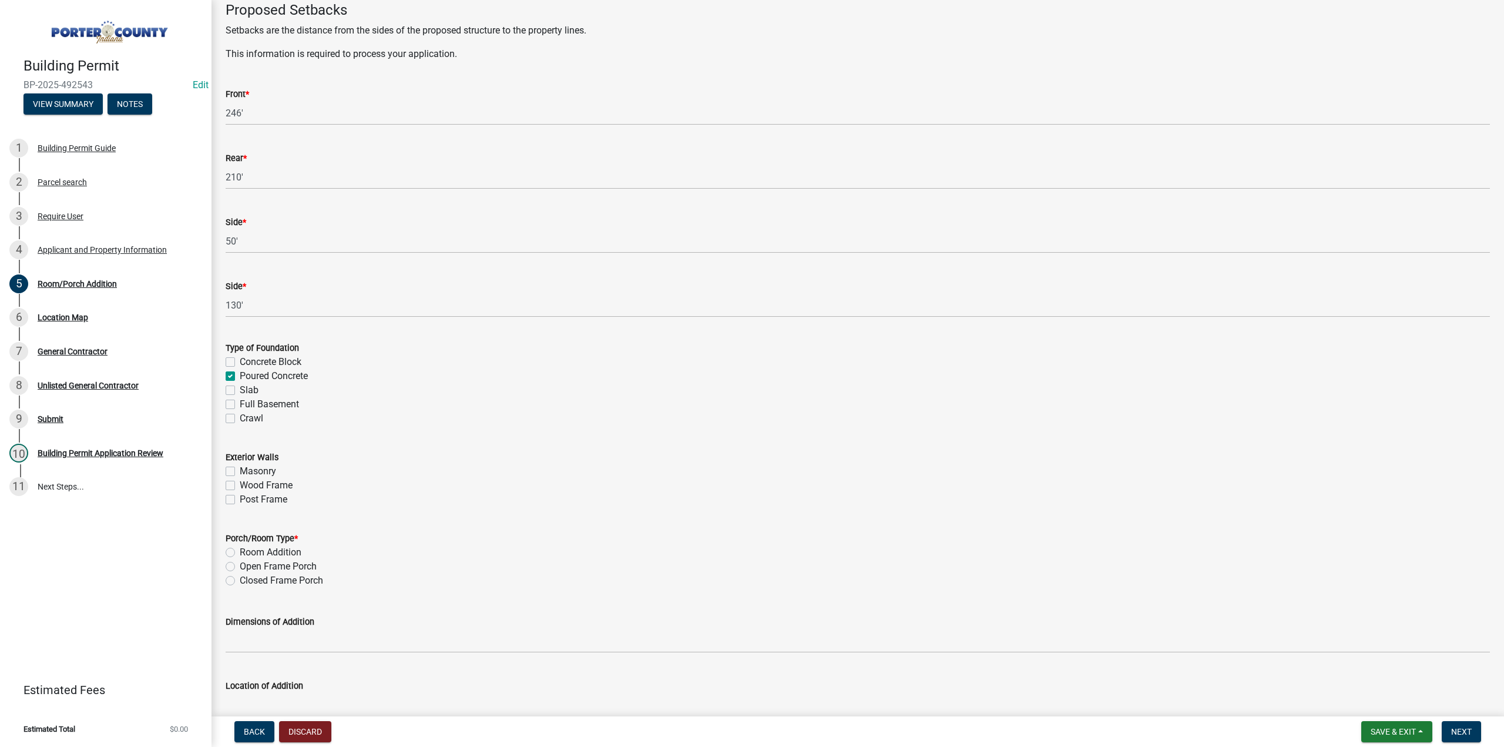
scroll to position [353, 0]
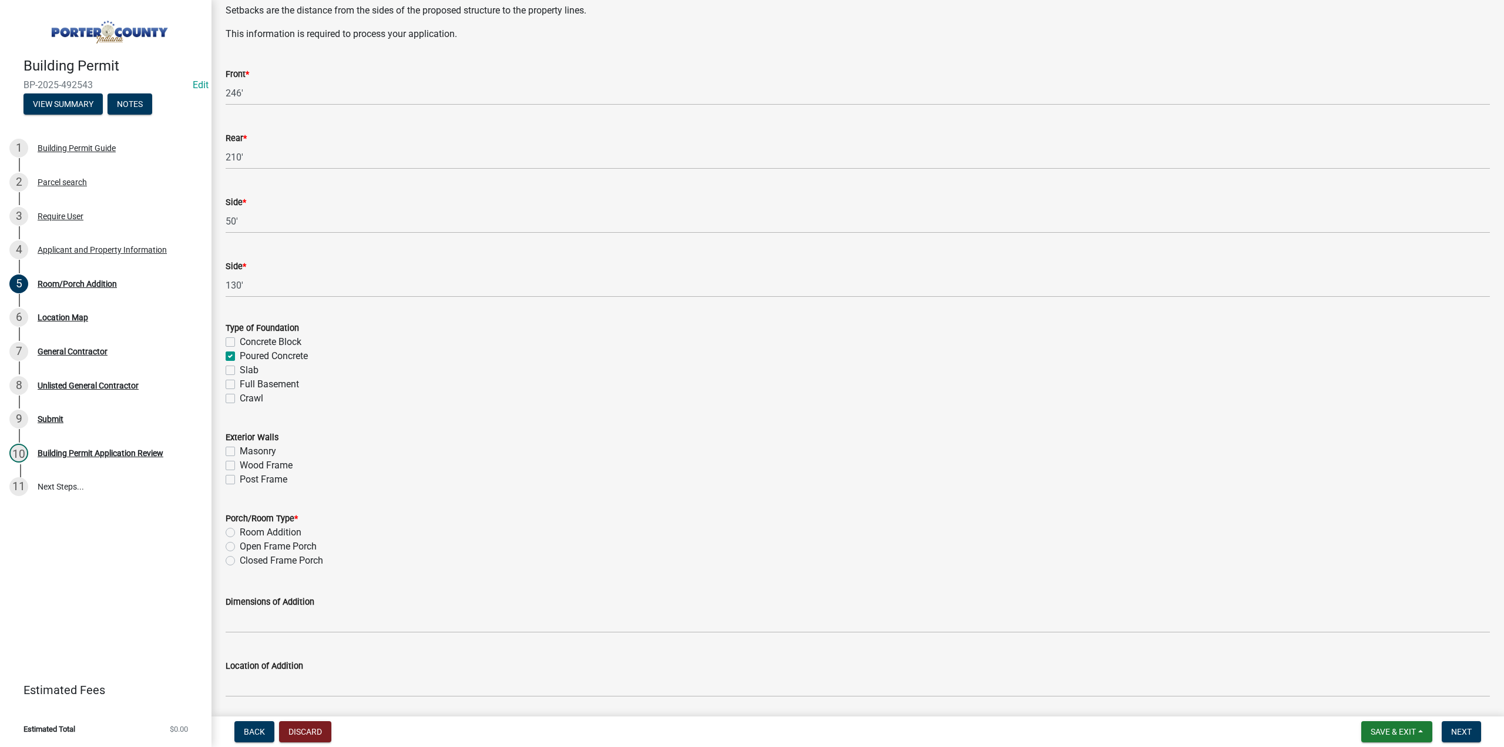
click at [240, 562] on label "Closed Frame Porch" at bounding box center [281, 561] width 83 height 14
click at [240, 561] on input "Closed Frame Porch" at bounding box center [244, 558] width 8 height 8
radio input "true"
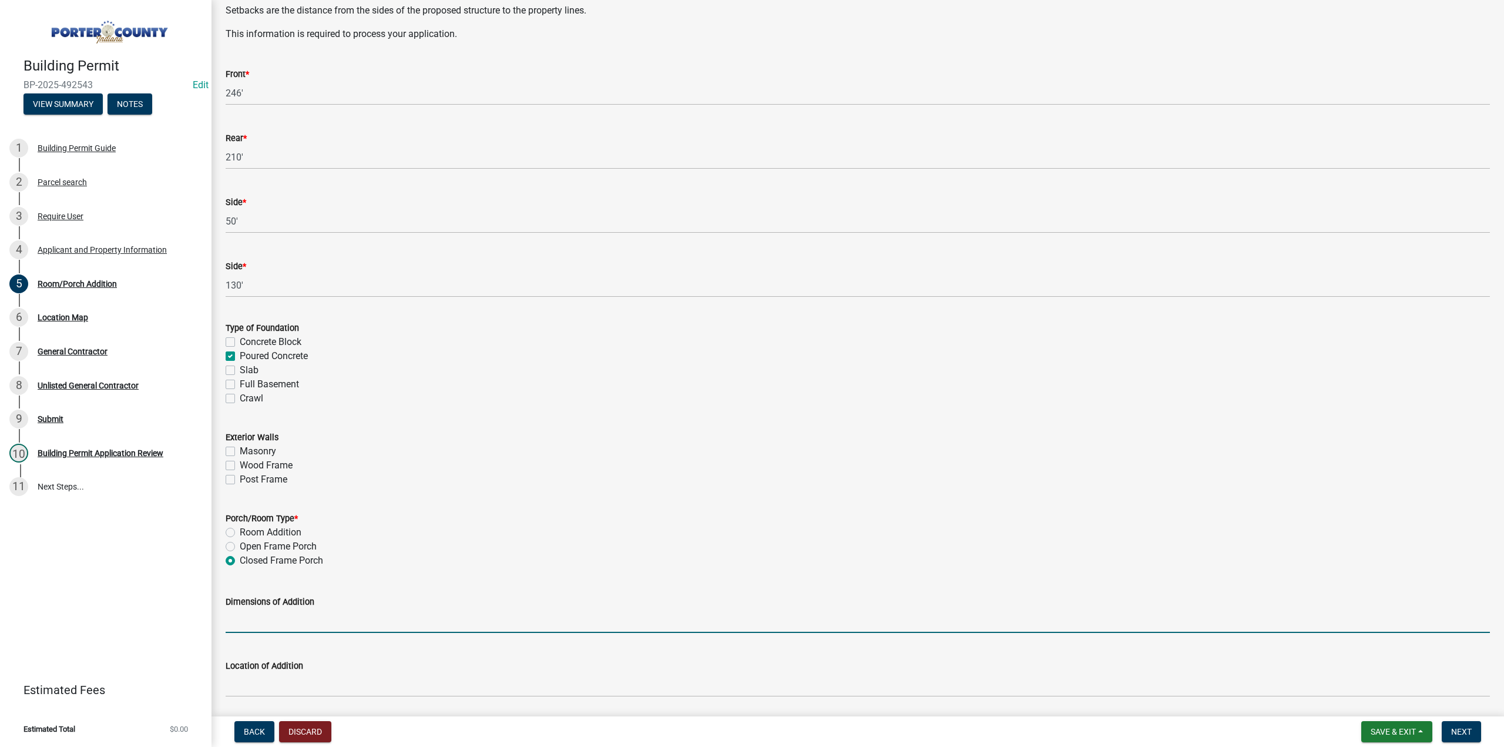
click at [273, 623] on input "Dimensions of Addition" at bounding box center [858, 621] width 1265 height 24
type input "14x14"
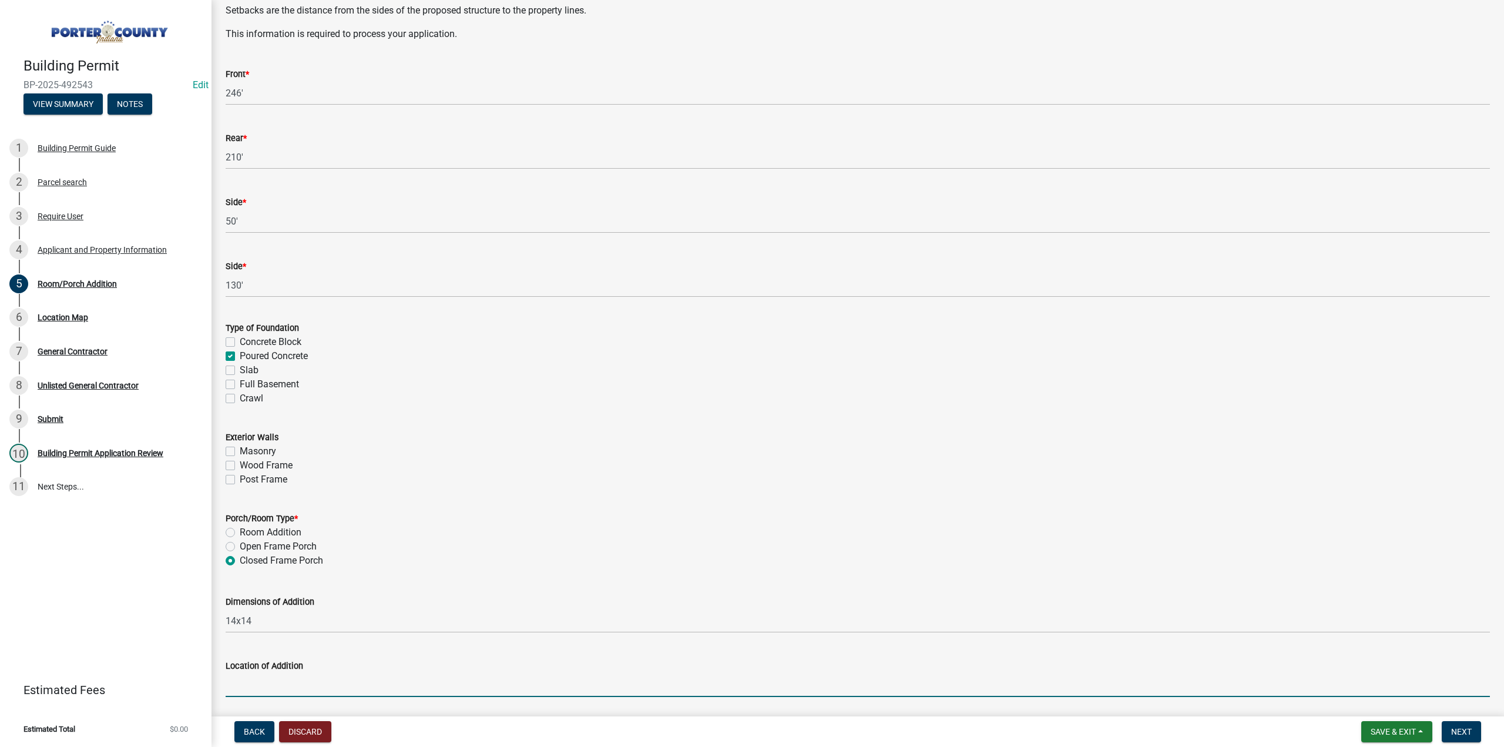
click at [324, 685] on input "Location of Addition" at bounding box center [858, 685] width 1265 height 24
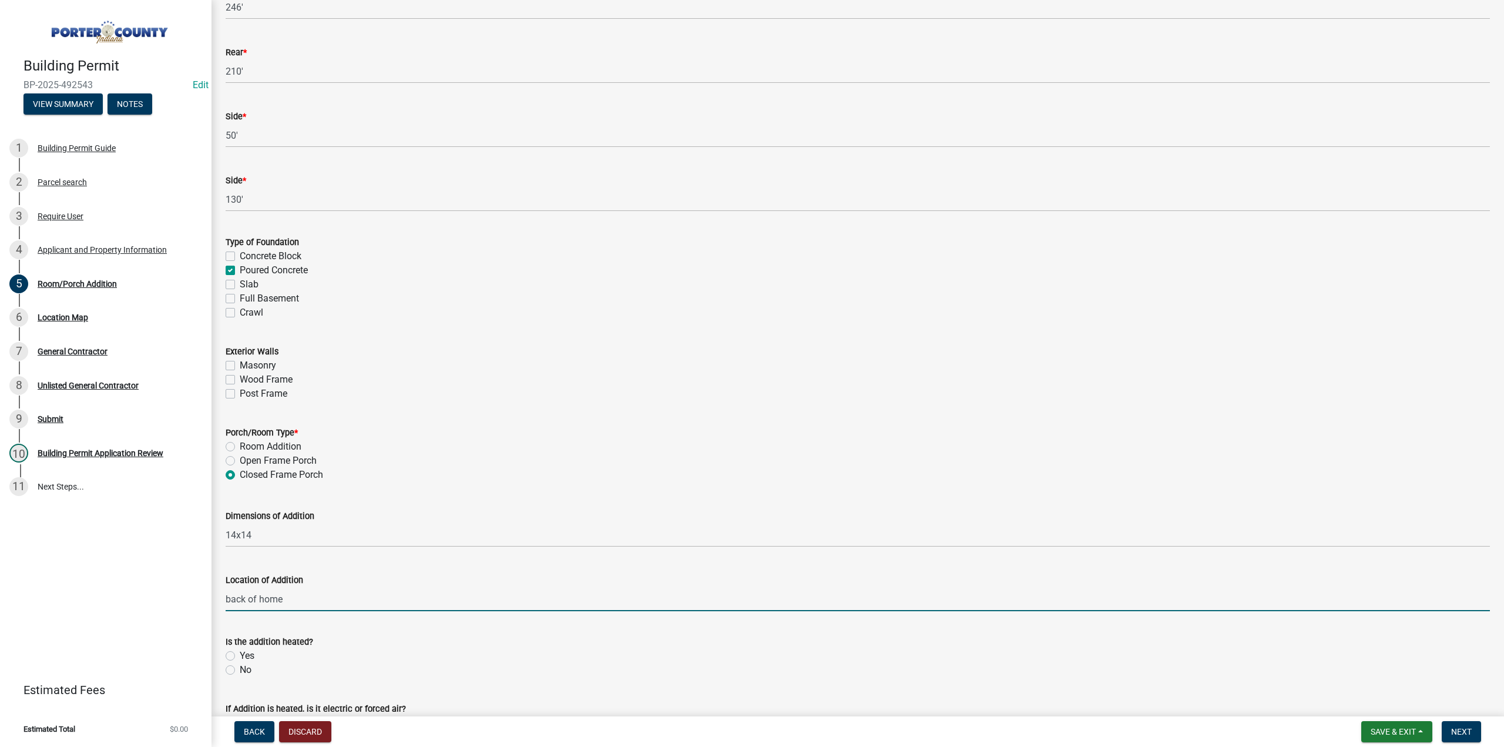
scroll to position [588, 0]
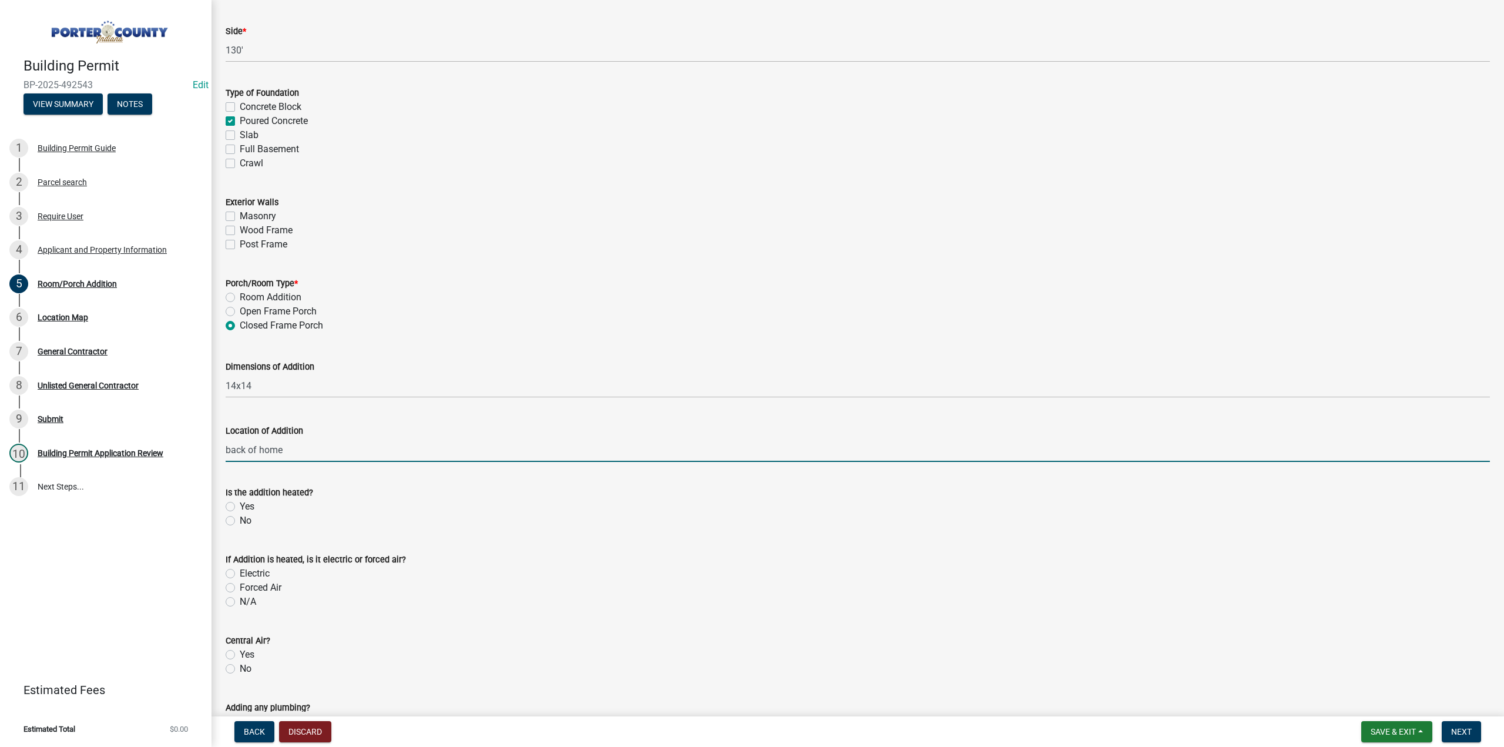
type input "back of home"
drag, startPoint x: 229, startPoint y: 522, endPoint x: 219, endPoint y: 549, distance: 28.8
click at [240, 522] on label "No" at bounding box center [246, 521] width 12 height 14
click at [240, 521] on input "No" at bounding box center [244, 518] width 8 height 8
radio input "true"
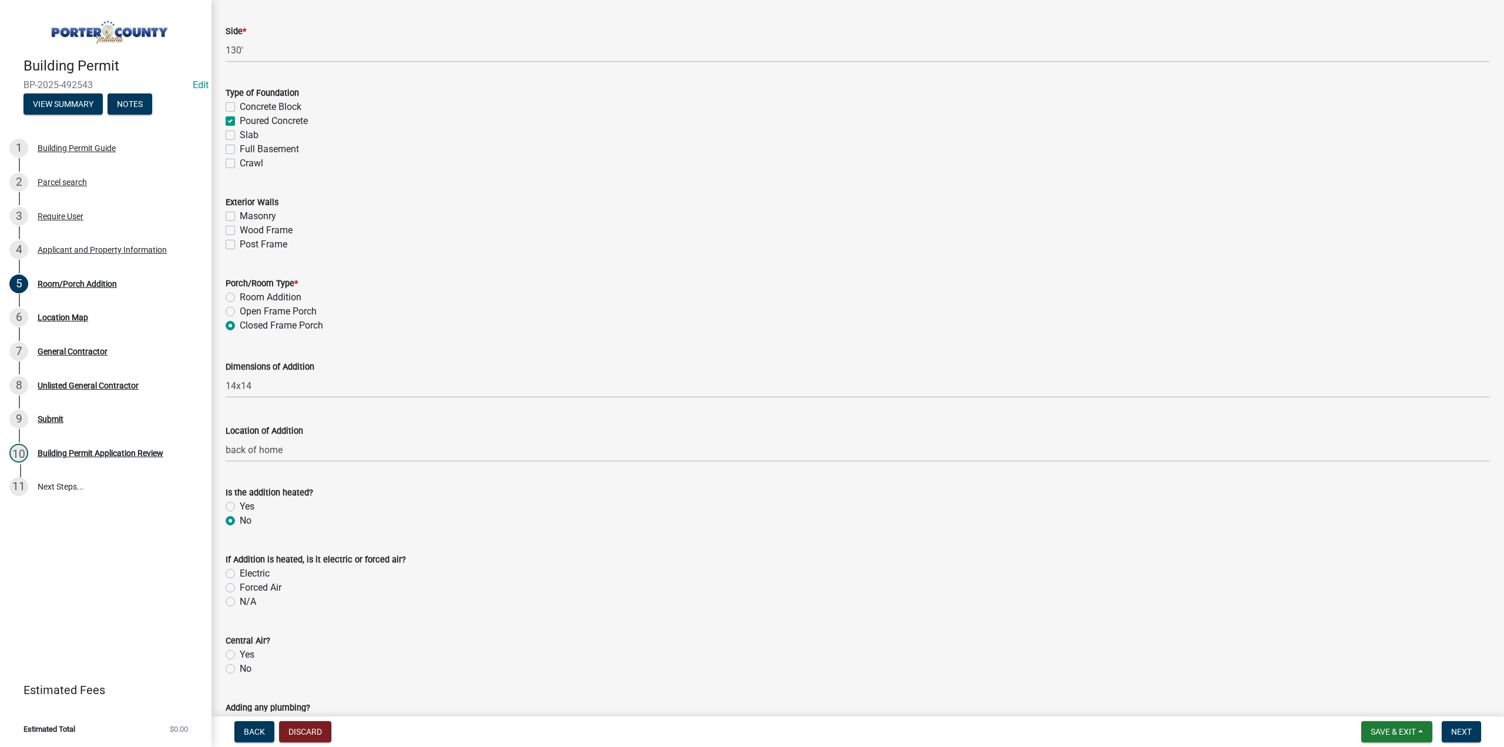
scroll to position [764, 0]
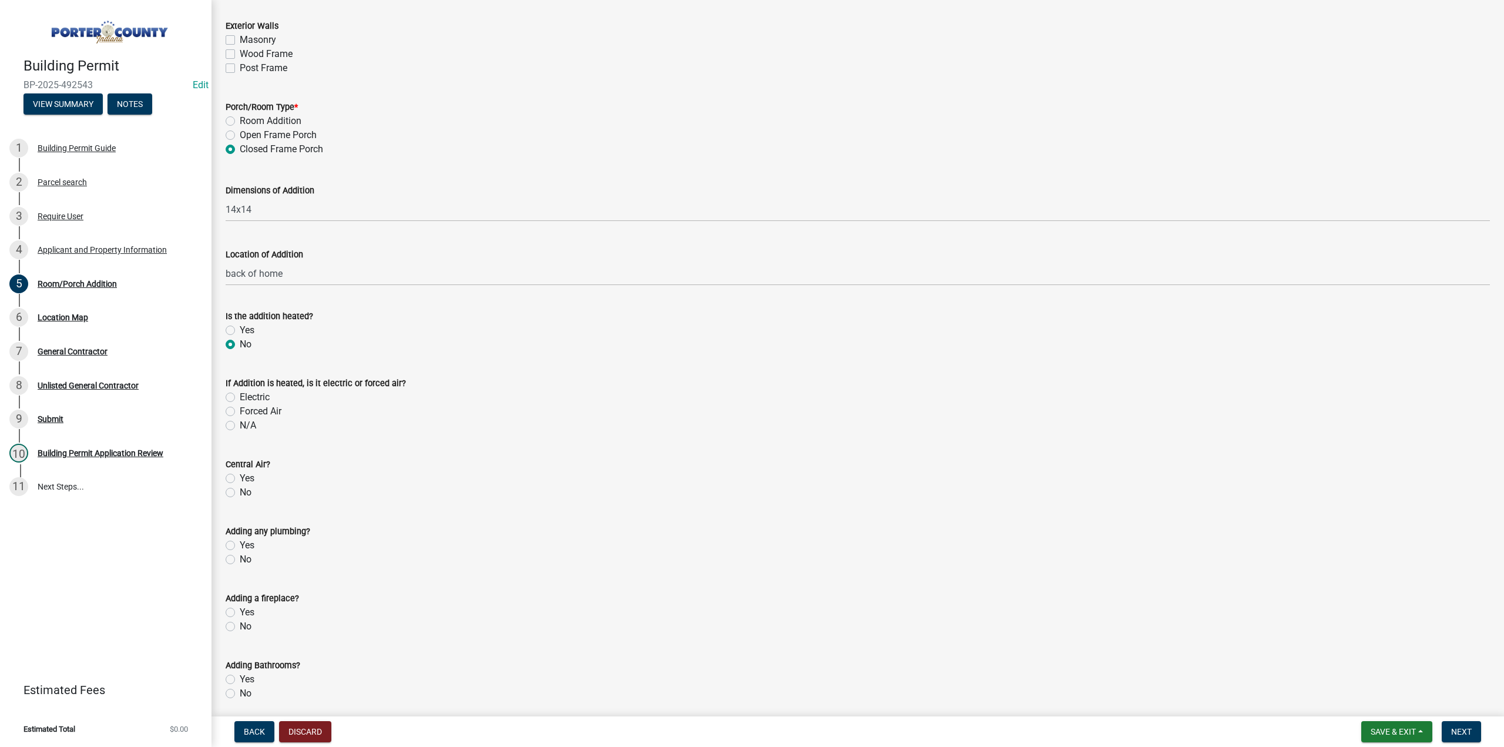
click at [240, 493] on label "No" at bounding box center [246, 492] width 12 height 14
click at [240, 493] on input "No" at bounding box center [244, 489] width 8 height 8
radio input "true"
click at [240, 559] on label "No" at bounding box center [246, 559] width 12 height 14
click at [240, 559] on input "No" at bounding box center [244, 556] width 8 height 8
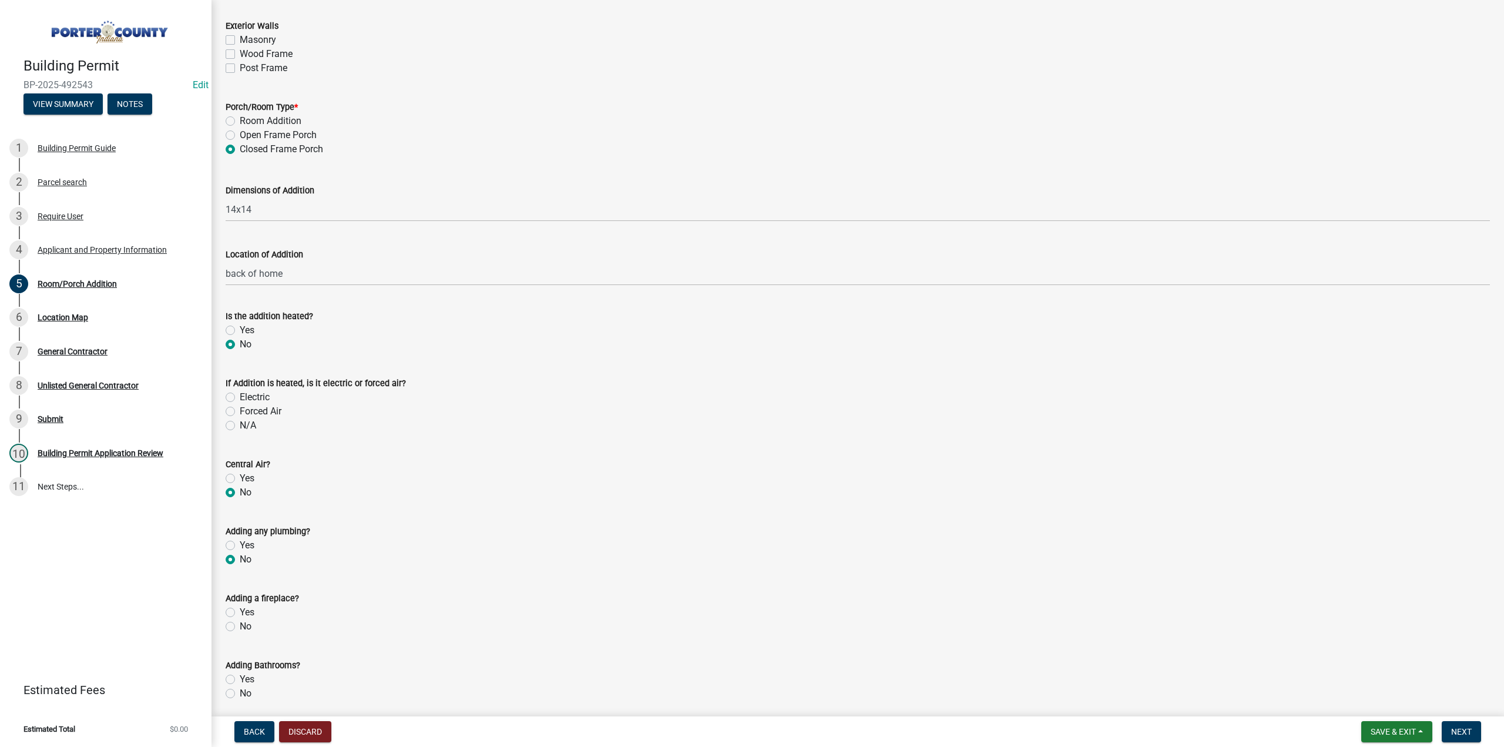
radio input "true"
click at [240, 627] on label "No" at bounding box center [246, 626] width 12 height 14
click at [240, 627] on input "No" at bounding box center [244, 623] width 8 height 8
radio input "true"
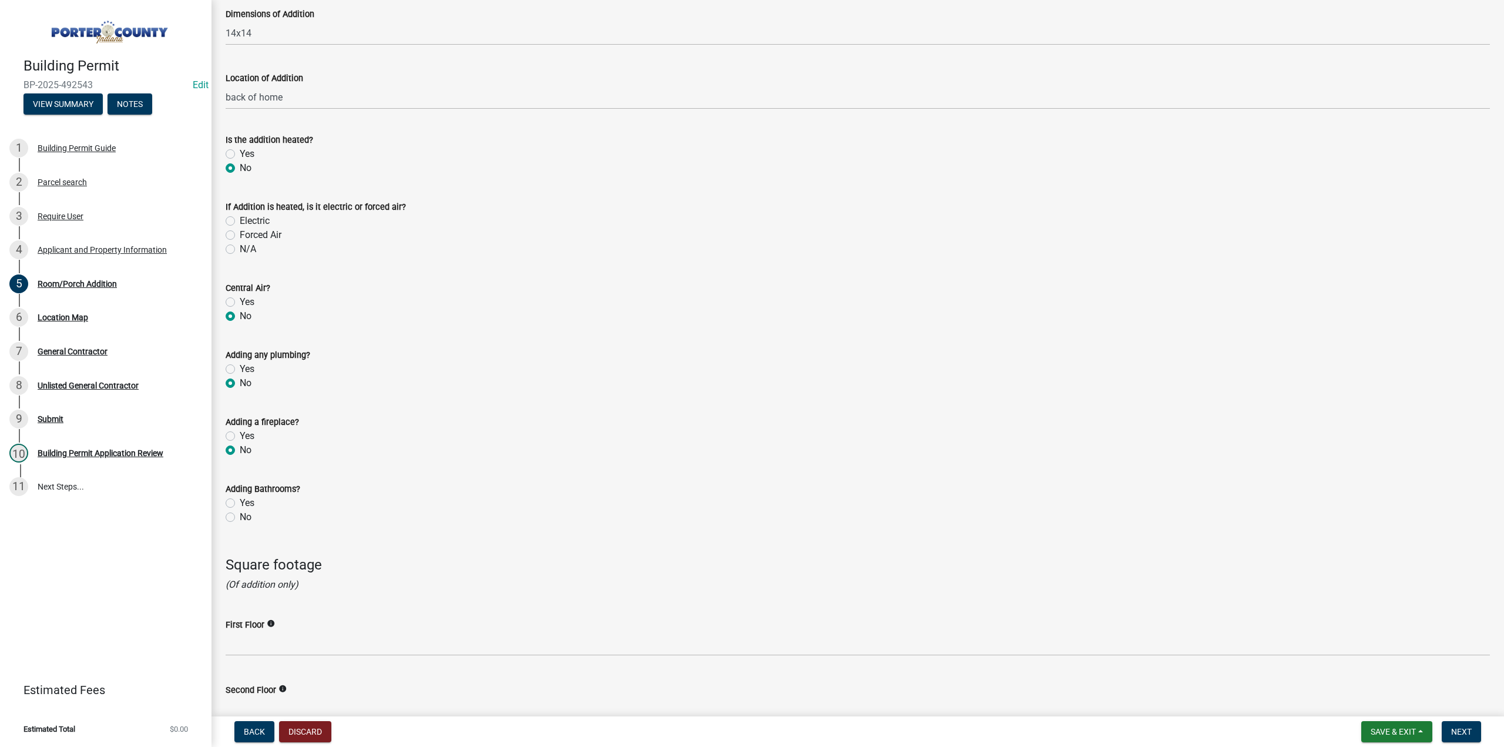
click at [240, 516] on label "No" at bounding box center [246, 517] width 12 height 14
click at [240, 516] on input "No" at bounding box center [244, 514] width 8 height 8
radio input "true"
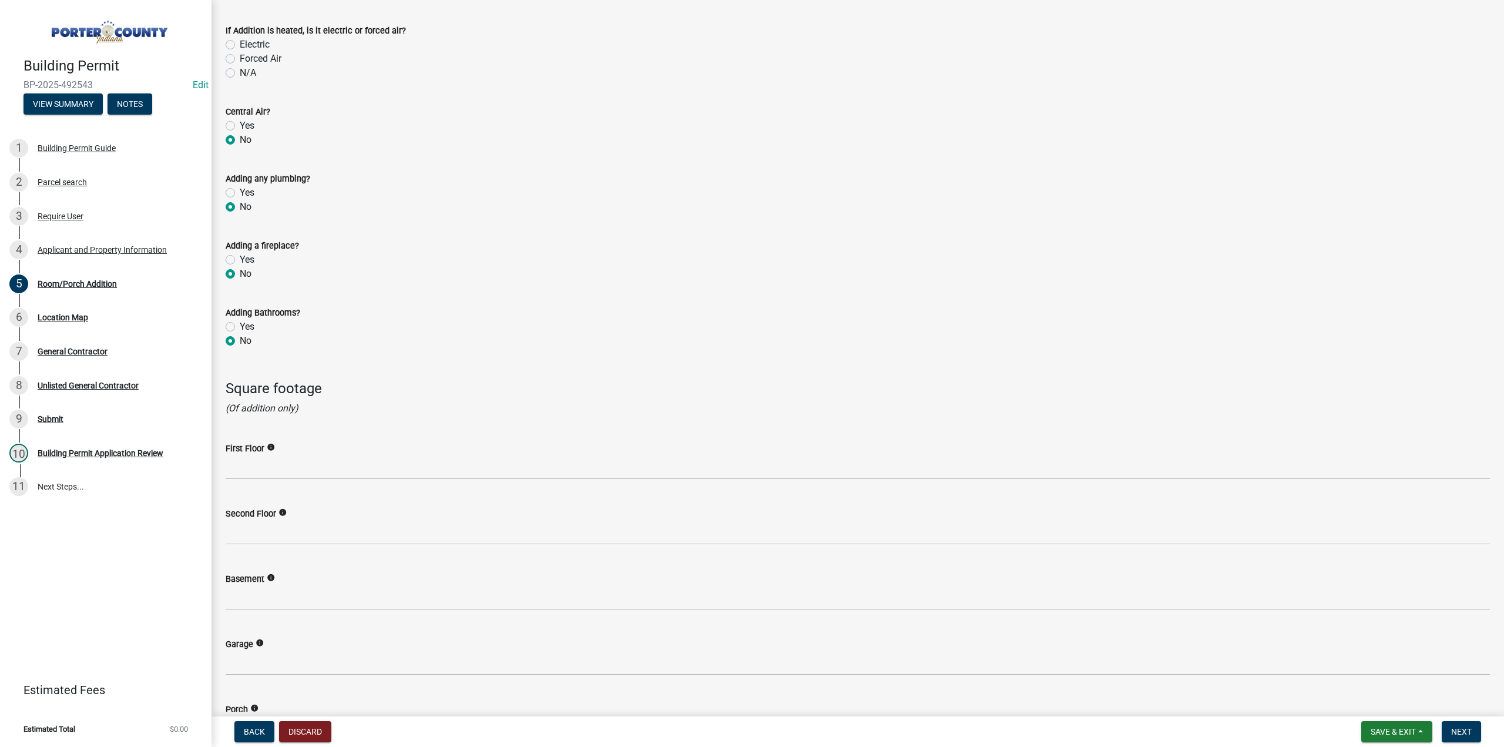
scroll to position [1293, 0]
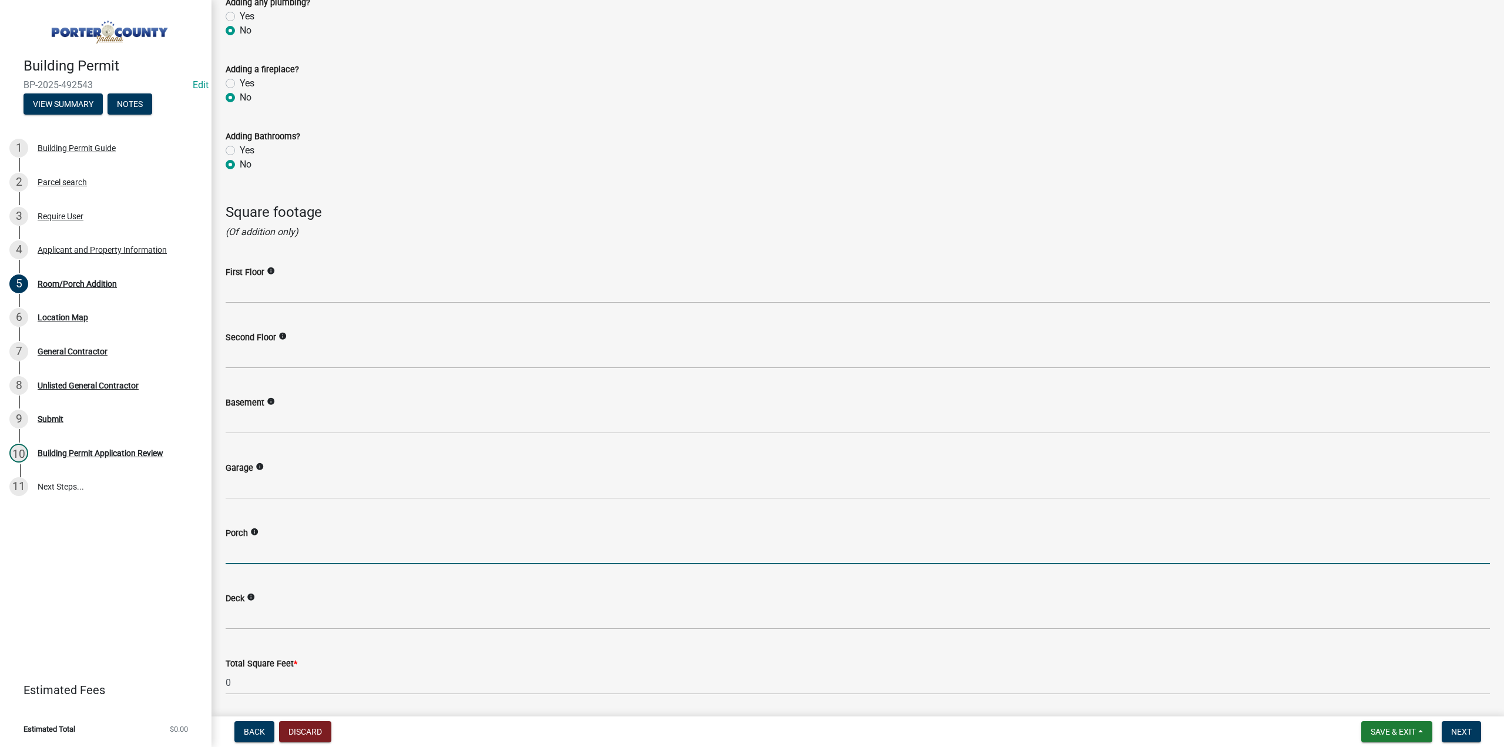
click at [248, 550] on input "text" at bounding box center [858, 552] width 1265 height 24
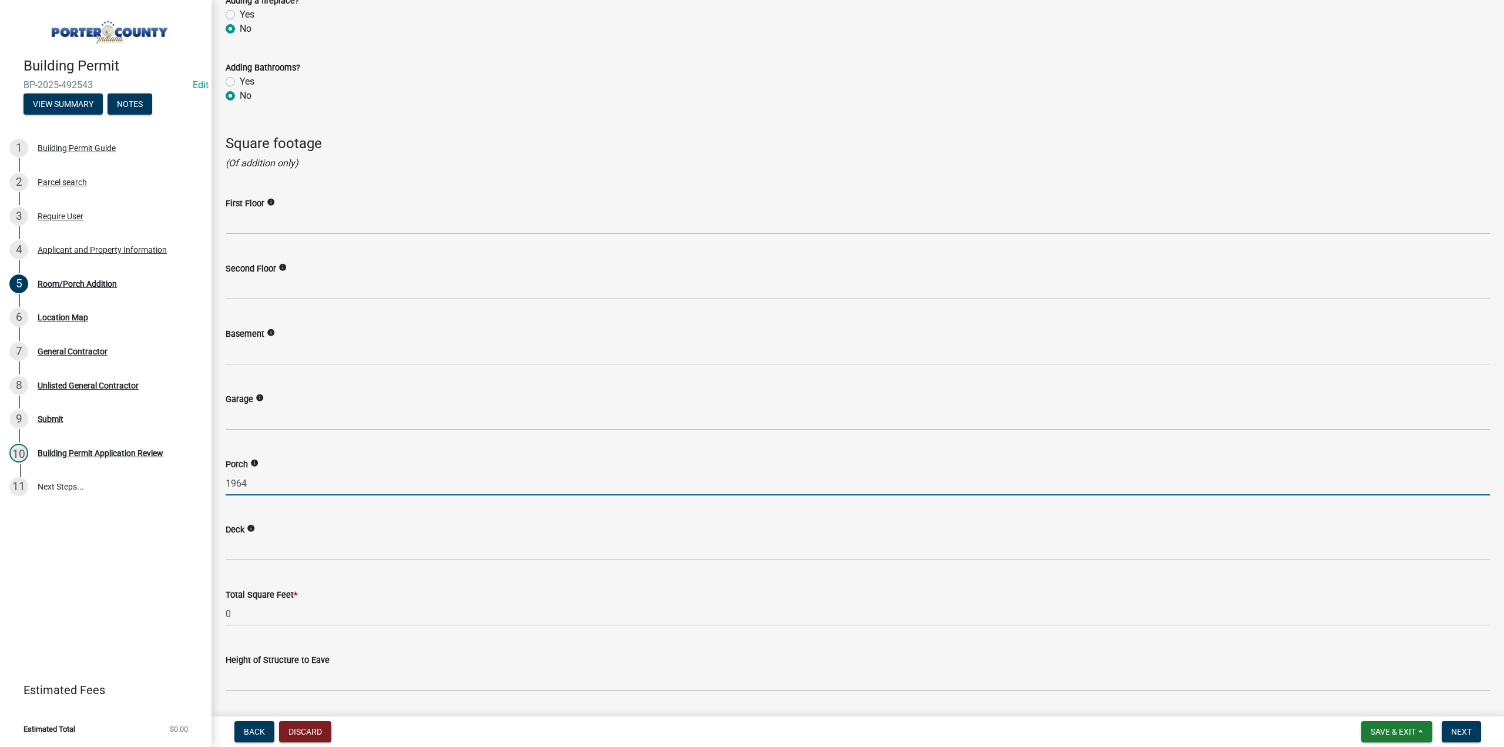
scroll to position [1469, 0]
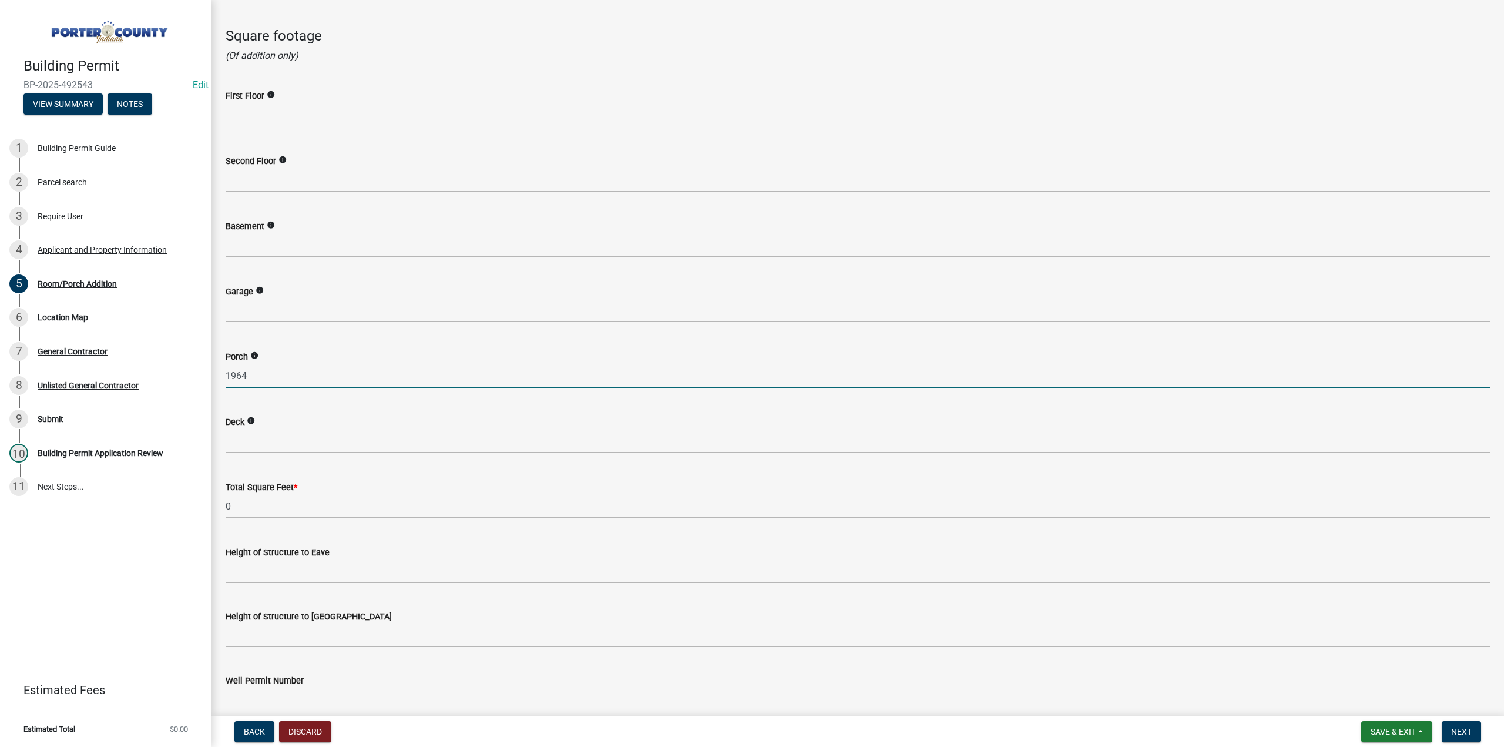
type input "1964"
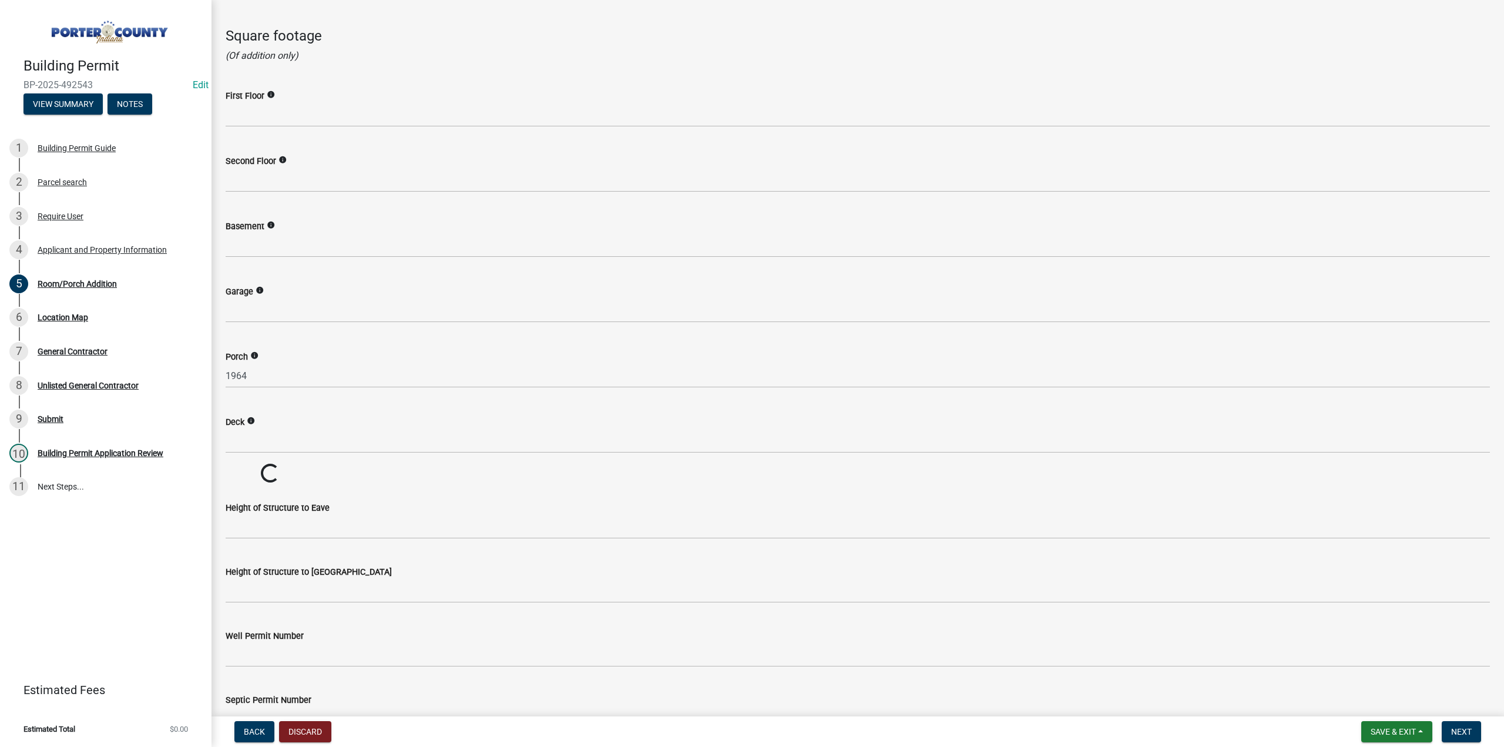
click at [299, 545] on wm-data-entity-input "Height of Structure to Eave" at bounding box center [858, 516] width 1265 height 64
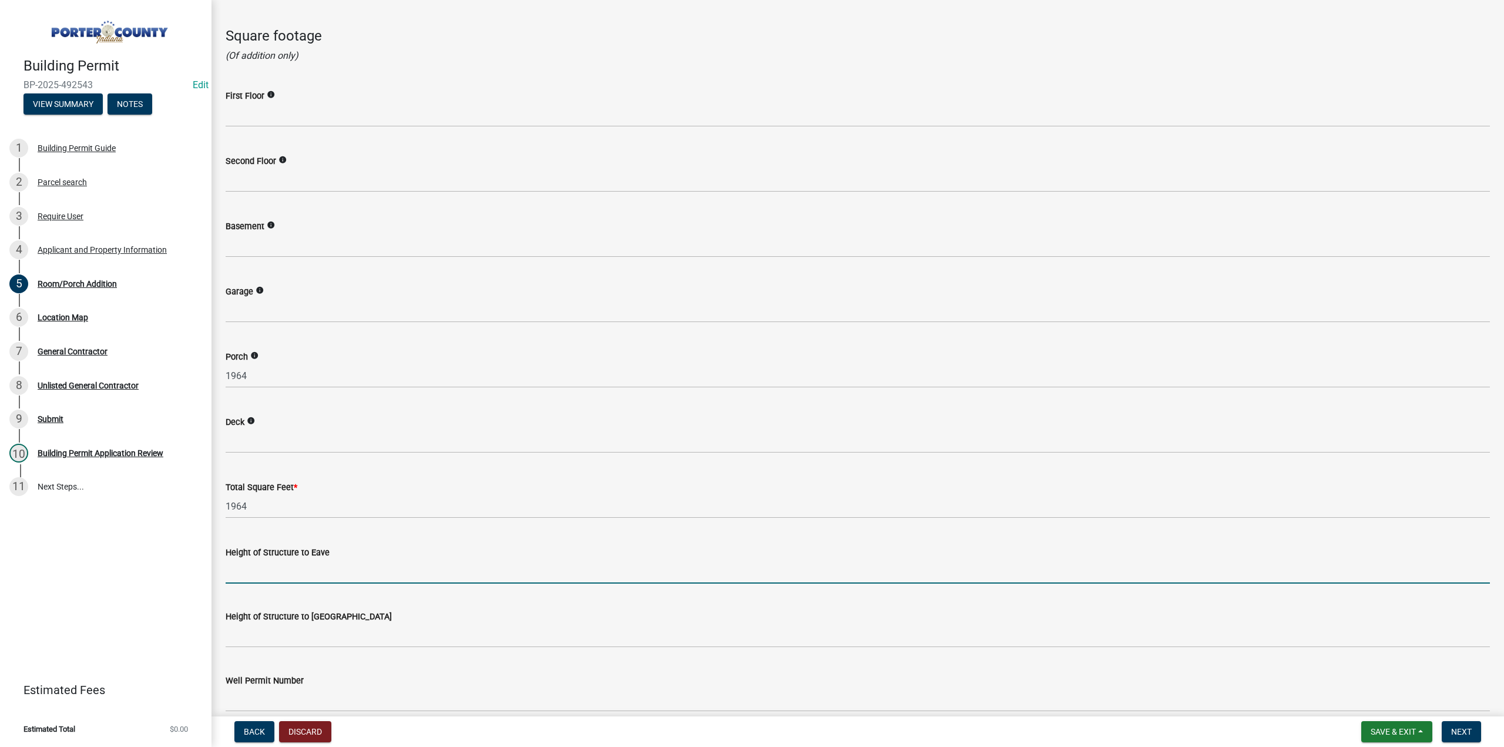
click at [286, 571] on input "Height of Structure to Eave" at bounding box center [858, 571] width 1265 height 24
type input "8'"
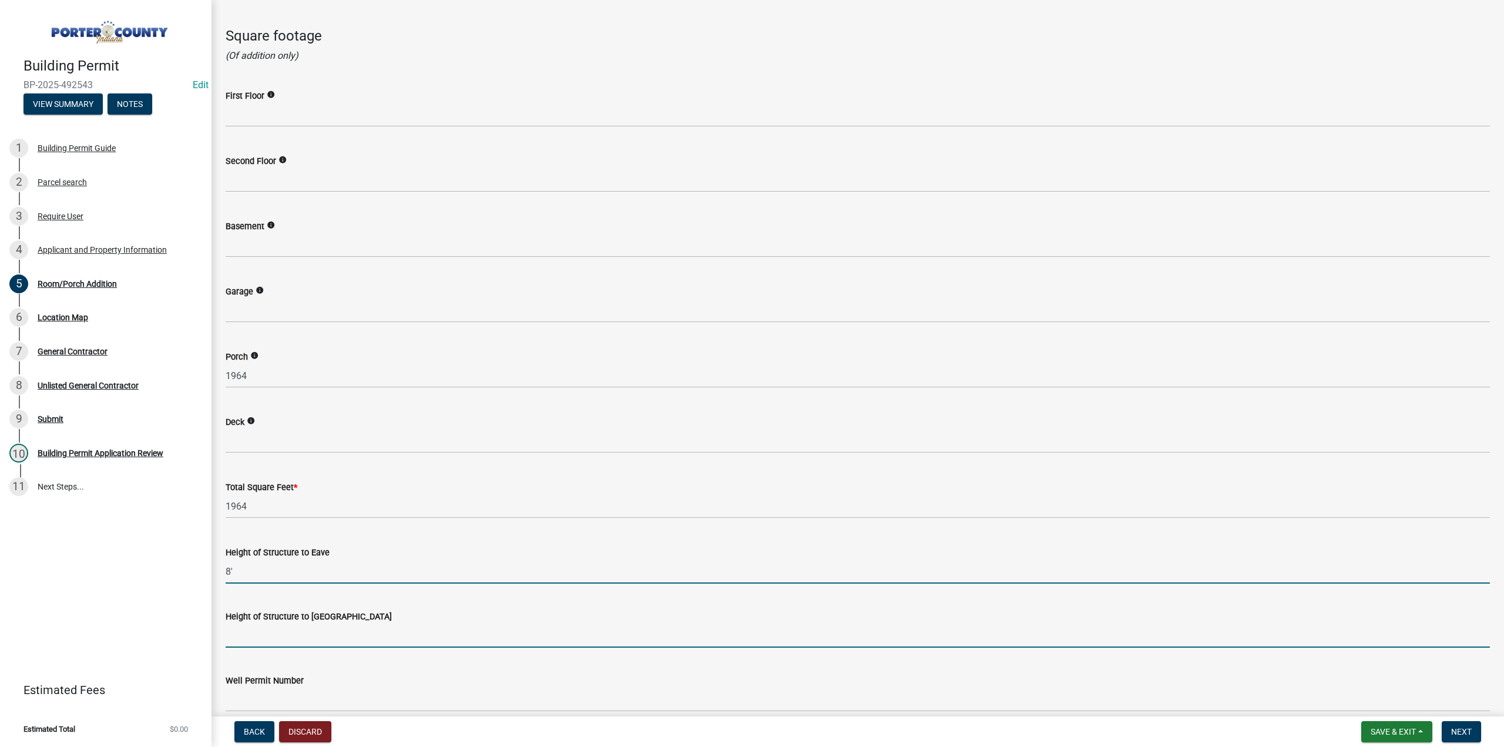
click at [239, 632] on input "Height of Structure to Roof Peak" at bounding box center [858, 635] width 1265 height 24
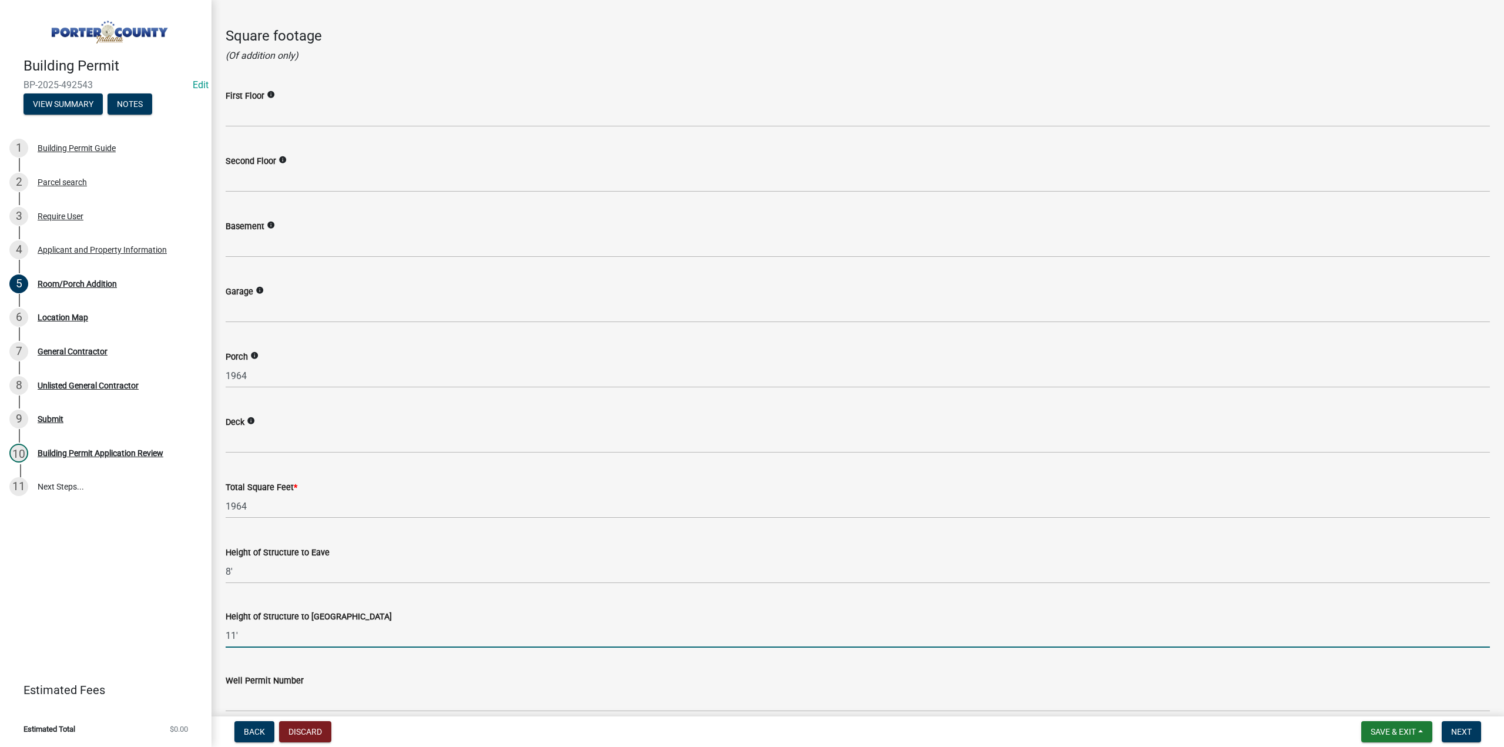
scroll to position [1645, 0]
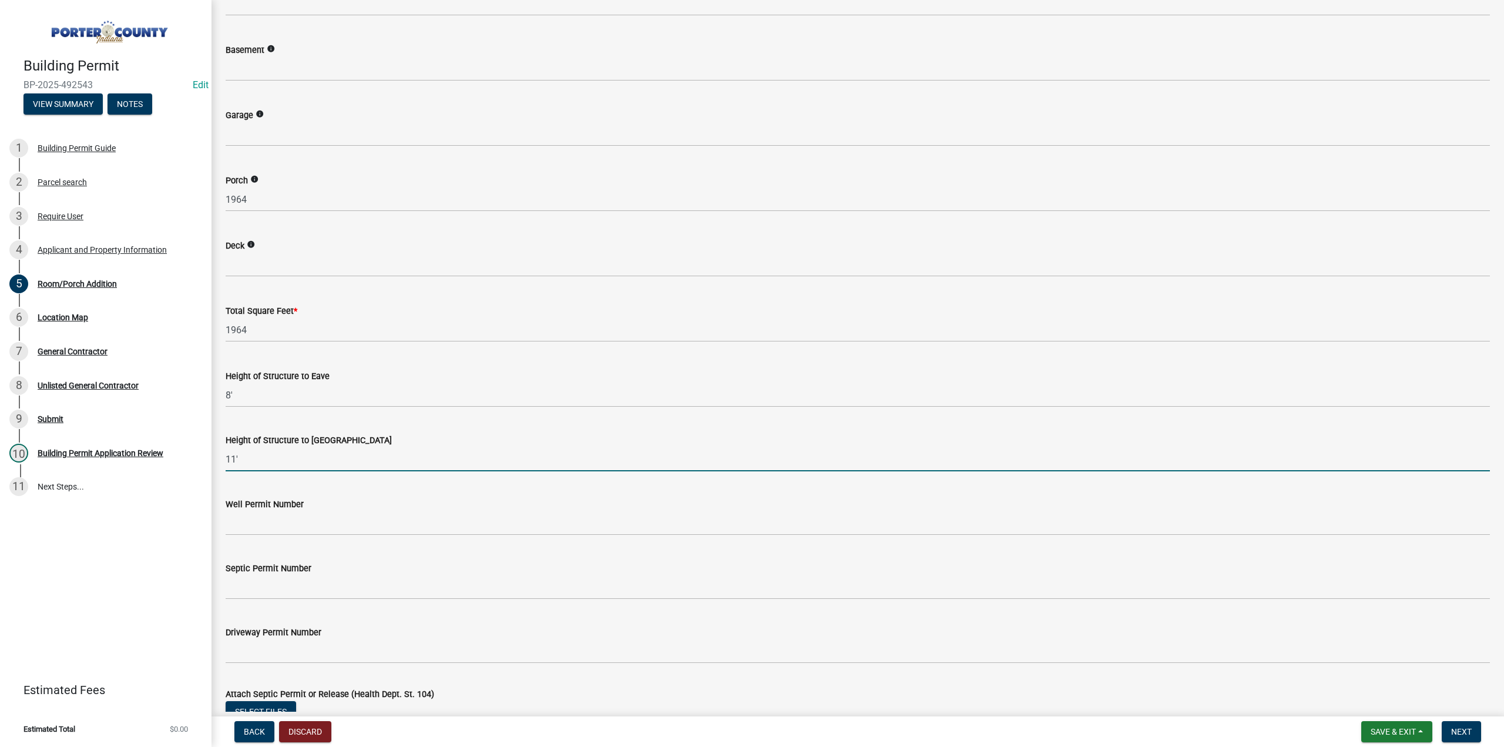
type input "11'"
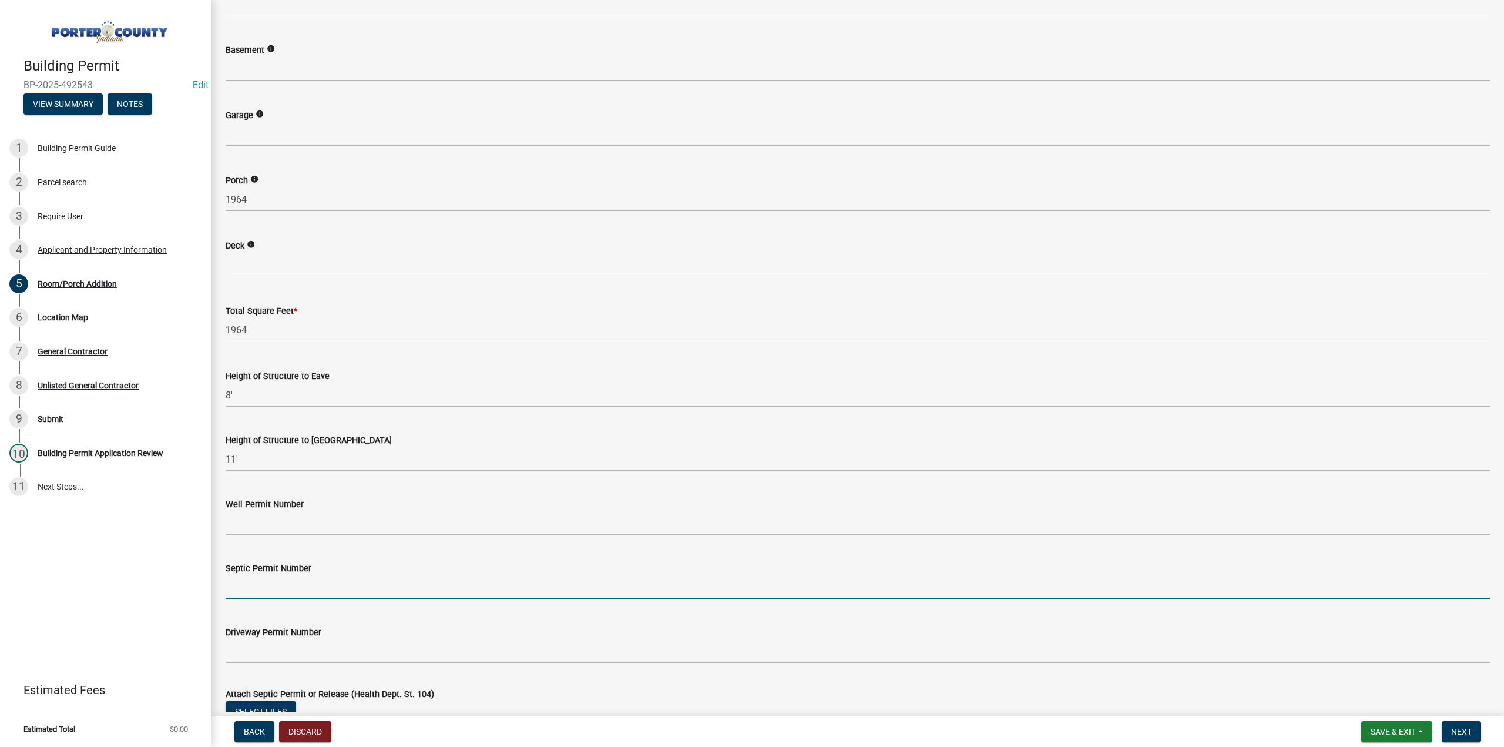
drag, startPoint x: 284, startPoint y: 589, endPoint x: 291, endPoint y: 577, distance: 13.9
click at [287, 584] on input "Septic Permit Number" at bounding box center [858, 587] width 1265 height 24
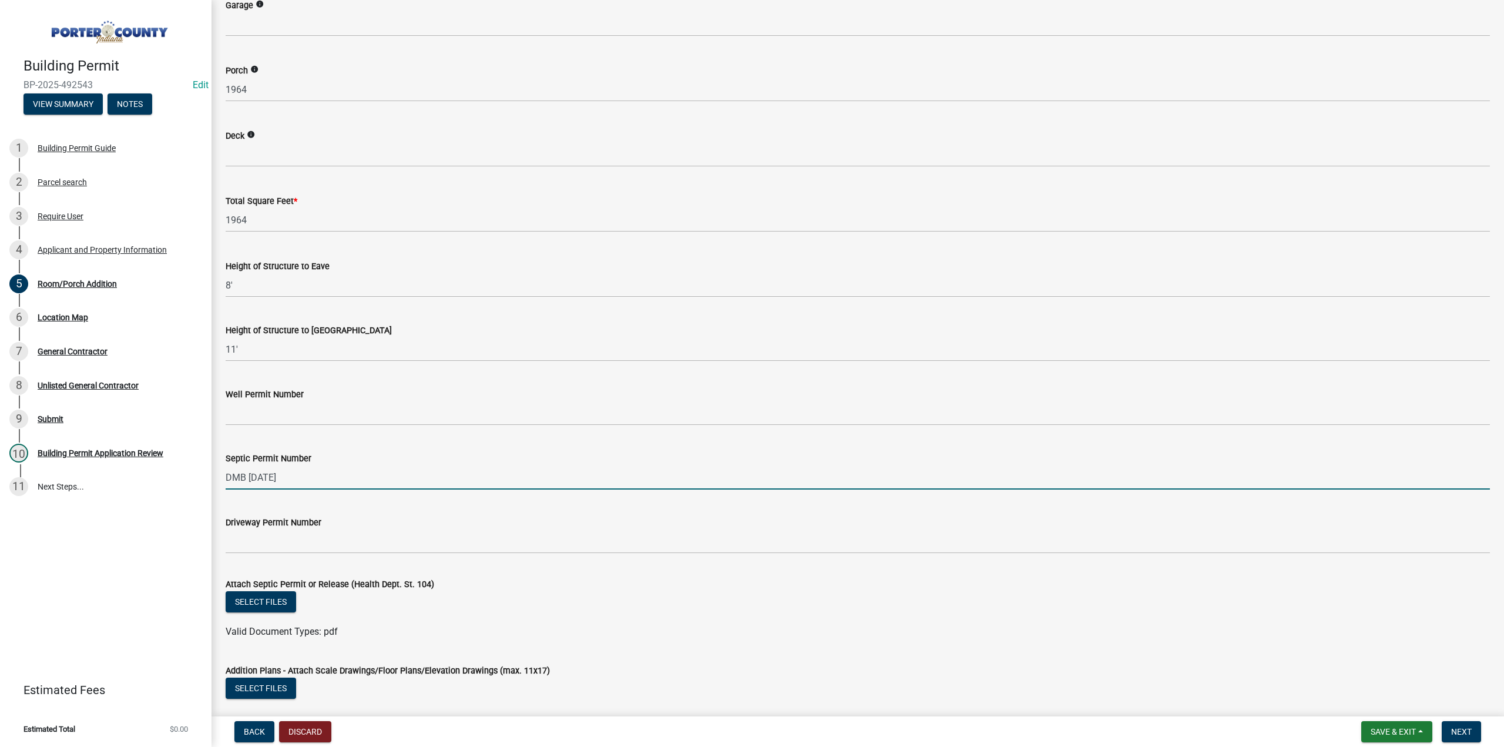
scroll to position [1825, 0]
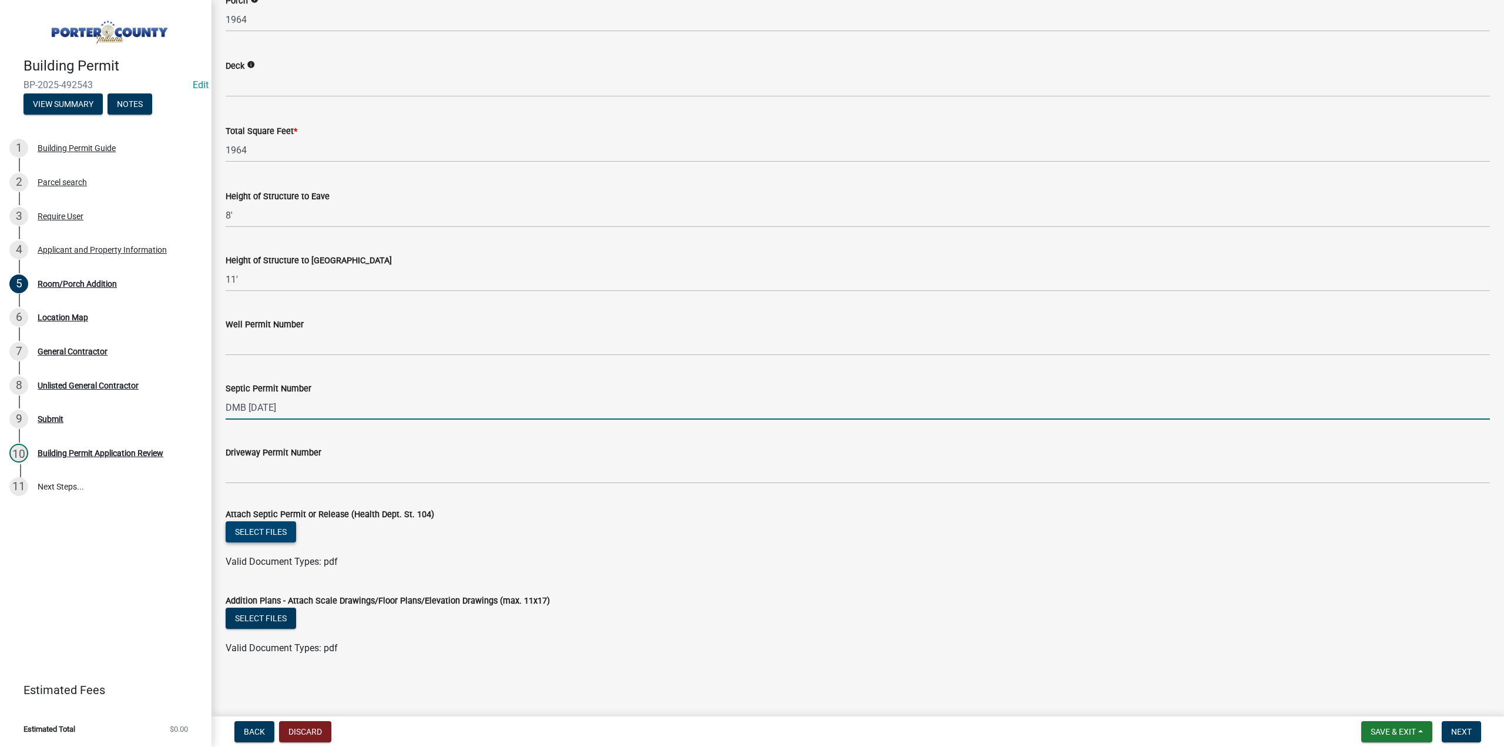
type input "DMB 10/13/25"
click at [239, 535] on button "Select files" at bounding box center [261, 531] width 71 height 21
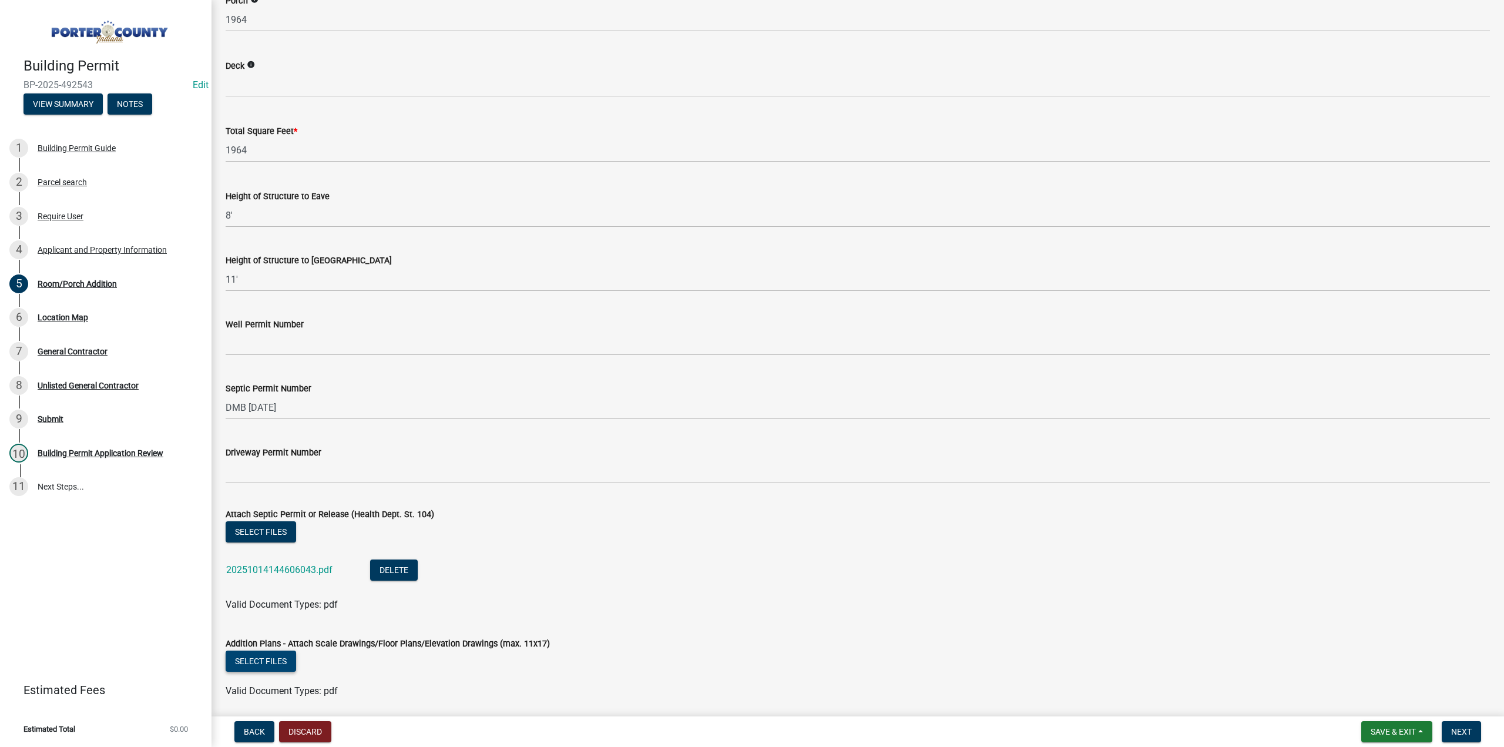
click at [277, 659] on button "Select files" at bounding box center [261, 661] width 71 height 21
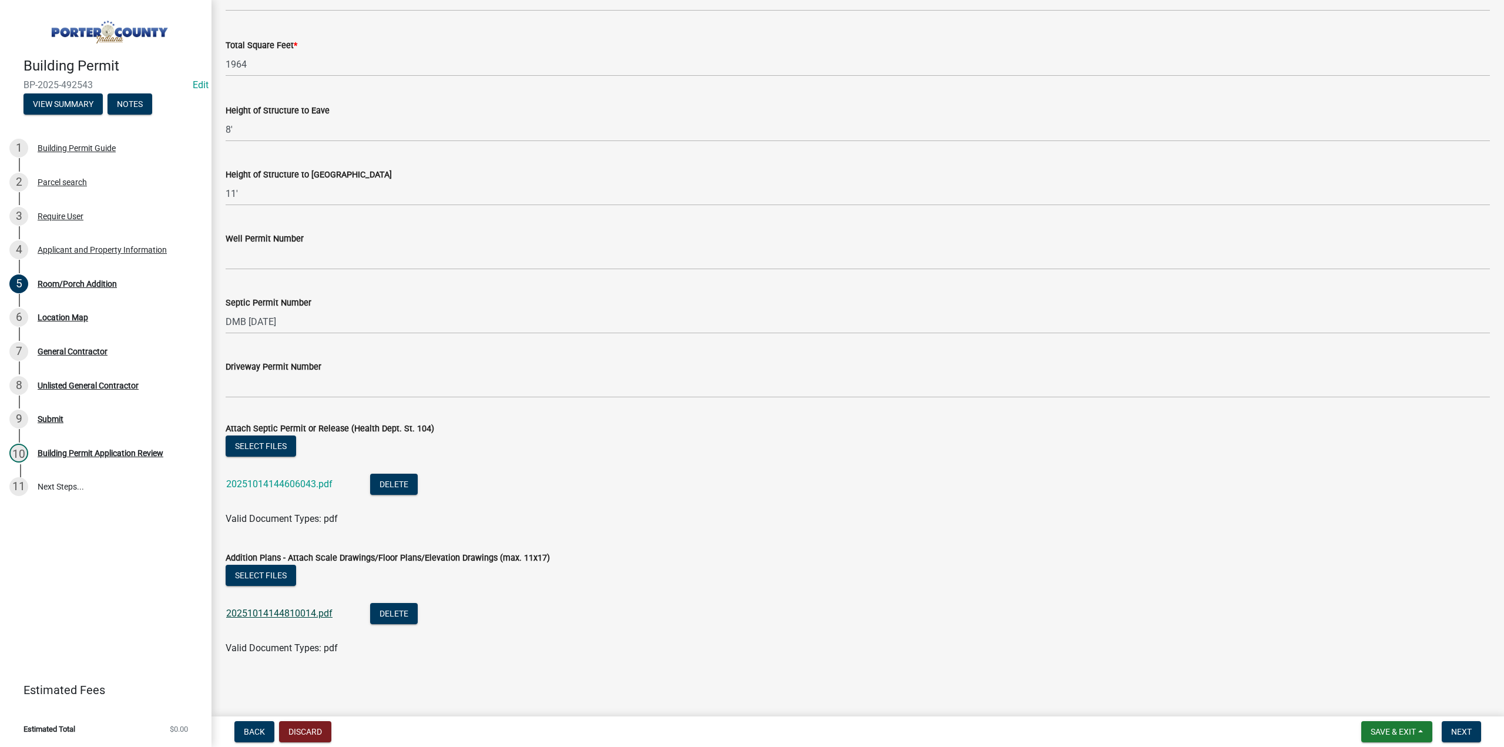
click at [271, 619] on link "20251014144810014.pdf" at bounding box center [279, 613] width 106 height 11
click at [1469, 715] on div "Building Permit BP-2025-492543 Edit View Summary Notes 1 Building Permit Guide …" at bounding box center [752, 373] width 1504 height 747
click at [1460, 729] on span "Next" at bounding box center [1461, 731] width 21 height 9
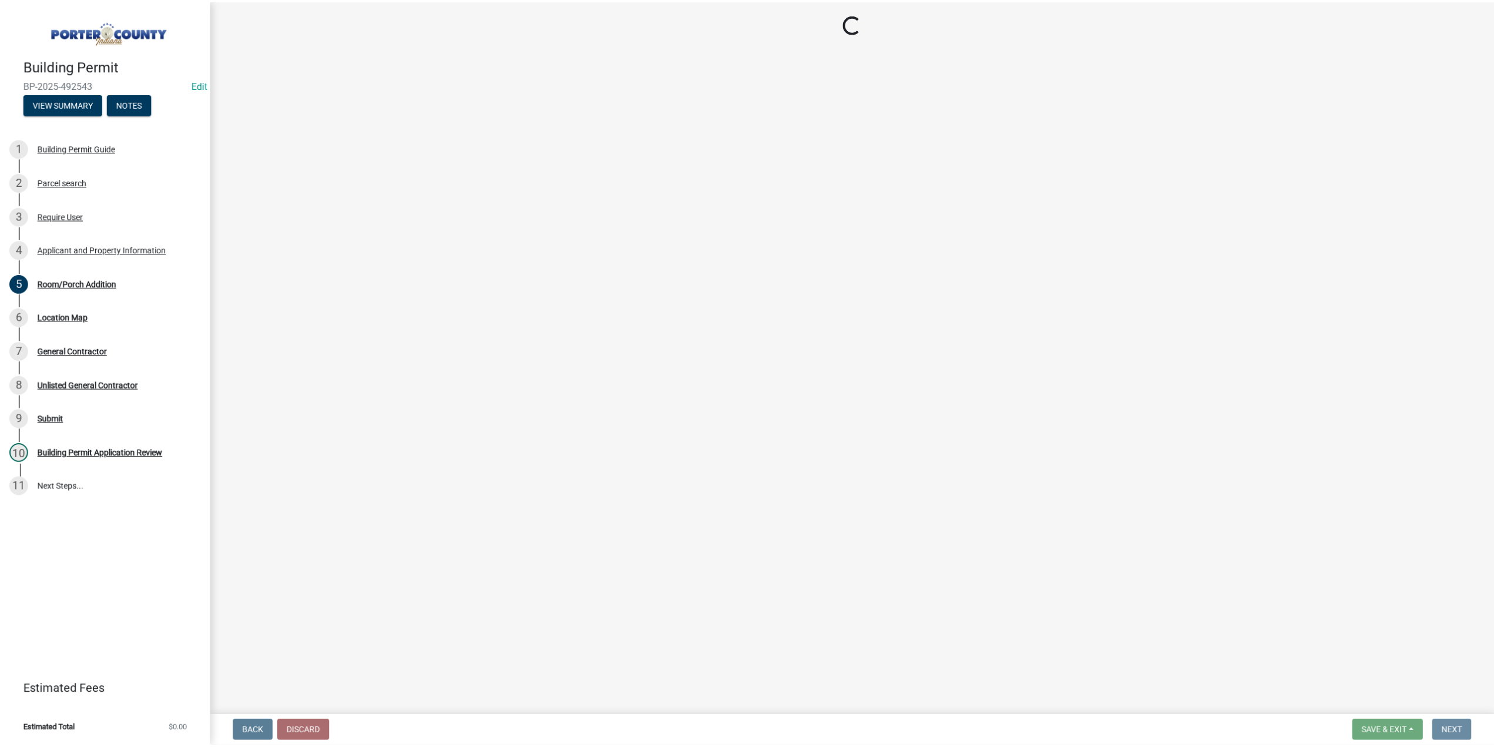
scroll to position [0, 0]
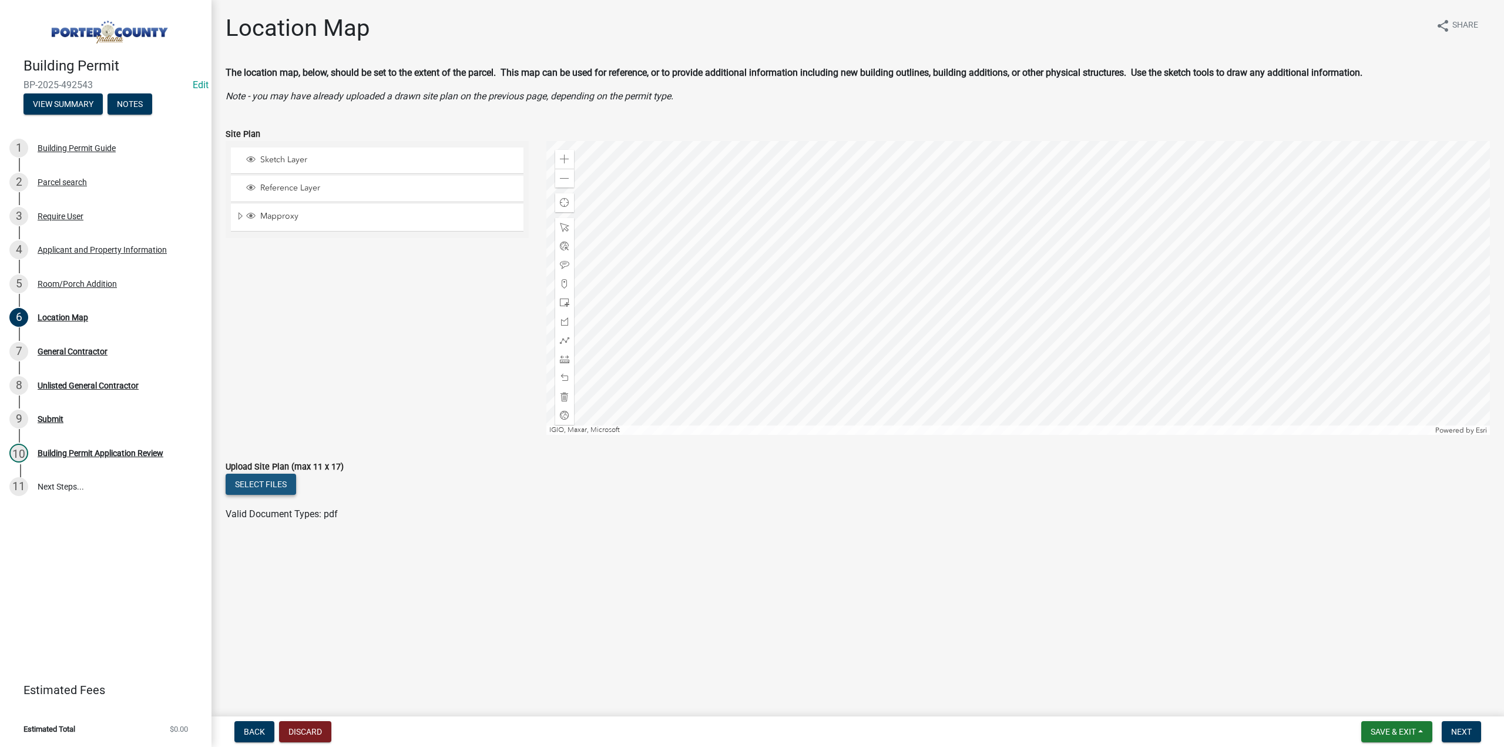
click at [264, 478] on button "Select files" at bounding box center [261, 484] width 71 height 21
click at [278, 518] on link "20251014144606043.pdf" at bounding box center [279, 522] width 106 height 11
click at [1464, 736] on span "Next" at bounding box center [1461, 731] width 21 height 9
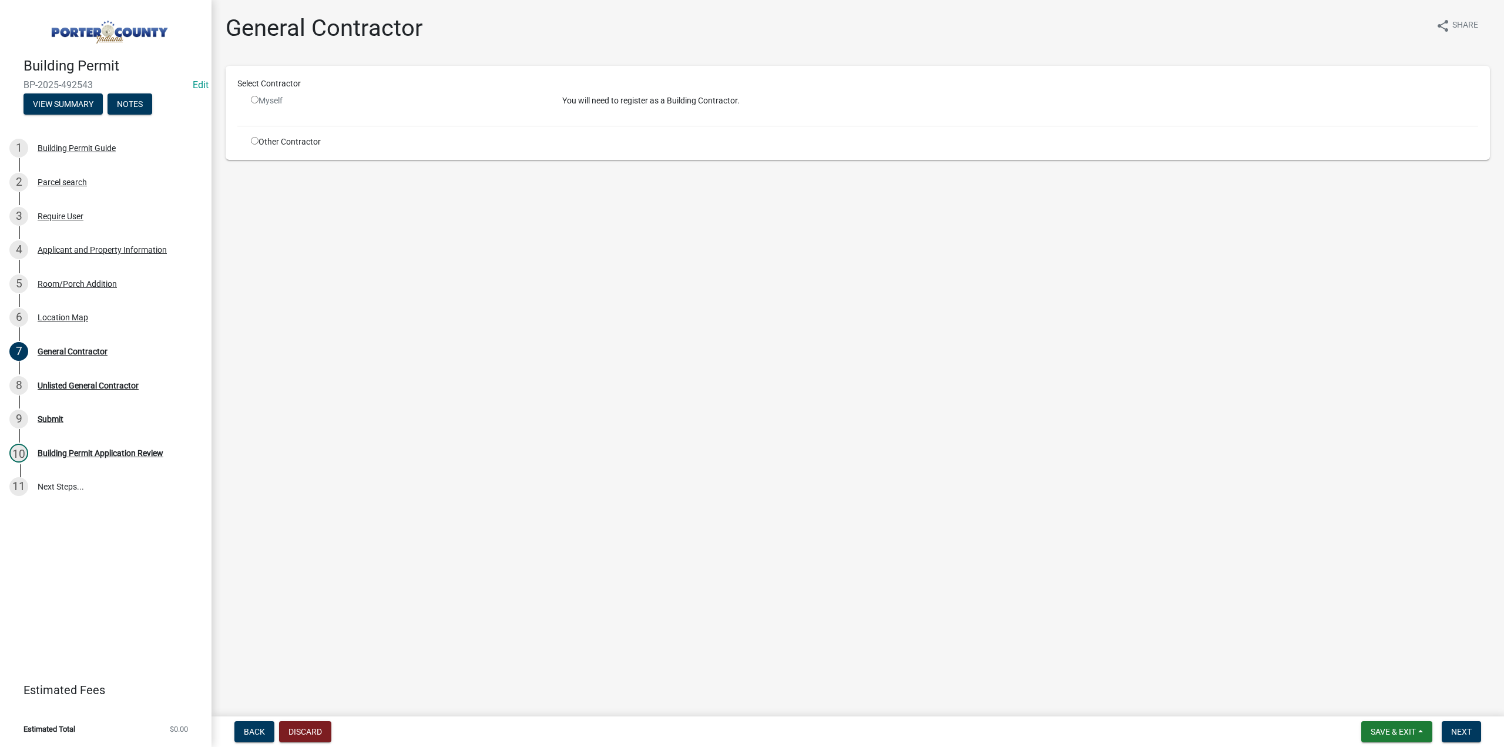
click at [256, 142] on input "radio" at bounding box center [255, 141] width 8 height 8
radio input "true"
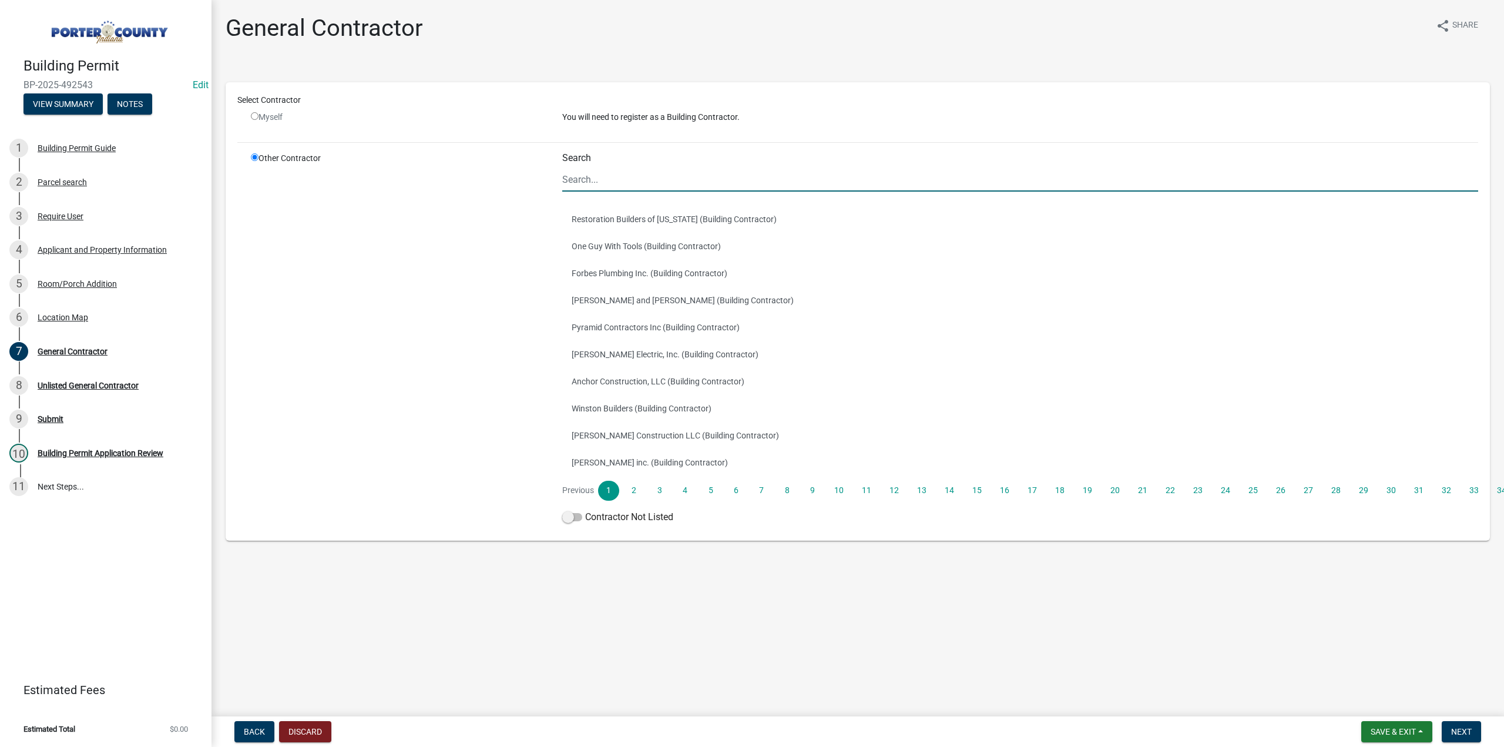
click at [631, 180] on input "Search" at bounding box center [1020, 179] width 916 height 24
type input "four seas"
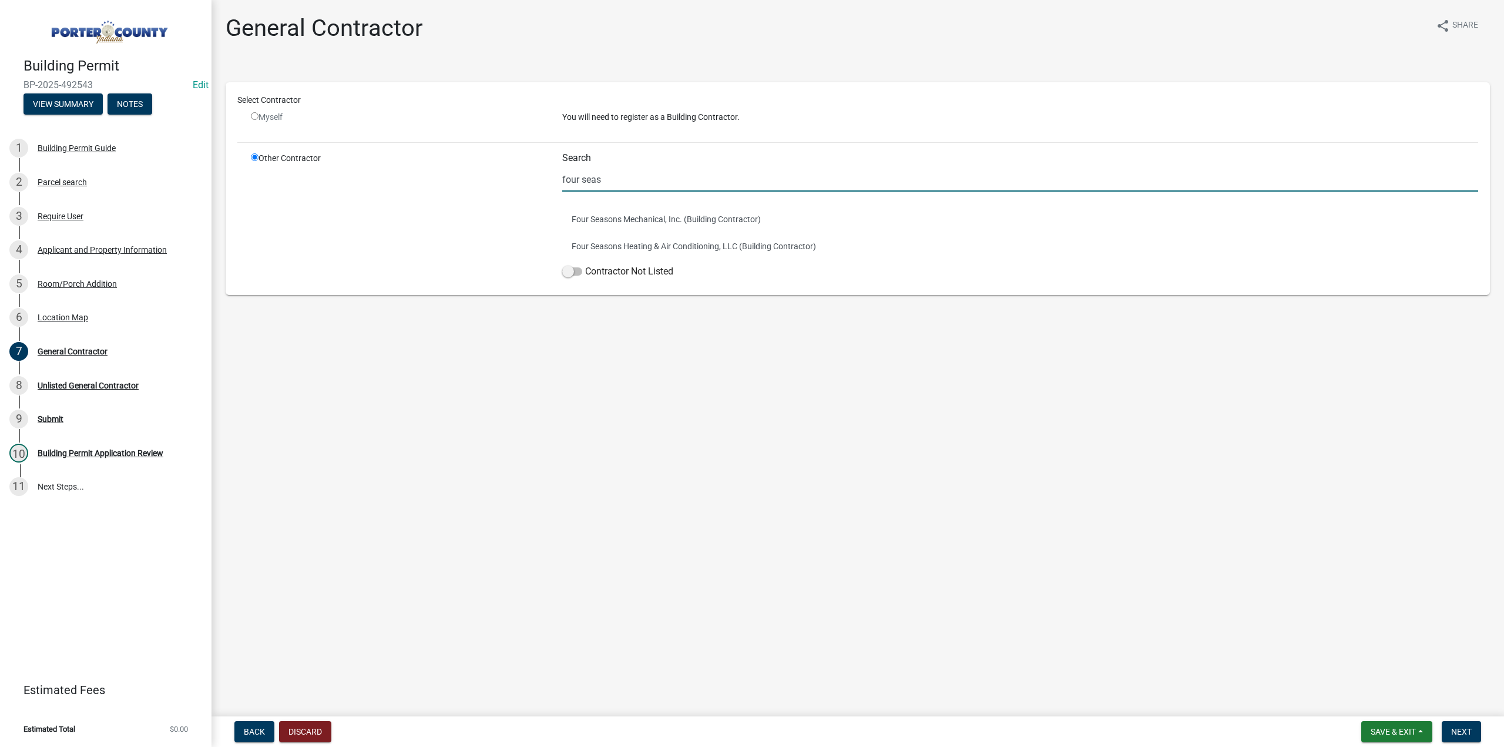
drag, startPoint x: 658, startPoint y: 180, endPoint x: 400, endPoint y: 196, distance: 258.5
click at [404, 196] on div "Other Contractor Search four seas Four Seasons Mechanical, Inc. (Building Contr…" at bounding box center [864, 217] width 1245 height 131
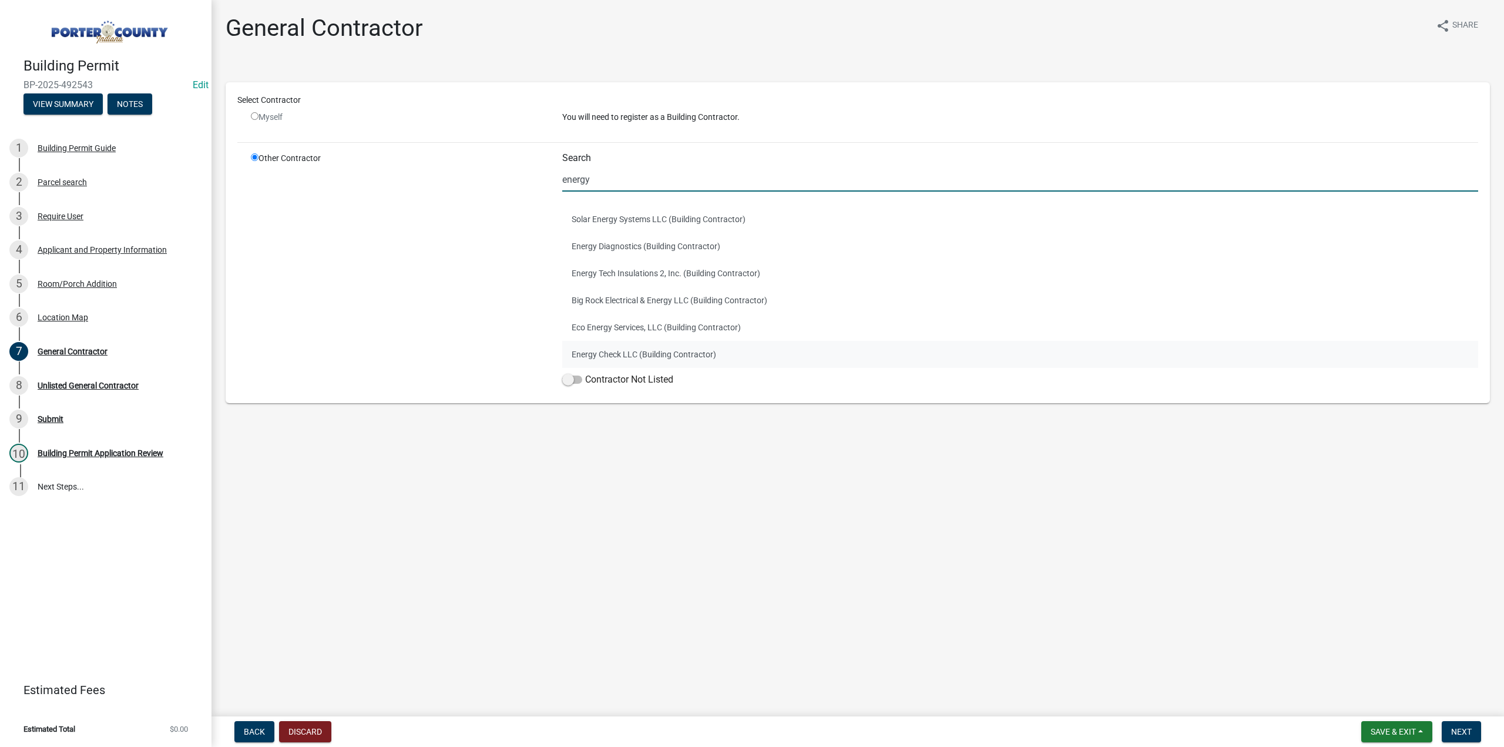
type input "energy"
click at [636, 354] on button "Energy Check LLC (Building Contractor)" at bounding box center [1020, 354] width 916 height 27
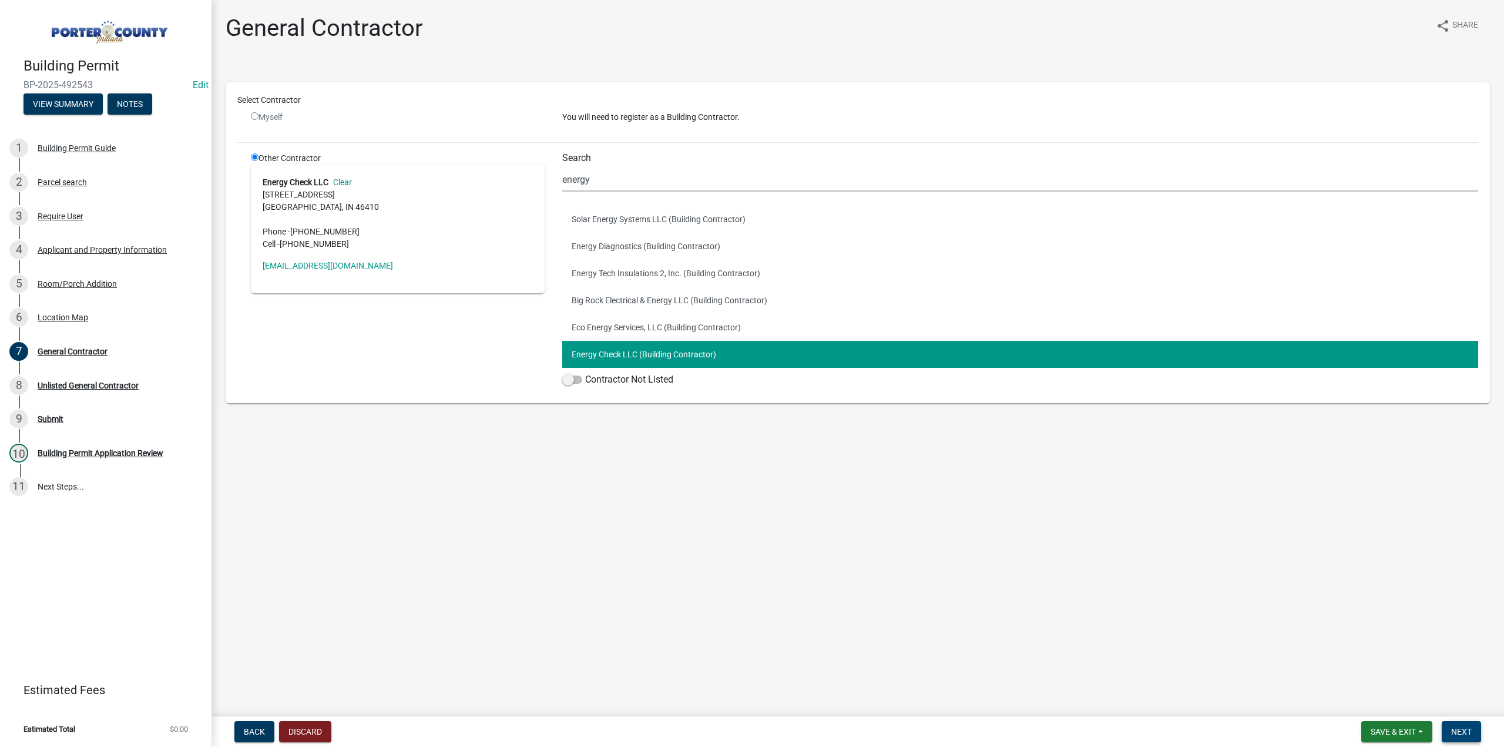
click at [1461, 736] on span "Next" at bounding box center [1461, 731] width 21 height 9
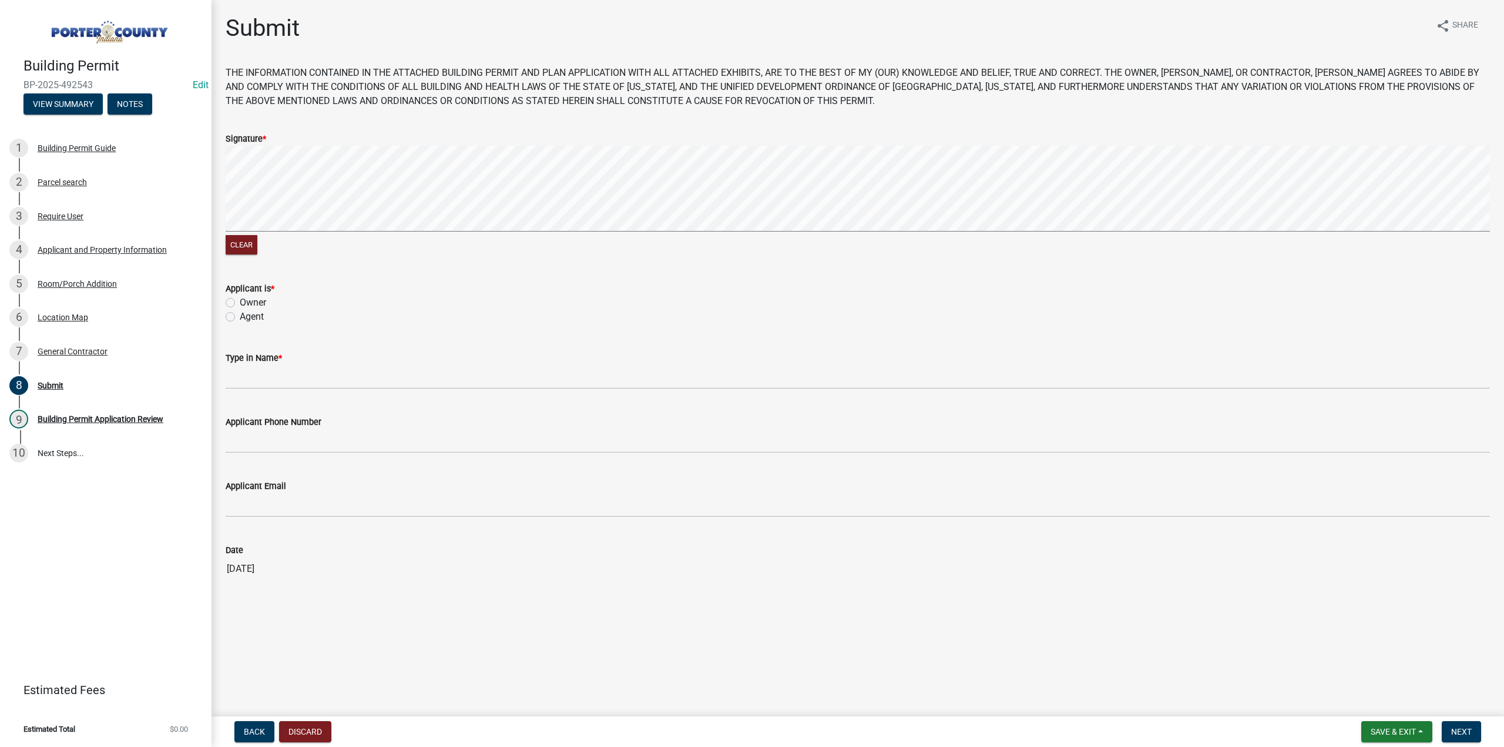
click at [240, 318] on label "Agent" at bounding box center [252, 317] width 24 height 14
click at [240, 317] on input "Agent" at bounding box center [244, 314] width 8 height 8
radio input "true"
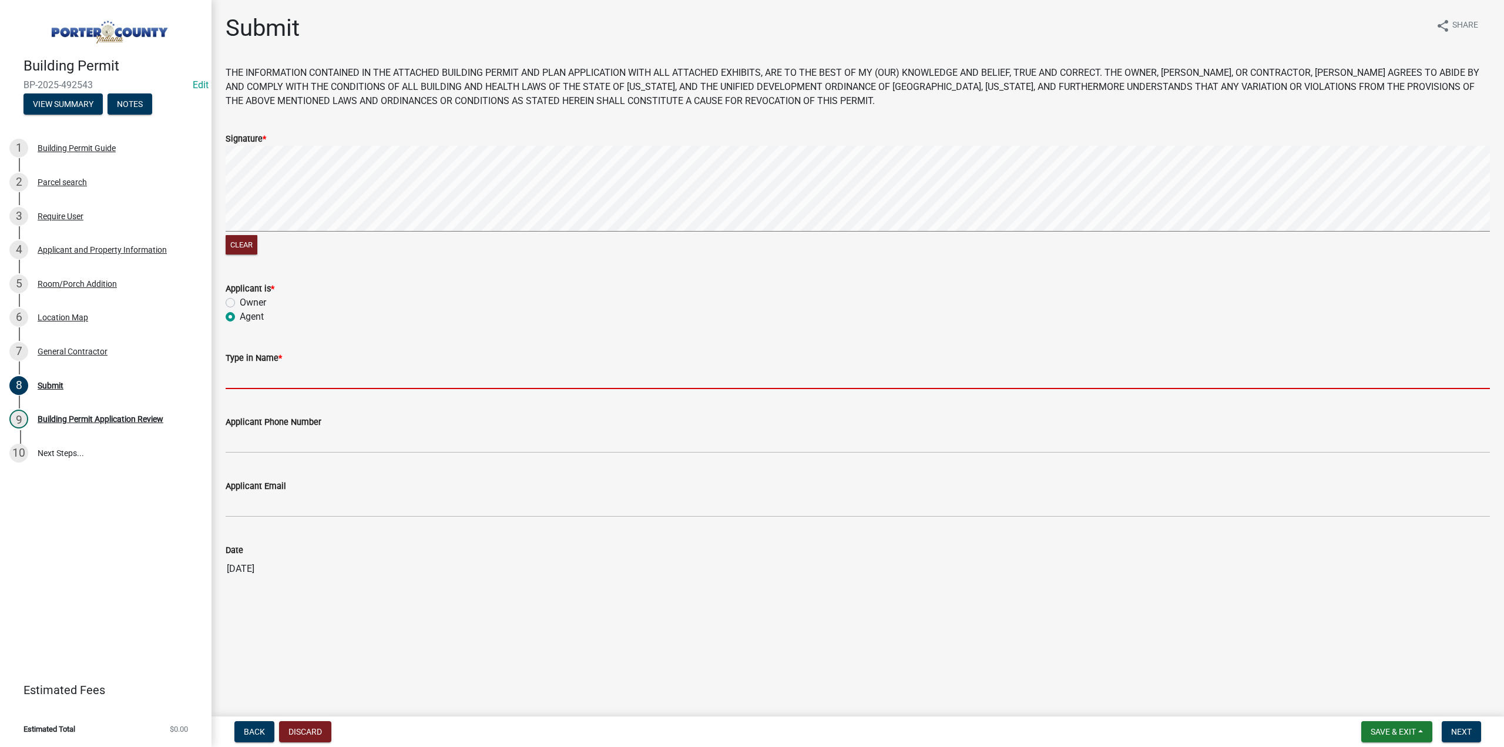
click at [263, 384] on input "Type in Name *" at bounding box center [858, 377] width 1265 height 24
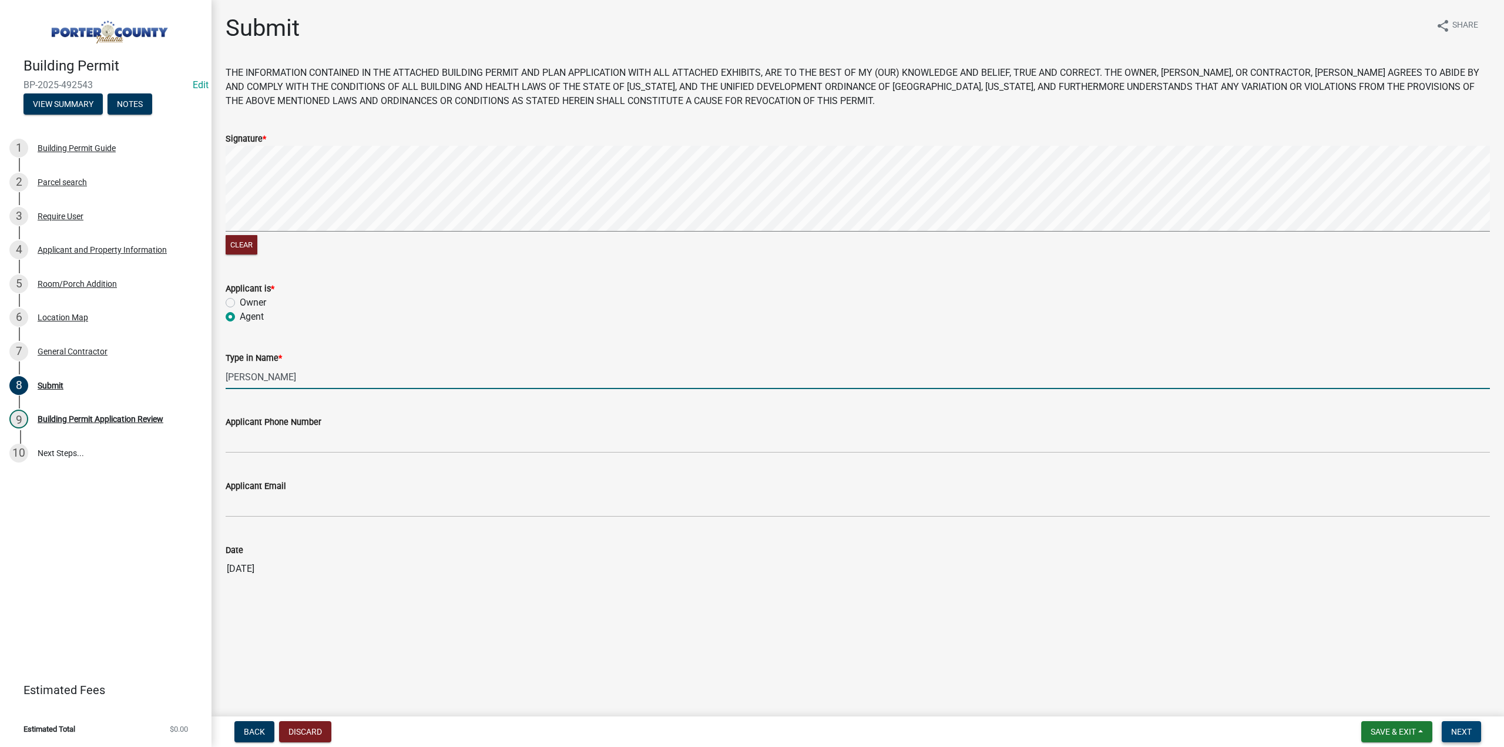
type input "Kirk Kusmik"
click at [1449, 727] on button "Next" at bounding box center [1461, 731] width 39 height 21
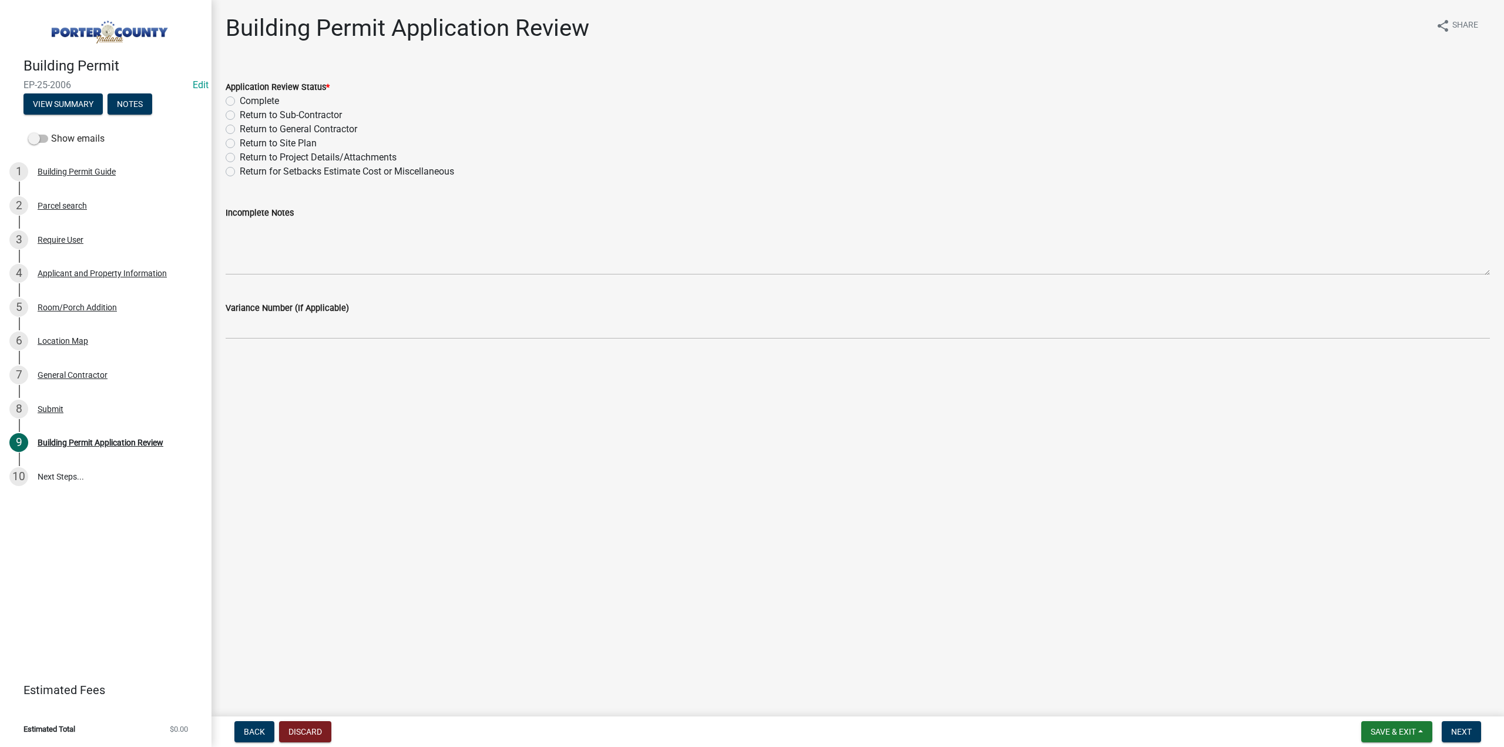
click at [240, 101] on label "Complete" at bounding box center [259, 101] width 39 height 14
click at [240, 101] on input "Complete" at bounding box center [244, 98] width 8 height 8
radio input "true"
drag, startPoint x: 1468, startPoint y: 733, endPoint x: 1467, endPoint y: 727, distance: 6.1
click at [1468, 733] on span "Next" at bounding box center [1461, 731] width 21 height 9
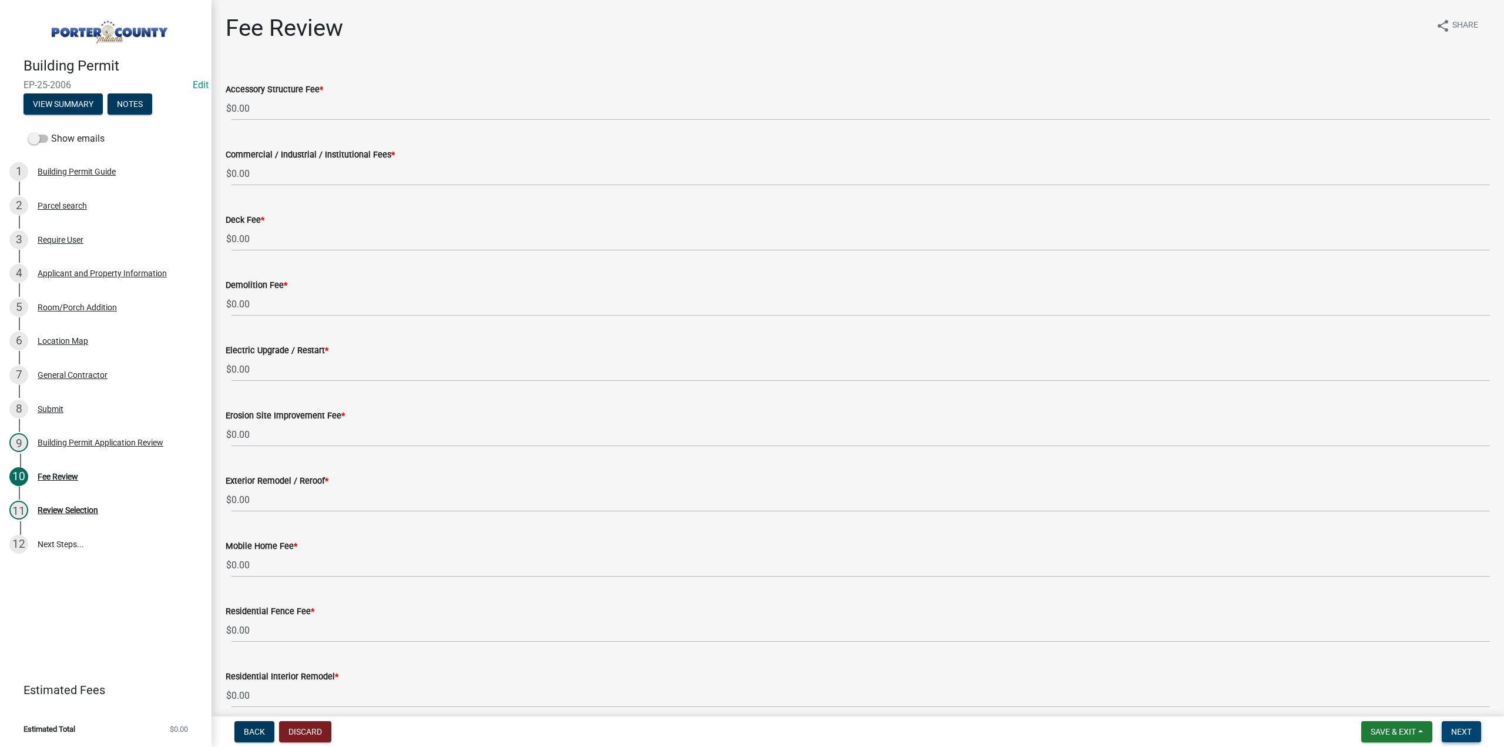
click at [1463, 730] on span "Next" at bounding box center [1461, 731] width 21 height 9
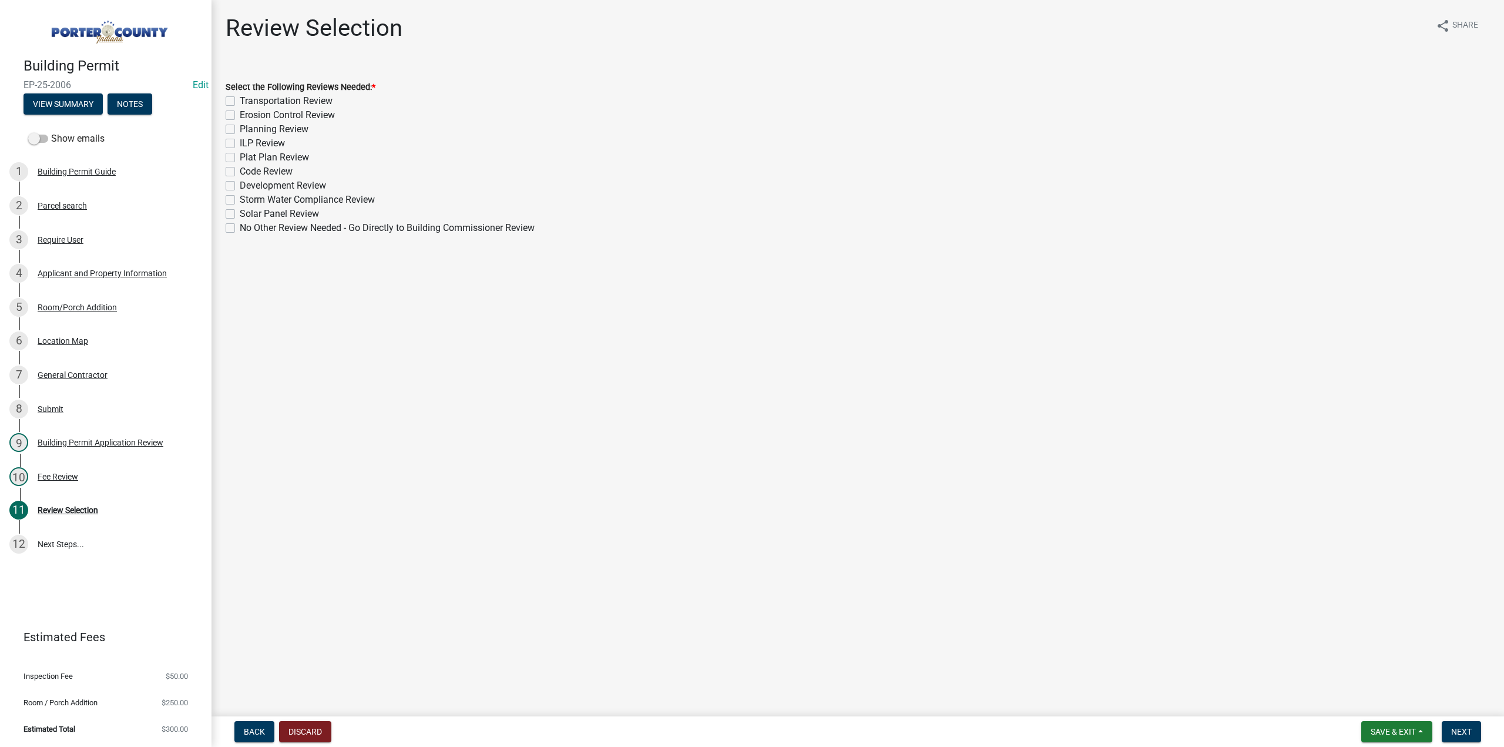
click at [240, 129] on label "Planning Review" at bounding box center [274, 129] width 69 height 14
click at [240, 129] on input "Planning Review" at bounding box center [244, 126] width 8 height 8
checkbox input "true"
checkbox input "false"
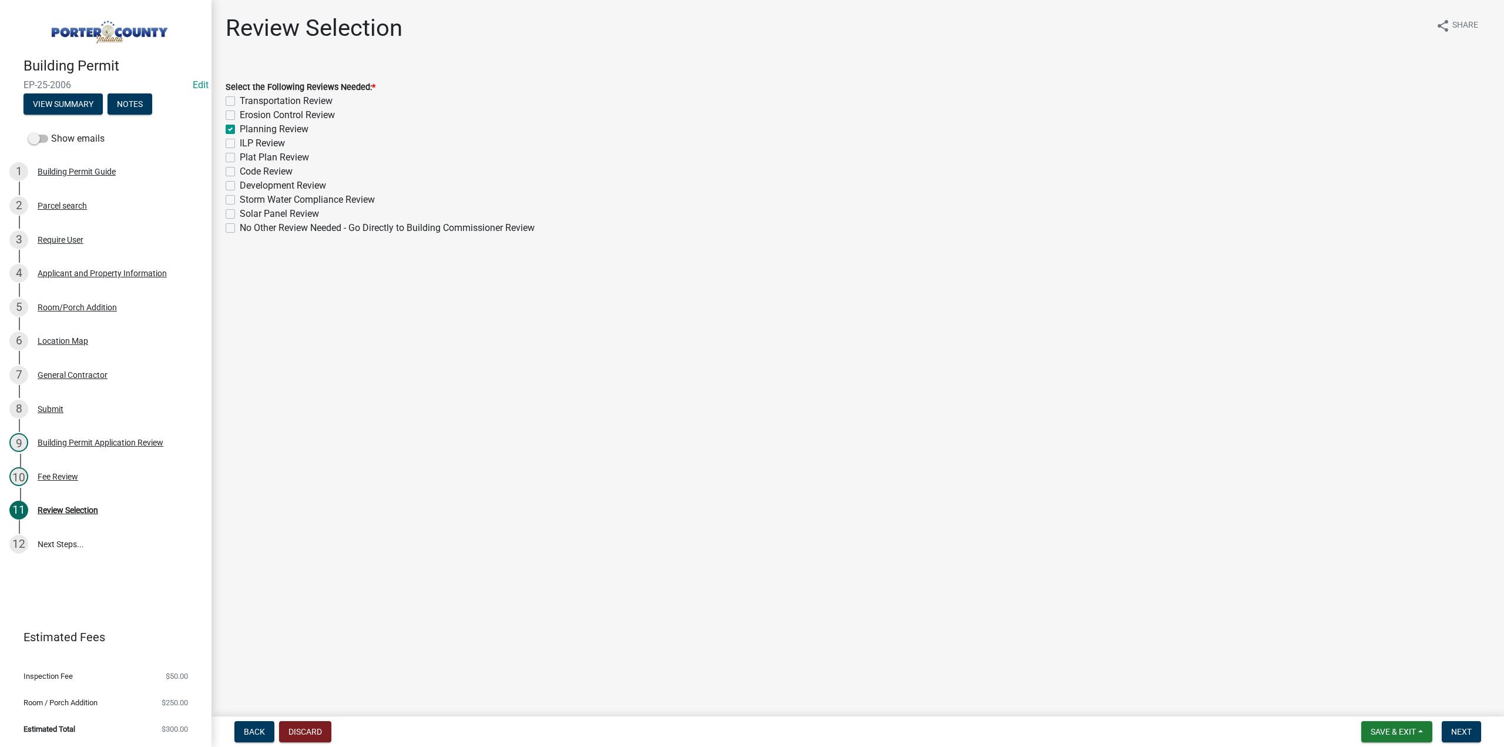
checkbox input "true"
checkbox input "false"
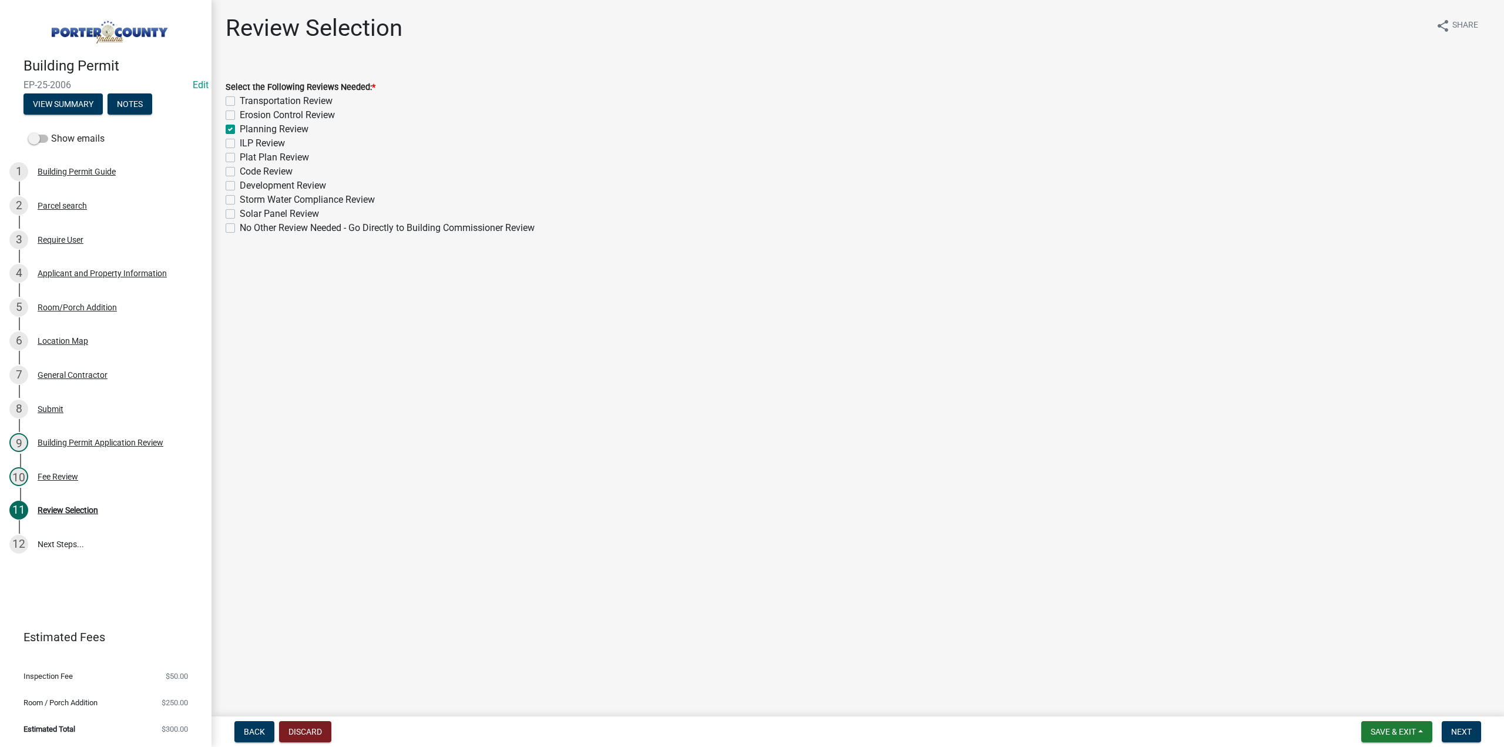
checkbox input "false"
click at [1478, 727] on button "Next" at bounding box center [1461, 731] width 39 height 21
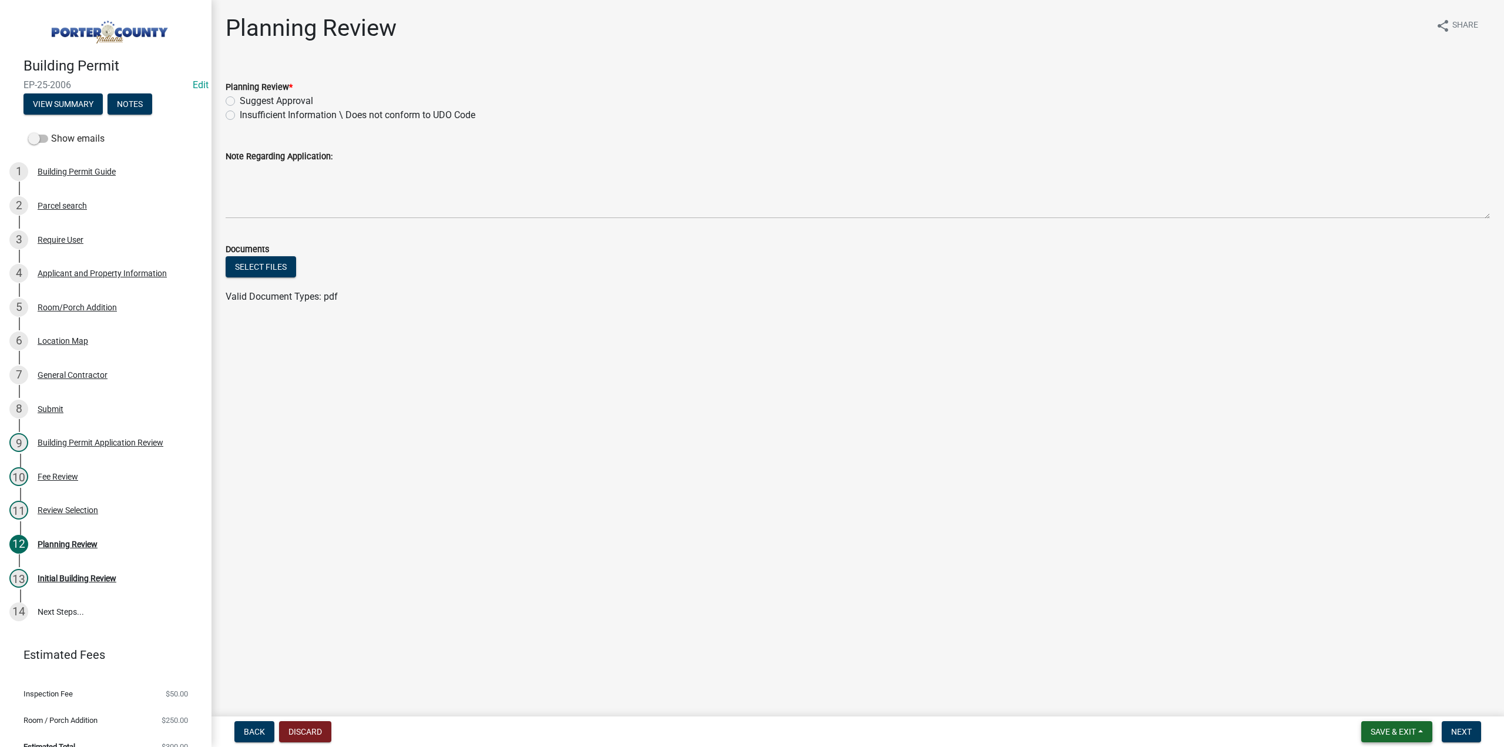
click at [1392, 741] on button "Save & Exit" at bounding box center [1397, 731] width 71 height 21
click at [1382, 705] on button "Save & Exit" at bounding box center [1386, 701] width 94 height 28
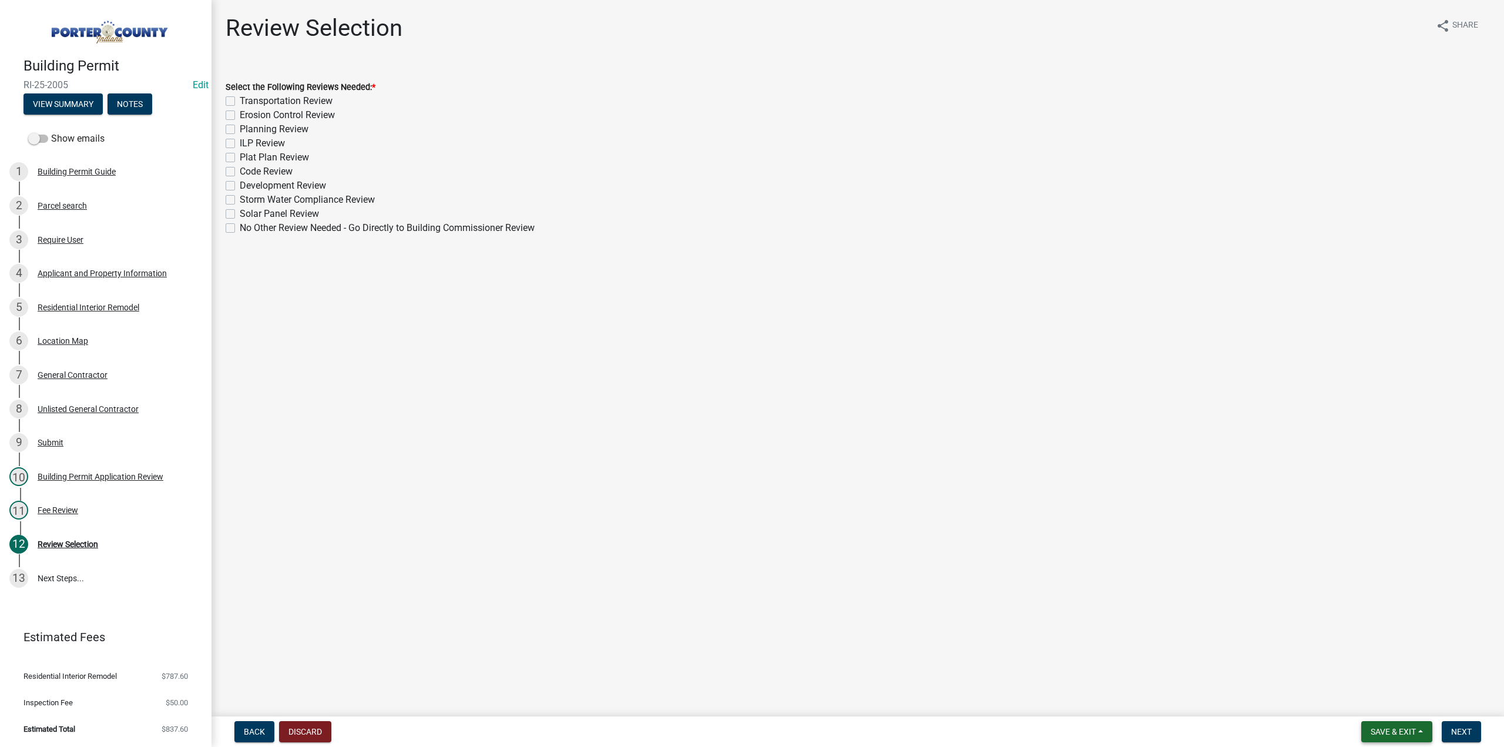
click at [1401, 733] on span "Save & Exit" at bounding box center [1393, 731] width 45 height 9
click at [1364, 692] on button "Save & Exit" at bounding box center [1386, 701] width 94 height 28
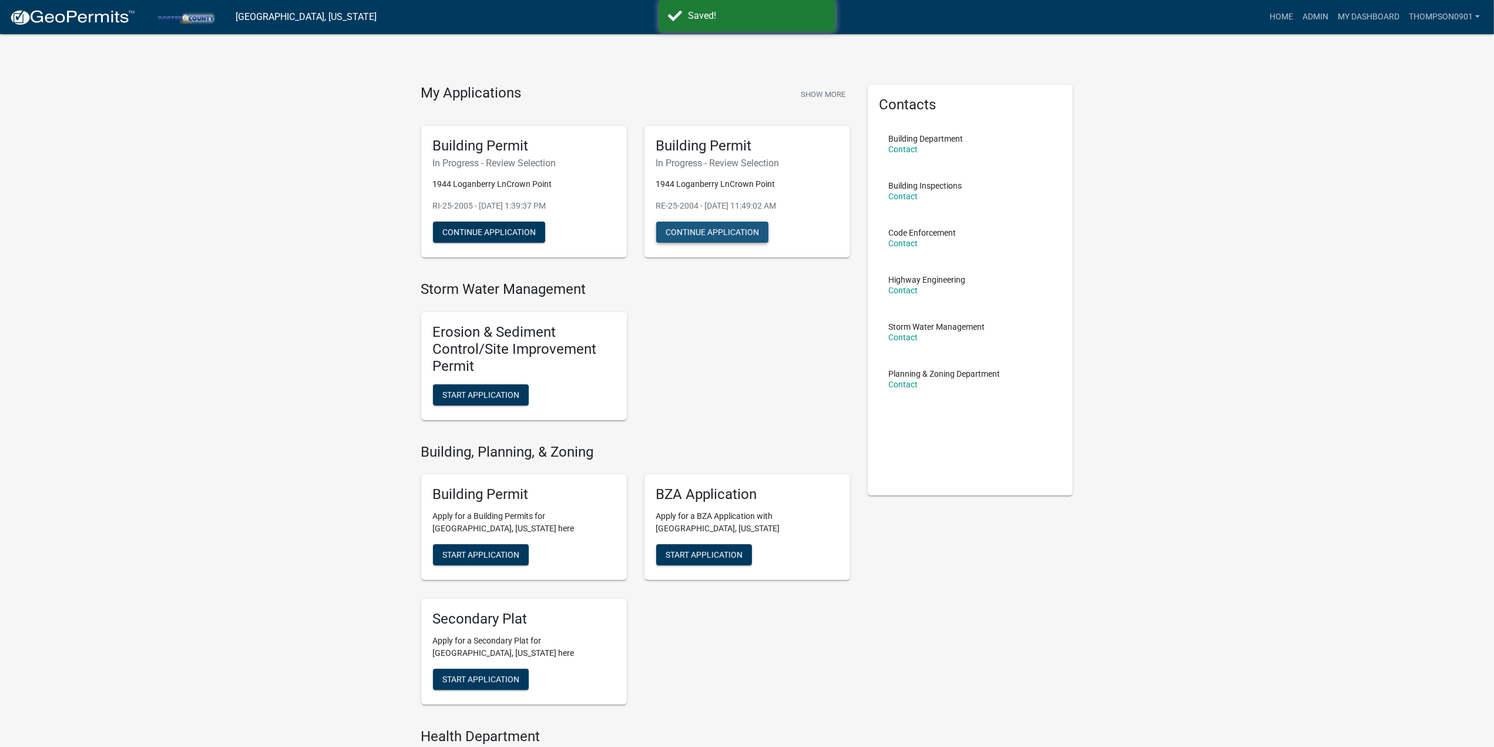
click at [712, 233] on button "Continue Application" at bounding box center [712, 232] width 112 height 21
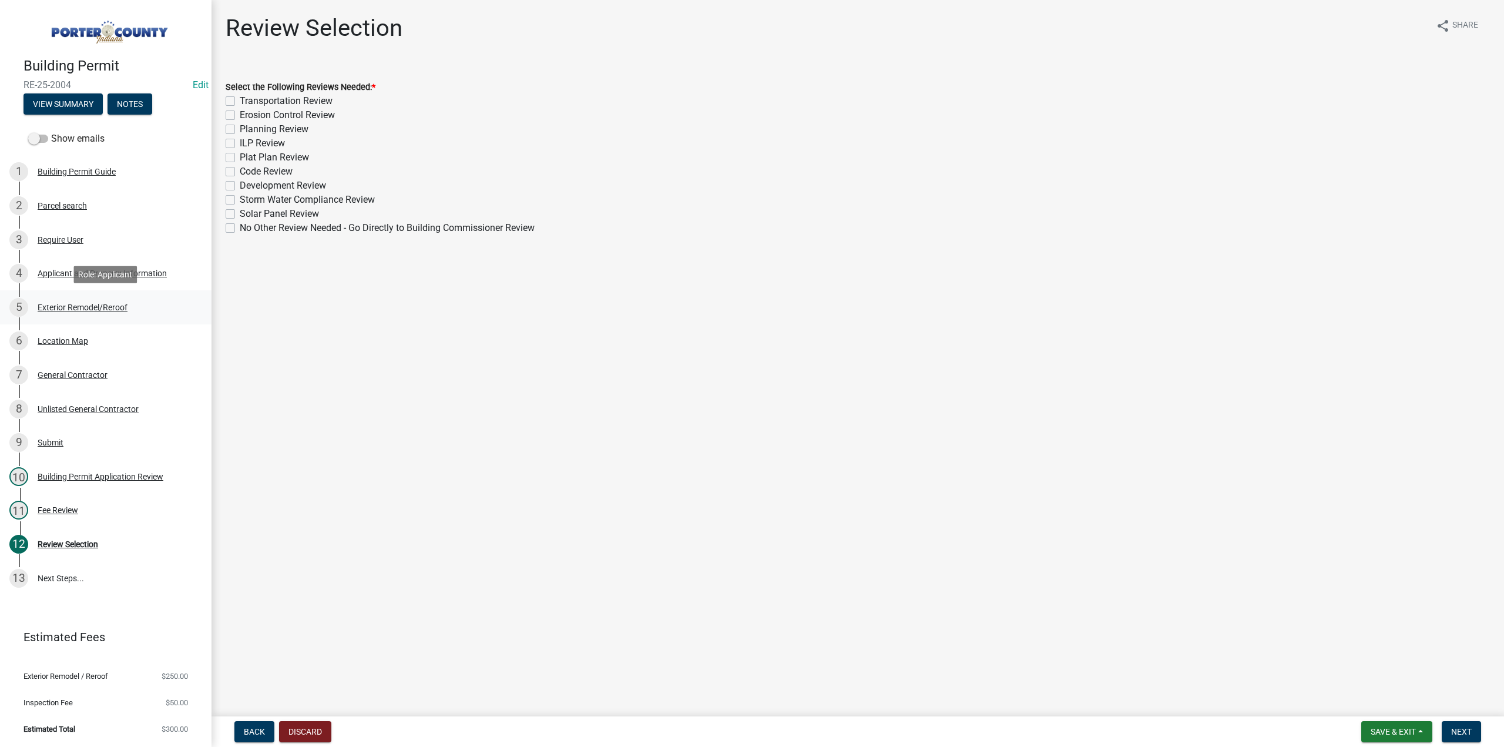
click at [70, 307] on div "Exterior Remodel/Reroof" at bounding box center [83, 307] width 90 height 8
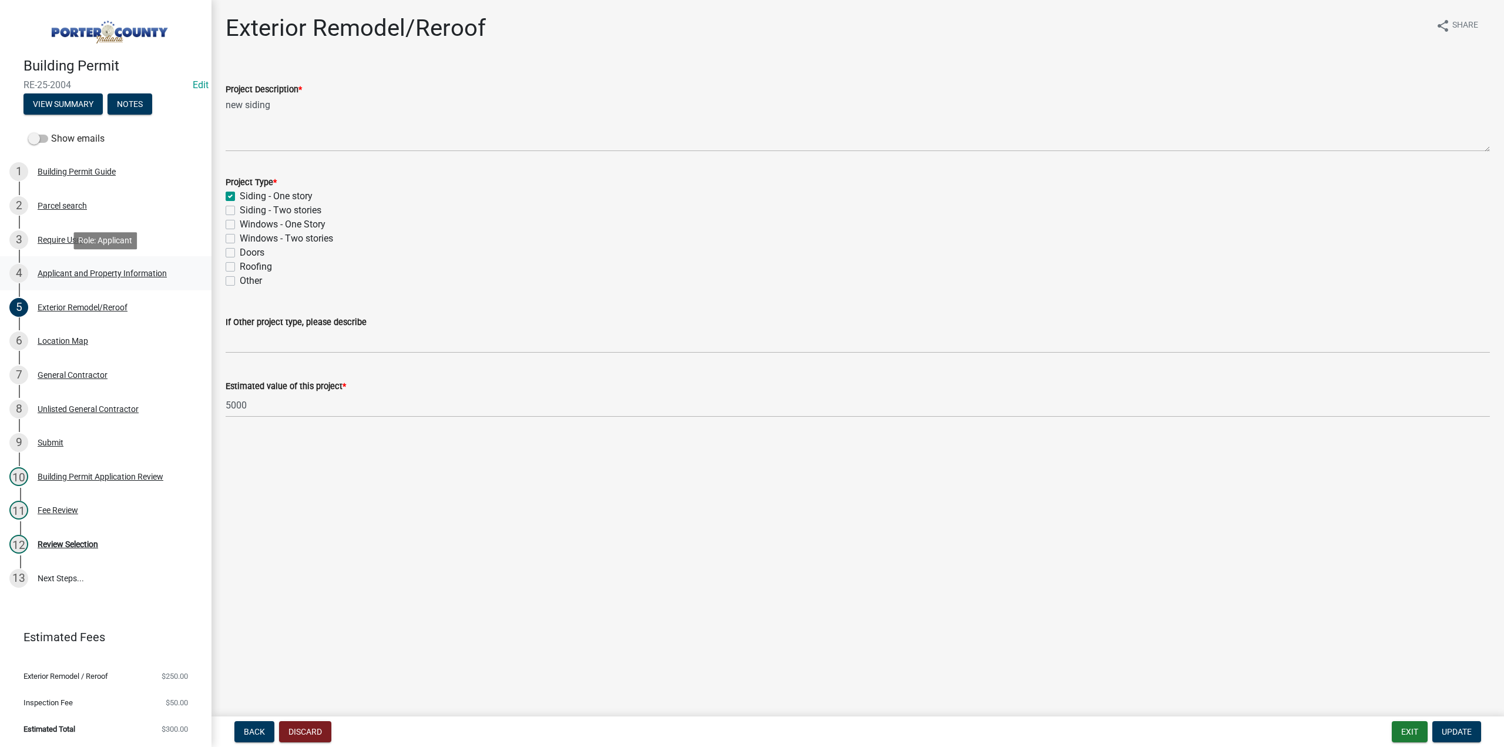
click at [126, 267] on div "4 Applicant and Property Information" at bounding box center [100, 273] width 183 height 19
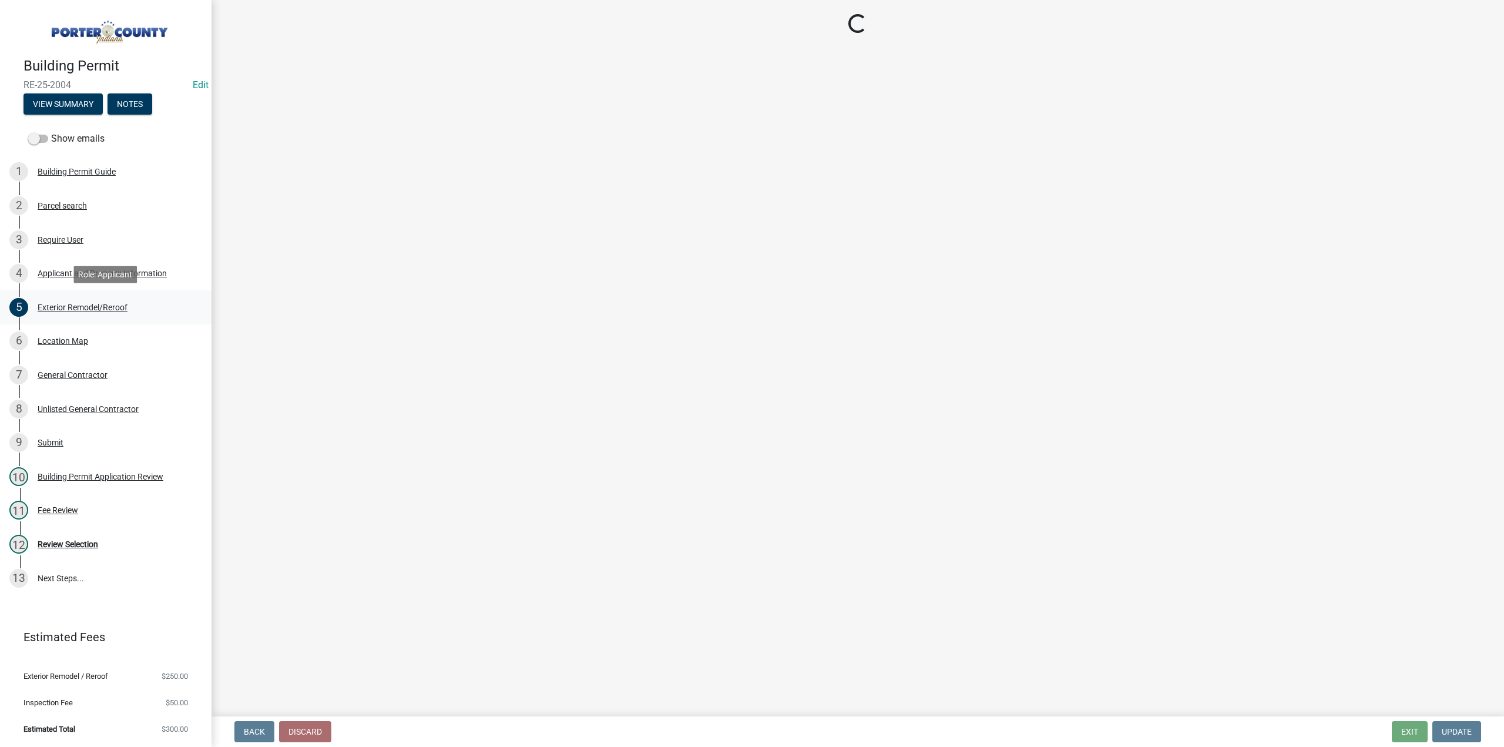
click at [77, 304] on div "Exterior Remodel/Reroof" at bounding box center [83, 307] width 90 height 8
select select "eebc071e-620a-4db8-83e9-cb6b194c67e9"
select select "1f020029-ab2d-447c-ac00-29c6adb75704"
select select "0ba2db78-5dbf-43b9-a42c-6cccc1e5ba15"
select select "0d764019-f1ff-4f3b-9299-33f0d080acc7"
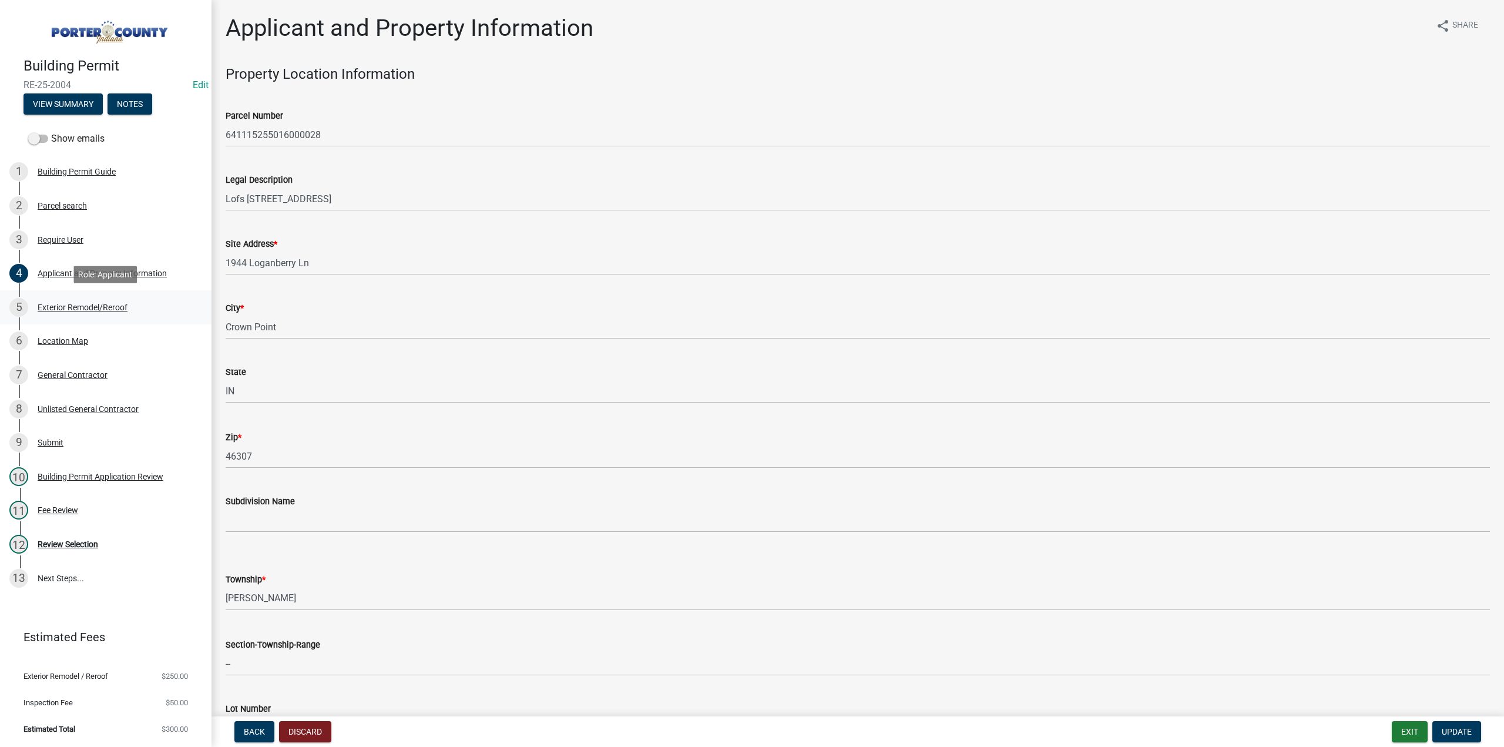
click at [93, 310] on div "Exterior Remodel/Reroof" at bounding box center [83, 307] width 90 height 8
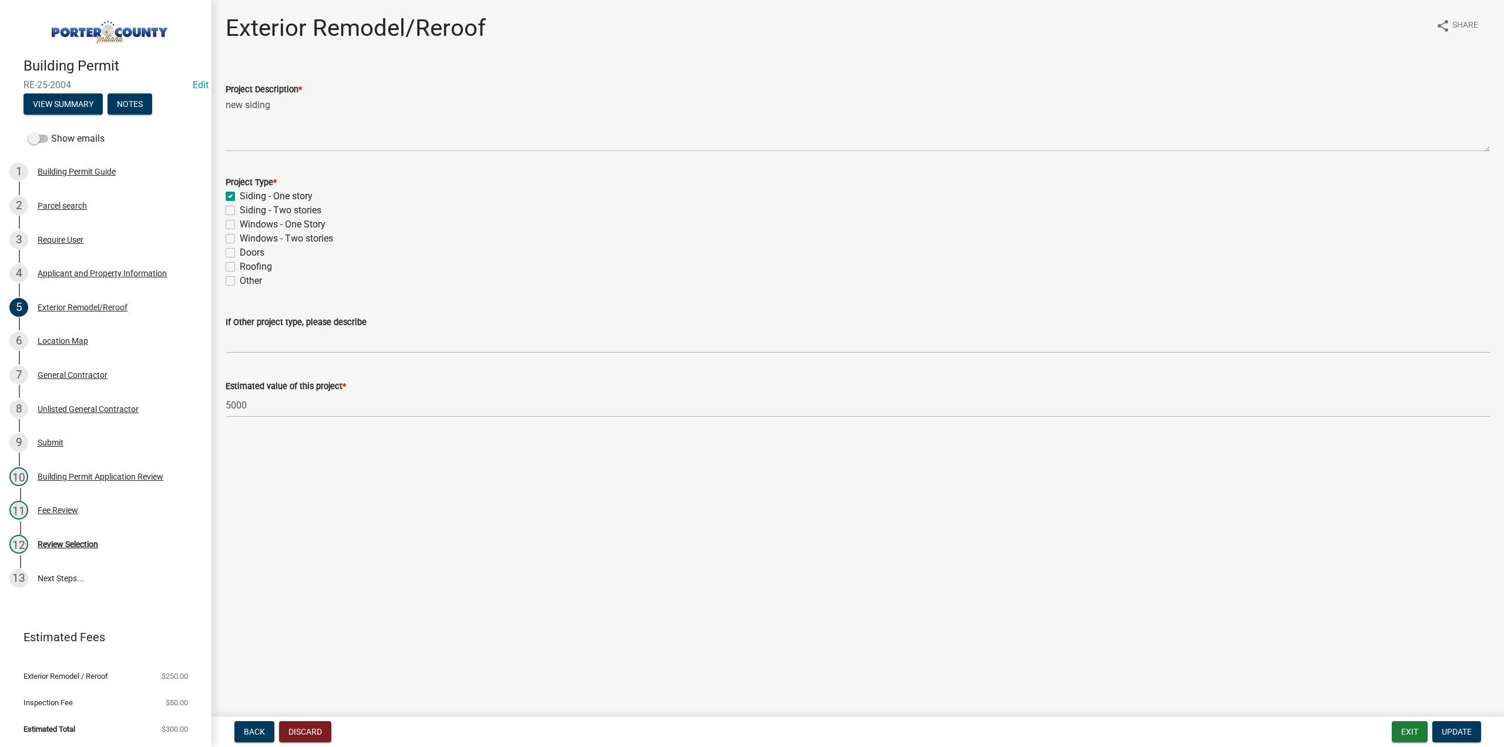
click at [221, 224] on div "Project Type * Siding - One story Siding - Two stories Windows - One Story Wind…" at bounding box center [858, 224] width 1282 height 127
click at [240, 223] on label "Windows - One Story" at bounding box center [283, 224] width 86 height 14
click at [240, 223] on input "Windows - One Story" at bounding box center [244, 221] width 8 height 8
checkbox input "true"
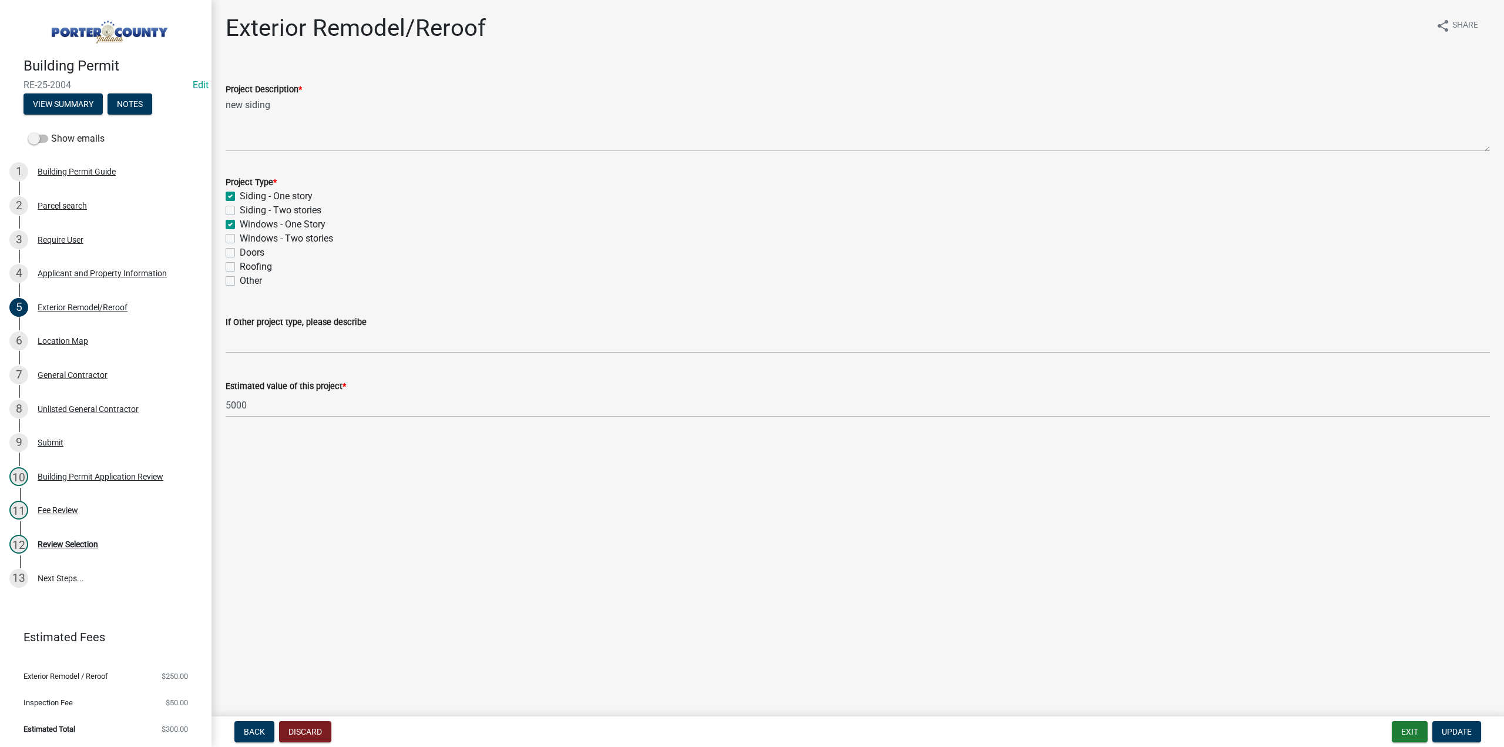
checkbox input "false"
checkbox input "true"
checkbox input "false"
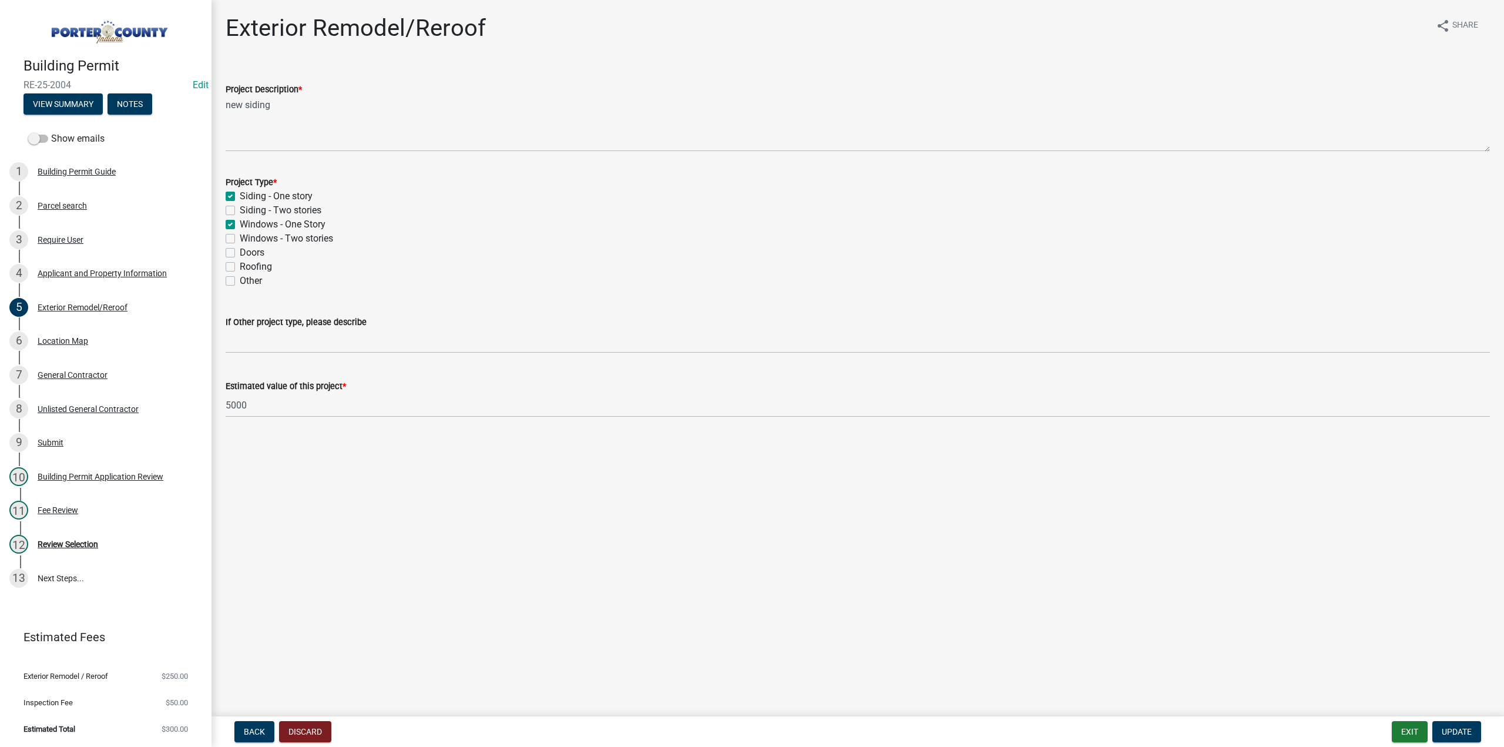
checkbox input "false"
drag, startPoint x: 1470, startPoint y: 736, endPoint x: 1282, endPoint y: 669, distance: 199.1
click at [1470, 734] on span "Update" at bounding box center [1457, 731] width 30 height 9
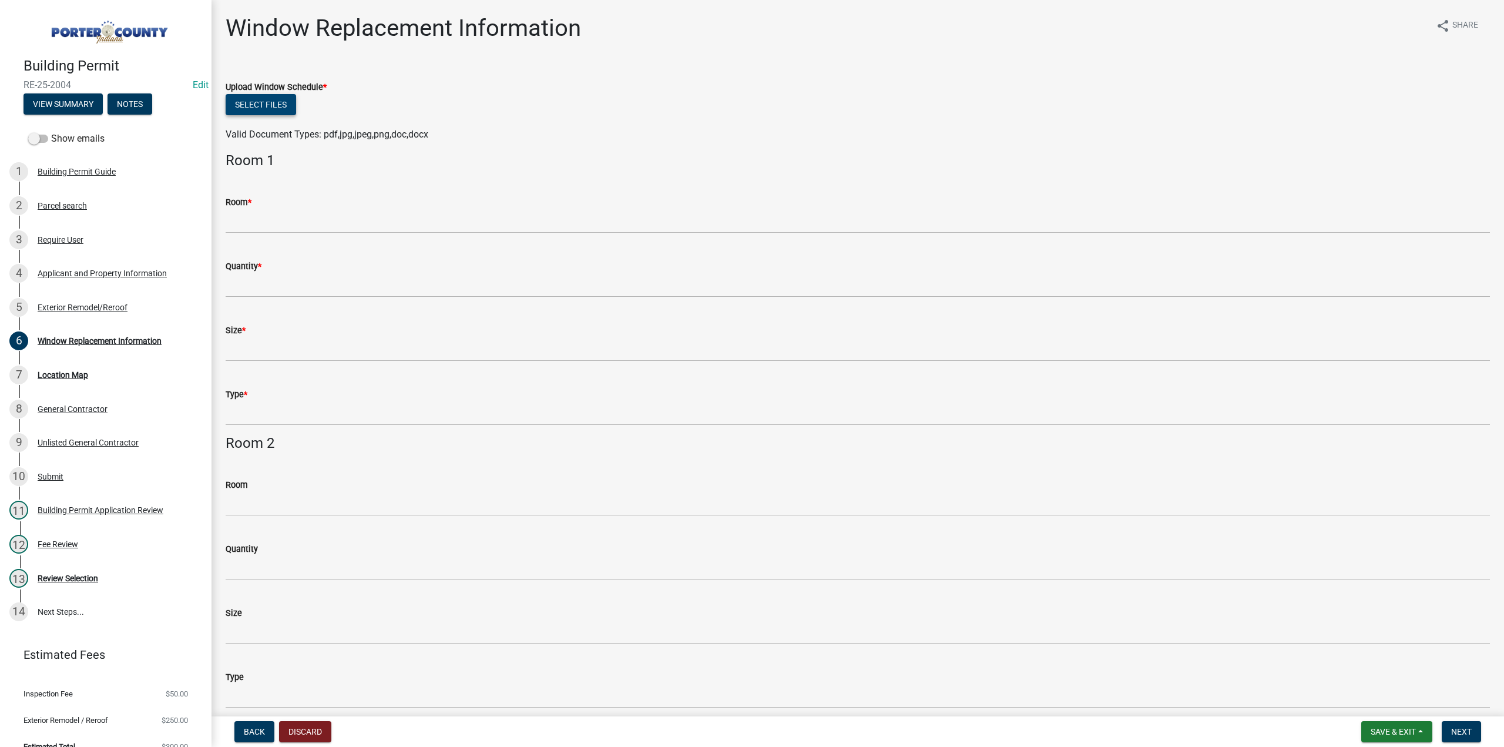
click at [247, 108] on button "Select files" at bounding box center [261, 104] width 71 height 21
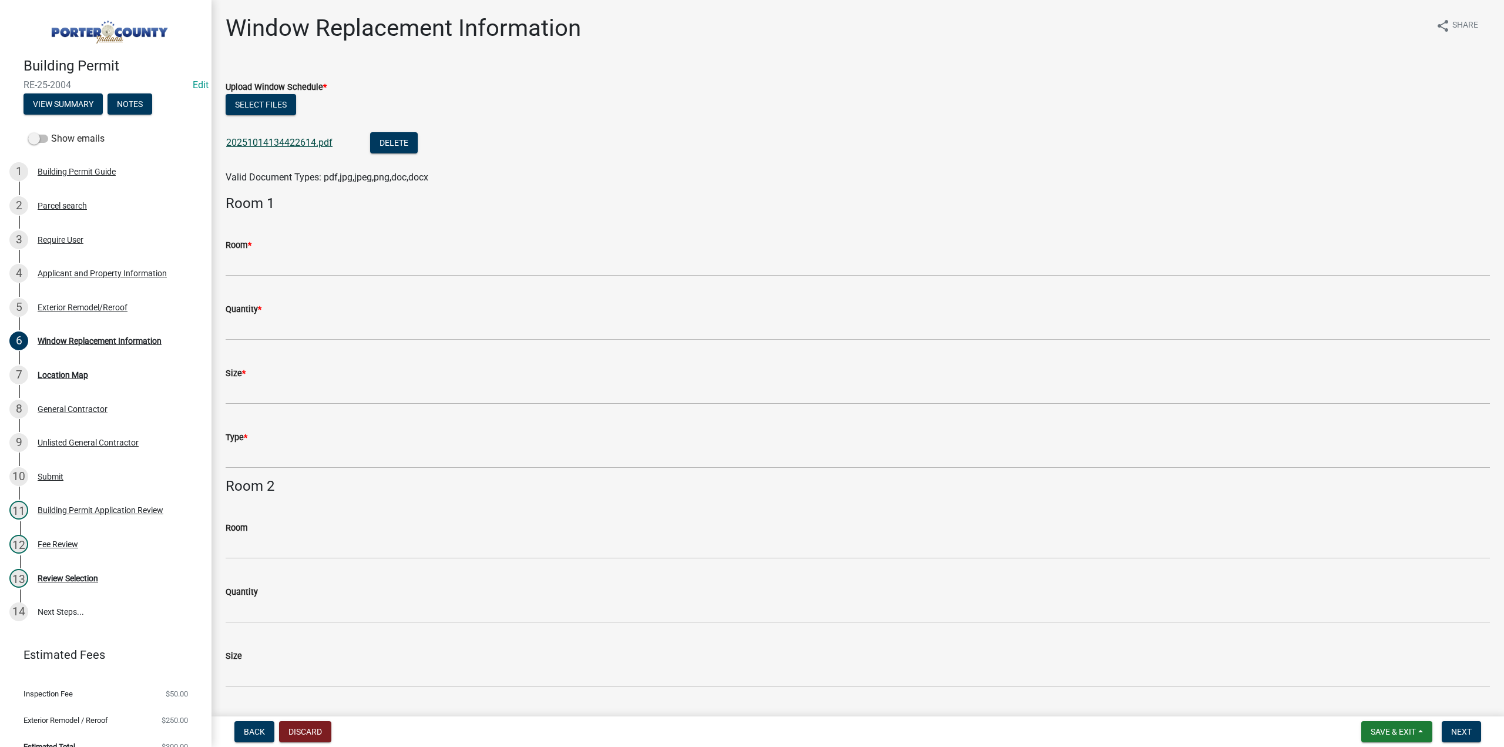
click at [281, 143] on link "20251014134422614.pdf" at bounding box center [279, 142] width 106 height 11
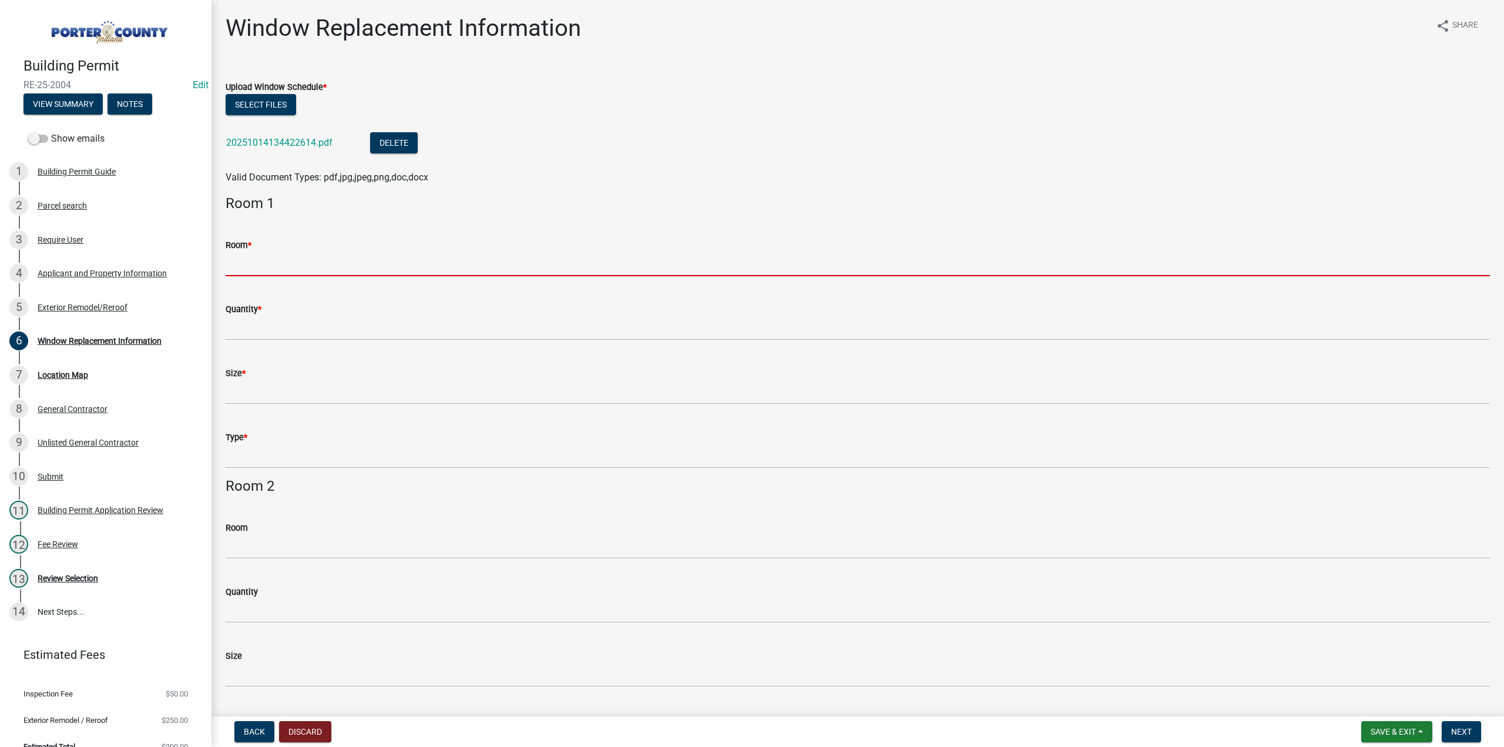
click at [279, 257] on input "Room *" at bounding box center [858, 264] width 1265 height 24
type input "see window schedule"
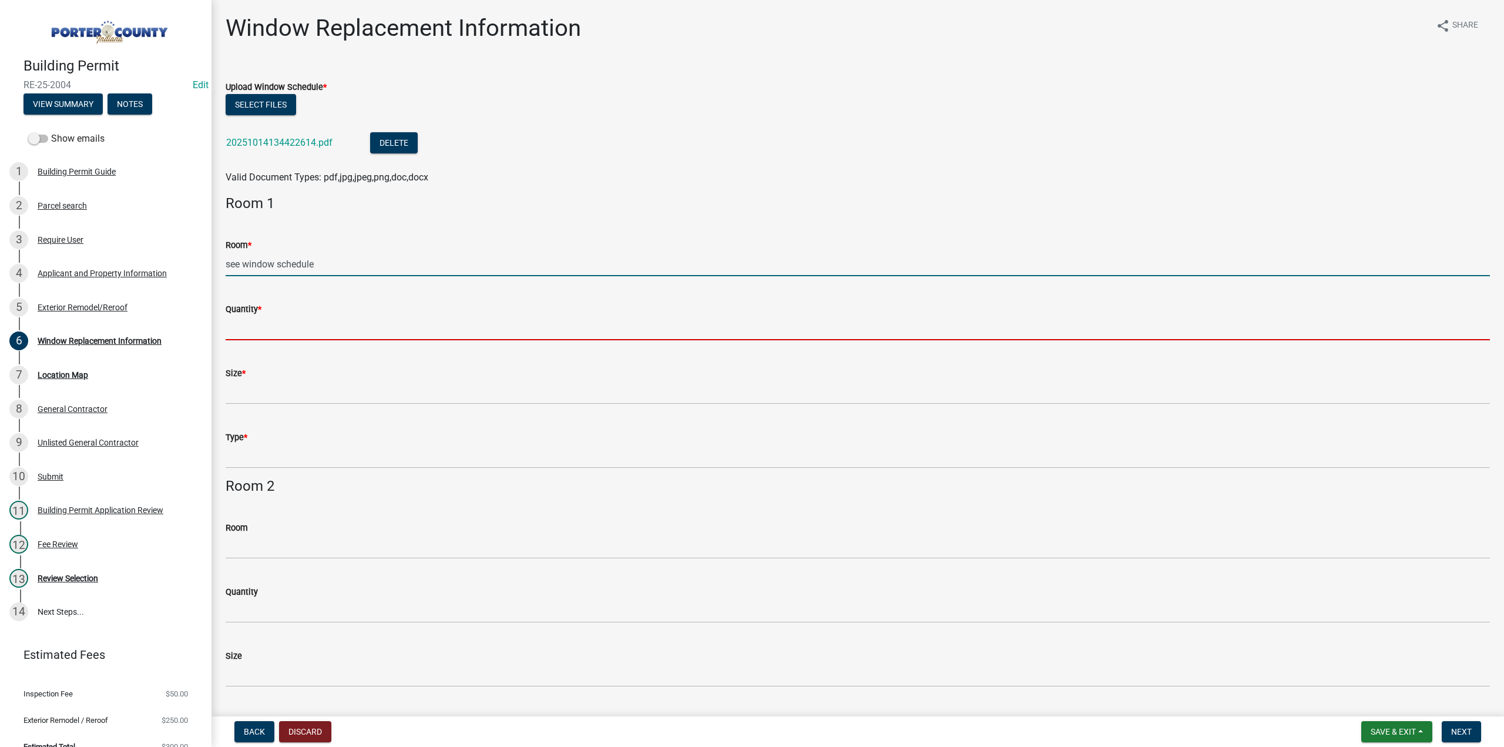
click at [290, 327] on input "Quantity *" at bounding box center [858, 328] width 1265 height 24
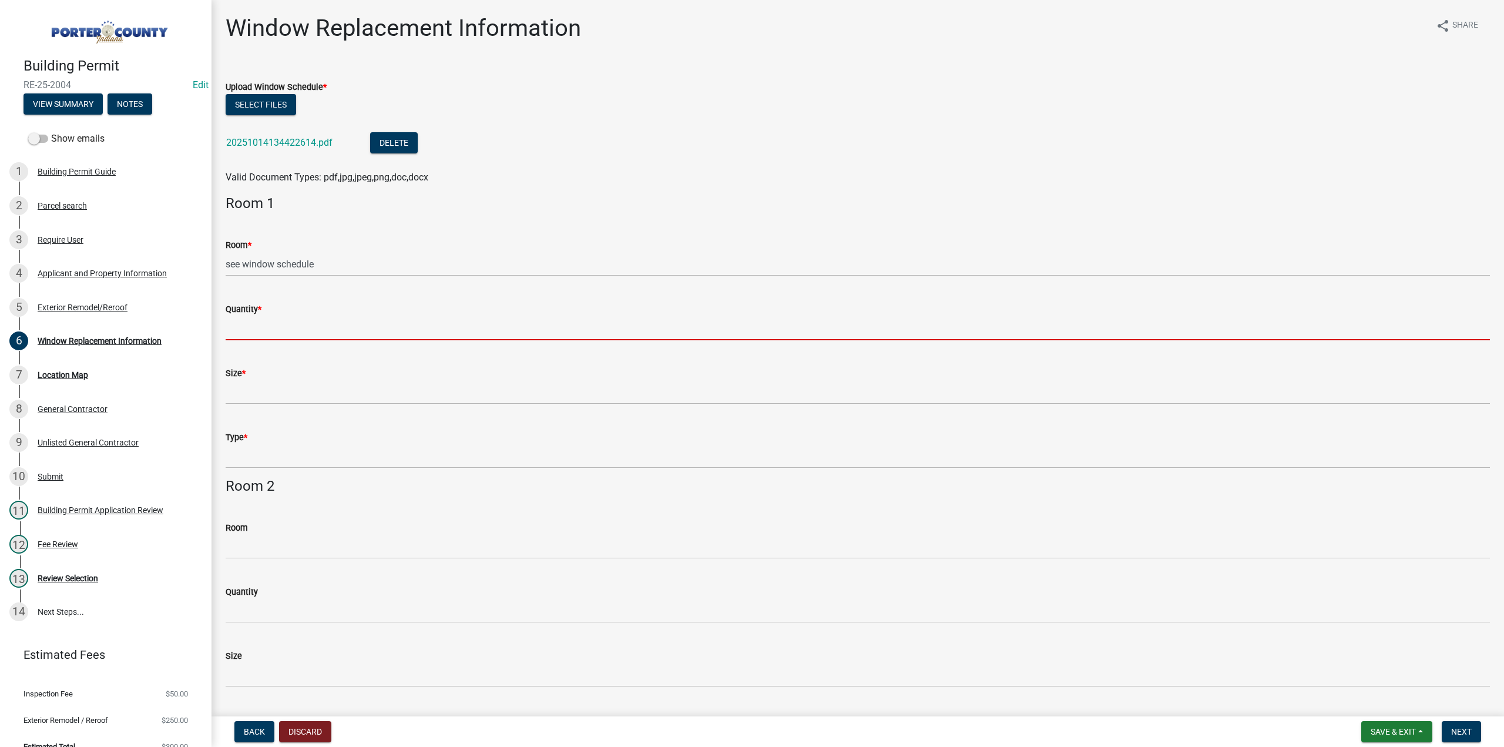
type input "see window schedule"
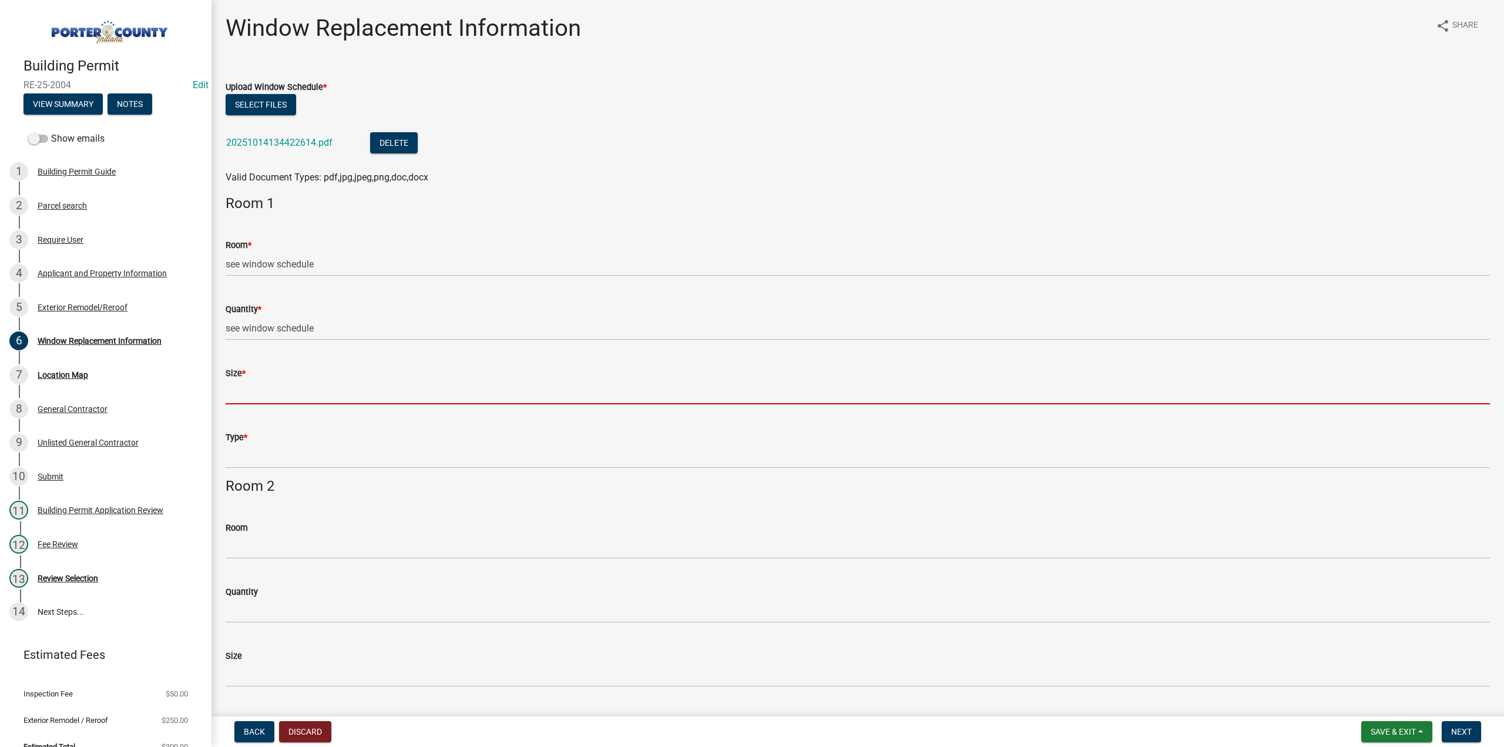
click at [271, 391] on input "Size *" at bounding box center [858, 392] width 1265 height 24
type input "see window schedule"
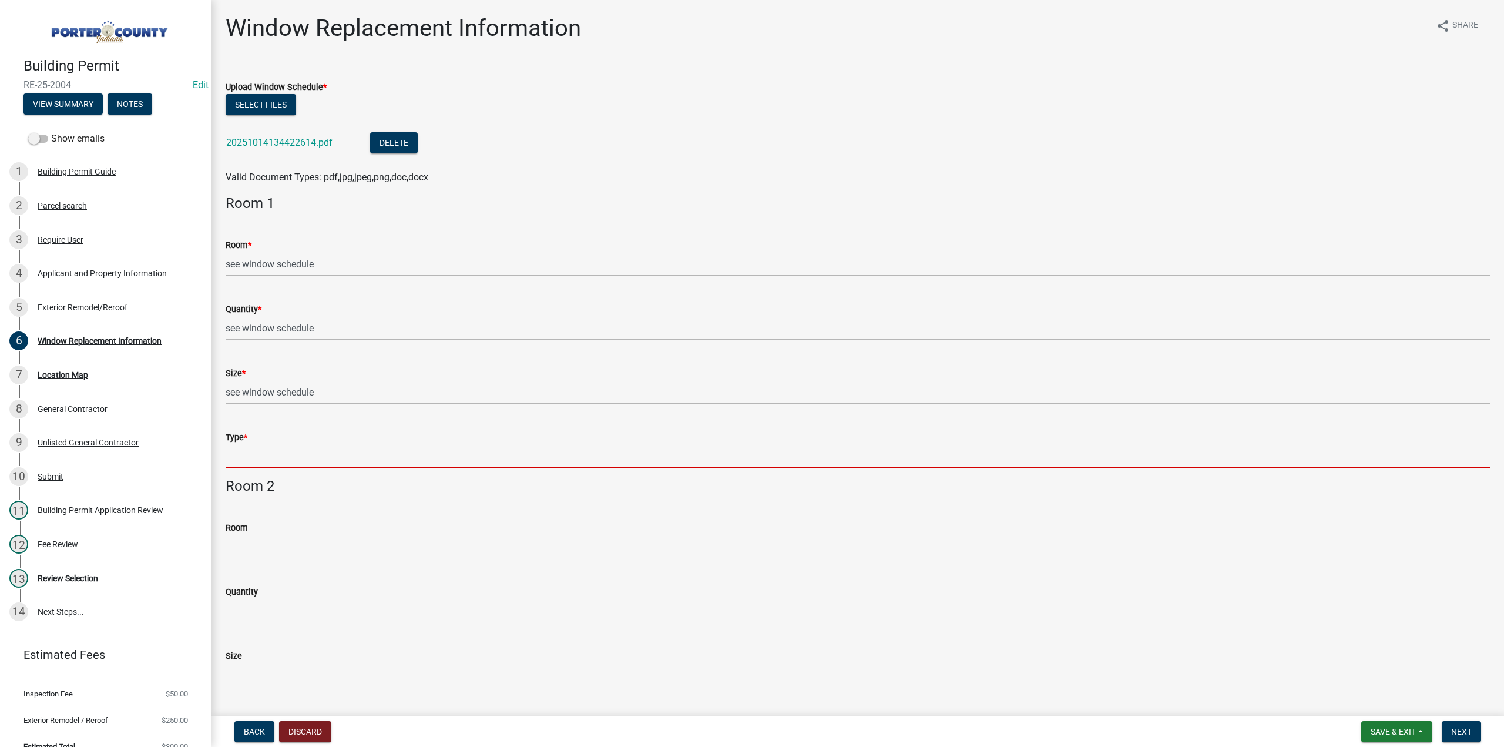
click at [274, 452] on input "Type *" at bounding box center [858, 456] width 1265 height 24
type input "see window schedule"
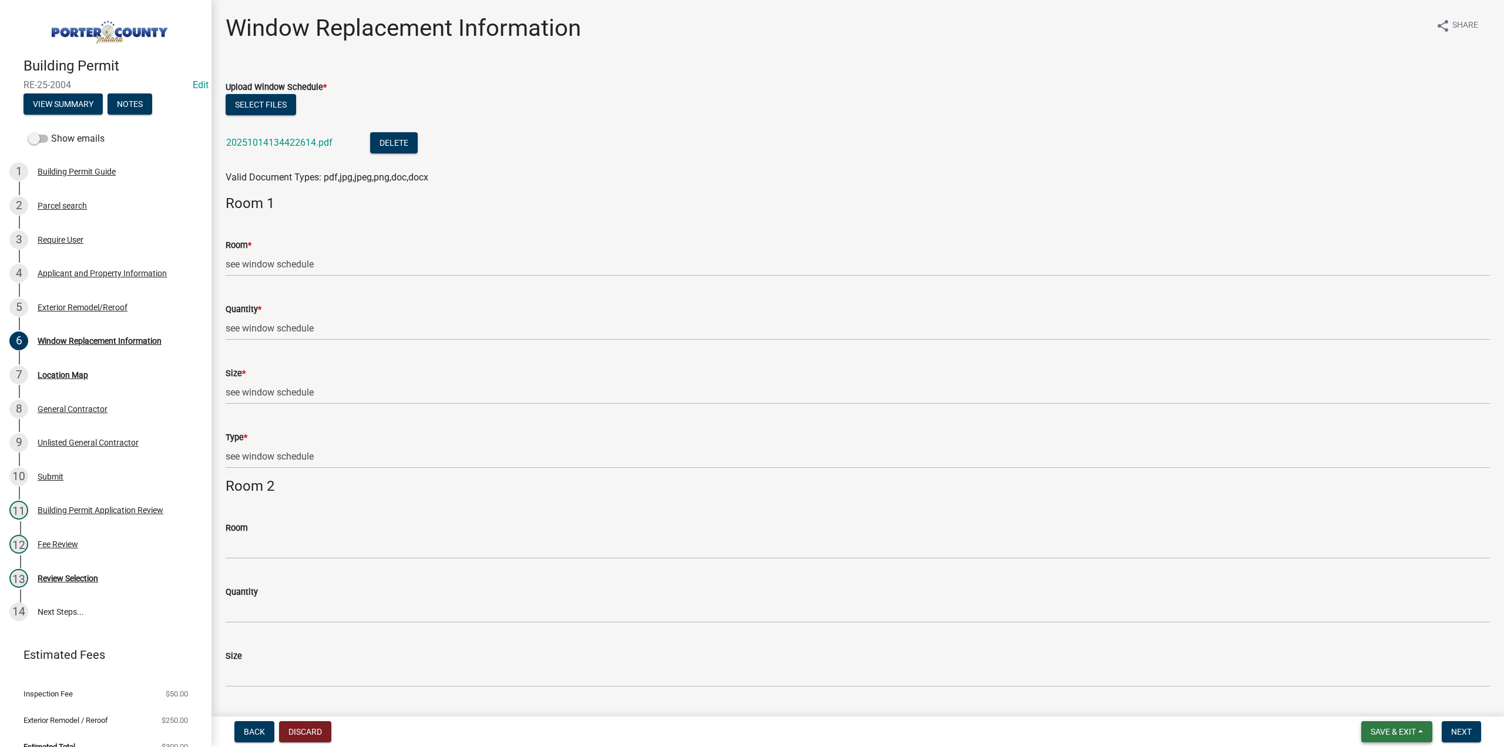
click at [1393, 729] on span "Save & Exit" at bounding box center [1393, 731] width 45 height 9
click at [1387, 700] on button "Save & Exit" at bounding box center [1386, 701] width 94 height 28
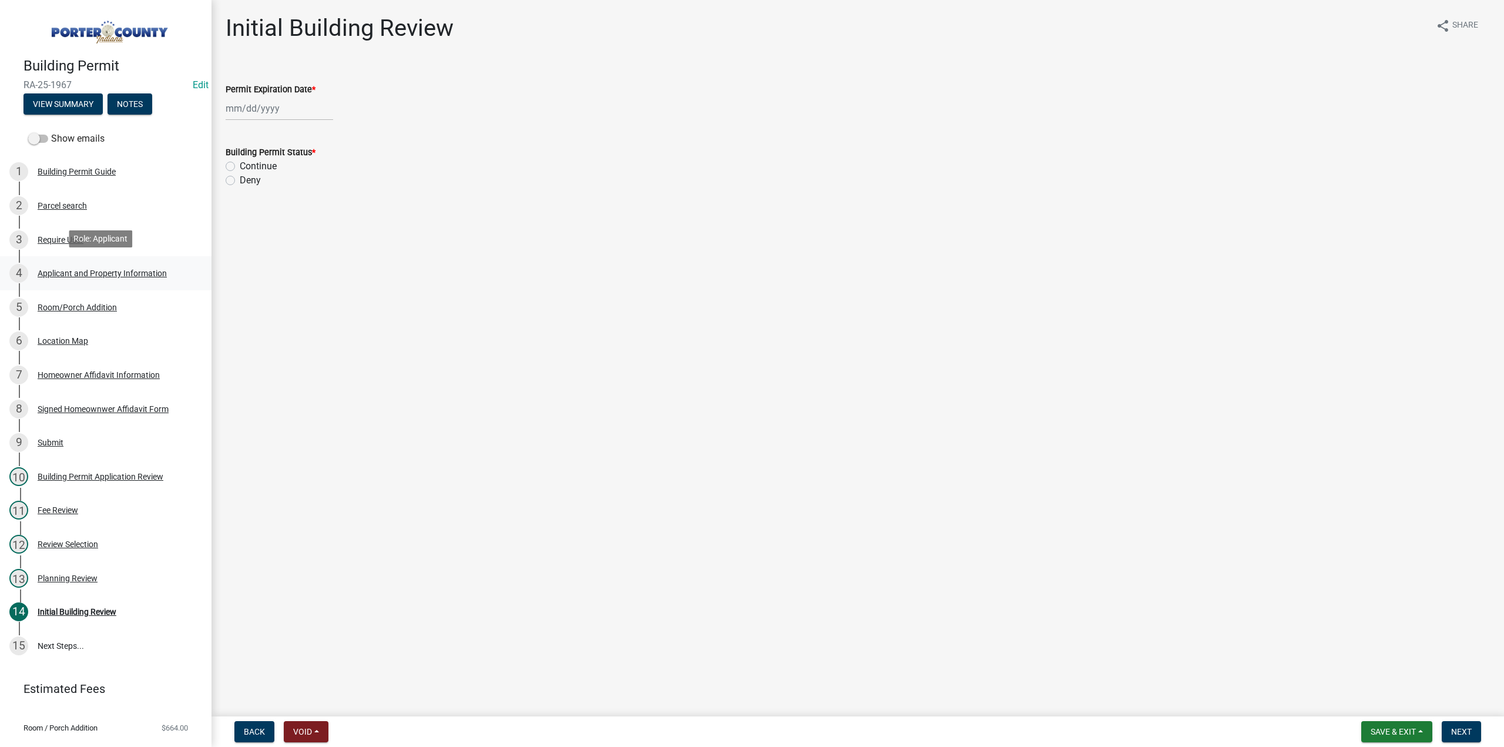
click at [73, 272] on div "Applicant and Property Information" at bounding box center [102, 273] width 129 height 8
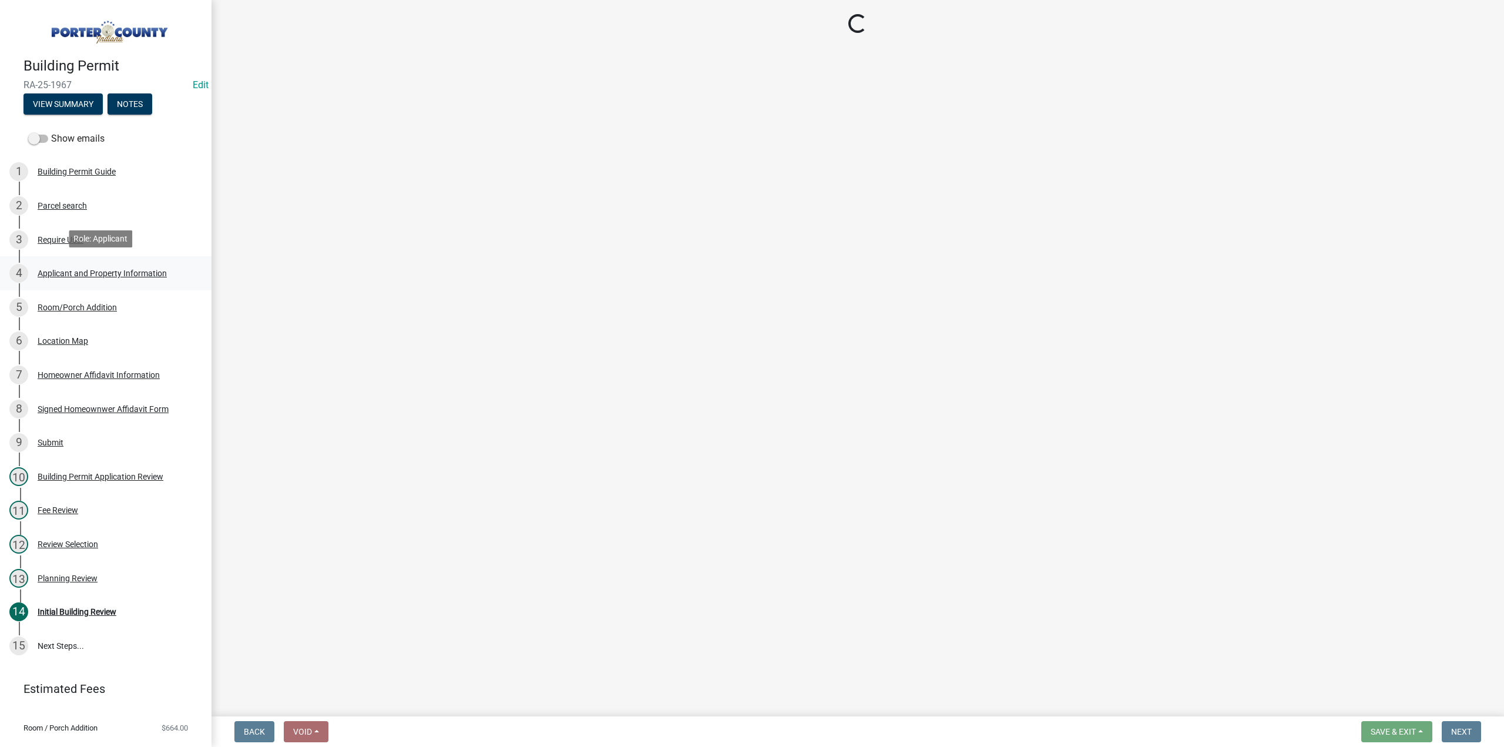
select select "8813af9a-53bd-4ec9-a082-37b92a5ec060"
select select "ea6751d4-6bf7-4a16-89ee-f7801ab82aa1"
select select "271bd504-2c49-4a3f-937e-0db1d3436bac"
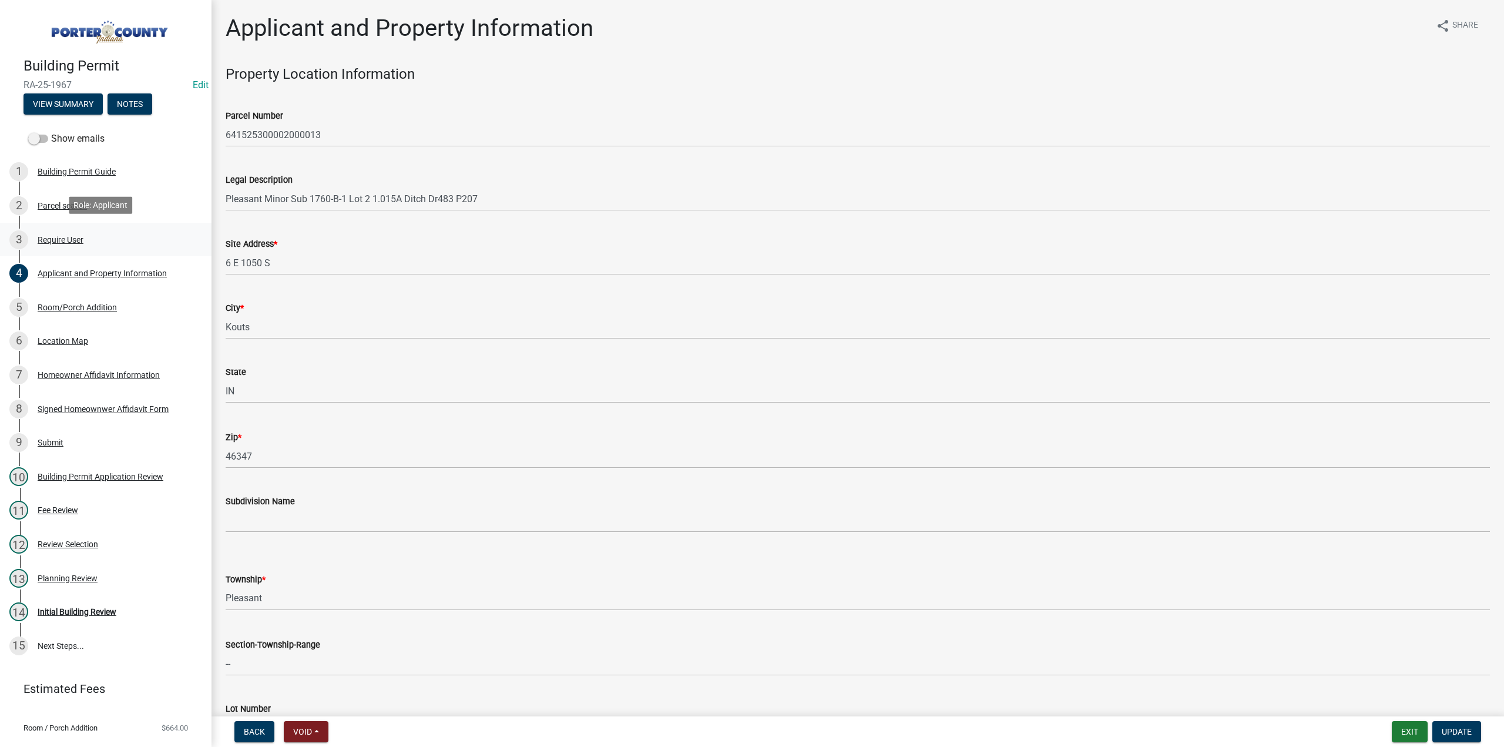
click at [55, 241] on div "Require User" at bounding box center [61, 240] width 46 height 8
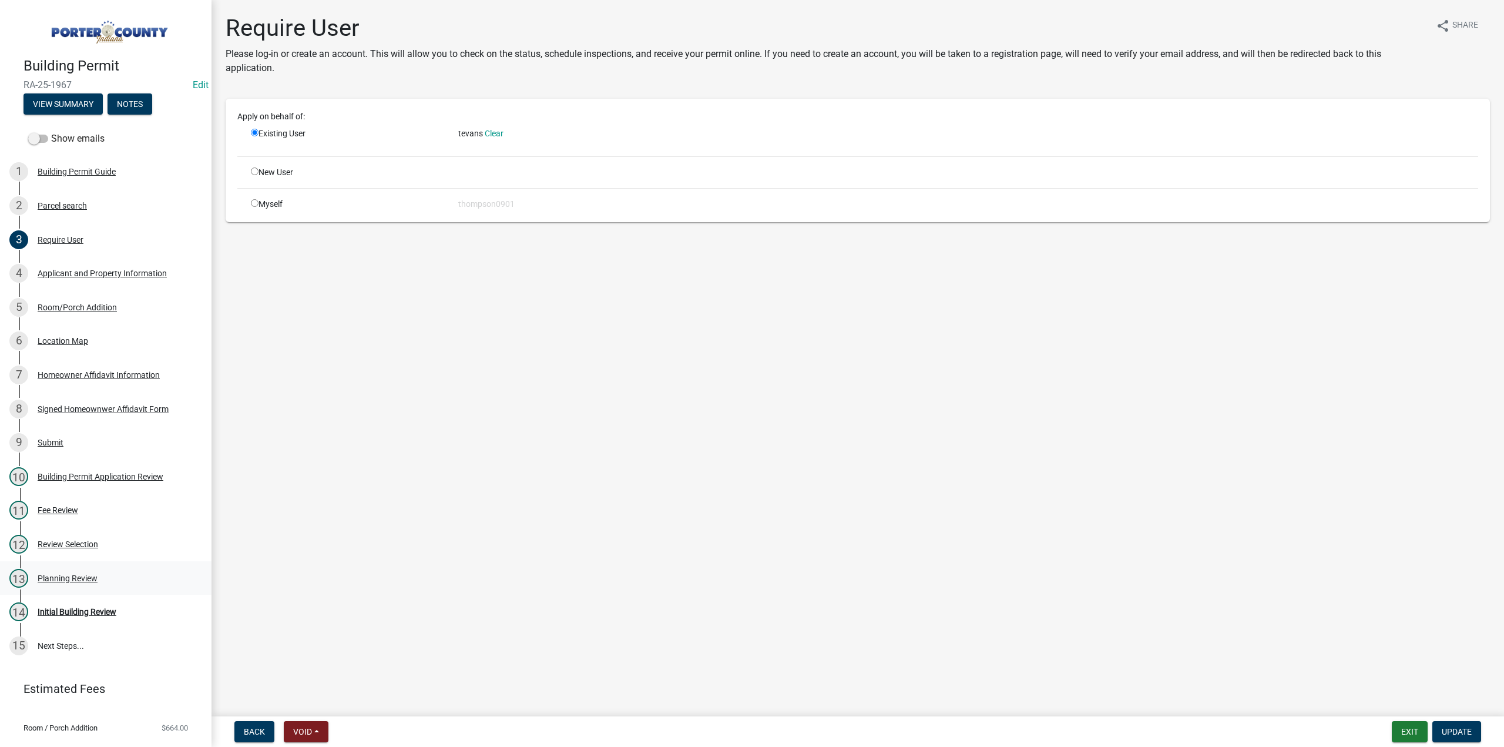
click at [76, 574] on div "Planning Review" at bounding box center [68, 578] width 60 height 8
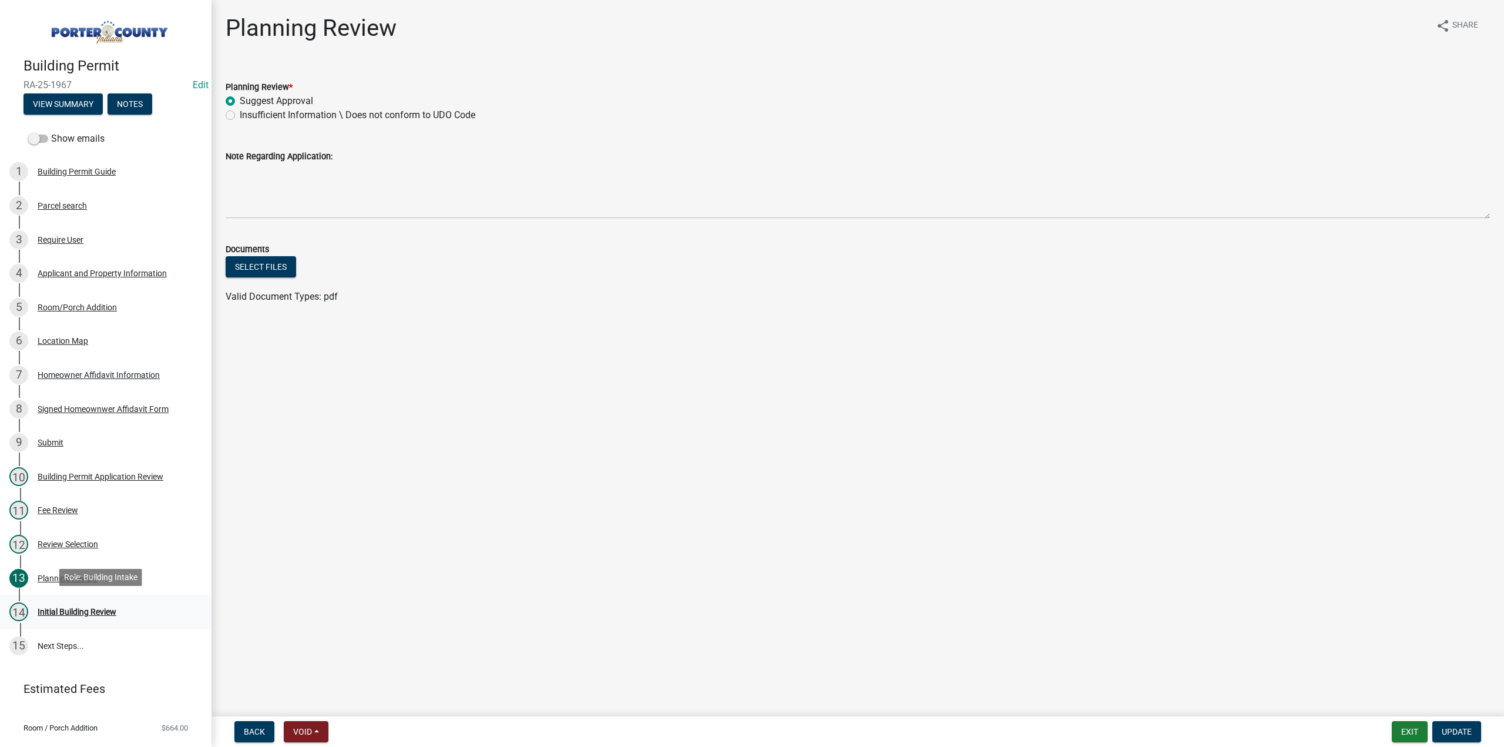
click at [72, 610] on div "Initial Building Review" at bounding box center [77, 612] width 79 height 8
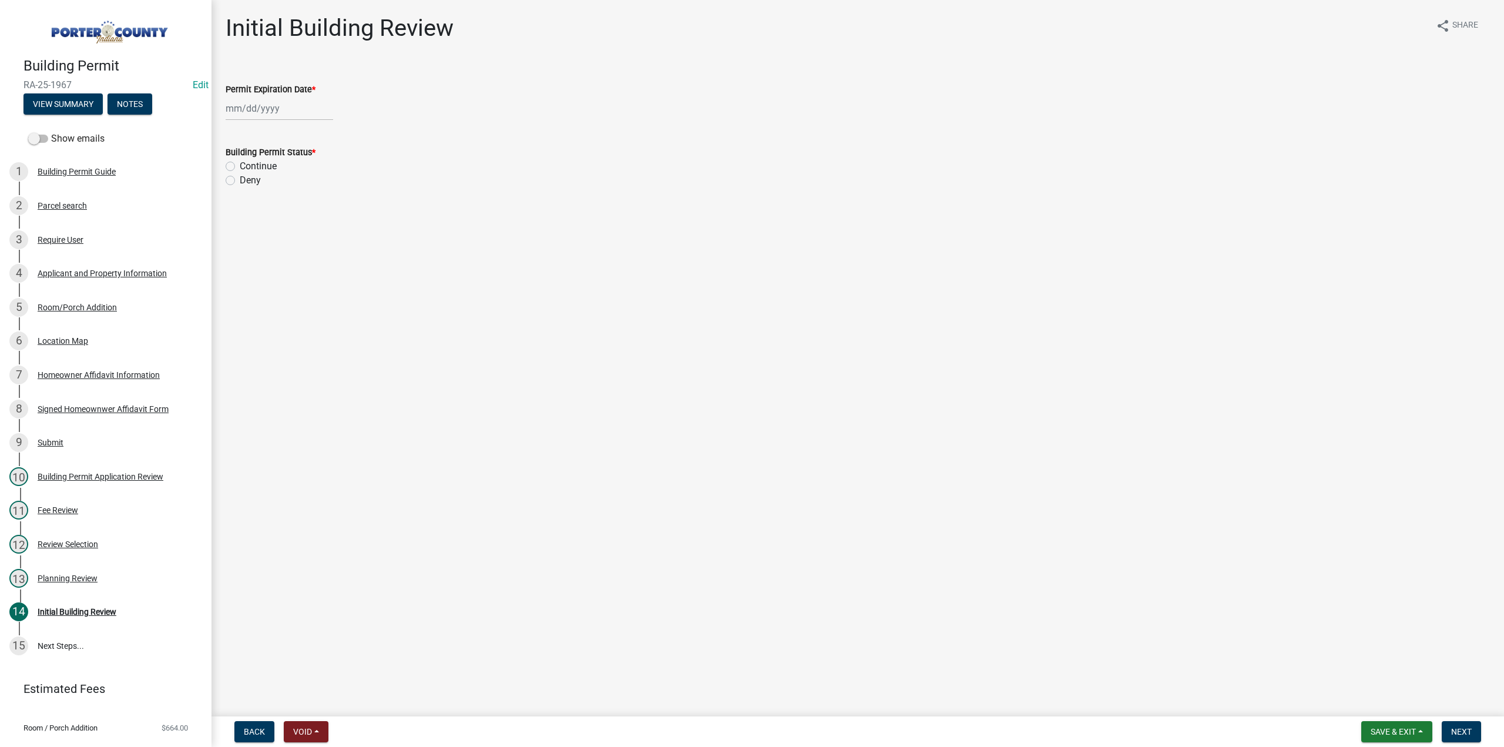
select select "10"
click at [257, 118] on div "[PERSON_NAME] Feb Mar Apr [PERSON_NAME][DATE] Oct Nov [DATE] 1526 1527 1528 152…" at bounding box center [280, 108] width 108 height 24
click at [317, 133] on select "1525 1526 1527 1528 1529 1530 1531 1532 1533 1534 1535 1536 1537 1538 1539 1540…" at bounding box center [318, 134] width 42 height 18
click at [297, 125] on select "1525 1526 1527 1528 1529 1530 1531 1532 1533 1534 1535 1536 1537 1538 1539 1540…" at bounding box center [318, 134] width 42 height 18
click at [310, 138] on select "1527 1528 1529 1530 1531 1532 1533 1534 1535 1536 1537 1538 1539 1540 1541 1542…" at bounding box center [318, 134] width 42 height 18
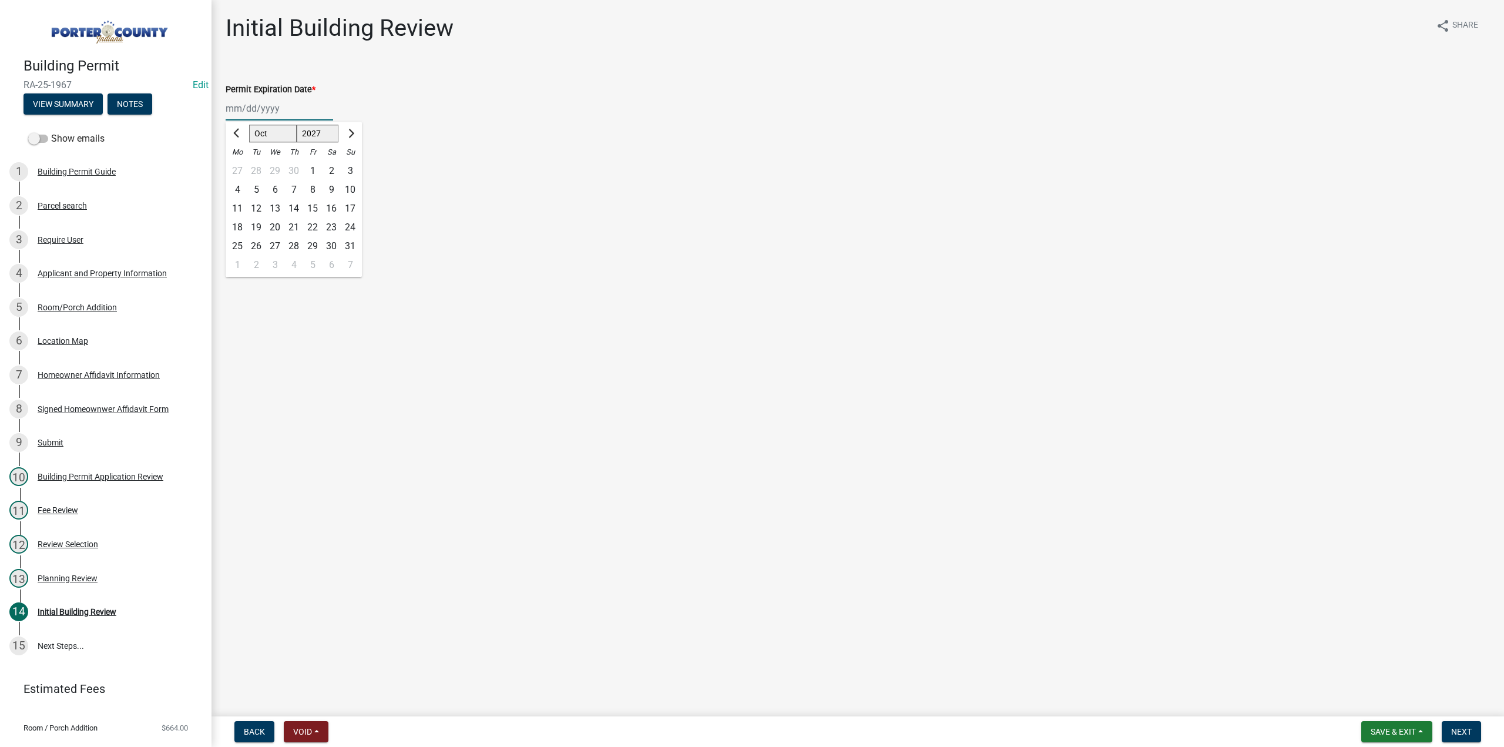
select select "2026"
click at [297, 125] on select "1527 1528 1529 1530 1531 1532 1533 1534 1535 1536 1537 1538 1539 1540 1541 1542…" at bounding box center [318, 134] width 42 height 18
drag, startPoint x: 277, startPoint y: 213, endPoint x: 262, endPoint y: 206, distance: 16.8
click at [276, 212] on div "14" at bounding box center [275, 208] width 19 height 19
type input "[DATE]"
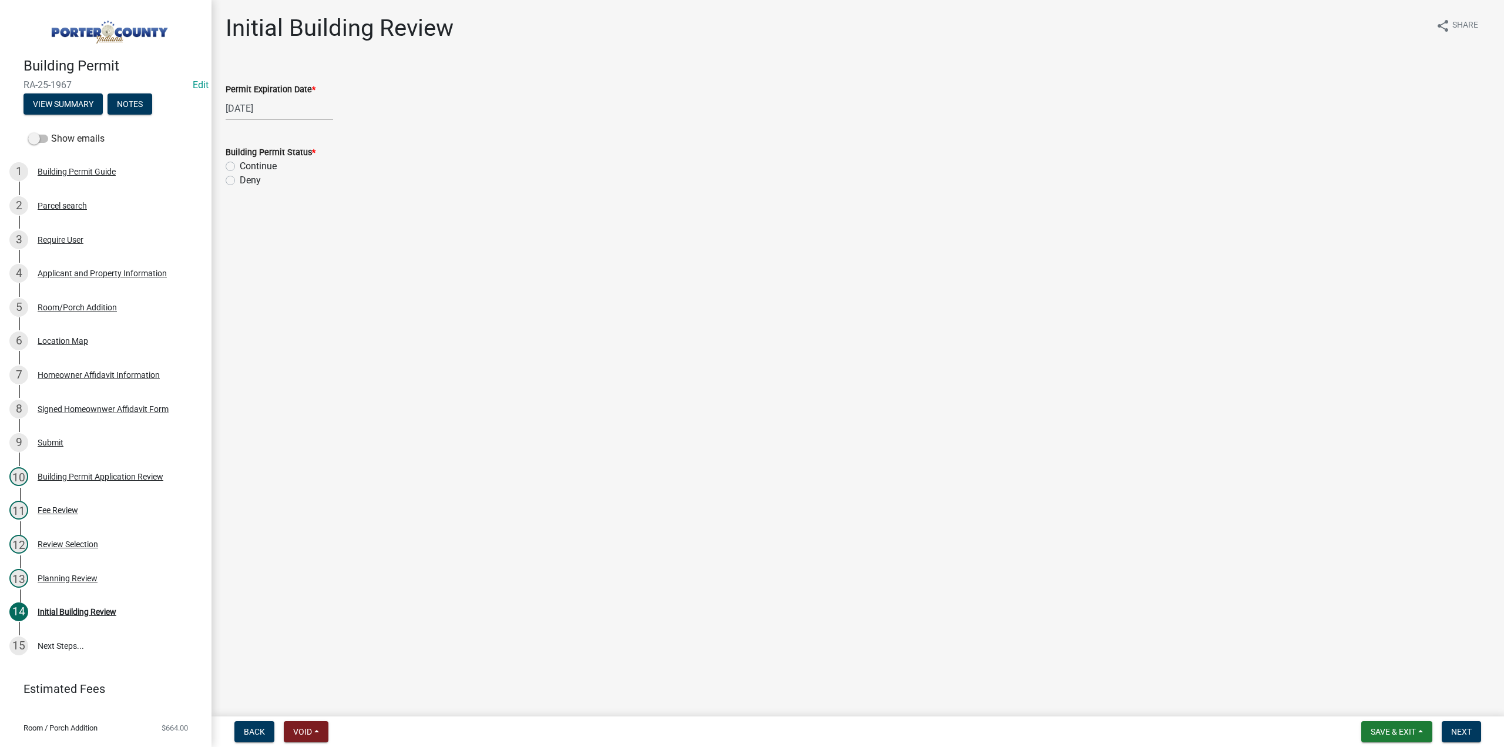
click at [240, 165] on label "Continue" at bounding box center [258, 166] width 37 height 14
click at [240, 165] on input "Continue" at bounding box center [244, 163] width 8 height 8
radio input "true"
click at [1460, 735] on span "Next" at bounding box center [1461, 731] width 21 height 9
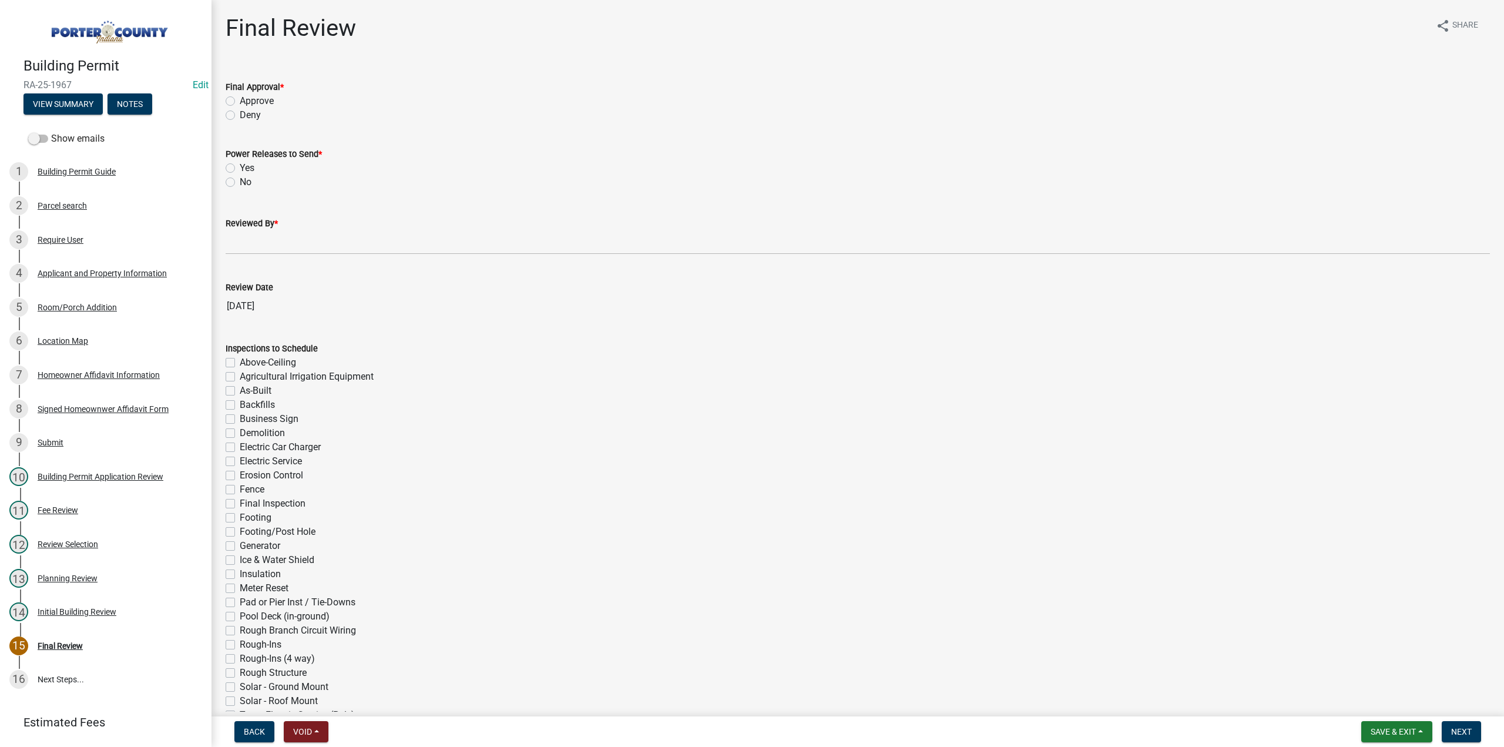
click at [240, 99] on label "Approve" at bounding box center [257, 101] width 34 height 14
click at [240, 99] on input "Approve" at bounding box center [244, 98] width 8 height 8
radio input "true"
click at [240, 185] on label "No" at bounding box center [246, 182] width 12 height 14
click at [240, 183] on input "No" at bounding box center [244, 179] width 8 height 8
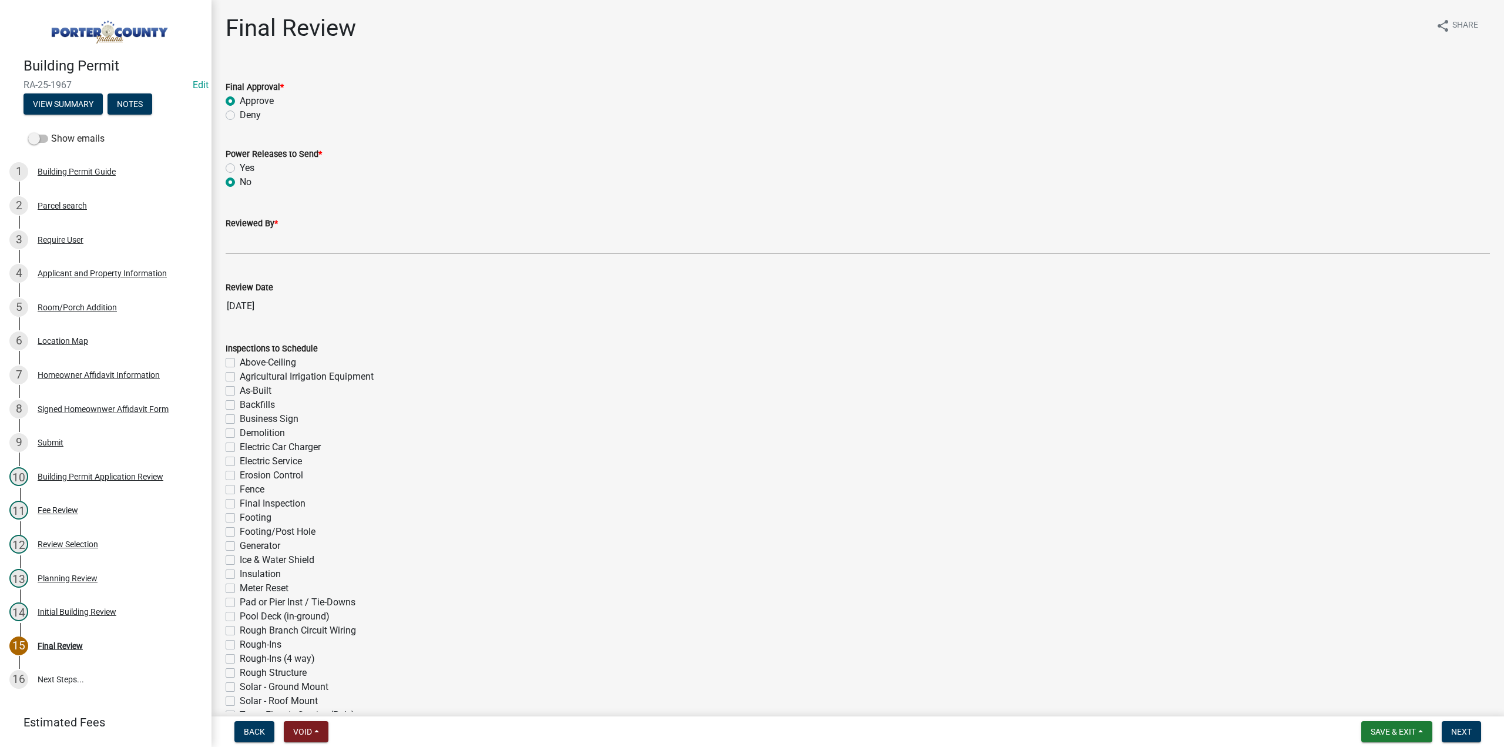
radio input "true"
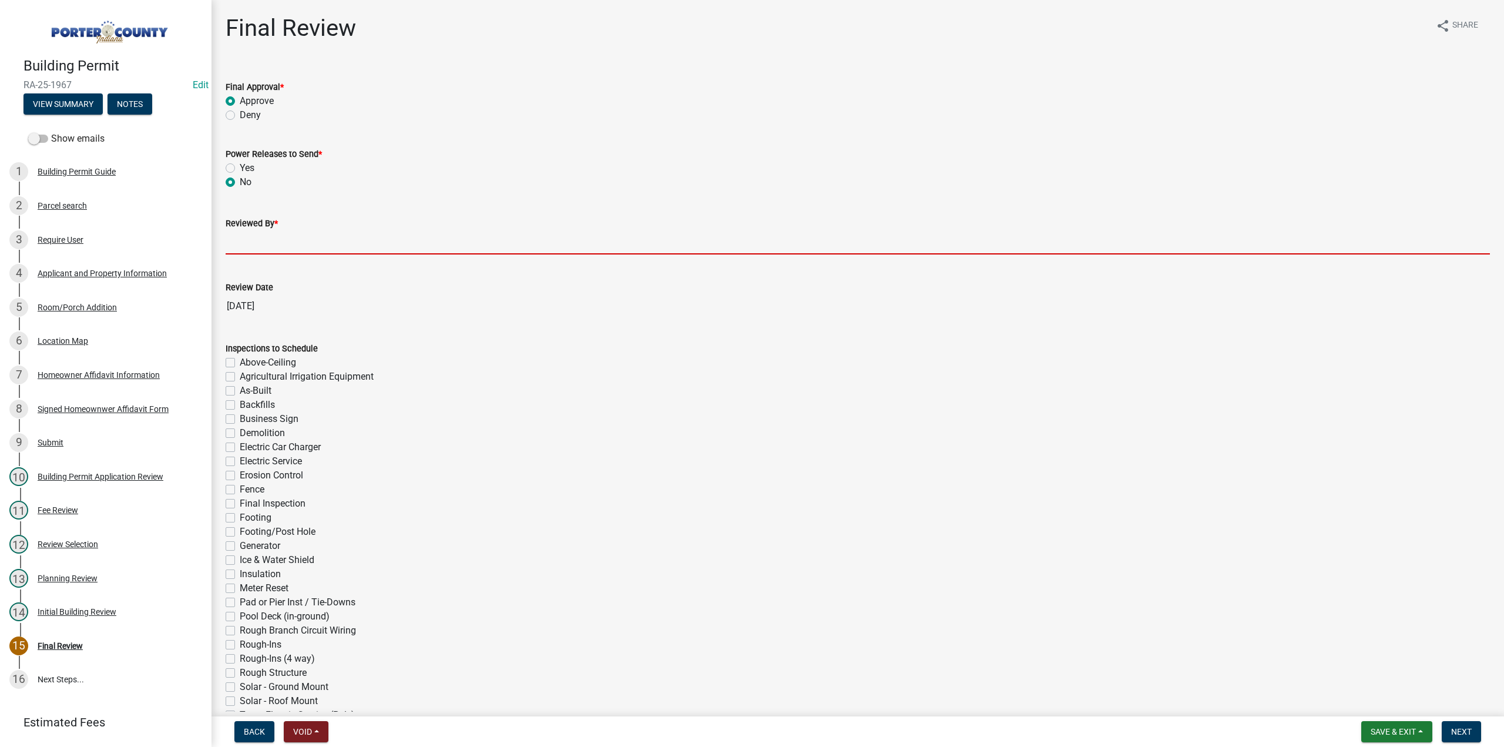
click at [250, 236] on input "Reviewed By *" at bounding box center [858, 242] width 1265 height 24
type input "TT"
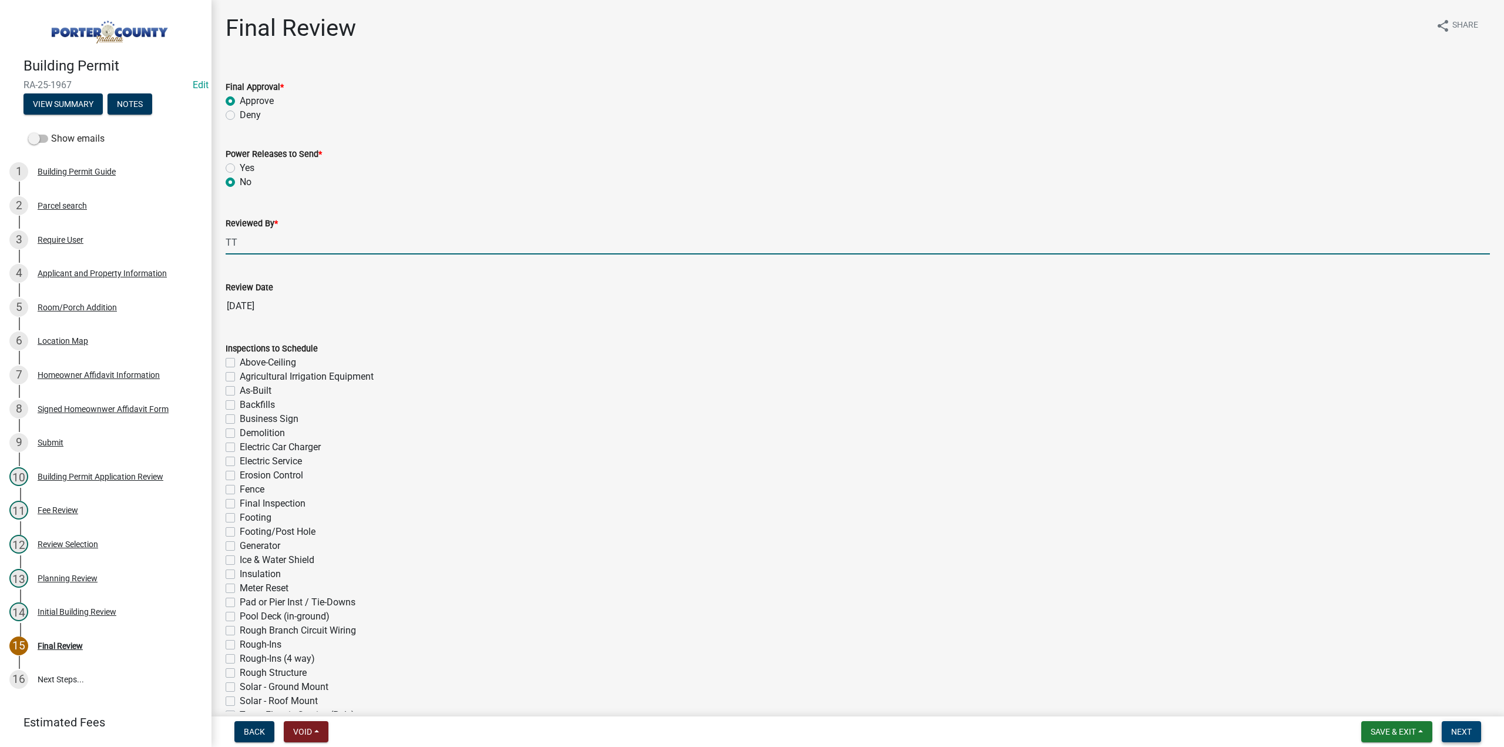
click at [1461, 729] on span "Next" at bounding box center [1461, 731] width 21 height 9
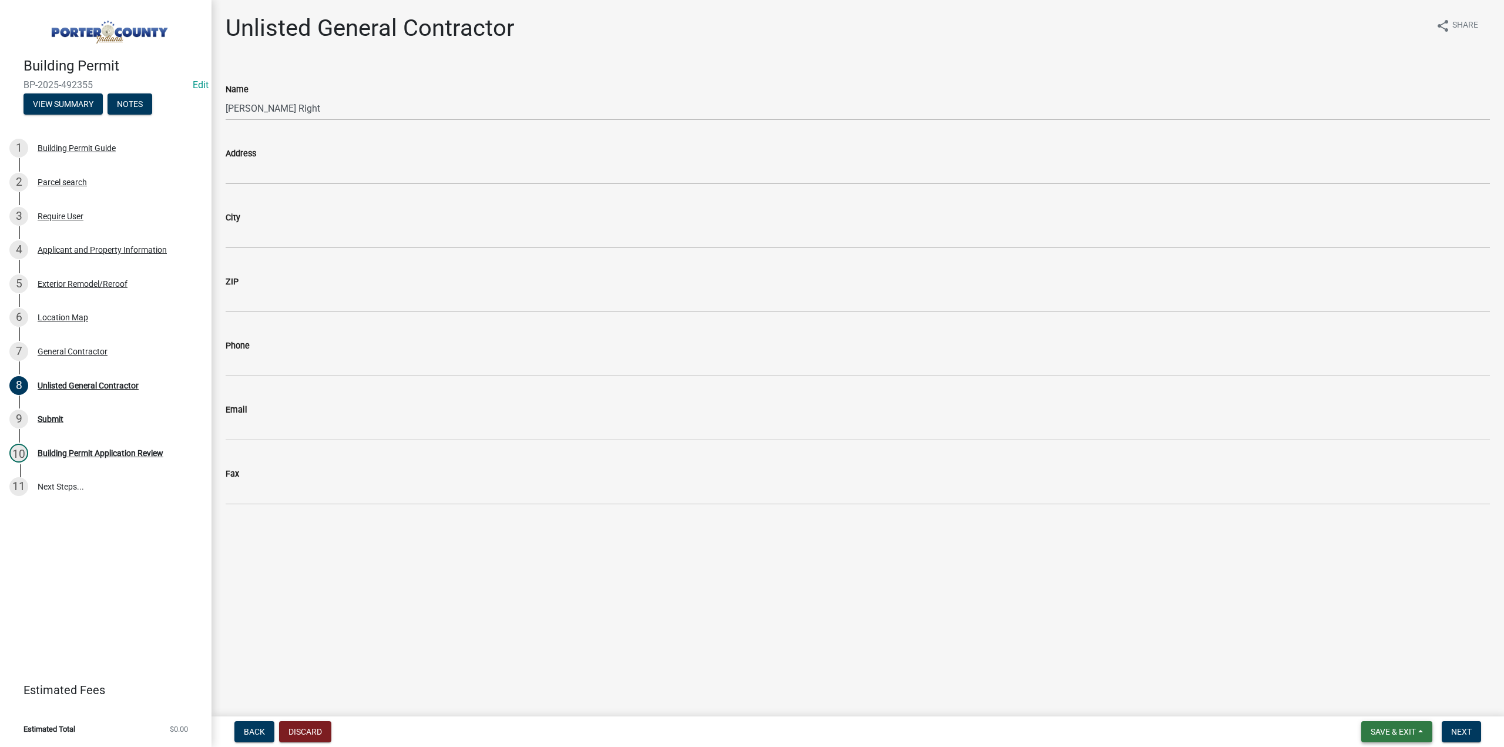
click at [1393, 737] on button "Save & Exit" at bounding box center [1397, 731] width 71 height 21
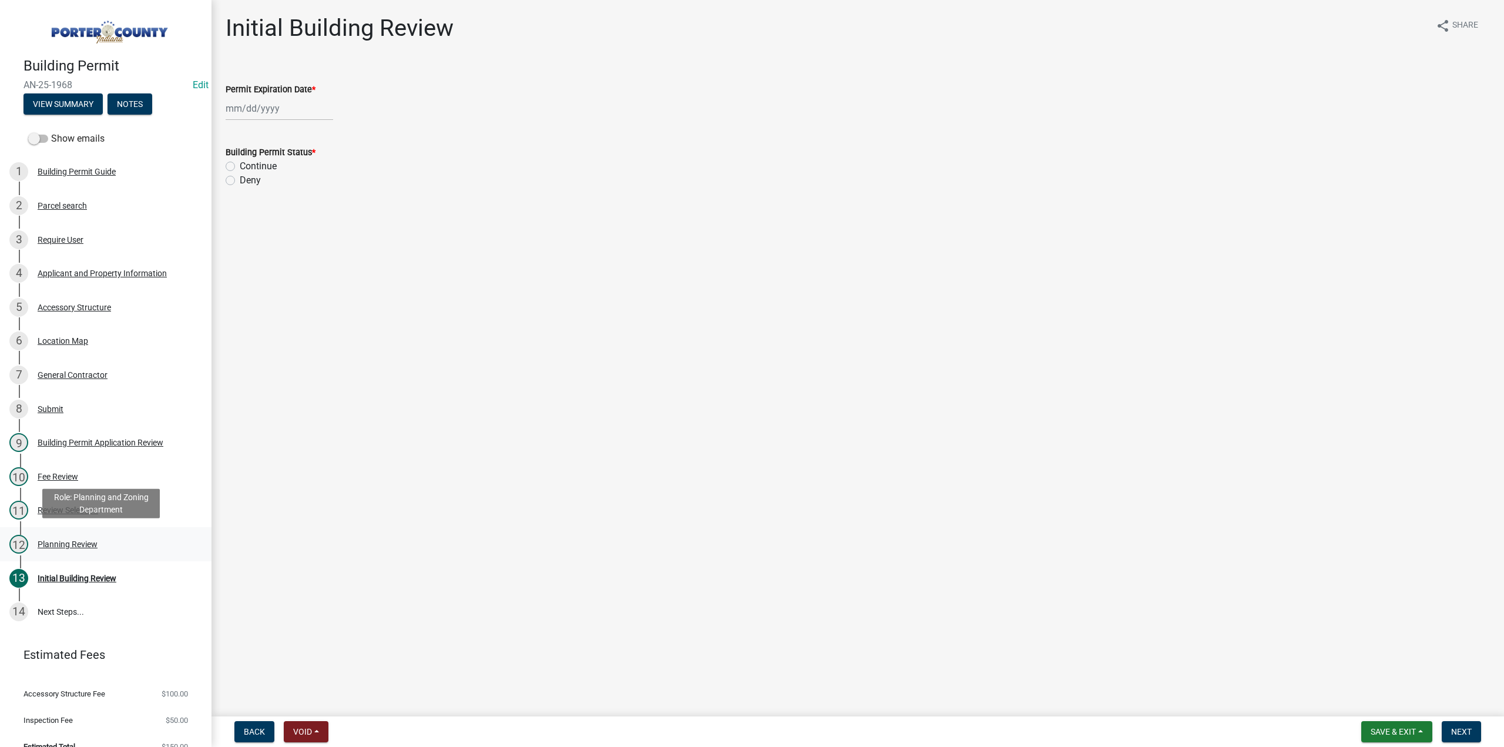
click at [55, 545] on div "Planning Review" at bounding box center [68, 544] width 60 height 8
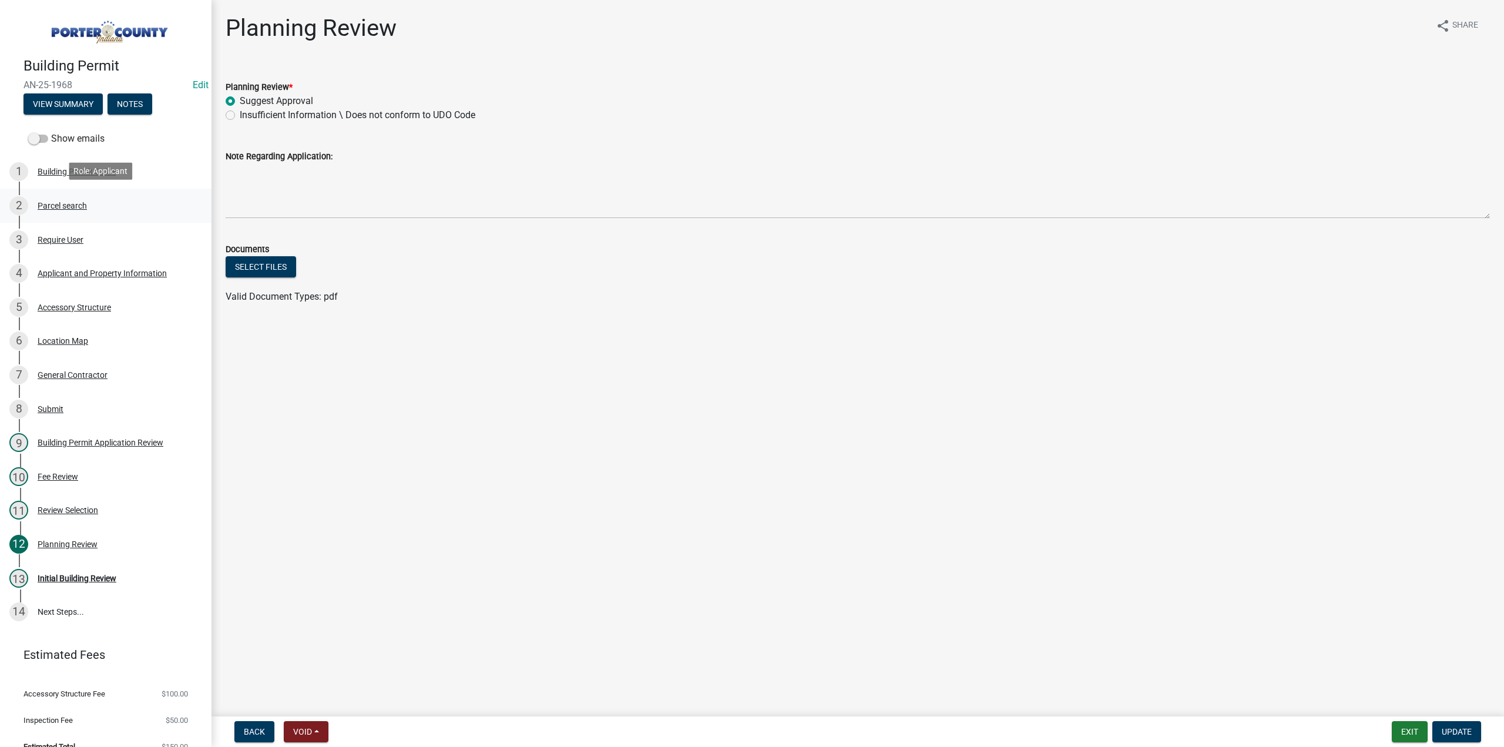
click at [68, 202] on div "Parcel search" at bounding box center [62, 206] width 49 height 8
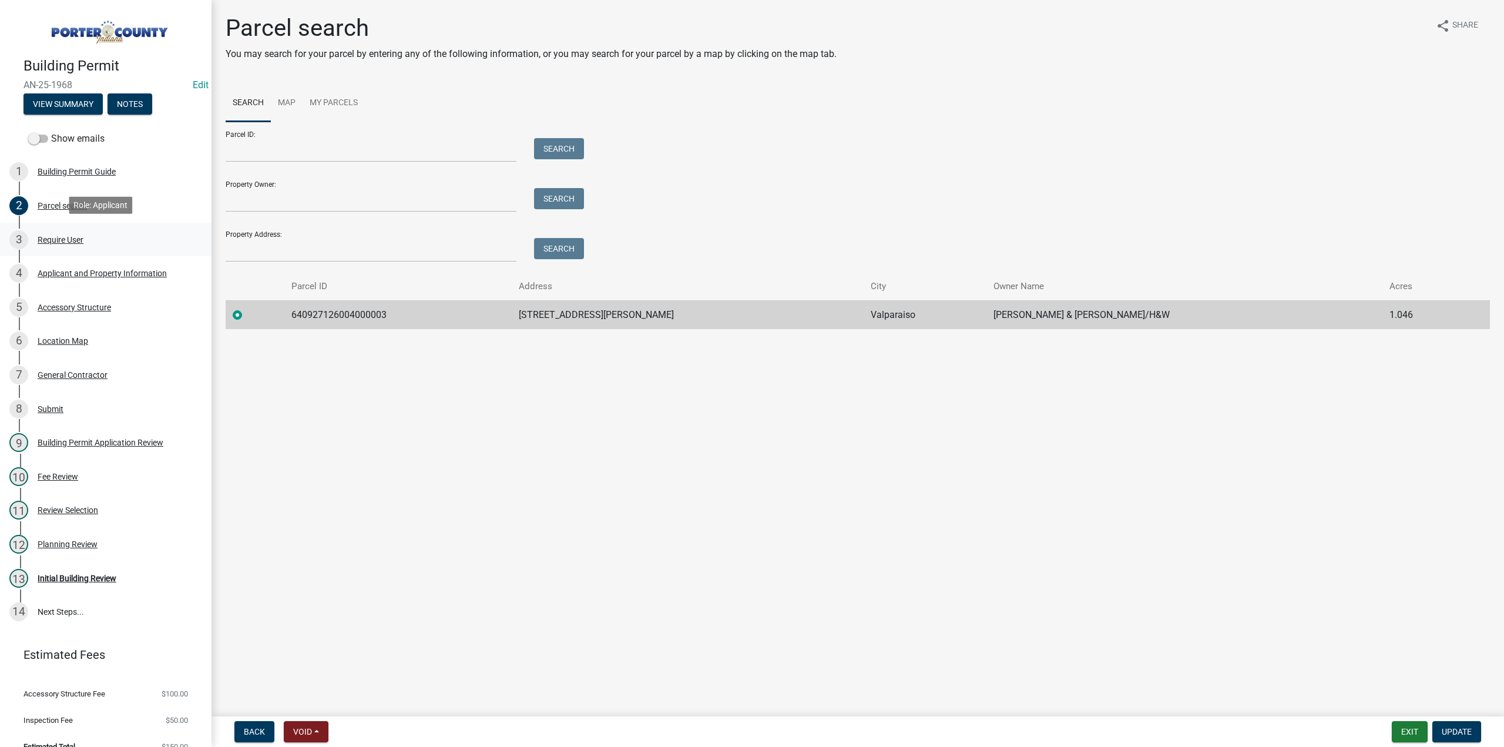
click at [79, 237] on div "Require User" at bounding box center [61, 240] width 46 height 8
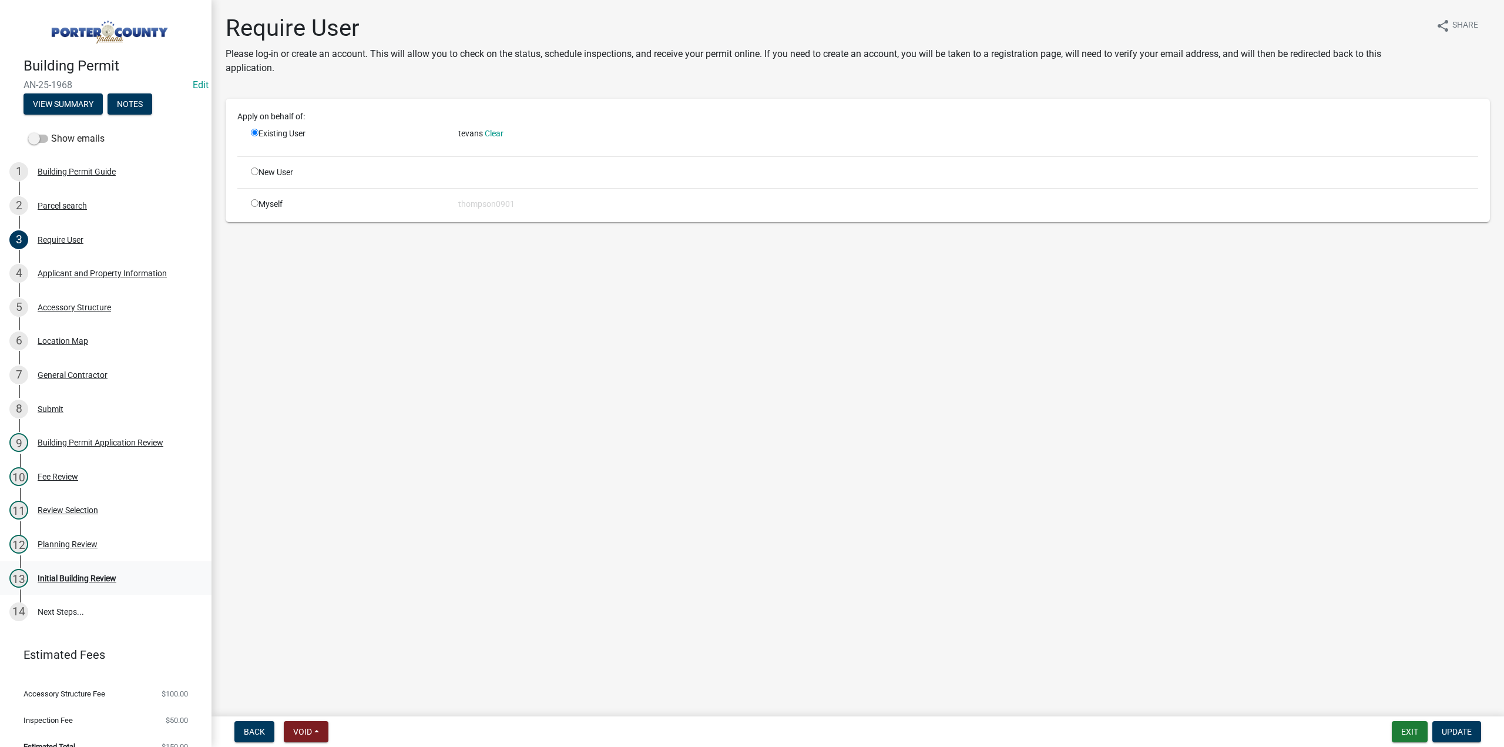
click at [55, 576] on div "Initial Building Review" at bounding box center [77, 578] width 79 height 8
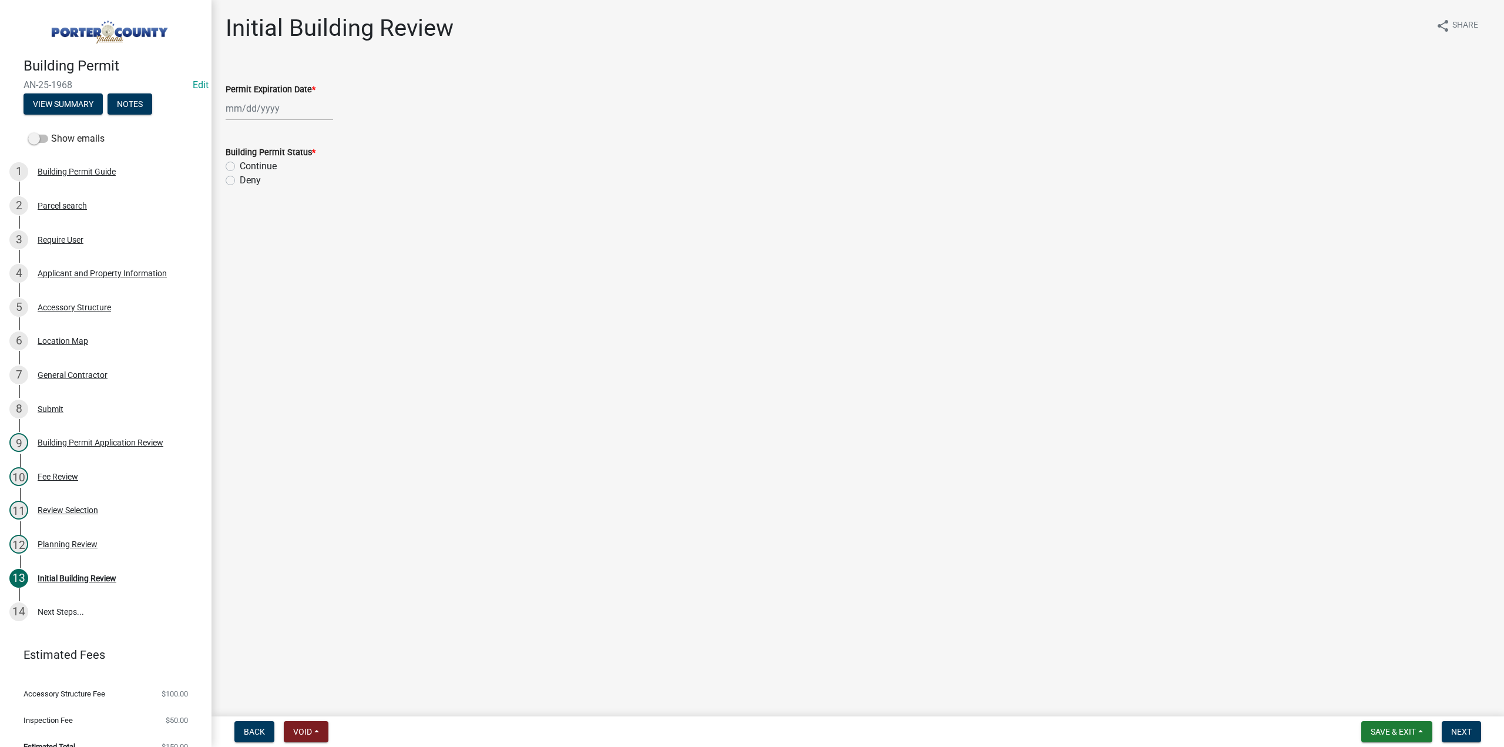
select select "10"
click at [241, 109] on div "[PERSON_NAME] Feb Mar Apr [PERSON_NAME][DATE] Oct Nov [DATE] 1526 1527 1528 152…" at bounding box center [280, 108] width 108 height 24
click at [311, 132] on select "1525 1526 1527 1528 1529 1530 1531 1532 1533 1534 1535 1536 1537 1538 1539 1540…" at bounding box center [318, 134] width 42 height 18
select select "2026"
click at [297, 125] on select "1525 1526 1527 1528 1529 1530 1531 1532 1533 1534 1535 1536 1537 1538 1539 1540…" at bounding box center [318, 134] width 42 height 18
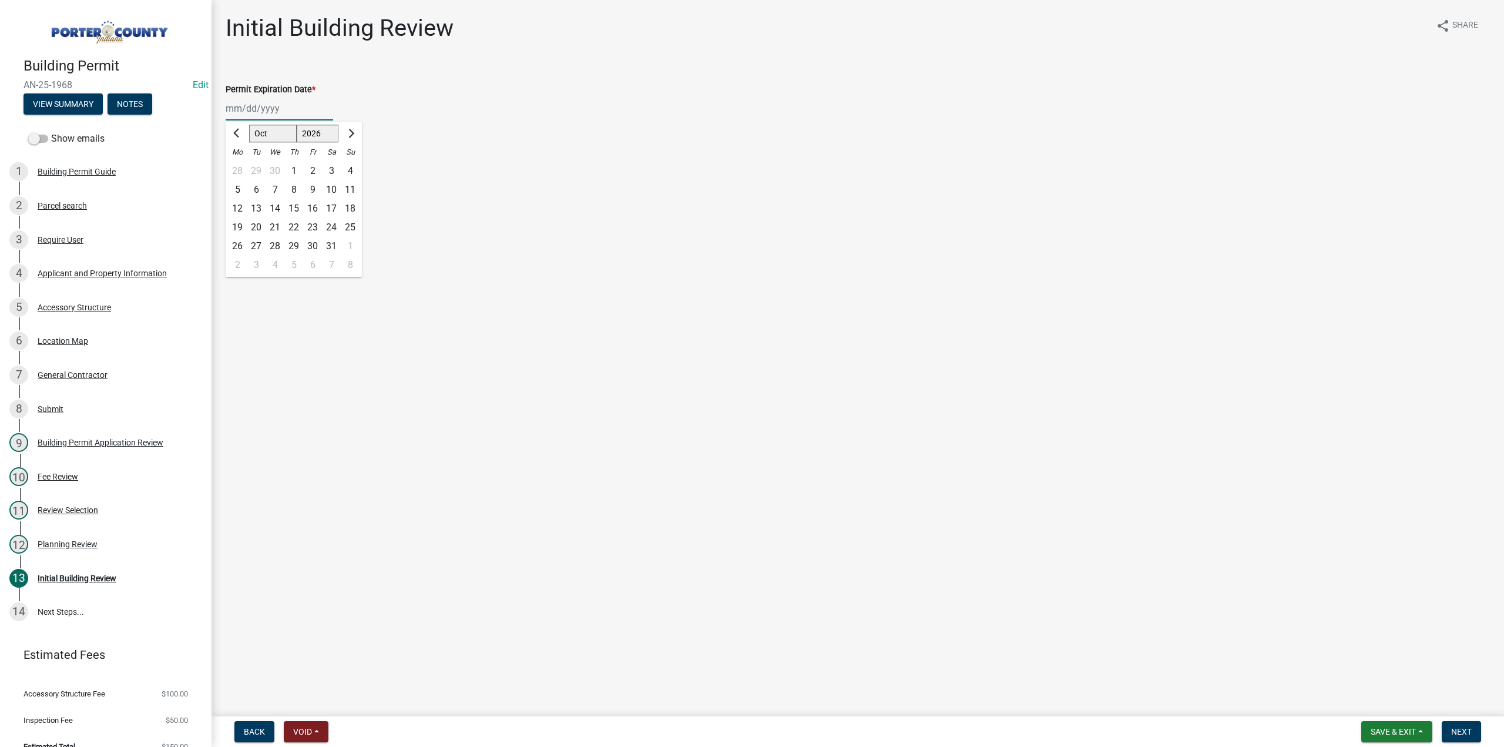
click at [275, 205] on div "14" at bounding box center [275, 208] width 19 height 19
type input "[DATE]"
click at [240, 164] on label "Continue" at bounding box center [258, 166] width 37 height 14
click at [240, 164] on input "Continue" at bounding box center [244, 163] width 8 height 8
radio input "true"
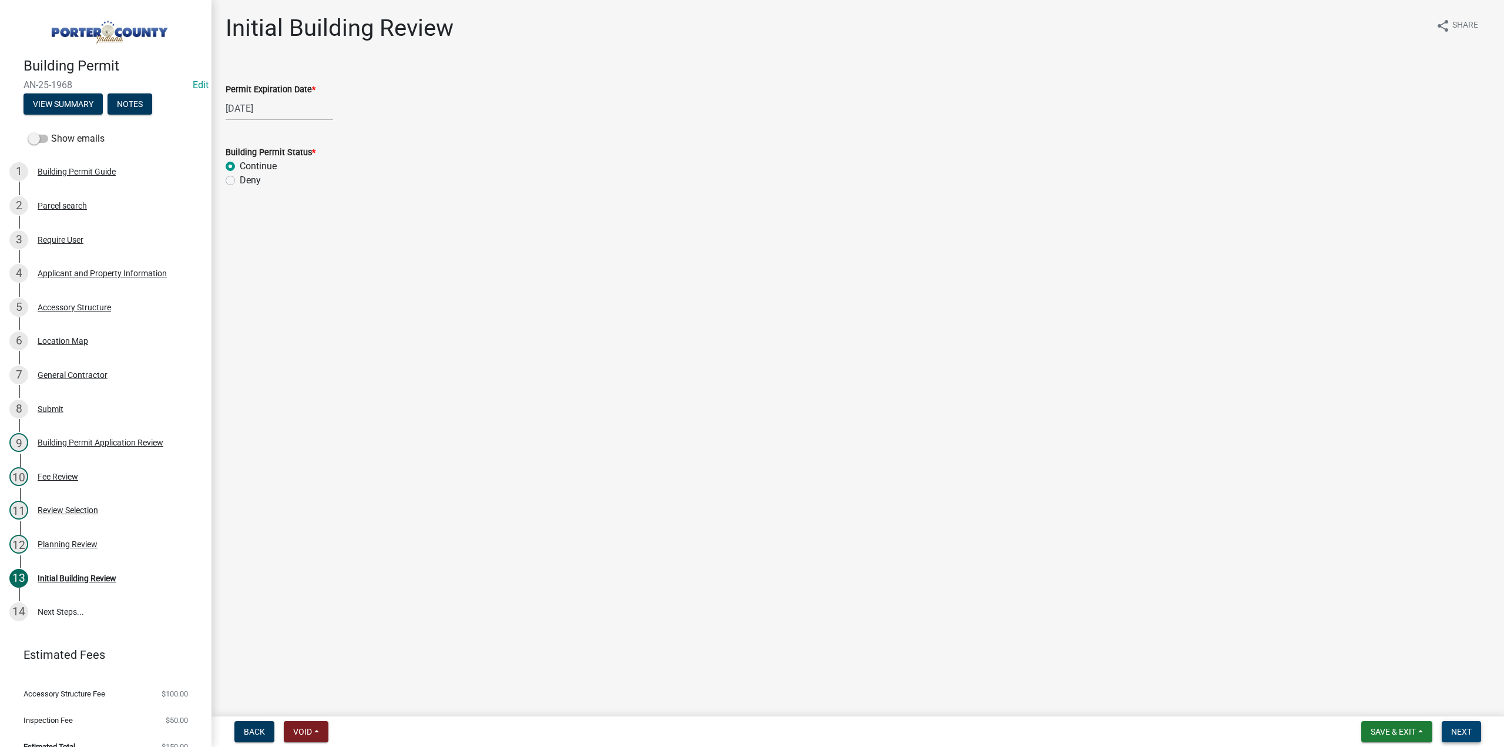
click at [1475, 727] on button "Next" at bounding box center [1461, 731] width 39 height 21
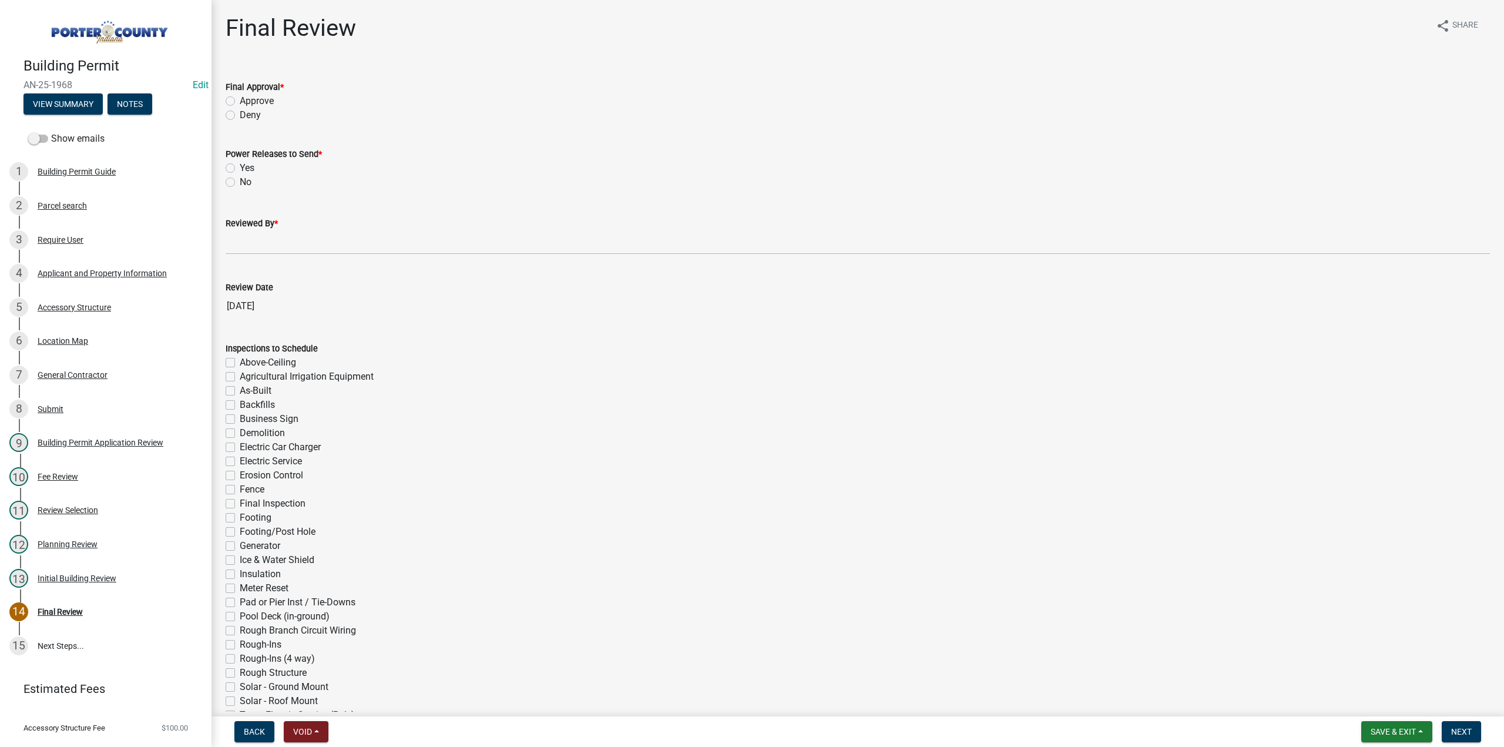
click at [240, 99] on label "Approve" at bounding box center [257, 101] width 34 height 14
click at [240, 99] on input "Approve" at bounding box center [244, 98] width 8 height 8
radio input "true"
click at [240, 181] on label "No" at bounding box center [246, 182] width 12 height 14
click at [240, 181] on input "No" at bounding box center [244, 179] width 8 height 8
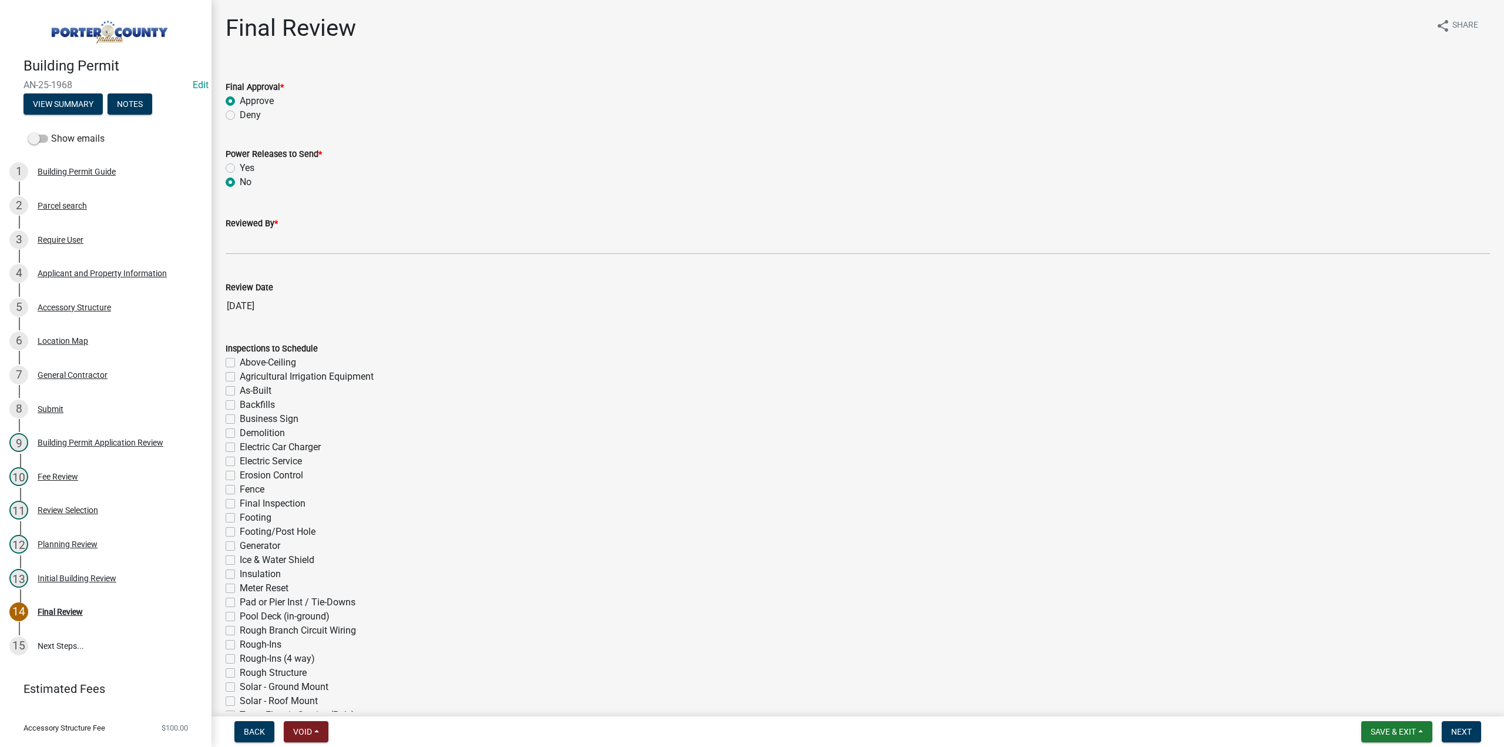
radio input "true"
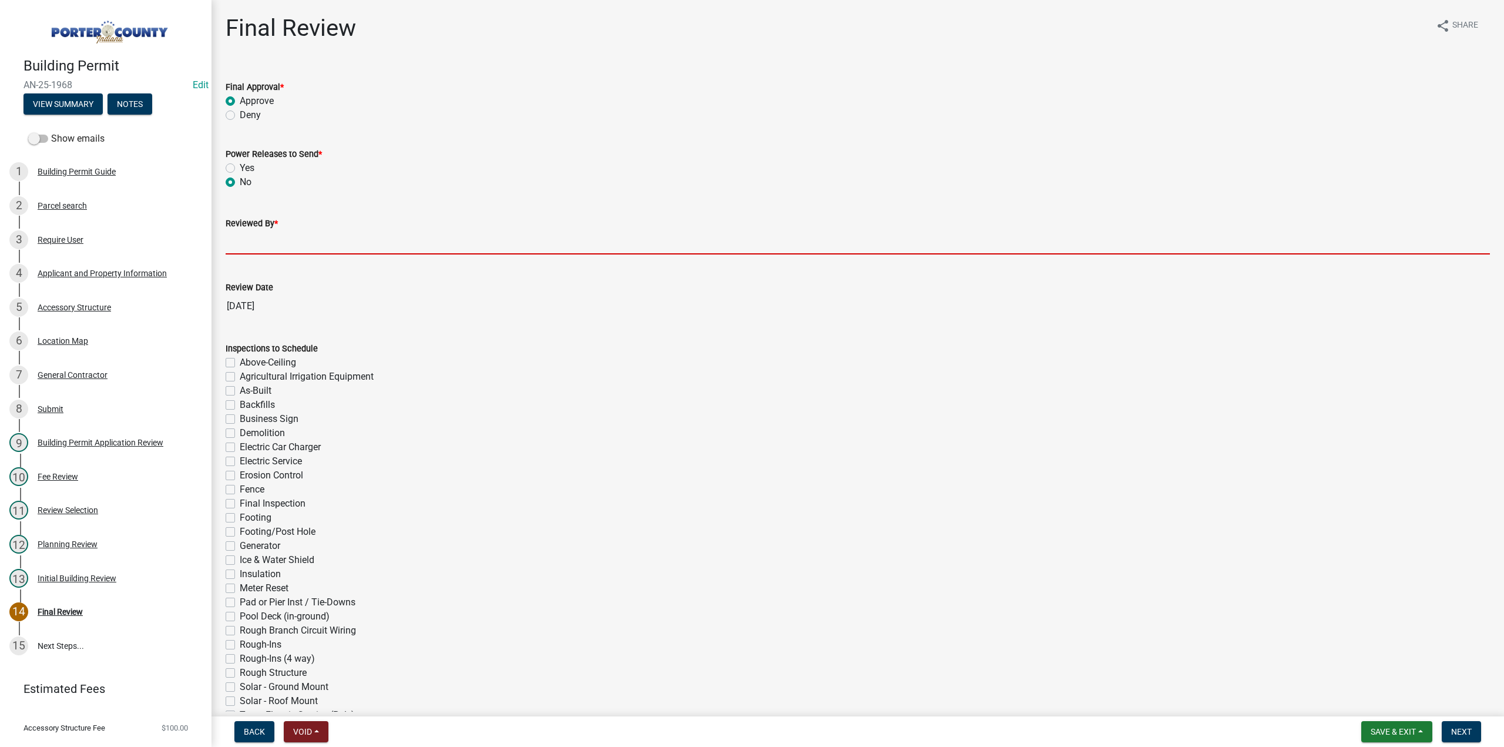
click at [268, 237] on input "Reviewed By *" at bounding box center [858, 242] width 1265 height 24
type input "TT"
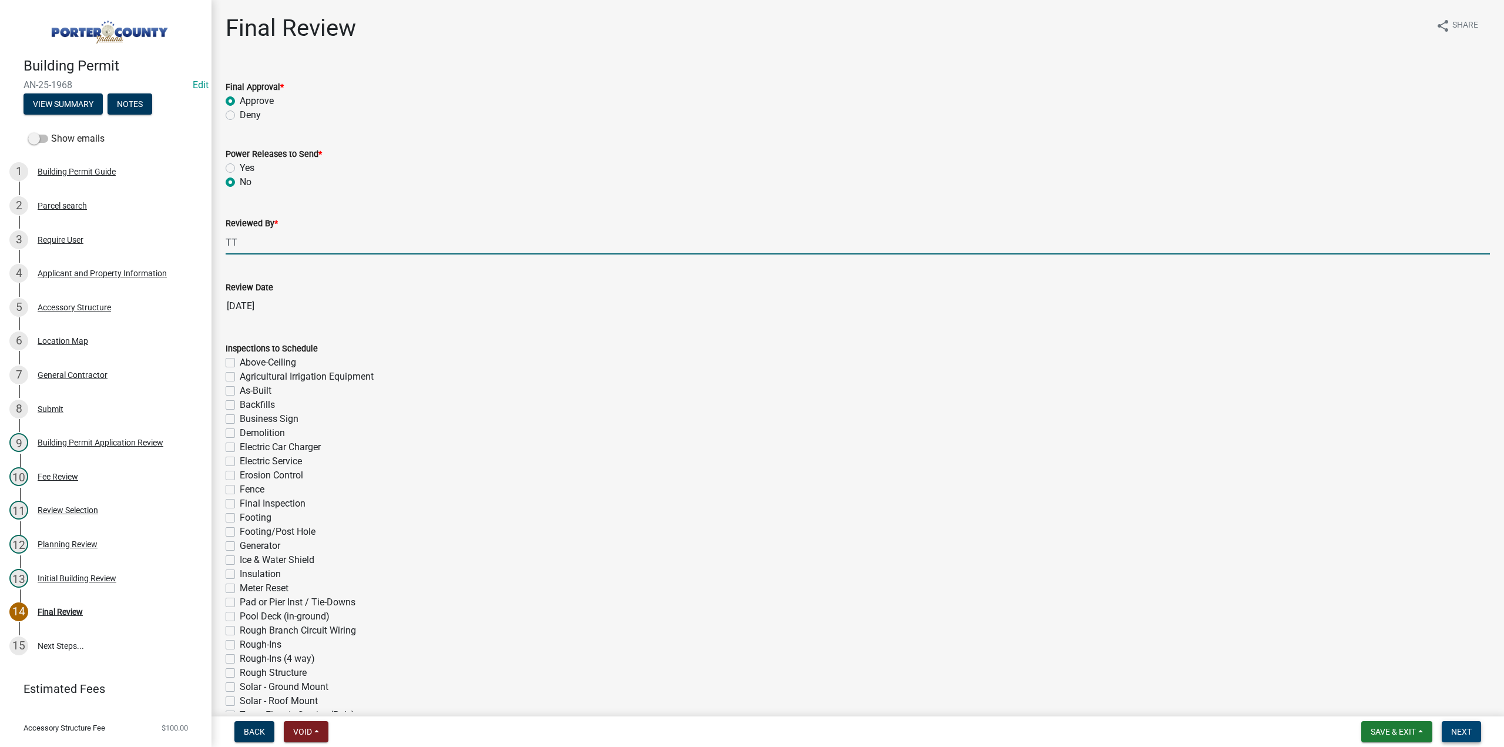
click at [1458, 727] on span "Next" at bounding box center [1461, 731] width 21 height 9
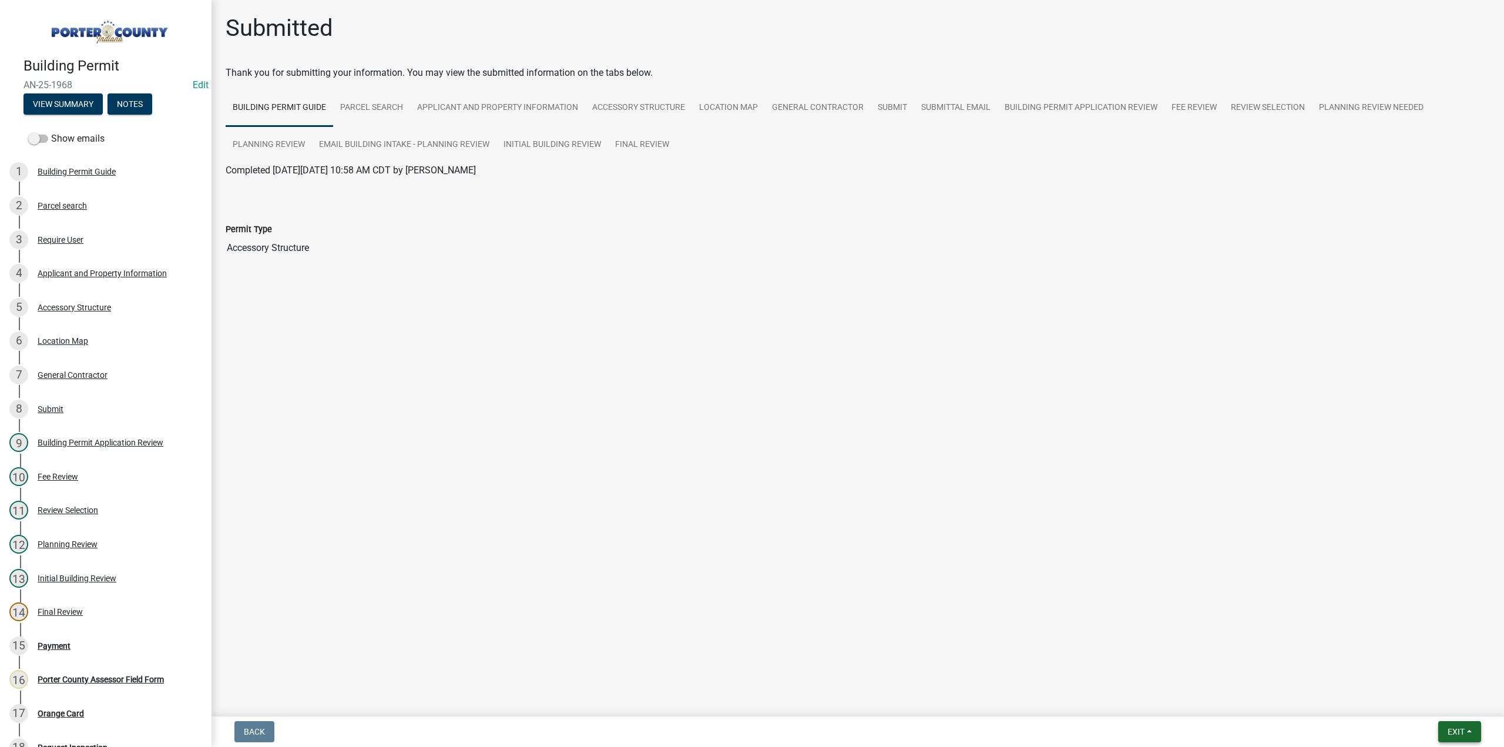
click at [1458, 735] on span "Exit" at bounding box center [1456, 731] width 17 height 9
click at [1417, 689] on button "Save & Exit" at bounding box center [1435, 701] width 94 height 28
click at [1446, 730] on button "Exit" at bounding box center [1460, 731] width 43 height 21
drag, startPoint x: 1430, startPoint y: 705, endPoint x: 913, endPoint y: 623, distance: 523.4
click at [1430, 705] on button "Save & Exit" at bounding box center [1435, 701] width 94 height 28
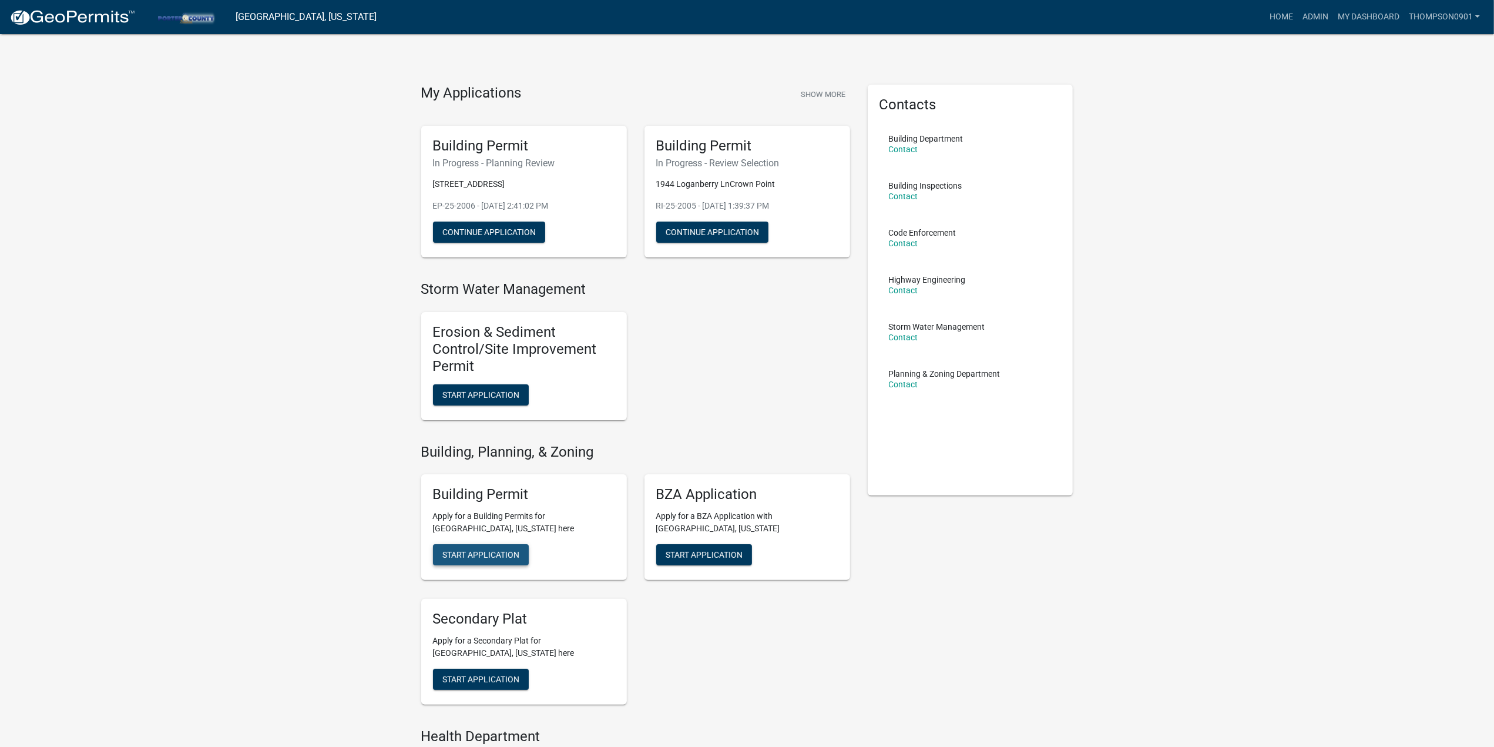
click at [478, 558] on span "Start Application" at bounding box center [480, 554] width 77 height 9
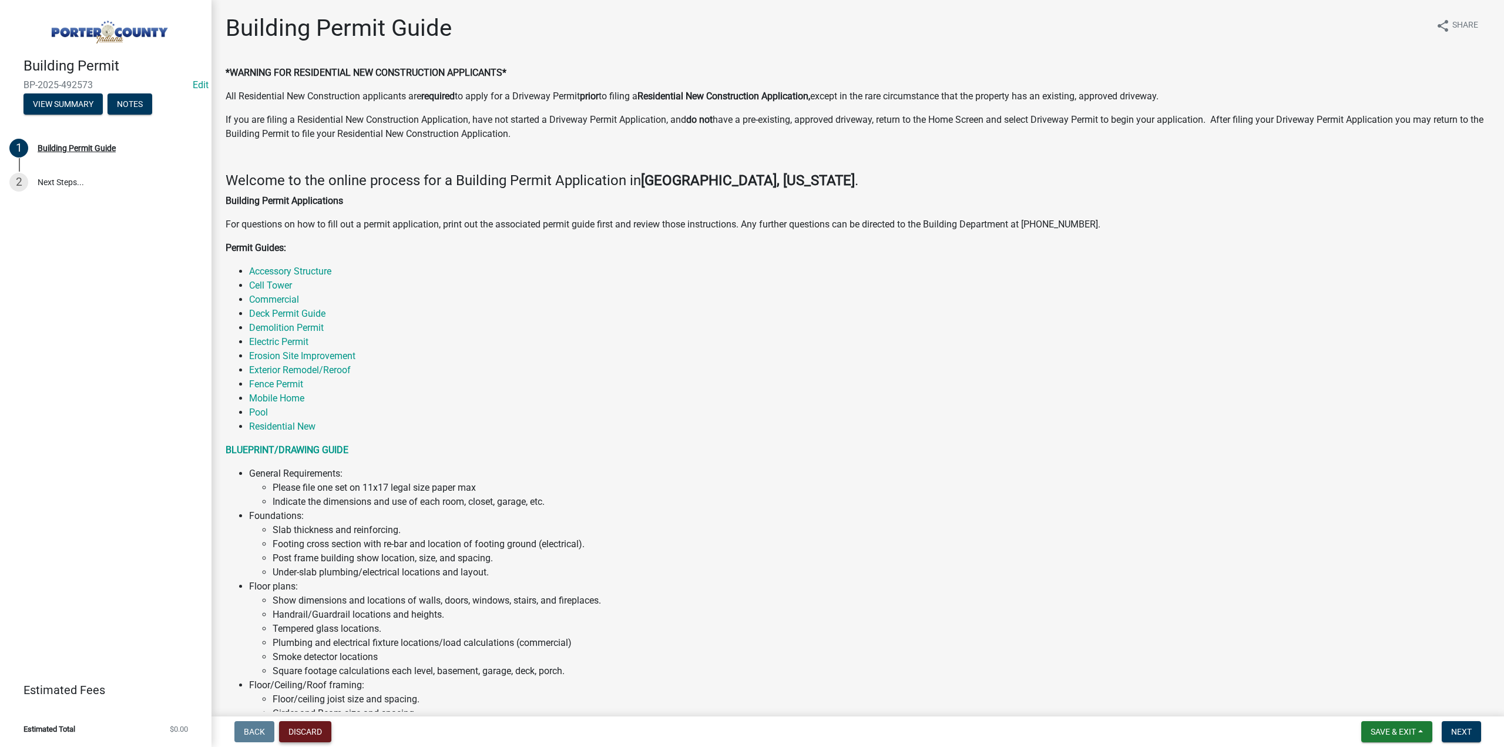
click at [324, 732] on button "Discard" at bounding box center [305, 731] width 52 height 21
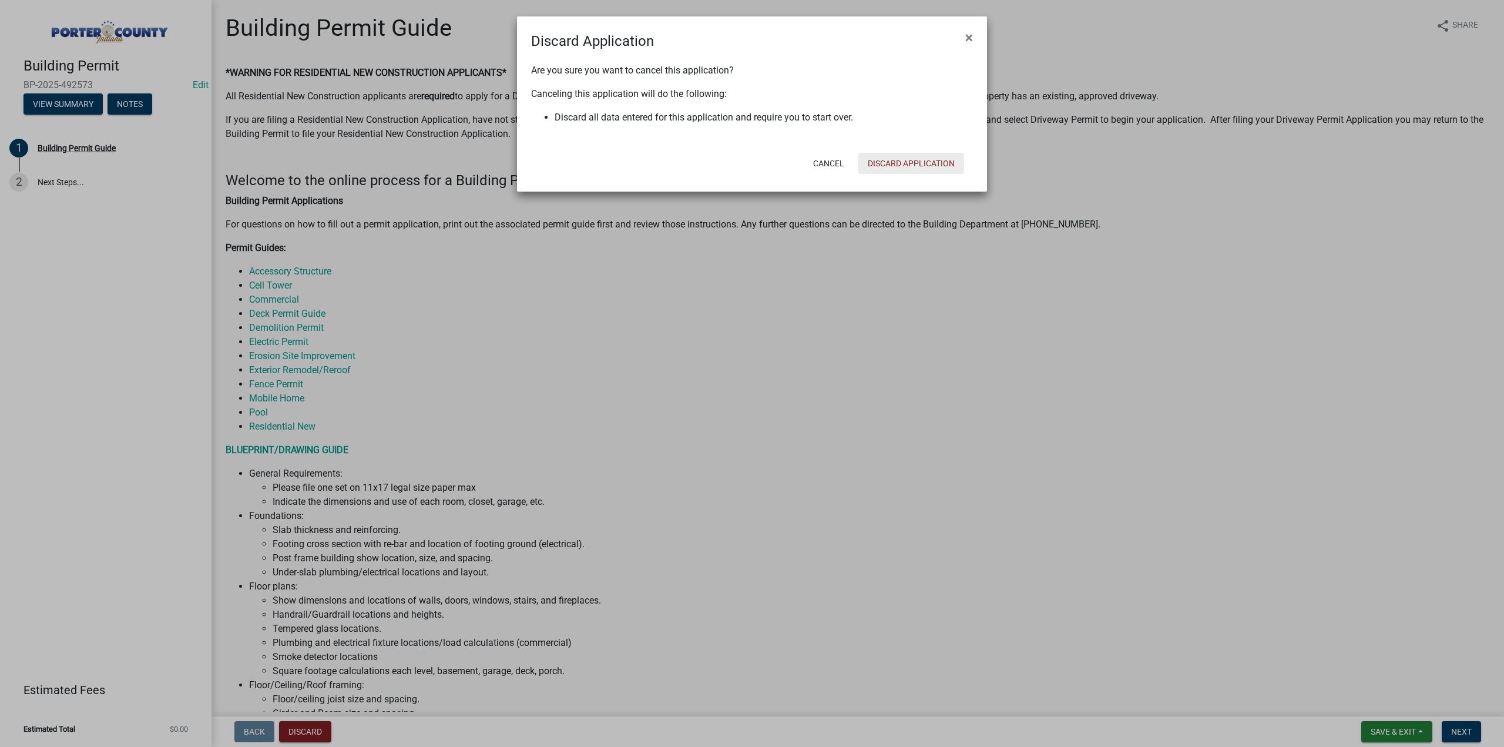
click at [904, 160] on button "Discard Application" at bounding box center [912, 163] width 106 height 21
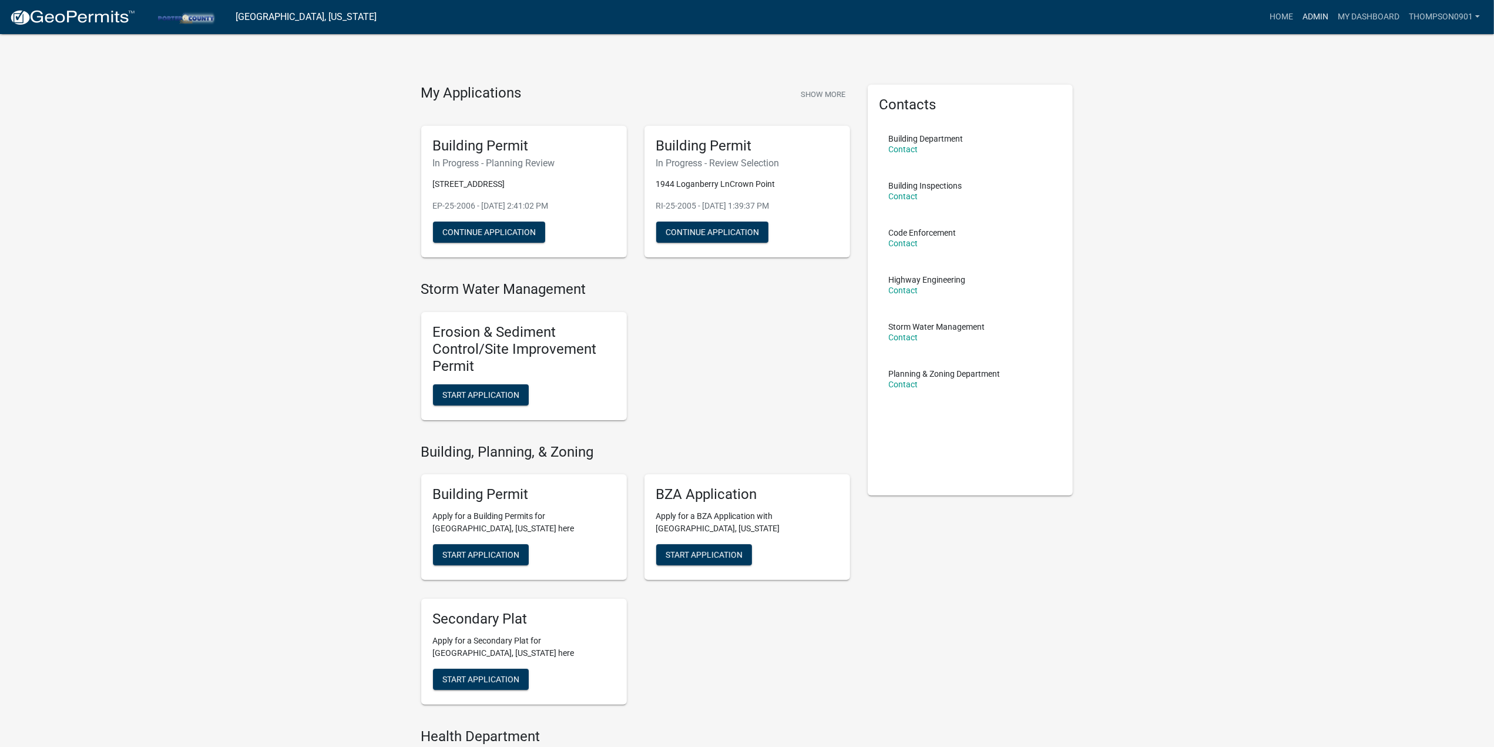
click at [1313, 21] on link "Admin" at bounding box center [1315, 17] width 35 height 22
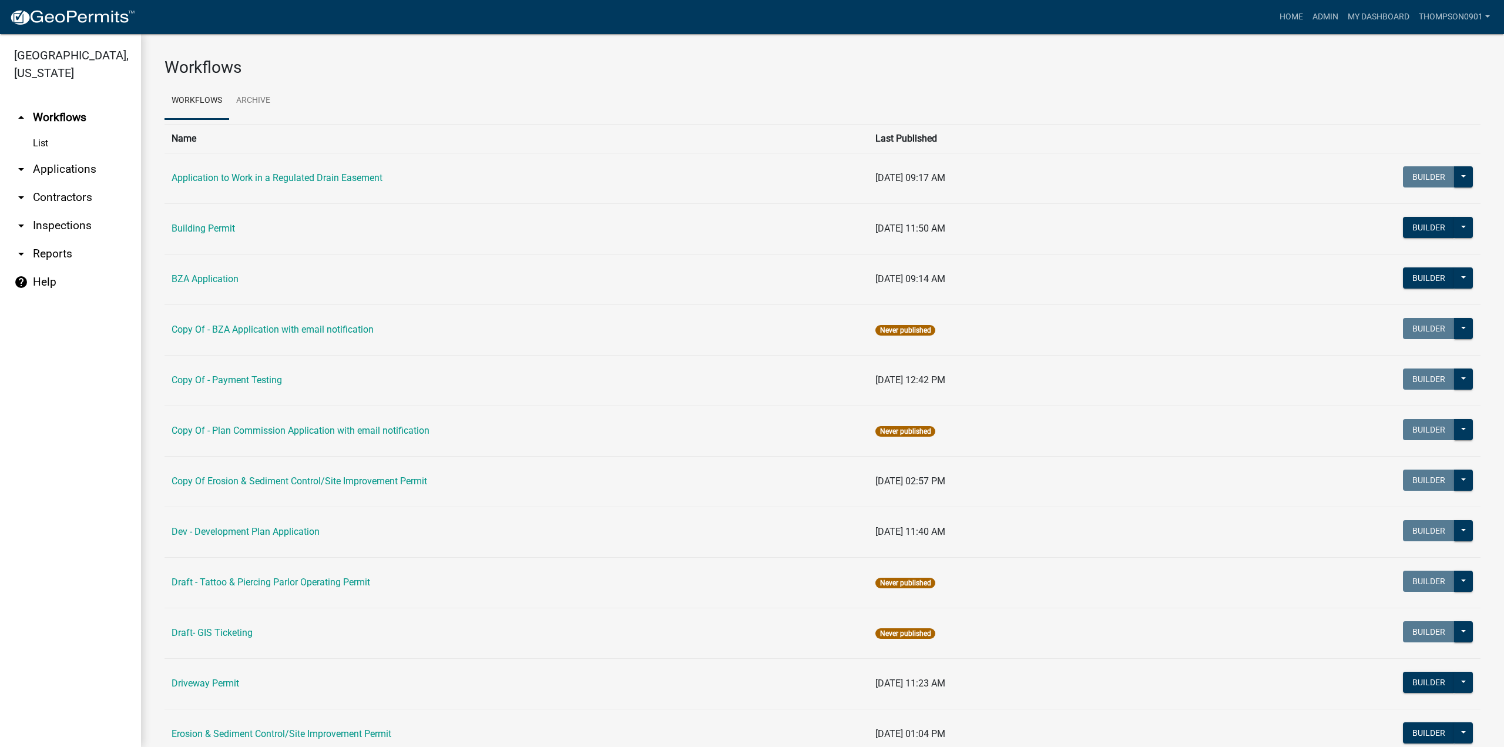
click at [58, 155] on link "arrow_drop_down Applications" at bounding box center [70, 169] width 141 height 28
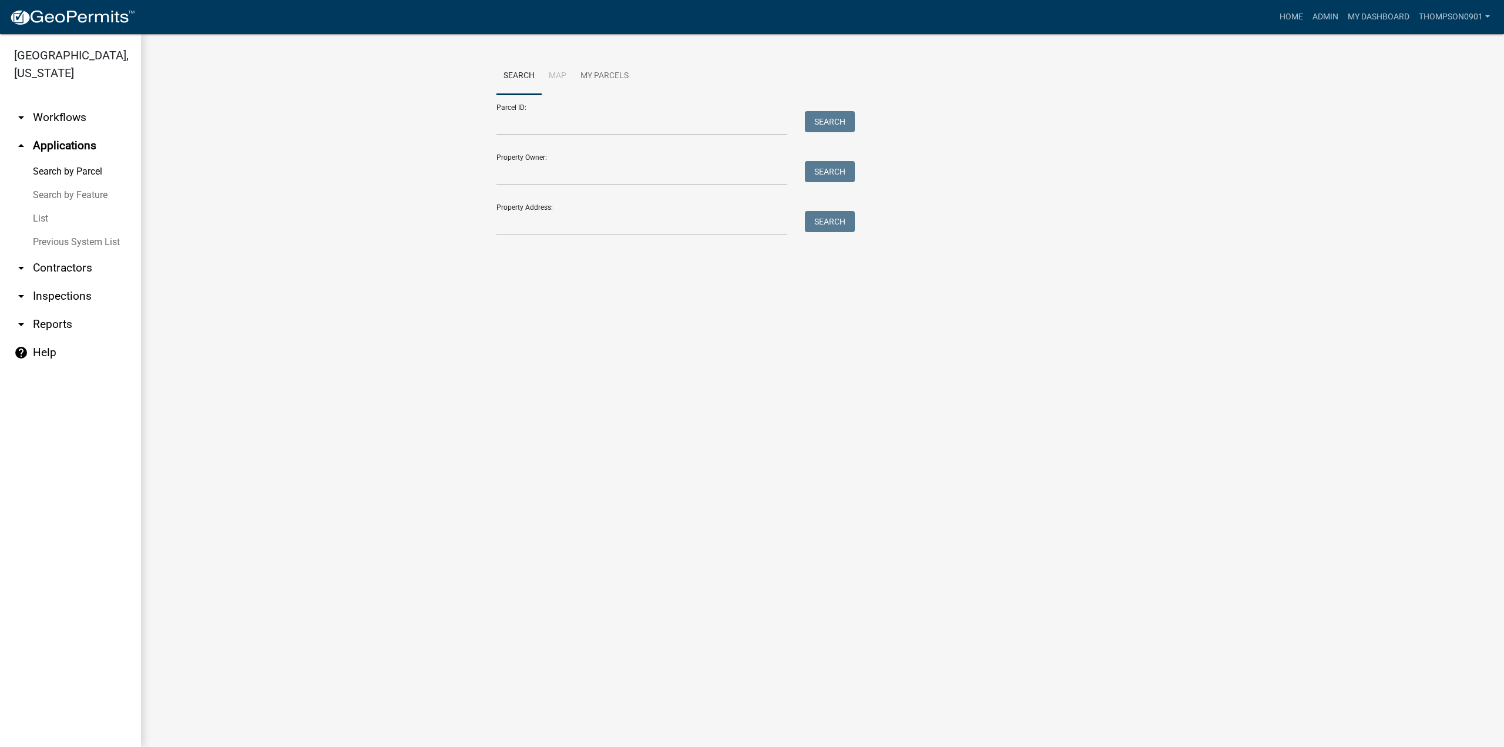
click at [40, 208] on link "List" at bounding box center [70, 219] width 141 height 24
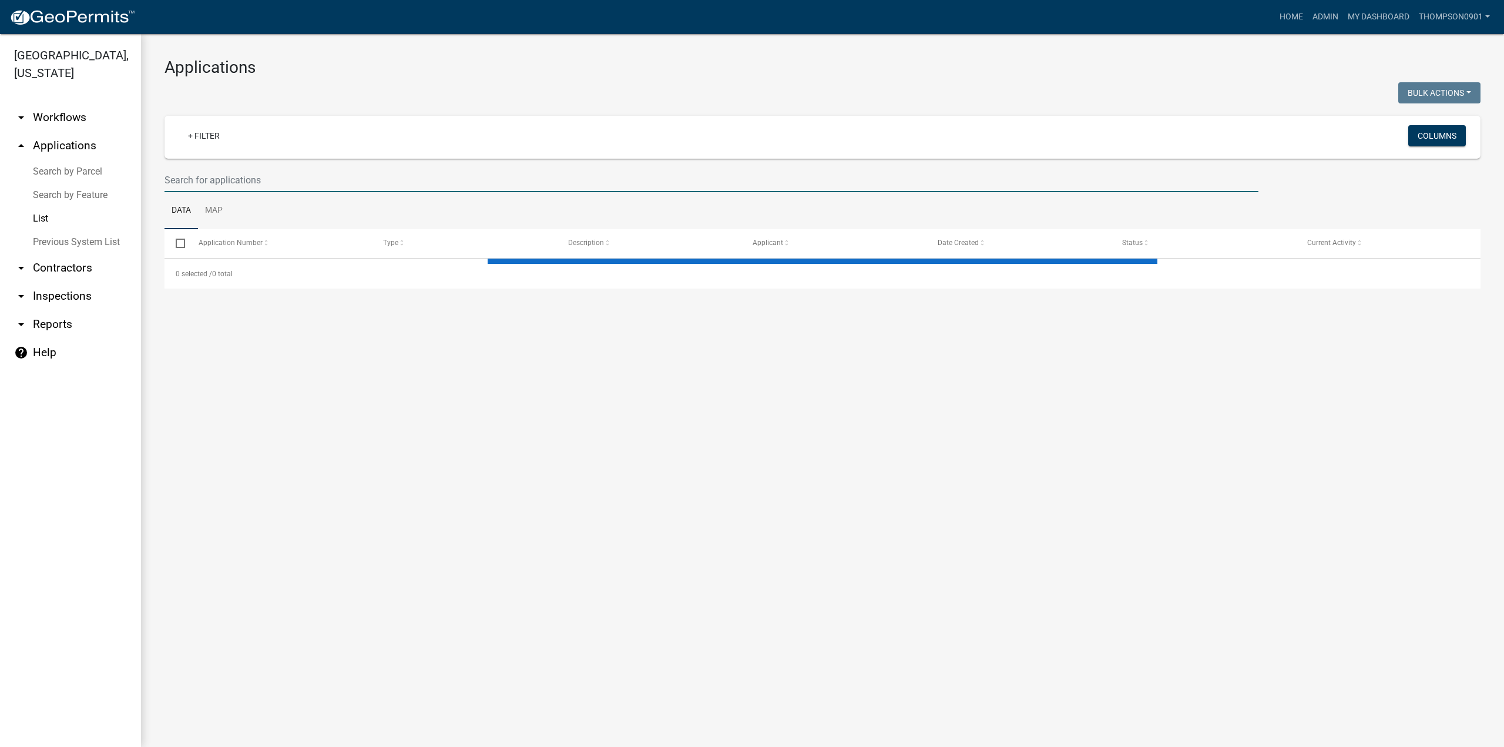
click at [206, 176] on input "text" at bounding box center [712, 180] width 1094 height 24
select select "3: 100"
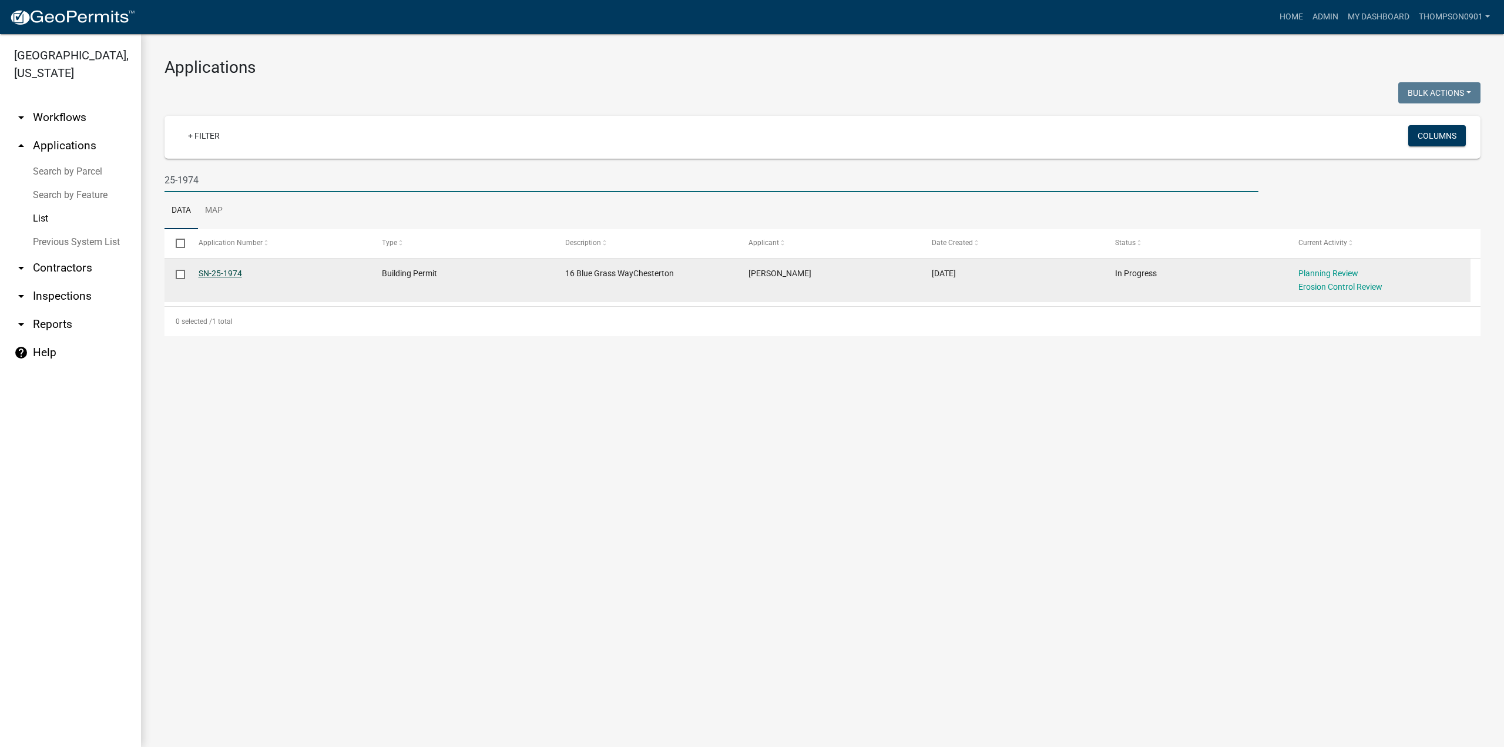
type input "25-1974"
click at [216, 271] on link "SN-25-1974" at bounding box center [220, 273] width 43 height 9
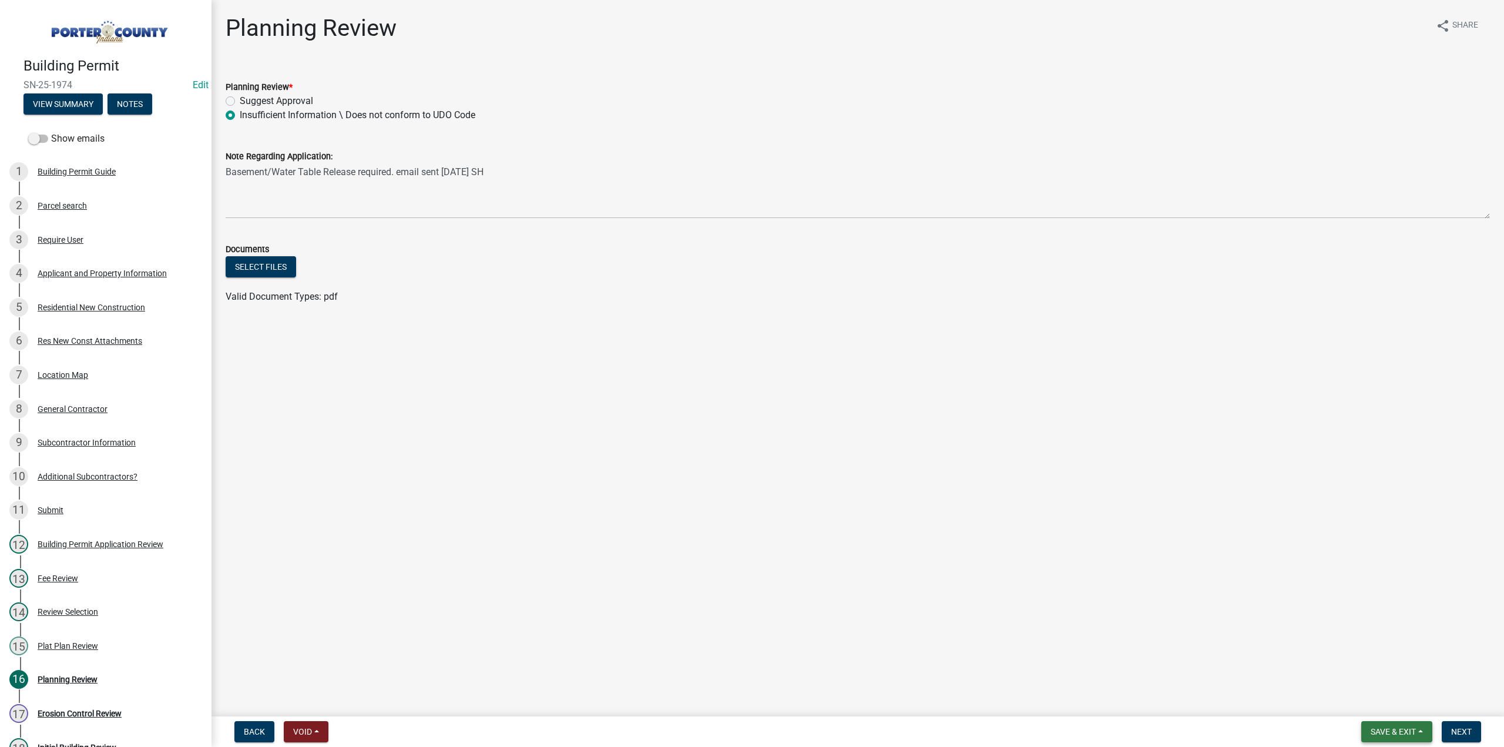
click at [1407, 735] on span "Save & Exit" at bounding box center [1393, 731] width 45 height 9
click at [1403, 708] on button "Save & Exit" at bounding box center [1386, 701] width 94 height 28
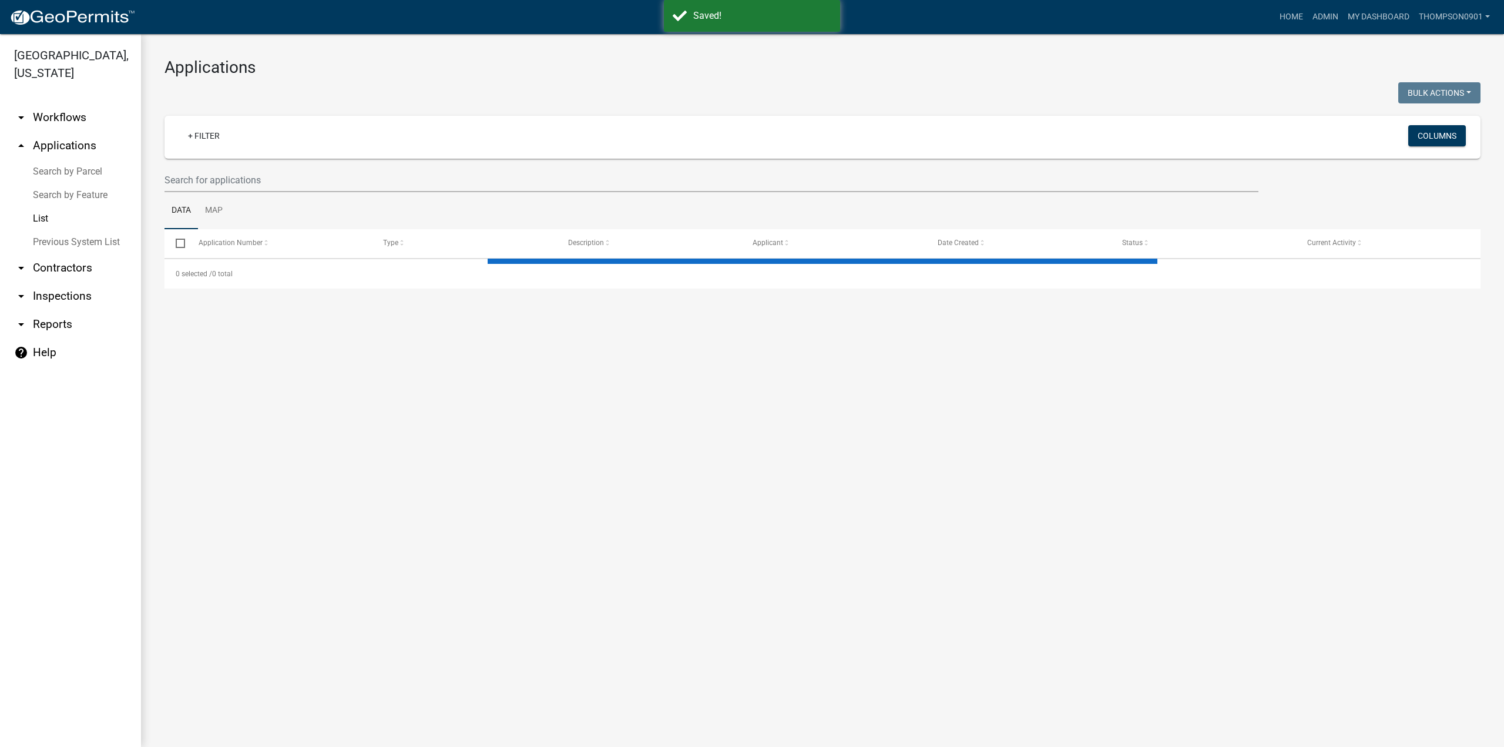
select select "3: 100"
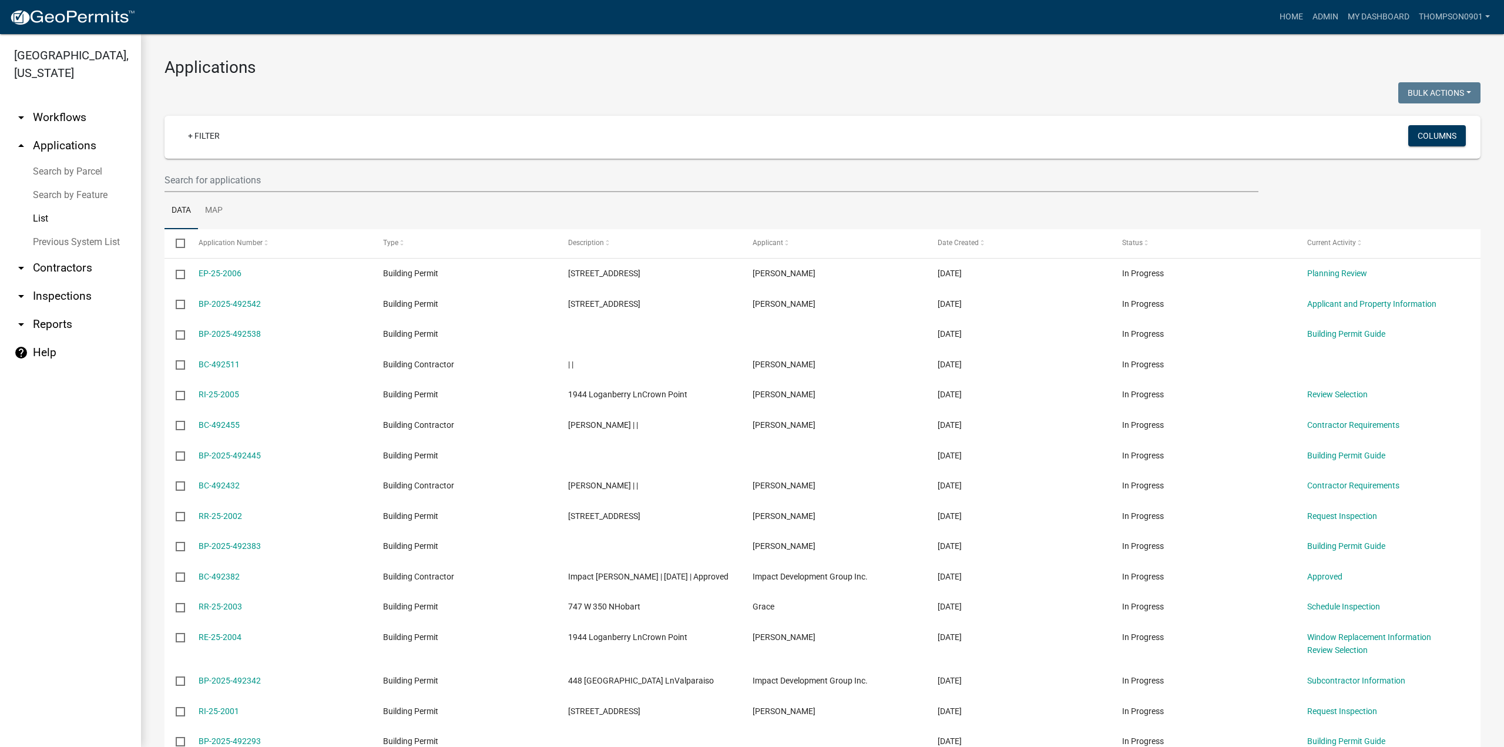
click at [58, 160] on link "Search by Parcel" at bounding box center [70, 172] width 141 height 24
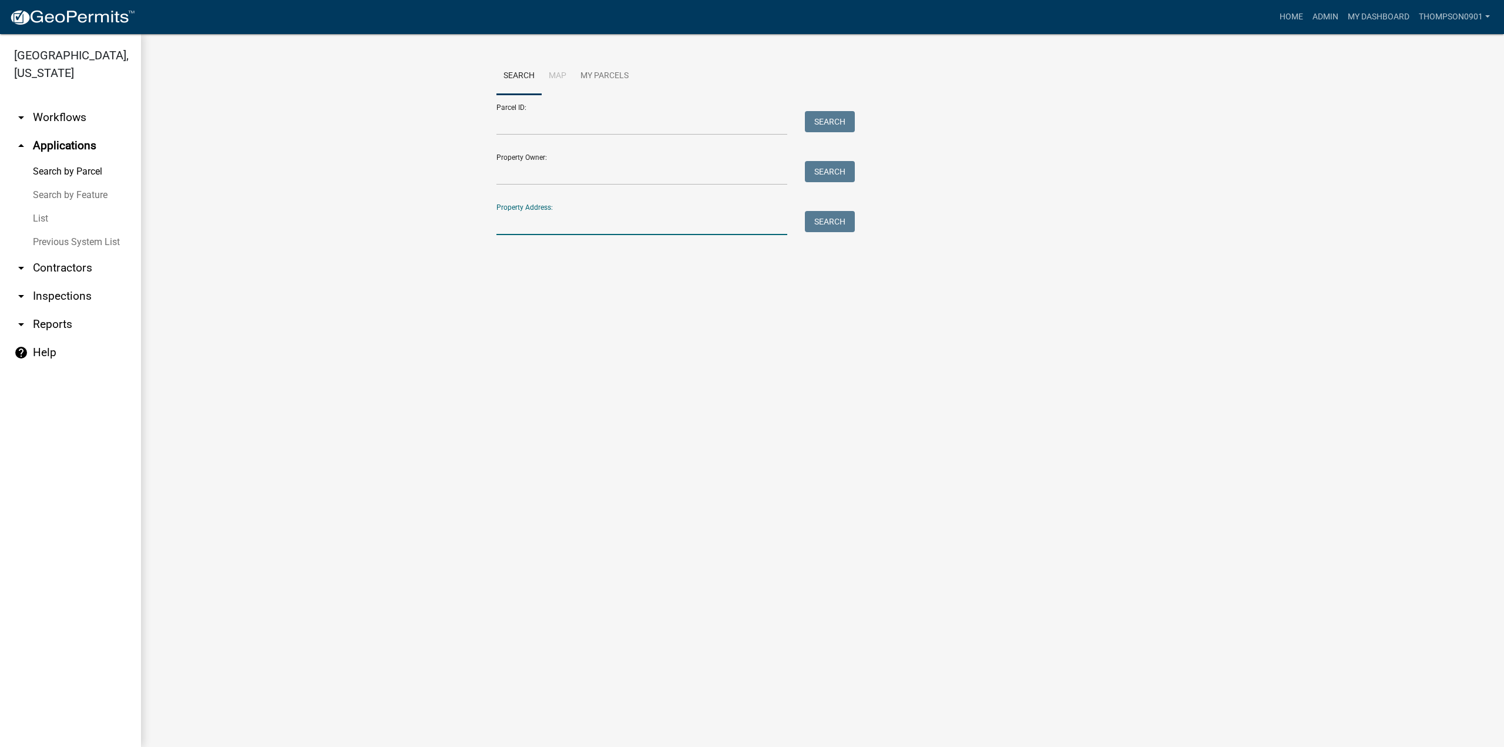
click at [629, 218] on input "Property Address:" at bounding box center [642, 223] width 291 height 24
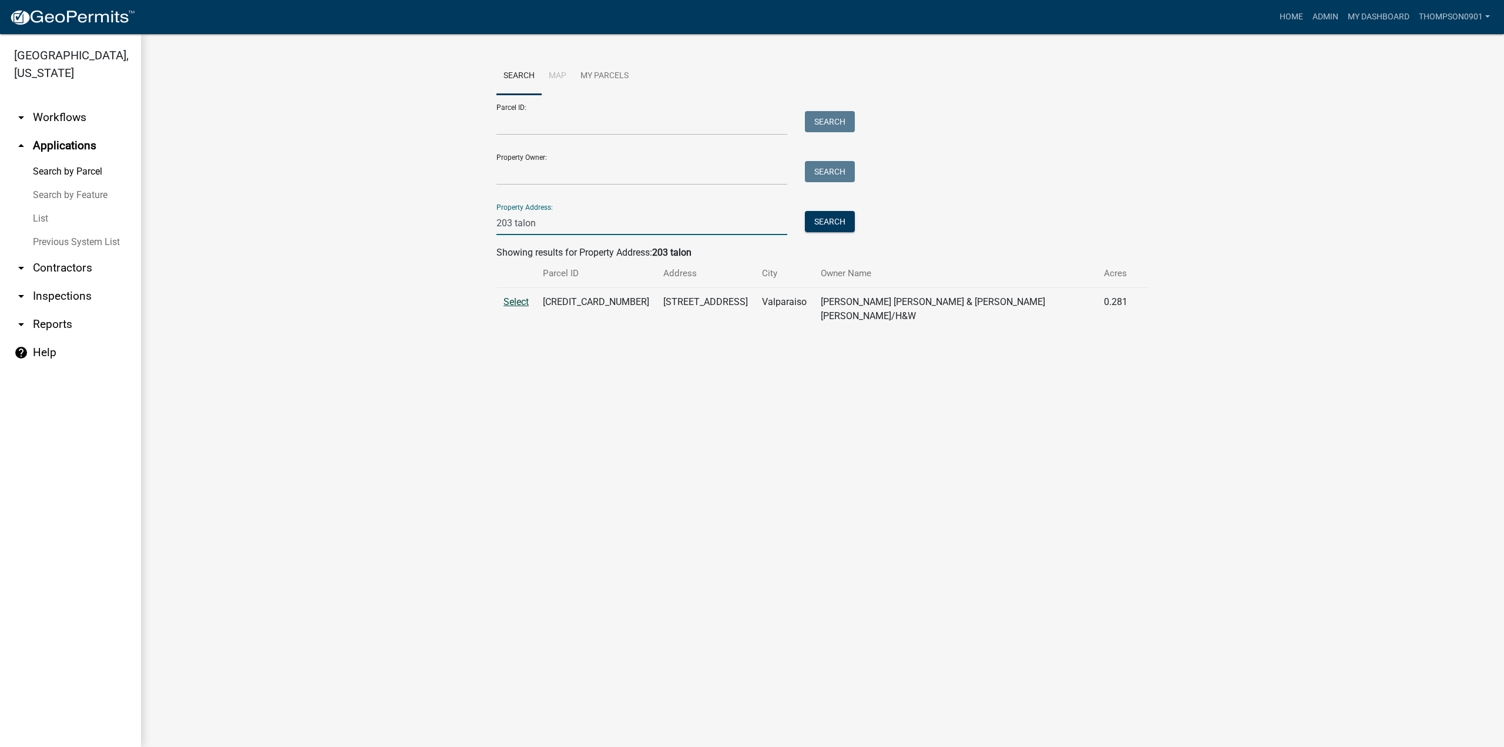
type input "203 talon"
click at [510, 301] on span "Select" at bounding box center [516, 301] width 25 height 11
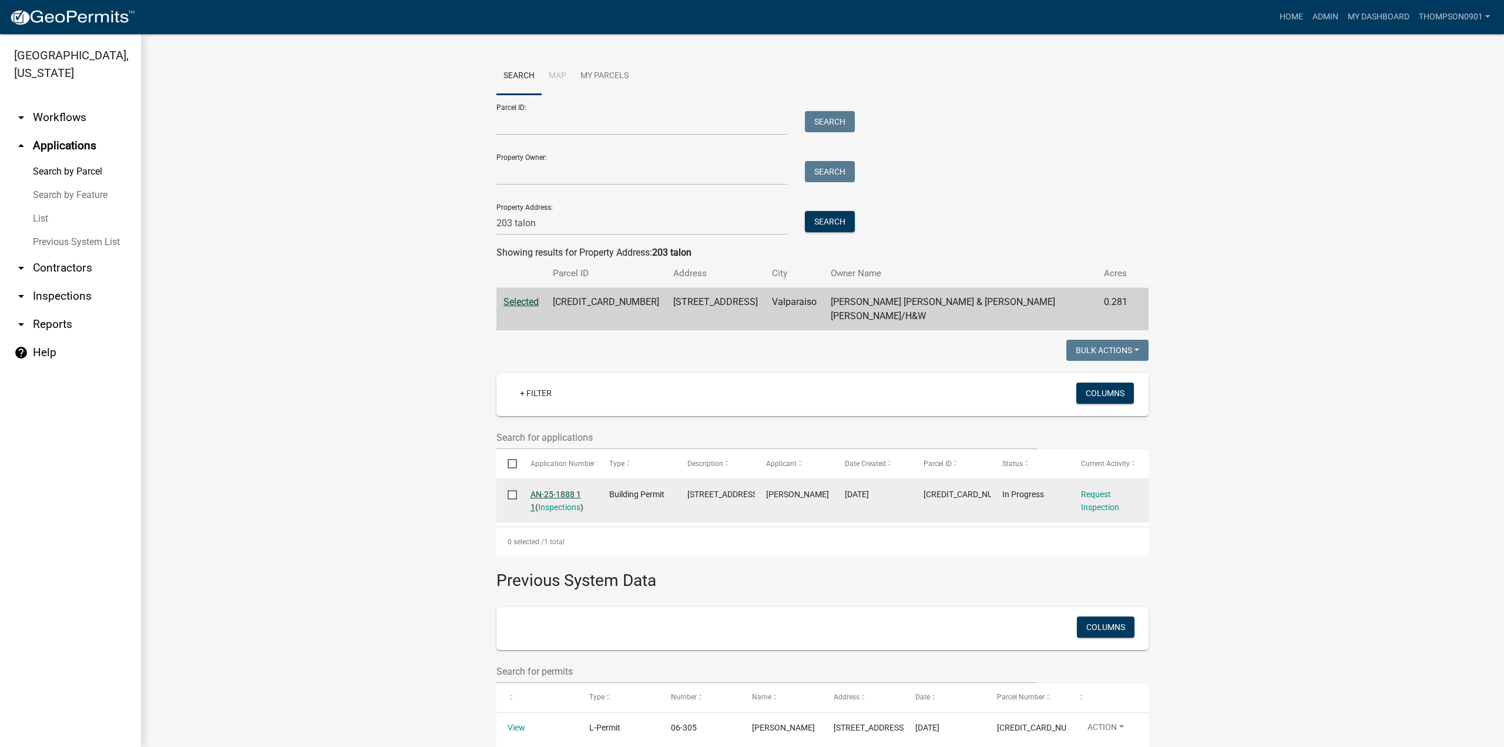
click at [562, 489] on link "AN-25-1888 1 1" at bounding box center [556, 500] width 51 height 23
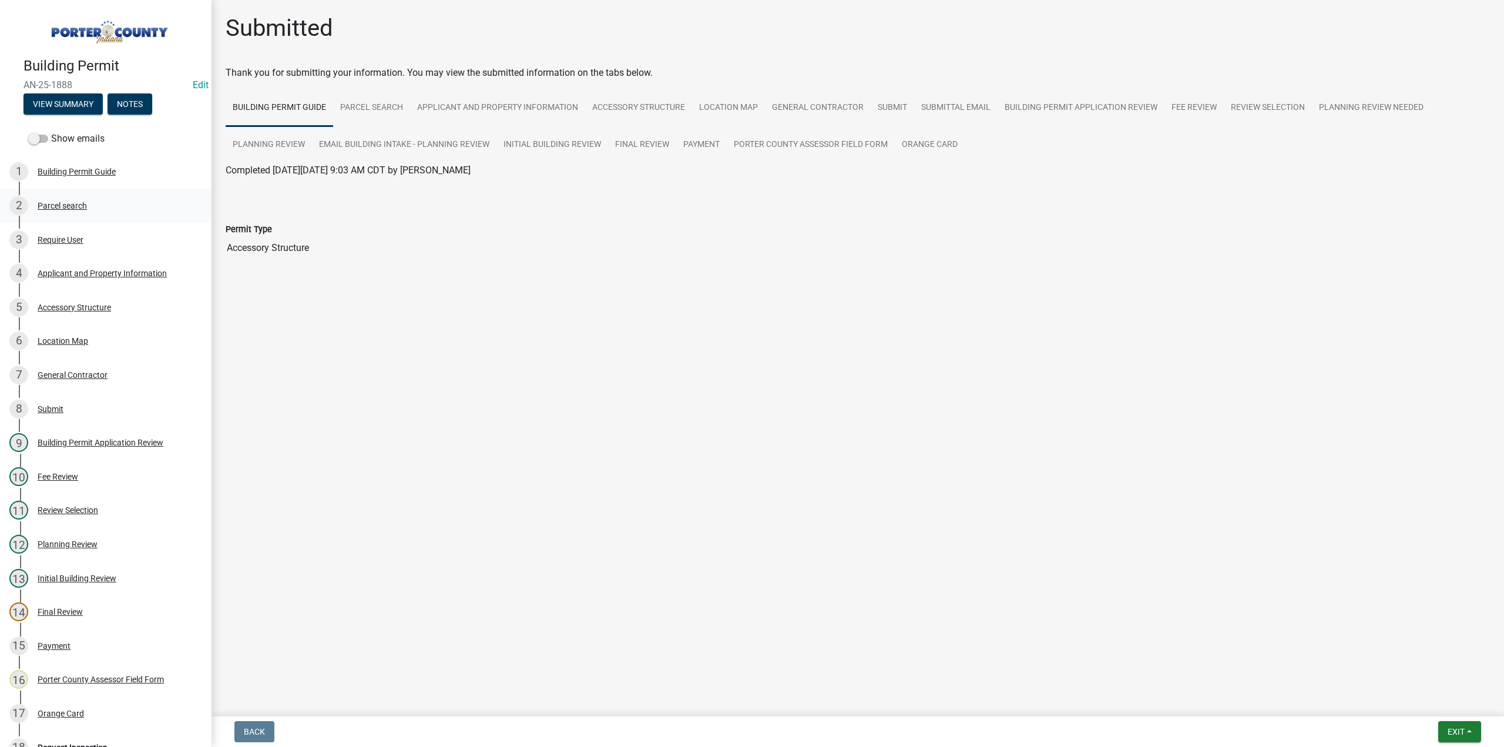
click at [72, 202] on div "Parcel search" at bounding box center [62, 206] width 49 height 8
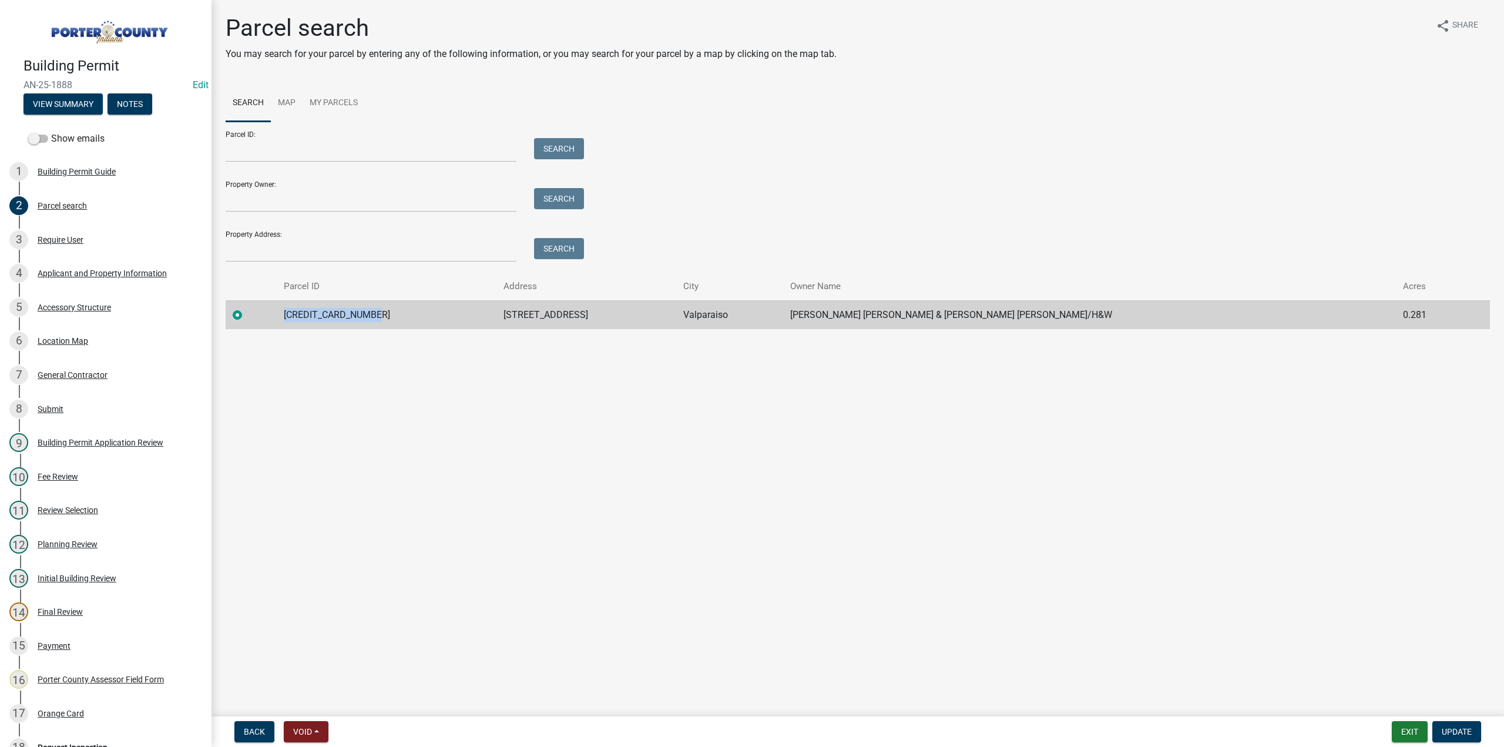
drag, startPoint x: 423, startPoint y: 314, endPoint x: 287, endPoint y: 318, distance: 135.2
click at [287, 318] on tr "640628228014000006 203 Talon Dr Valparaiso Trowbridge David James & Nancy Ann/H…" at bounding box center [858, 314] width 1265 height 29
copy td "640628228014000006"
click at [67, 337] on div "Location Map" at bounding box center [63, 341] width 51 height 8
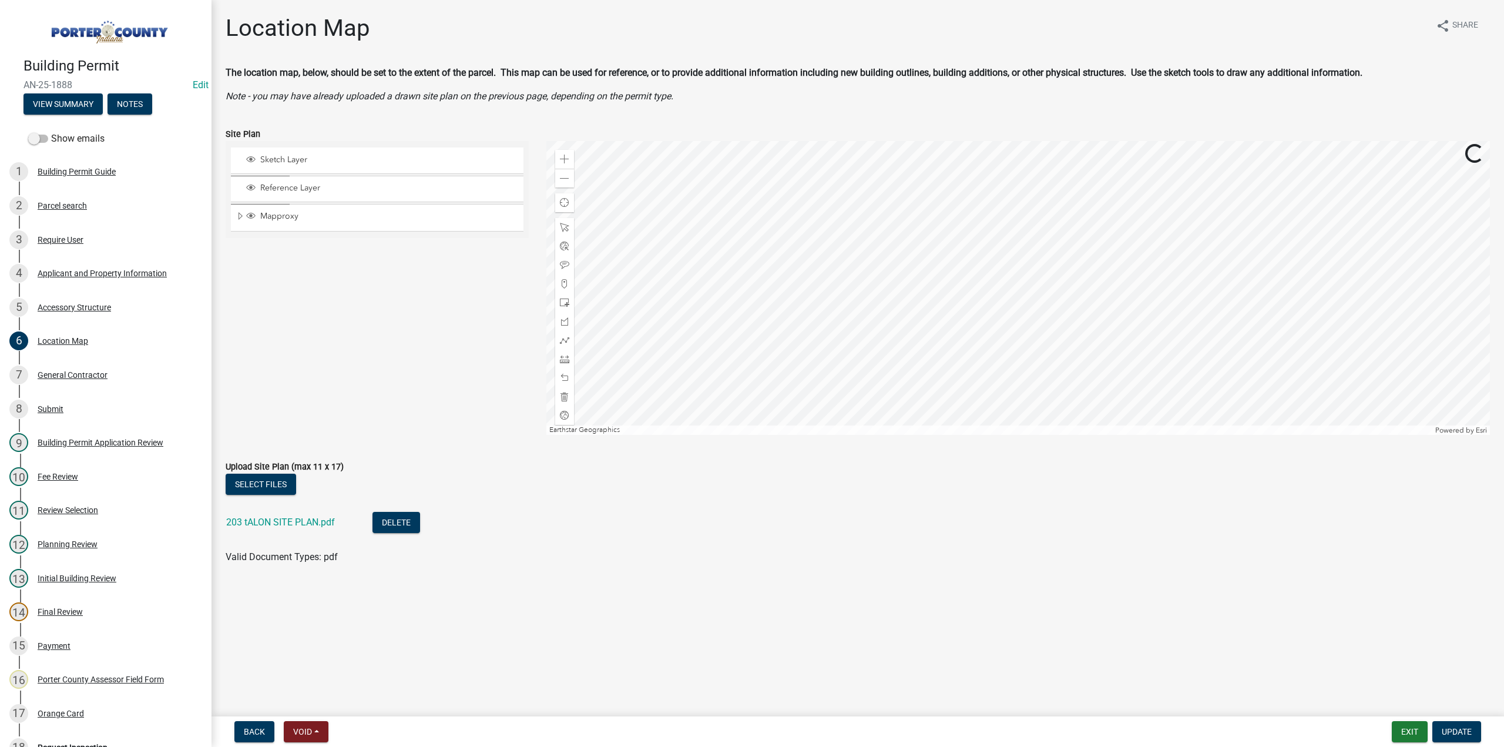
click at [282, 515] on div "203 tALON SITE PLAN.pdf" at bounding box center [290, 524] width 128 height 24
click at [284, 521] on link "203 tALON SITE PLAN.pdf" at bounding box center [280, 522] width 109 height 11
click at [88, 304] on div "Accessory Structure" at bounding box center [74, 307] width 73 height 8
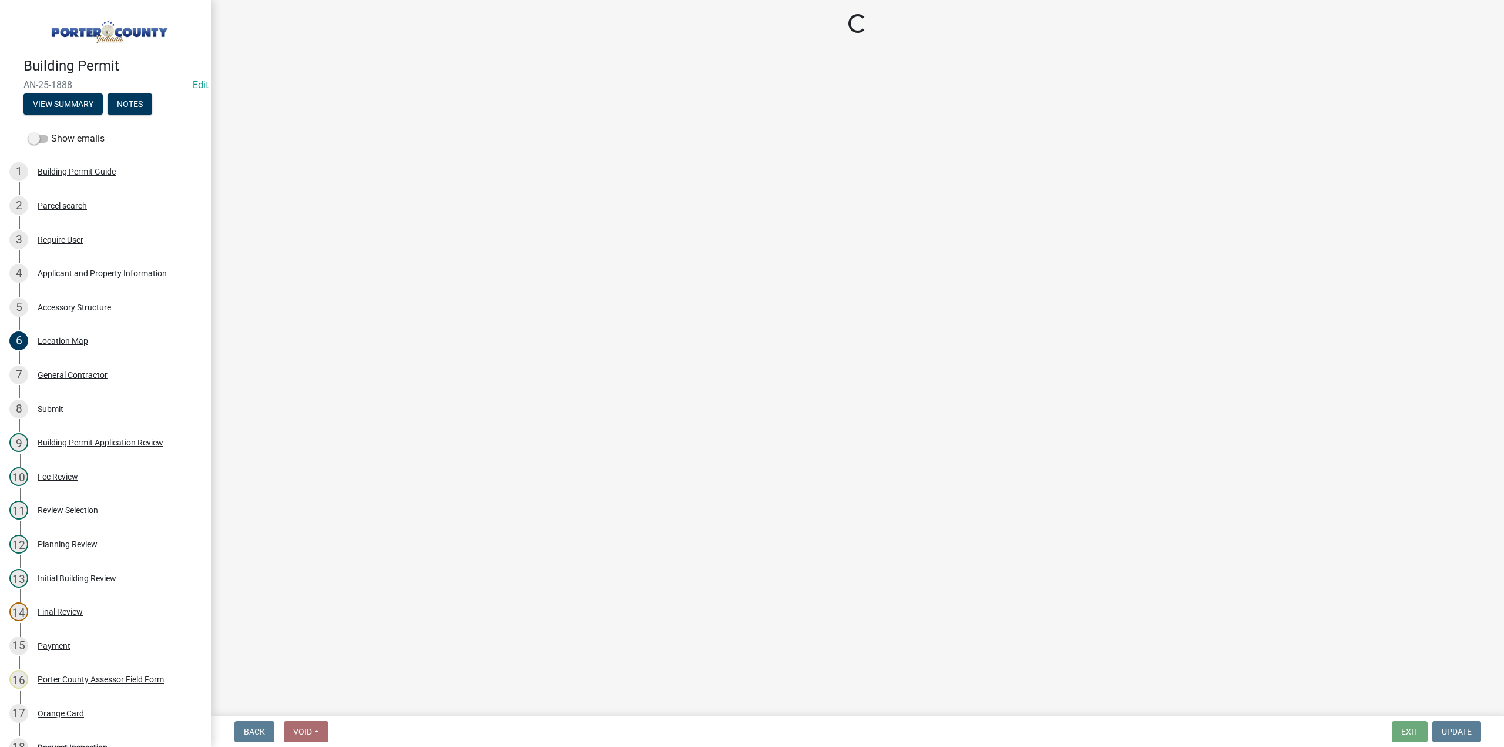
select select "b3000bfd-f408-4deb-8000-b6d1b85894a4"
select select "b16561a8-8531-4c00-a0ba-45c0345273e3"
select select "29856c7f-eeba-4e54-97cb-4d08c5c5b677"
select select "d4b8d1da-05eb-44cd-bbb6-c979fa719f22"
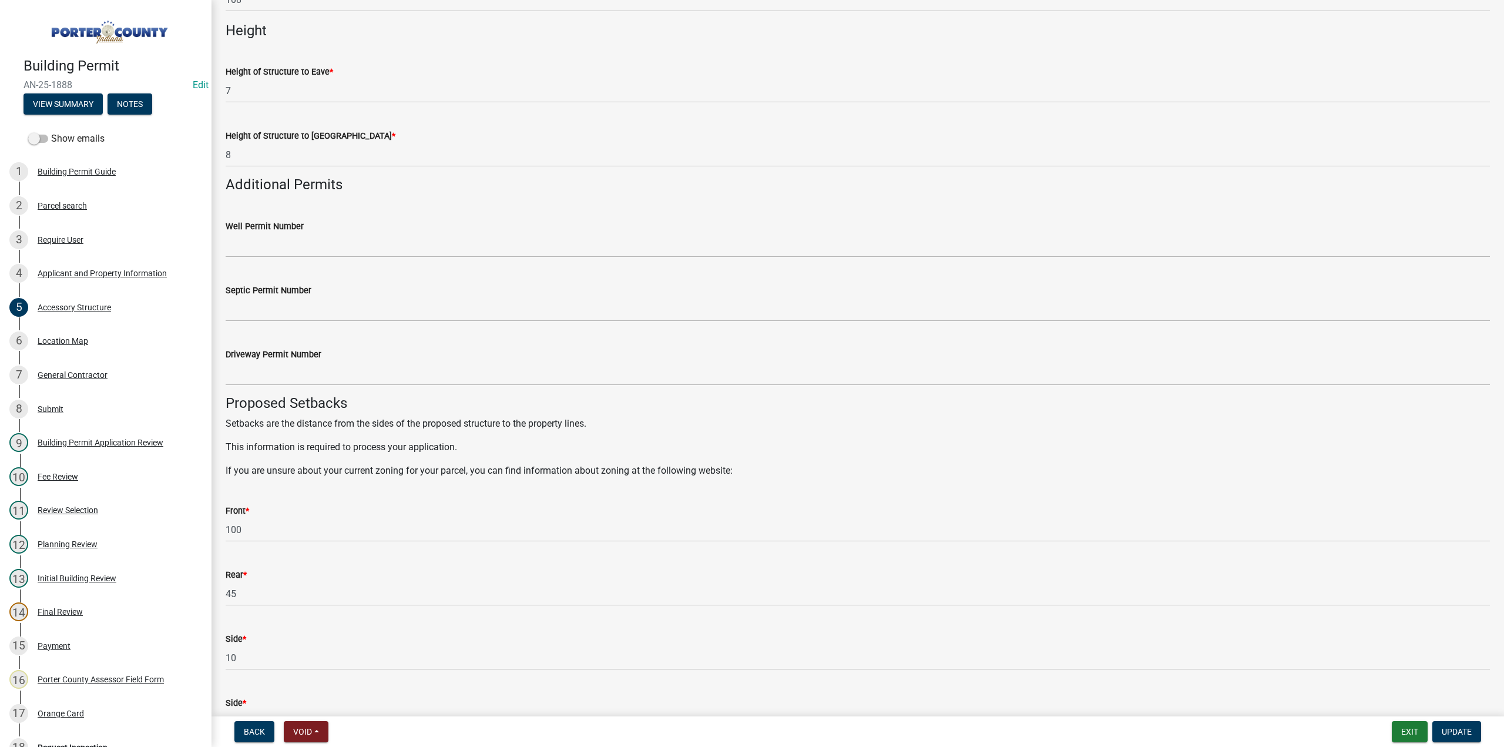
scroll to position [1763, 0]
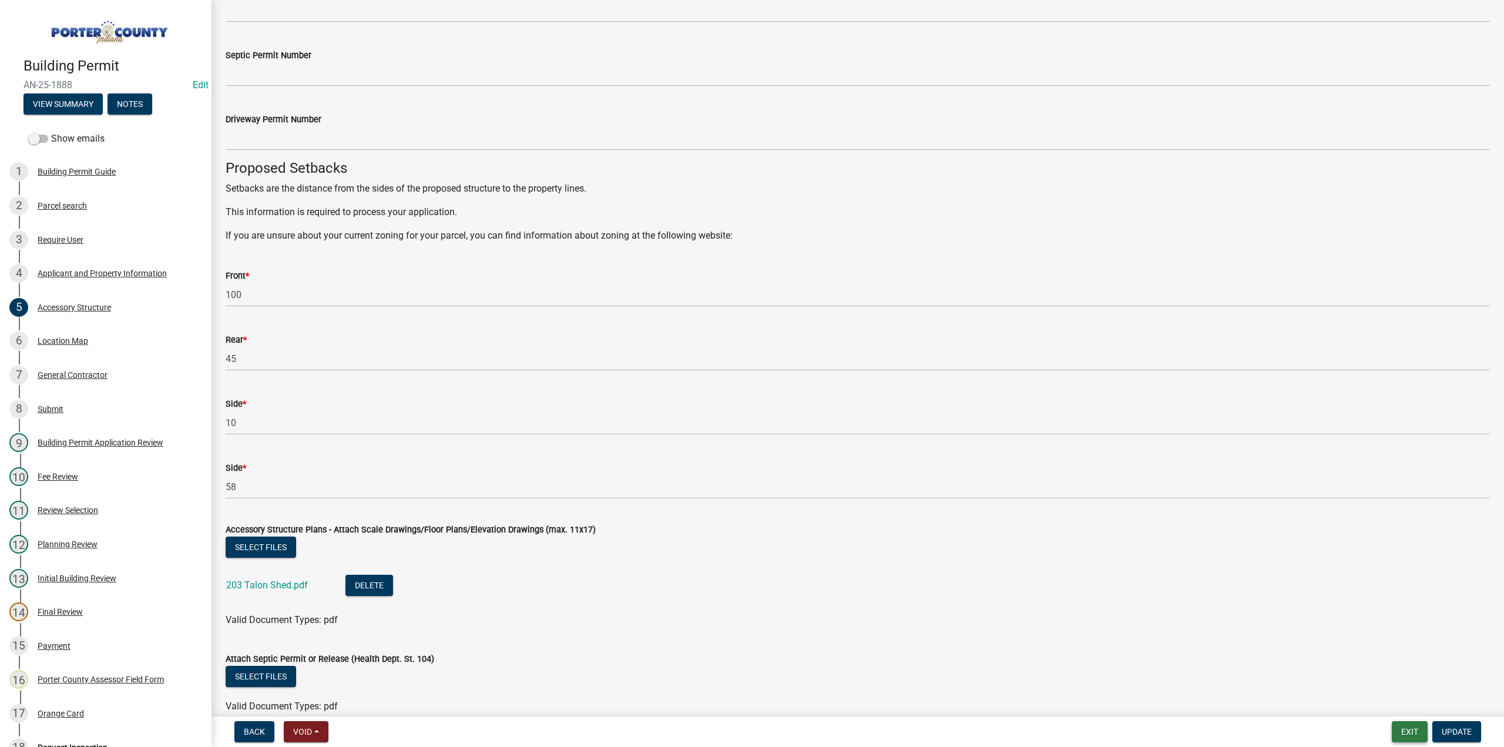
click at [1421, 729] on button "Exit" at bounding box center [1410, 731] width 36 height 21
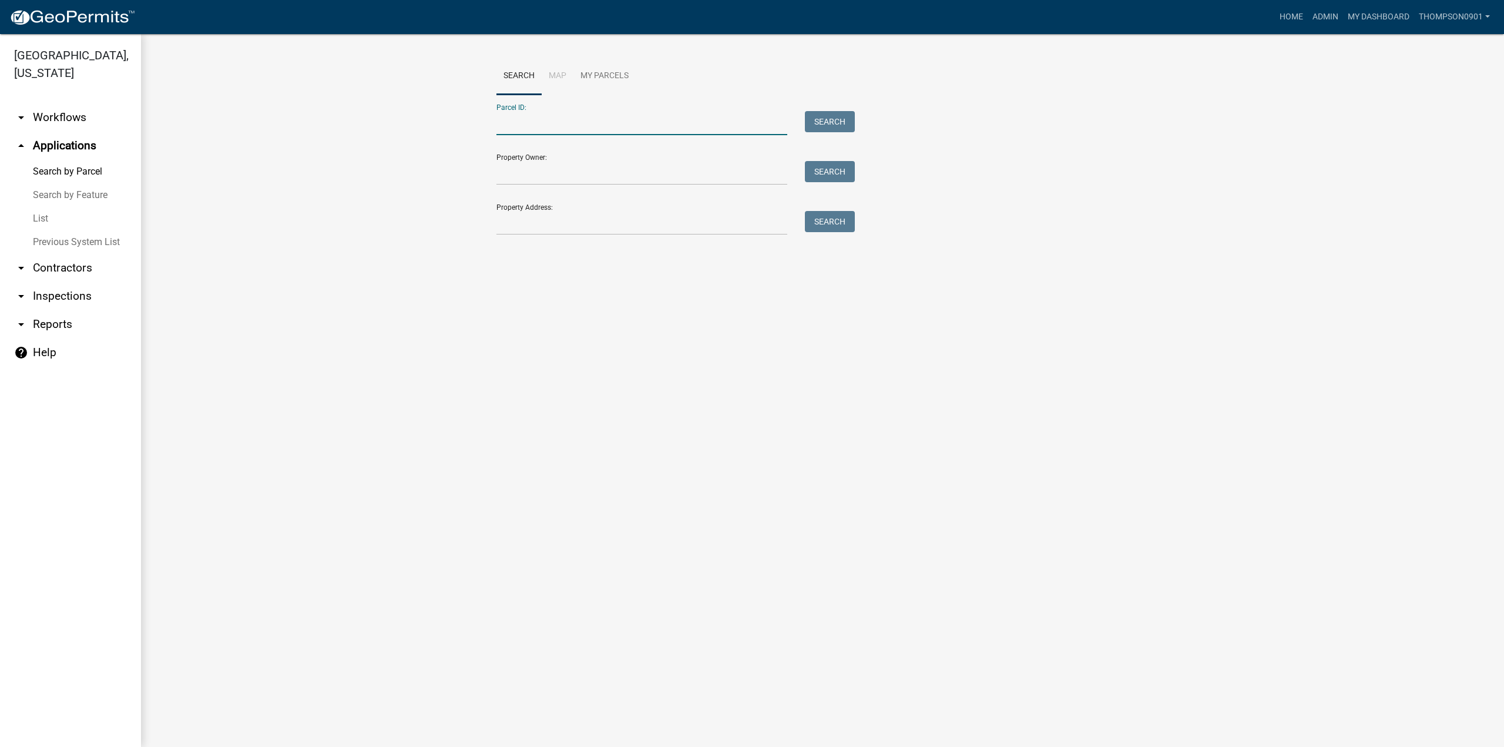
click at [527, 124] on input "Parcel ID:" at bounding box center [642, 123] width 291 height 24
paste input "641103351009000018"
type input "641103351009000018"
click at [838, 117] on button "Search" at bounding box center [830, 121] width 50 height 21
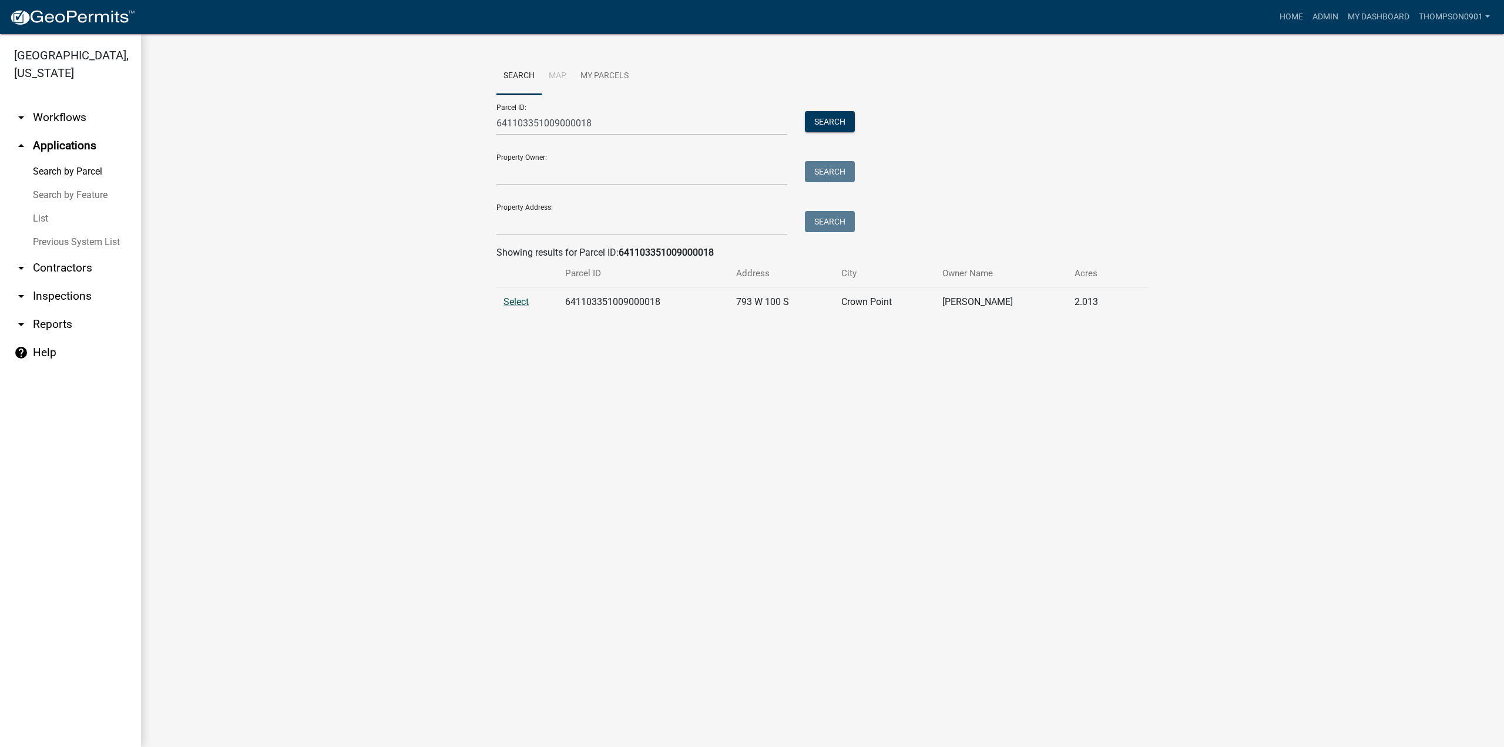
click at [515, 300] on span "Select" at bounding box center [516, 301] width 25 height 11
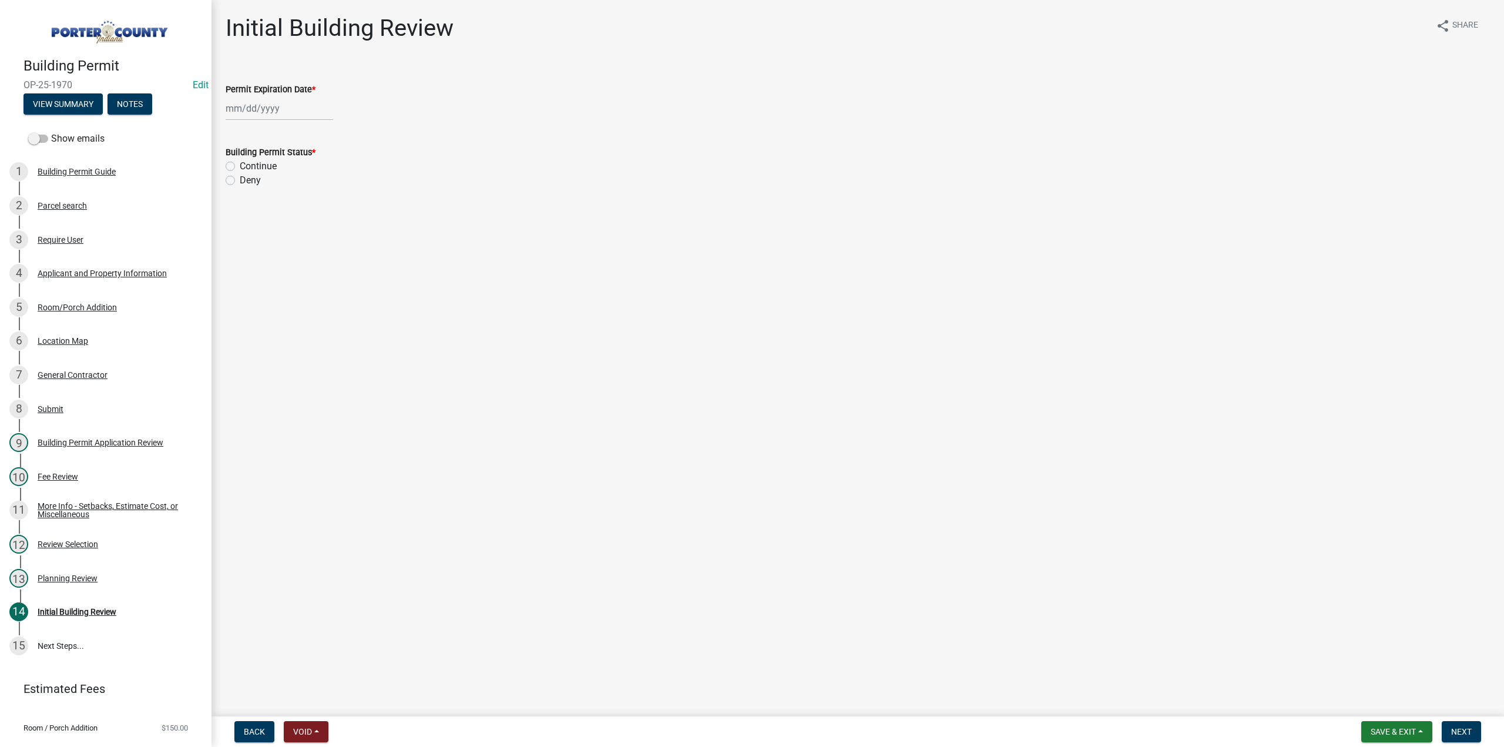
click at [275, 105] on div at bounding box center [280, 108] width 108 height 24
select select "10"
select select "2025"
click at [309, 136] on select "1525 1526 1527 1528 1529 1530 1531 1532 1533 1534 1535 1536 1537 1538 1539 1540…" at bounding box center [318, 134] width 42 height 18
click at [750, 528] on main "Initial Building Review share Share Permit Expiration Date * Jan Feb Mar Apr Ma…" at bounding box center [858, 356] width 1293 height 712
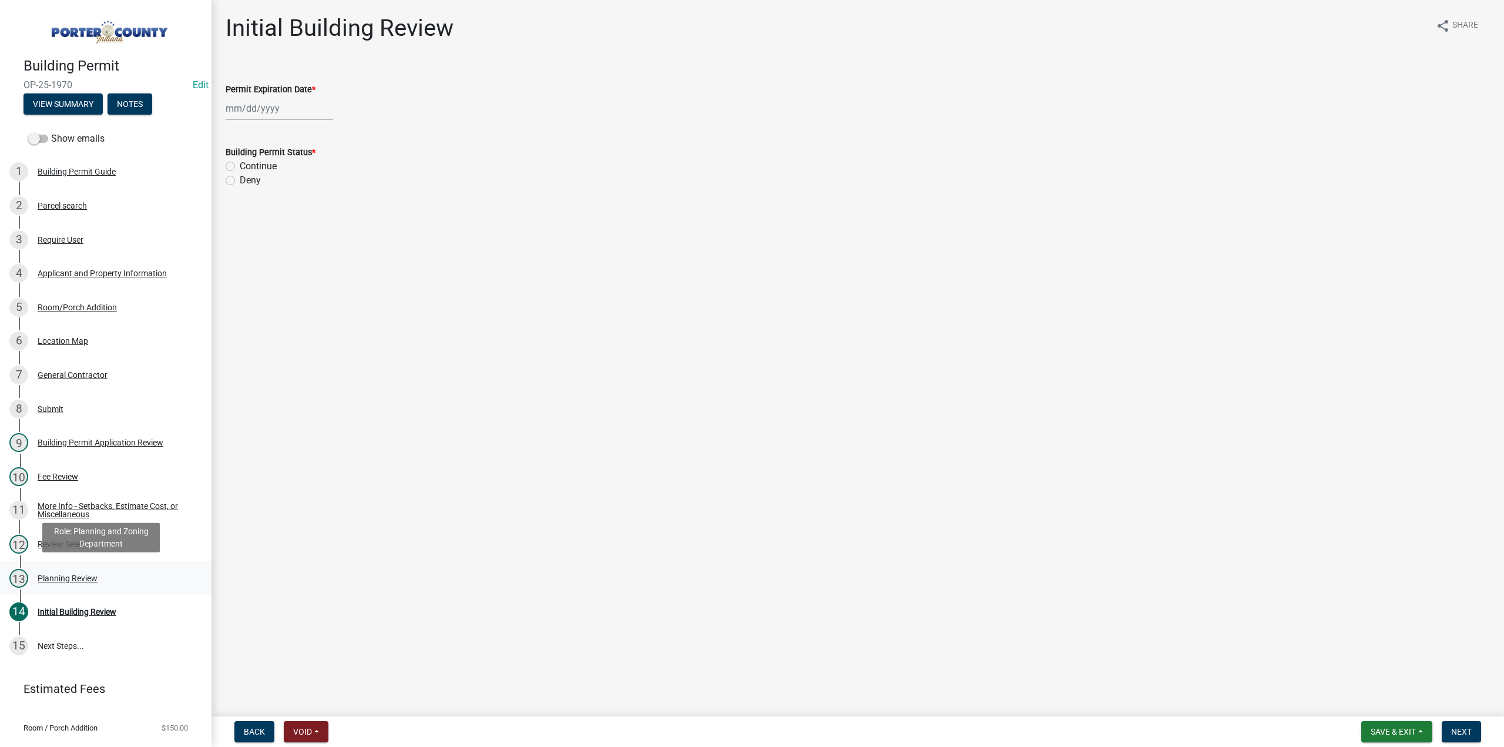
click at [56, 576] on div "Planning Review" at bounding box center [68, 578] width 60 height 8
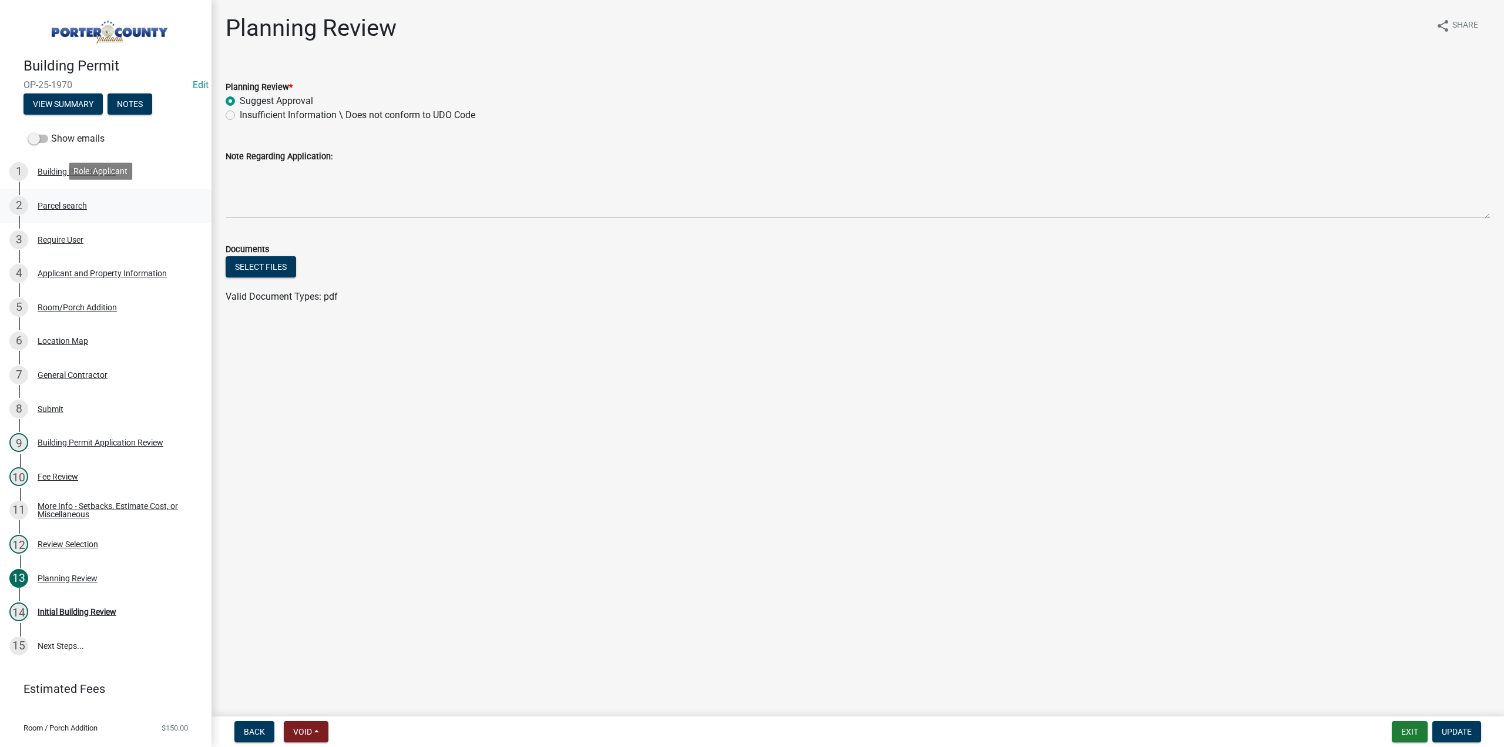
click at [82, 206] on div "Parcel search" at bounding box center [62, 206] width 49 height 8
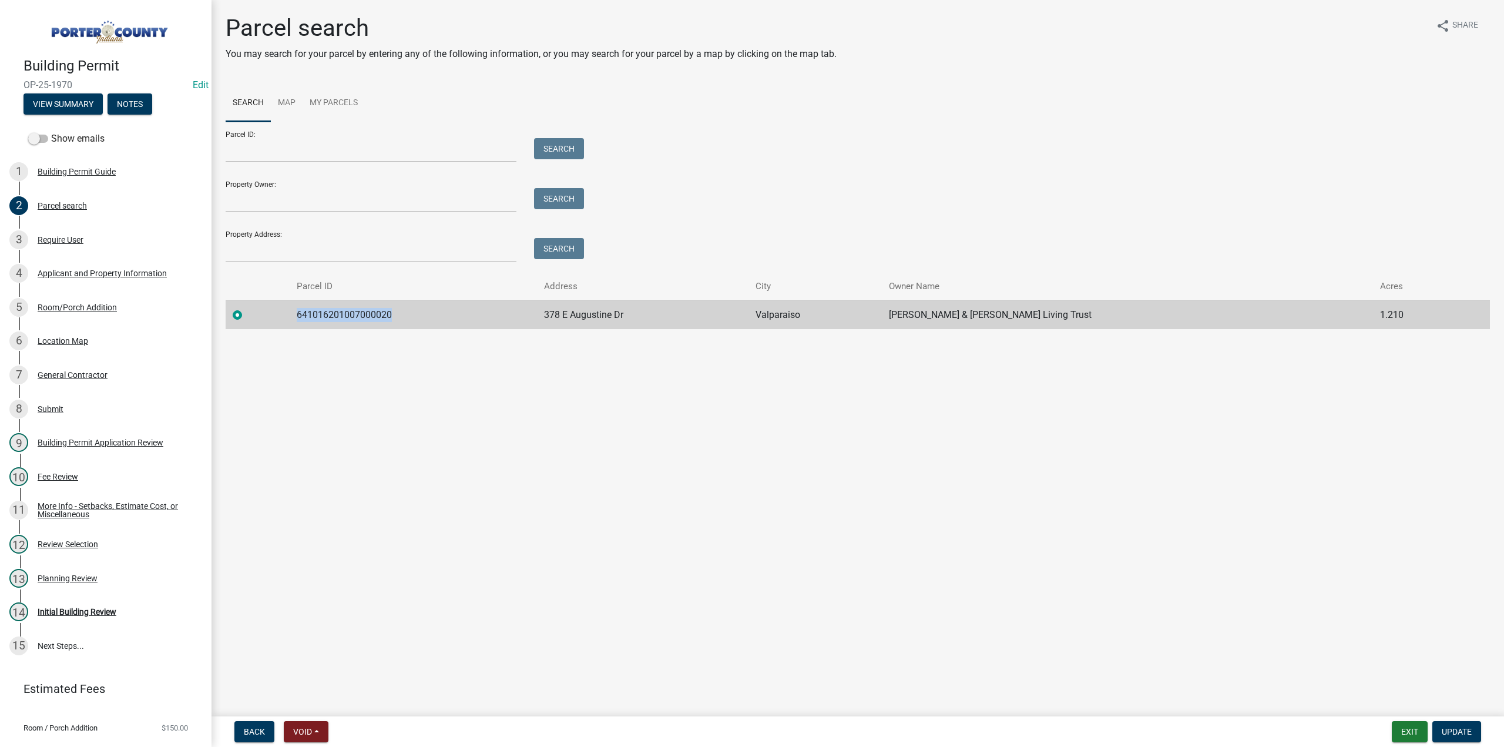
drag, startPoint x: 414, startPoint y: 312, endPoint x: 264, endPoint y: 316, distance: 149.3
click at [254, 323] on tr "641016201007000020 378 E Augustine Dr Valparaiso Iseminger Norman & Angela Livi…" at bounding box center [858, 314] width 1265 height 29
copy td "641016201007000020"
click at [62, 535] on div "12 Review Selection" at bounding box center [100, 544] width 183 height 19
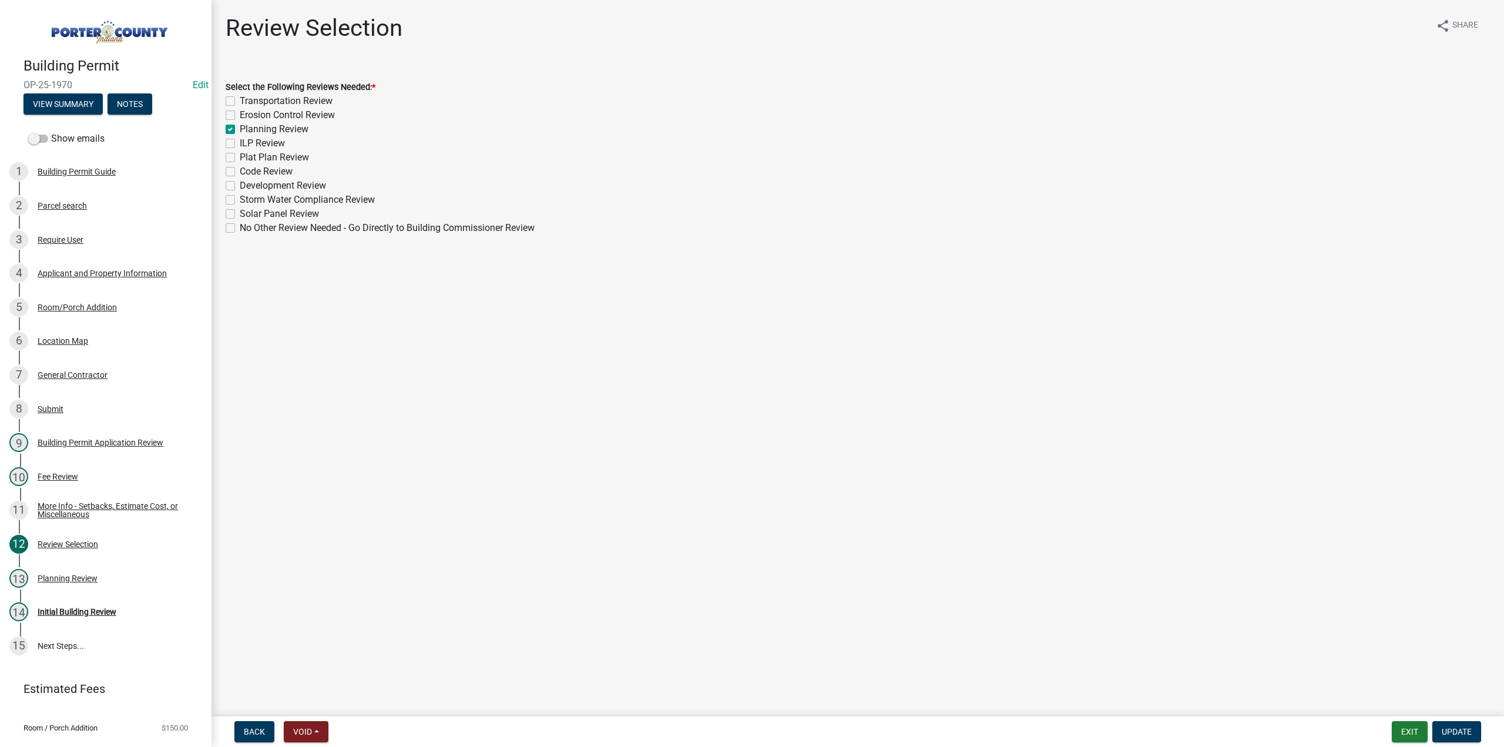
click at [240, 115] on label "Erosion Control Review" at bounding box center [287, 115] width 95 height 14
click at [240, 115] on input "Erosion Control Review" at bounding box center [244, 112] width 8 height 8
checkbox input "true"
checkbox input "false"
checkbox input "true"
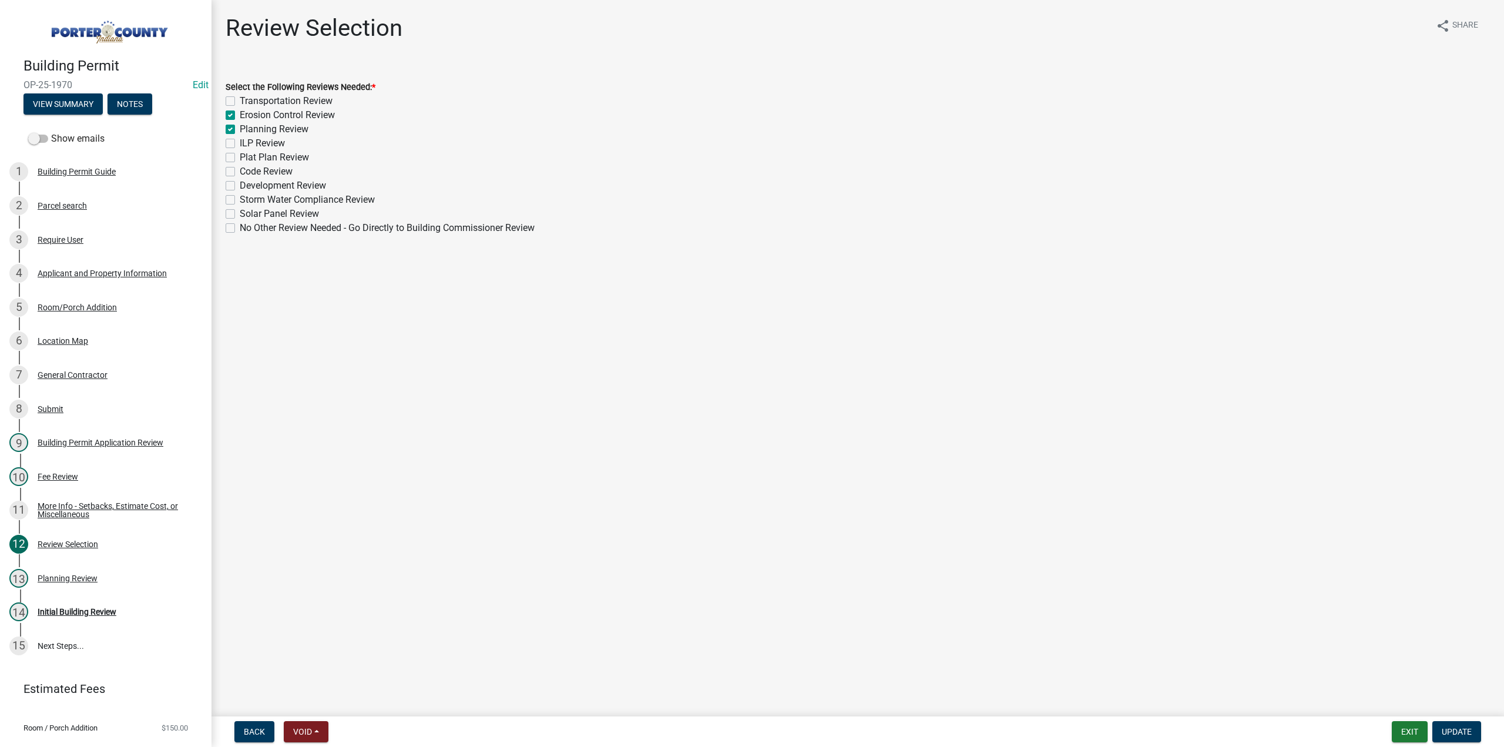
checkbox input "true"
checkbox input "false"
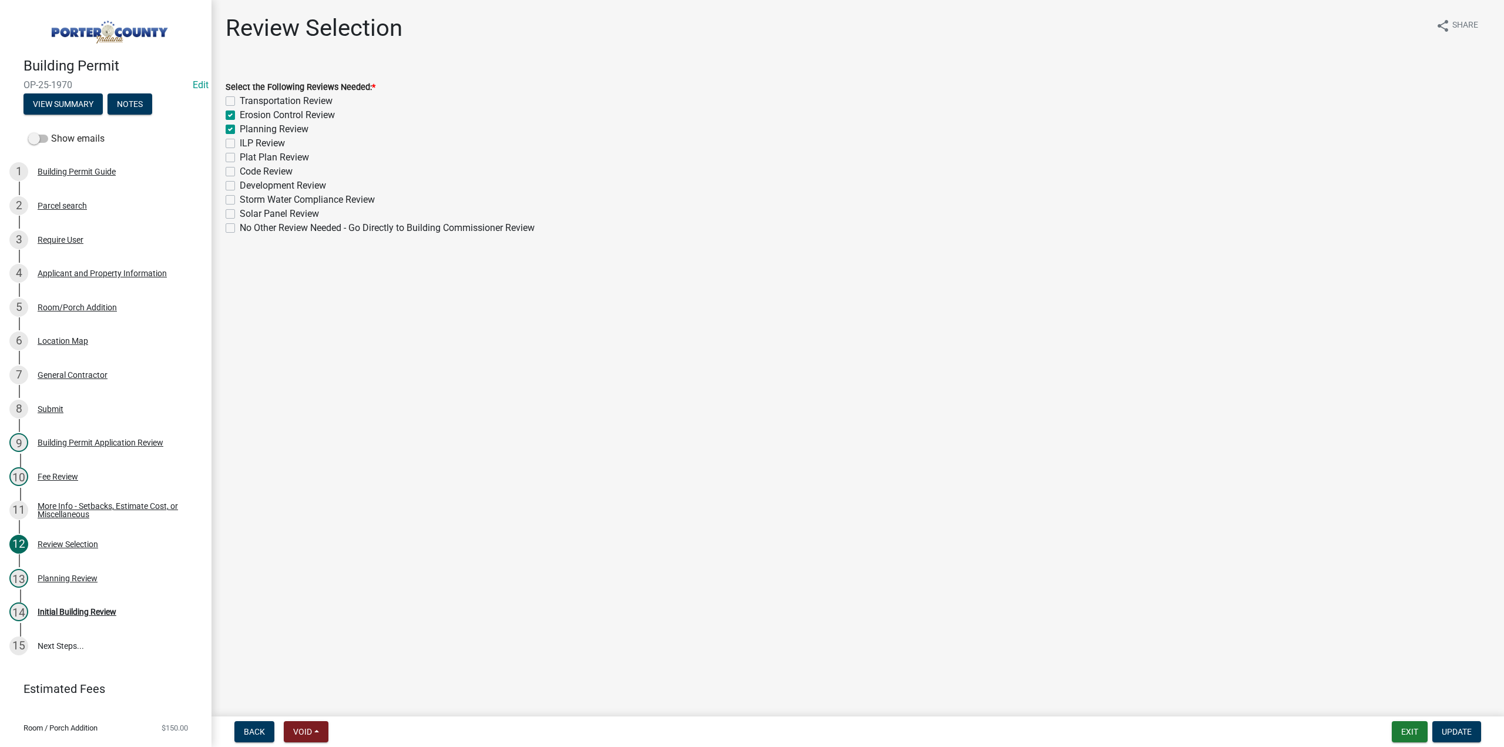
checkbox input "false"
click at [1461, 732] on span "Update" at bounding box center [1457, 731] width 30 height 9
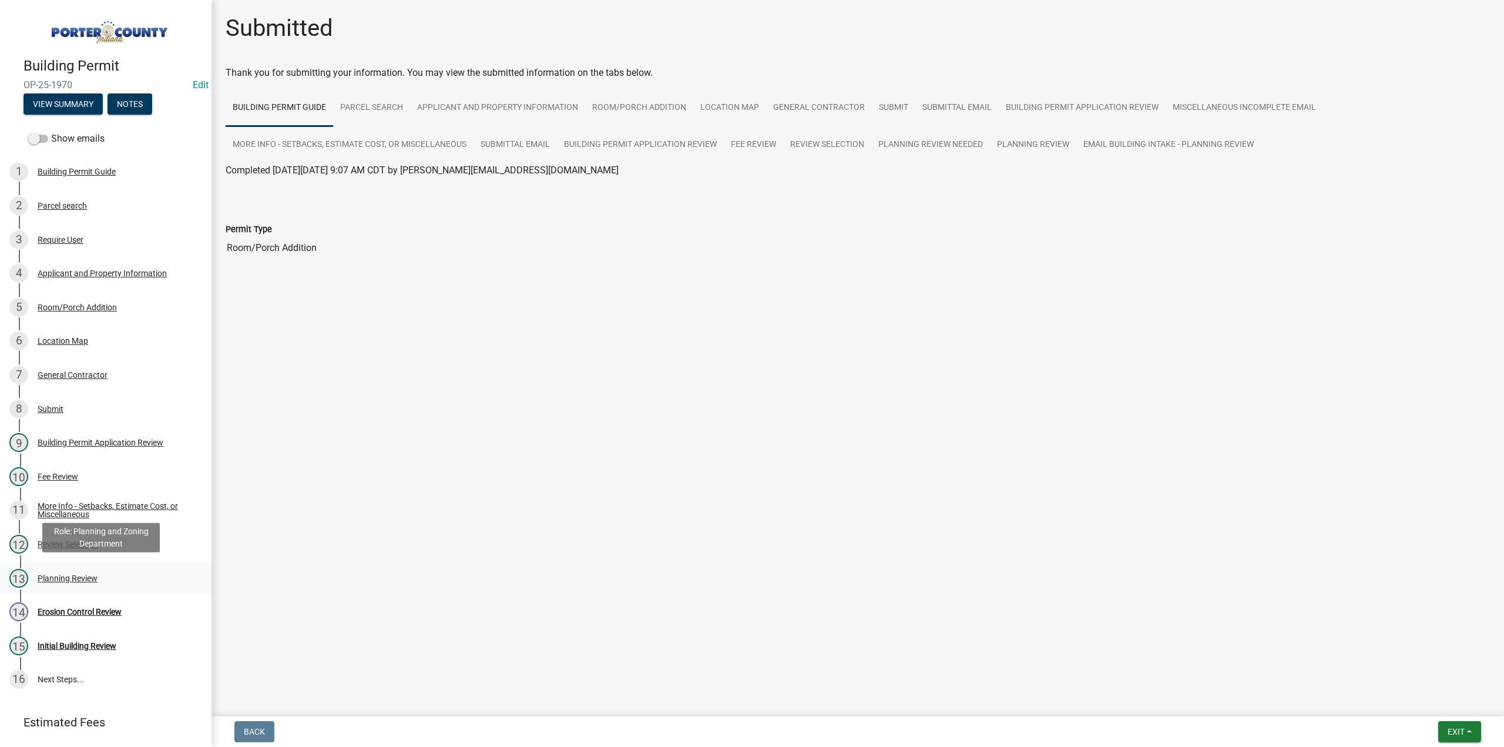
click at [79, 574] on div "Planning Review" at bounding box center [68, 578] width 60 height 8
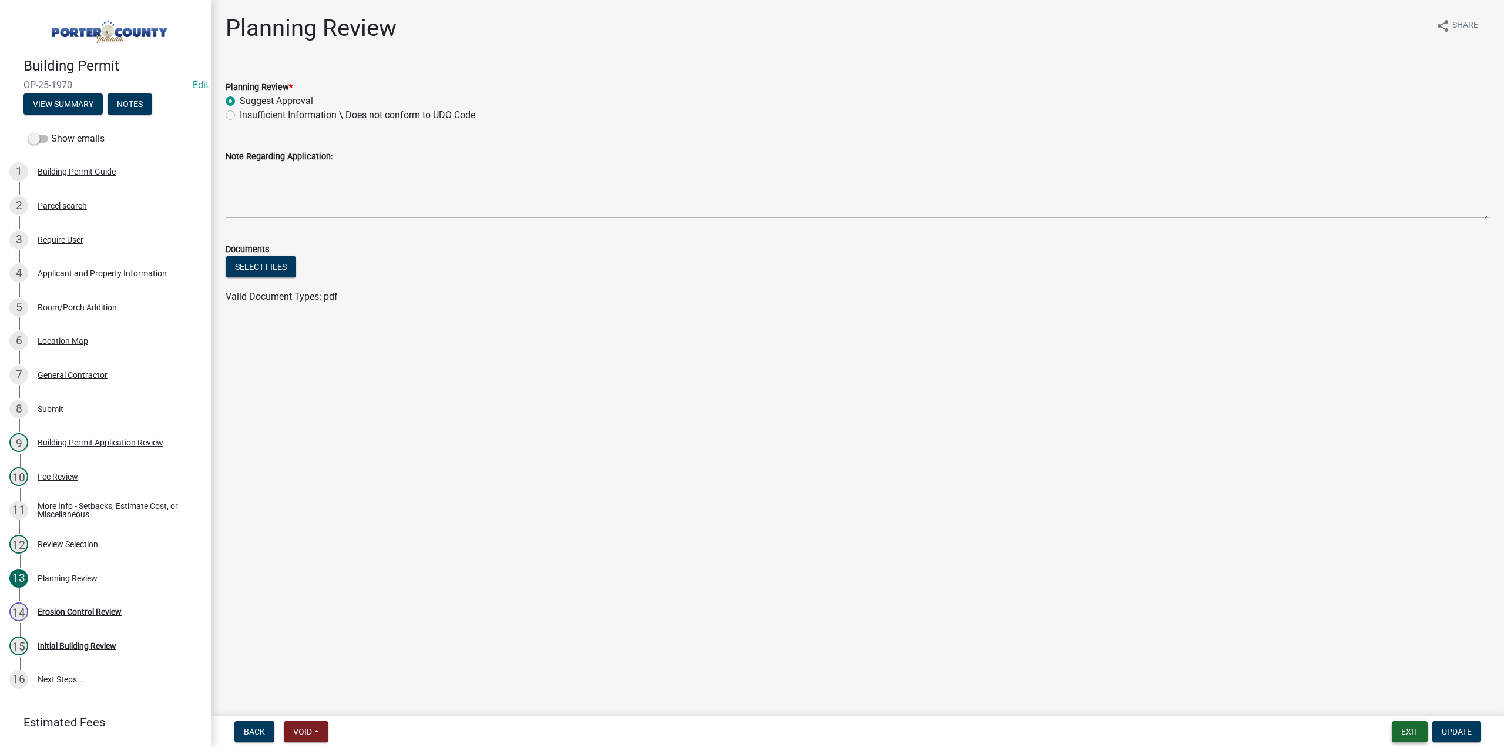
click at [1409, 740] on button "Exit" at bounding box center [1410, 731] width 36 height 21
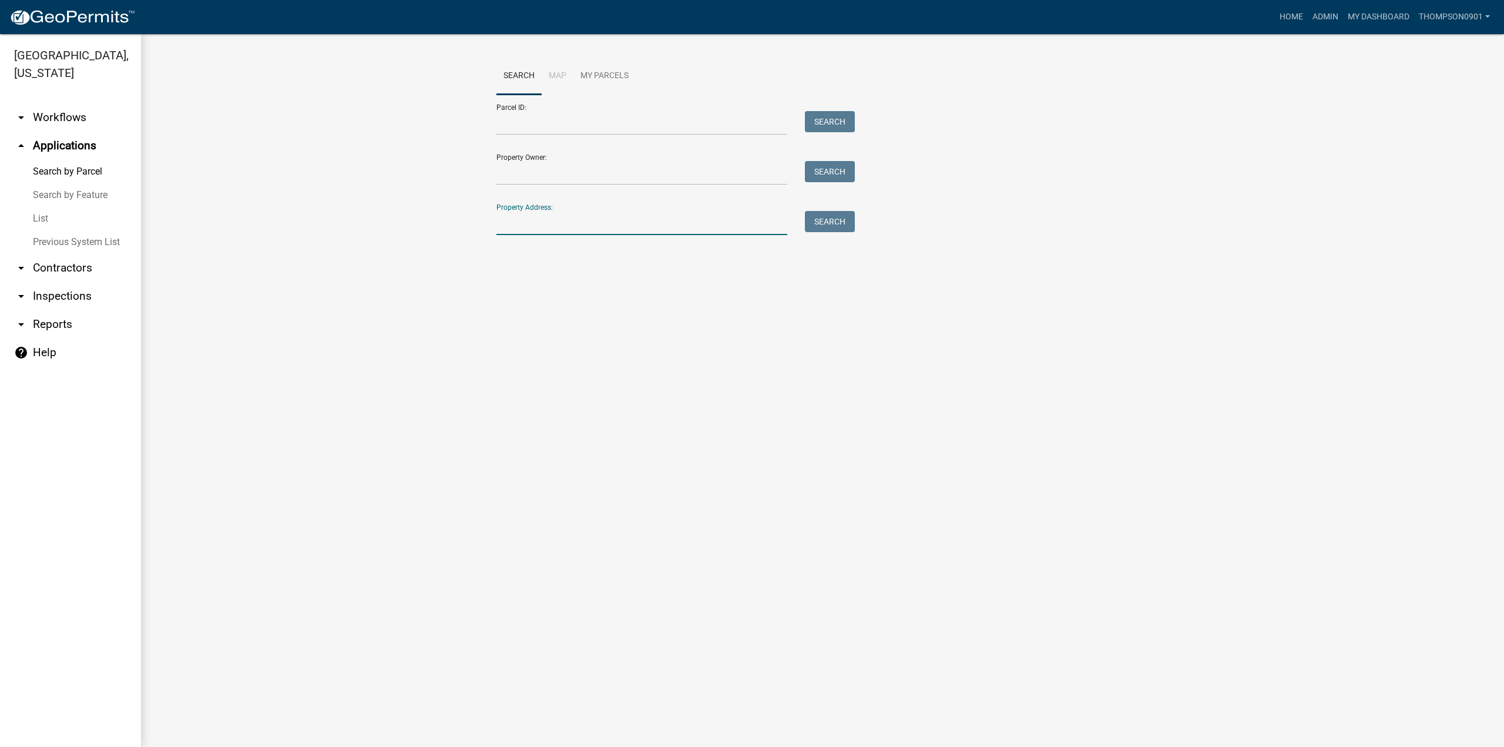
click at [541, 230] on input "Property Address:" at bounding box center [642, 223] width 291 height 24
type input "104 e 700 n"
click at [515, 299] on span "Select" at bounding box center [516, 301] width 25 height 11
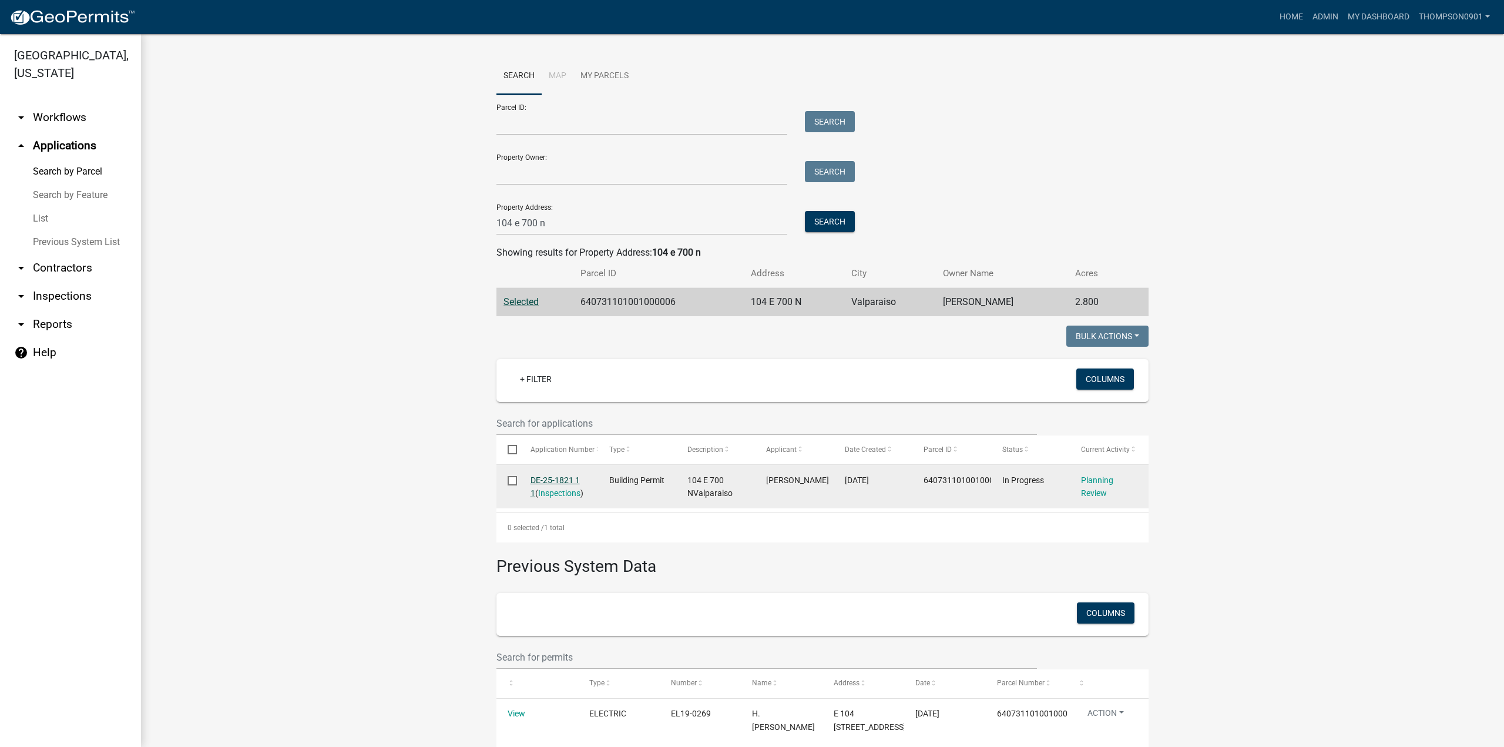
click at [559, 477] on link "DE-25-1821 1 1" at bounding box center [555, 486] width 49 height 23
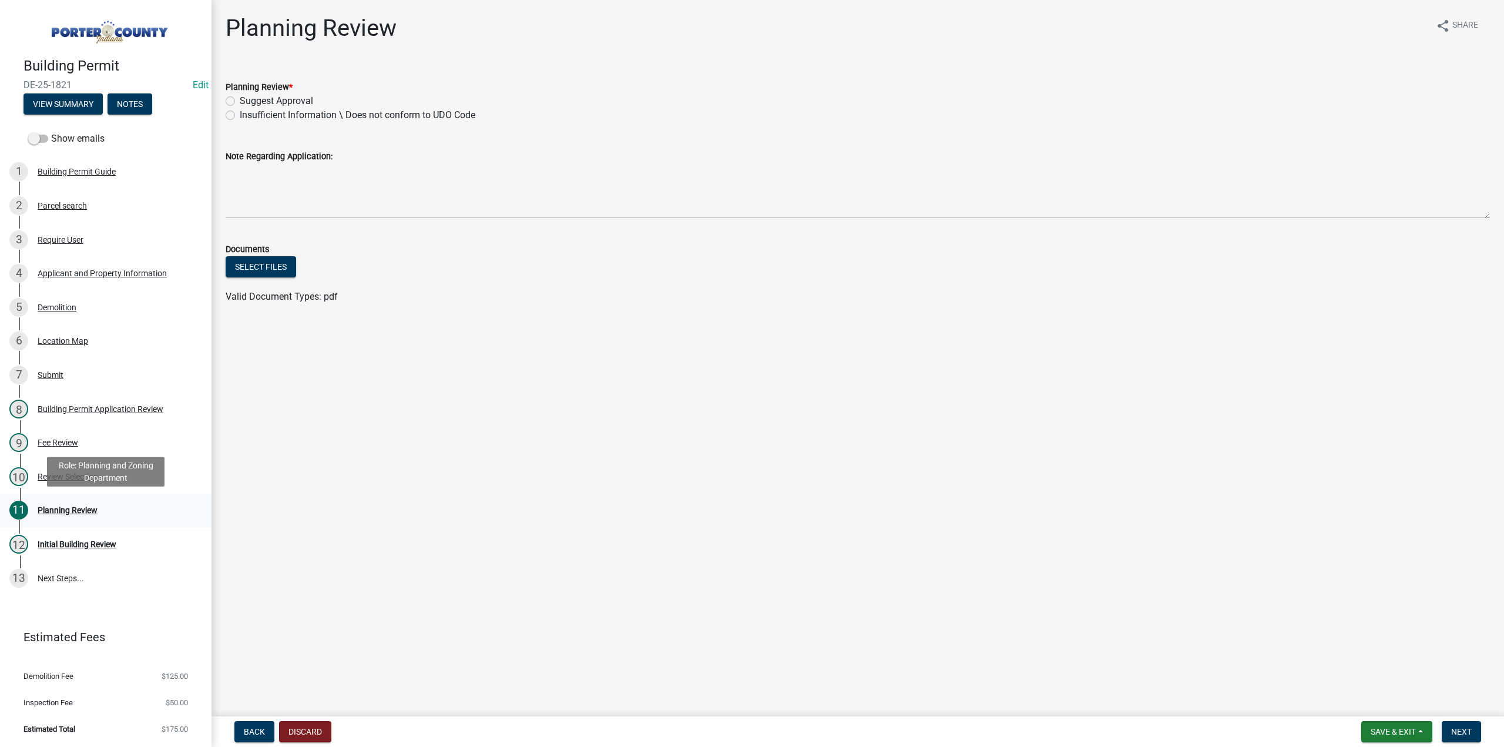
click at [79, 508] on div "Planning Review" at bounding box center [68, 510] width 60 height 8
click at [1390, 732] on span "Save & Exit" at bounding box center [1393, 731] width 45 height 9
click at [1388, 702] on button "Save & Exit" at bounding box center [1386, 701] width 94 height 28
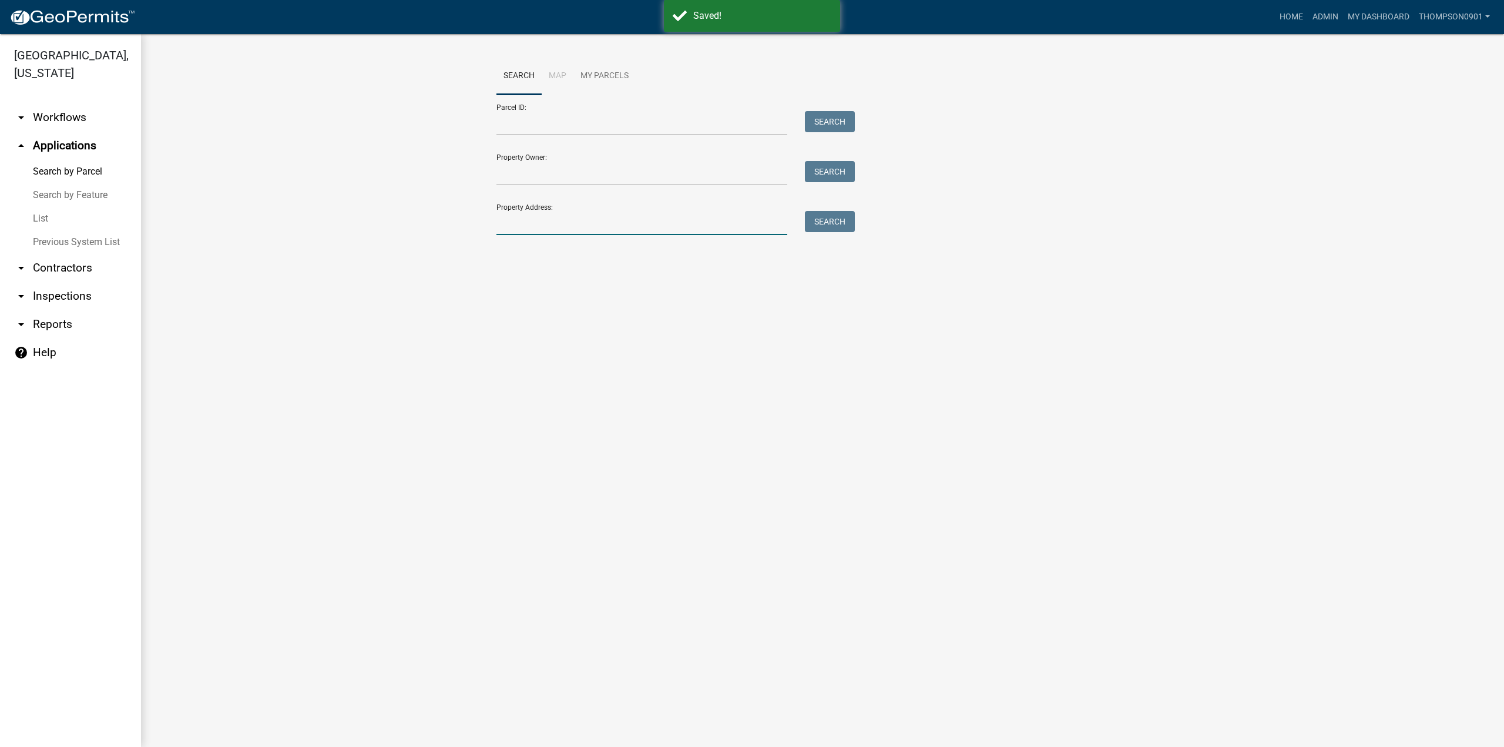
click at [545, 221] on input "Property Address:" at bounding box center [642, 223] width 291 height 24
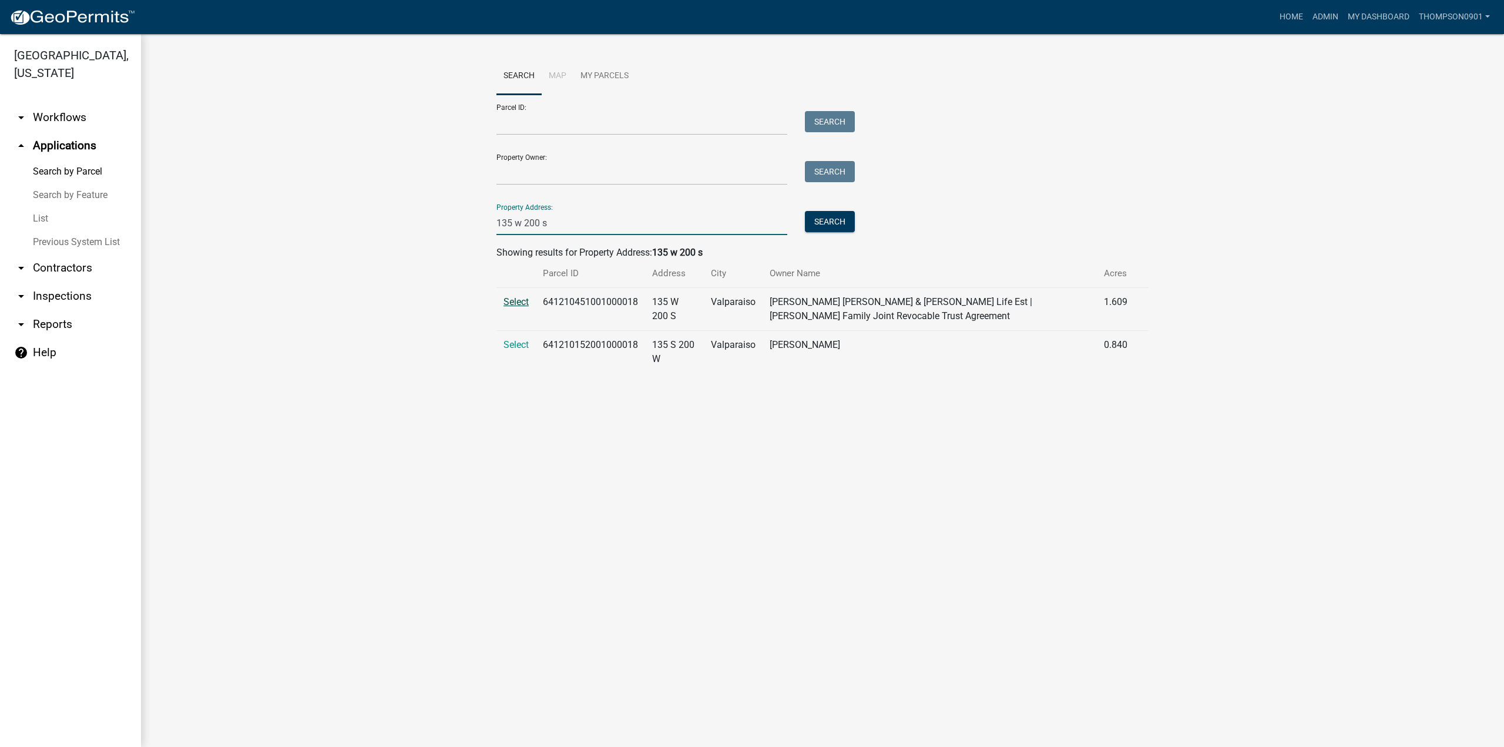
type input "135 w 200 s"
click at [519, 304] on span "Select" at bounding box center [516, 301] width 25 height 11
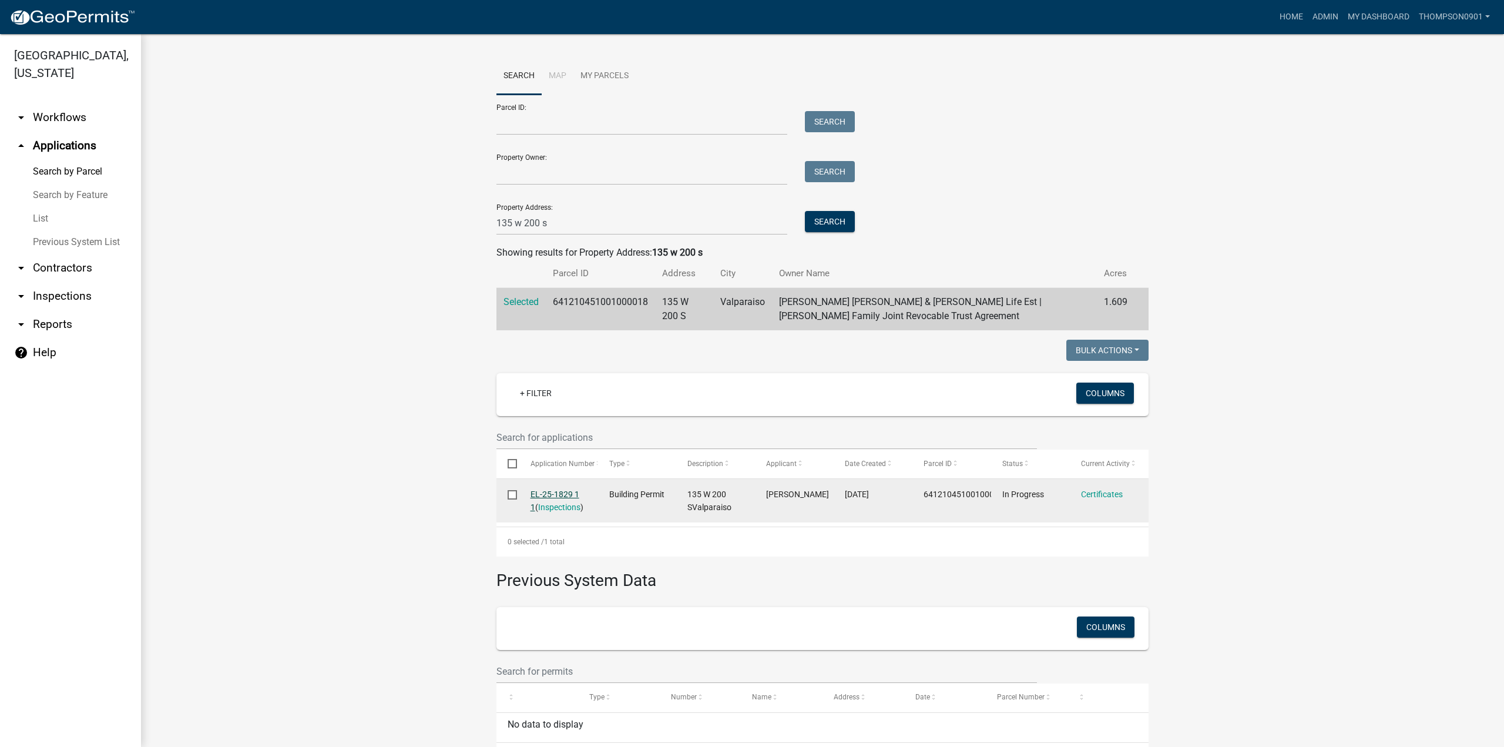
click at [568, 494] on link "EL-25-1829 1 1" at bounding box center [555, 500] width 49 height 23
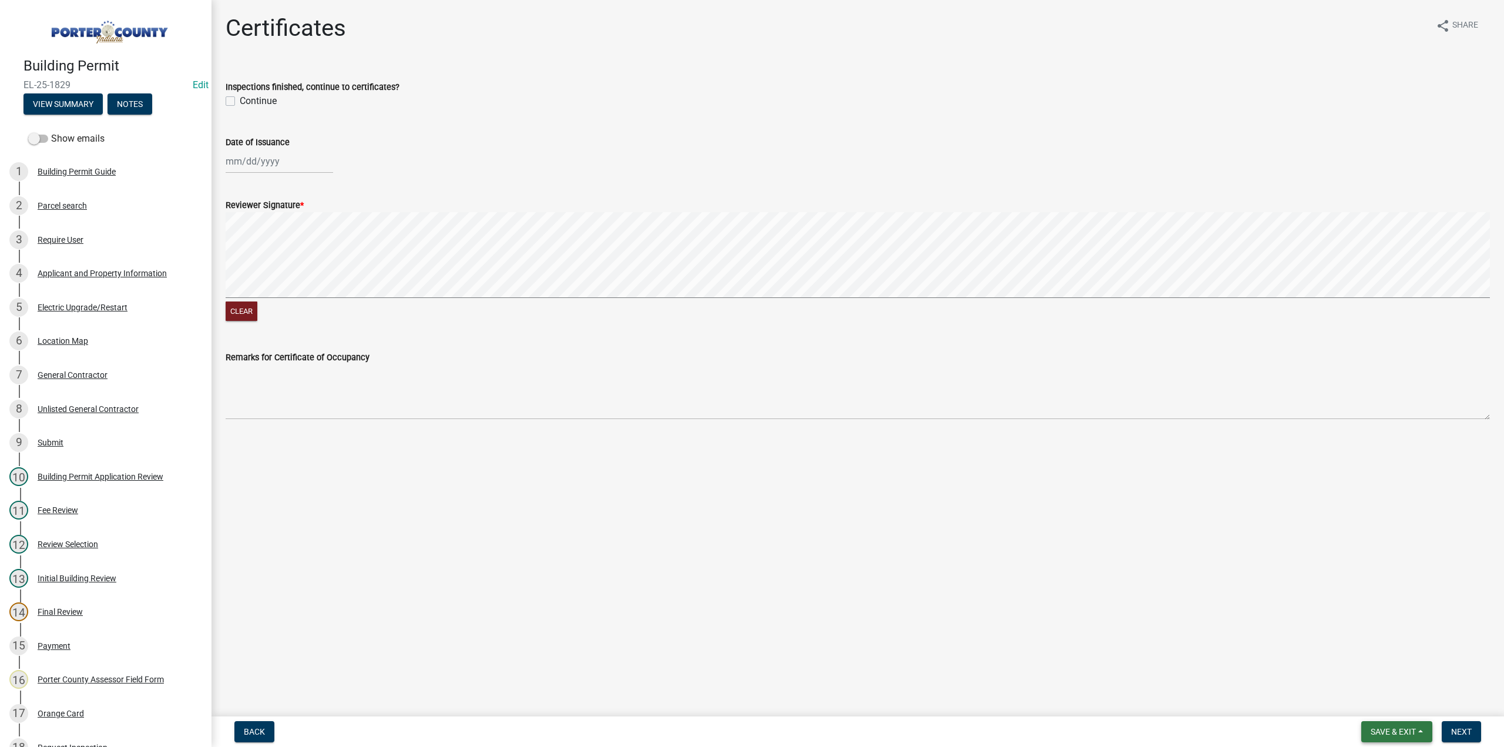
click at [1393, 734] on span "Save & Exit" at bounding box center [1393, 731] width 45 height 9
click at [1392, 706] on button "Save & Exit" at bounding box center [1386, 701] width 94 height 28
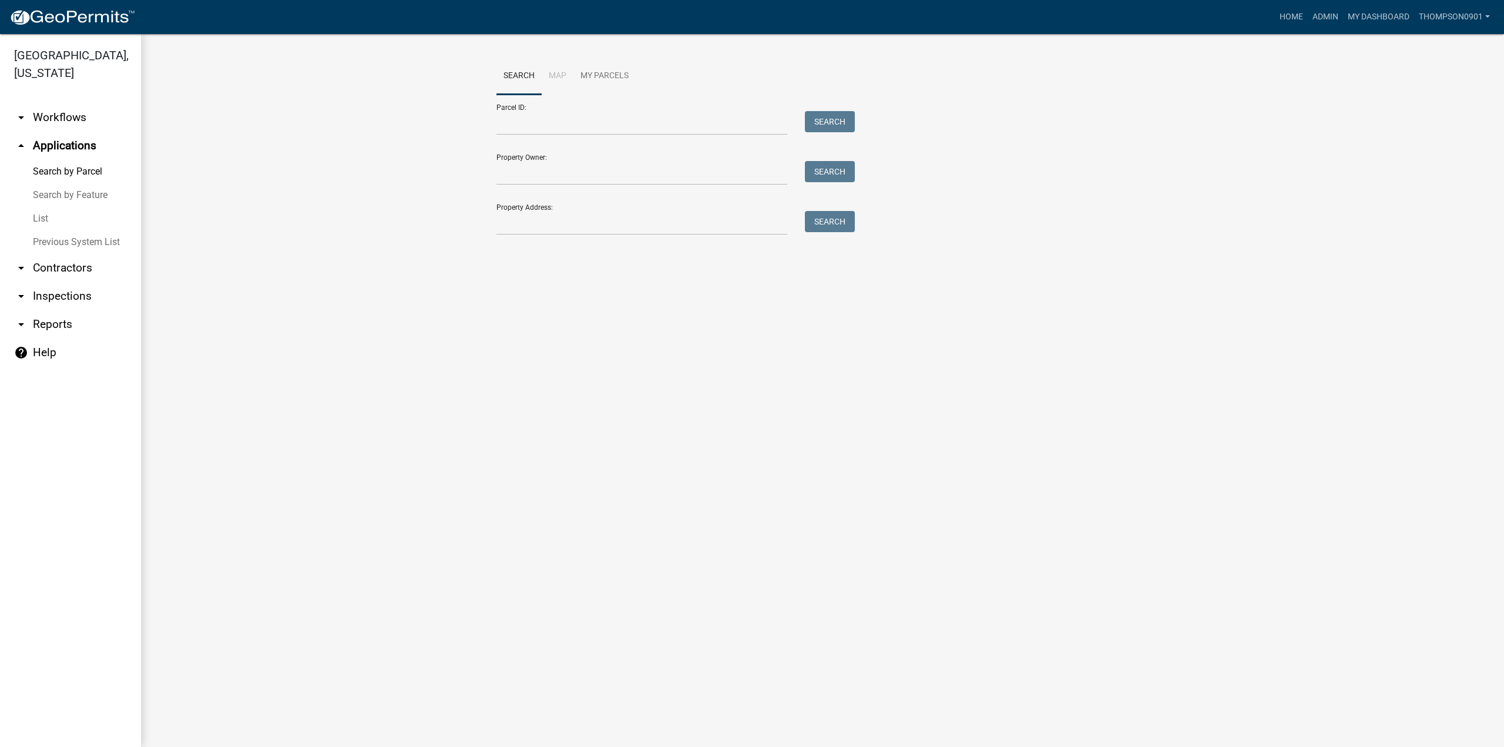
click at [96, 254] on link "arrow_drop_down Contractors" at bounding box center [70, 268] width 141 height 28
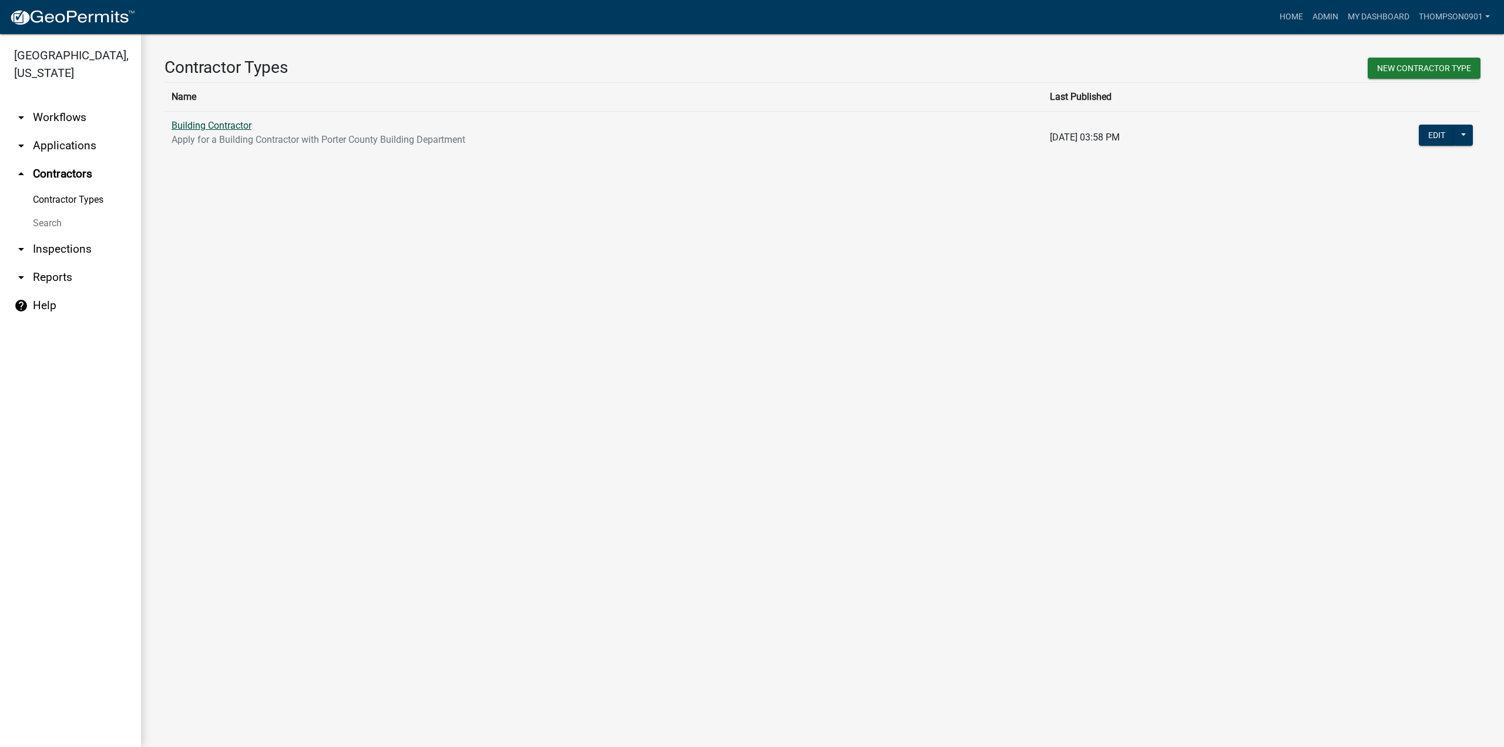
click at [243, 124] on link "Building Contractor" at bounding box center [212, 125] width 80 height 11
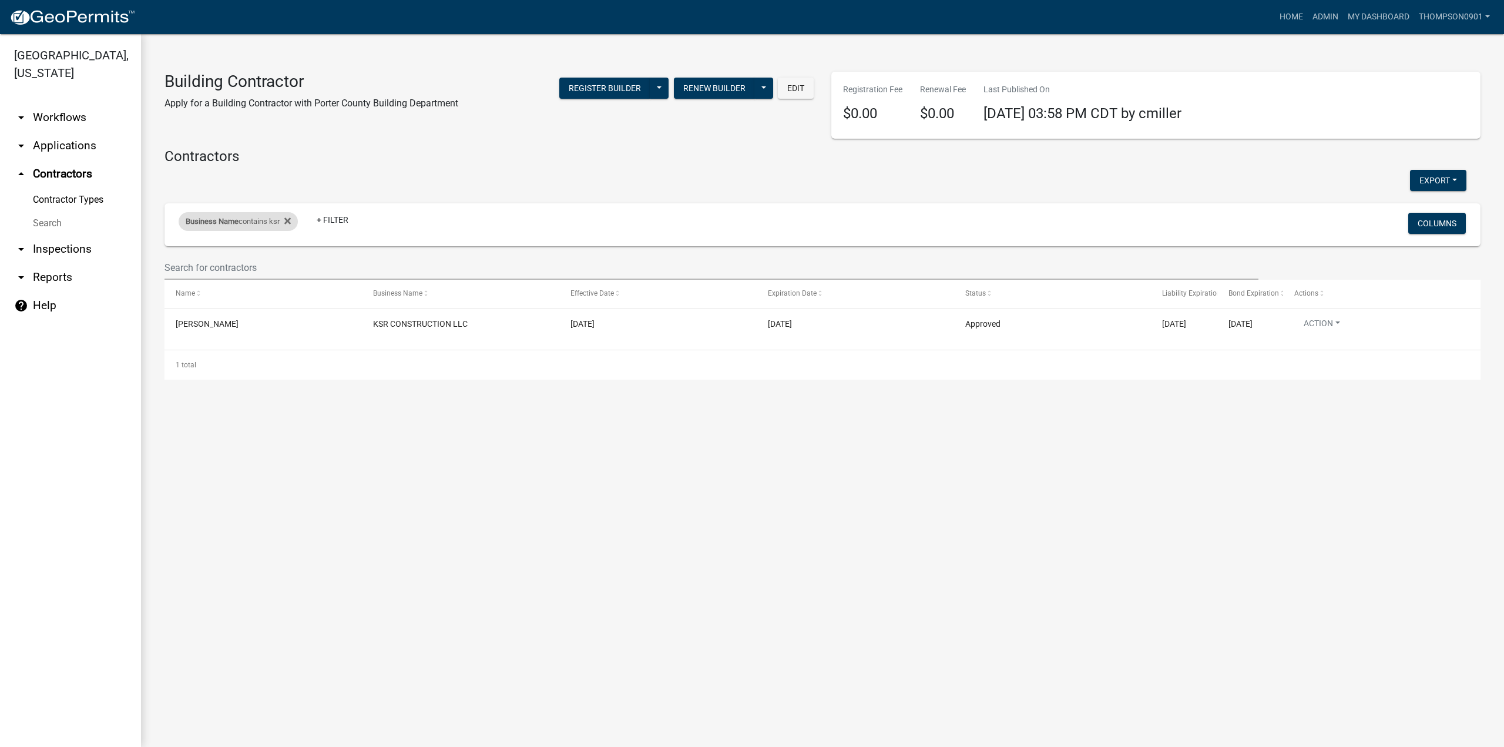
click at [240, 220] on div "Business Name contains ksr" at bounding box center [238, 221] width 119 height 19
drag, startPoint x: 92, startPoint y: 266, endPoint x: 0, endPoint y: 270, distance: 91.8
click at [0, 270] on body "Internet Explorer does NOT work with GeoPermits. Get a new browser for more sec…" at bounding box center [752, 373] width 1504 height 747
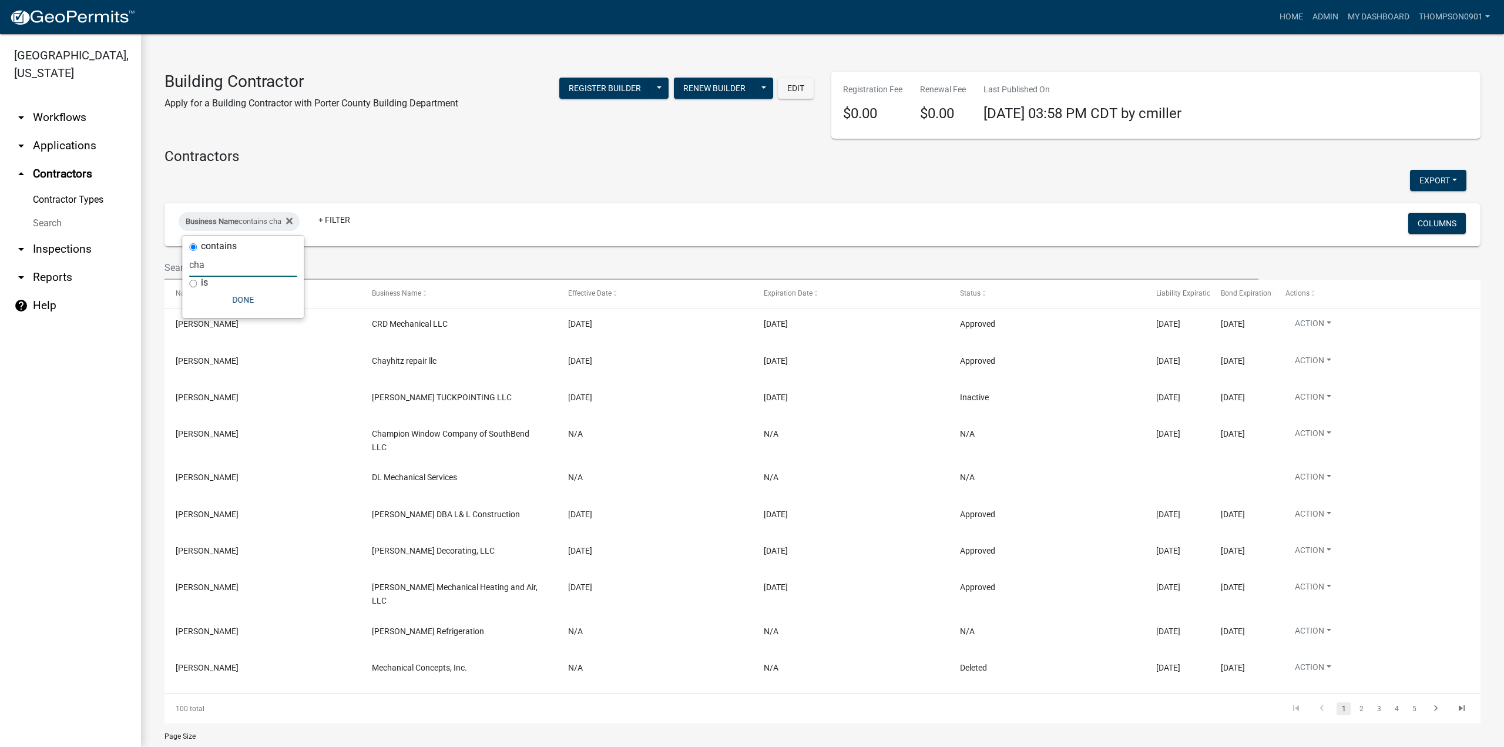
type input "cha"
click at [69, 132] on link "arrow_drop_down Applications" at bounding box center [70, 146] width 141 height 28
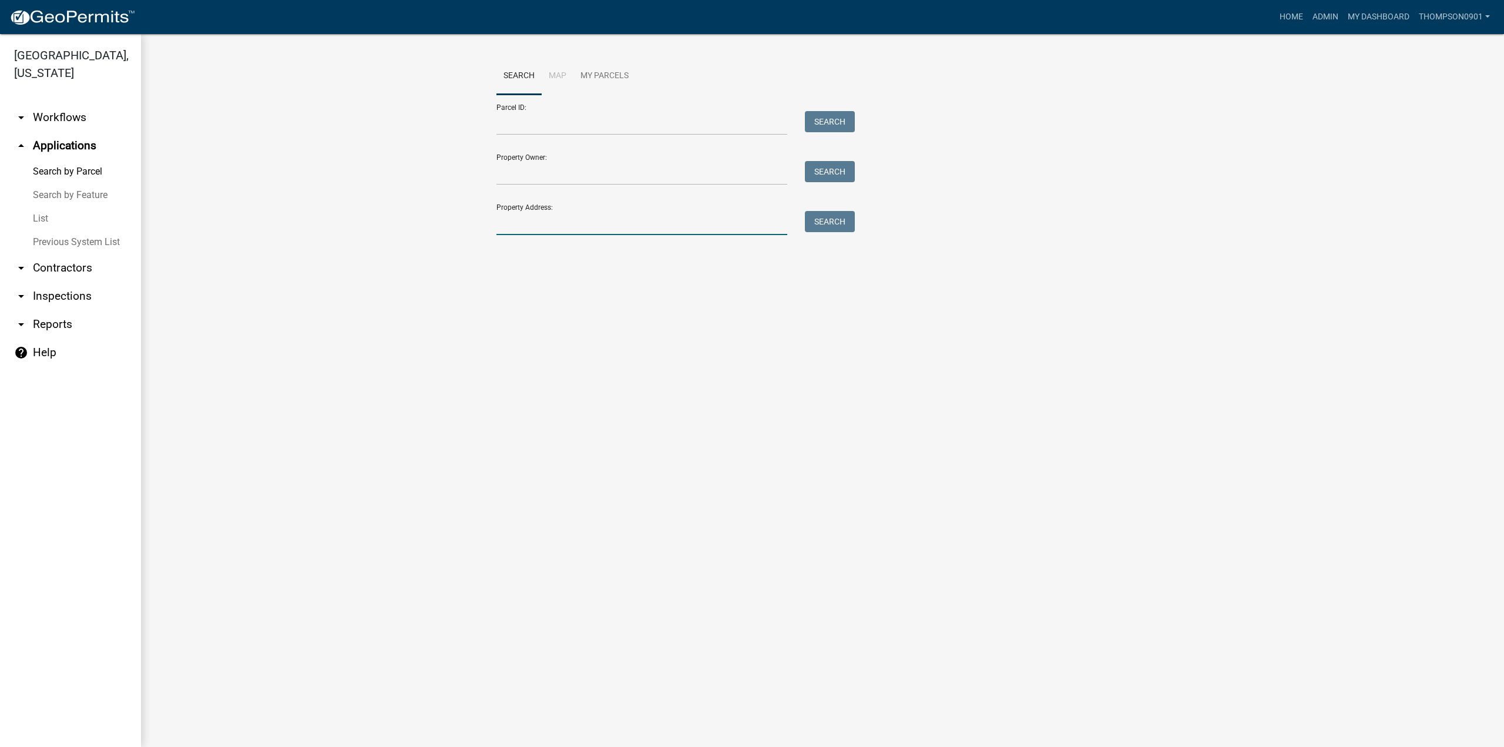
click at [635, 225] on input "Property Address:" at bounding box center [642, 223] width 291 height 24
type input "135 w 200 s"
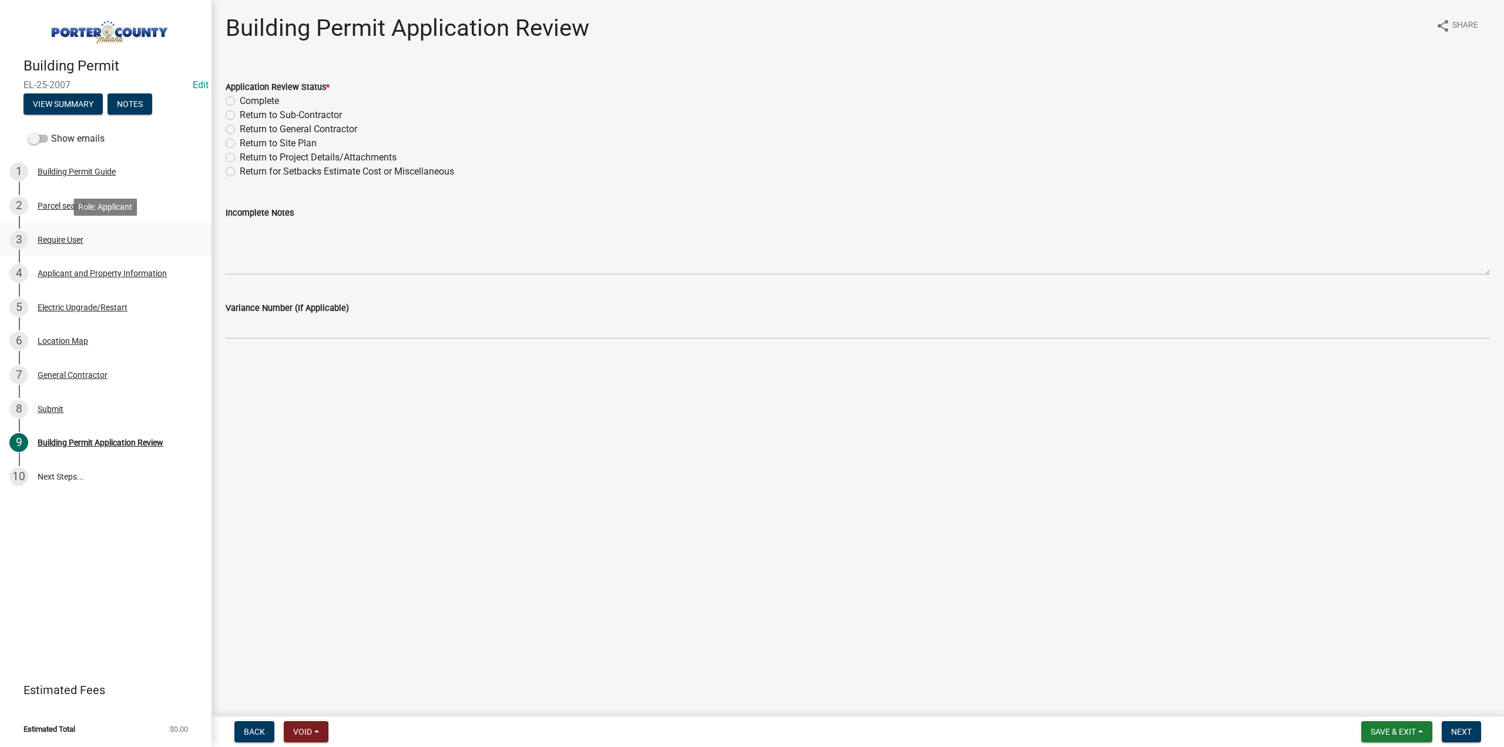
click at [66, 239] on div "Require User" at bounding box center [61, 240] width 46 height 8
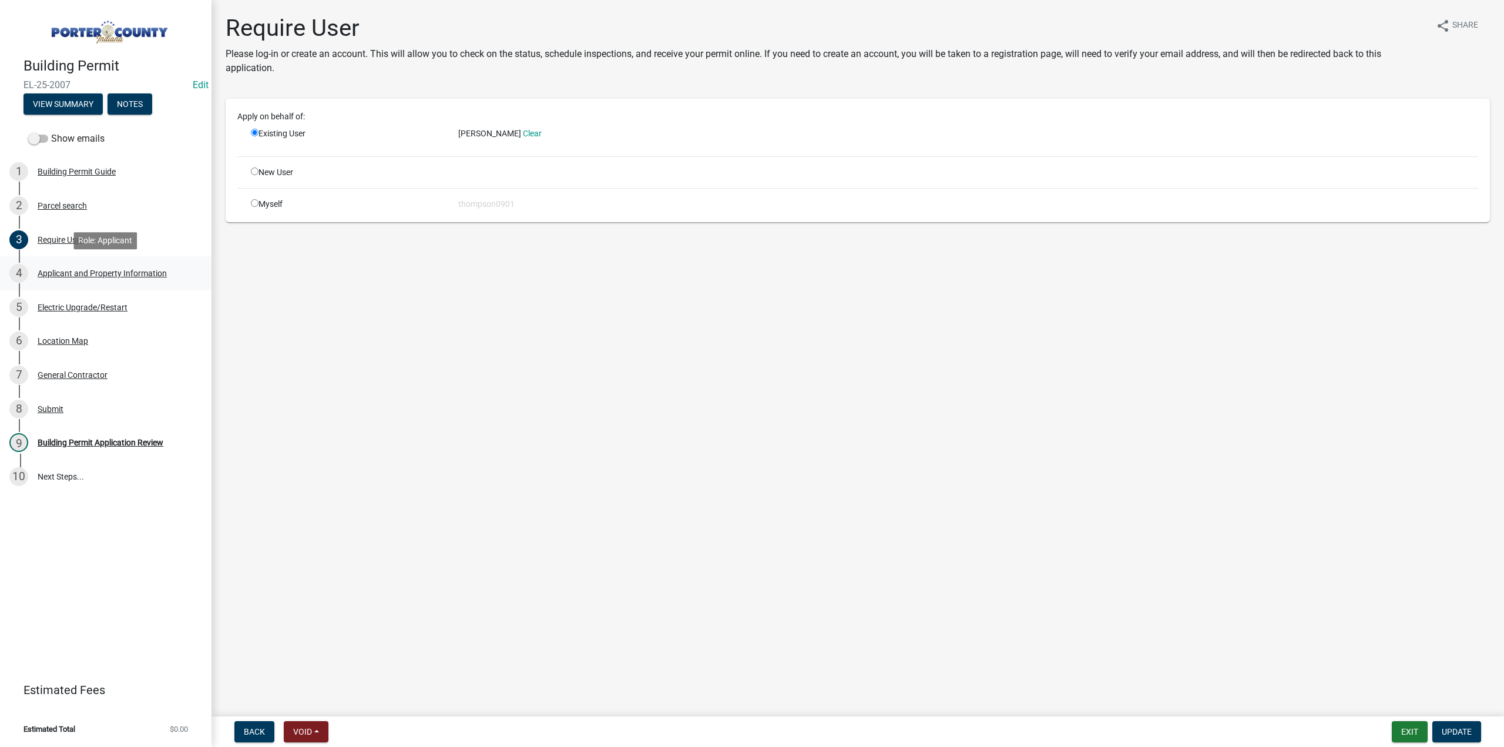
click at [109, 274] on div "Applicant and Property Information" at bounding box center [102, 273] width 129 height 8
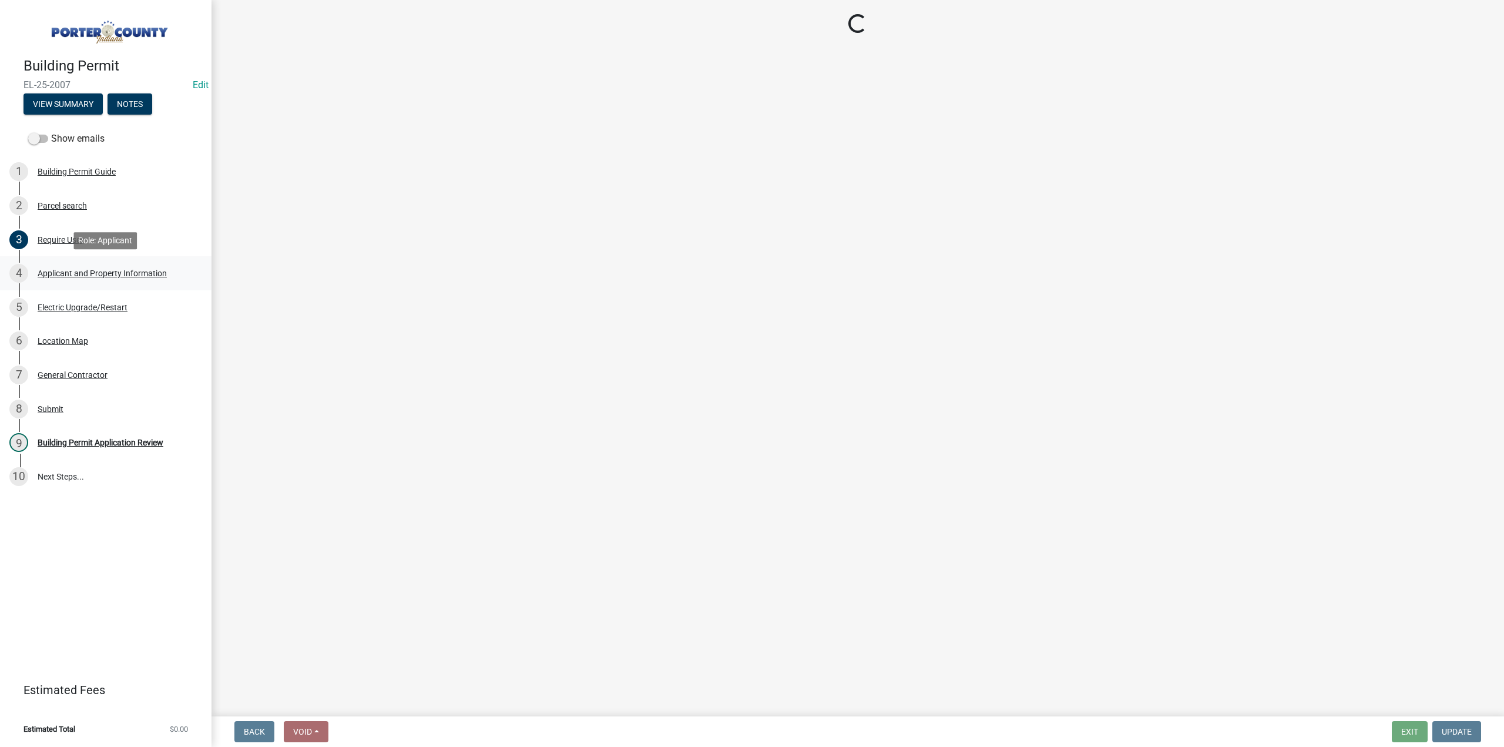
select select "eebc071e-620a-4db8-83e9-cb6b194c67e9"
select select "1496f93b-ddd0-4852-8a2e-456fea7c9be3"
select select "271bd504-2c49-4a3f-937e-0db1d3436bac"
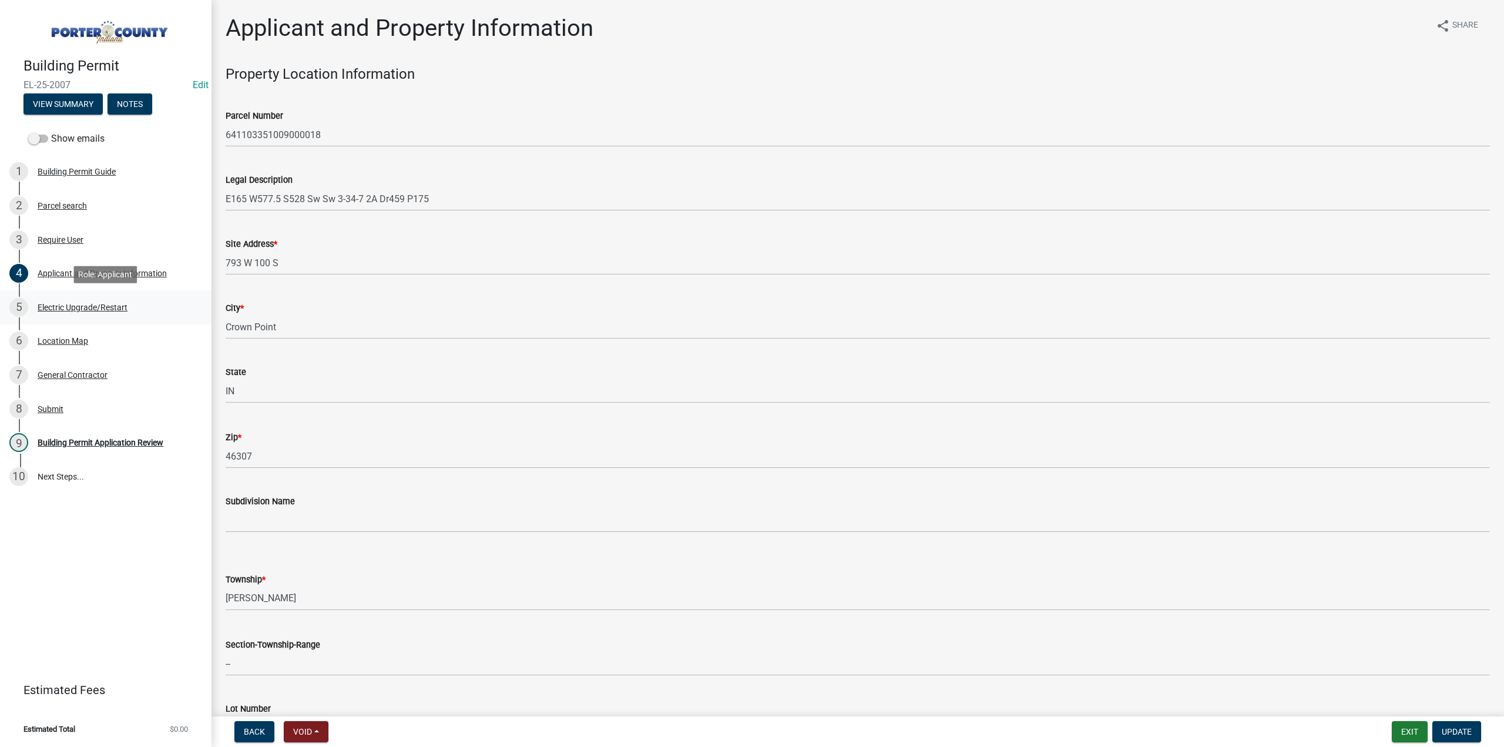
click at [122, 305] on div "Electric Upgrade/Restart" at bounding box center [83, 307] width 90 height 8
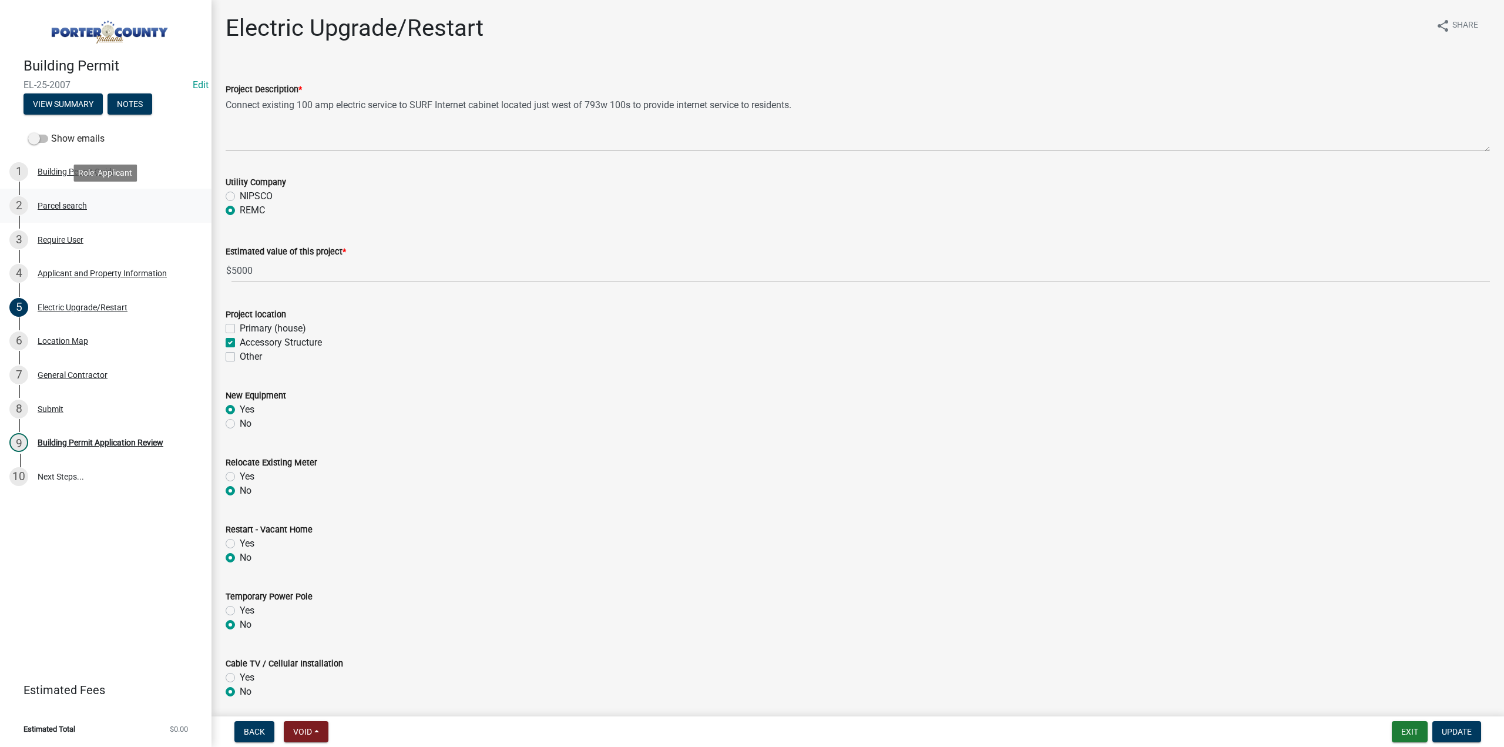
click at [48, 205] on div "Parcel search" at bounding box center [62, 206] width 49 height 8
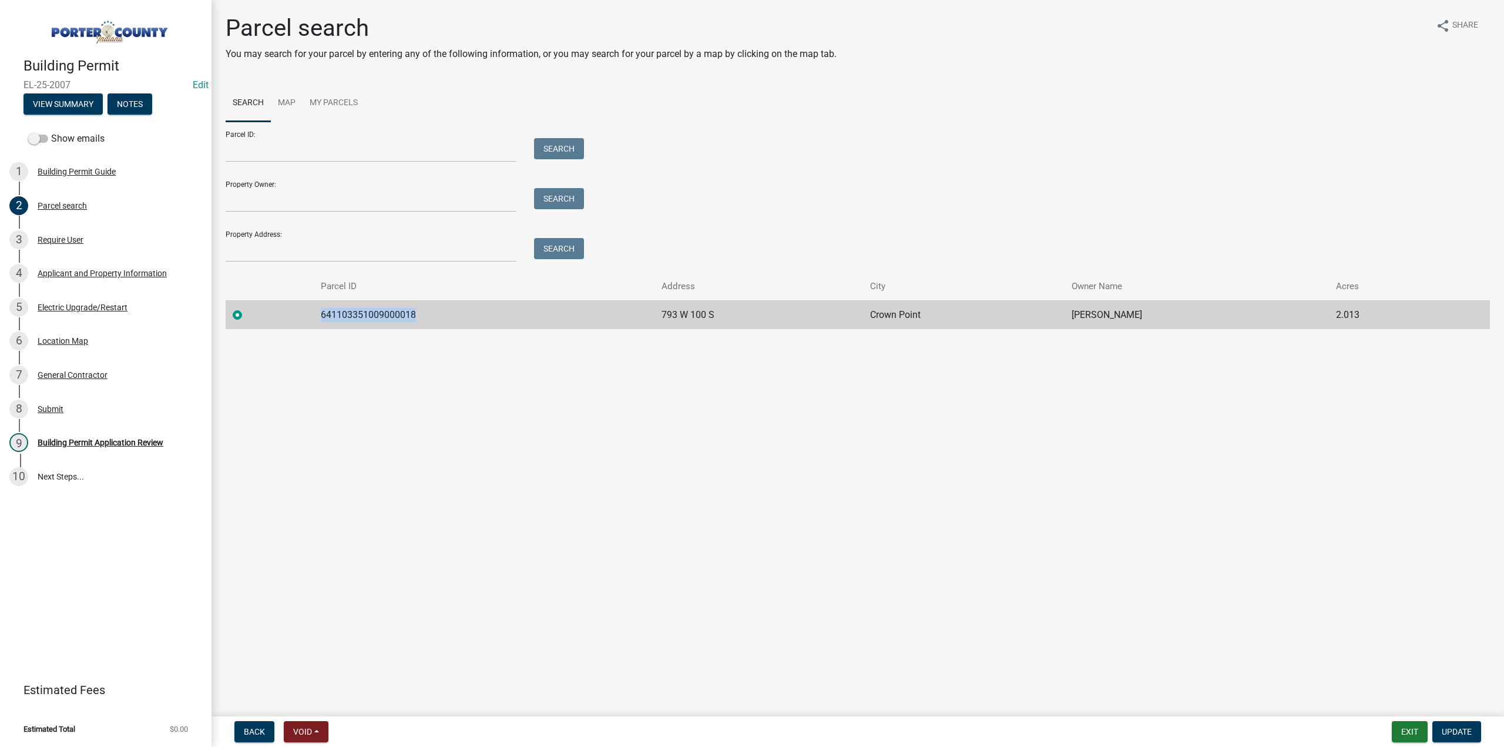
drag, startPoint x: 431, startPoint y: 307, endPoint x: 289, endPoint y: 310, distance: 142.8
click at [289, 310] on tr "641103351009000018 793 W [GEOGRAPHIC_DATA][PERSON_NAME] 2.013" at bounding box center [858, 314] width 1265 height 29
copy td "641103351009000018"
click at [59, 273] on div "Applicant and Property Information" at bounding box center [102, 273] width 129 height 8
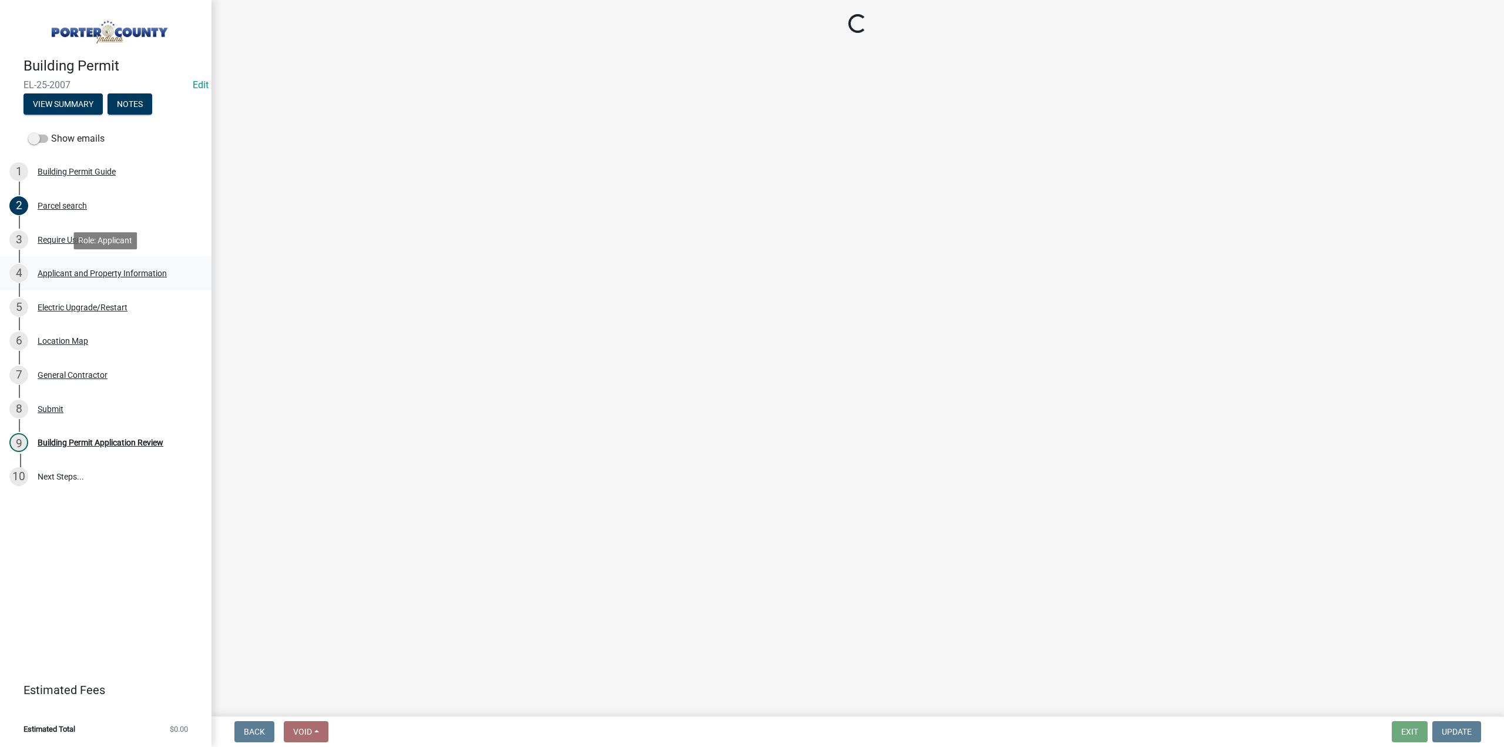
select select "eebc071e-620a-4db8-83e9-cb6b194c67e9"
select select "1496f93b-ddd0-4852-8a2e-456fea7c9be3"
select select "271bd504-2c49-4a3f-937e-0db1d3436bac"
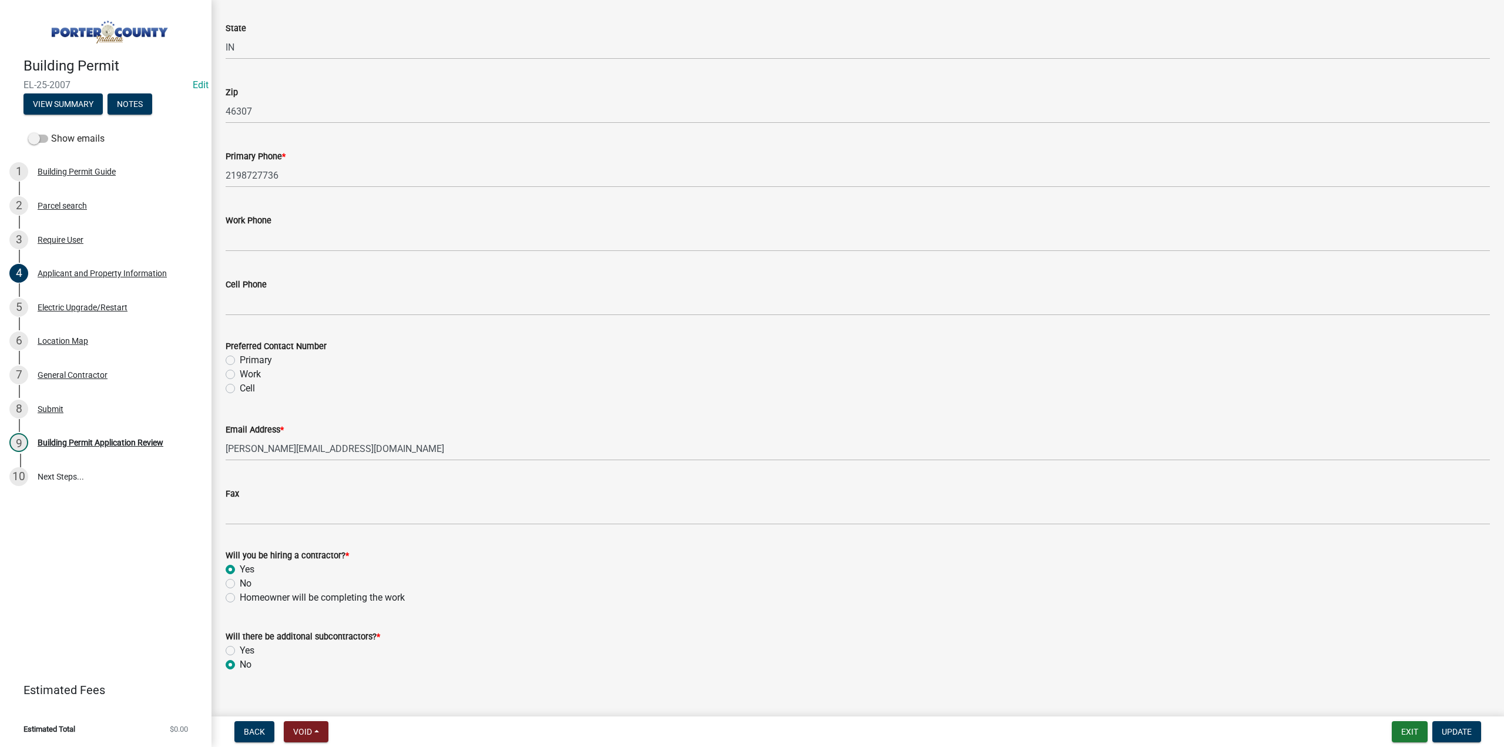
scroll to position [1451, 0]
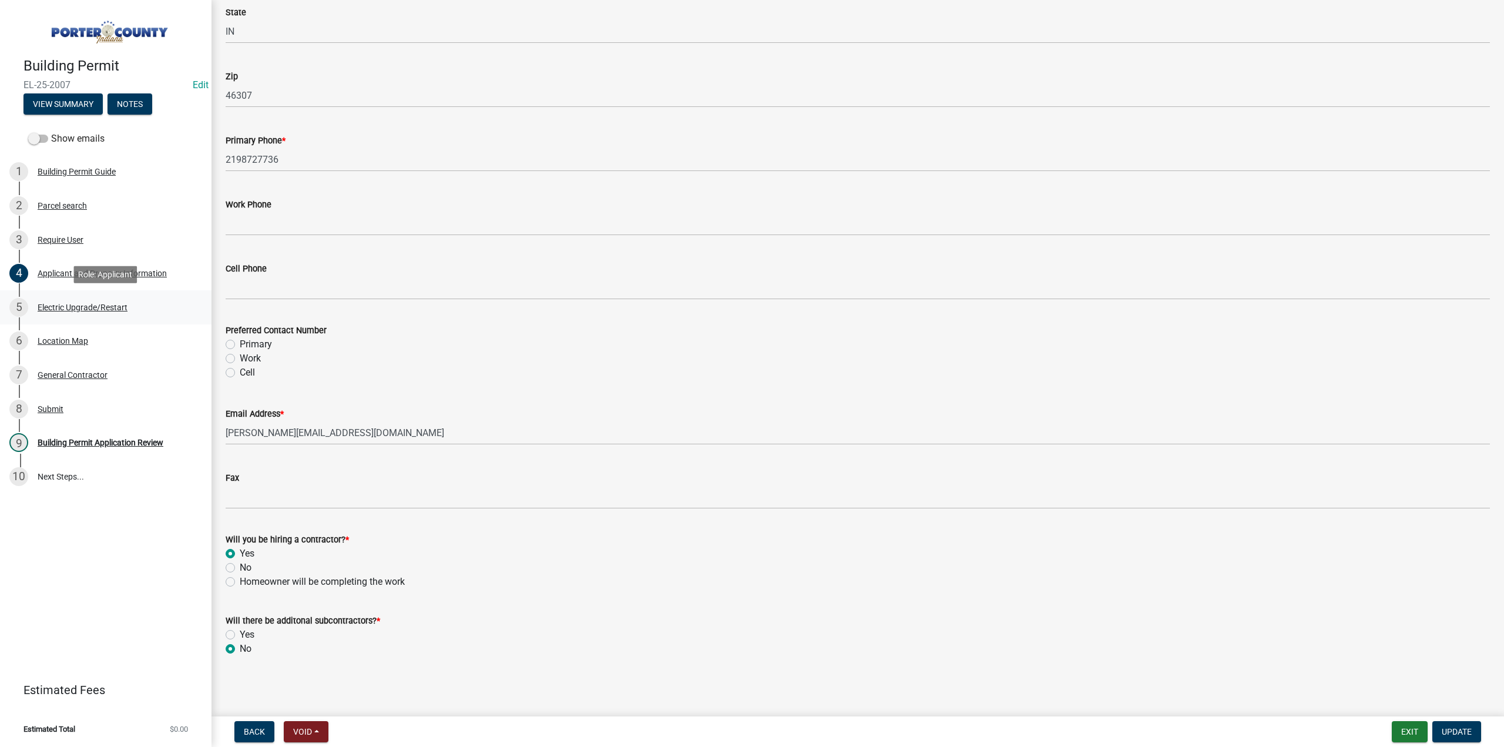
click at [61, 305] on div "Electric Upgrade/Restart" at bounding box center [83, 307] width 90 height 8
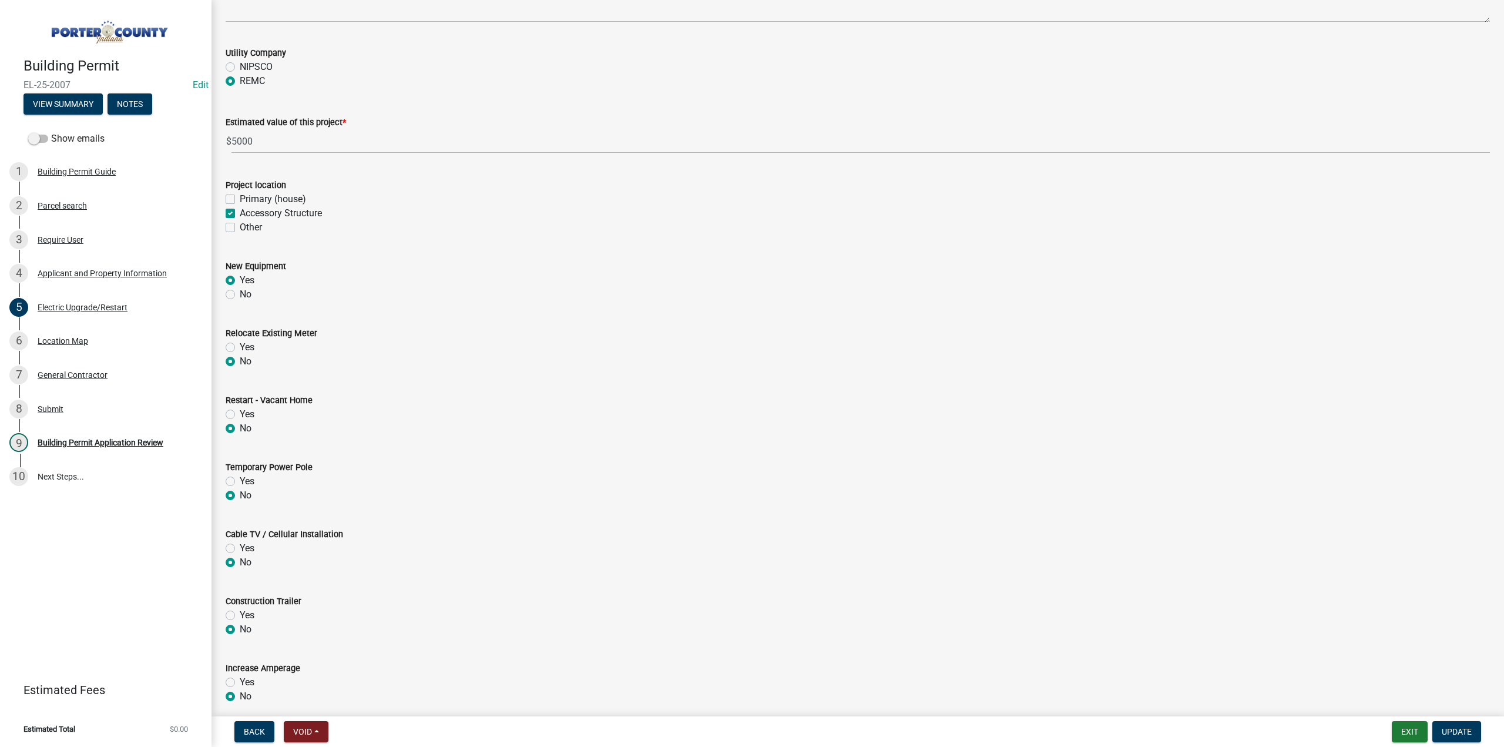
scroll to position [0, 0]
